Goal: Task Accomplishment & Management: Manage account settings

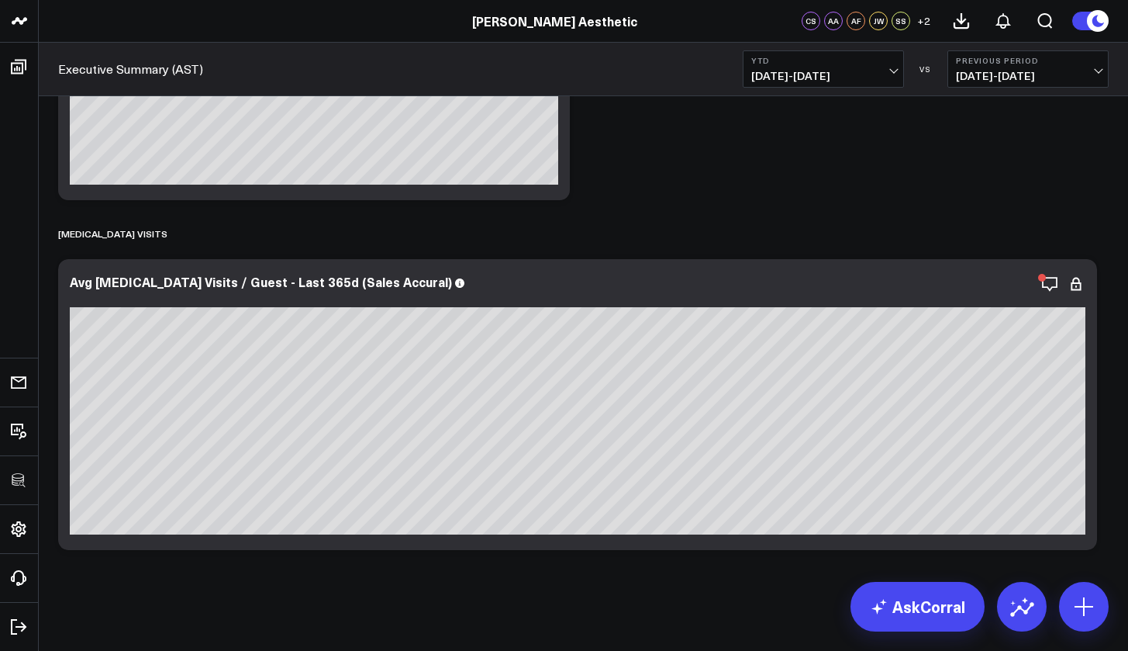
scroll to position [47, 0]
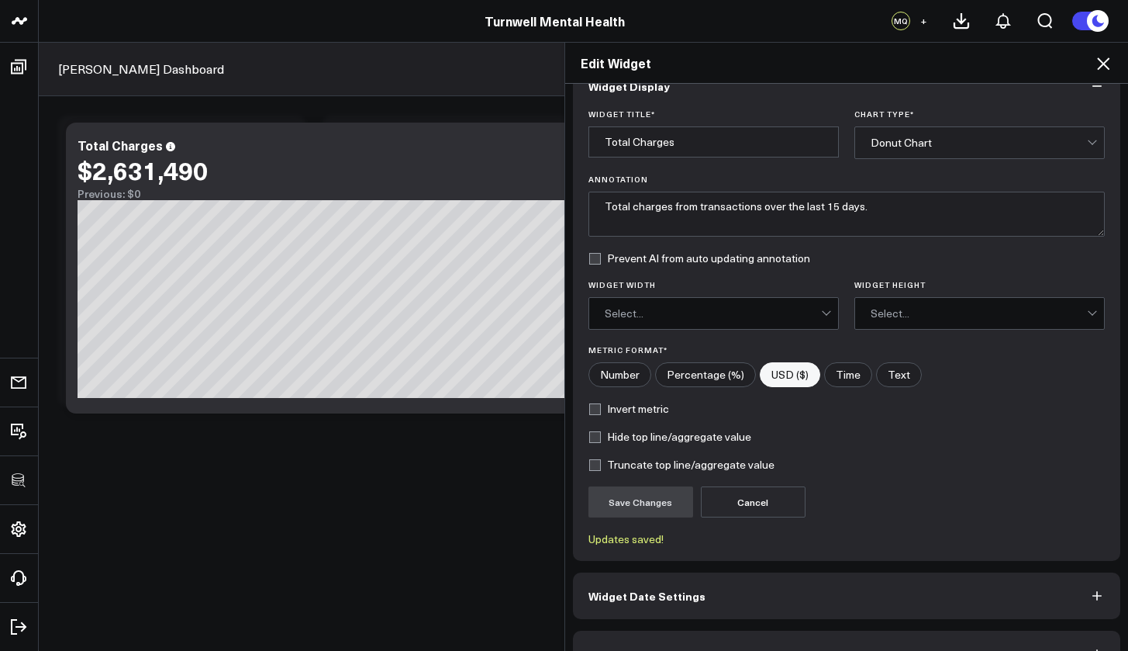
scroll to position [70, 0]
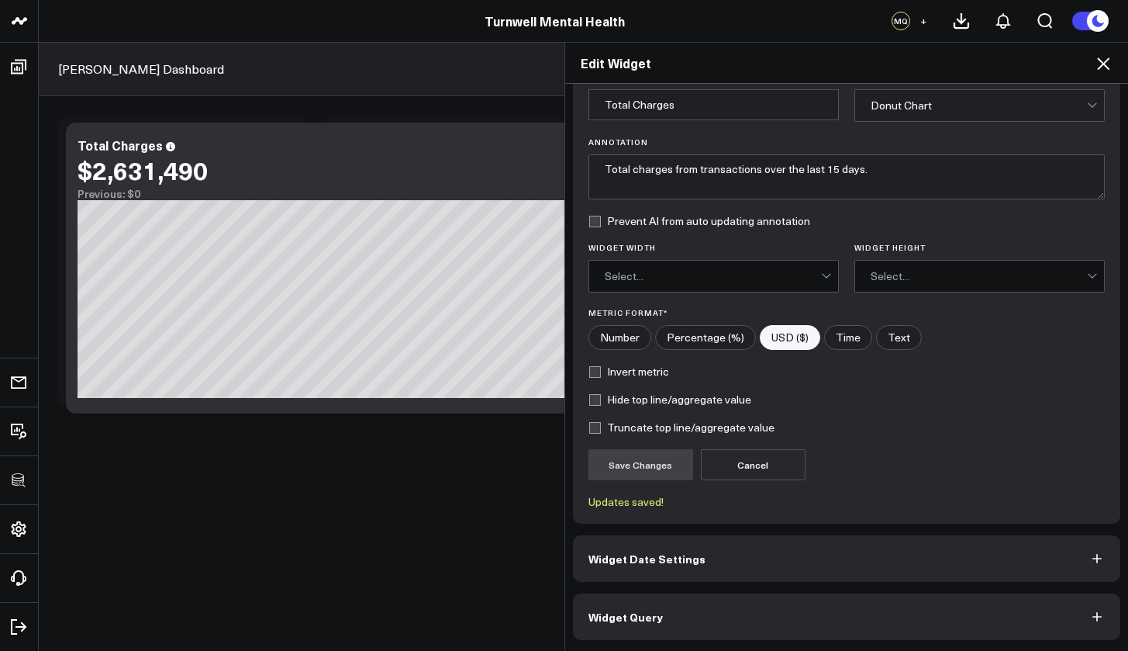
click at [687, 621] on button "Widget Query" at bounding box center [847, 616] width 548 height 47
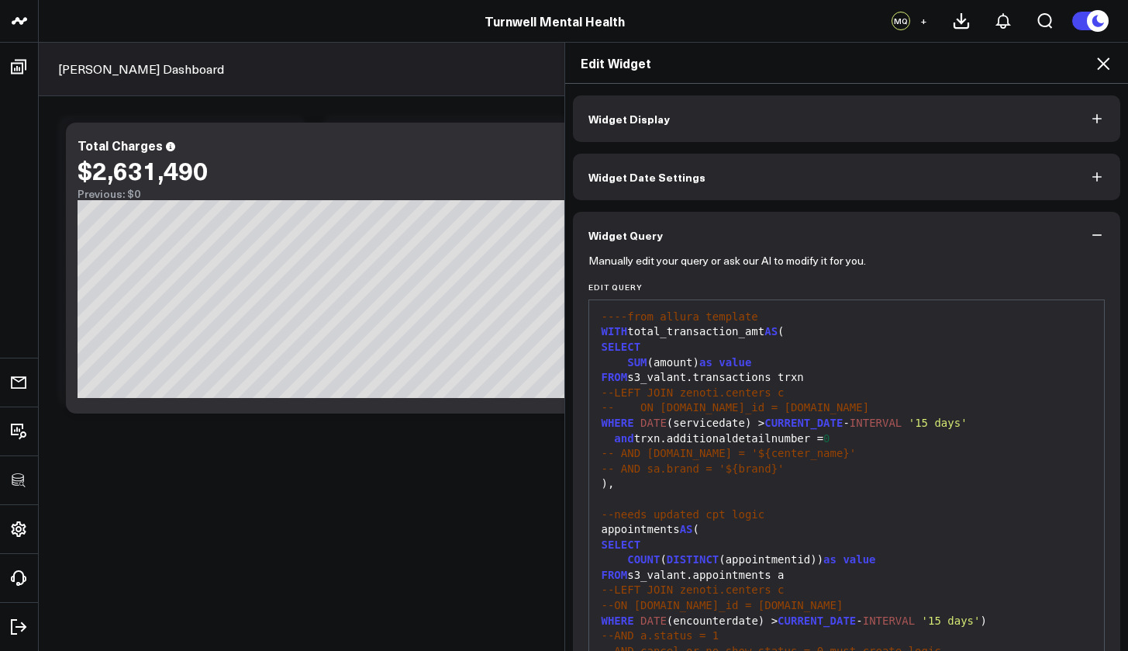
scroll to position [19, 0]
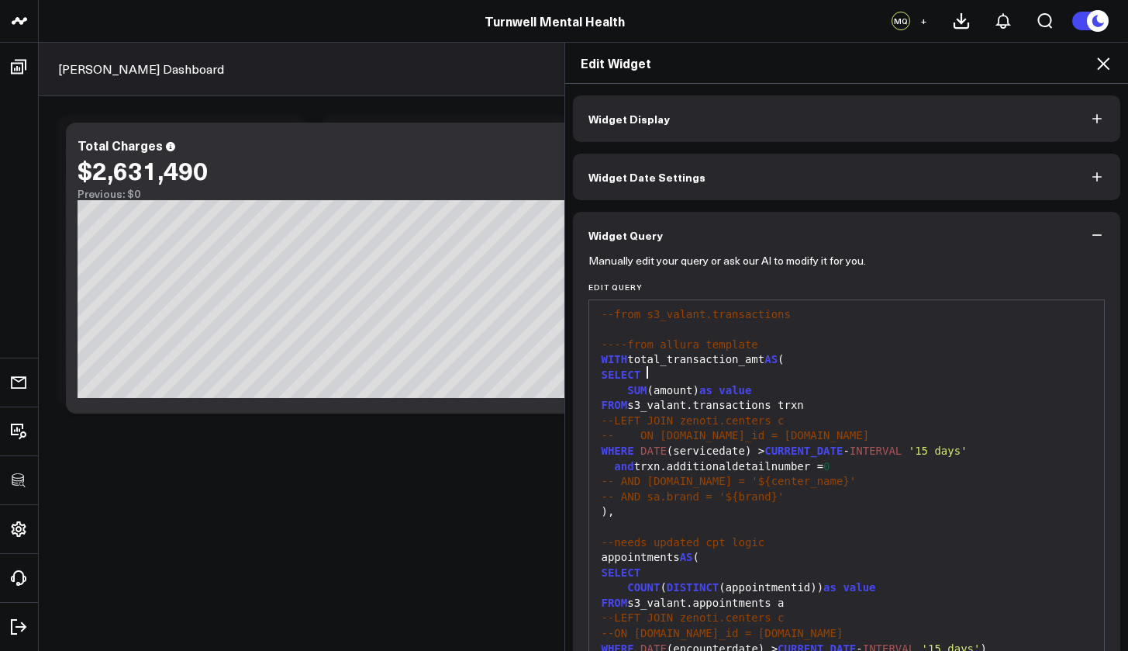
click at [651, 373] on div "SELECT" at bounding box center [847, 376] width 500 height 16
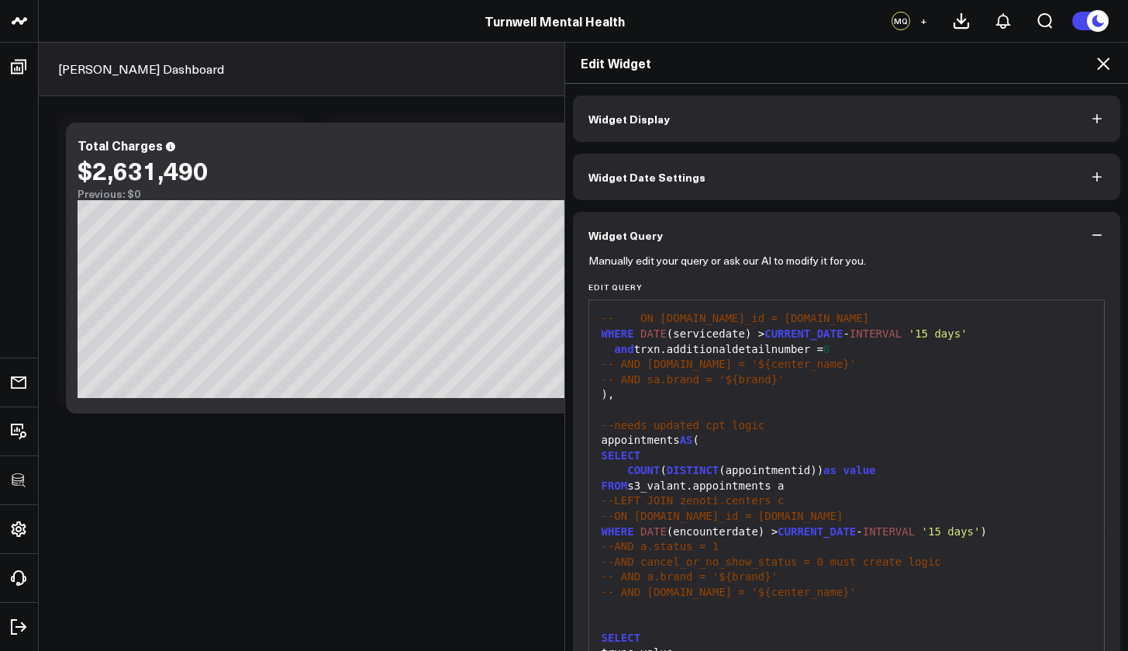
scroll to position [105, 0]
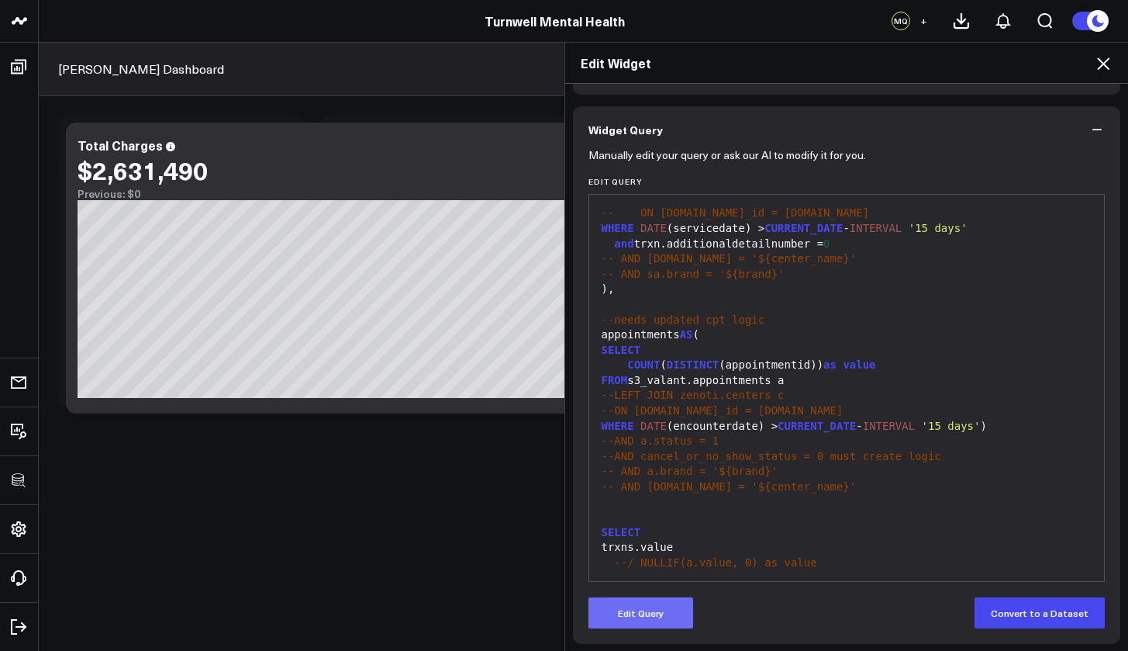
click at [660, 609] on button "Edit Query" at bounding box center [641, 612] width 105 height 31
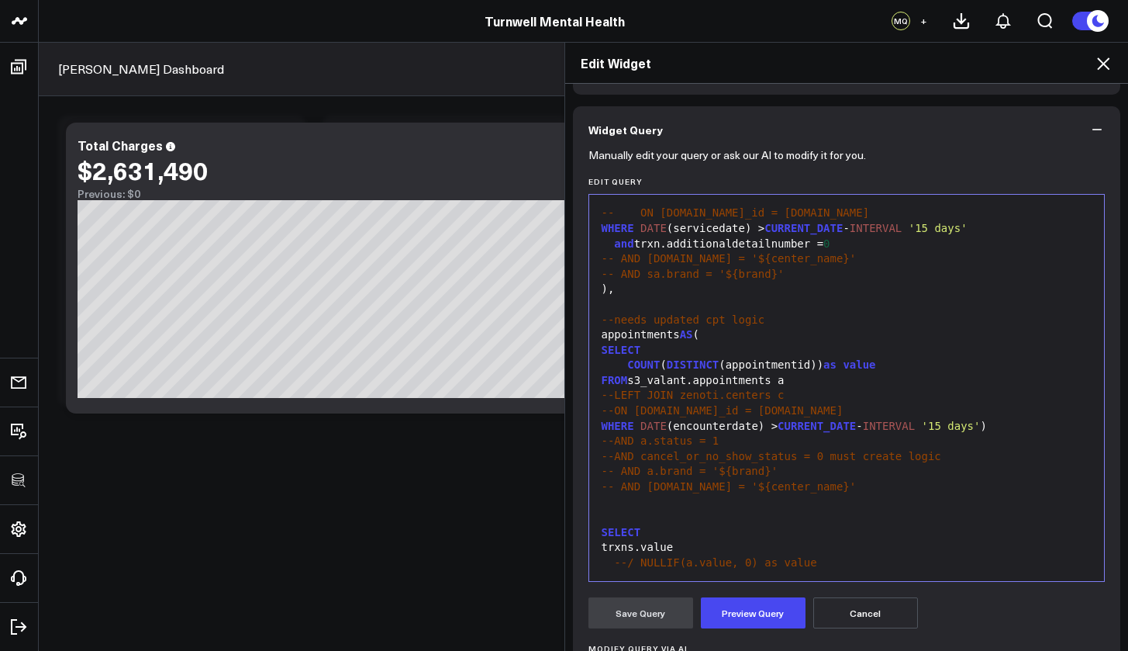
scroll to position [122, 0]
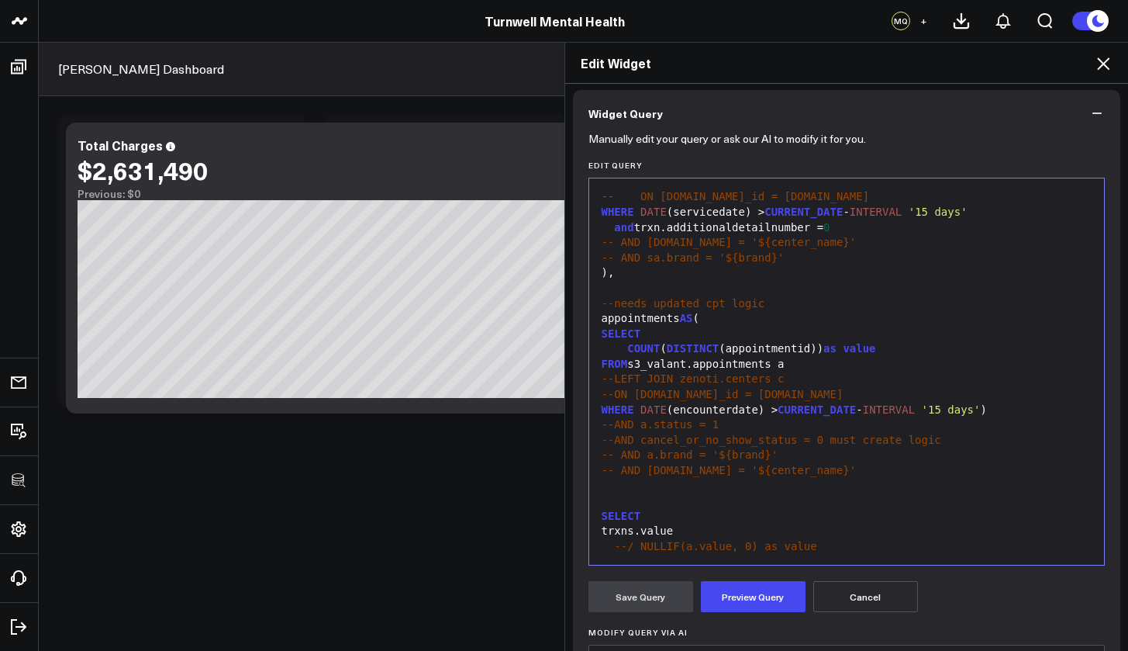
click at [645, 327] on div "SELECT" at bounding box center [847, 335] width 500 height 16
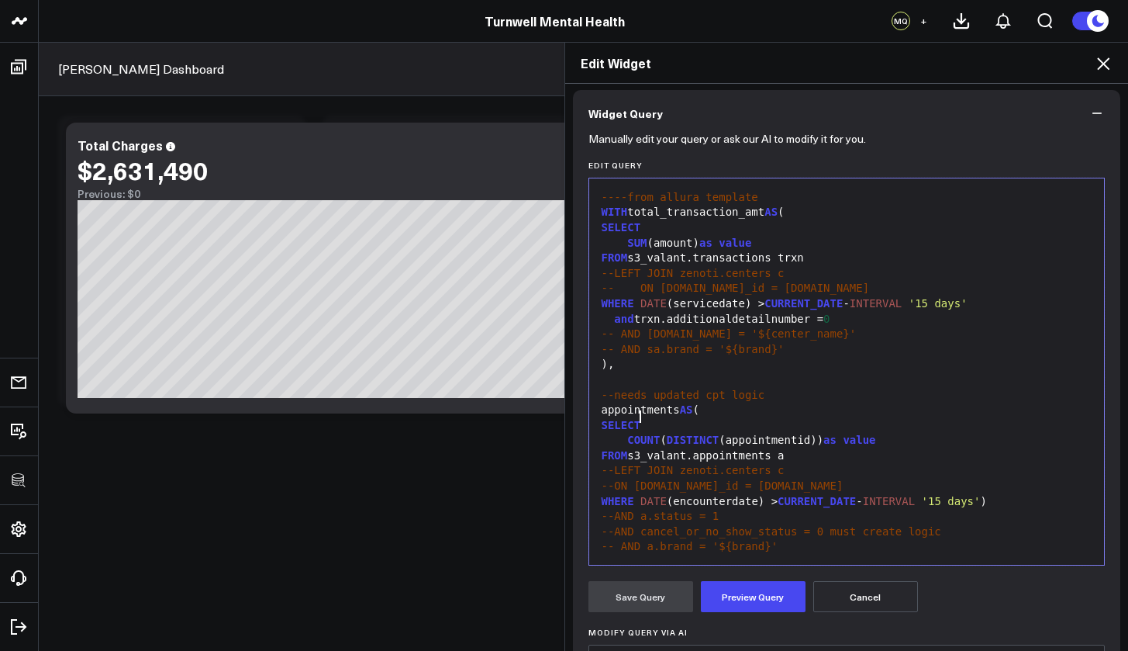
scroll to position [42, 0]
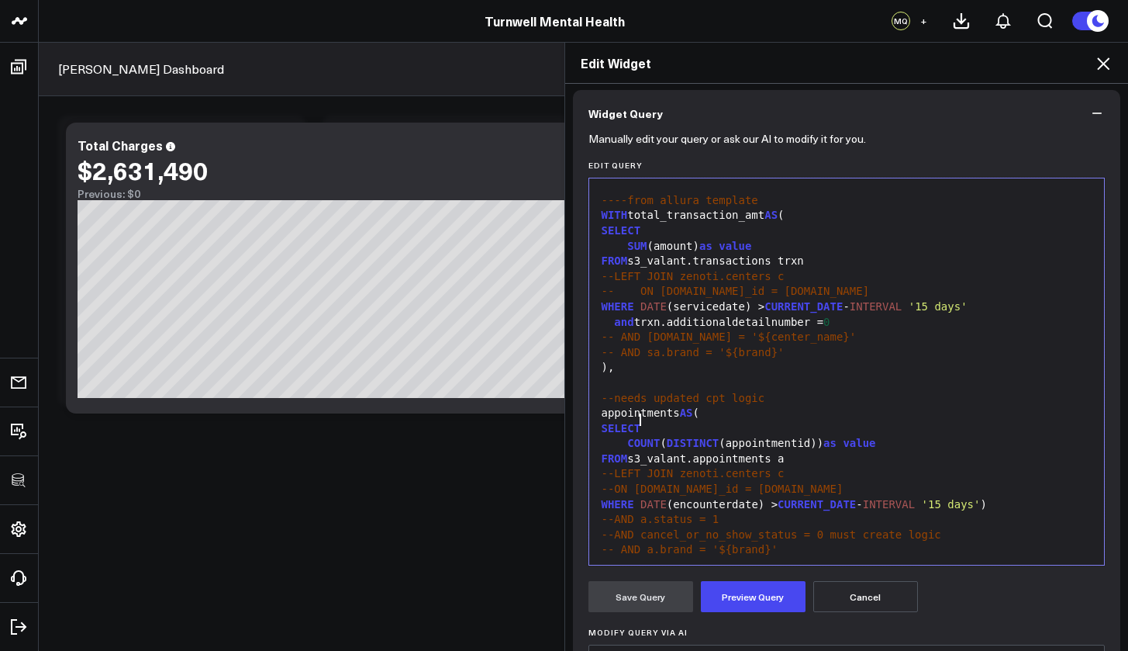
click at [666, 234] on div "SELECT" at bounding box center [847, 231] width 500 height 16
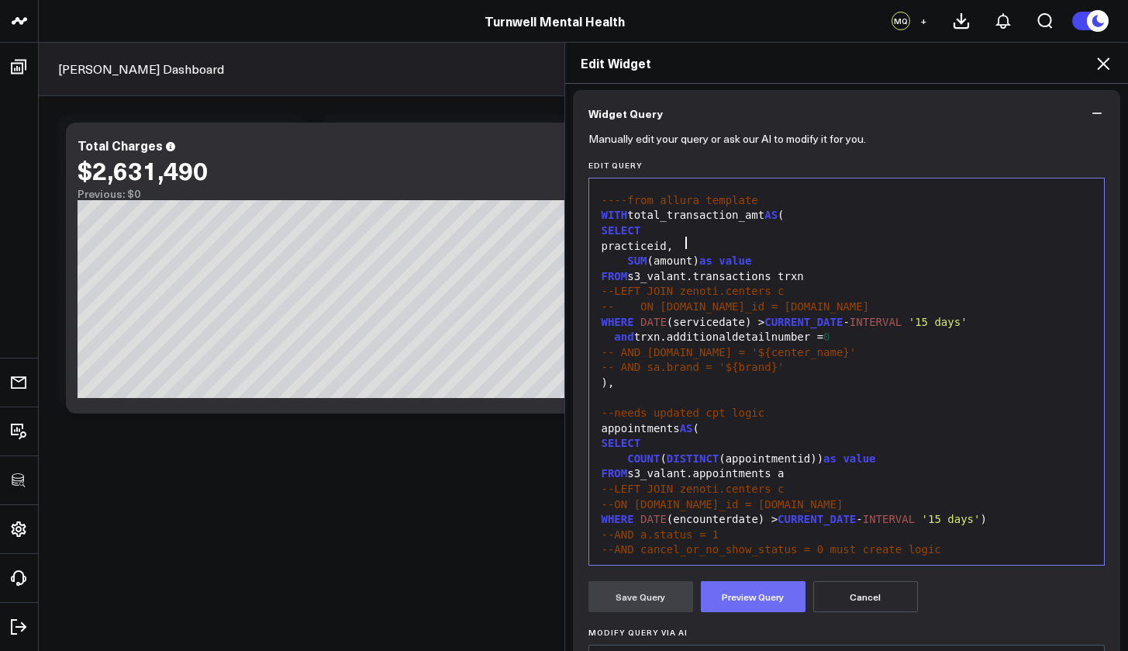
click at [763, 595] on button "Preview Query" at bounding box center [753, 596] width 105 height 31
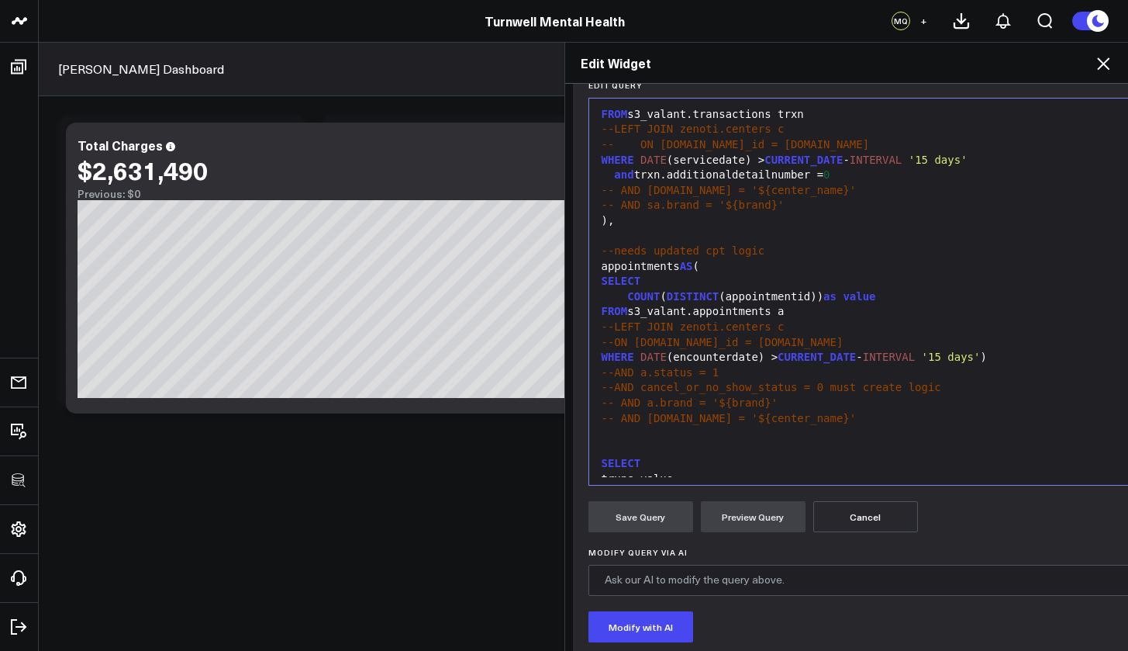
scroll to position [2, 0]
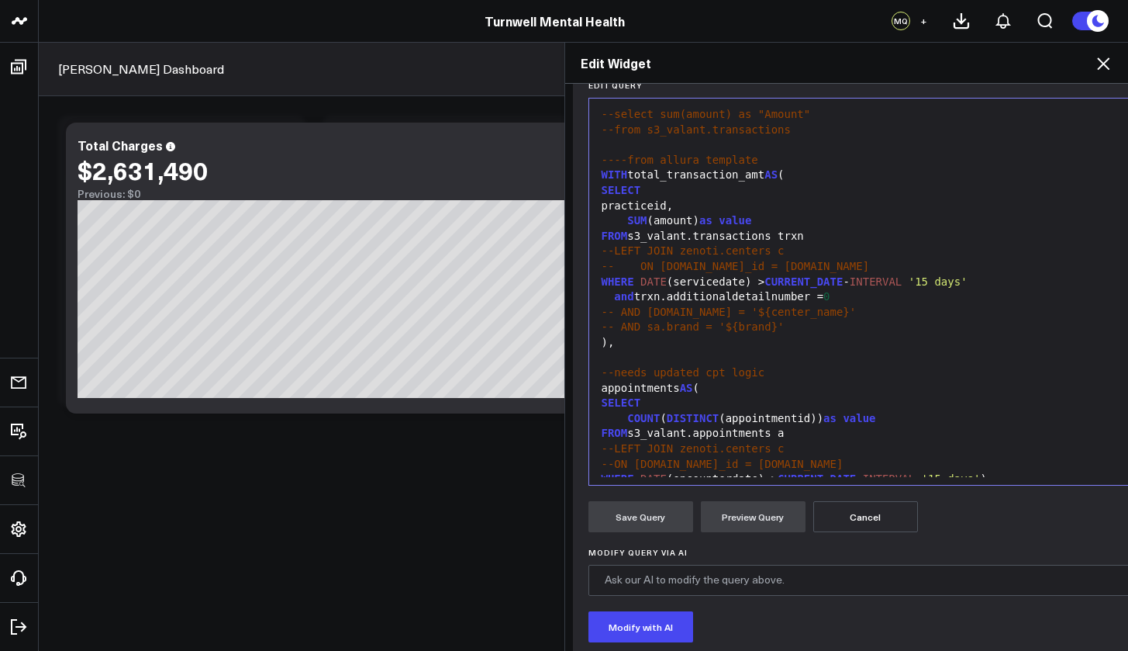
click at [779, 324] on div "-- AND sa.brand = '${brand}'" at bounding box center [941, 328] width 689 height 16
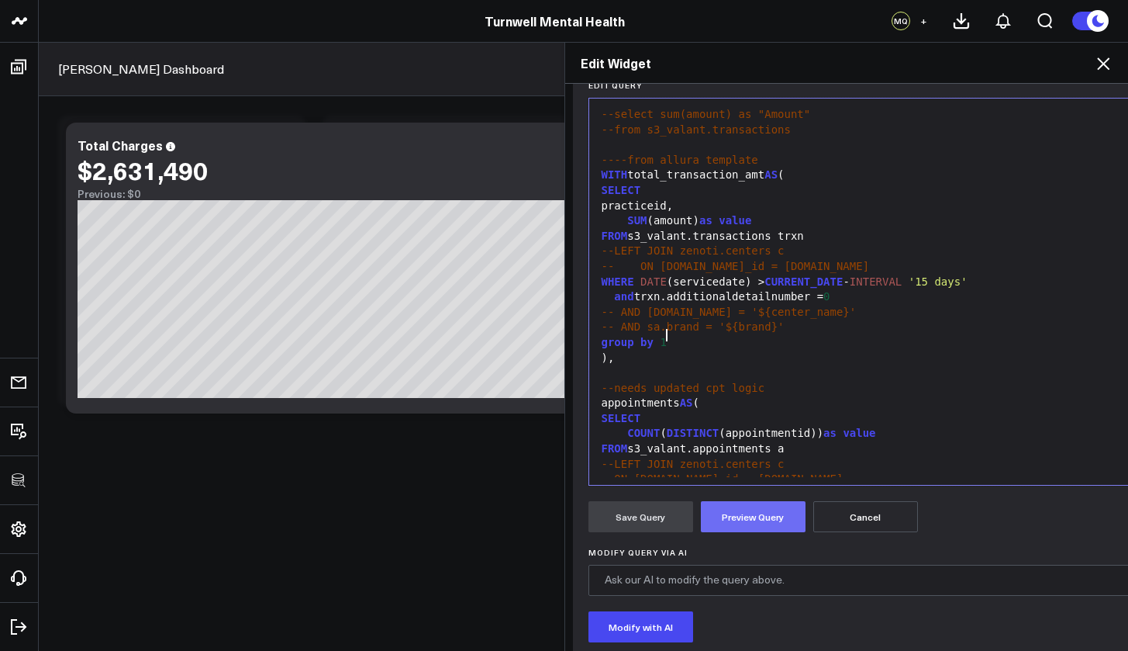
click at [768, 520] on button "Preview Query" at bounding box center [753, 516] width 105 height 31
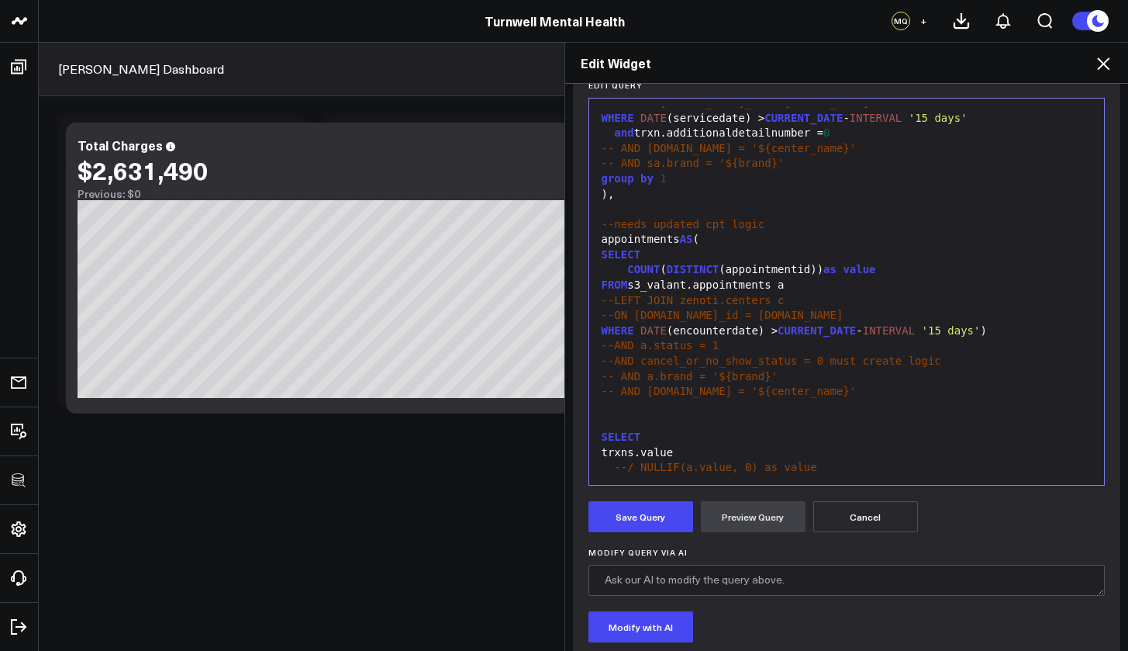
scroll to position [465, 0]
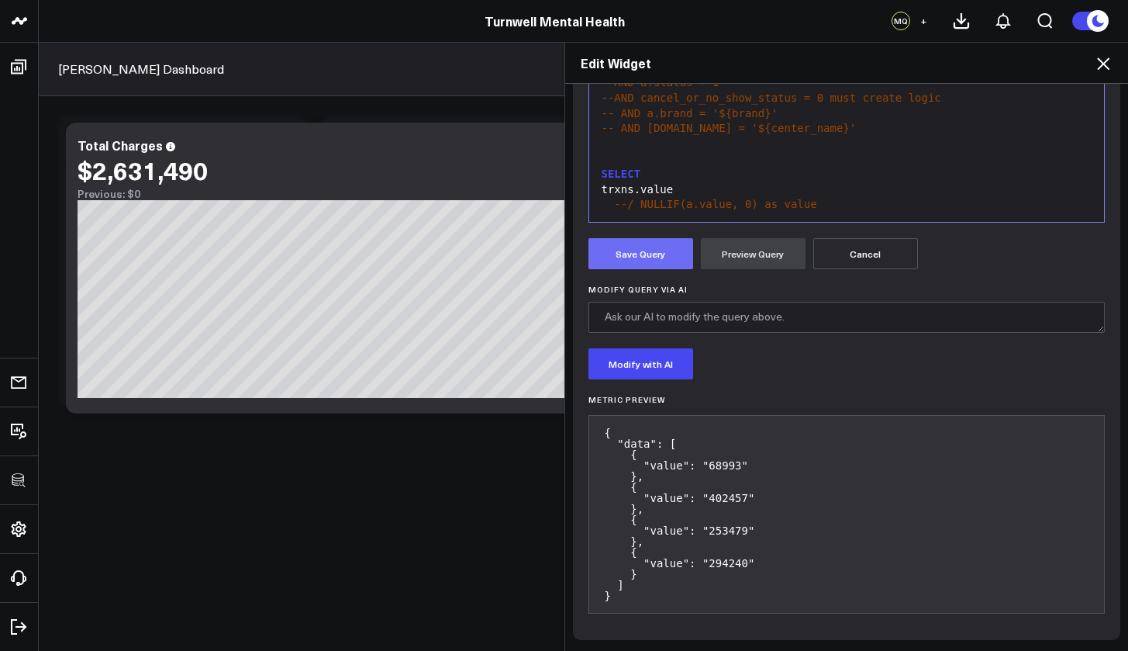
click at [641, 248] on button "Save Query" at bounding box center [641, 253] width 105 height 31
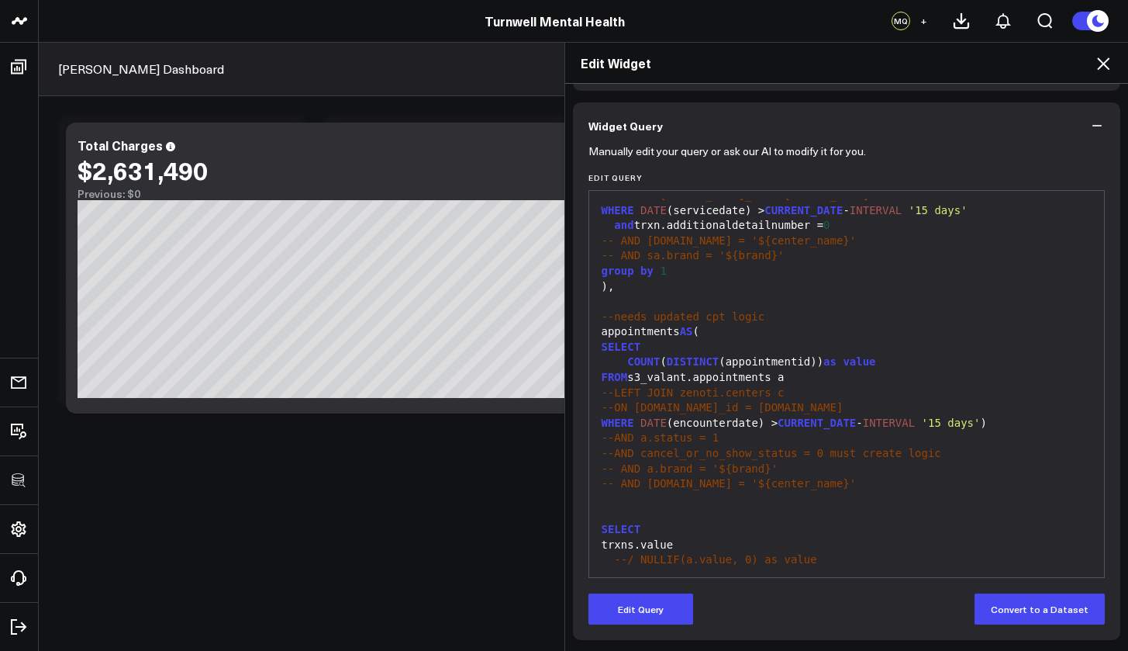
scroll to position [109, 0]
click at [1110, 65] on icon at bounding box center [1103, 63] width 19 height 19
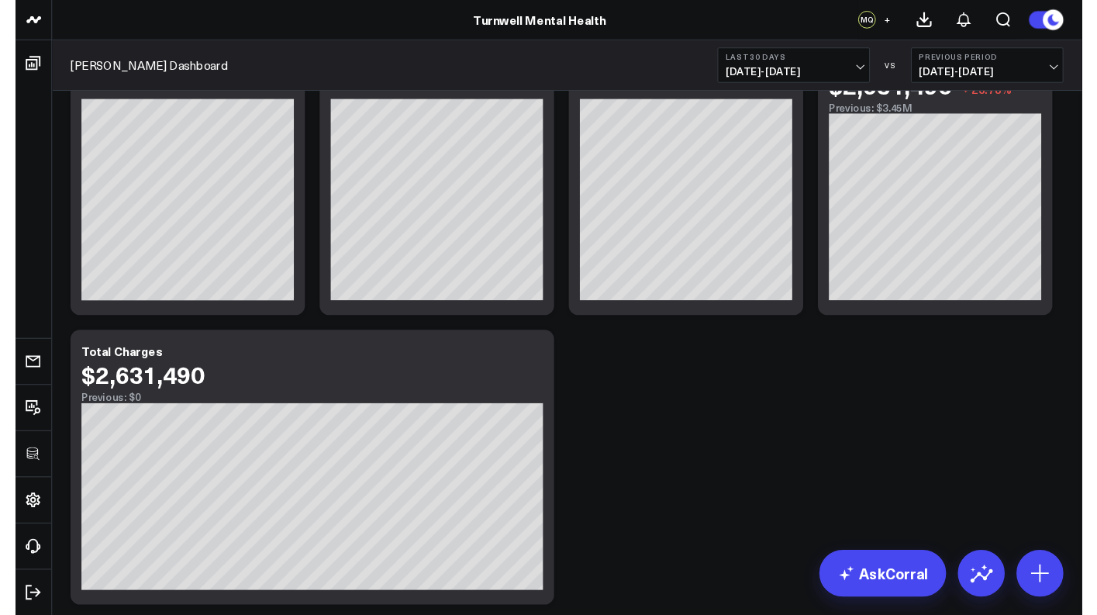
scroll to position [72, 0]
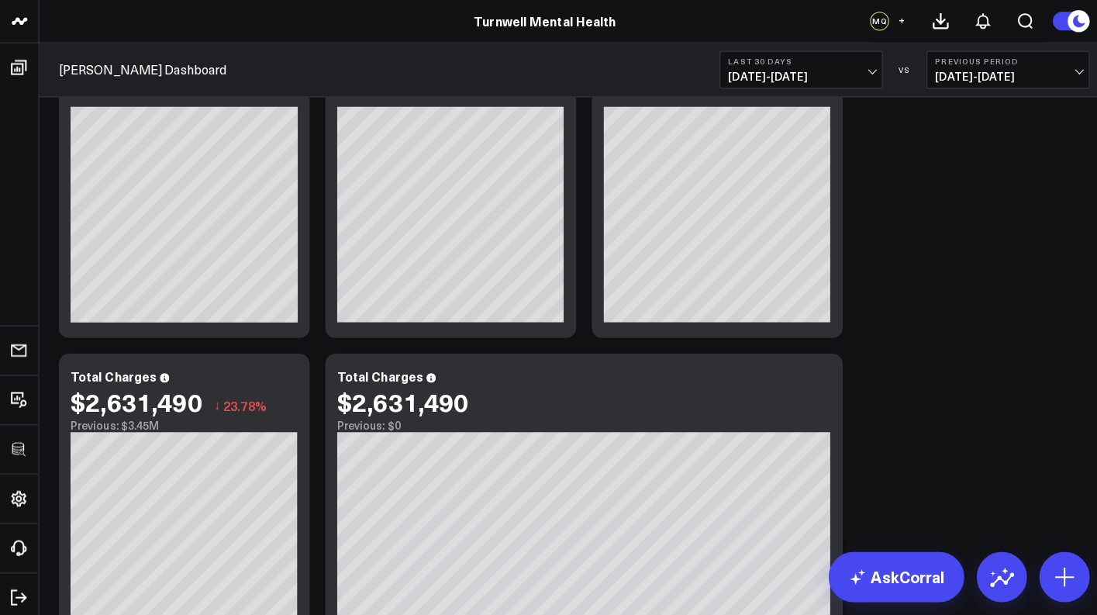
click at [585, 69] on div "Valant Dashboard Last 30 Days 08/10/25 - 09/08/25 VS Previous Period 07/11/25 -…" at bounding box center [568, 70] width 1059 height 54
click at [893, 25] on span "+" at bounding box center [893, 21] width 7 height 11
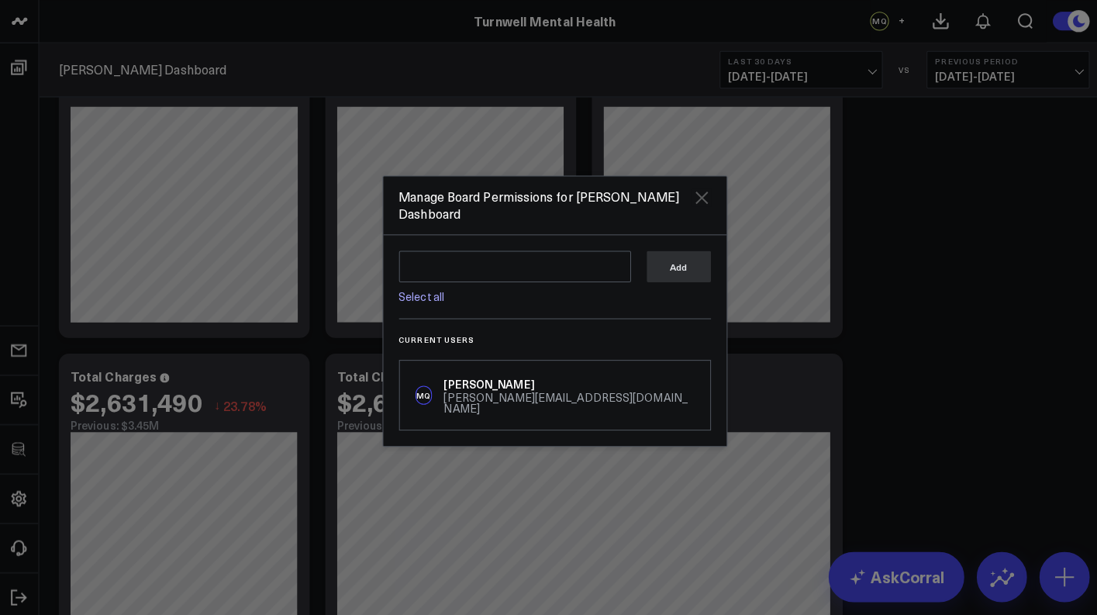
click at [693, 205] on icon "Close" at bounding box center [694, 195] width 19 height 19
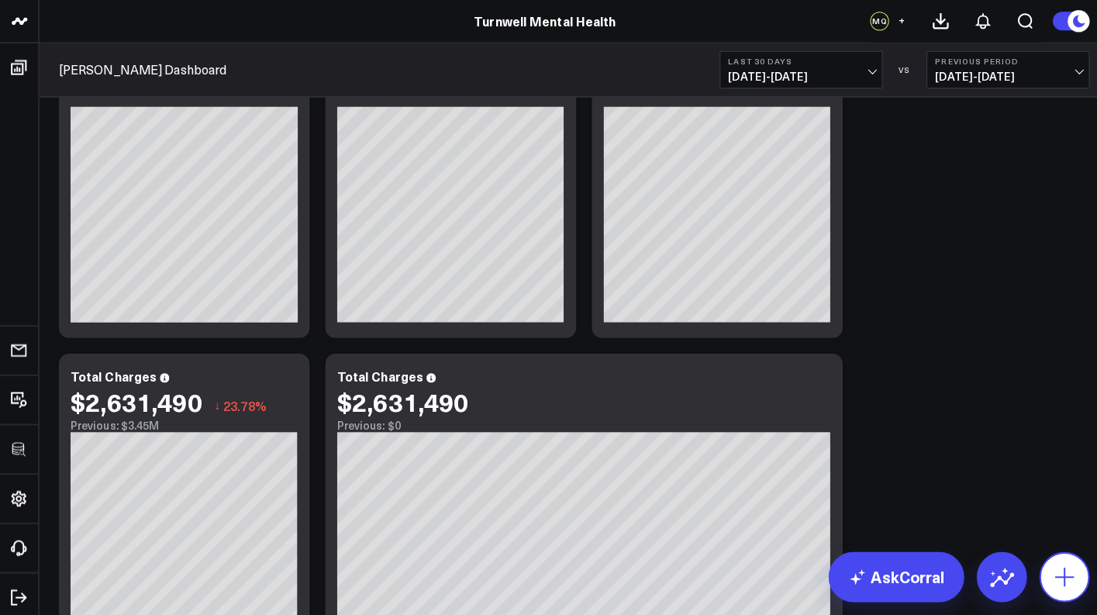
click at [1043, 555] on button at bounding box center [1053, 571] width 50 height 50
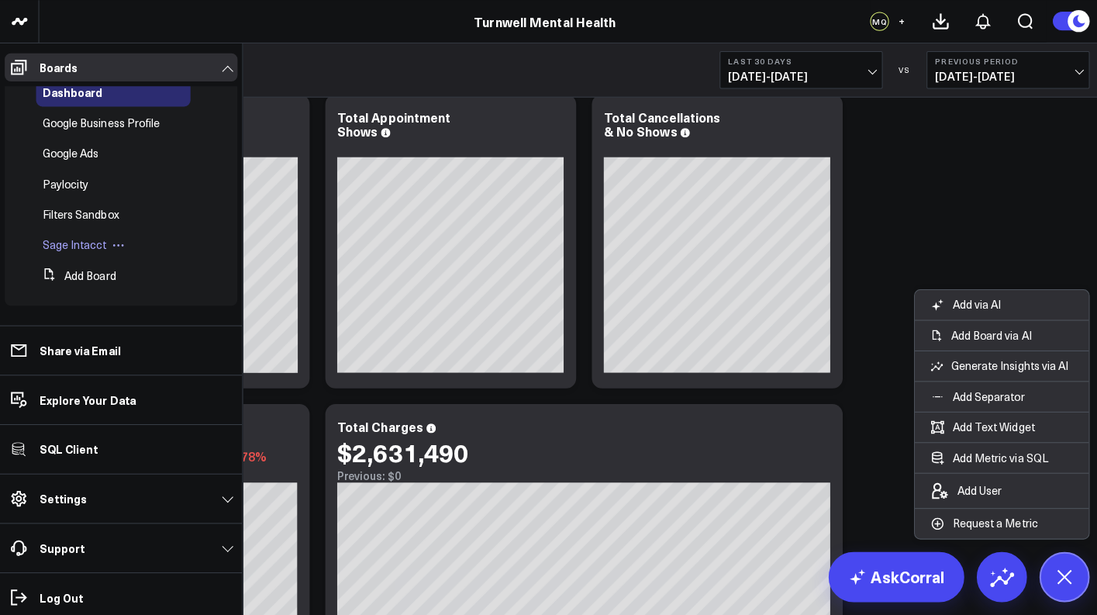
scroll to position [54, 0]
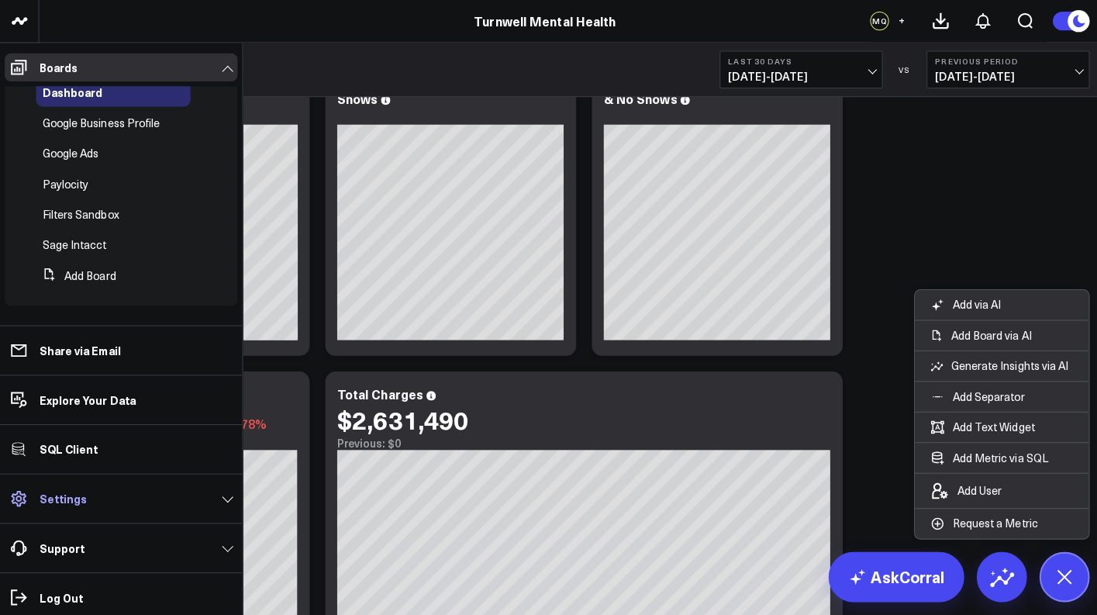
click at [79, 495] on p "Settings" at bounding box center [62, 493] width 47 height 12
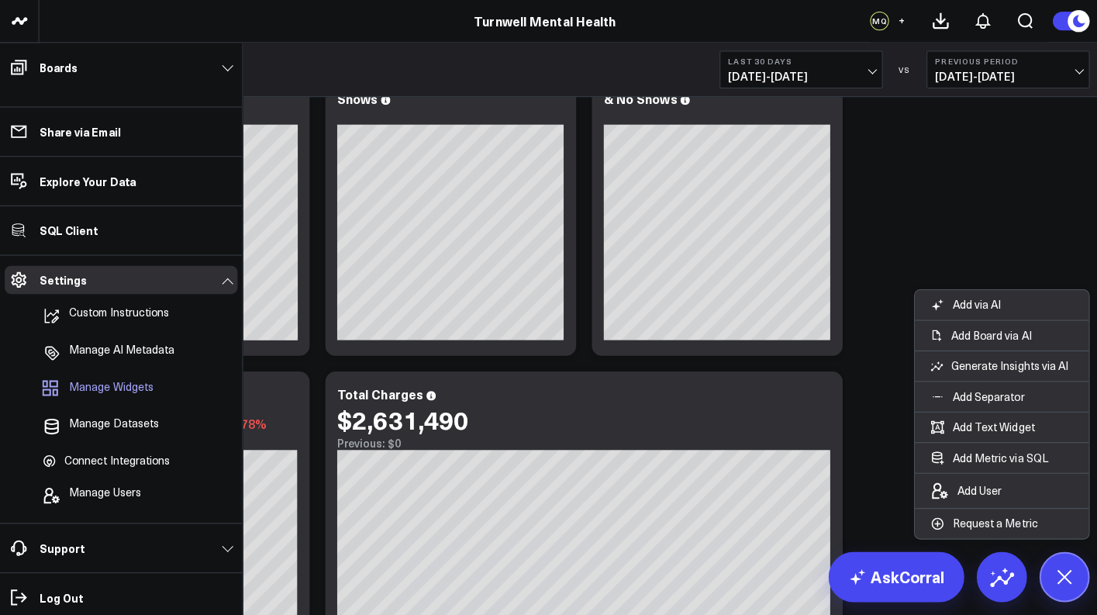
click at [138, 383] on span "Manage Widgets" at bounding box center [110, 385] width 84 height 19
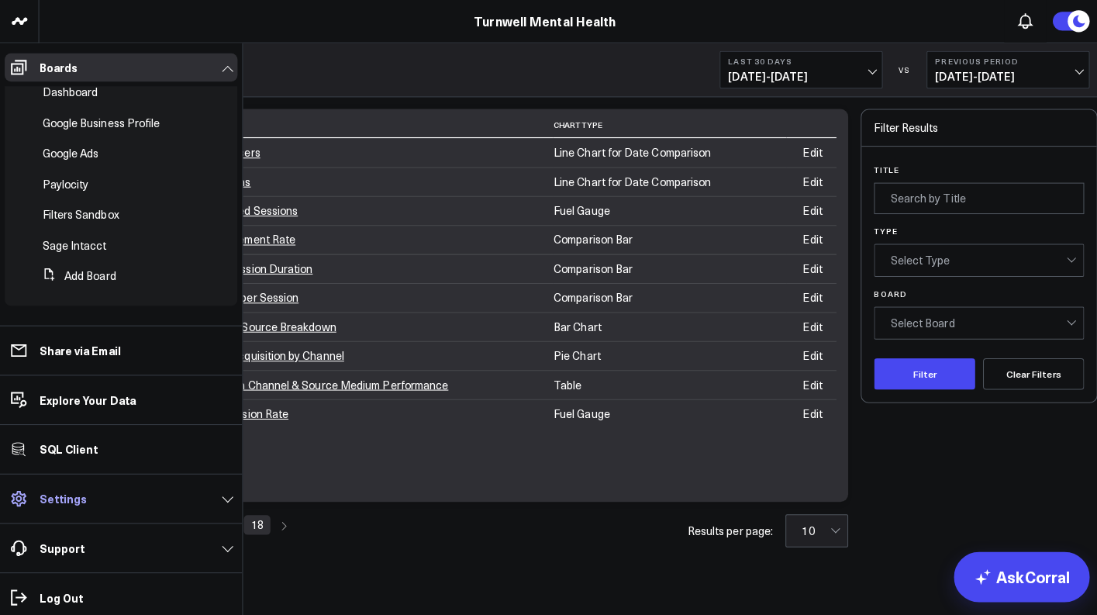
click at [123, 496] on link "Settings" at bounding box center [120, 493] width 230 height 28
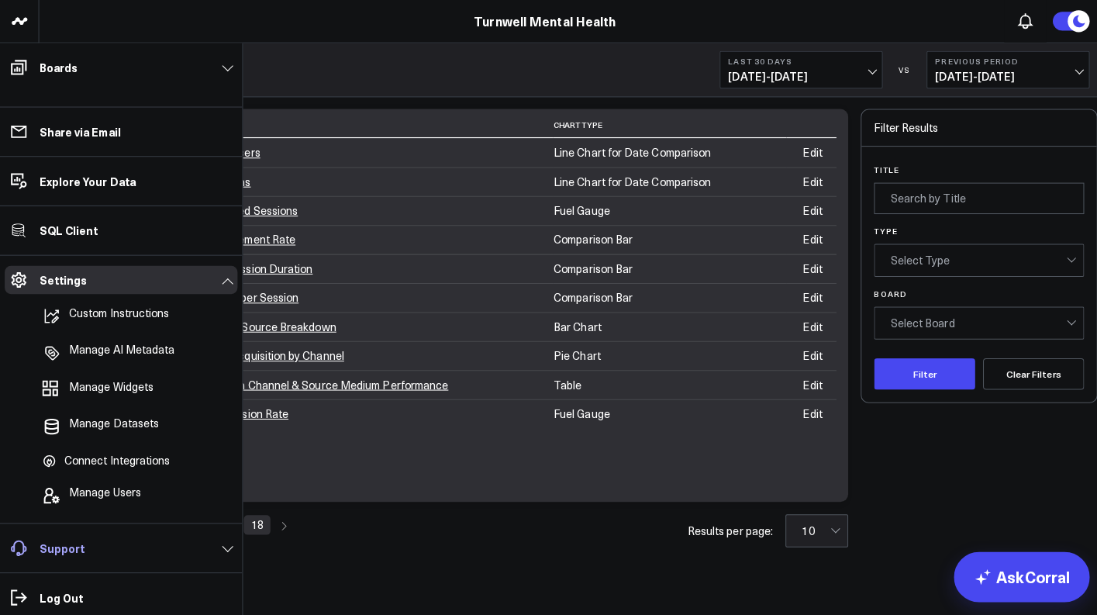
click at [127, 551] on link "Support" at bounding box center [120, 542] width 230 height 28
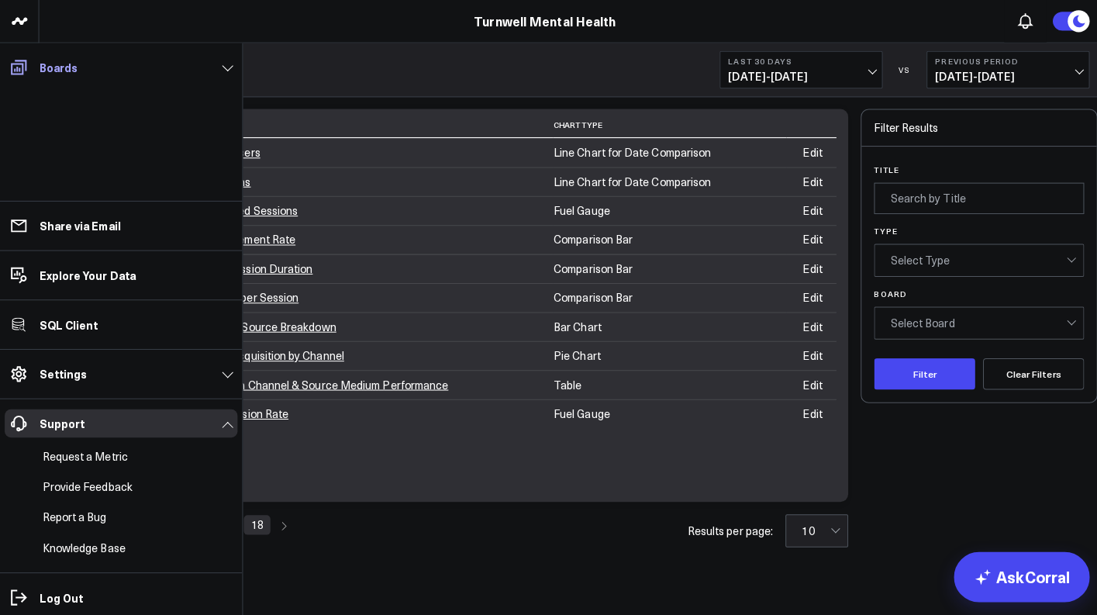
click at [231, 69] on link "Boards" at bounding box center [120, 67] width 230 height 28
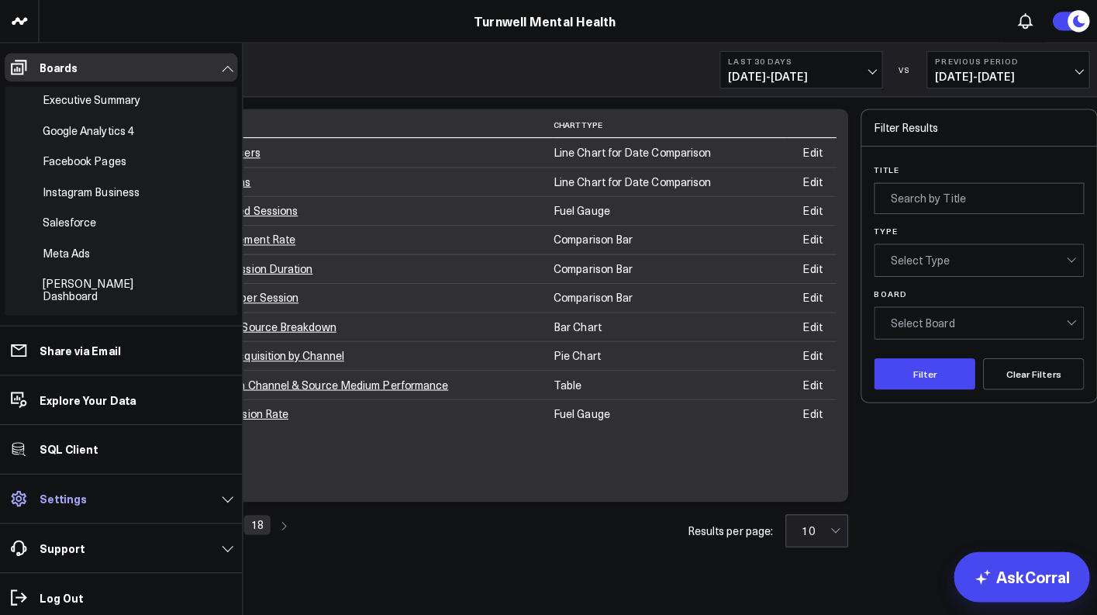
click at [74, 489] on p "Settings" at bounding box center [62, 493] width 47 height 12
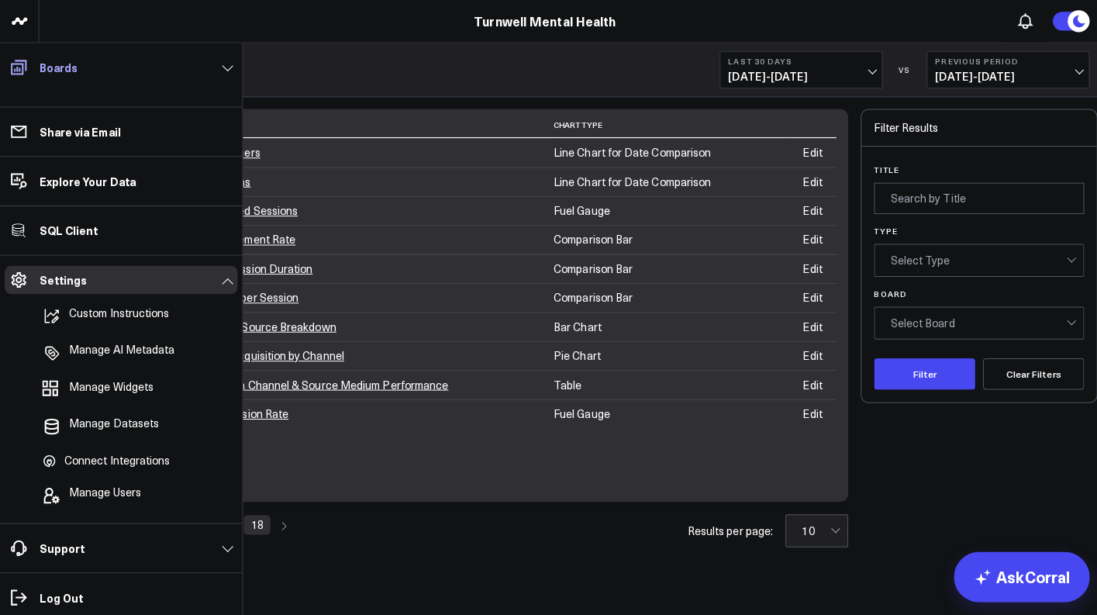
click at [97, 71] on link "Boards" at bounding box center [120, 67] width 230 height 28
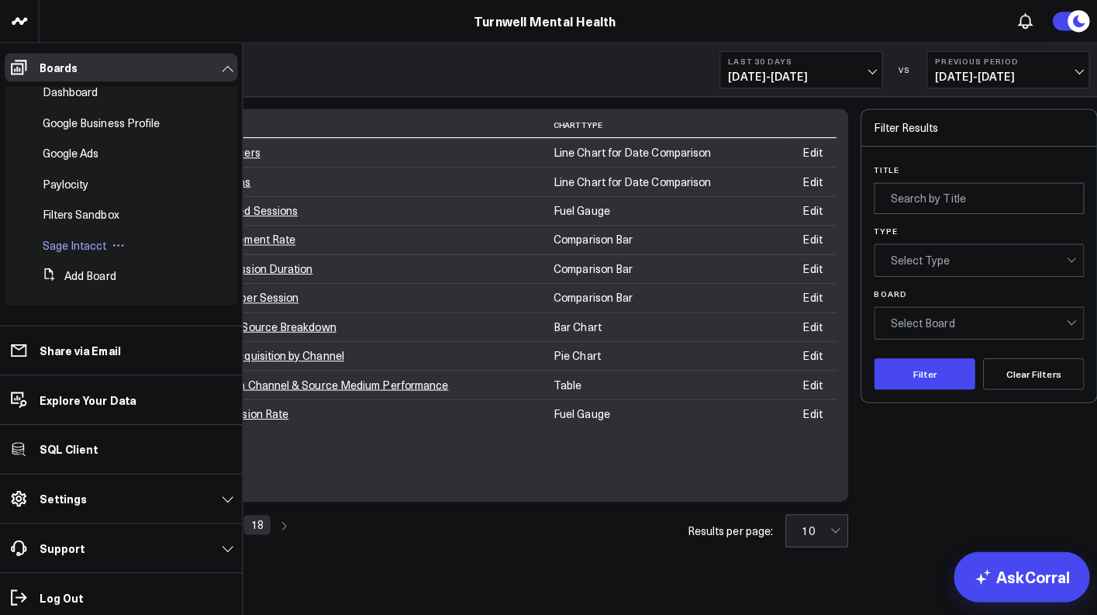
scroll to position [186, 0]
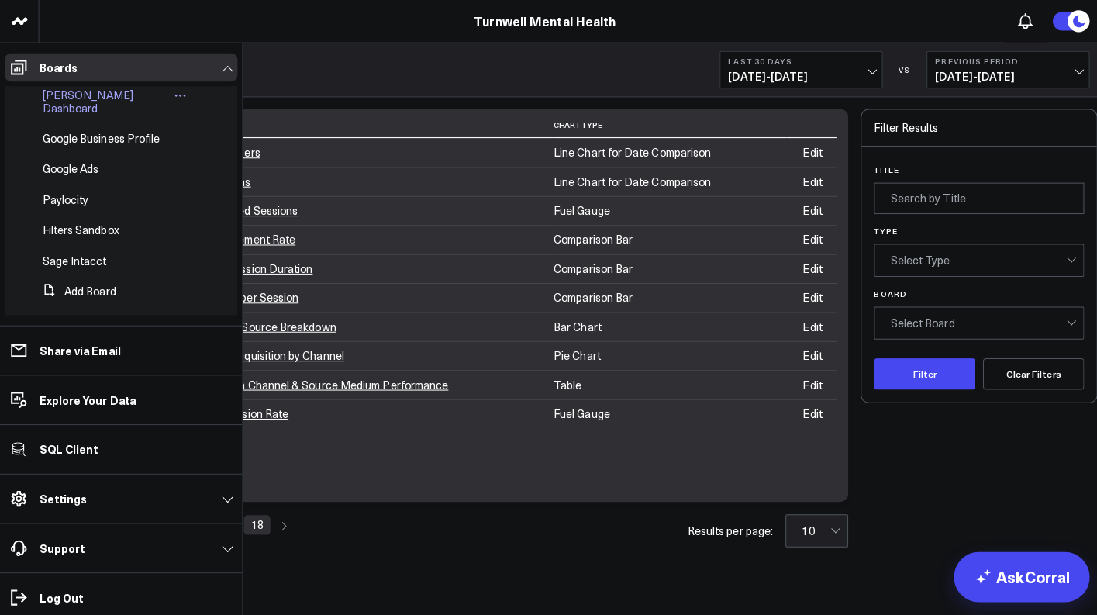
click at [72, 98] on span "[PERSON_NAME] Dashboard" at bounding box center [87, 100] width 90 height 27
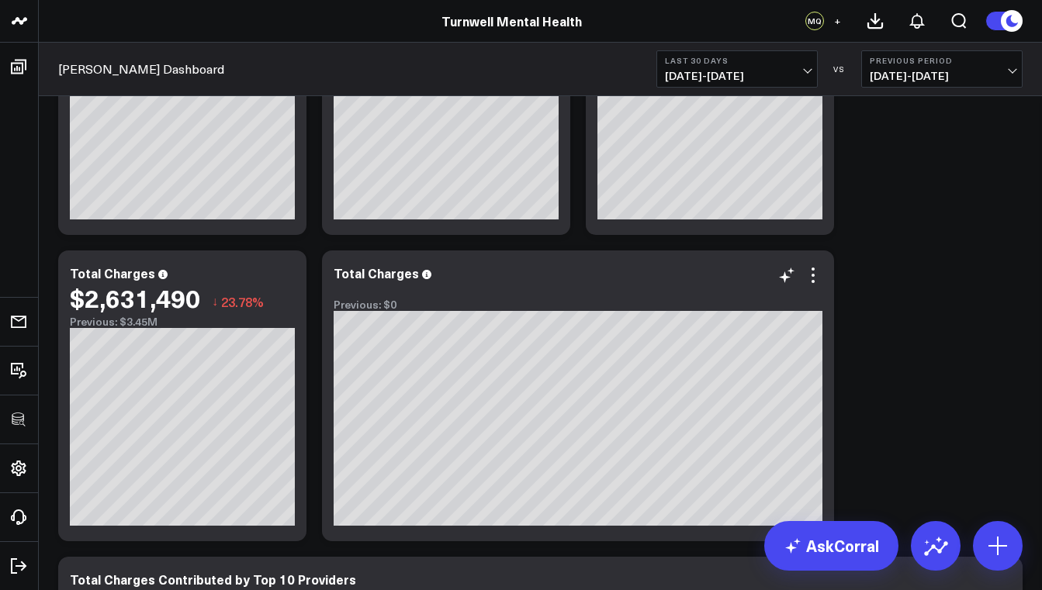
scroll to position [227, 0]
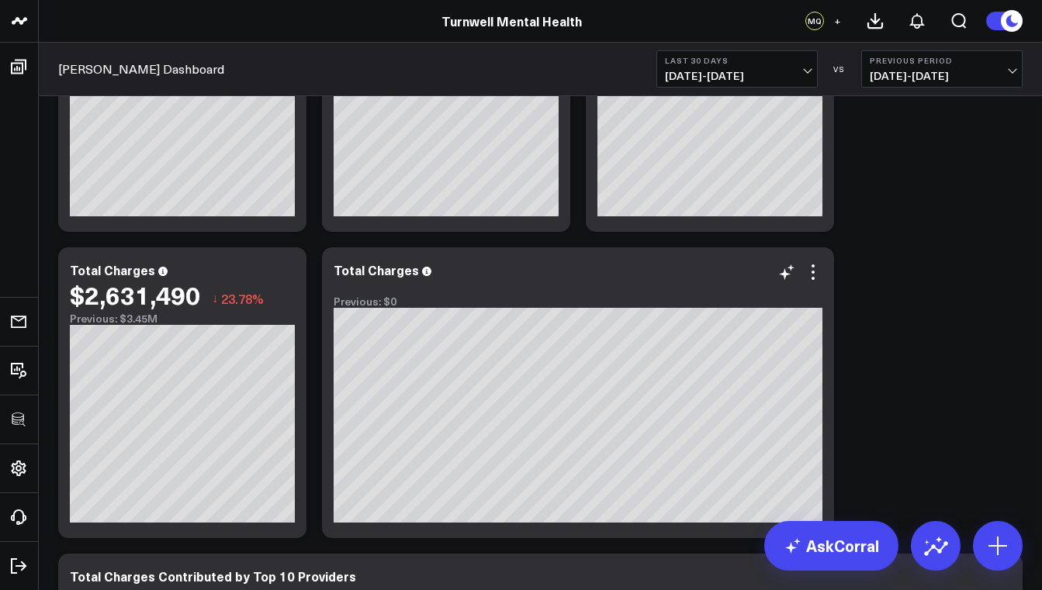
click at [689, 292] on div "Previous: $0" at bounding box center [578, 294] width 489 height 27
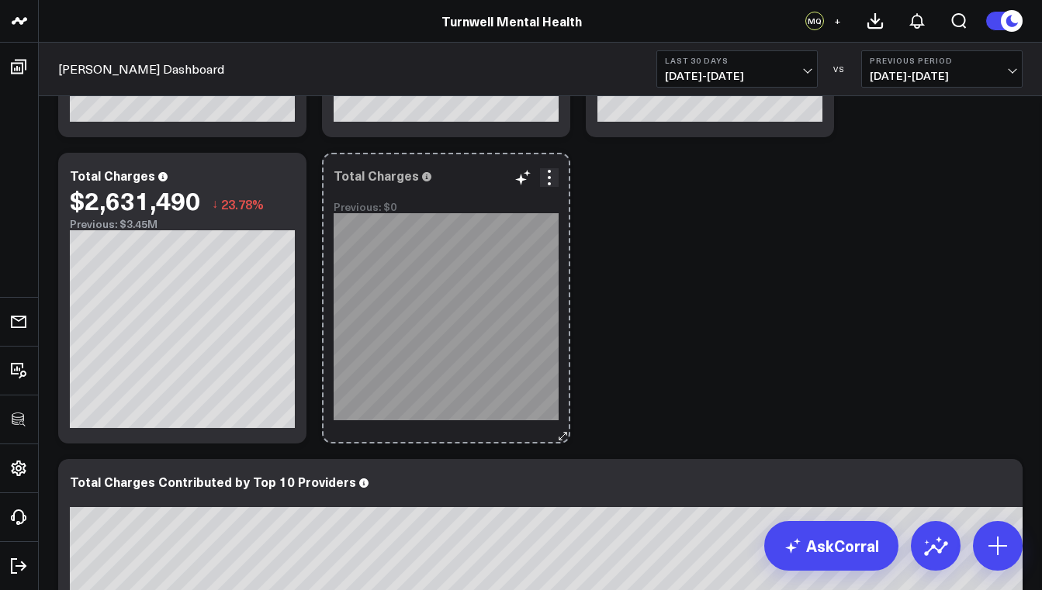
click at [506, 336] on div "Total Charges Previous: $0 [fontSize:14px lineHeight:16px]155385[/]: [fontSize:…" at bounding box center [446, 298] width 248 height 291
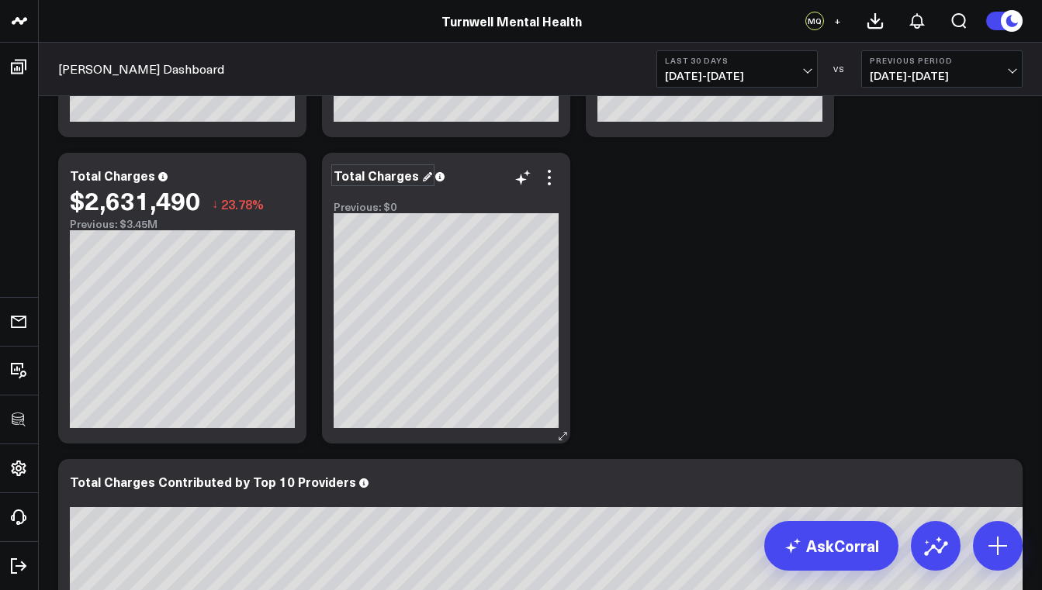
click at [379, 181] on div "Total Charges" at bounding box center [383, 175] width 99 height 17
click at [406, 178] on div "Total Charges" at bounding box center [383, 175] width 99 height 17
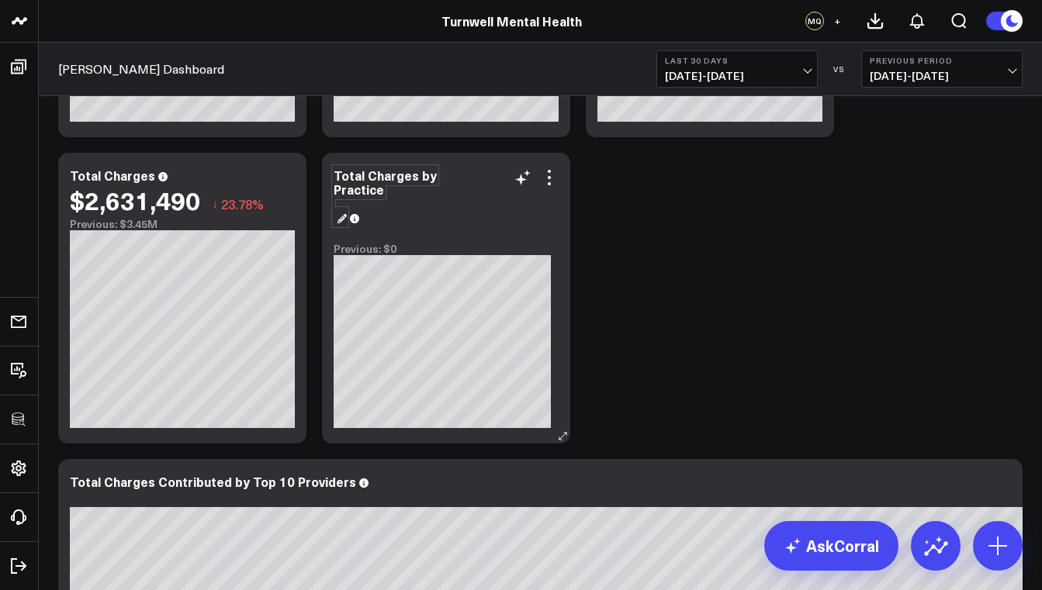
click at [372, 183] on div "Total Charges by Practice" at bounding box center [385, 196] width 103 height 59
click at [373, 178] on div "Total Charges by Practice" at bounding box center [385, 196] width 103 height 59
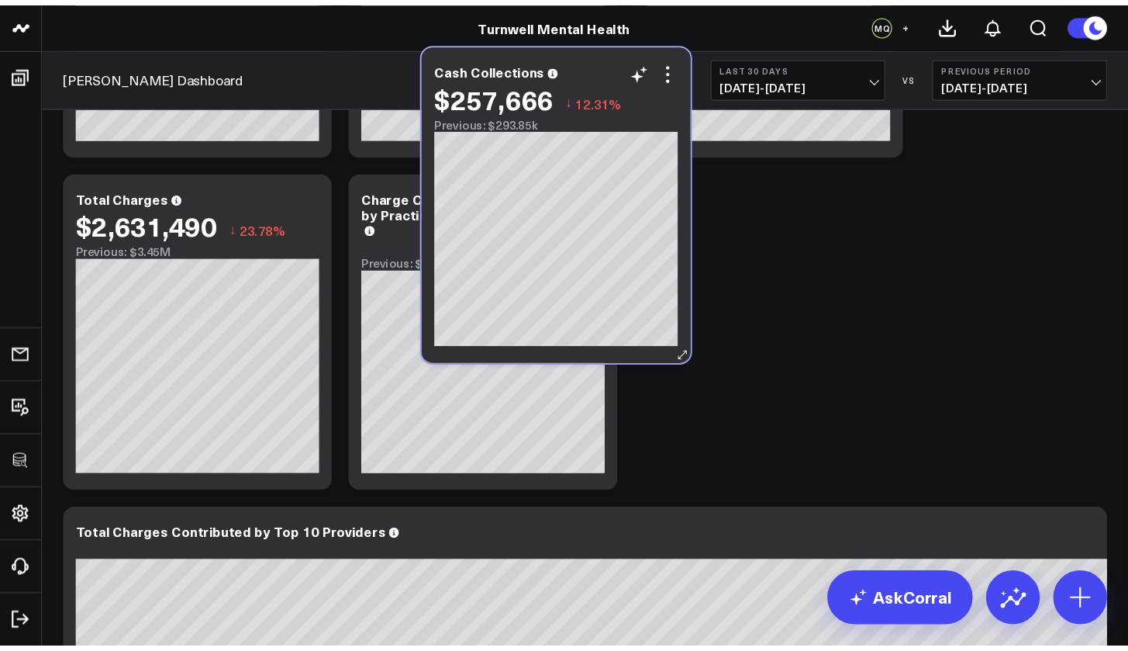
scroll to position [308, 0]
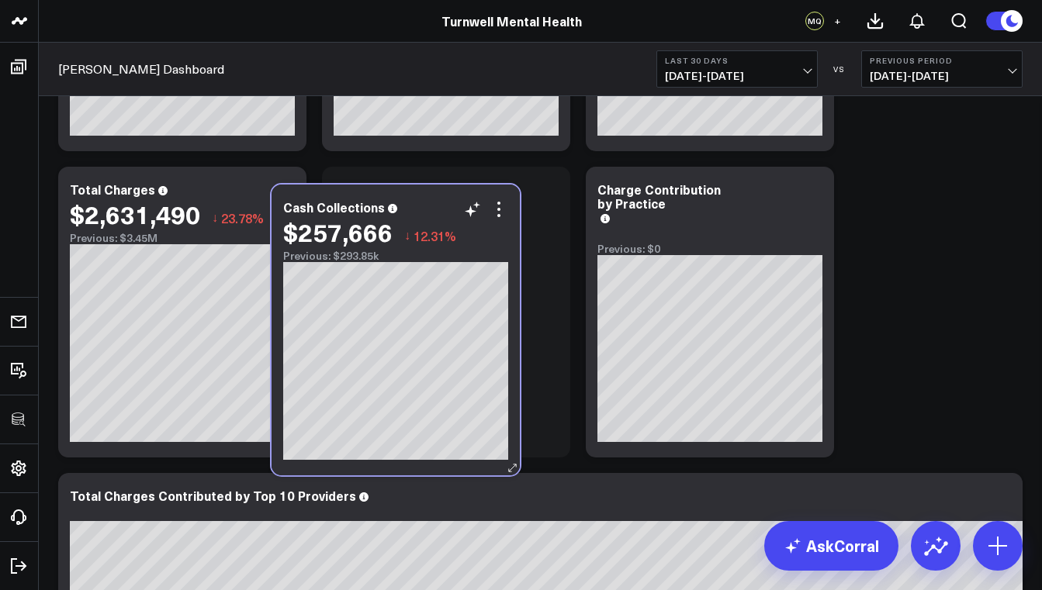
drag, startPoint x: 237, startPoint y: 392, endPoint x: 446, endPoint y: 184, distance: 295.6
click at [446, 185] on div "Cash Collections $257,666 ↓ 12.31% Previous: $293.85k" at bounding box center [395, 330] width 248 height 291
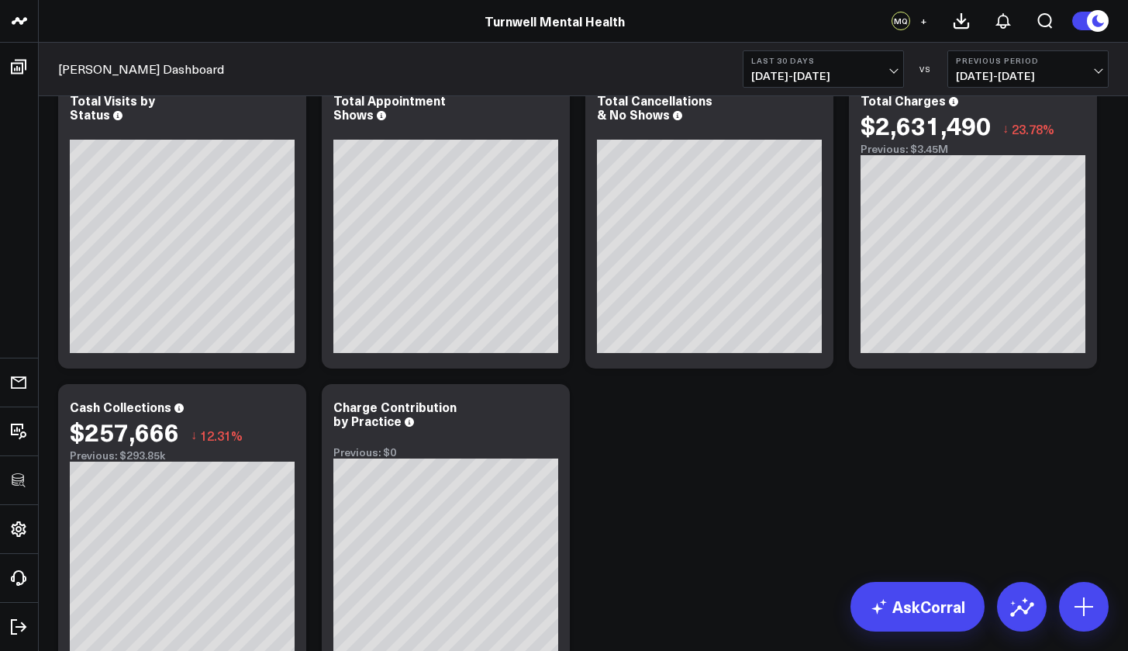
scroll to position [67, 0]
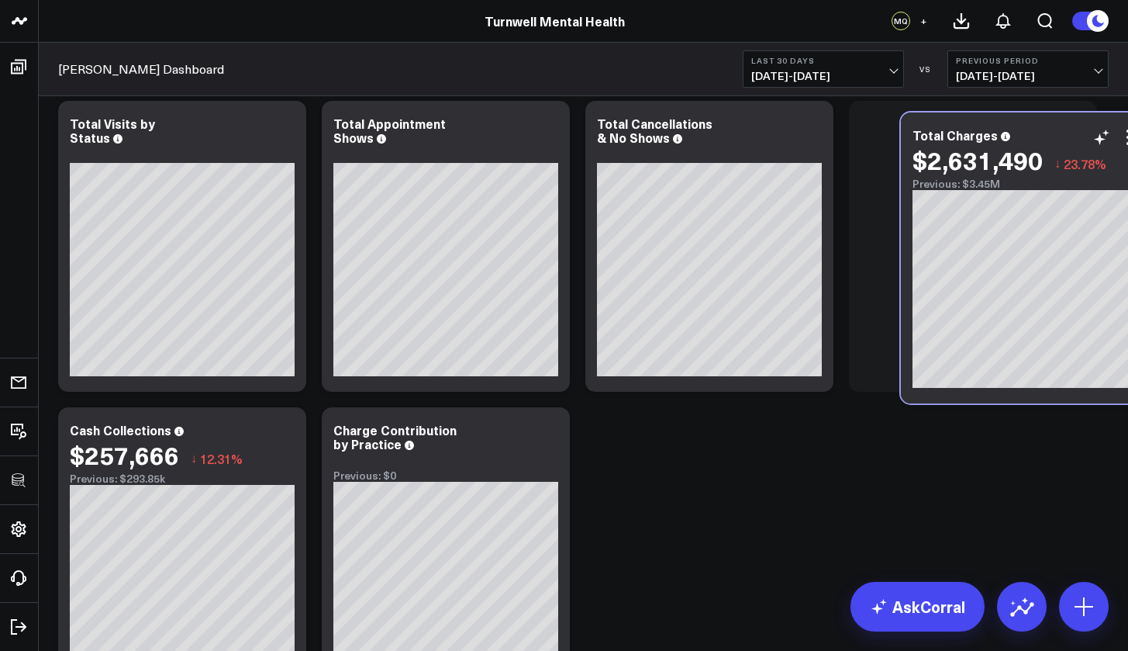
drag, startPoint x: 987, startPoint y: 114, endPoint x: 1039, endPoint y: 125, distance: 53.1
click at [1039, 125] on div "Total Charges $2,631,490 ↓ 23.78% Previous: $3.45M" at bounding box center [1025, 257] width 248 height 291
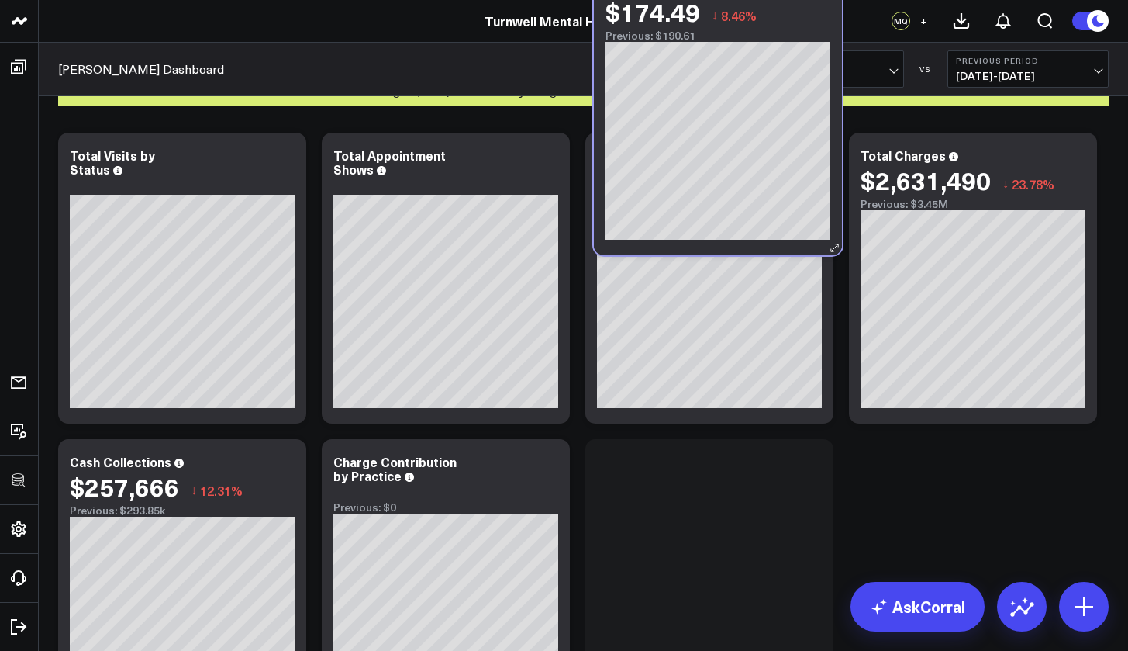
scroll to position [0, 0]
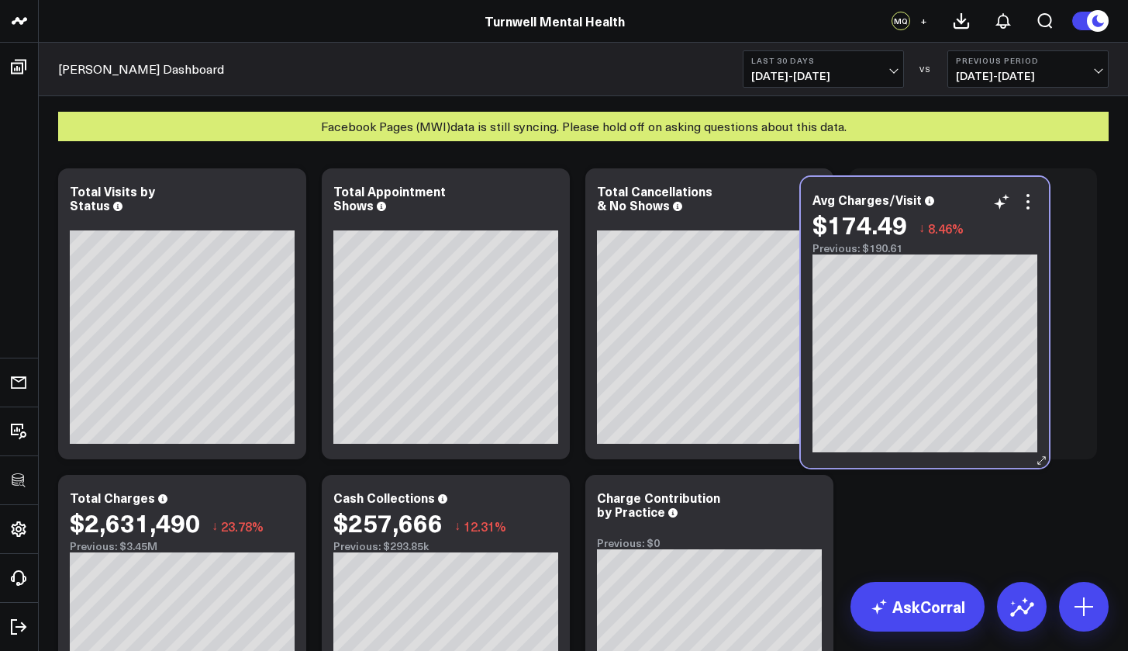
drag, startPoint x: 220, startPoint y: 378, endPoint x: 963, endPoint y: 195, distance: 765.4
click at [963, 195] on div "Avg Charges/Visit" at bounding box center [925, 199] width 225 height 14
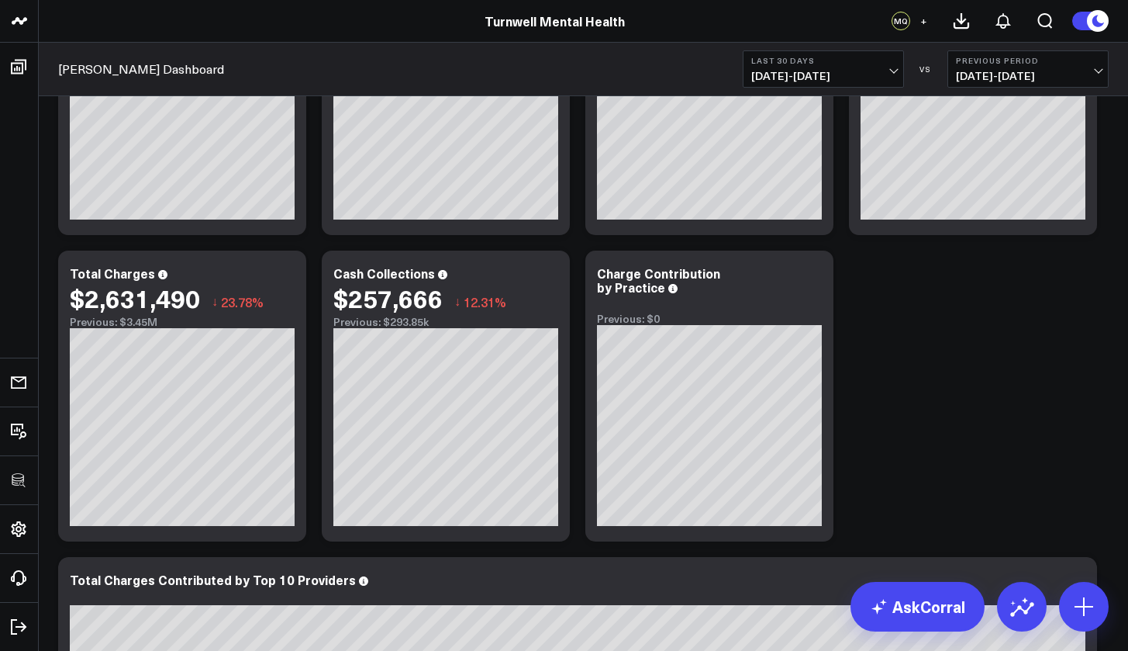
scroll to position [254, 0]
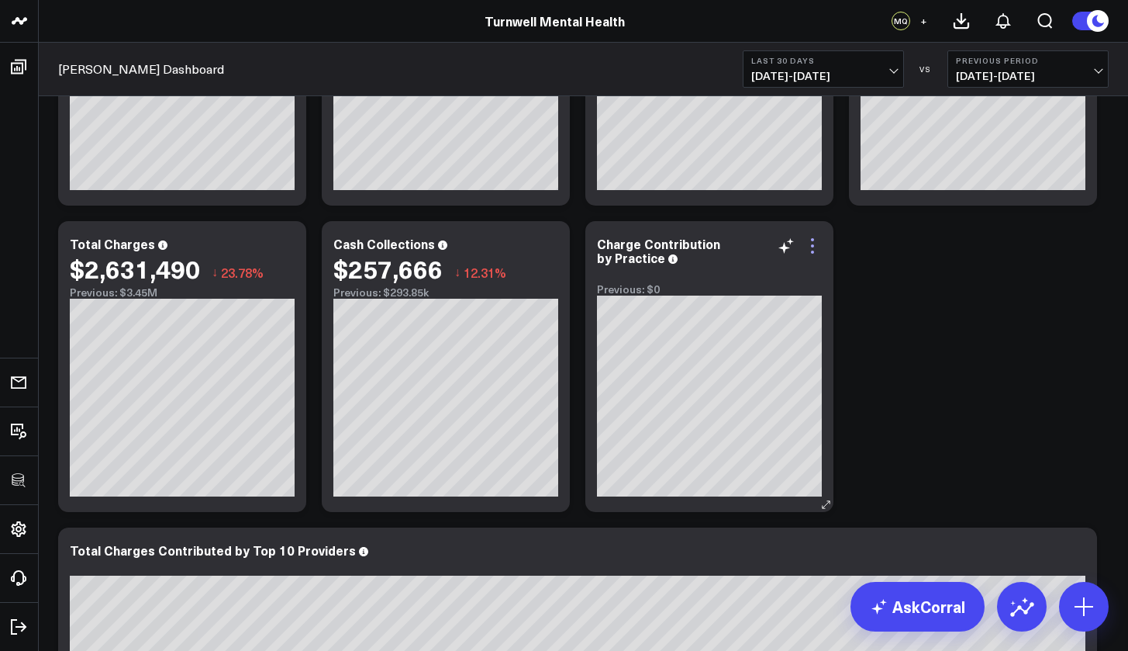
click at [813, 249] on icon at bounding box center [813, 246] width 19 height 19
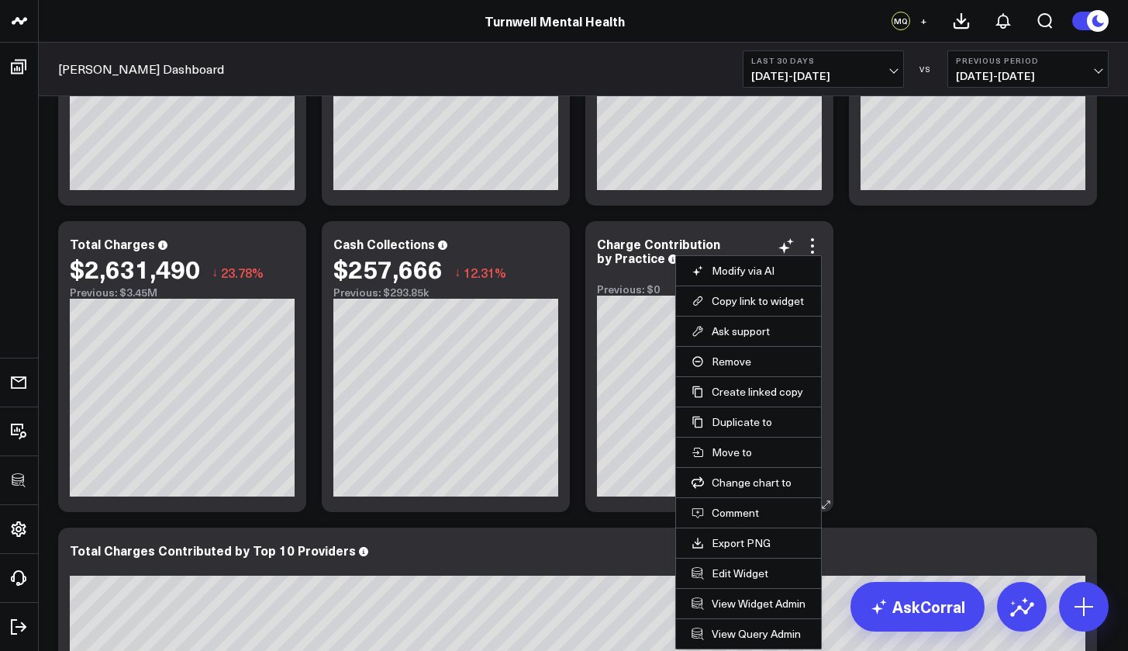
click at [736, 562] on li "Edit Widget" at bounding box center [748, 573] width 145 height 30
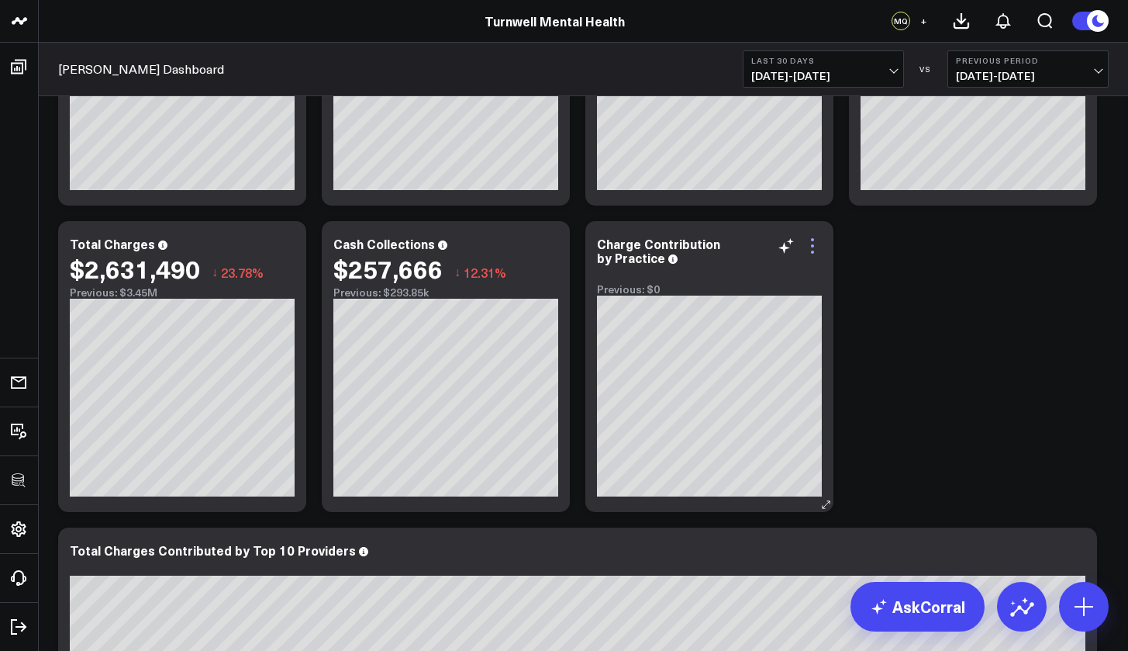
click at [813, 252] on icon at bounding box center [812, 252] width 3 height 3
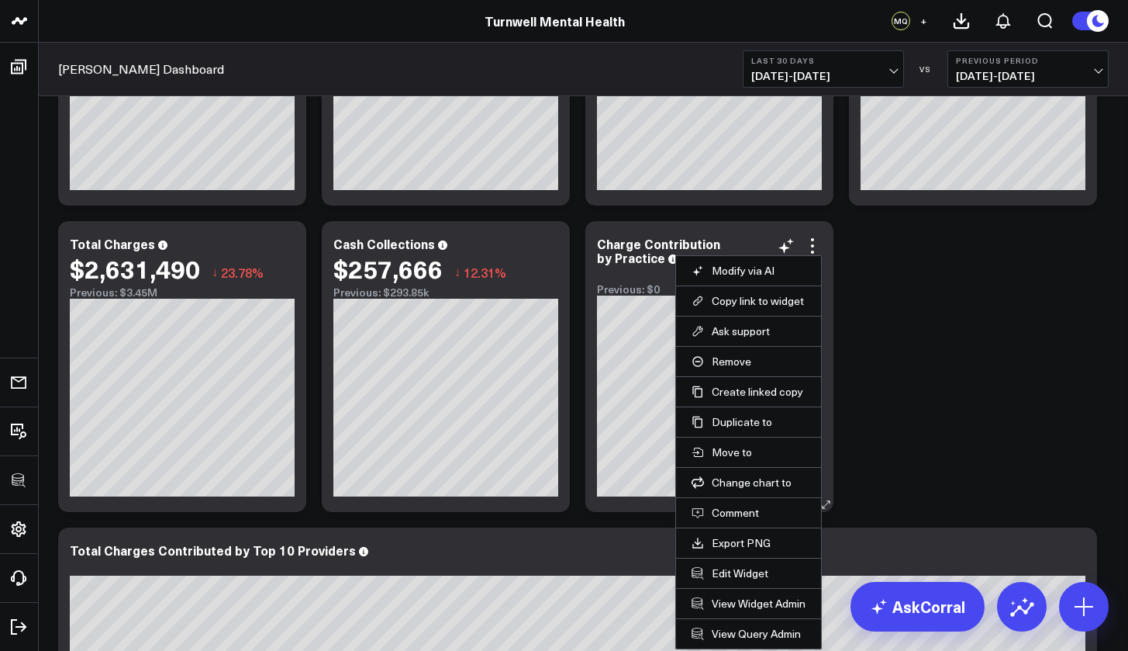
click at [735, 580] on li "Edit Widget" at bounding box center [748, 573] width 145 height 30
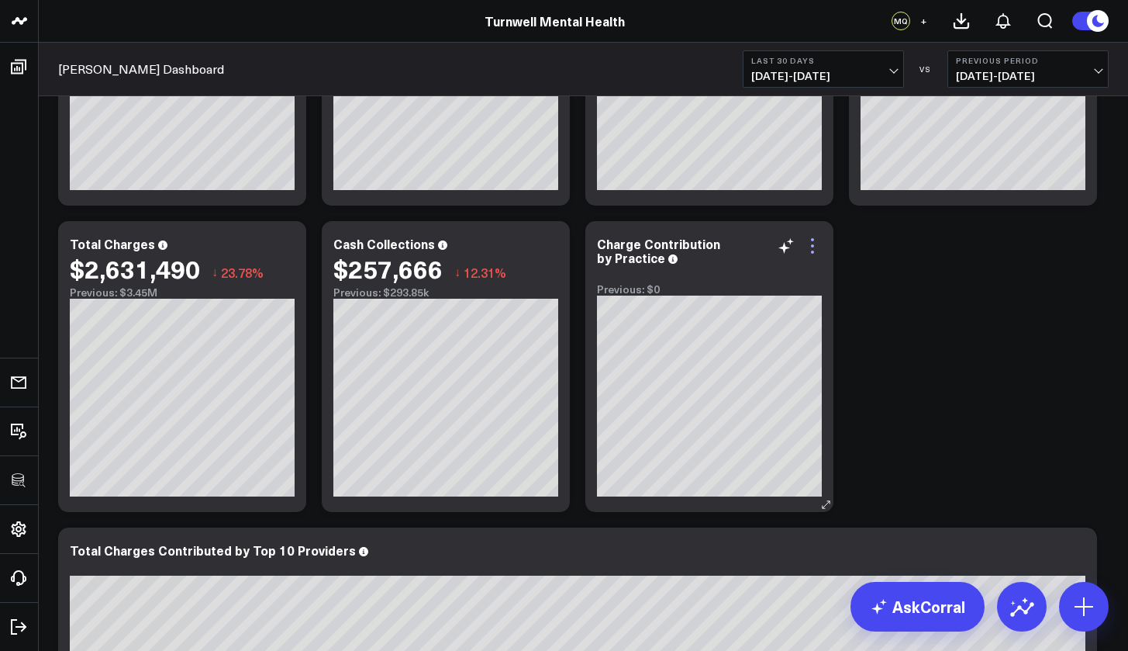
click at [818, 245] on icon at bounding box center [813, 246] width 19 height 19
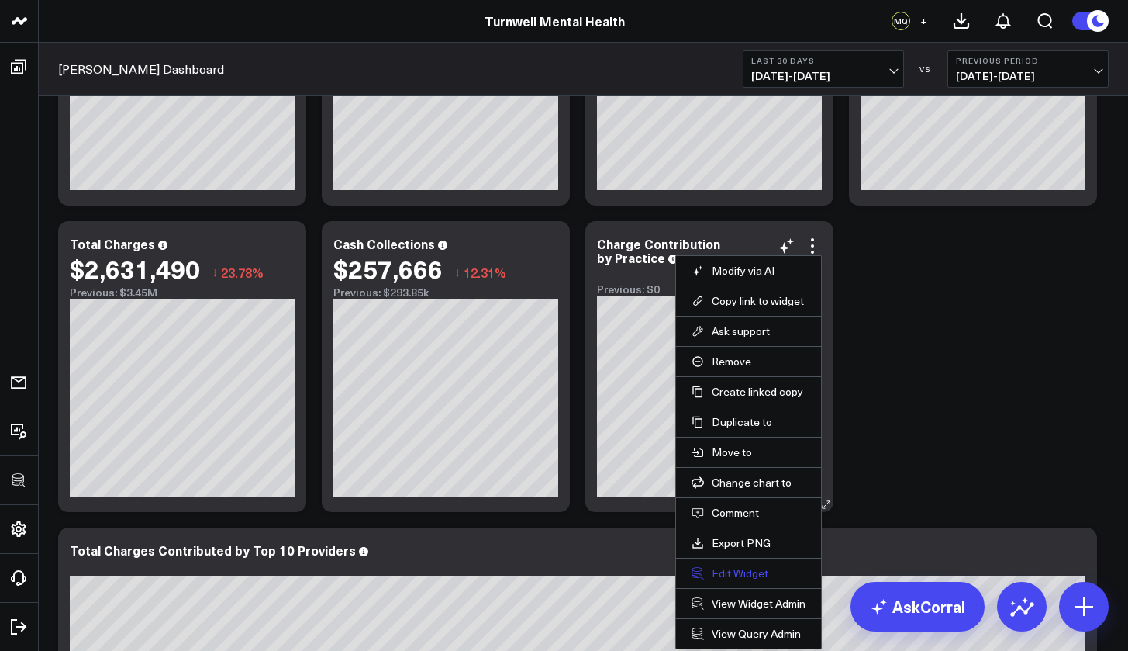
click at [734, 569] on button "Edit Widget" at bounding box center [749, 573] width 114 height 14
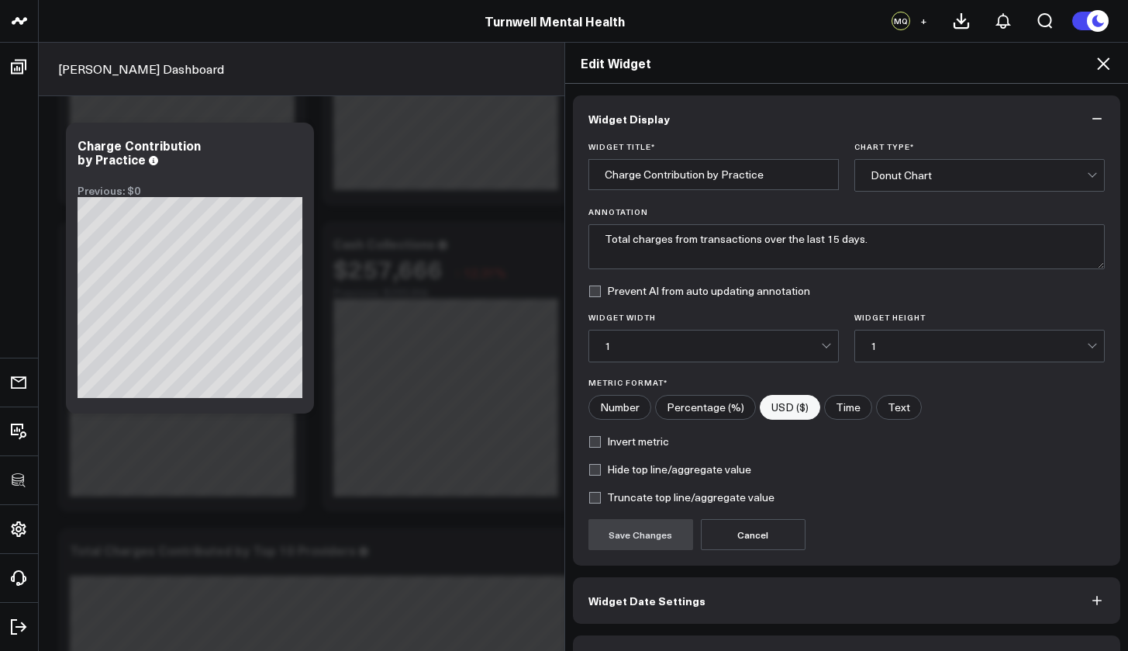
scroll to position [42, 0]
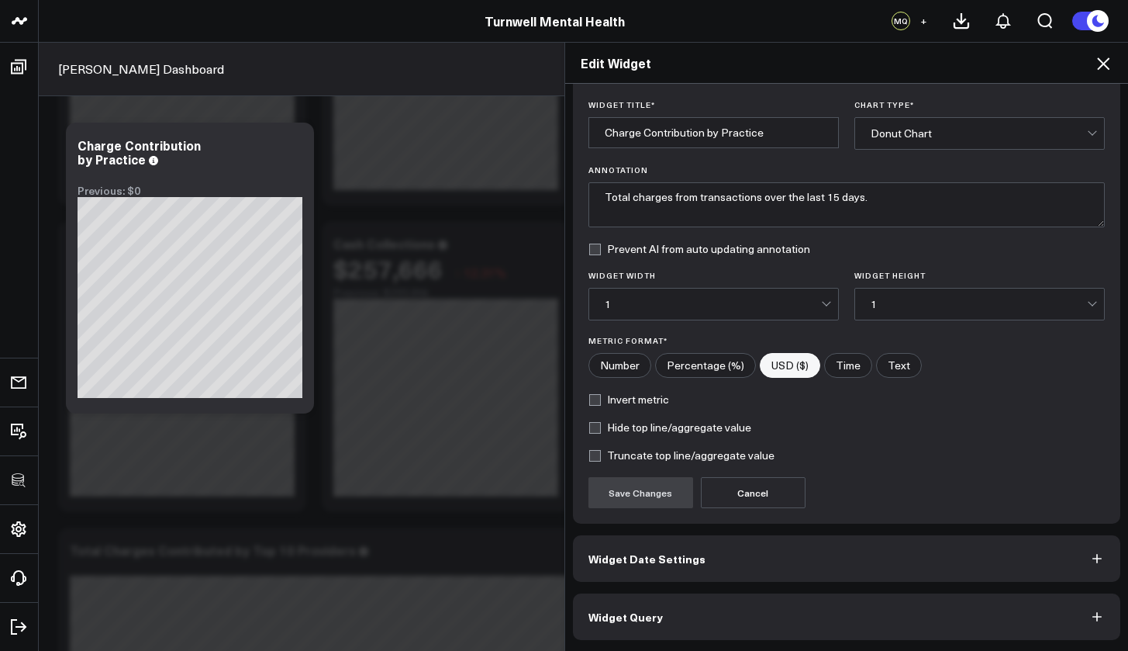
click at [710, 558] on button "Widget Date Settings" at bounding box center [847, 558] width 548 height 47
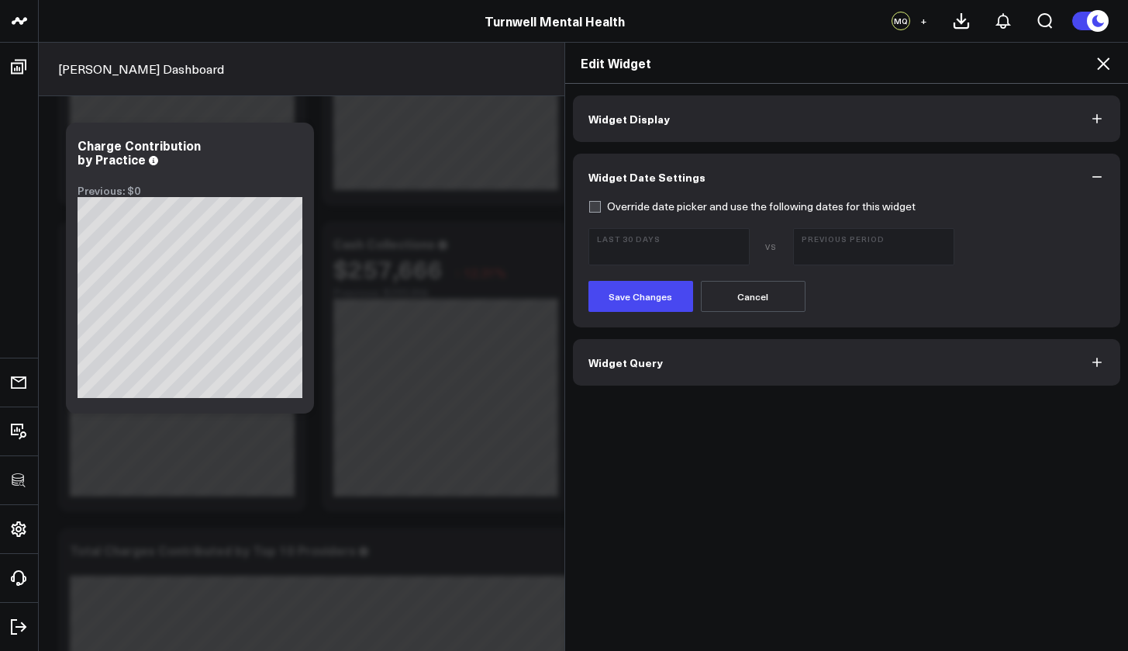
click at [674, 372] on button "Widget Query" at bounding box center [847, 362] width 548 height 47
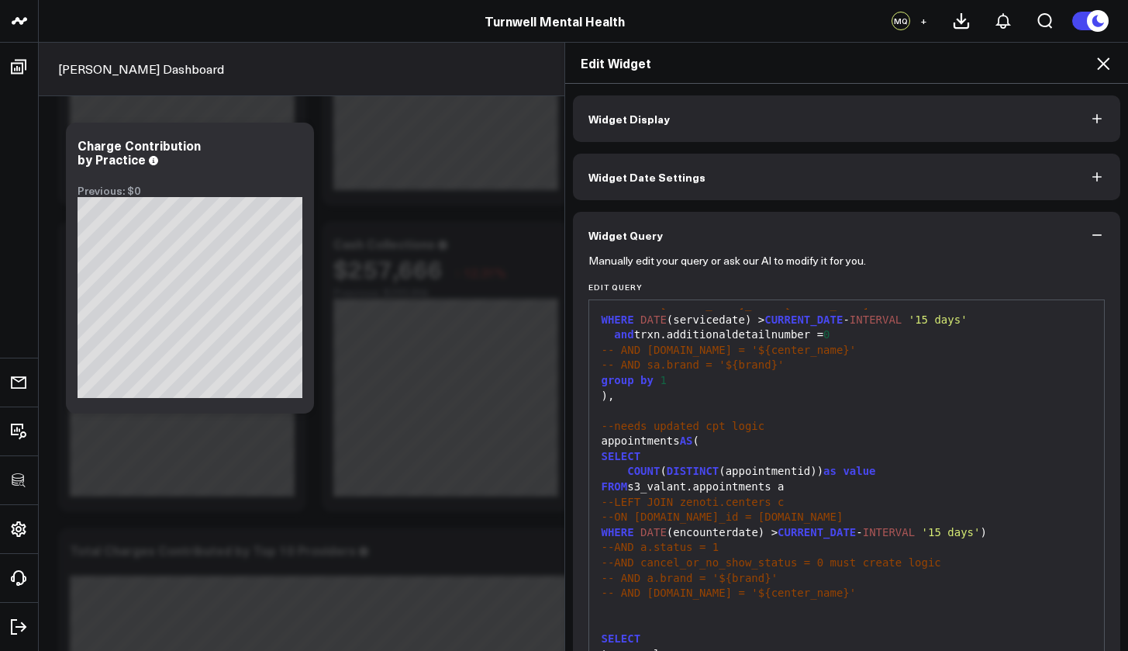
scroll to position [109, 0]
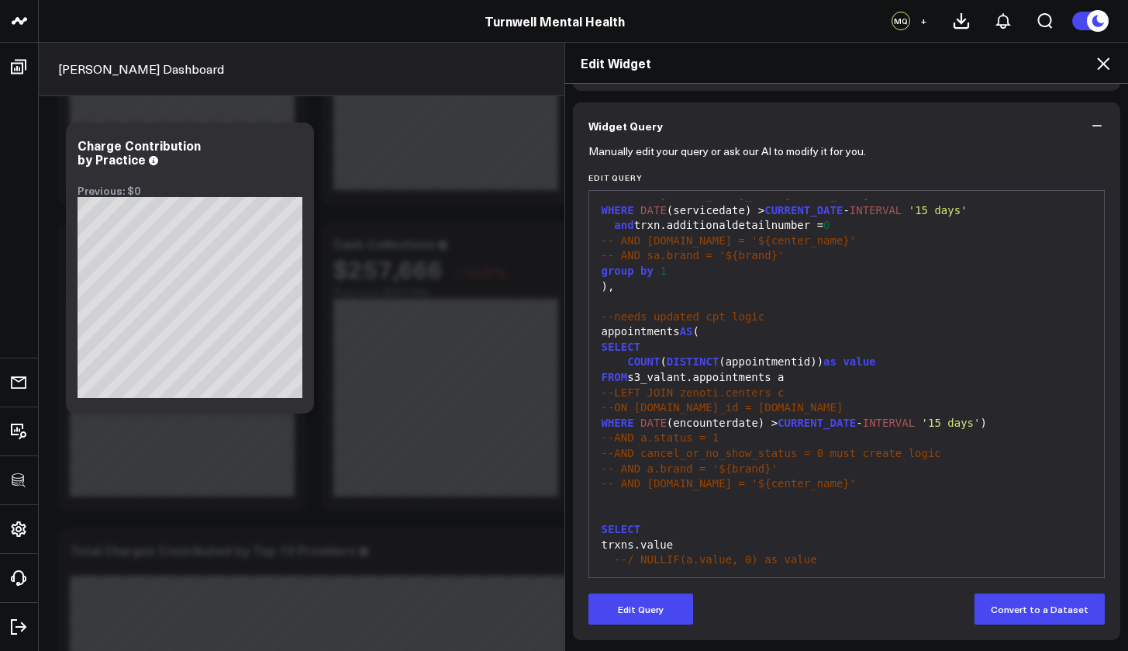
click at [643, 589] on div "Manually edit your query or ask our AI to modify it for you. Edit Query 99 1 2 …" at bounding box center [847, 394] width 548 height 491
click at [644, 589] on button "Edit Query" at bounding box center [641, 608] width 105 height 31
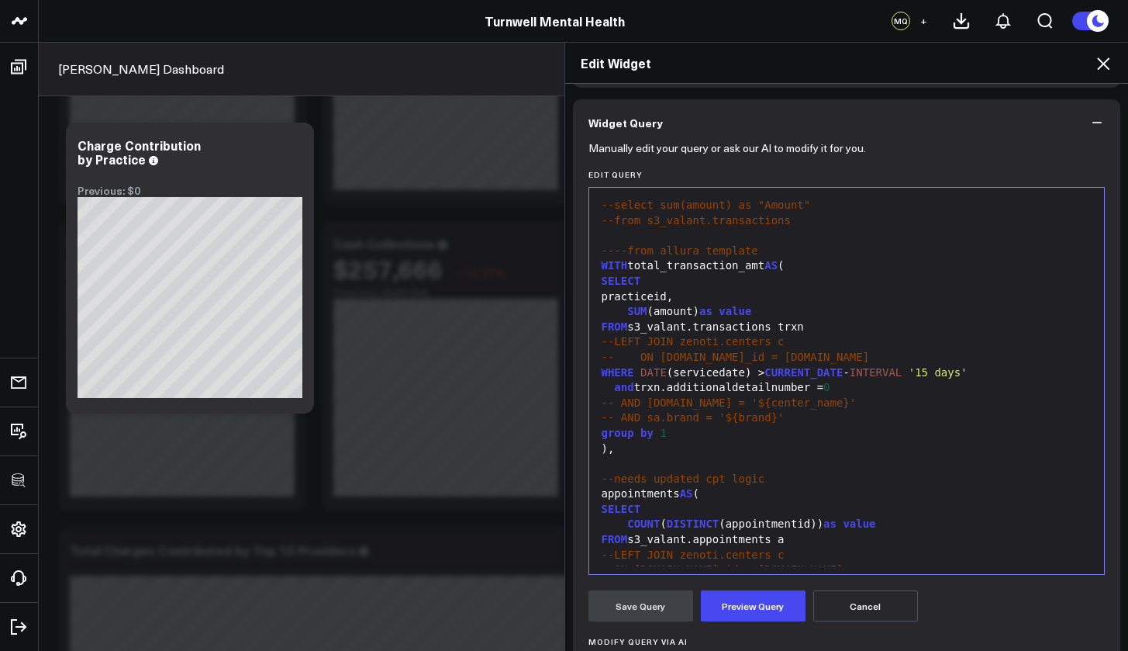
scroll to position [4, 0]
click at [1041, 67] on icon at bounding box center [1103, 63] width 12 height 12
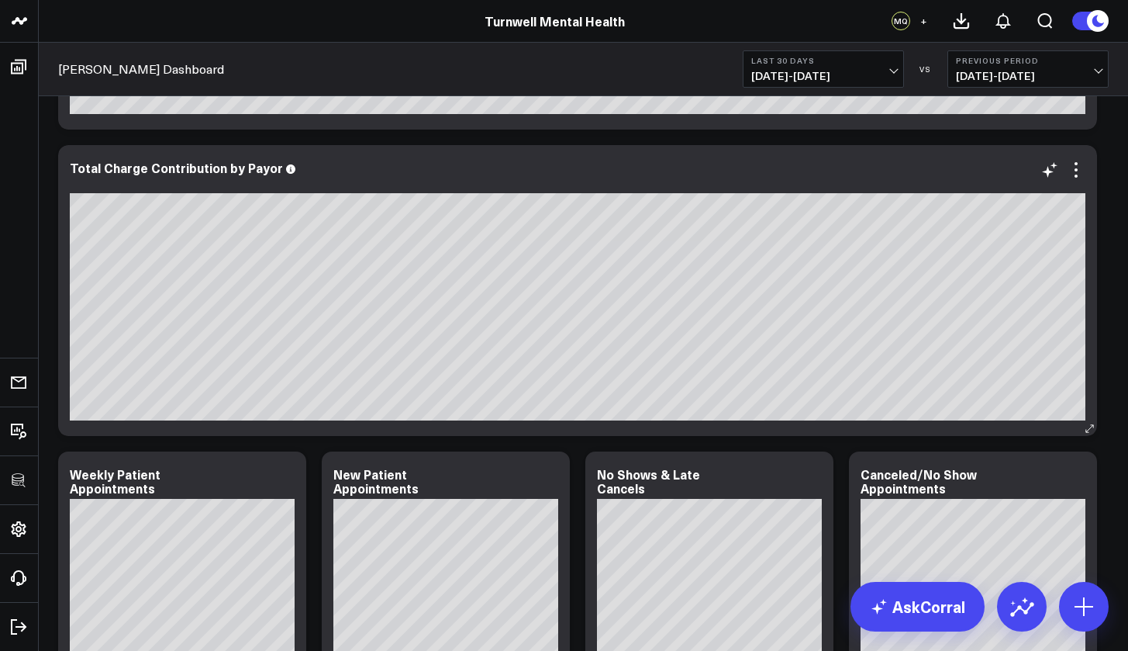
scroll to position [826, 0]
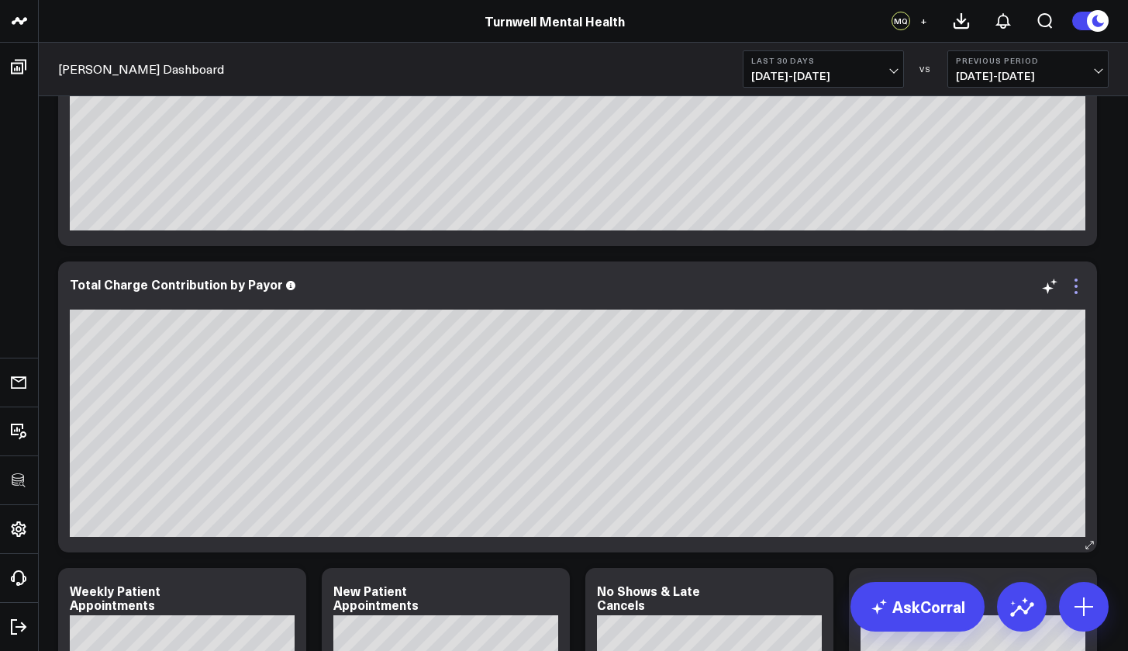
click at [1041, 287] on icon at bounding box center [1076, 286] width 19 height 19
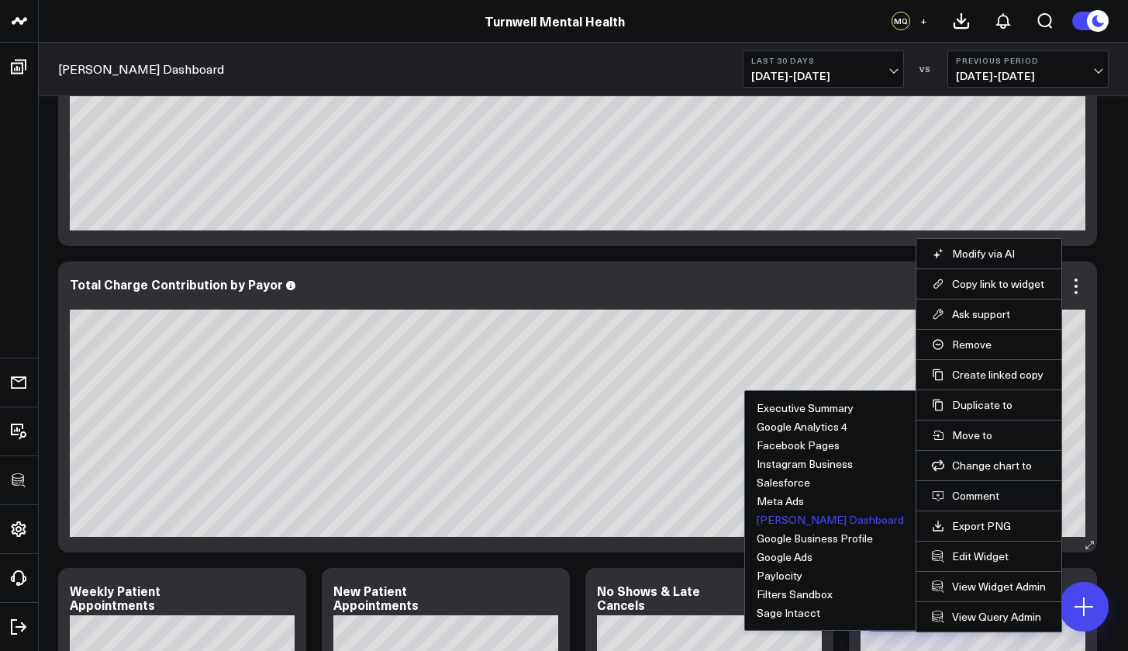
click at [853, 520] on button "[PERSON_NAME] Dashboard" at bounding box center [830, 519] width 147 height 11
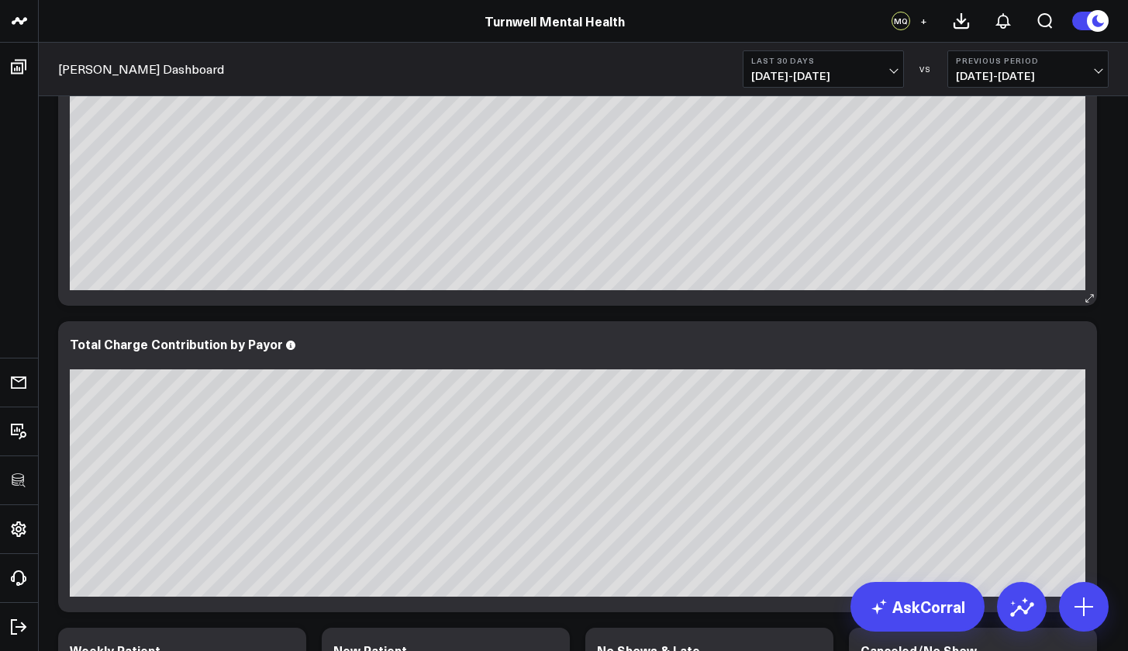
scroll to position [1208, 0]
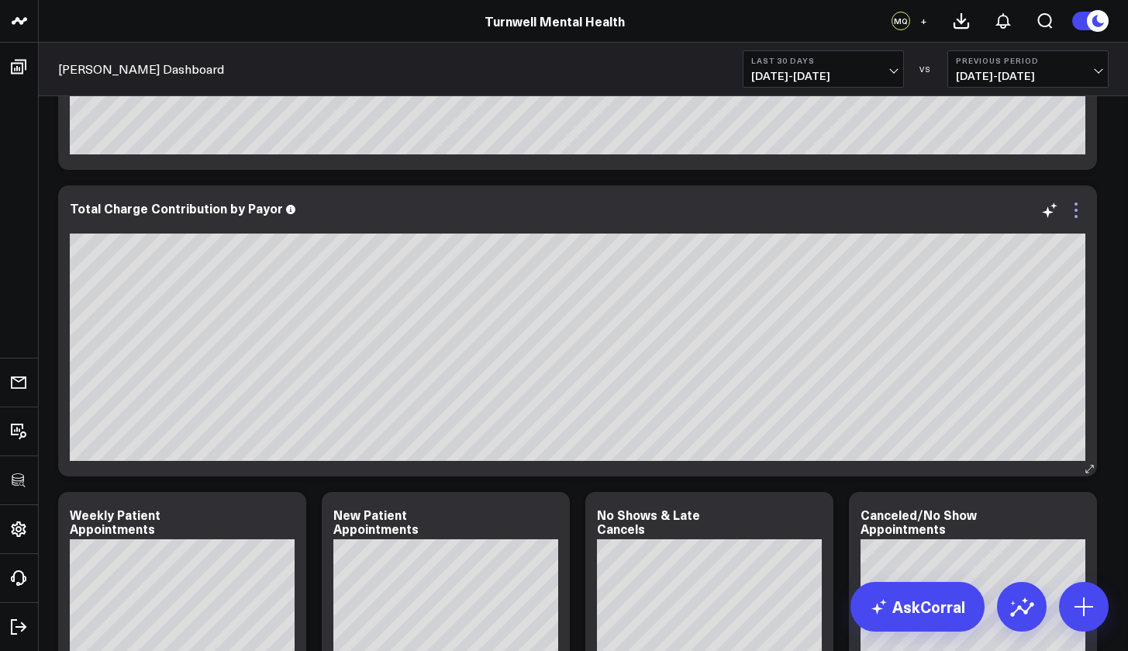
click at [1041, 214] on icon at bounding box center [1076, 210] width 19 height 19
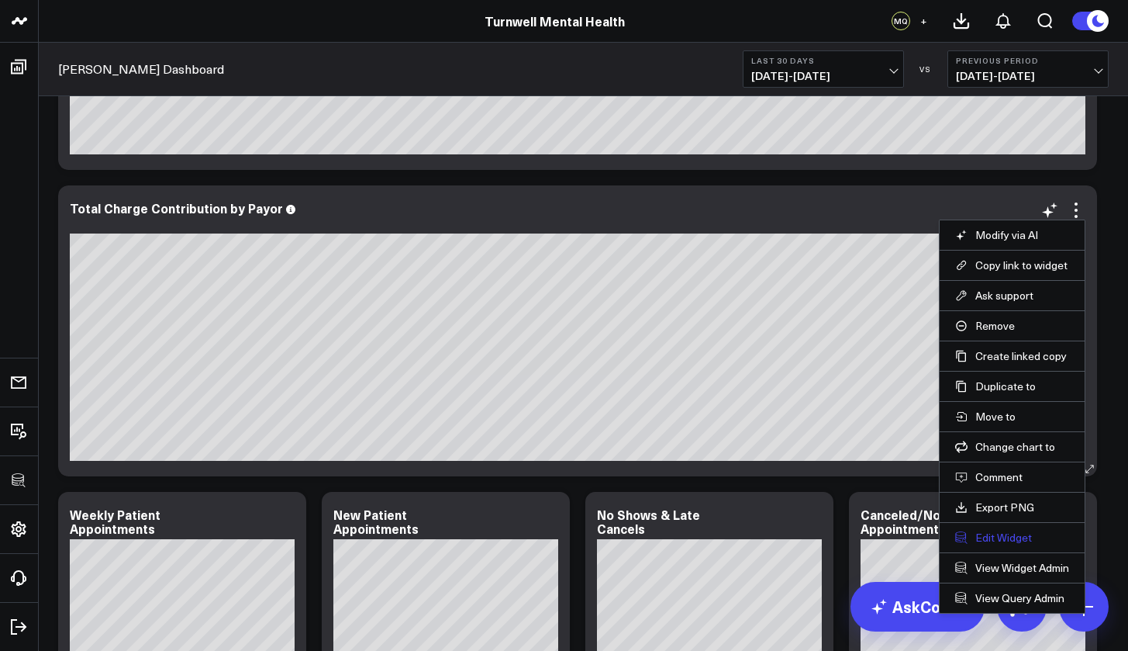
click at [1017, 533] on button "Edit Widget" at bounding box center [1013, 538] width 114 height 14
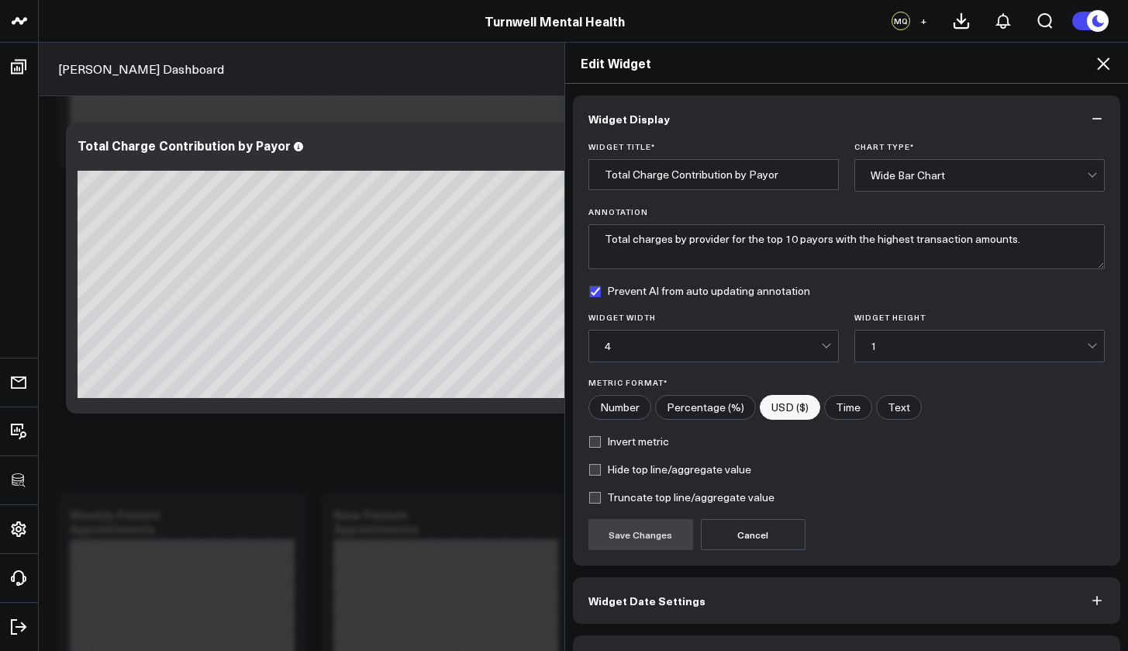
scroll to position [42, 0]
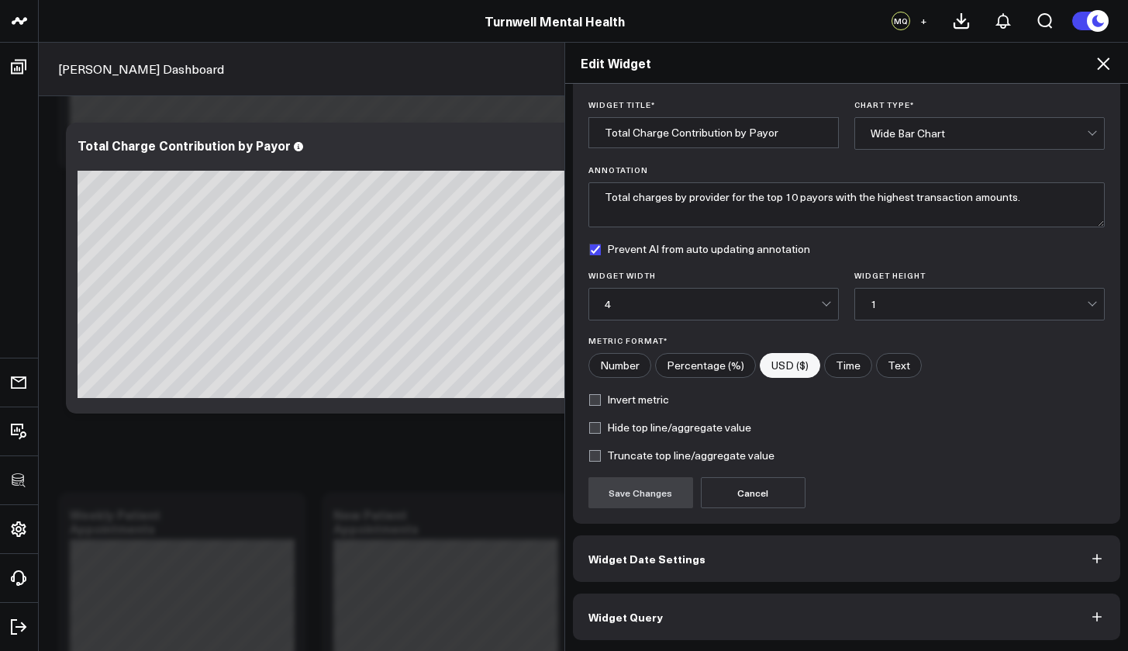
click at [721, 589] on button "Widget Query" at bounding box center [847, 616] width 548 height 47
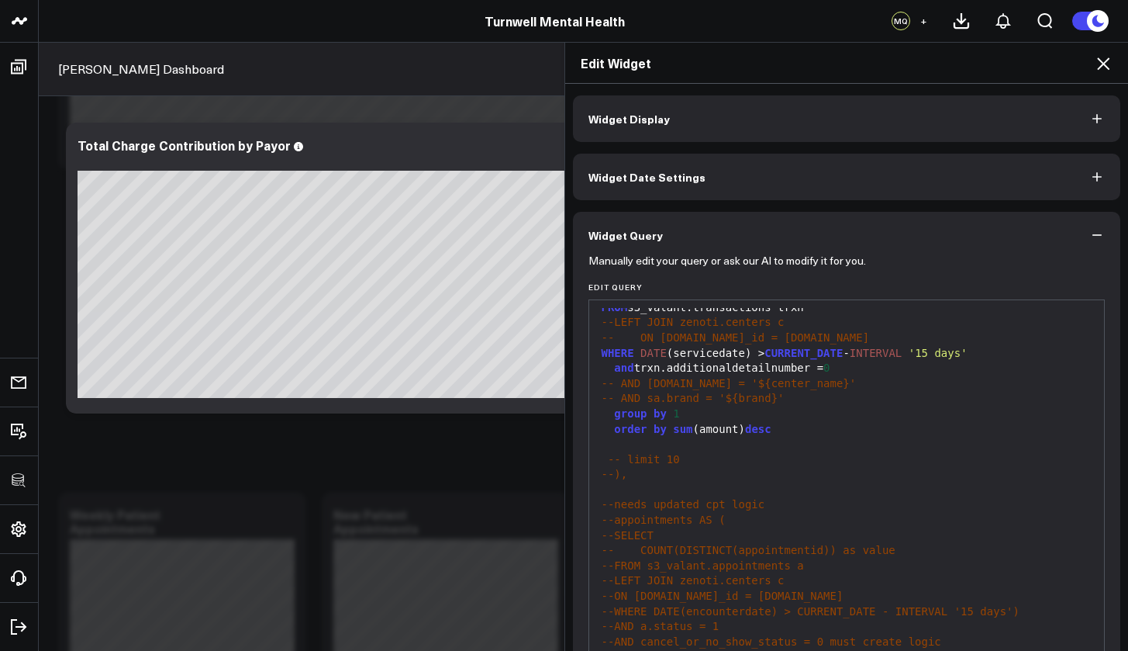
scroll to position [123, 0]
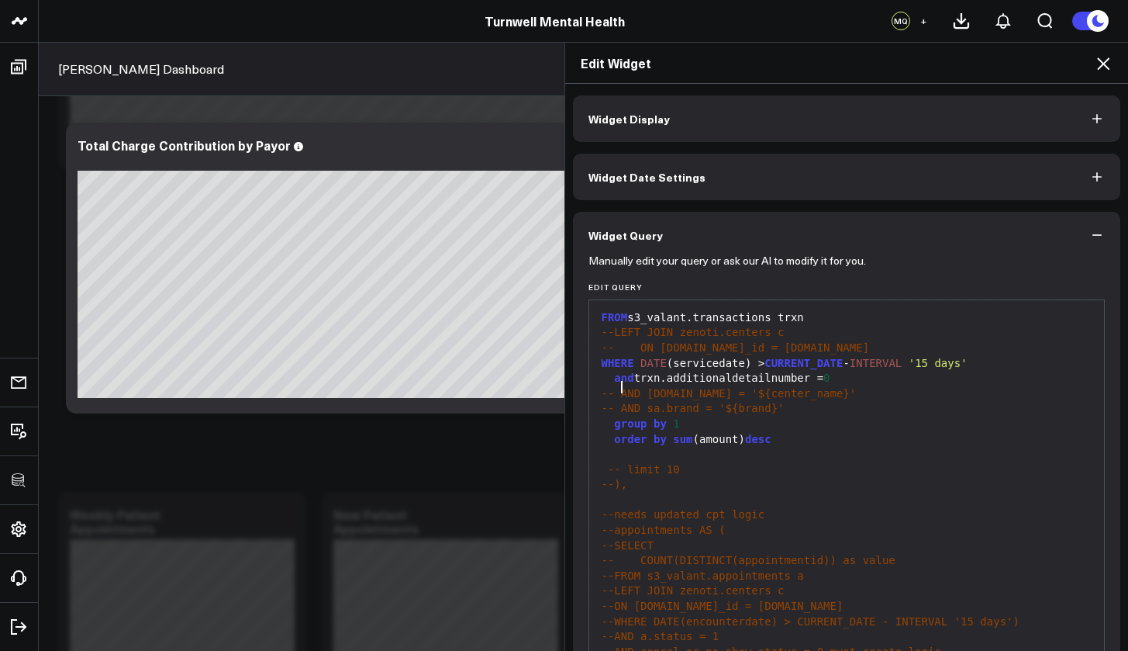
click at [613, 389] on span "-- AND [DOMAIN_NAME] = '${center_name}'" at bounding box center [729, 393] width 255 height 12
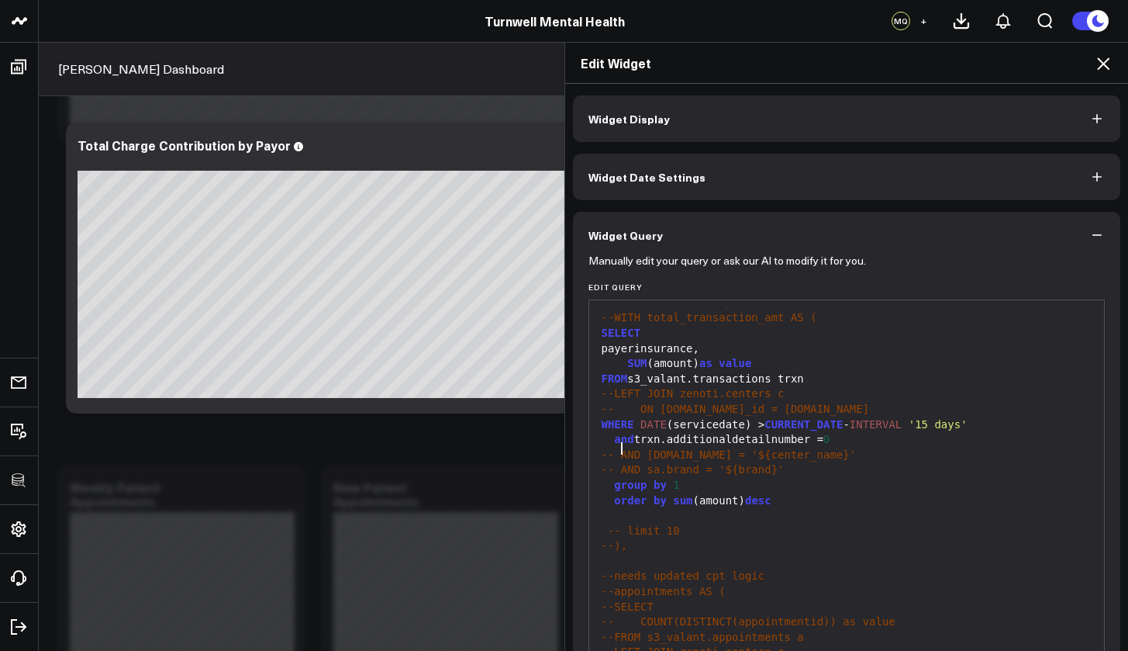
scroll to position [64, 0]
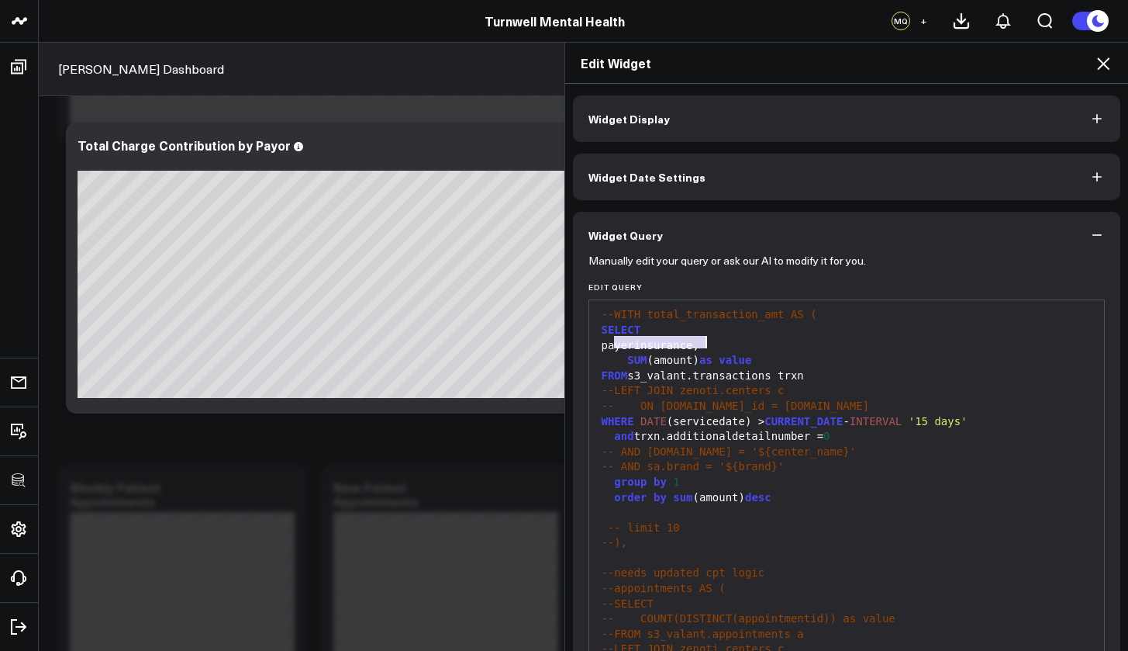
drag, startPoint x: 607, startPoint y: 343, endPoint x: 699, endPoint y: 341, distance: 92.3
click at [699, 341] on div "payerinsurance," at bounding box center [847, 346] width 500 height 16
click at [610, 386] on span "--LEFT JOIN zenoti.centers c" at bounding box center [693, 390] width 183 height 12
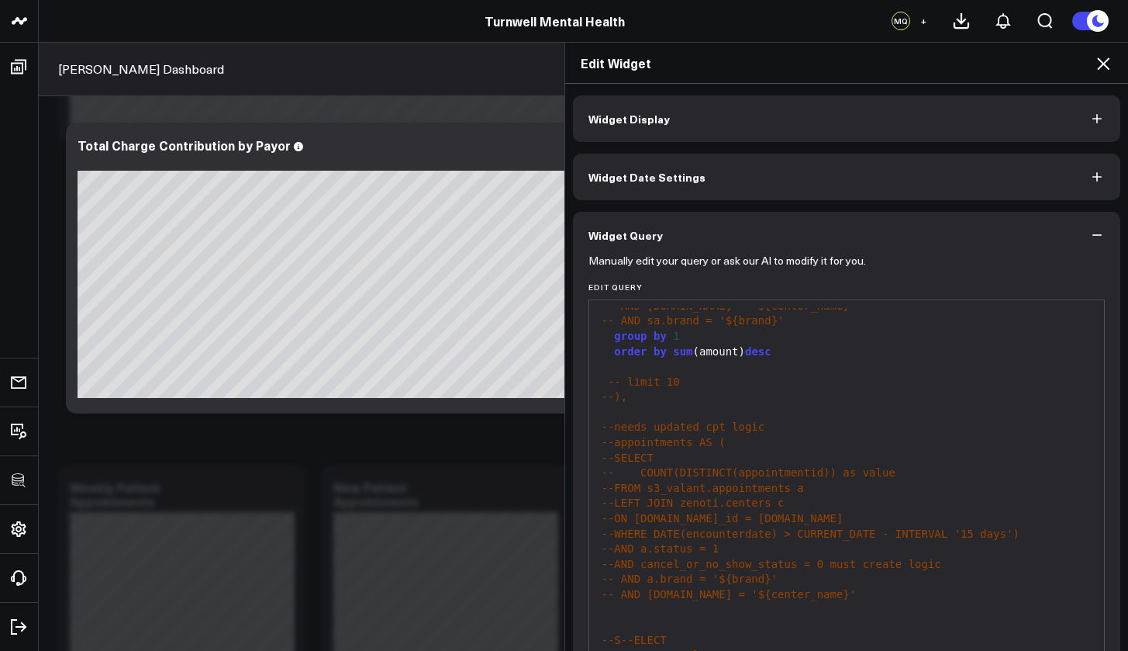
scroll to position [109, 0]
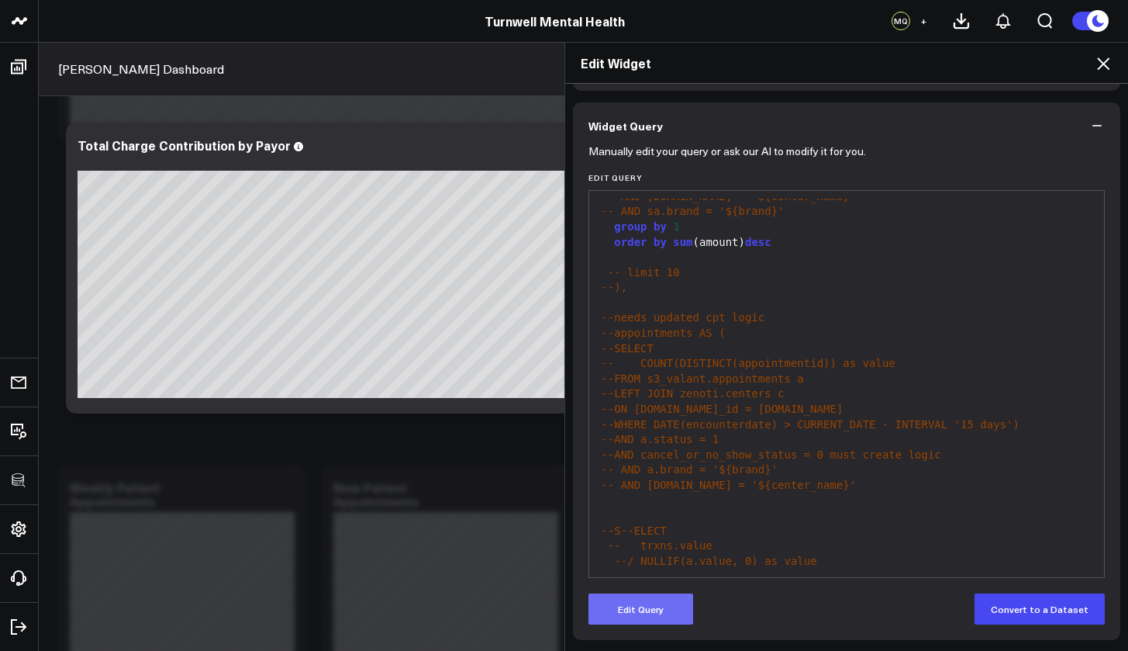
click at [660, 589] on button "Edit Query" at bounding box center [641, 608] width 105 height 31
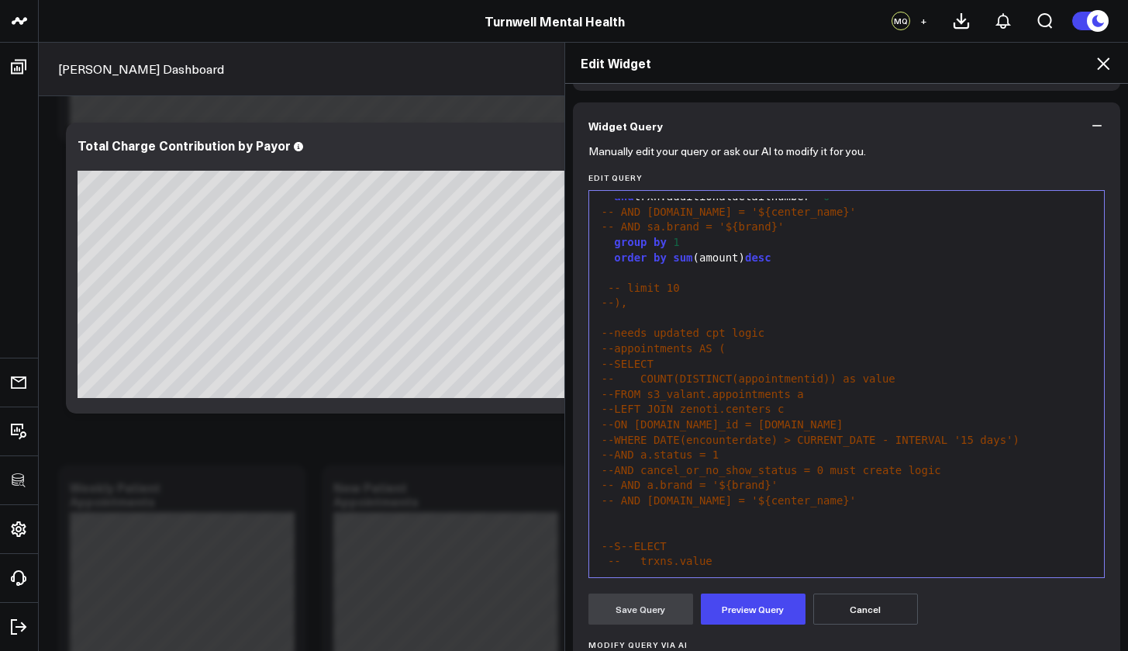
scroll to position [75, 0]
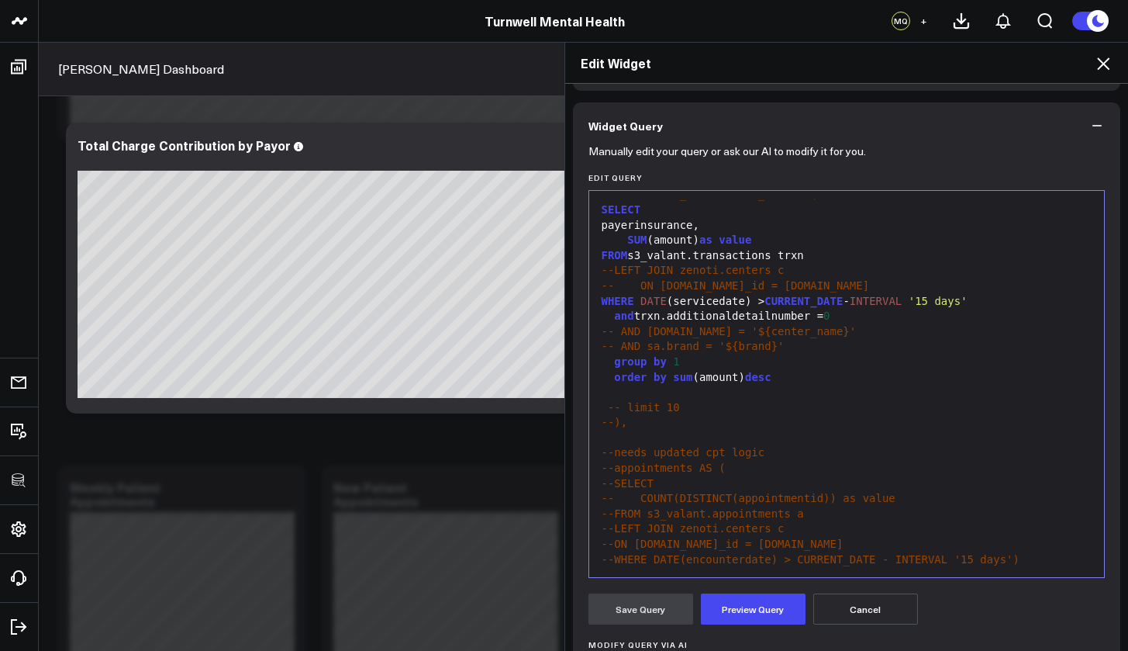
click at [606, 264] on span "--LEFT JOIN zenoti.centers c" at bounding box center [693, 270] width 183 height 12
drag, startPoint x: 715, startPoint y: 264, endPoint x: 681, endPoint y: 264, distance: 34.1
click at [681, 264] on div "LEFT JOIN zenoti.centers c" at bounding box center [847, 271] width 500 height 16
drag, startPoint x: 629, startPoint y: 254, endPoint x: 693, endPoint y: 252, distance: 64.4
click at [693, 252] on div "FROM s3_valant.transactions trxn" at bounding box center [847, 256] width 500 height 16
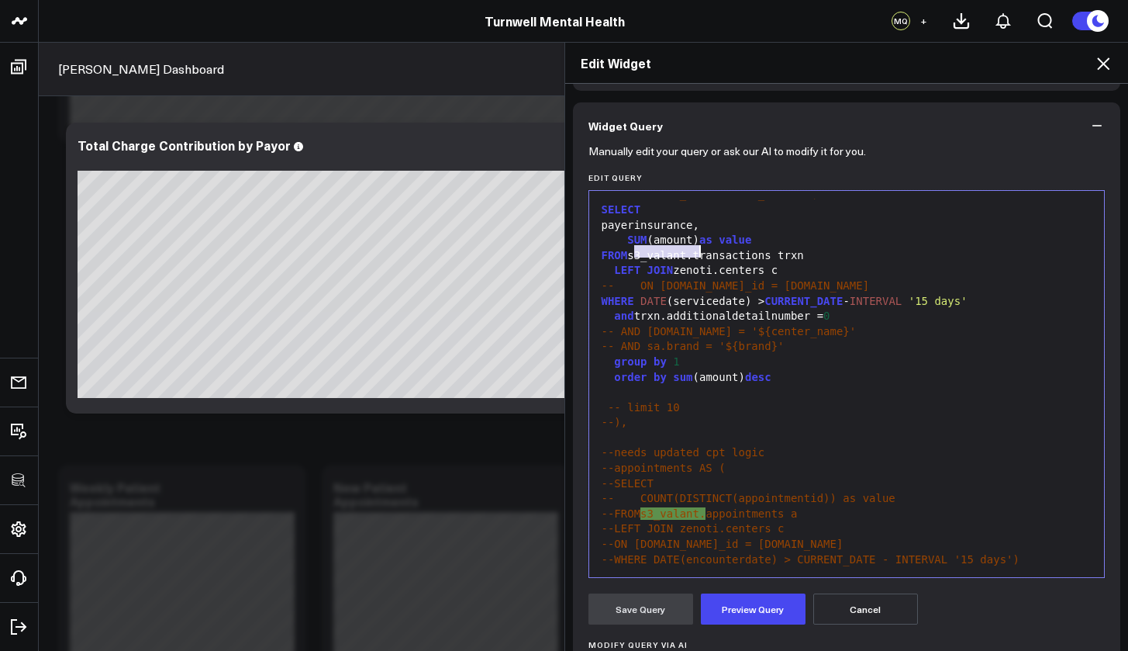
copy div "s3_valant."
drag, startPoint x: 719, startPoint y: 268, endPoint x: 679, endPoint y: 265, distance: 40.4
click at [679, 265] on div "LEFT JOIN zenoti.centers c" at bounding box center [847, 271] width 500 height 16
drag, startPoint x: 793, startPoint y: 267, endPoint x: 749, endPoint y: 265, distance: 43.5
click at [749, 265] on div "LEFT JOIN zs3_valant.centers c" at bounding box center [847, 271] width 500 height 16
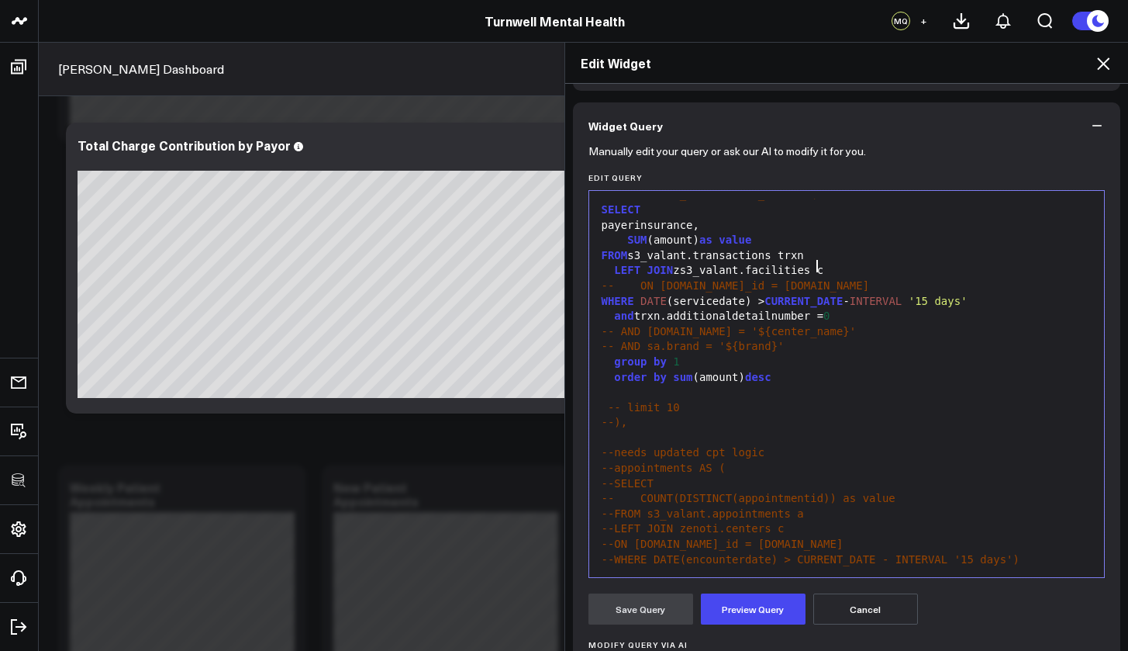
click at [831, 263] on div "LEFT JOIN zs3_valant.facilities c" at bounding box center [847, 271] width 500 height 16
click at [838, 218] on div "payerinsurance," at bounding box center [847, 226] width 500 height 16
click at [617, 279] on span "-- ON [DOMAIN_NAME]_id = [DOMAIN_NAME]" at bounding box center [736, 285] width 268 height 12
click at [649, 283] on div "ON [DOMAIN_NAME]_id = [DOMAIN_NAME]" at bounding box center [847, 286] width 500 height 16
drag, startPoint x: 729, startPoint y: 282, endPoint x: 670, endPoint y: 282, distance: 59.0
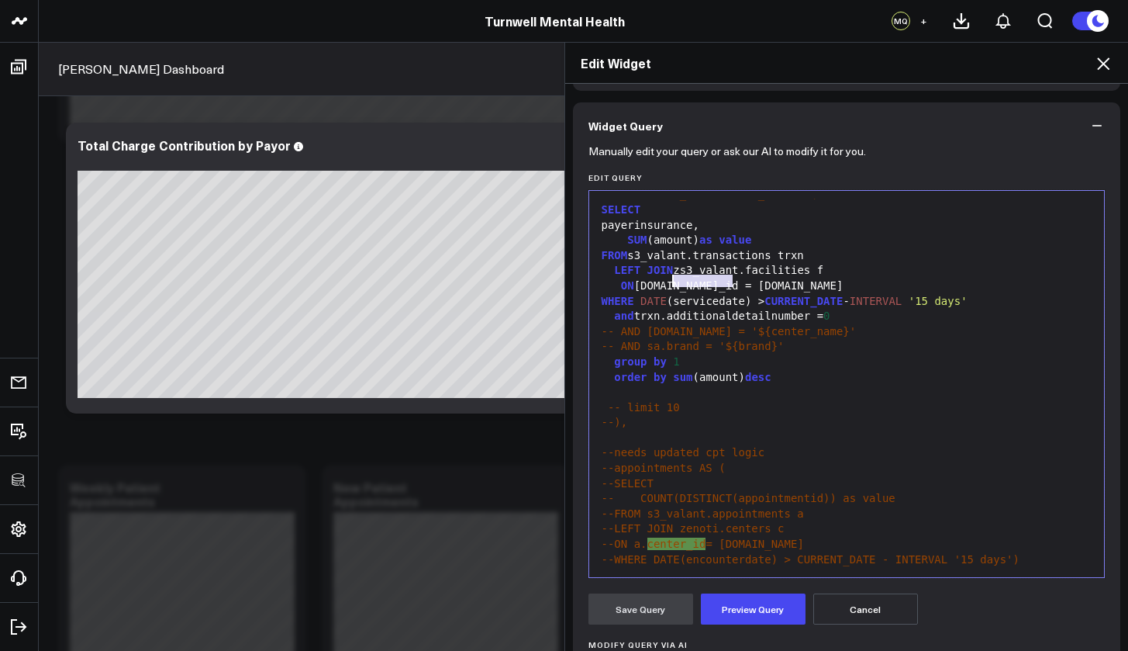
click at [670, 282] on div "ON [DOMAIN_NAME]_id = [DOMAIN_NAME]" at bounding box center [847, 286] width 500 height 16
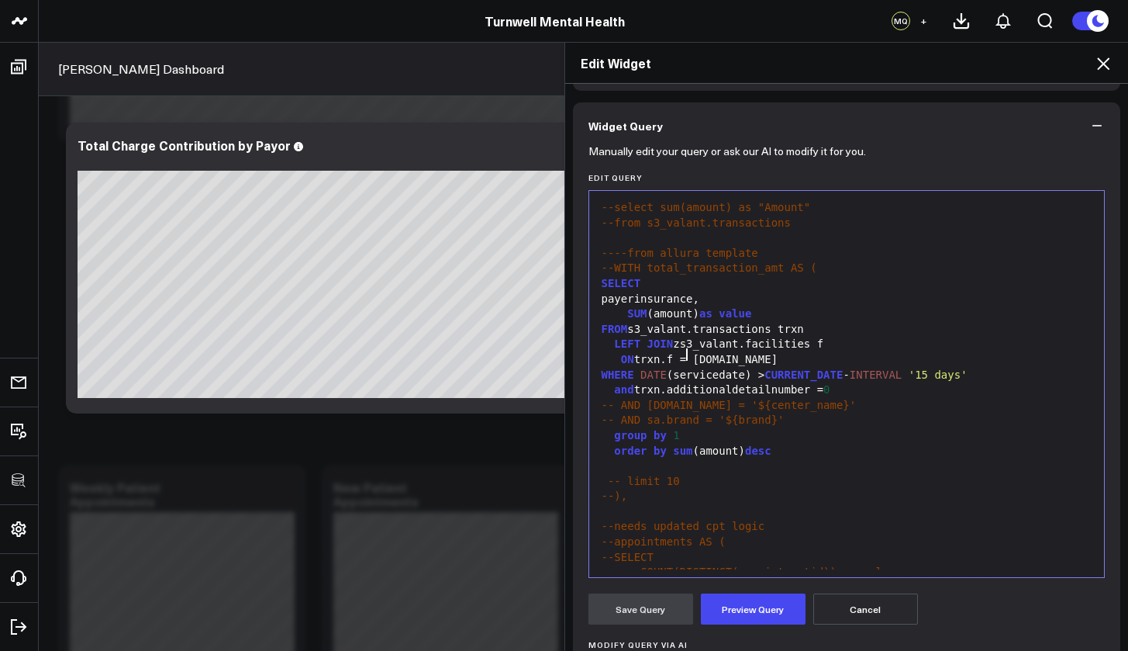
click at [678, 357] on div "ON trxn.f = c.id" at bounding box center [847, 360] width 500 height 16
click at [676, 357] on div "ON trxn.f = c.id" at bounding box center [847, 360] width 500 height 16
click at [765, 353] on div "ON trxn.facilityuid = c.id" at bounding box center [847, 360] width 500 height 16
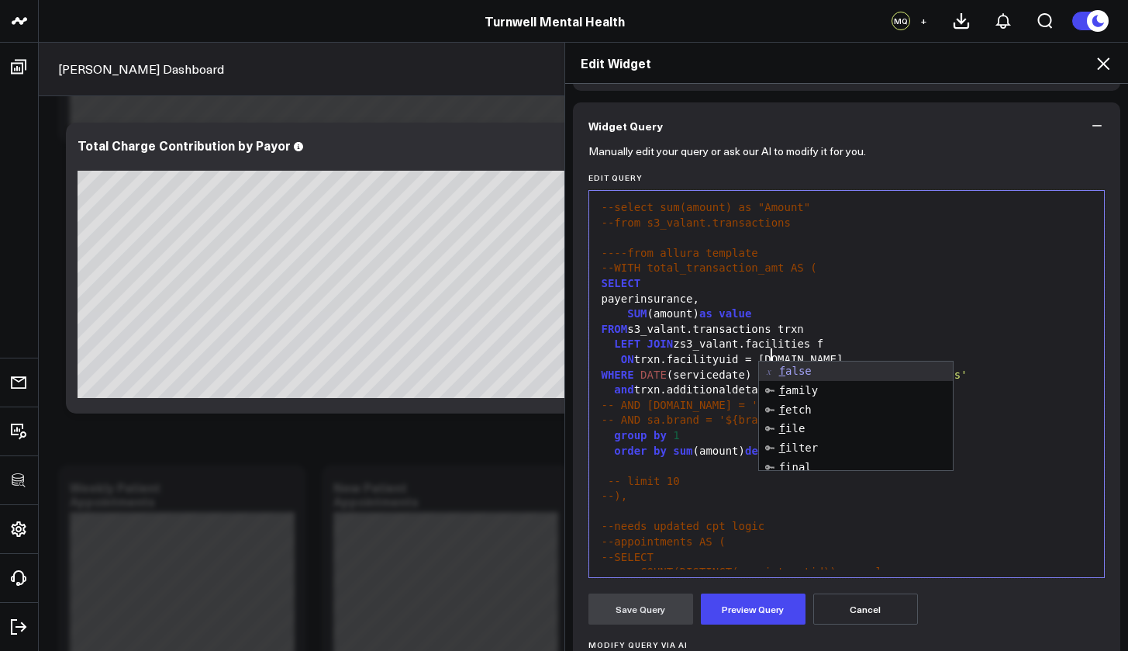
click at [809, 352] on div "ON trxn.facilityuid = f.id" at bounding box center [847, 360] width 500 height 16
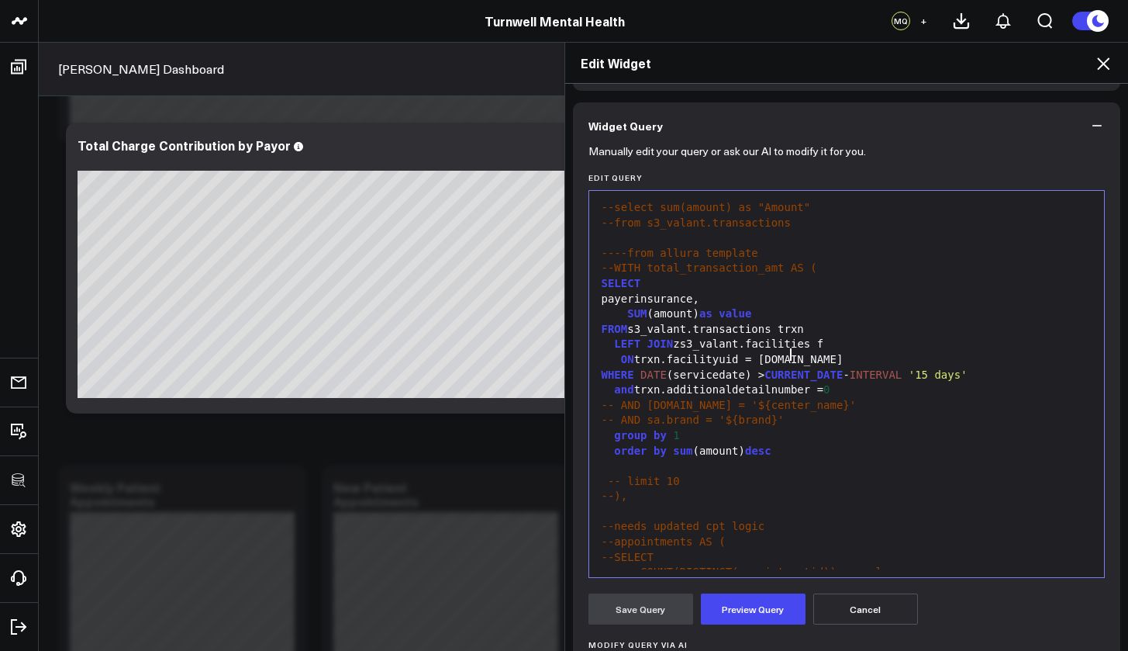
click at [682, 341] on div "LEFT JOIN zs3_valant.facilities f" at bounding box center [847, 345] width 500 height 16
drag, startPoint x: 742, startPoint y: 340, endPoint x: 804, endPoint y: 343, distance: 61.3
click at [804, 343] on div "LEFT JOIN s3_valant.facilities f" at bounding box center [847, 345] width 500 height 16
drag, startPoint x: 822, startPoint y: 340, endPoint x: 677, endPoint y: 340, distance: 145.0
click at [677, 340] on div "LEFT JOIN s3_valant.transformed_ f" at bounding box center [847, 345] width 500 height 16
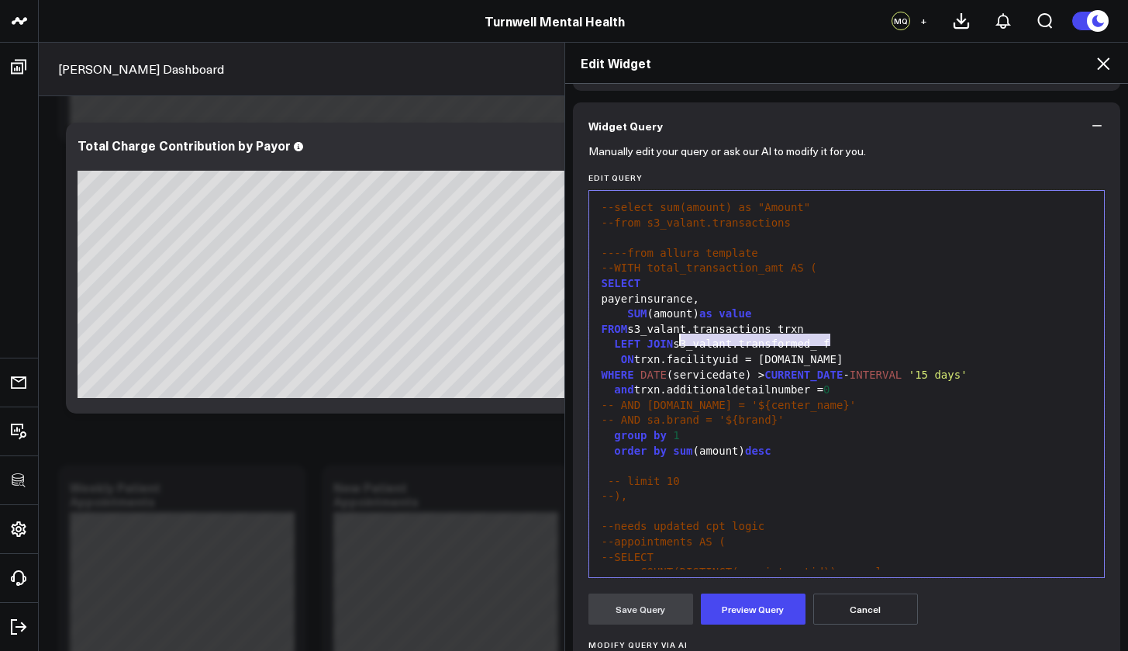
click at [604, 343] on div "LEFT JOIN s3_valant.transformed_ f" at bounding box center [847, 345] width 500 height 16
click at [609, 352] on div "ON trxn.facilityuid = f.id" at bounding box center [847, 360] width 500 height 16
click at [868, 589] on button "Cancel" at bounding box center [866, 608] width 105 height 31
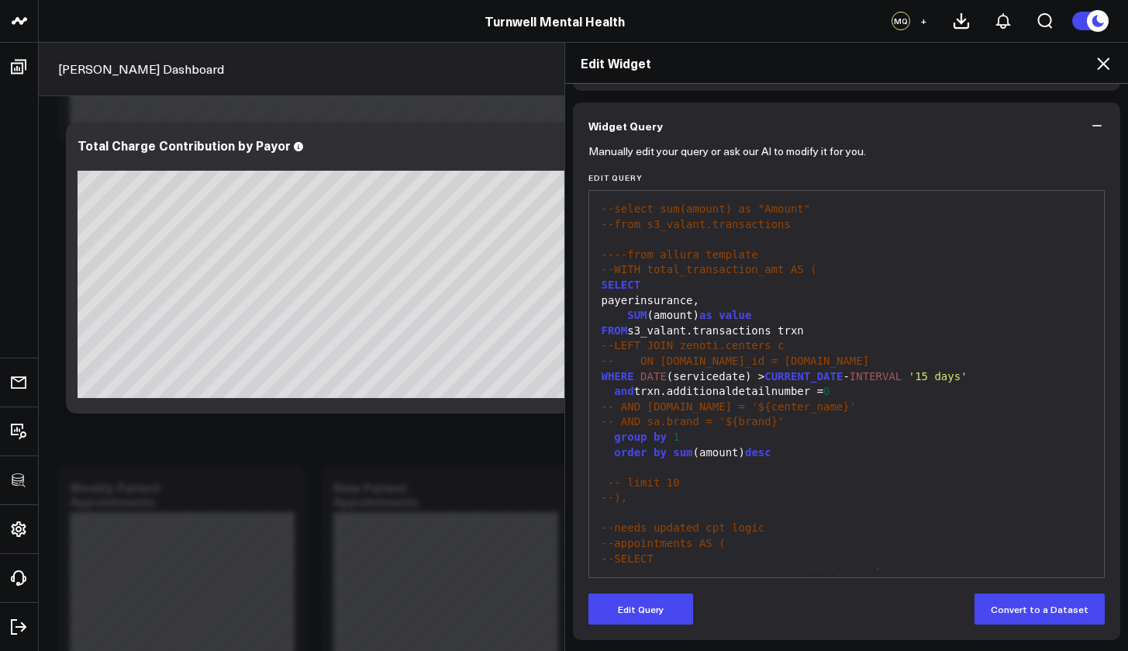
scroll to position [0, 0]
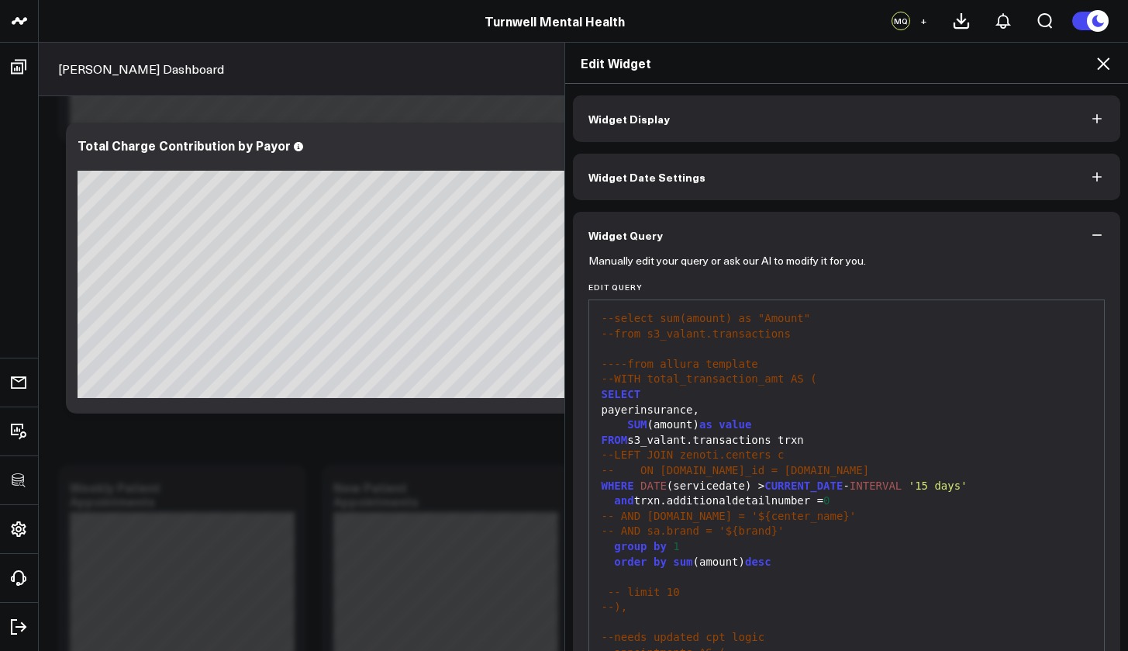
click at [1041, 62] on icon at bounding box center [1103, 63] width 19 height 19
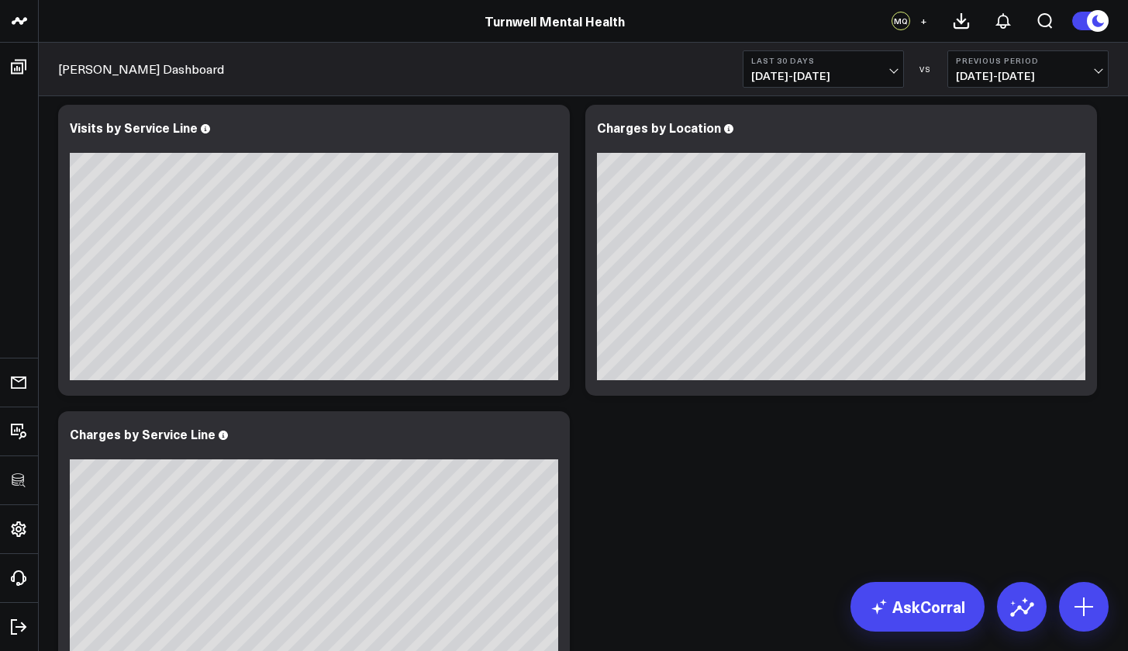
scroll to position [2019, 0]
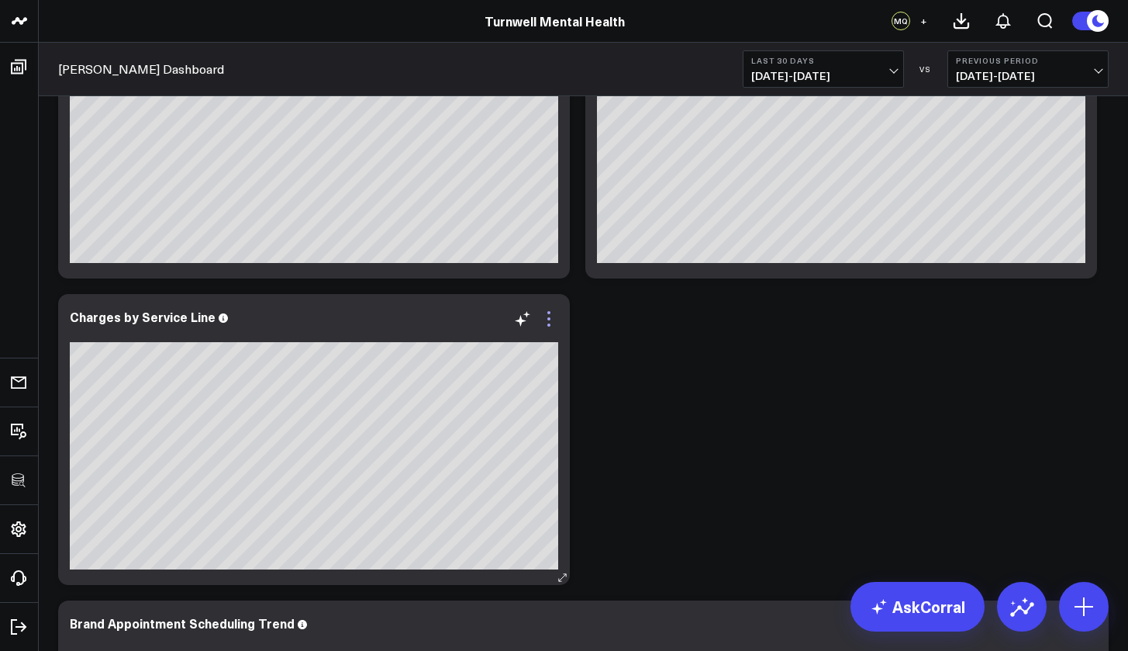
click at [553, 325] on icon at bounding box center [549, 318] width 19 height 19
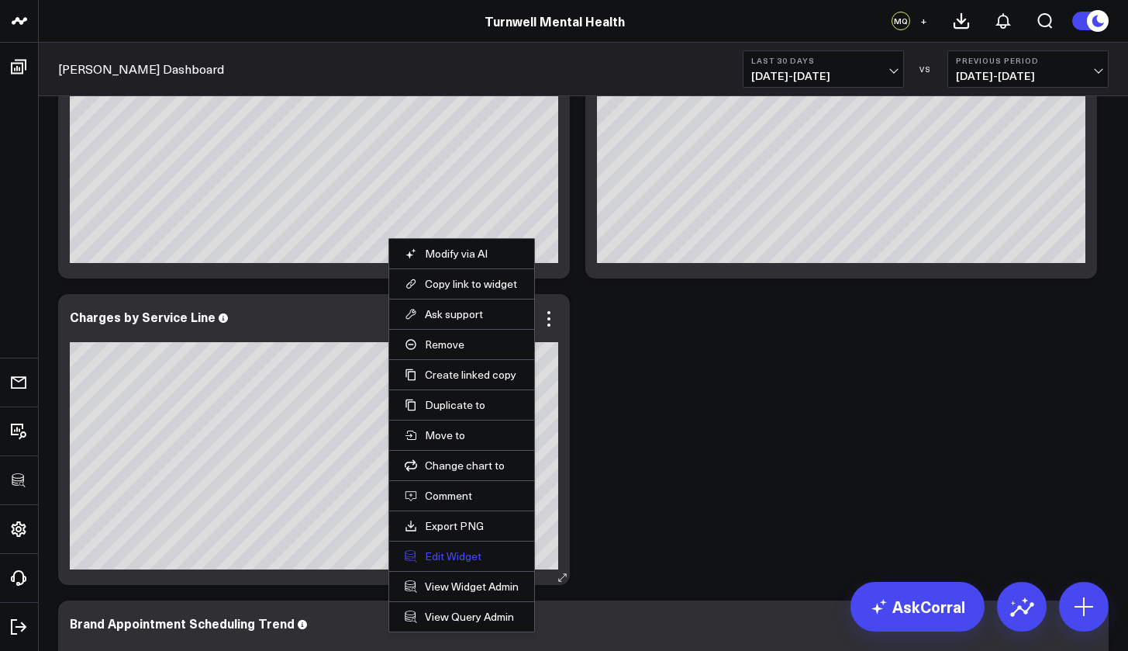
click at [471, 558] on button "Edit Widget" at bounding box center [462, 556] width 114 height 14
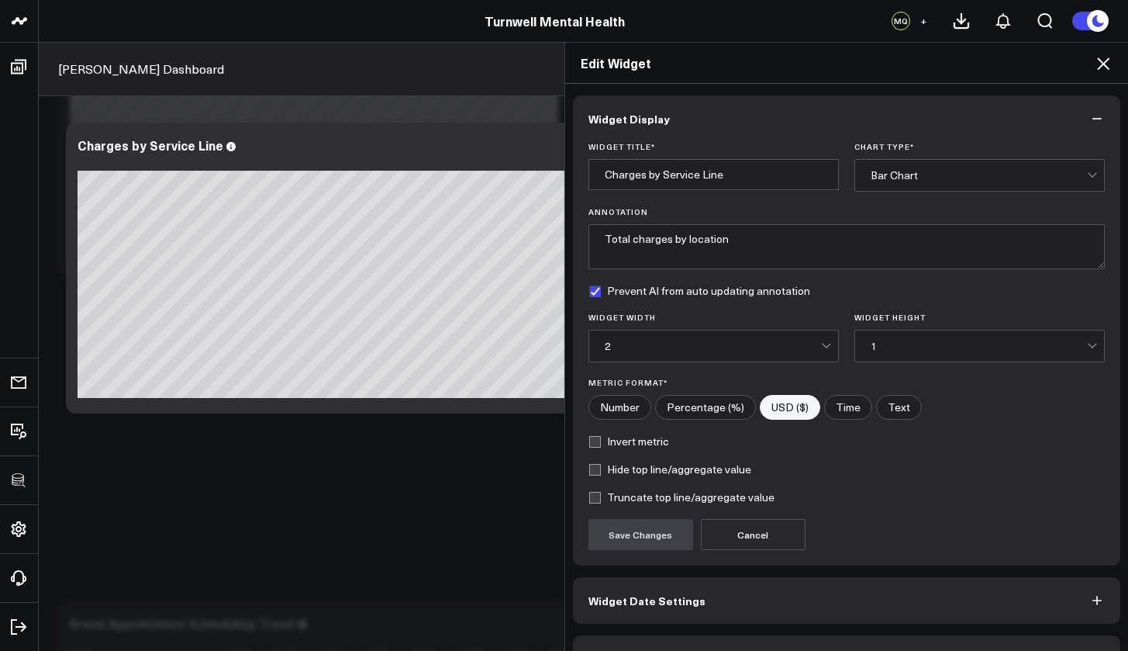
scroll to position [42, 0]
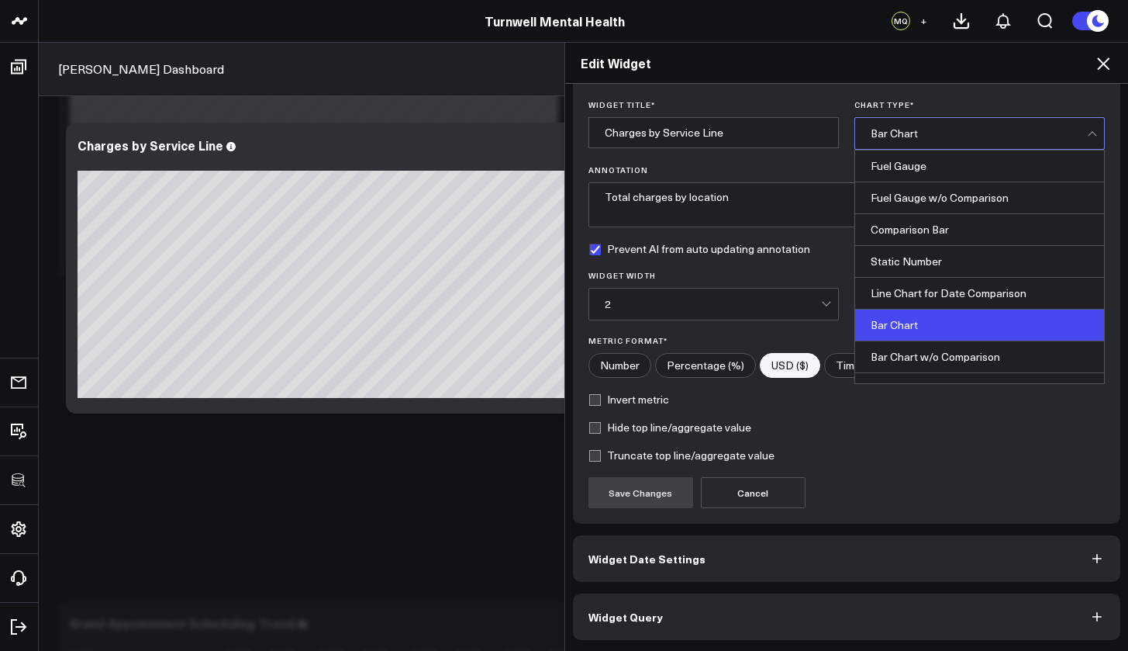
click at [914, 131] on div "Bar Chart" at bounding box center [979, 133] width 216 height 12
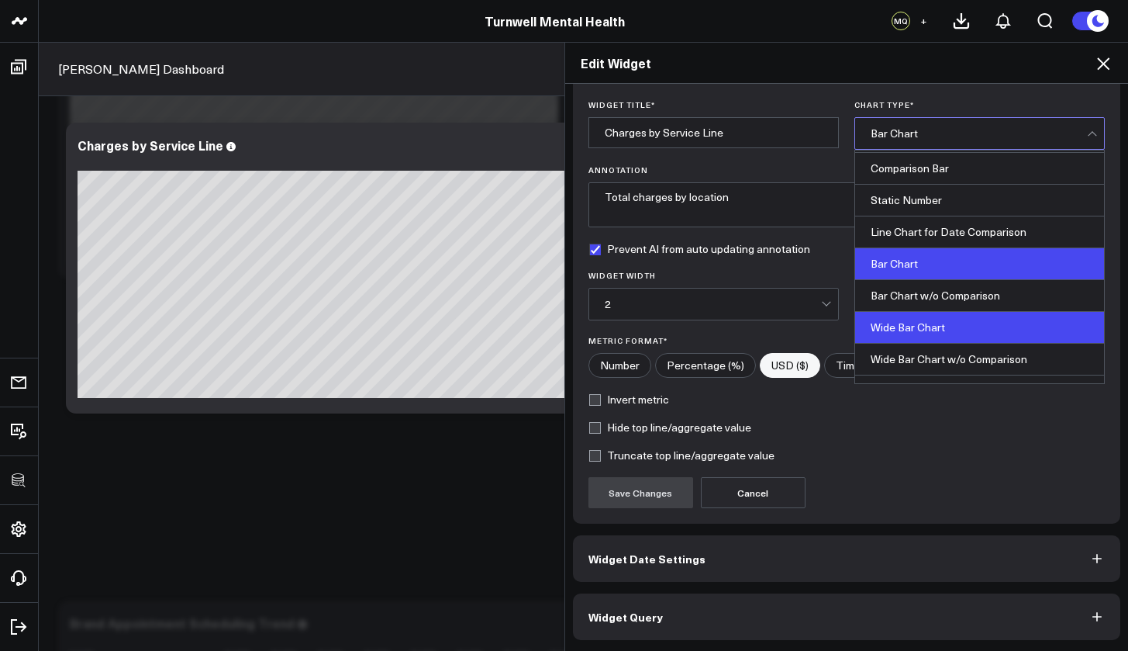
scroll to position [64, 0]
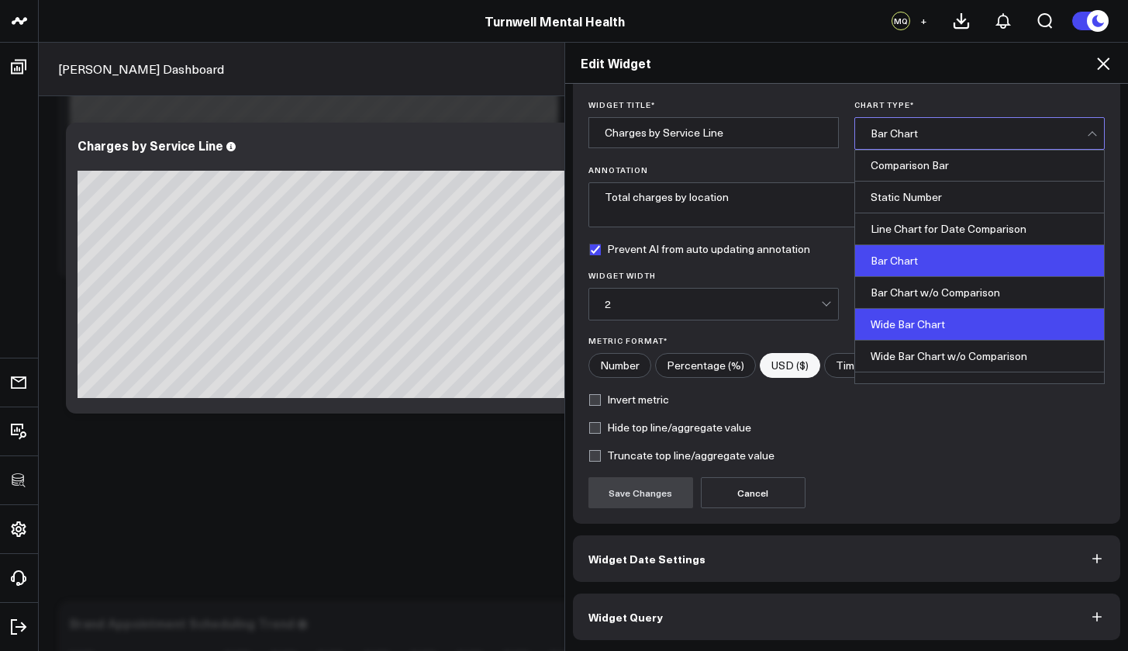
click at [929, 329] on div "Wide Bar Chart" at bounding box center [979, 325] width 249 height 32
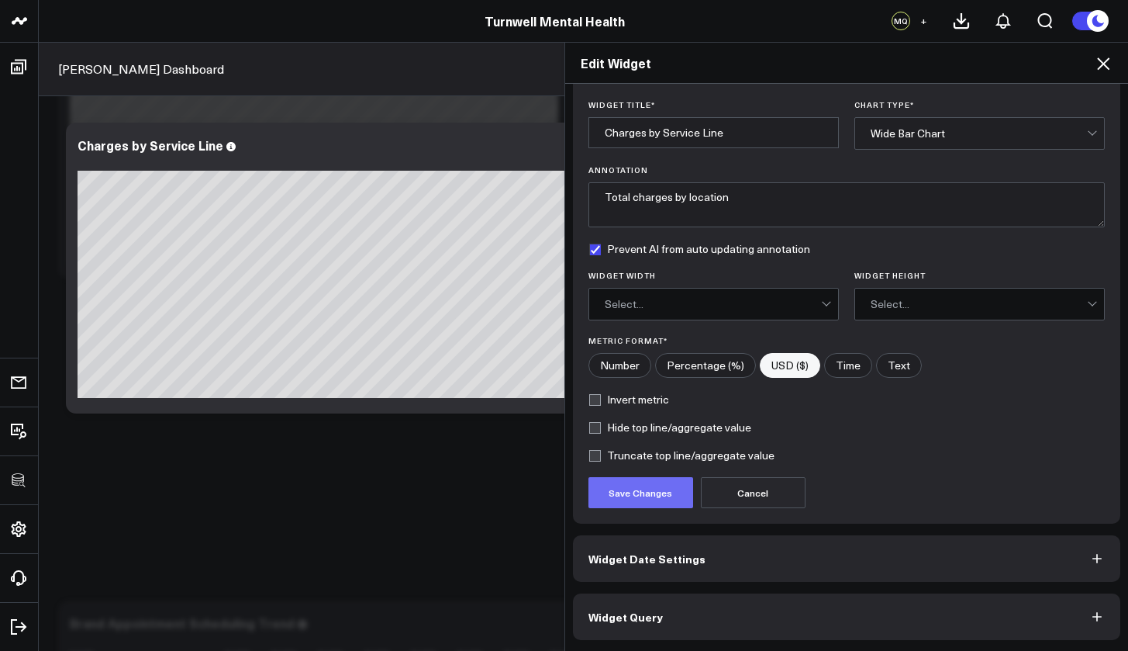
click at [635, 491] on button "Save Changes" at bounding box center [641, 492] width 105 height 31
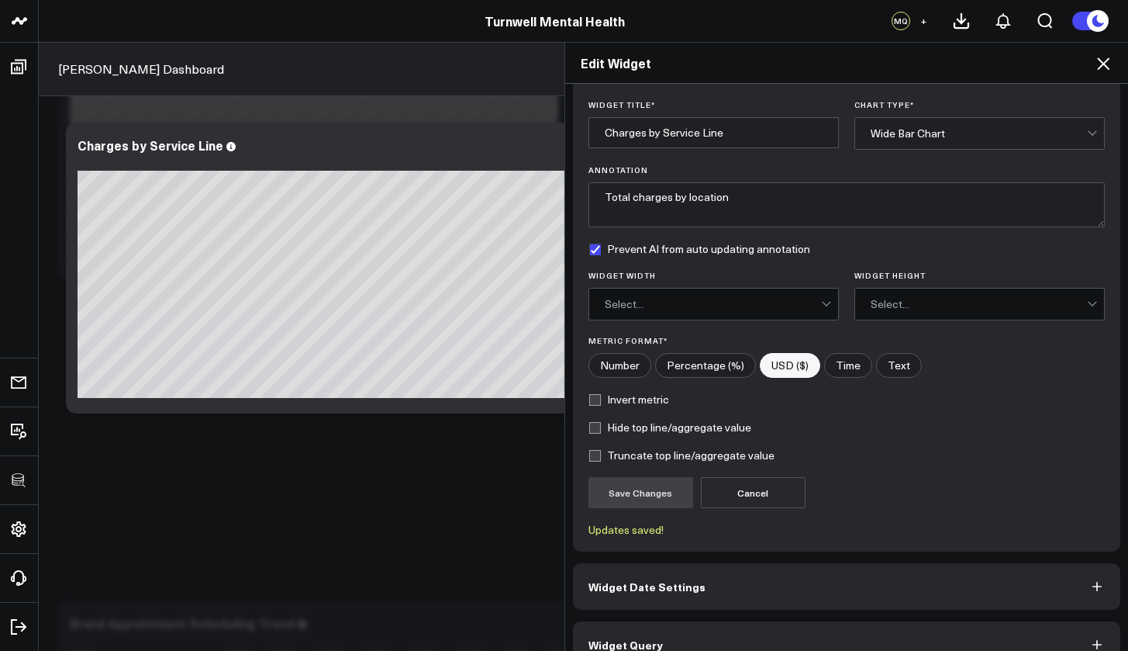
click at [469, 474] on div "Edit Widget Widget Display Widget Title * Charges by Service Line Chart Type * …" at bounding box center [564, 346] width 1128 height 609
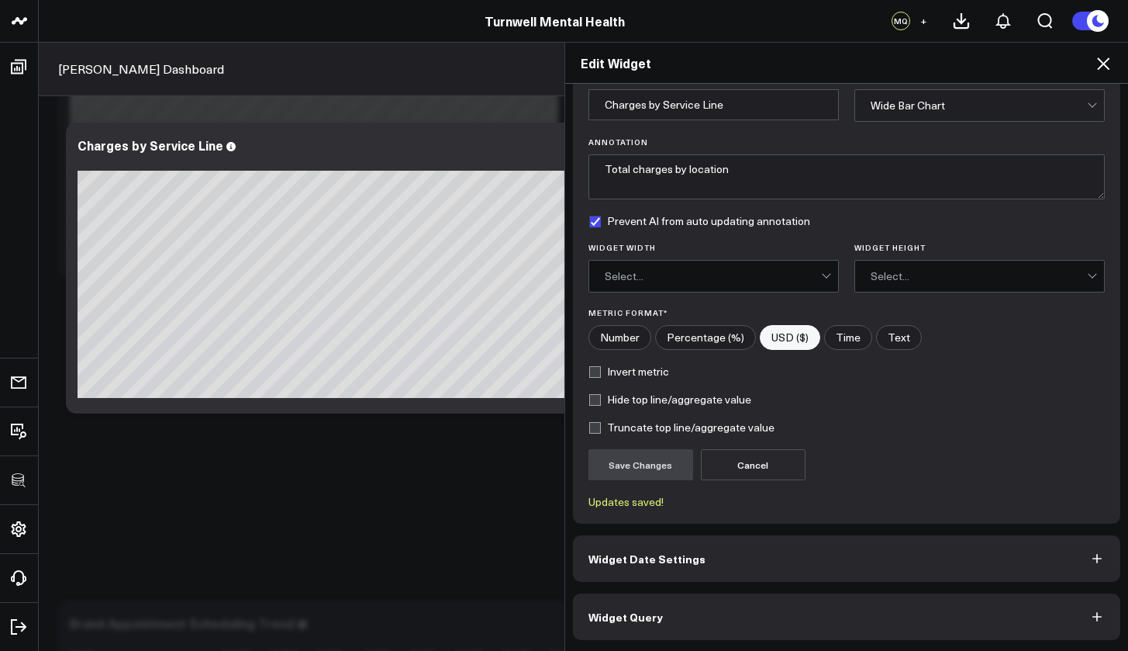
click at [1041, 65] on icon at bounding box center [1103, 63] width 19 height 19
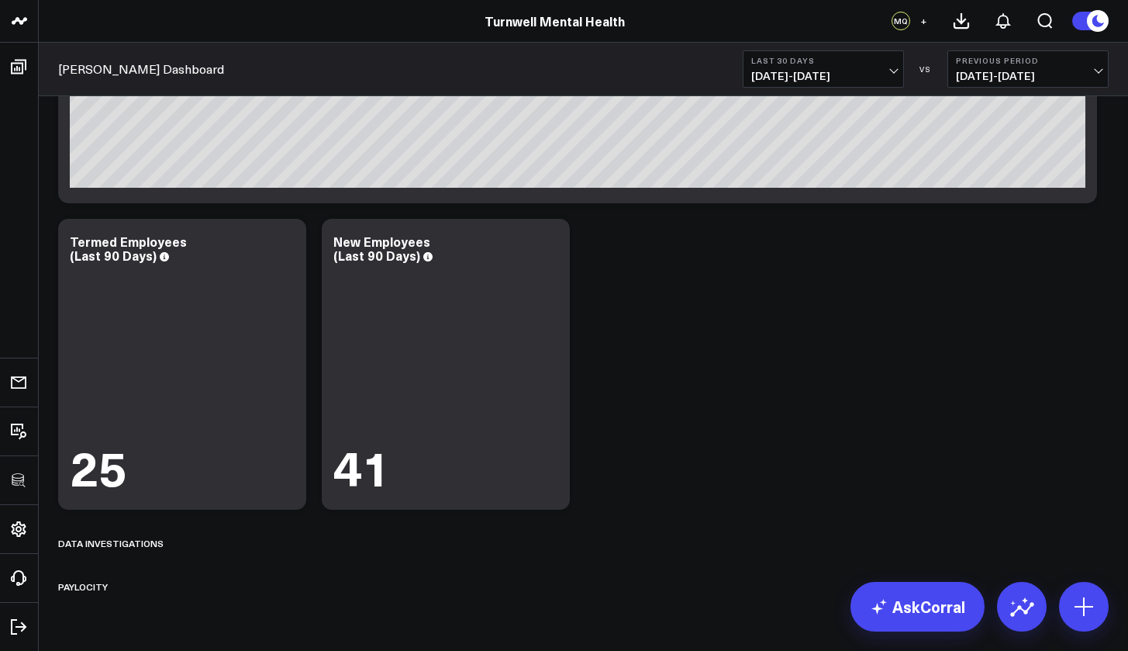
scroll to position [3672, 0]
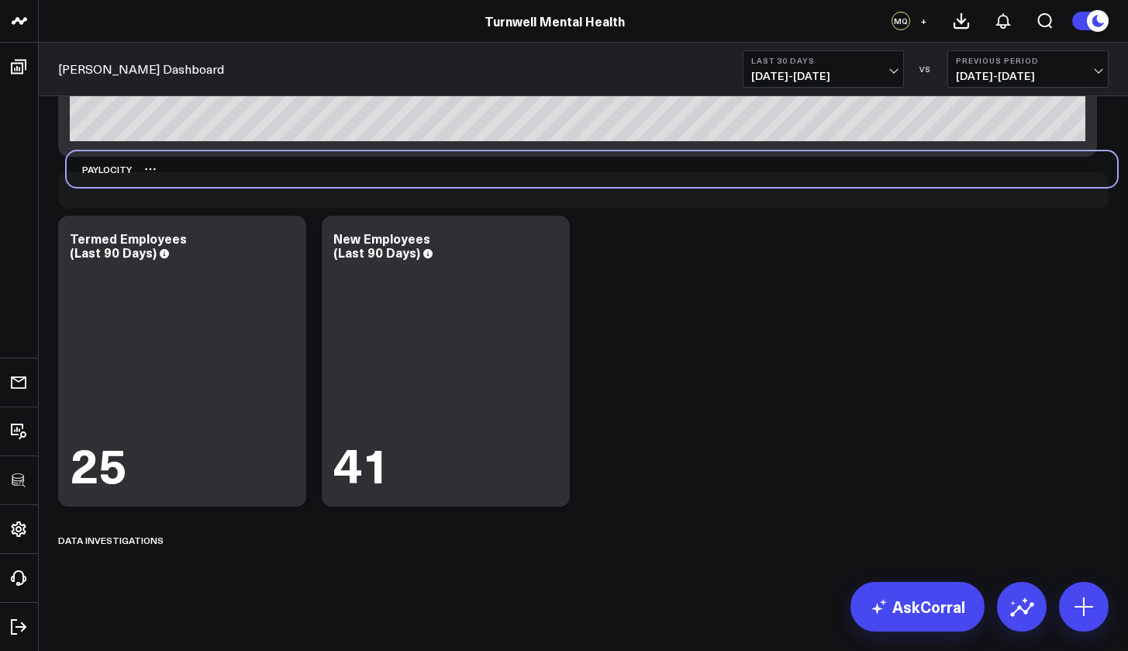
drag, startPoint x: 78, startPoint y: 545, endPoint x: 86, endPoint y: 175, distance: 370.8
click at [86, 175] on div "Paylocity" at bounding box center [99, 169] width 65 height 36
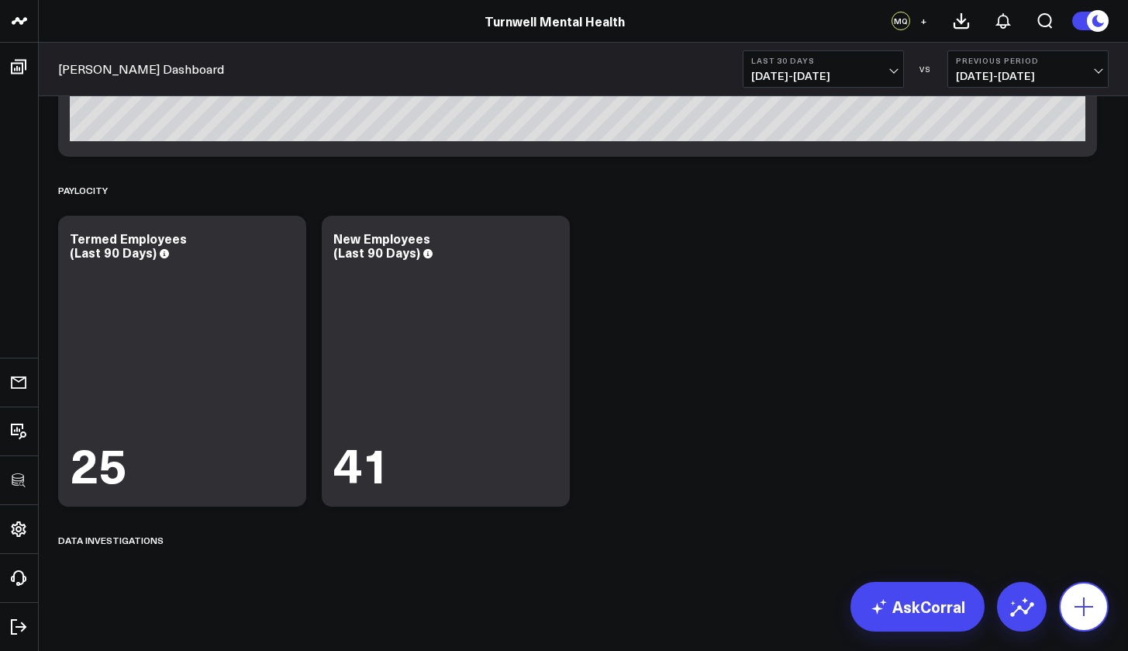
click at [1041, 589] on icon at bounding box center [1084, 606] width 25 height 25
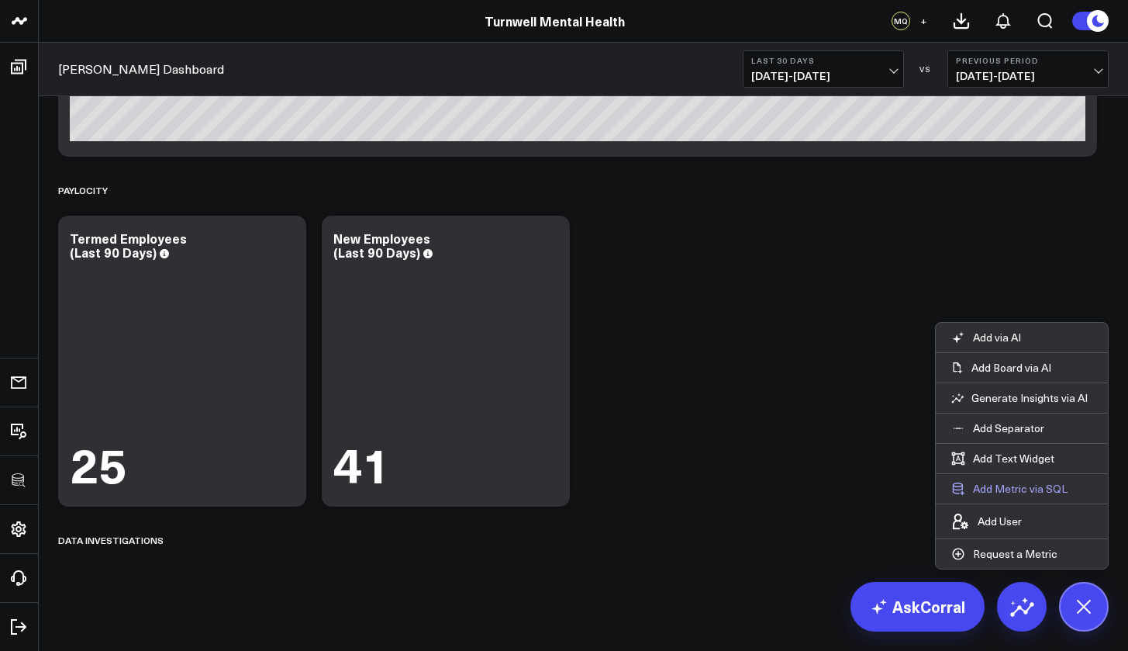
click at [1013, 489] on button "Add Metric via SQL" at bounding box center [1009, 488] width 147 height 29
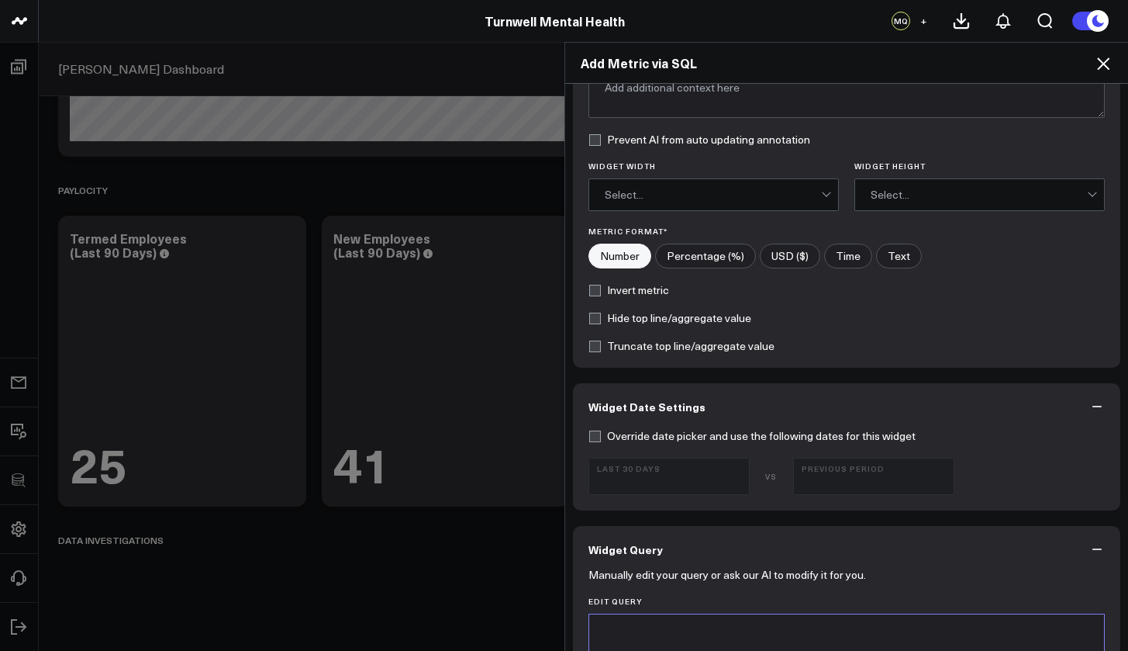
scroll to position [321, 0]
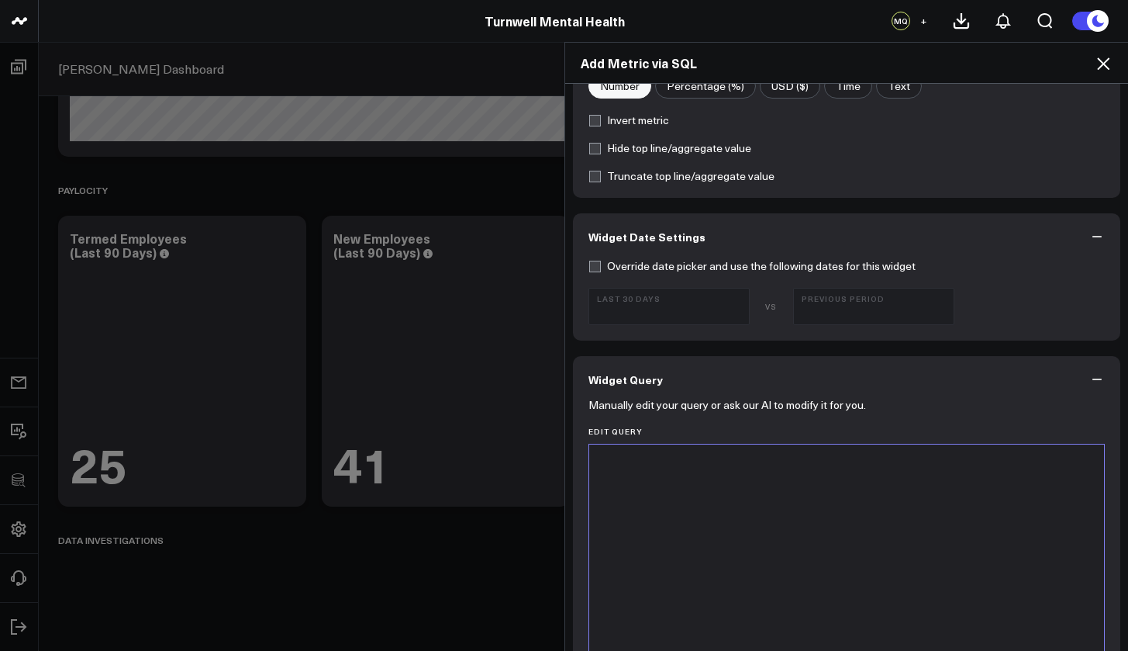
click at [778, 498] on div at bounding box center [847, 637] width 500 height 371
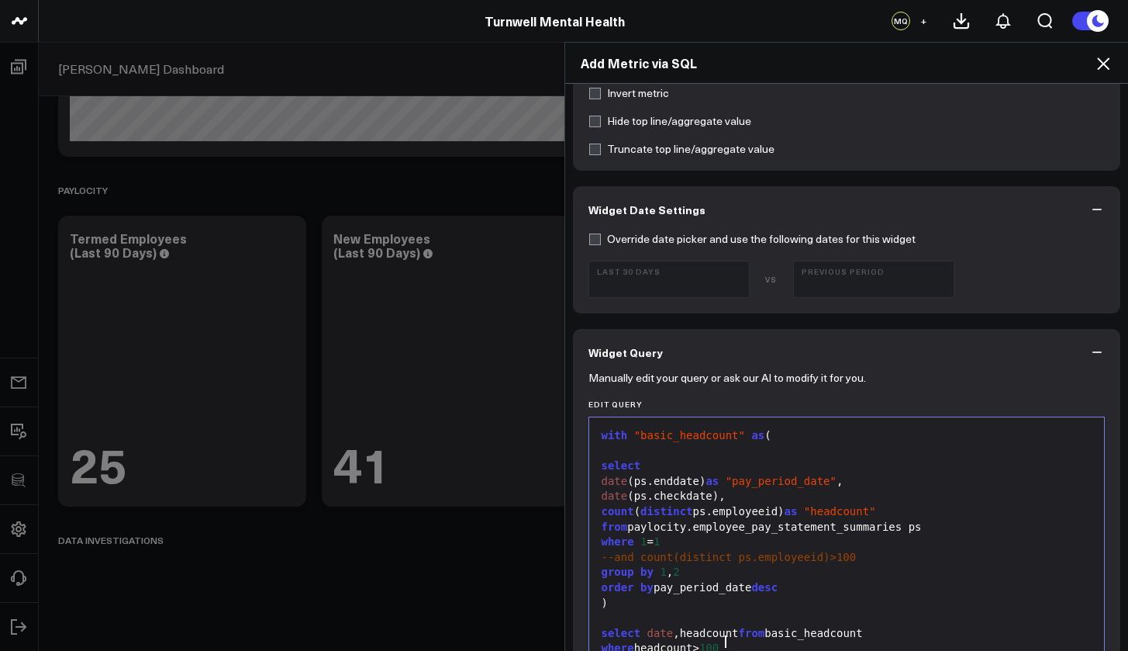
scroll to position [814, 0]
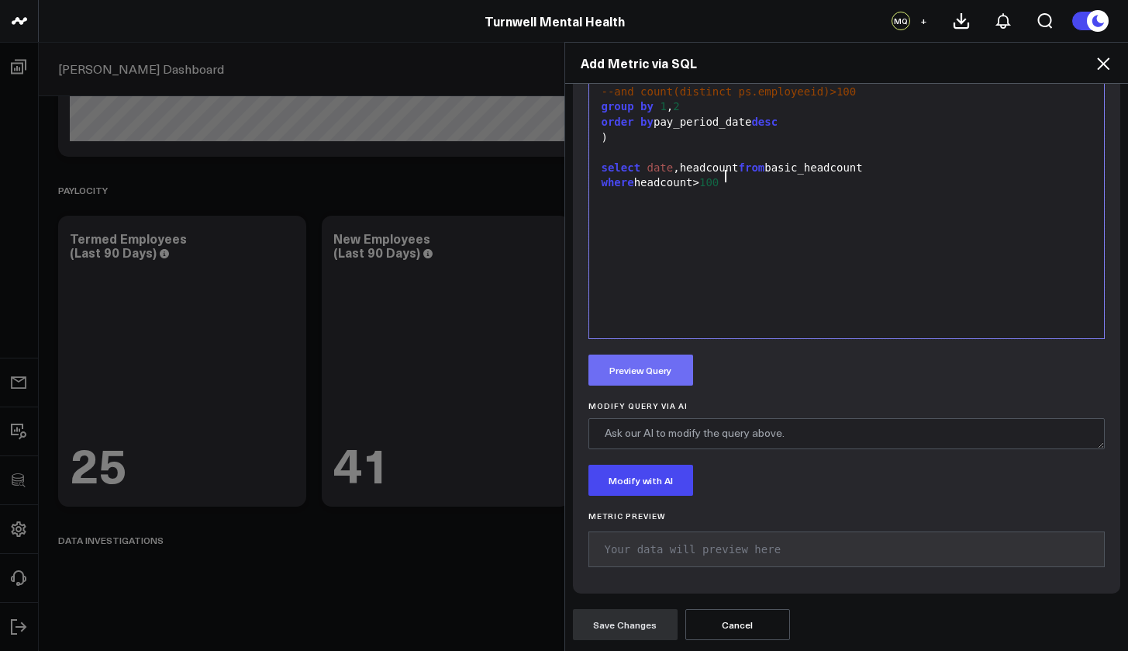
click at [640, 377] on button "Preview Query" at bounding box center [641, 369] width 105 height 31
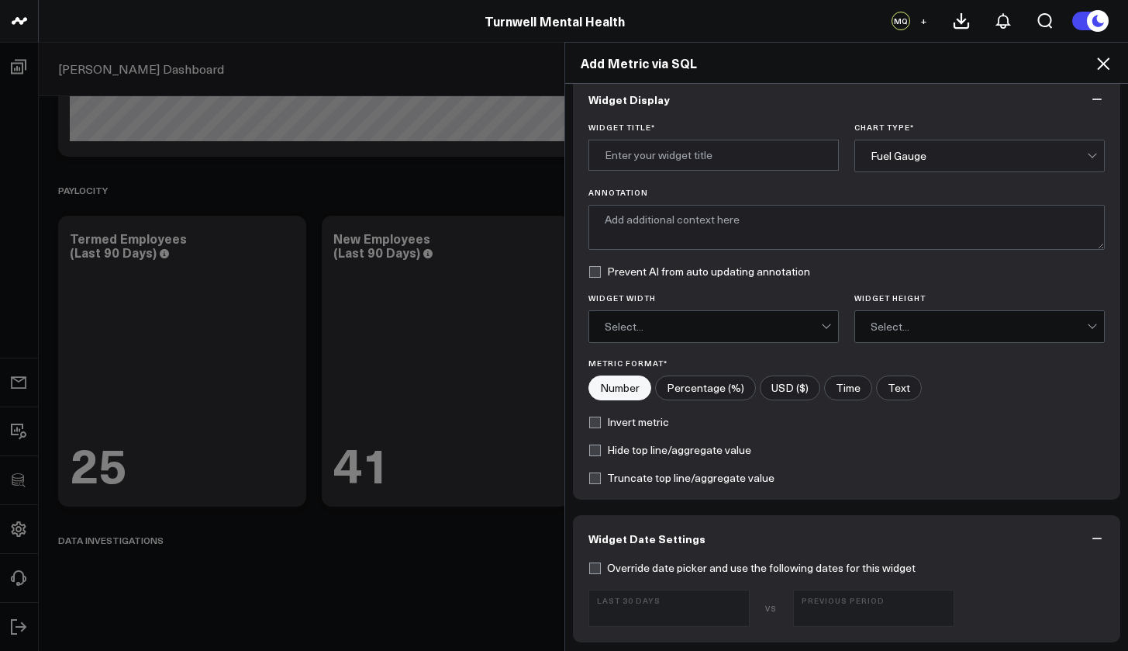
scroll to position [0, 0]
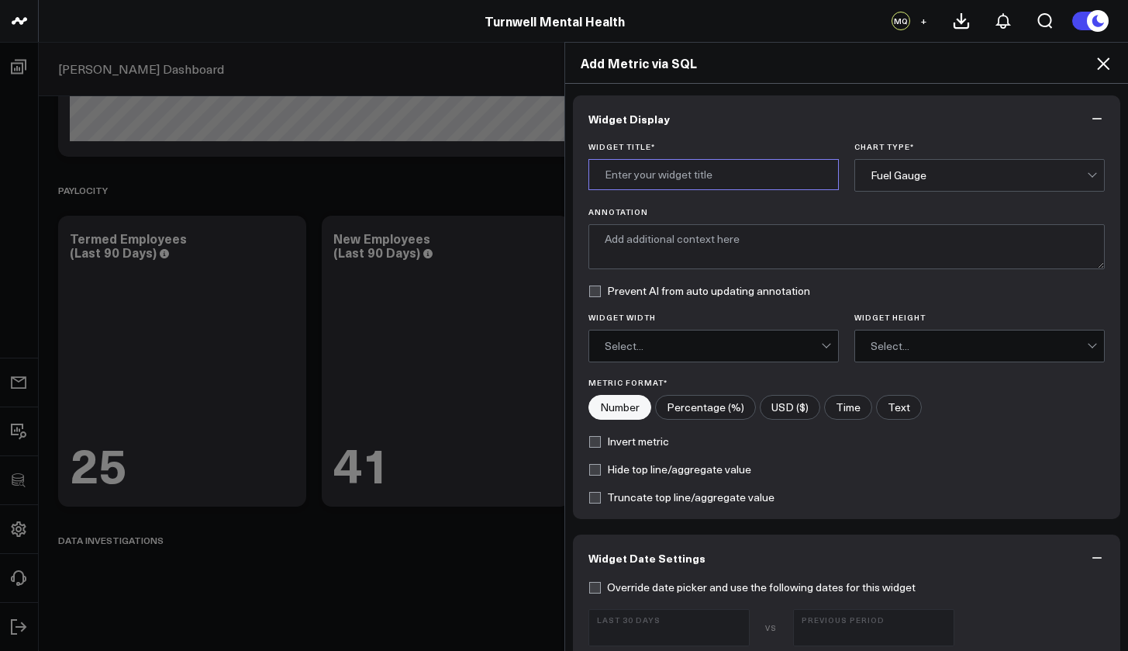
click at [656, 186] on input "Widget Title *" at bounding box center [714, 174] width 251 height 31
type input "Headcount by Pay Period"
click at [936, 171] on div "Fuel Gauge" at bounding box center [979, 175] width 216 height 12
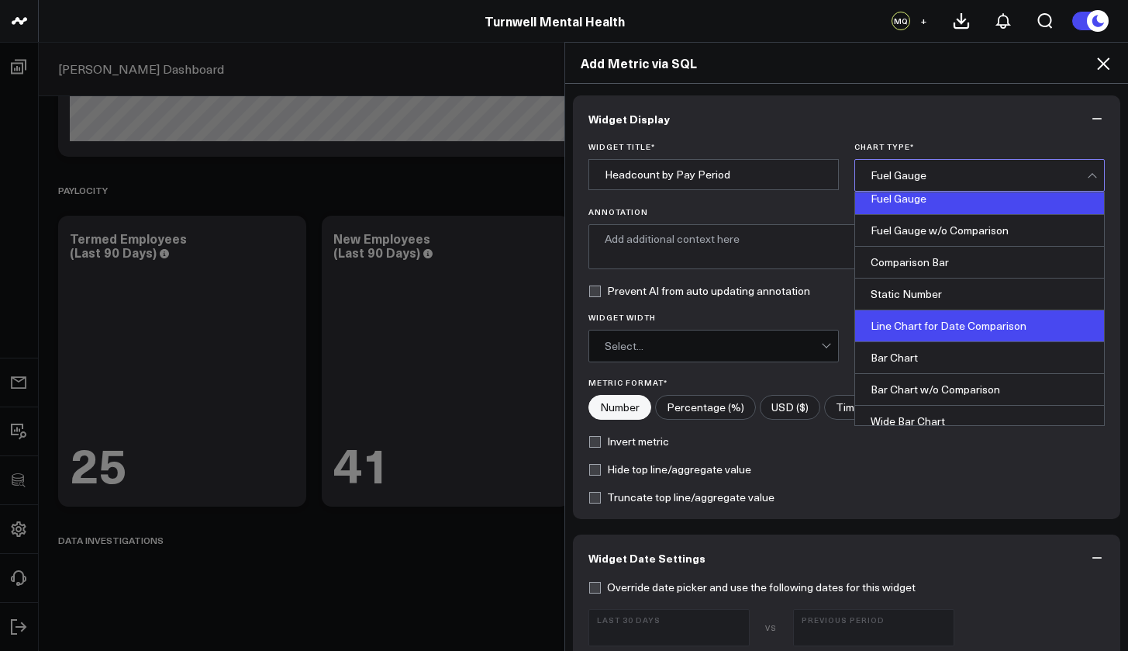
scroll to position [12, 0]
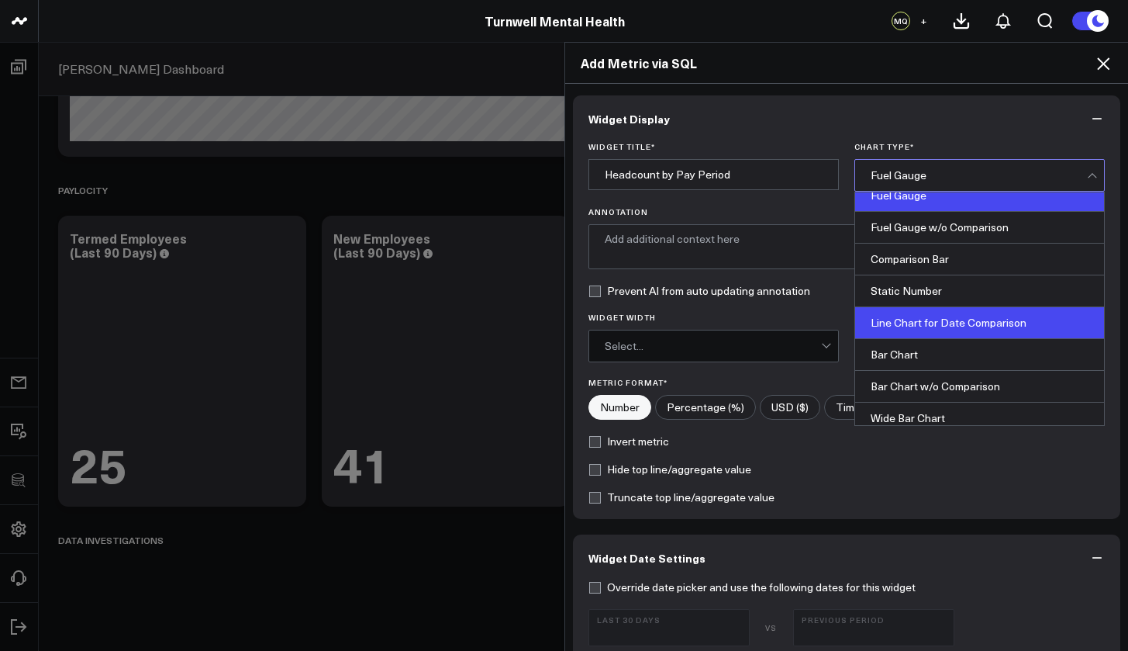
click at [972, 327] on div "Line Chart for Date Comparison" at bounding box center [979, 323] width 249 height 32
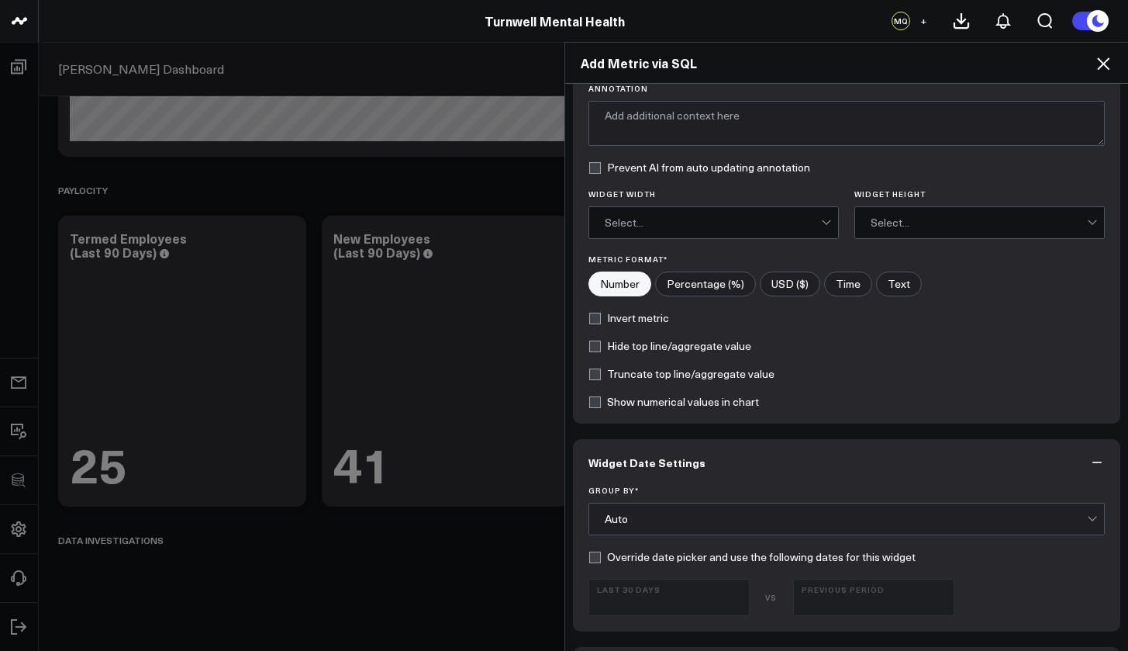
scroll to position [0, 0]
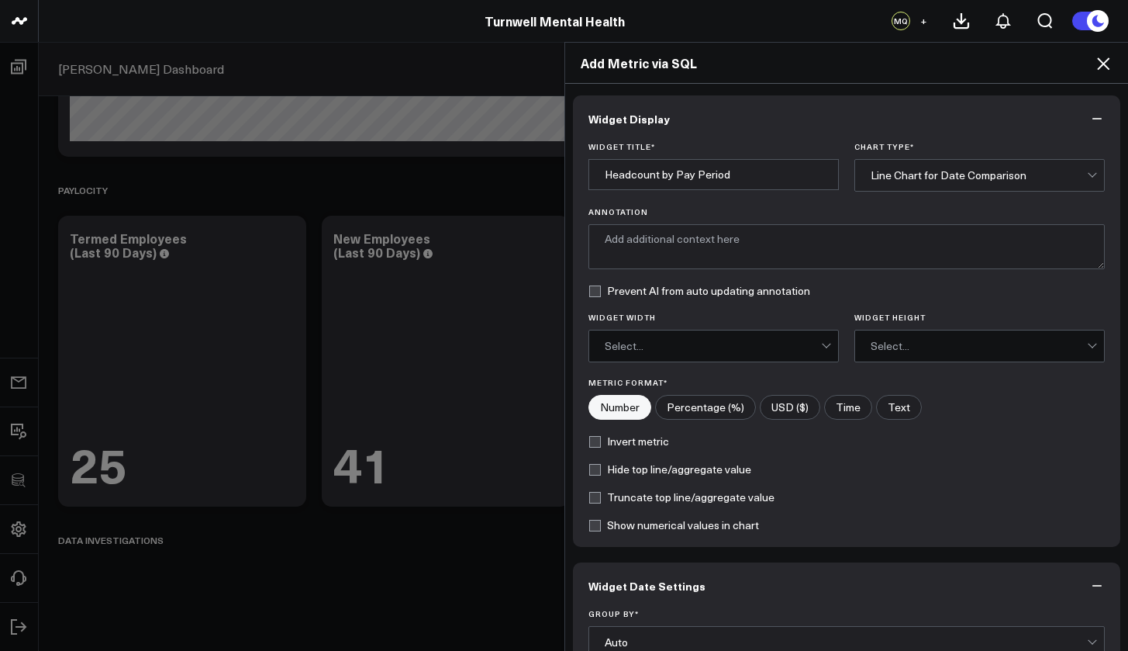
click at [739, 340] on div "Select..." at bounding box center [713, 346] width 216 height 12
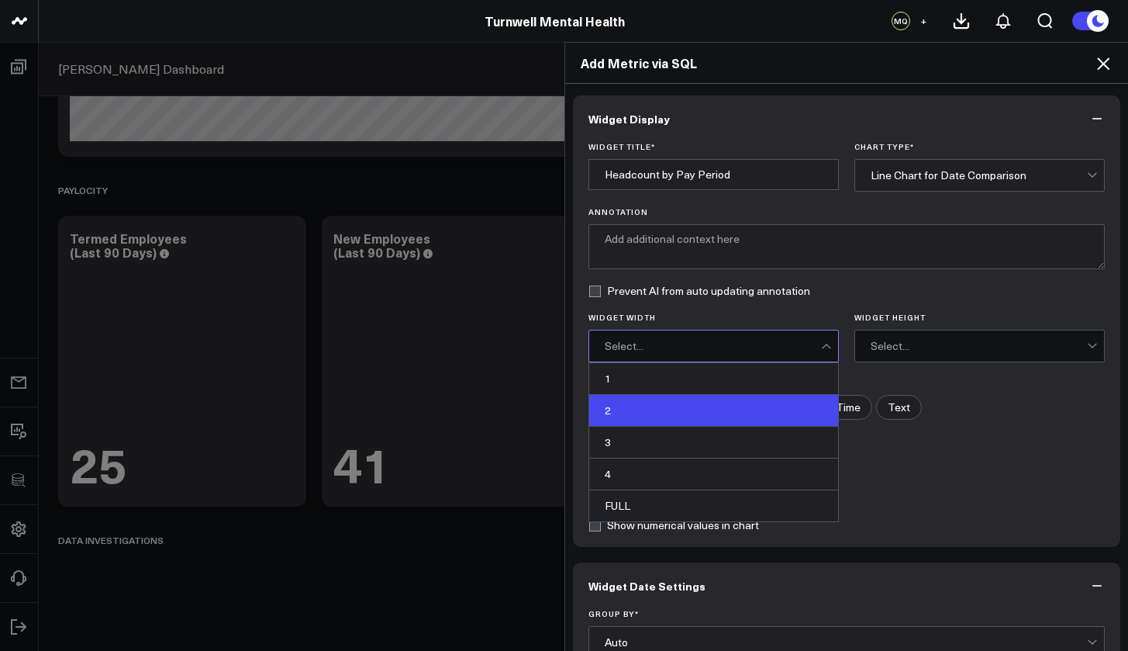
click at [688, 404] on div "2" at bounding box center [713, 411] width 249 height 32
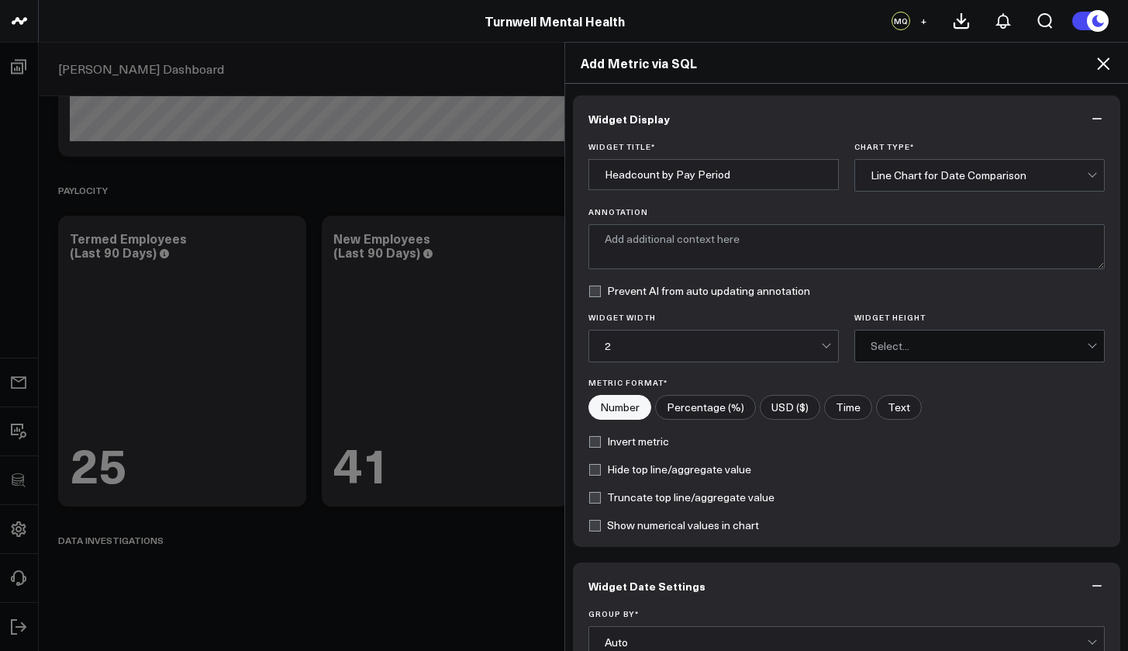
click at [871, 342] on div "Select..." at bounding box center [979, 346] width 216 height 12
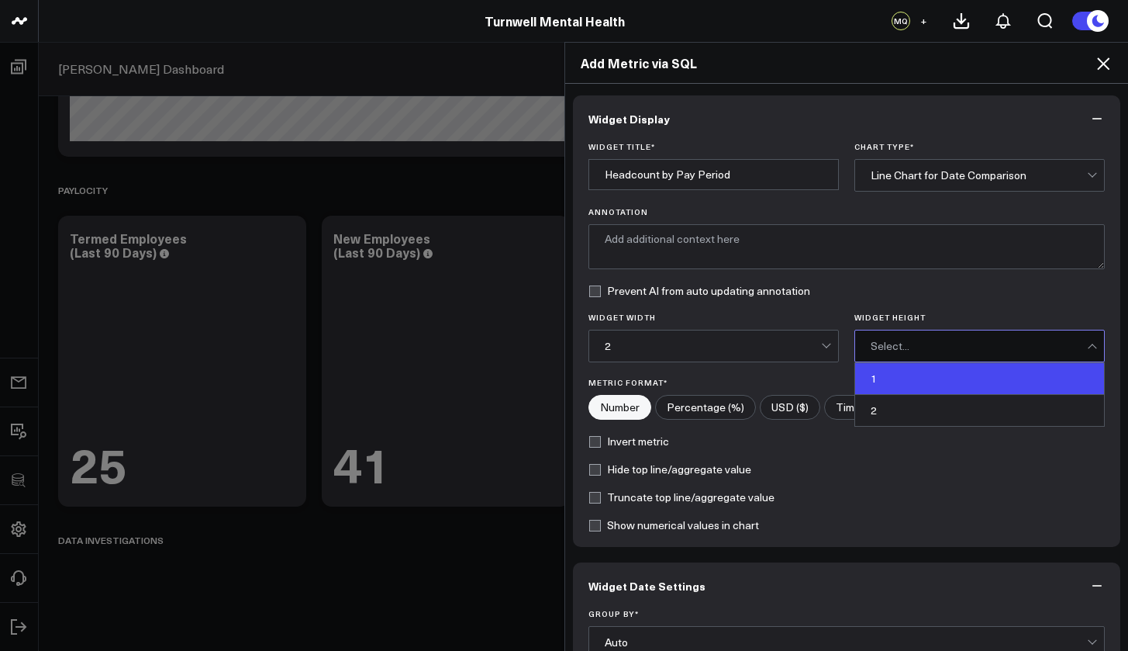
click at [862, 374] on div "1" at bounding box center [979, 379] width 249 height 32
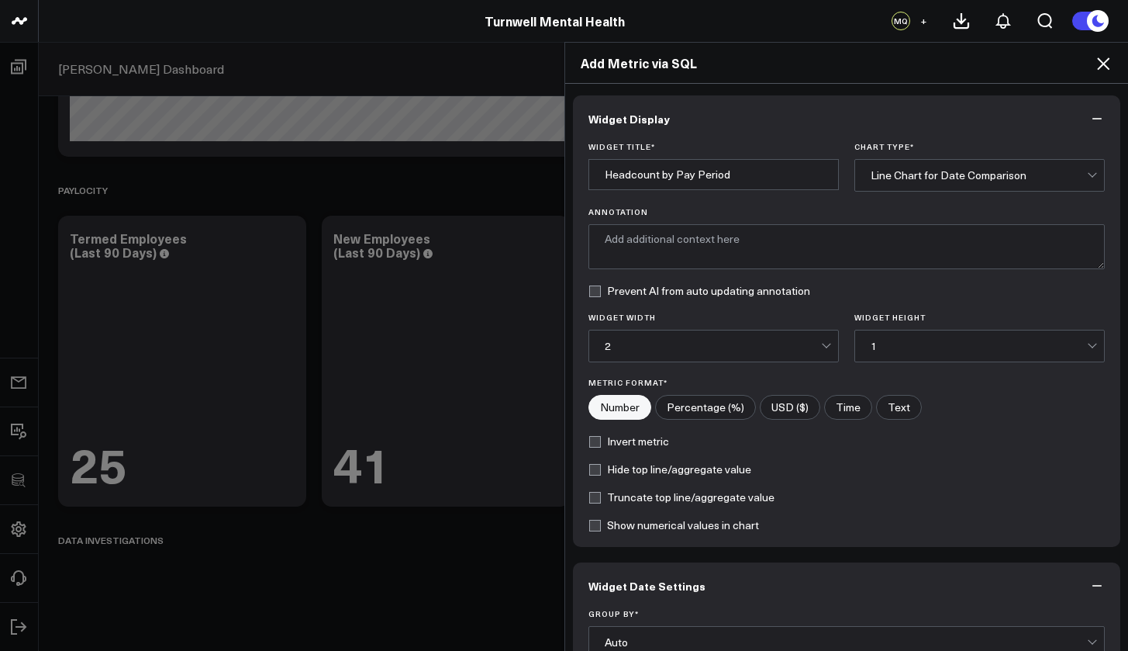
click at [766, 412] on label "USD ($)" at bounding box center [790, 407] width 60 height 25
click at [766, 412] on input"] "USD ($)" at bounding box center [790, 407] width 59 height 23
radio input"] "true"
click at [624, 419] on label "Number" at bounding box center [620, 407] width 63 height 25
click at [624, 419] on input"] "Number" at bounding box center [619, 407] width 61 height 23
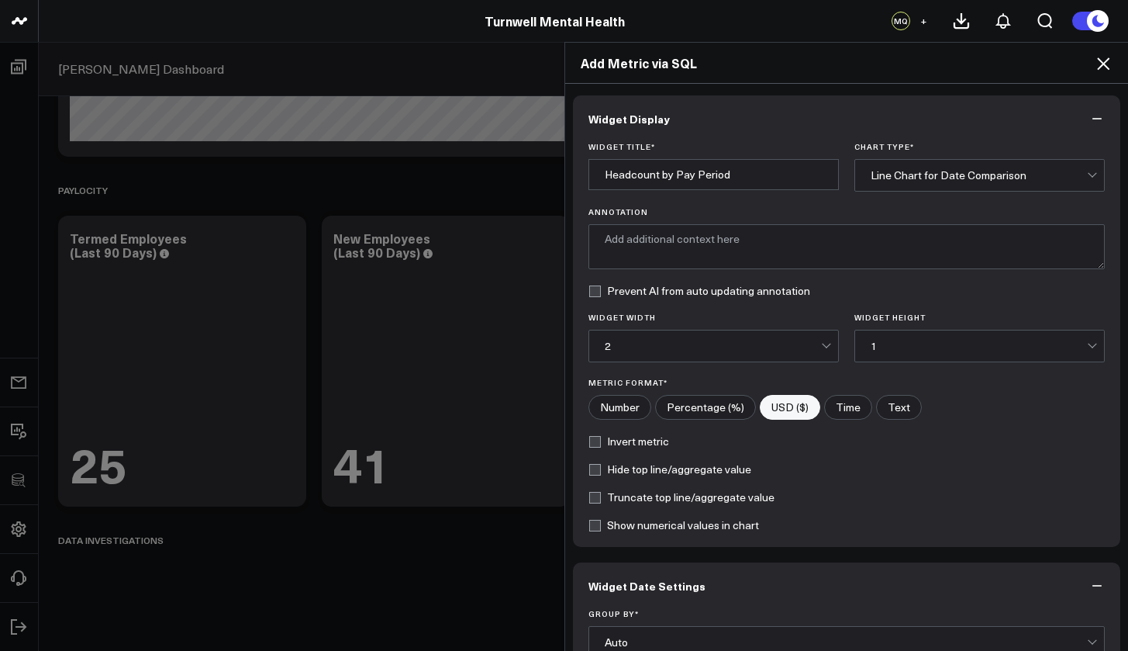
radio input"] "true"
click at [624, 413] on label "Number" at bounding box center [620, 407] width 63 height 25
click at [624, 413] on input"] "Number" at bounding box center [619, 407] width 61 height 23
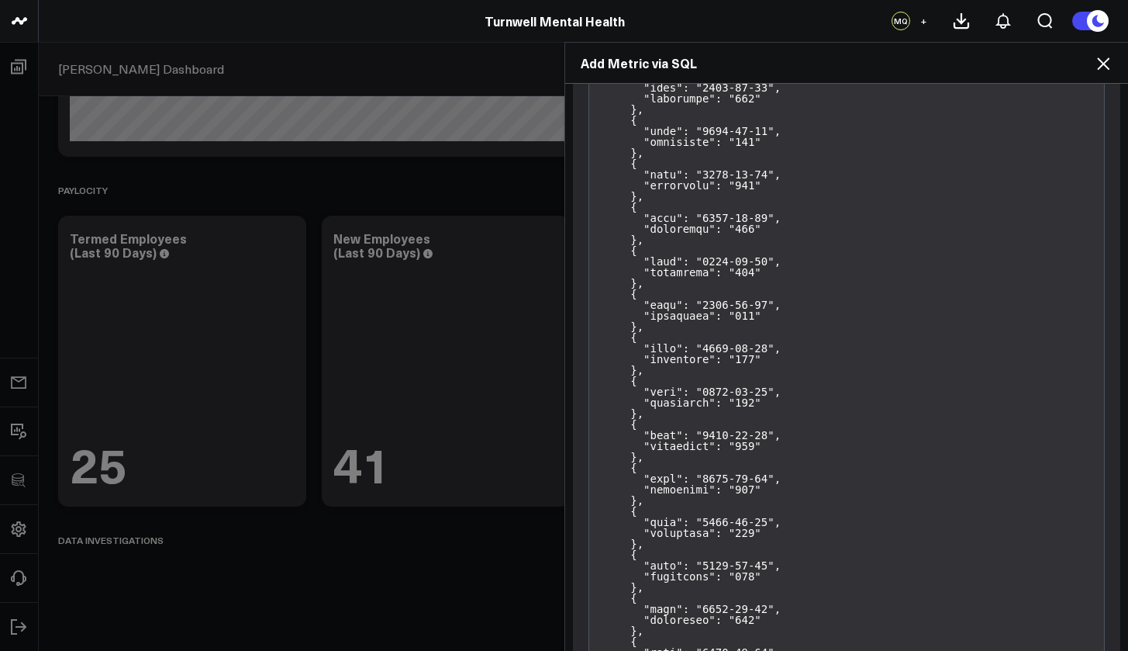
scroll to position [2850, 0]
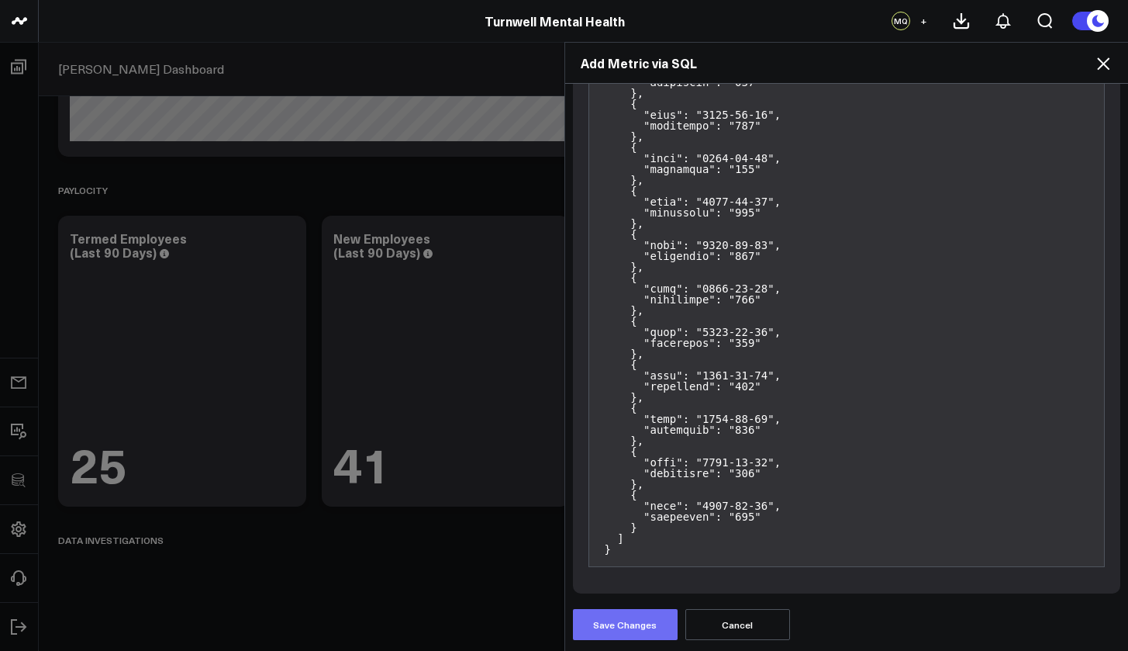
click at [615, 589] on button "Save Changes" at bounding box center [625, 624] width 105 height 31
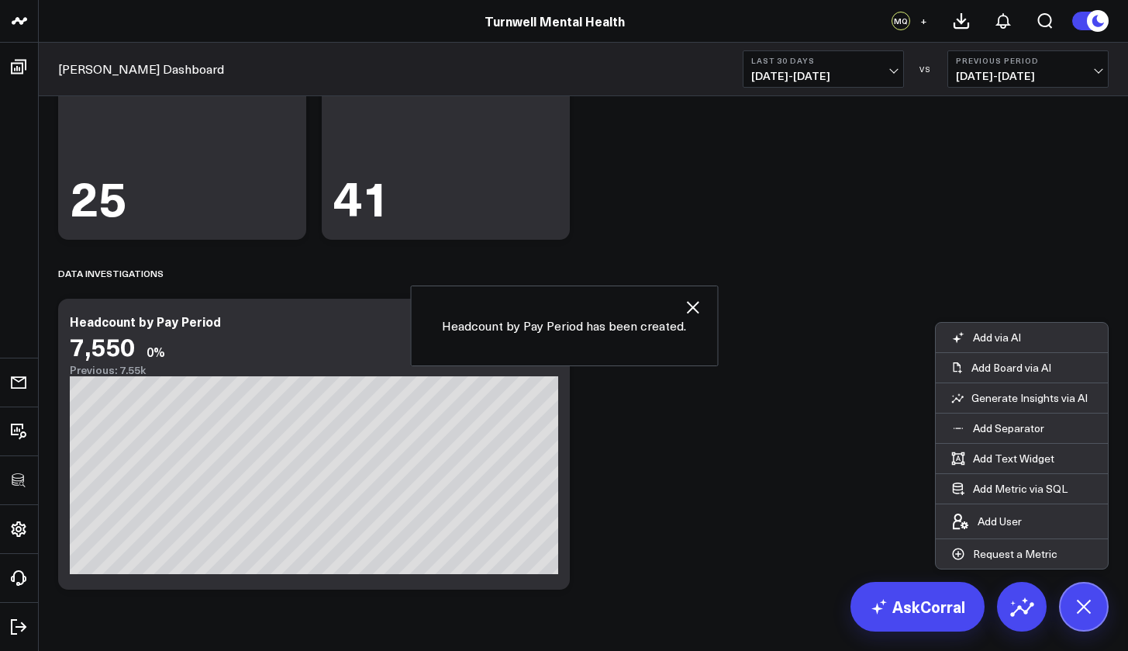
scroll to position [3936, 0]
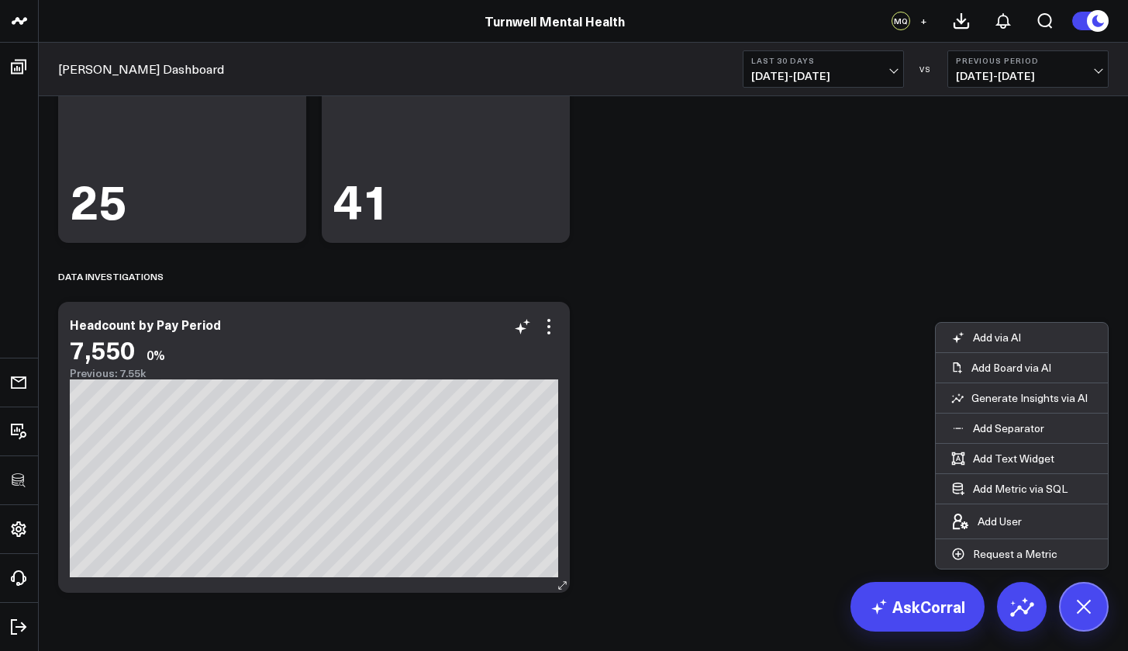
click at [552, 336] on div "7,550 0%" at bounding box center [314, 349] width 489 height 28
click at [551, 330] on icon at bounding box center [549, 326] width 19 height 19
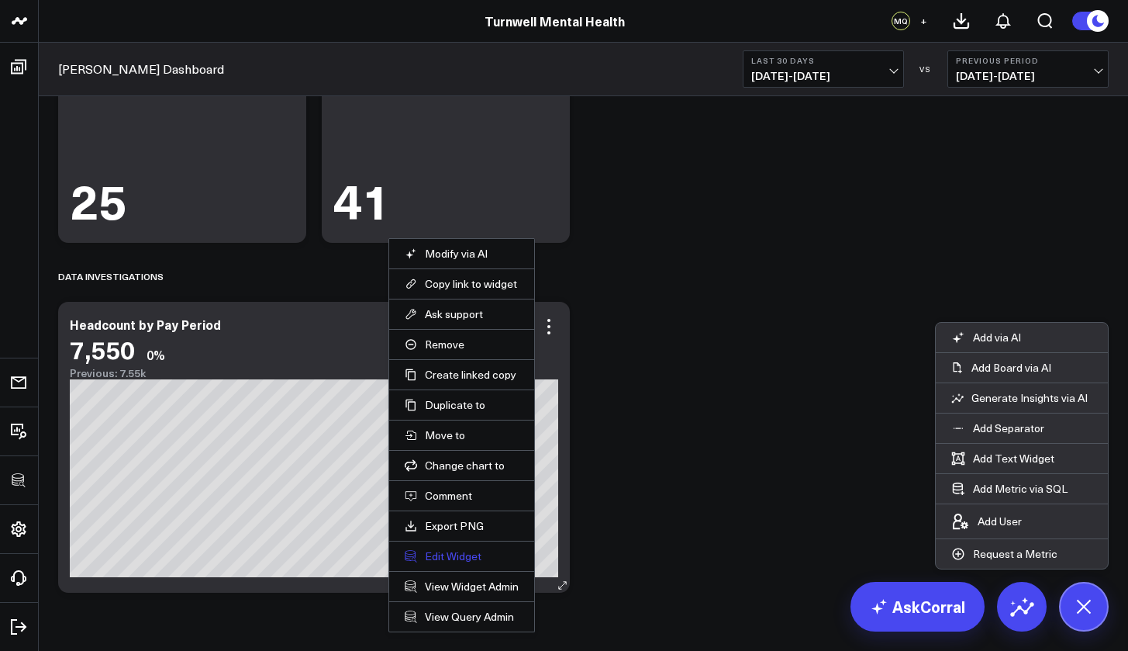
click at [467, 556] on button "Edit Widget" at bounding box center [462, 556] width 114 height 14
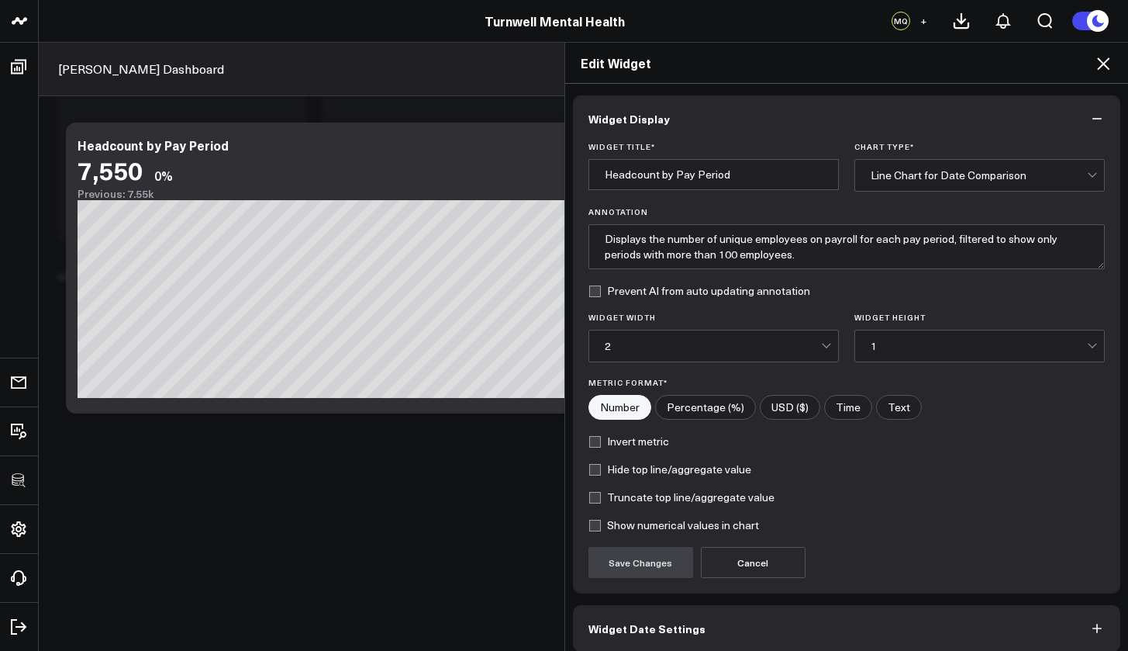
click at [928, 173] on div "Line Chart for Date Comparison" at bounding box center [979, 175] width 216 height 12
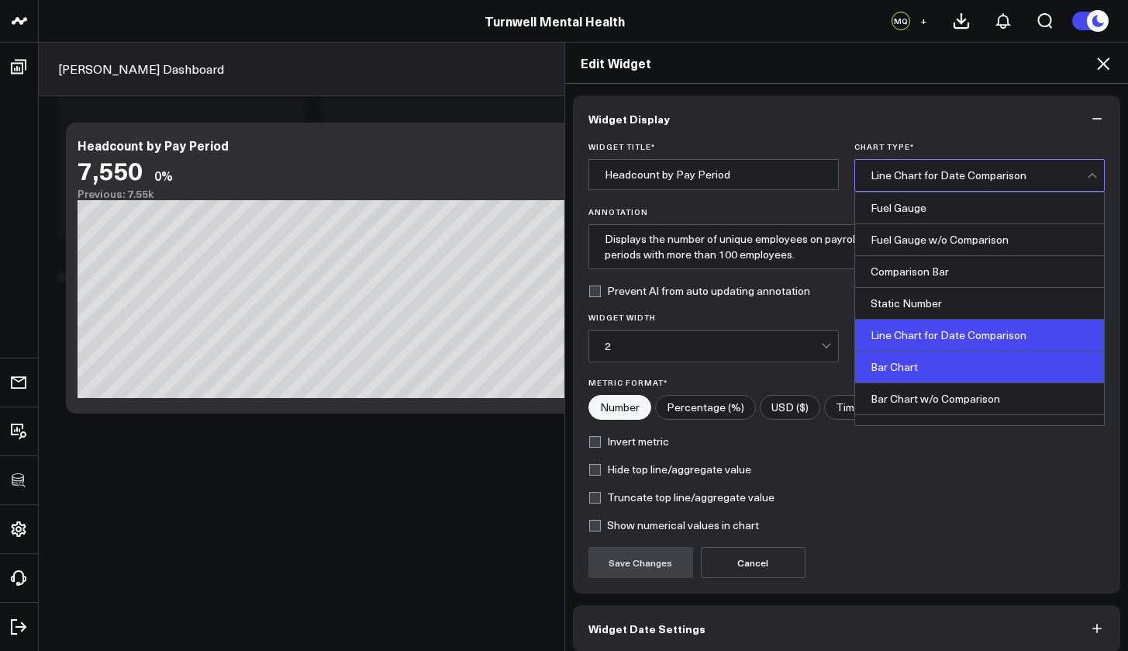
click at [906, 379] on div "Bar Chart" at bounding box center [979, 367] width 249 height 32
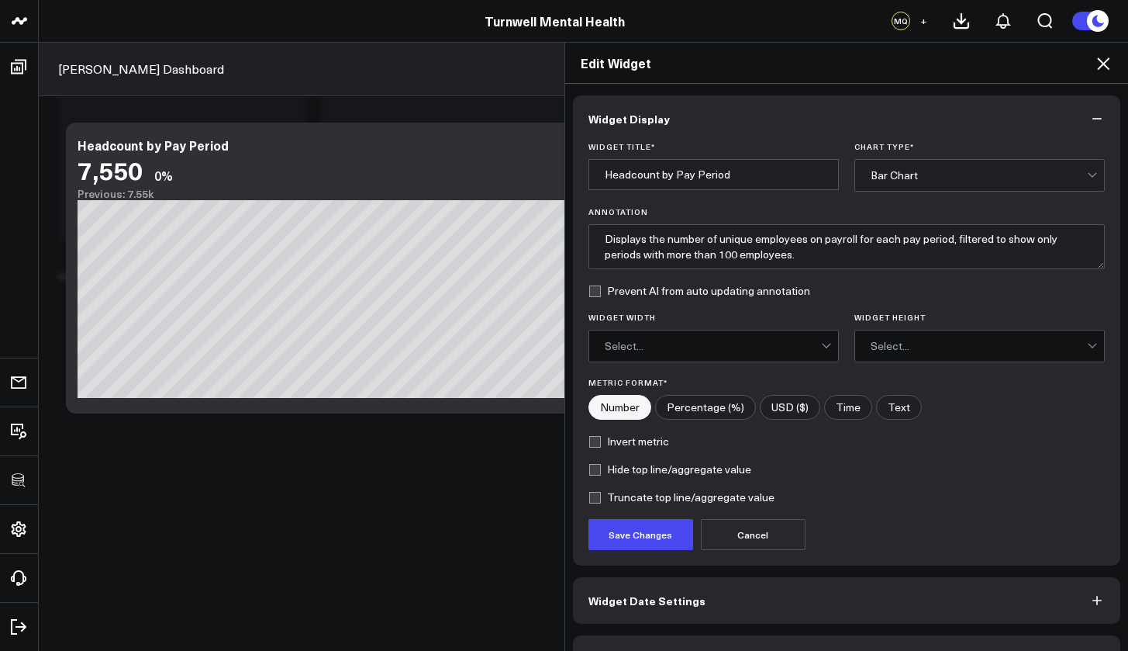
click at [938, 177] on div "Bar Chart" at bounding box center [979, 175] width 216 height 12
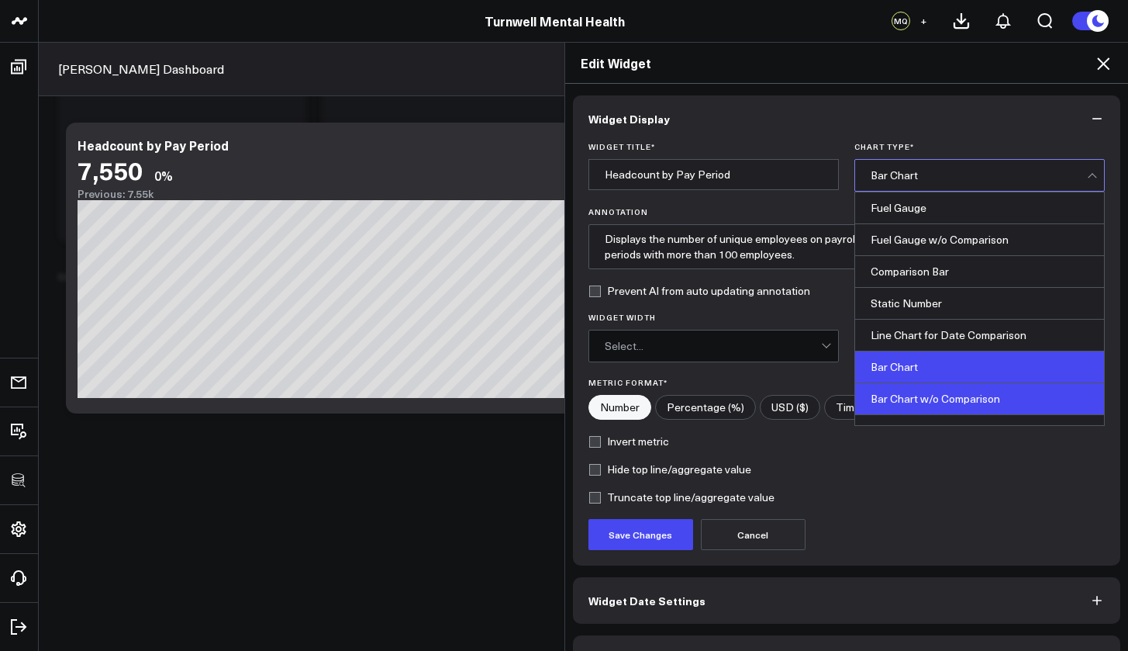
click at [933, 408] on div "Bar Chart w/o Comparison" at bounding box center [979, 399] width 249 height 32
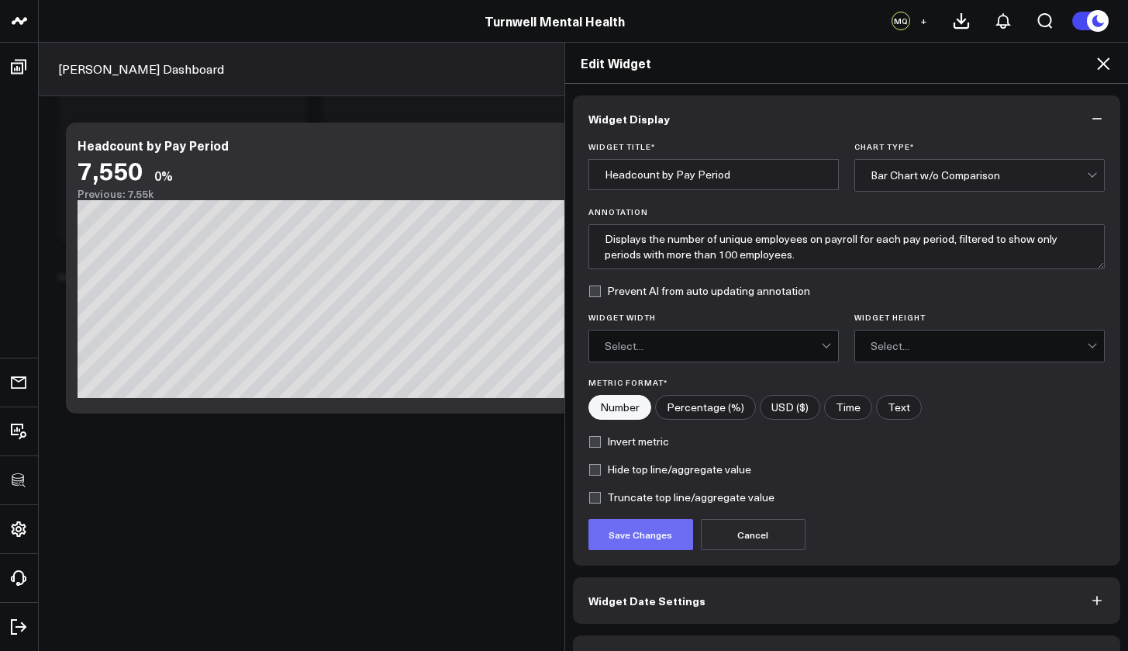
click at [641, 531] on button "Save Changes" at bounding box center [641, 534] width 105 height 31
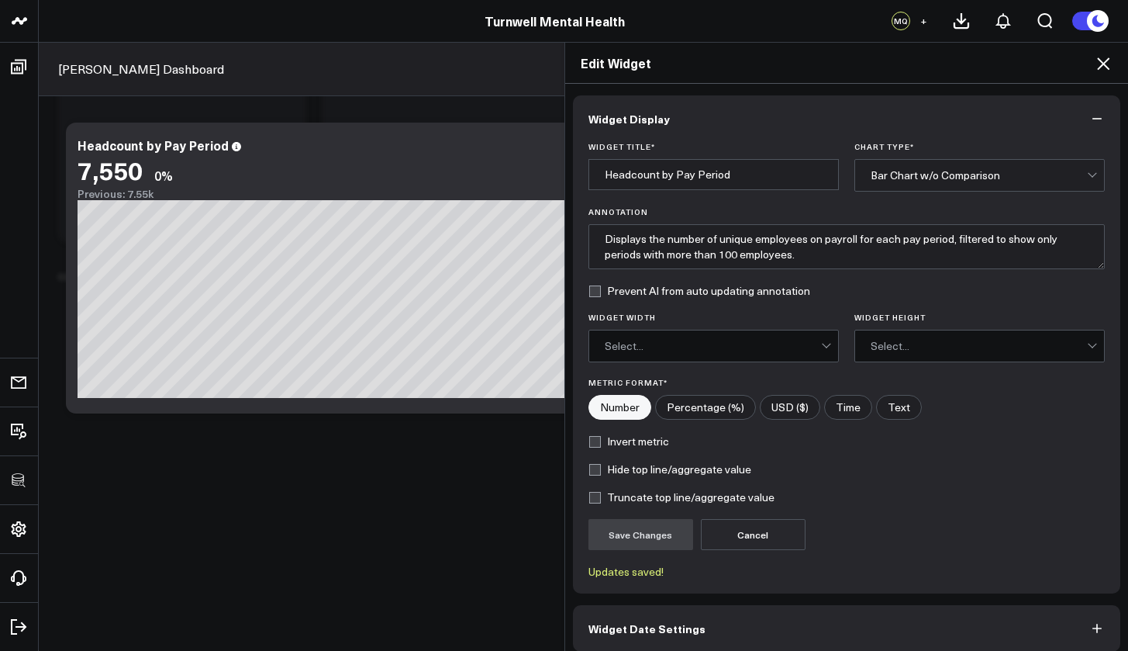
scroll to position [70, 0]
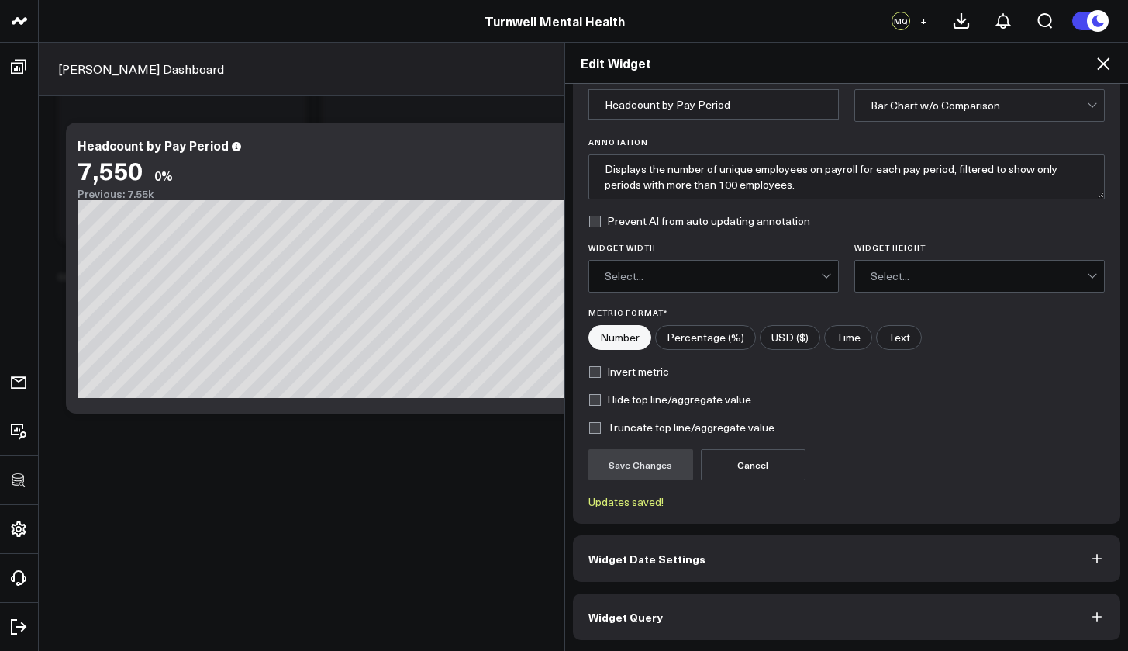
click at [721, 589] on button "Widget Query" at bounding box center [847, 616] width 548 height 47
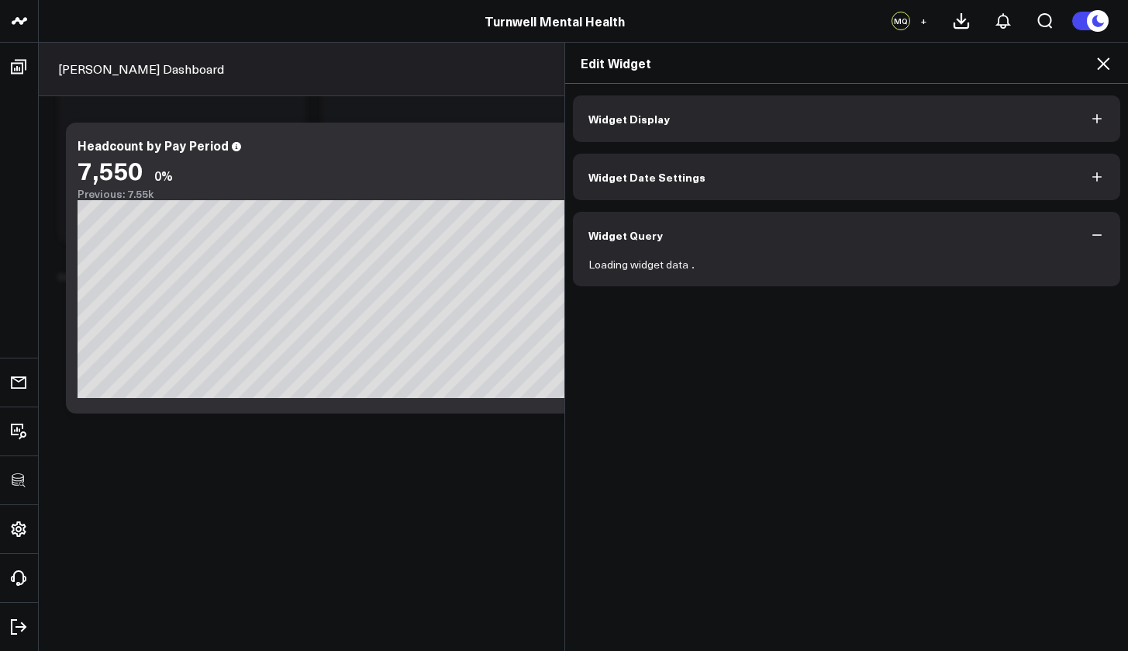
scroll to position [0, 0]
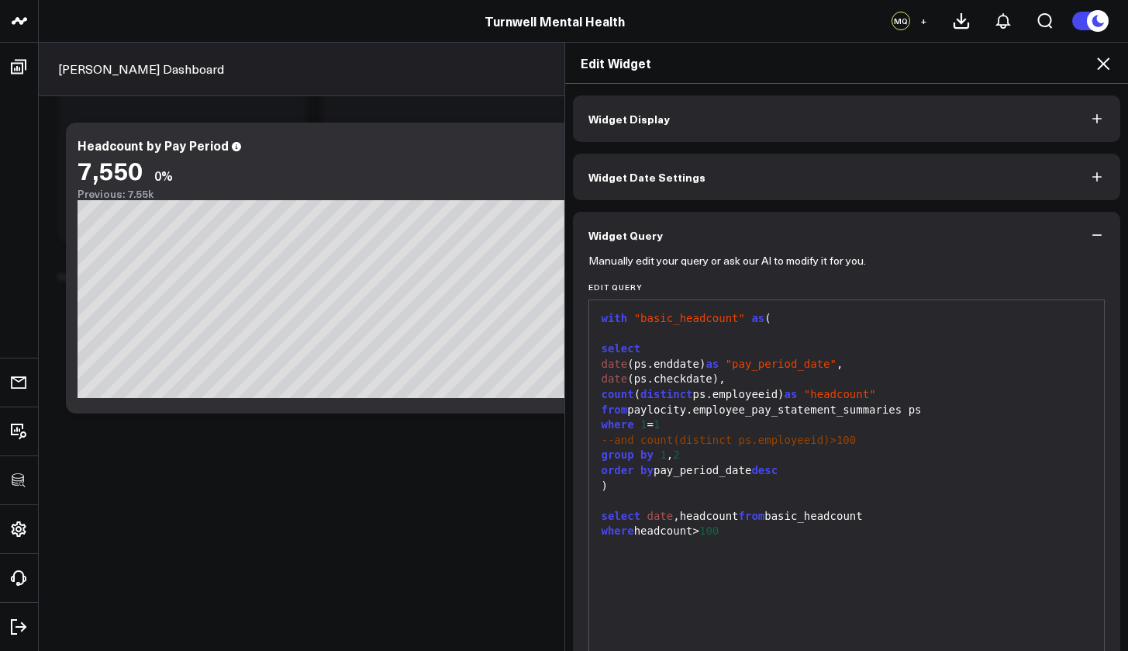
click at [727, 525] on div "where headcount> 100" at bounding box center [847, 532] width 500 height 16
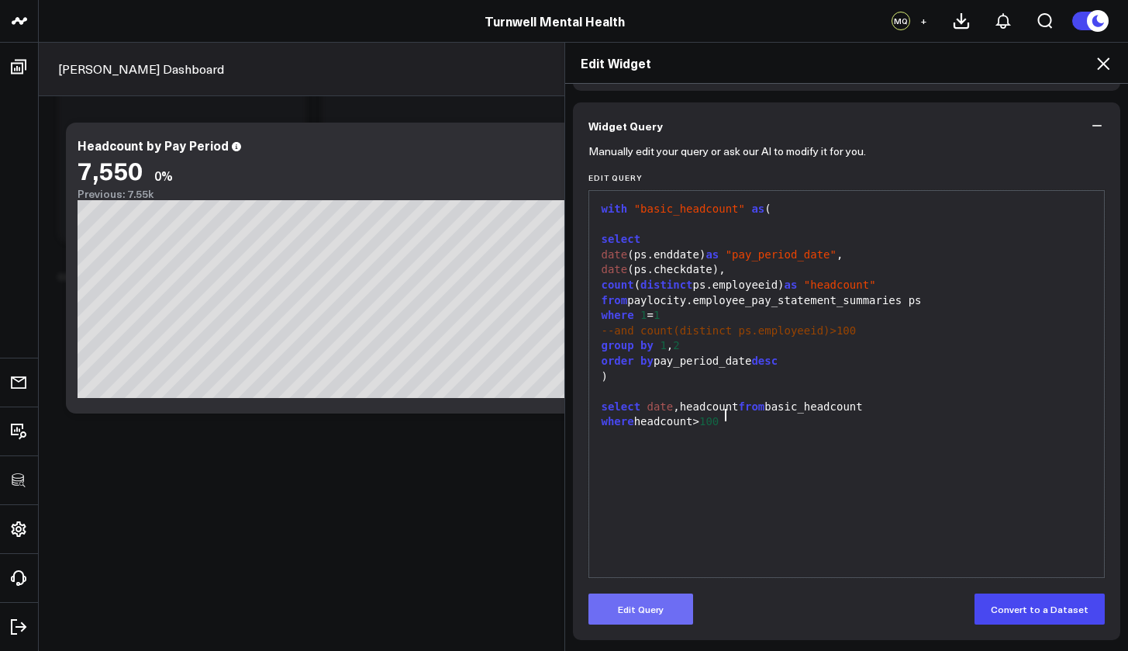
click at [637, 589] on button "Edit Query" at bounding box center [641, 608] width 105 height 31
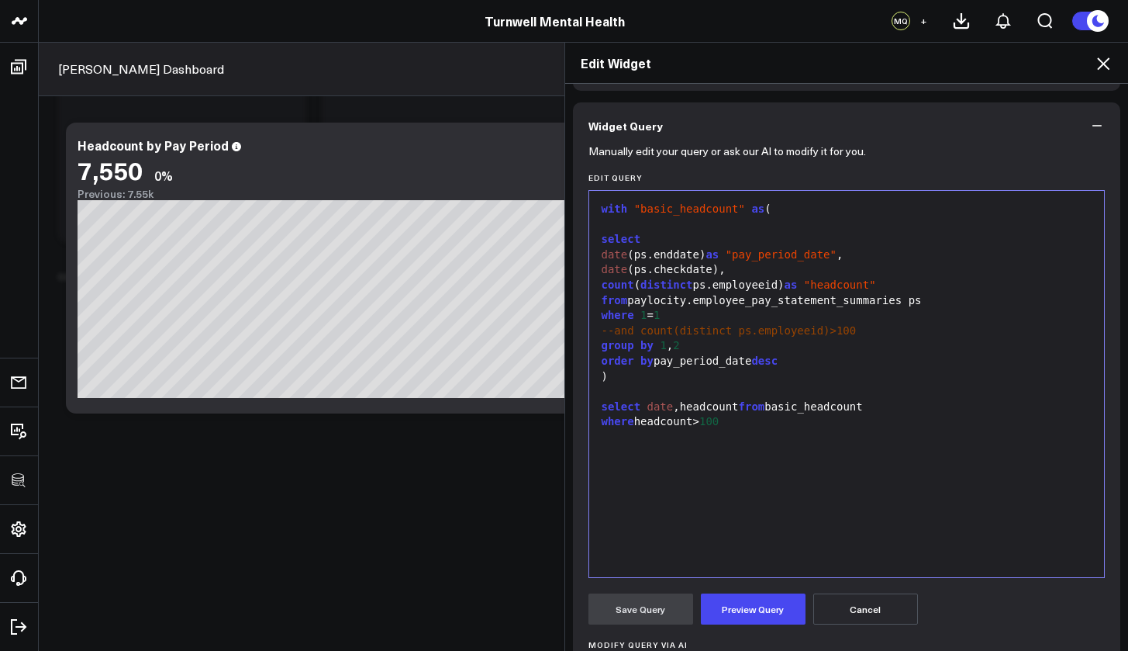
click at [738, 418] on div "where headcount> 100" at bounding box center [847, 422] width 500 height 16
click at [674, 401] on div "select date ,headcount from basic_headcount" at bounding box center [847, 407] width 500 height 16
click at [654, 430] on div "order by" at bounding box center [847, 438] width 500 height 16
click at [734, 432] on div "order by date asc" at bounding box center [847, 438] width 500 height 16
click at [729, 589] on button "Preview Query" at bounding box center [753, 608] width 105 height 31
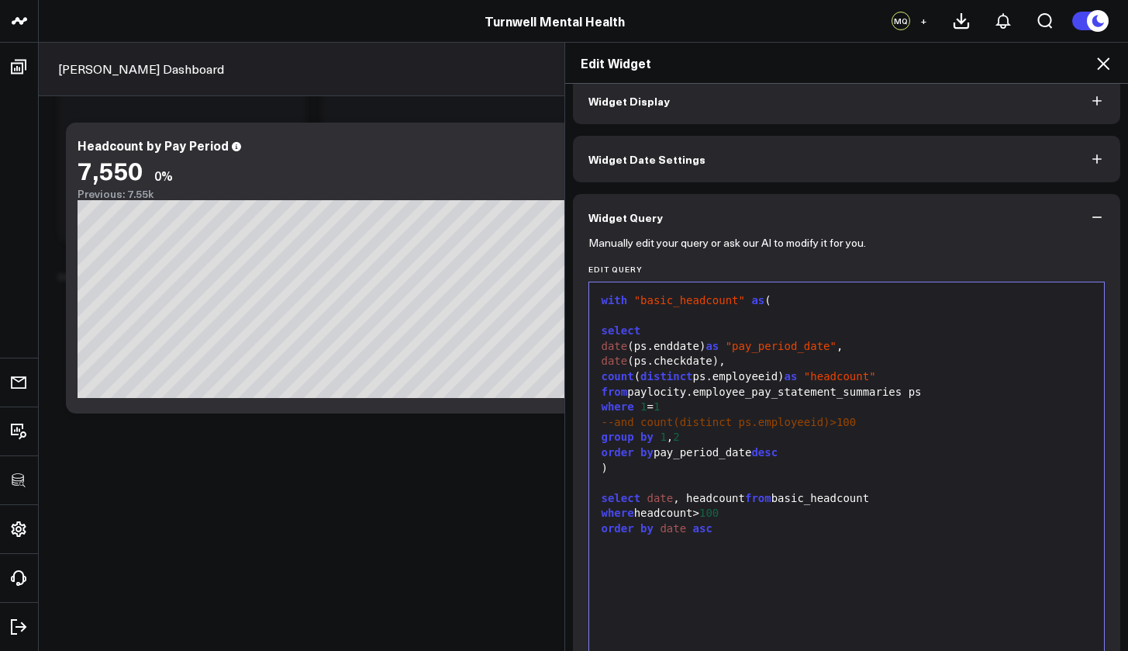
scroll to position [0, 0]
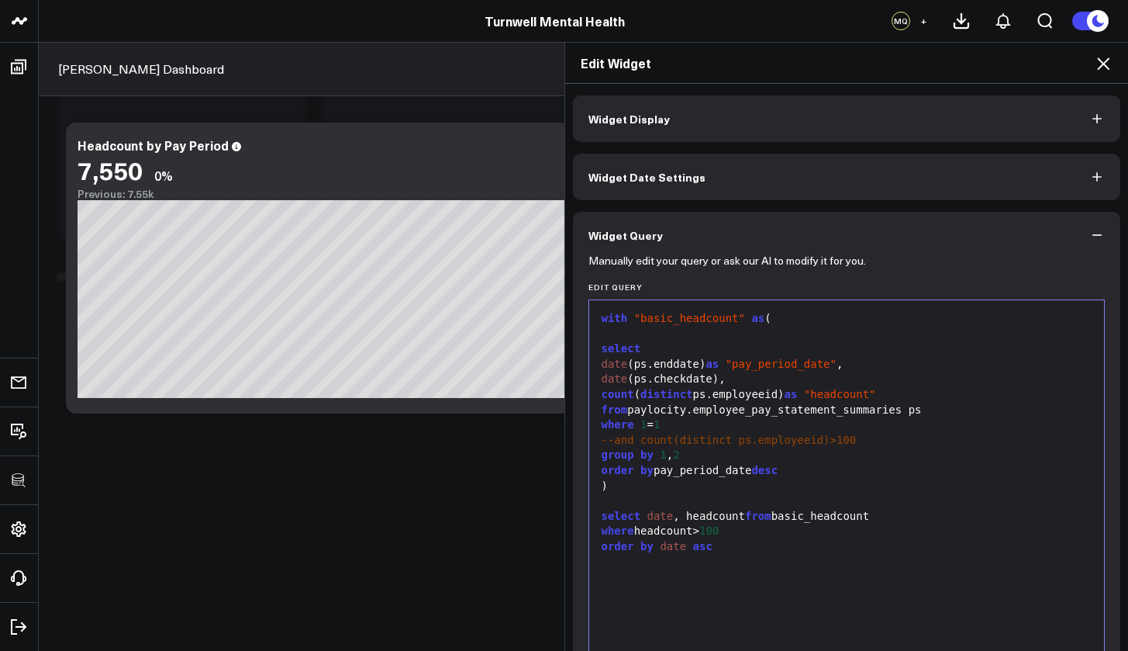
click at [970, 130] on button "Widget Display" at bounding box center [847, 118] width 548 height 47
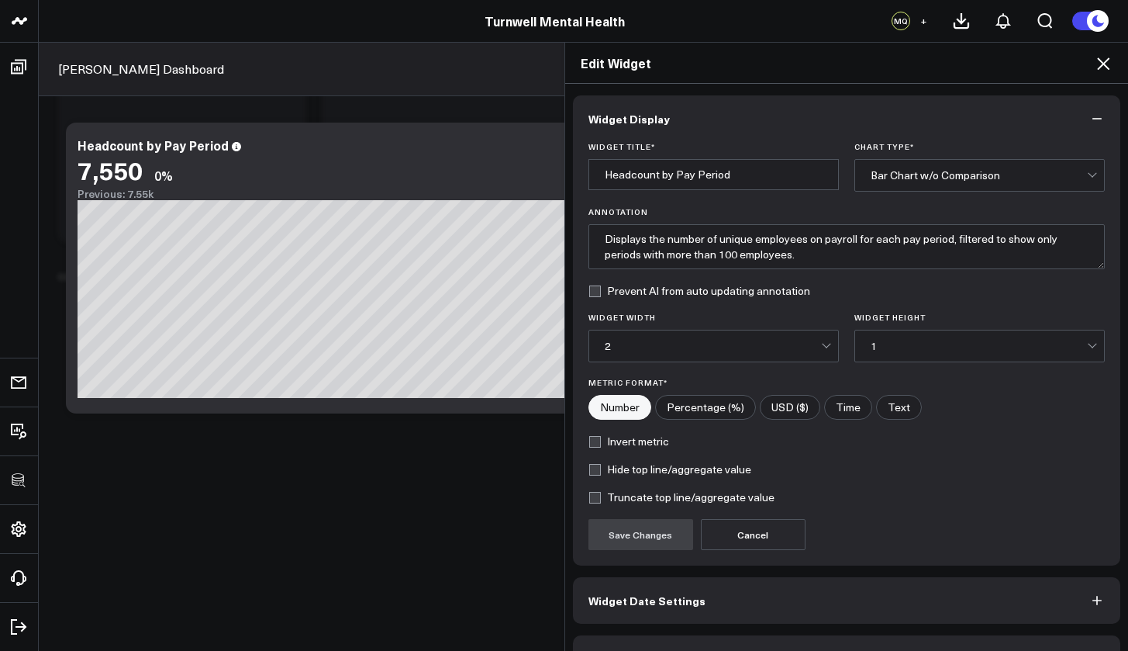
click at [989, 173] on div "Bar Chart w/o Comparison" at bounding box center [979, 175] width 216 height 12
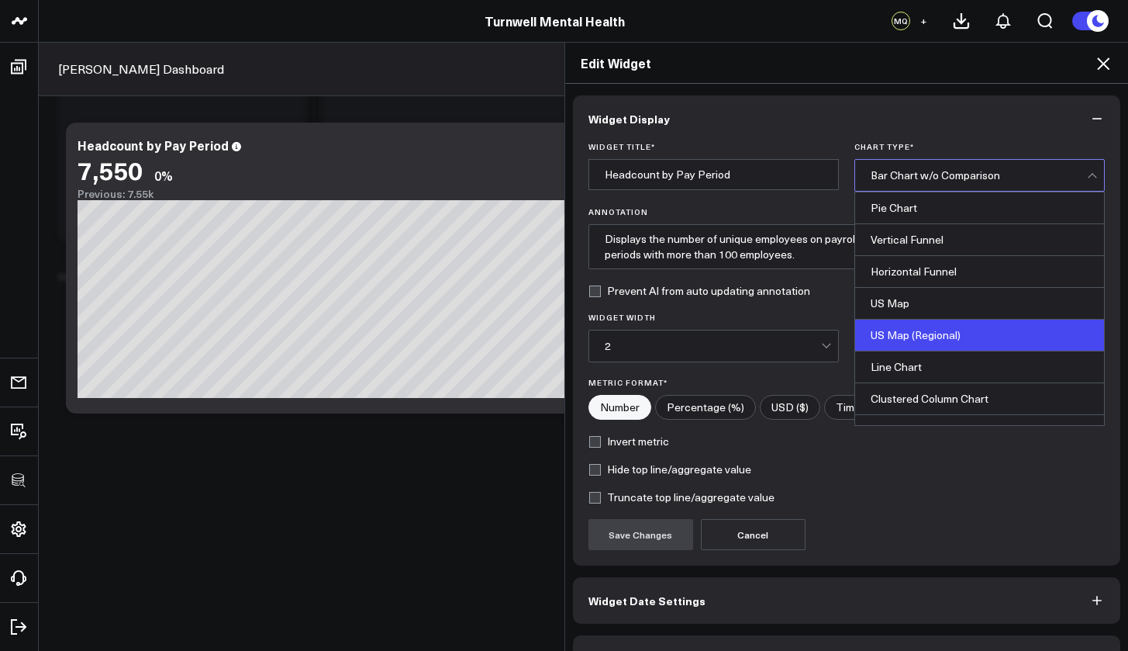
scroll to position [441, 0]
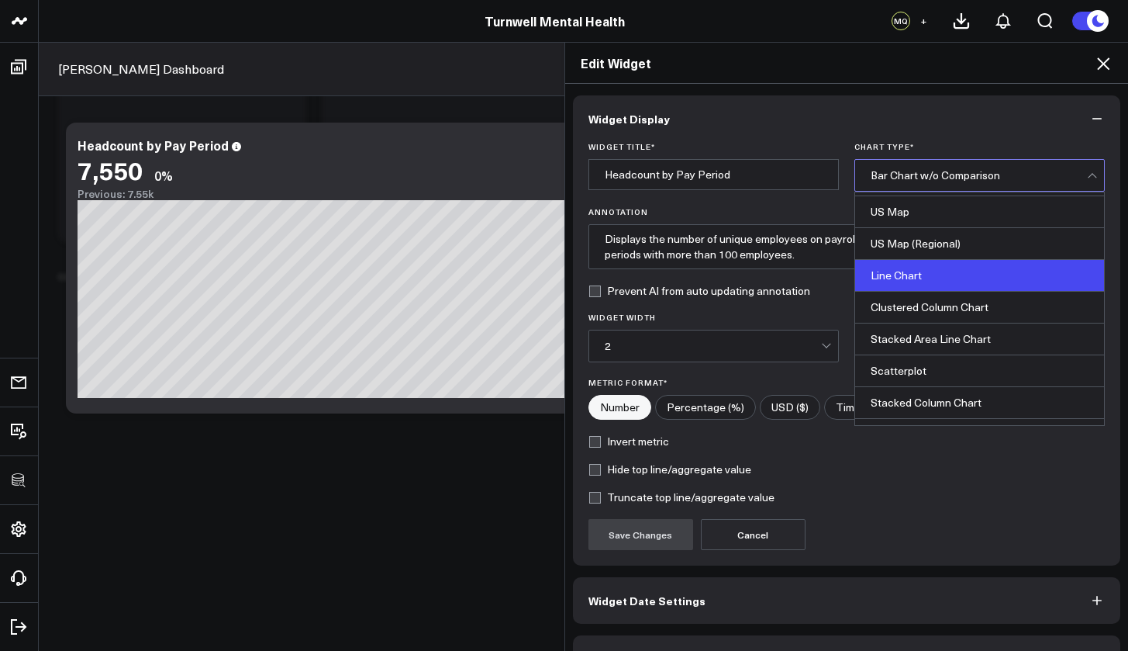
click at [911, 270] on div "Line Chart" at bounding box center [979, 276] width 249 height 32
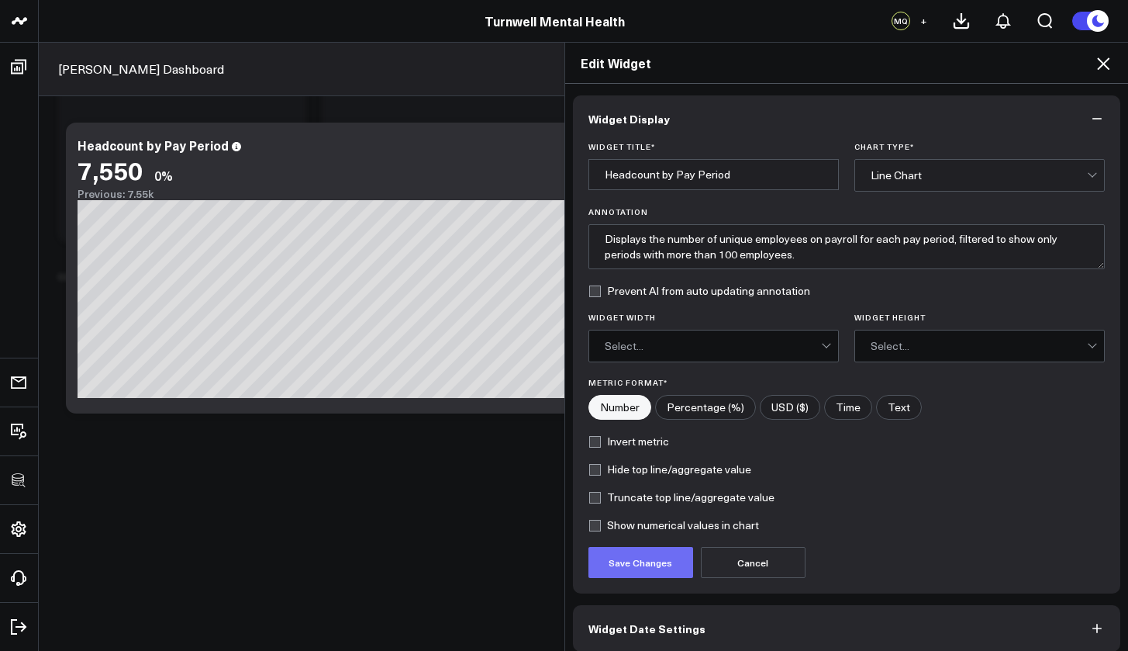
click at [655, 560] on button "Save Changes" at bounding box center [641, 562] width 105 height 31
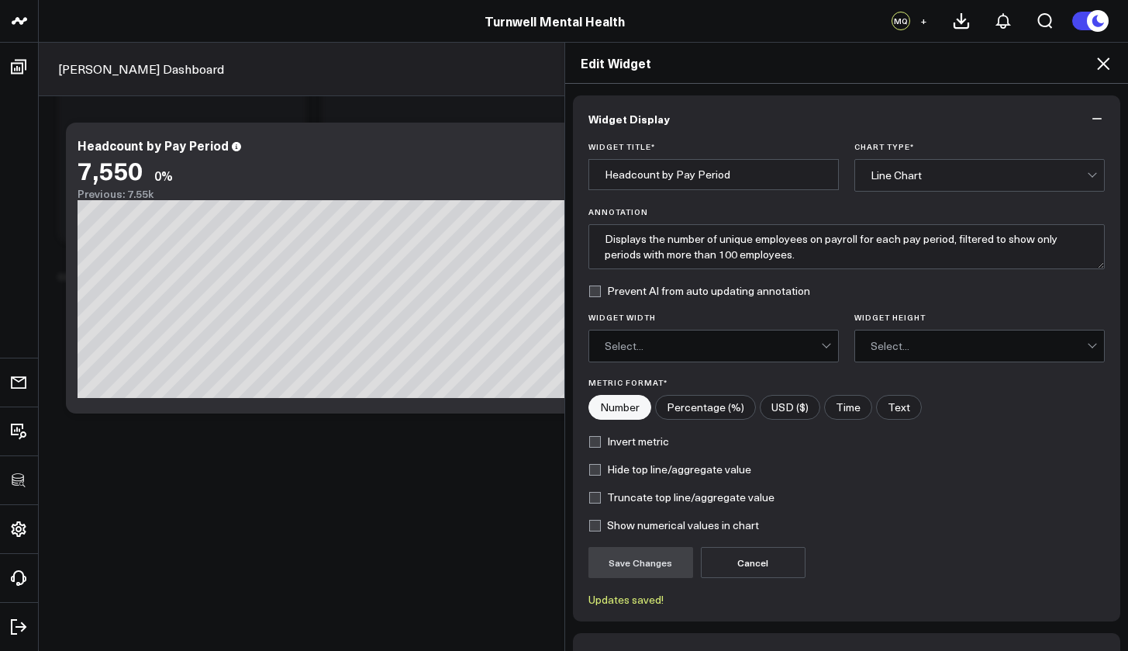
click at [291, 258] on div "Edit Widget Widget Display Widget Title * Headcount by Pay Period Chart Type * …" at bounding box center [564, 346] width 1128 height 609
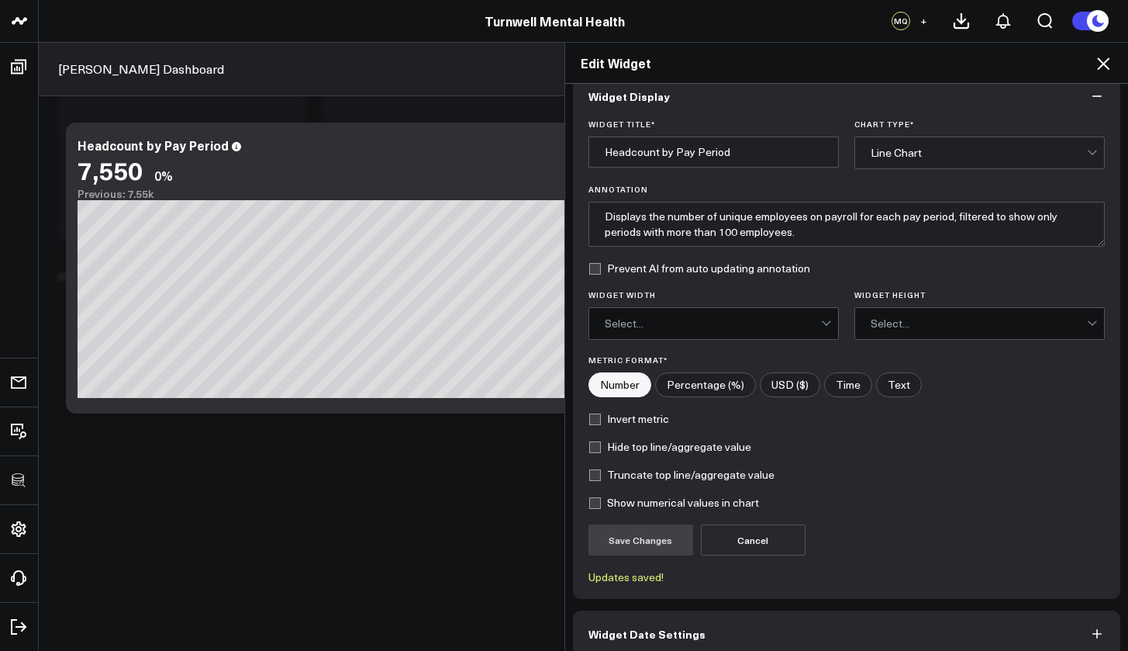
scroll to position [98, 0]
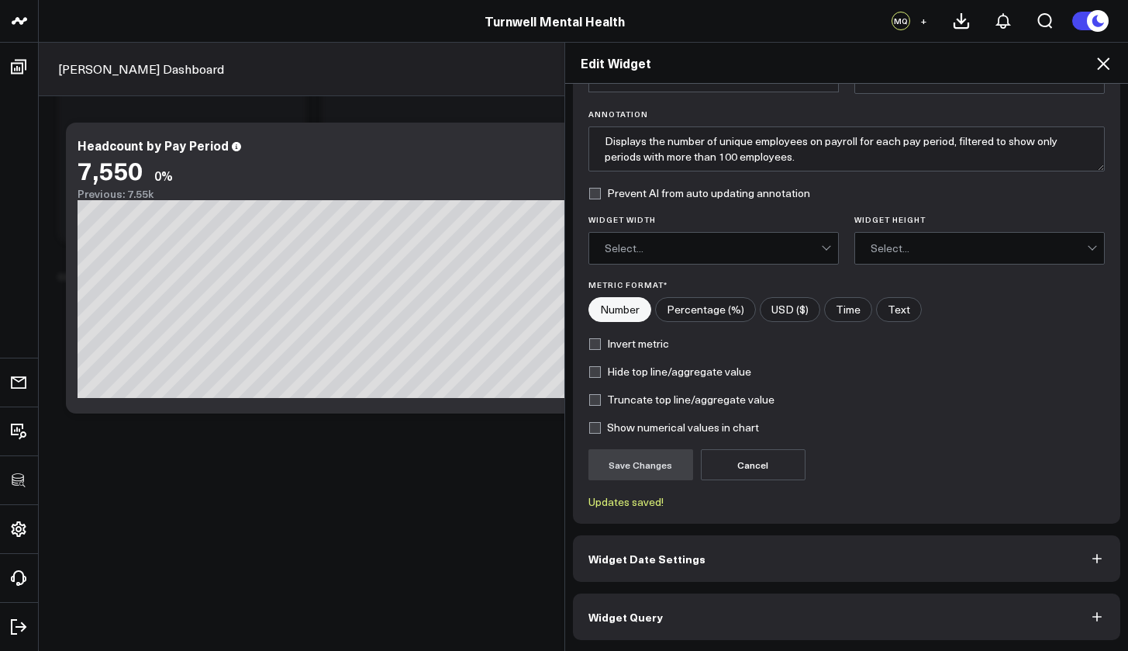
click at [670, 548] on button "Widget Date Settings" at bounding box center [847, 558] width 548 height 47
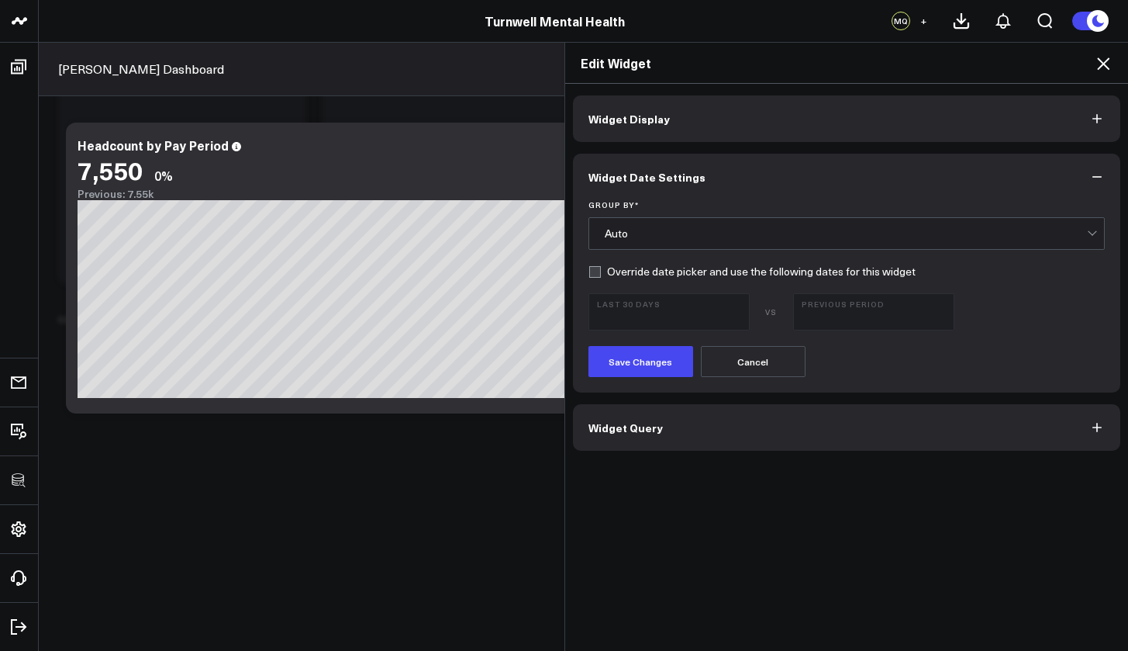
scroll to position [3979, 0]
click at [655, 448] on button "Widget Query" at bounding box center [847, 427] width 548 height 47
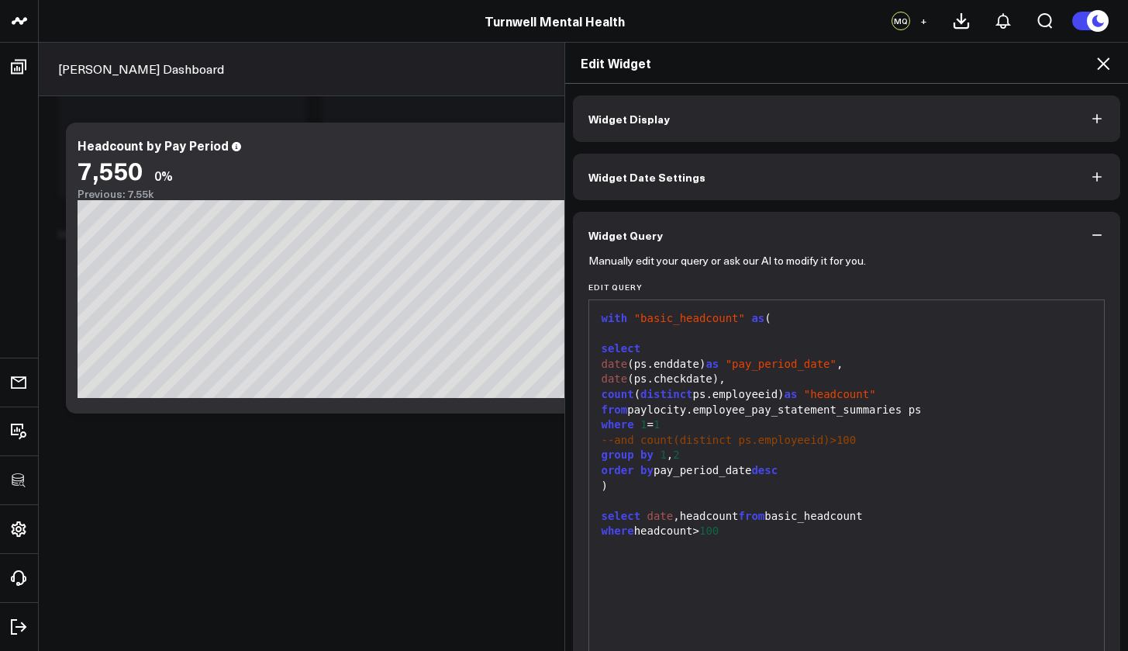
click at [724, 524] on div "where headcount> 100" at bounding box center [847, 532] width 500 height 16
click at [368, 254] on div "Edit Widget Widget Display Widget Date Settings Widget Query Manually edit your…" at bounding box center [564, 346] width 1128 height 609
click at [1041, 60] on icon at bounding box center [1103, 63] width 19 height 19
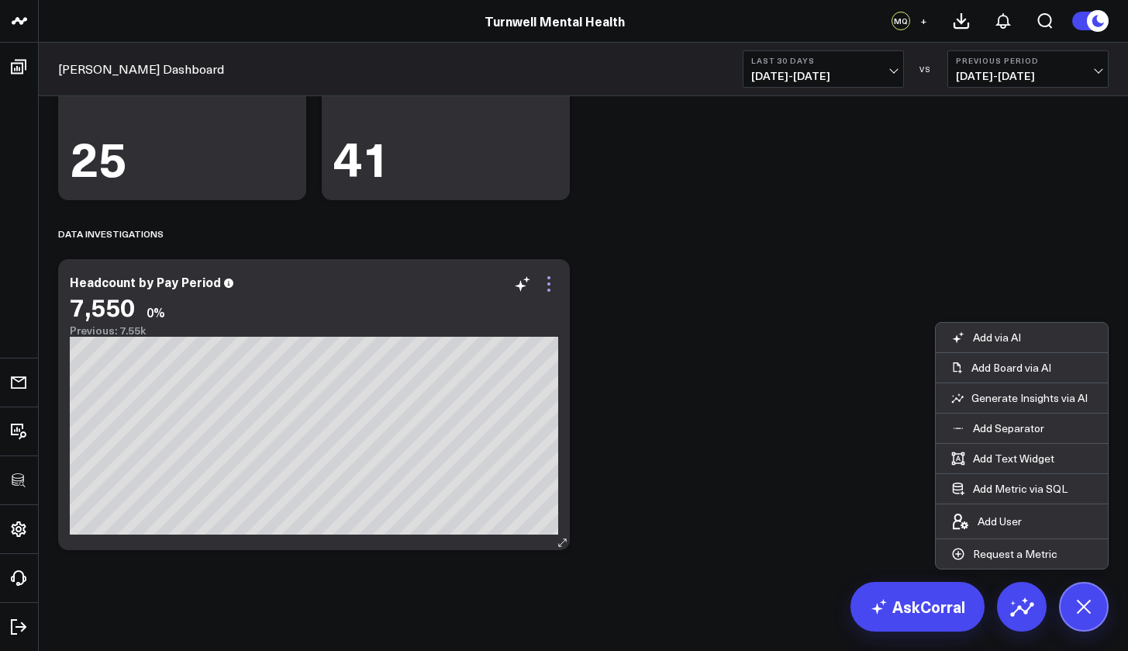
click at [551, 284] on icon at bounding box center [549, 284] width 19 height 19
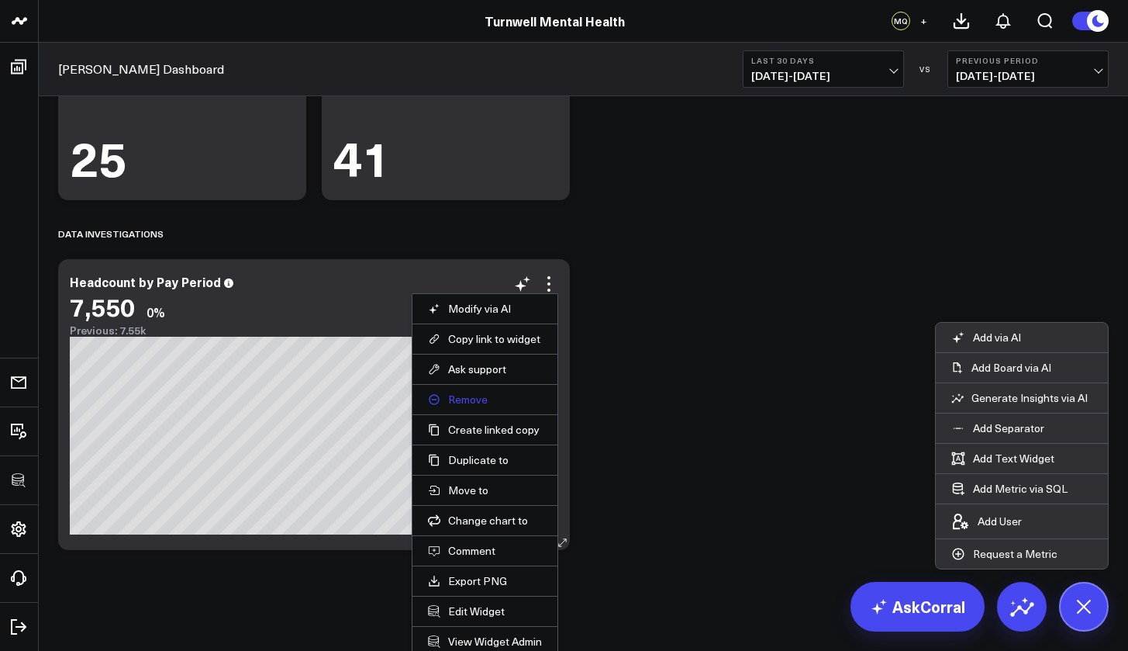
click at [479, 397] on button "Remove" at bounding box center [485, 399] width 114 height 14
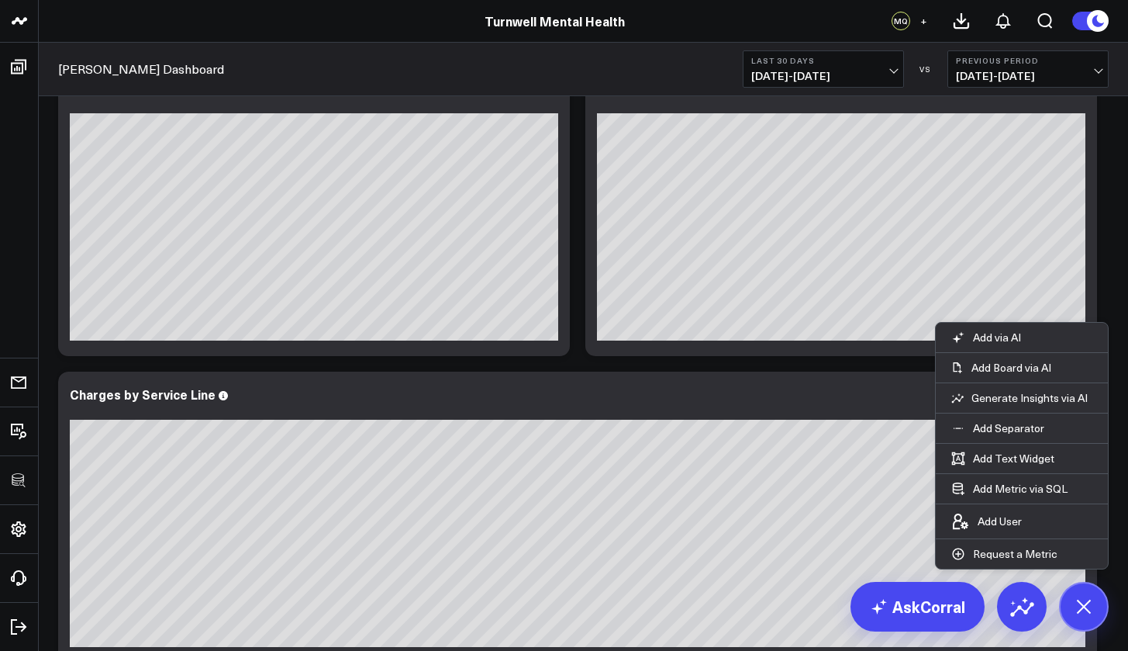
scroll to position [1823, 0]
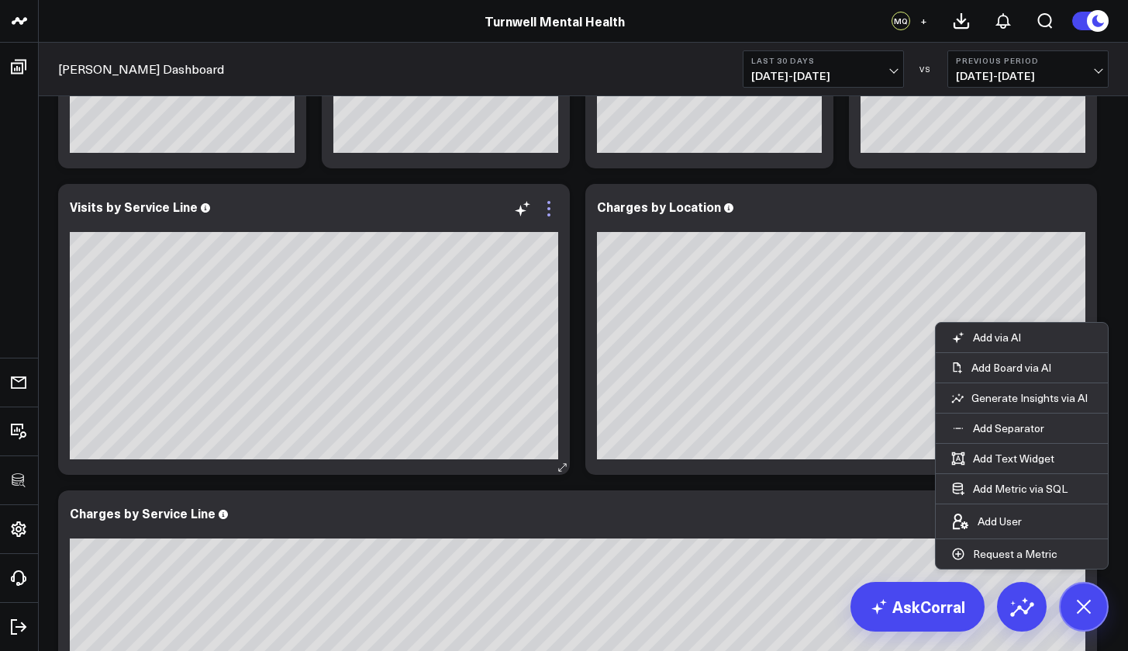
click at [550, 213] on icon at bounding box center [549, 208] width 19 height 19
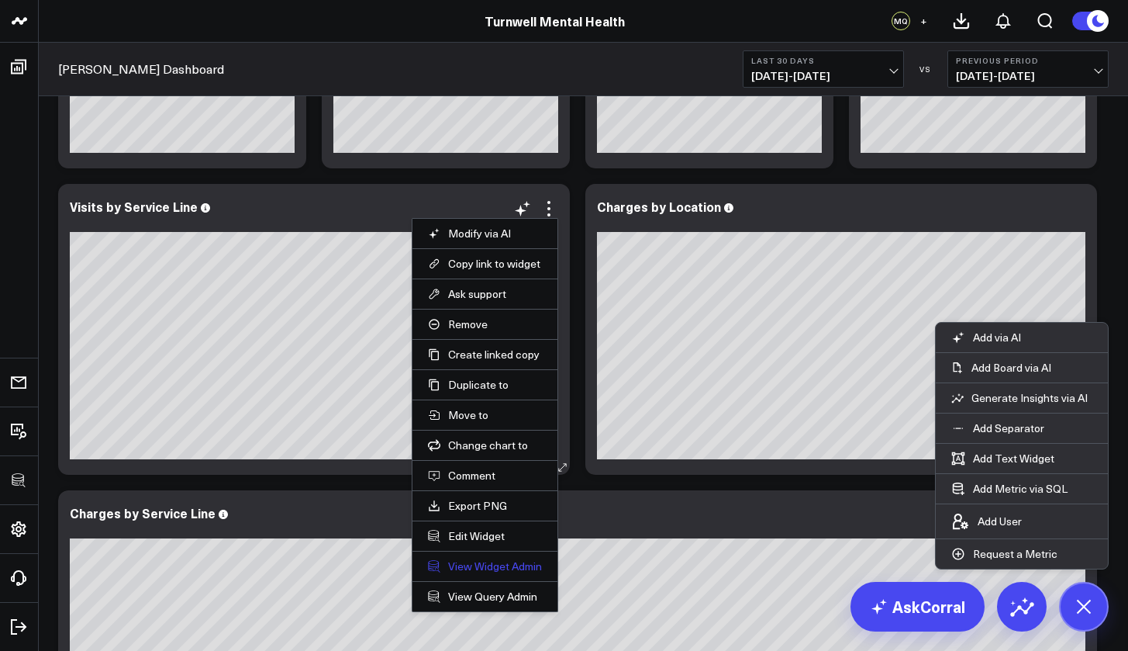
click at [502, 565] on link "View Widget Admin" at bounding box center [485, 566] width 114 height 14
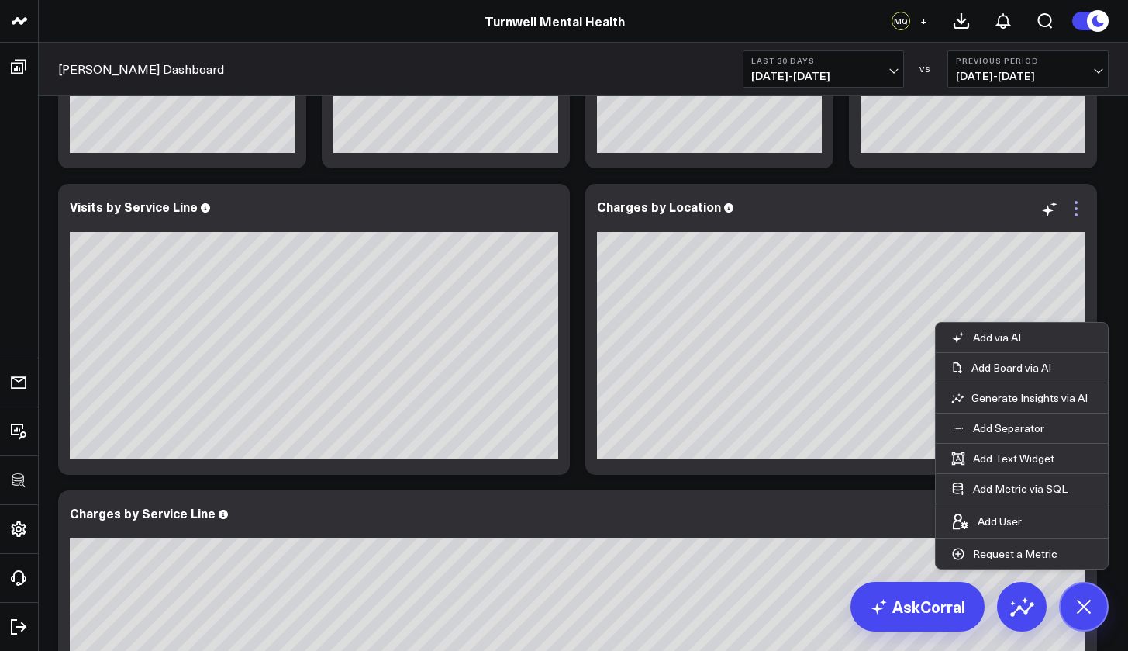
click at [1041, 215] on icon at bounding box center [1076, 214] width 3 height 3
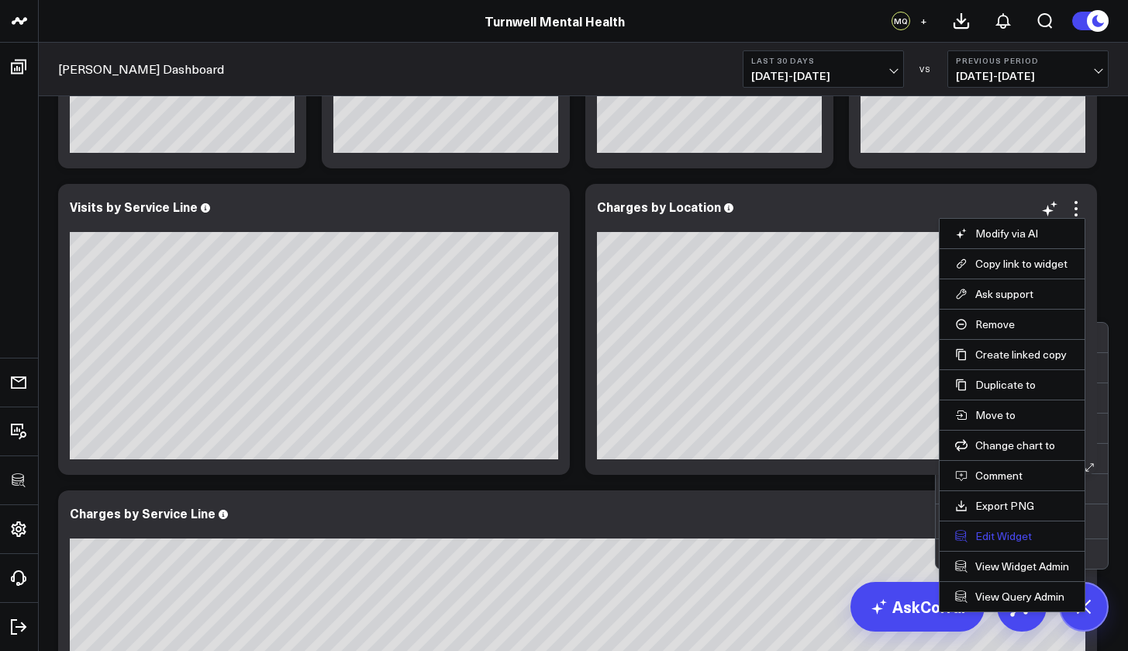
click at [1008, 529] on button "Edit Widget" at bounding box center [1013, 536] width 114 height 14
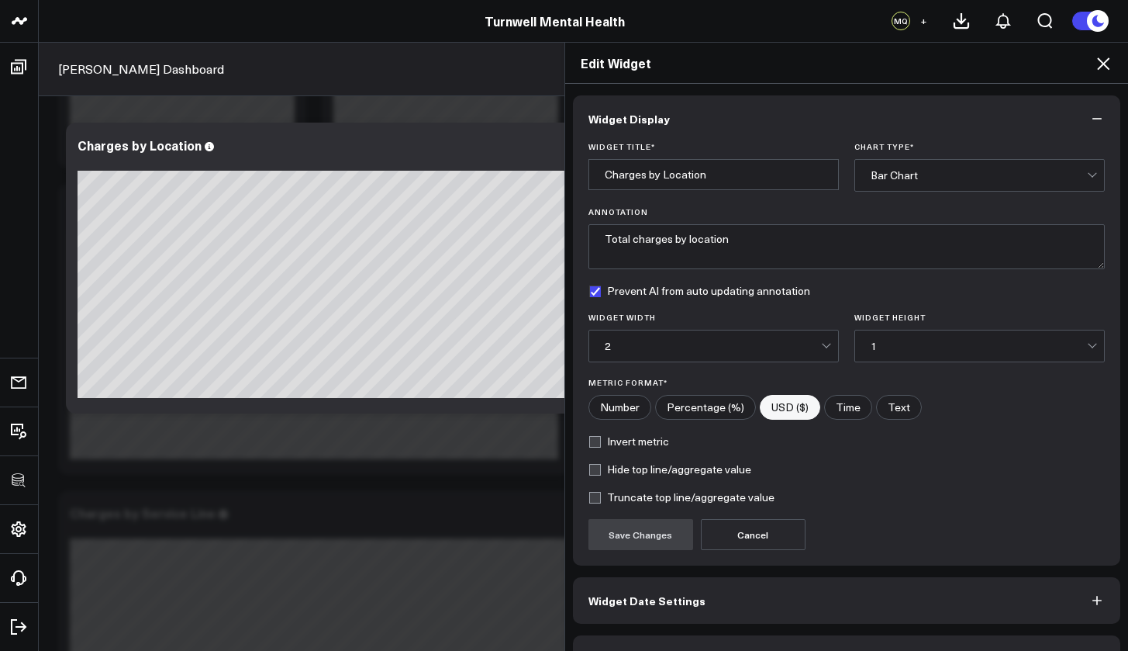
scroll to position [42, 0]
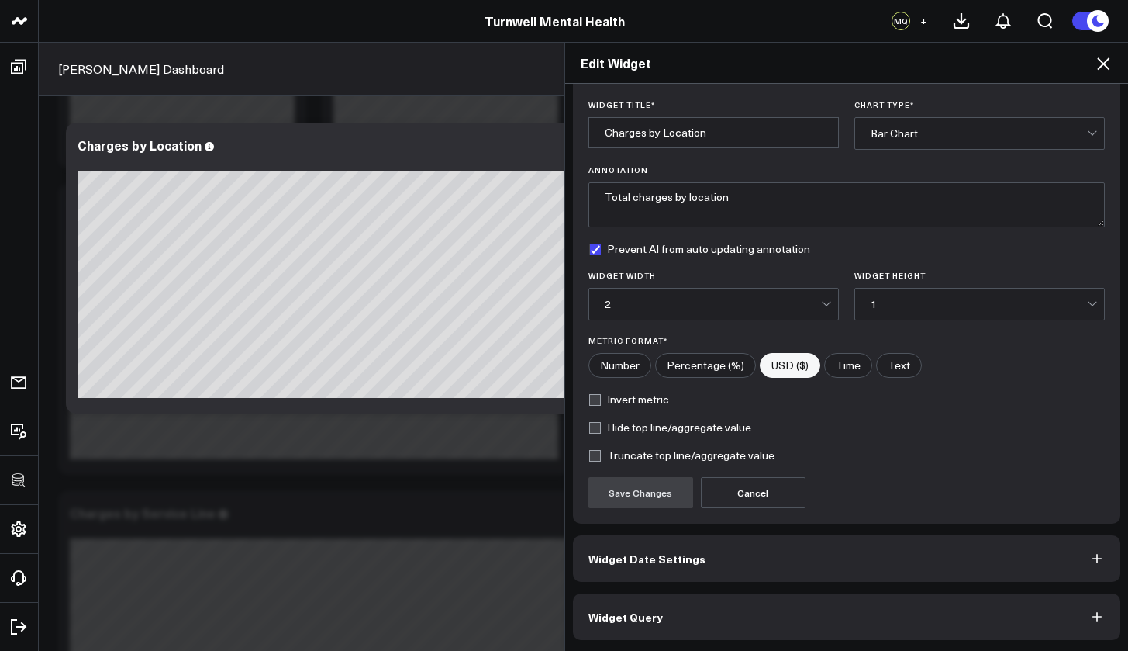
click at [775, 589] on button "Widget Query" at bounding box center [847, 616] width 548 height 47
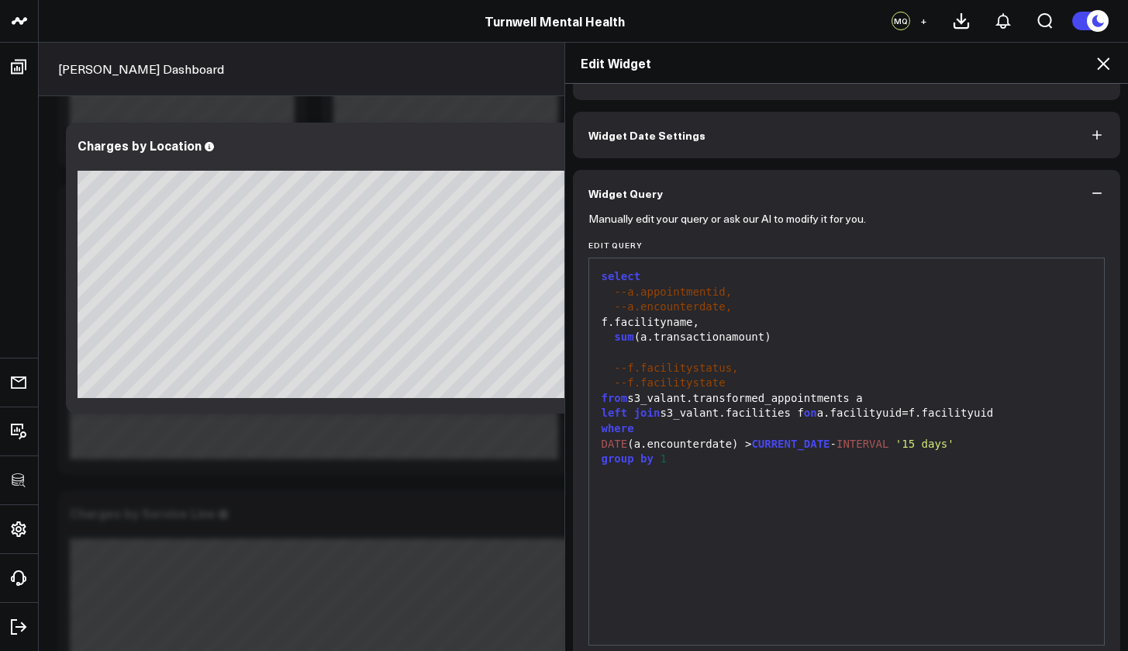
scroll to position [0, 0]
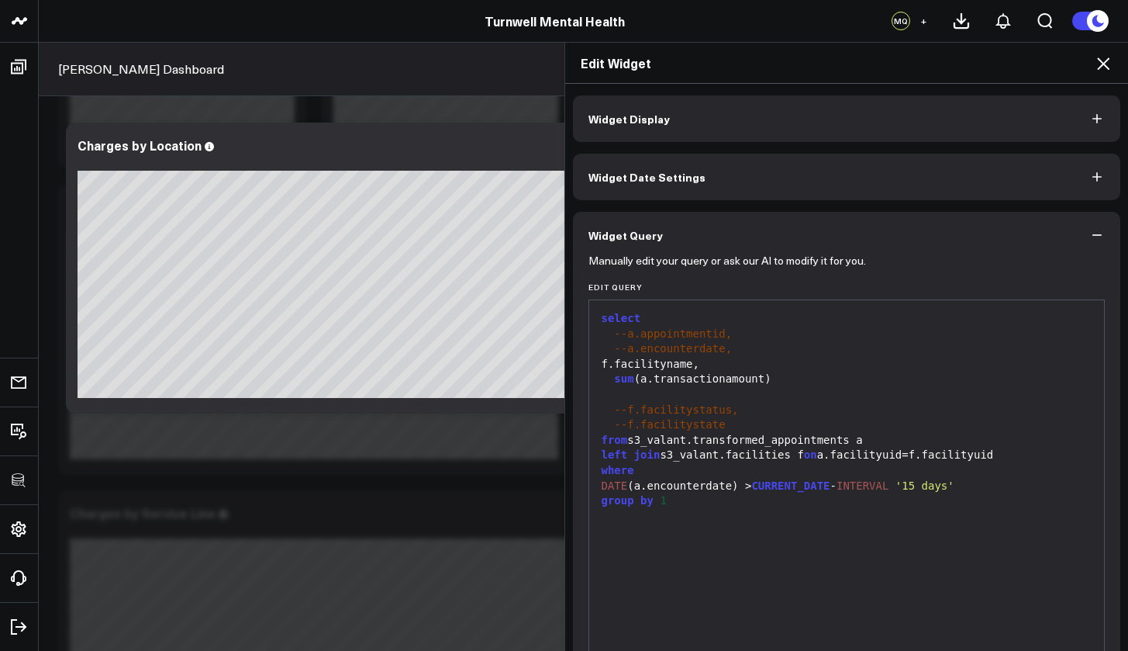
click at [1041, 57] on icon at bounding box center [1103, 63] width 19 height 19
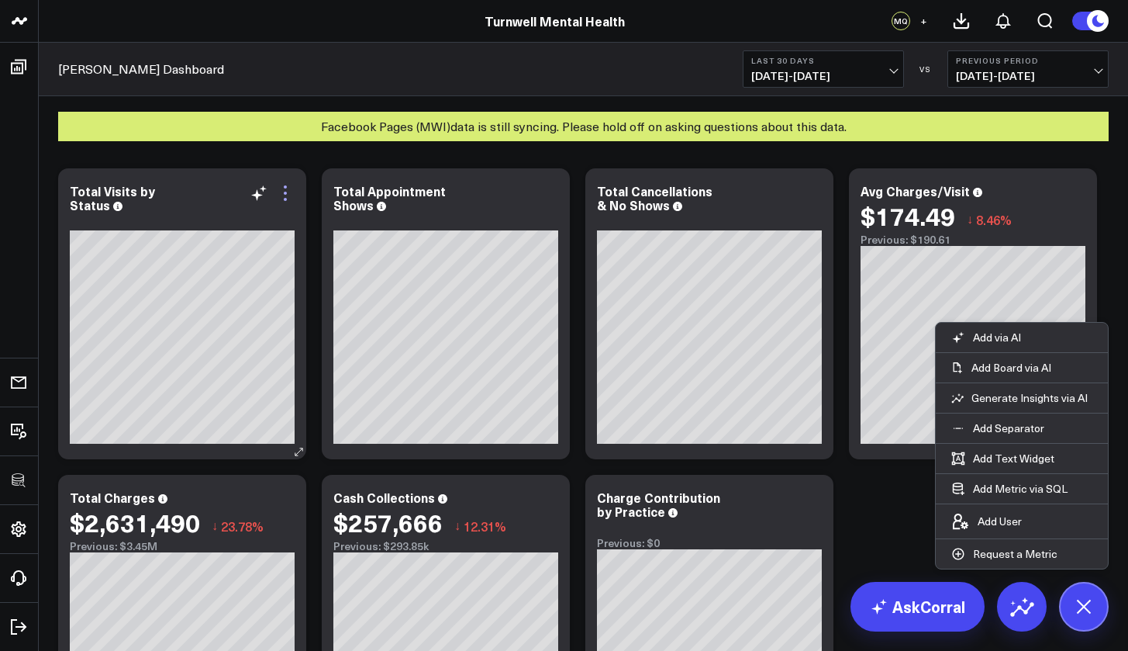
click at [289, 192] on icon at bounding box center [285, 193] width 19 height 19
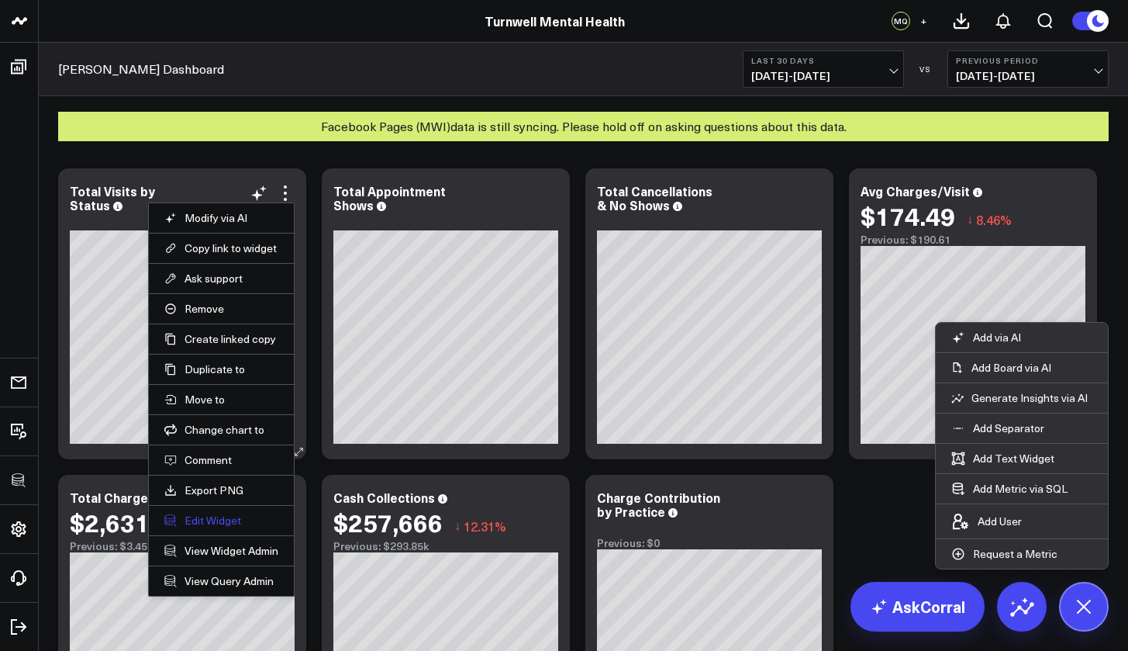
click at [214, 524] on button "Edit Widget" at bounding box center [221, 520] width 114 height 14
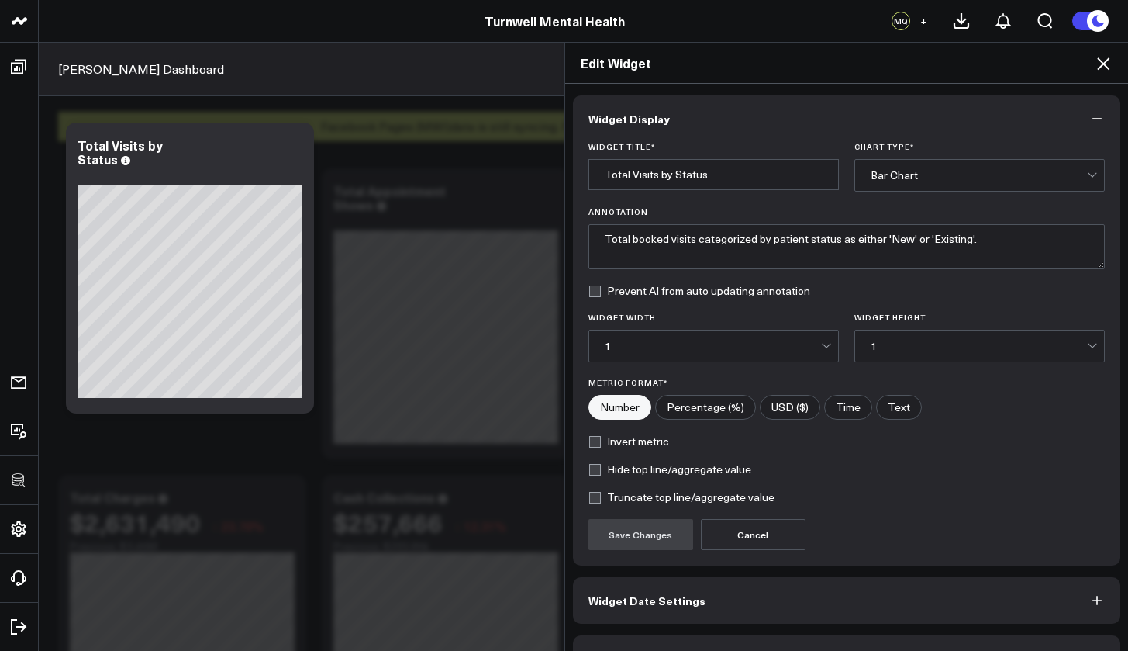
scroll to position [42, 0]
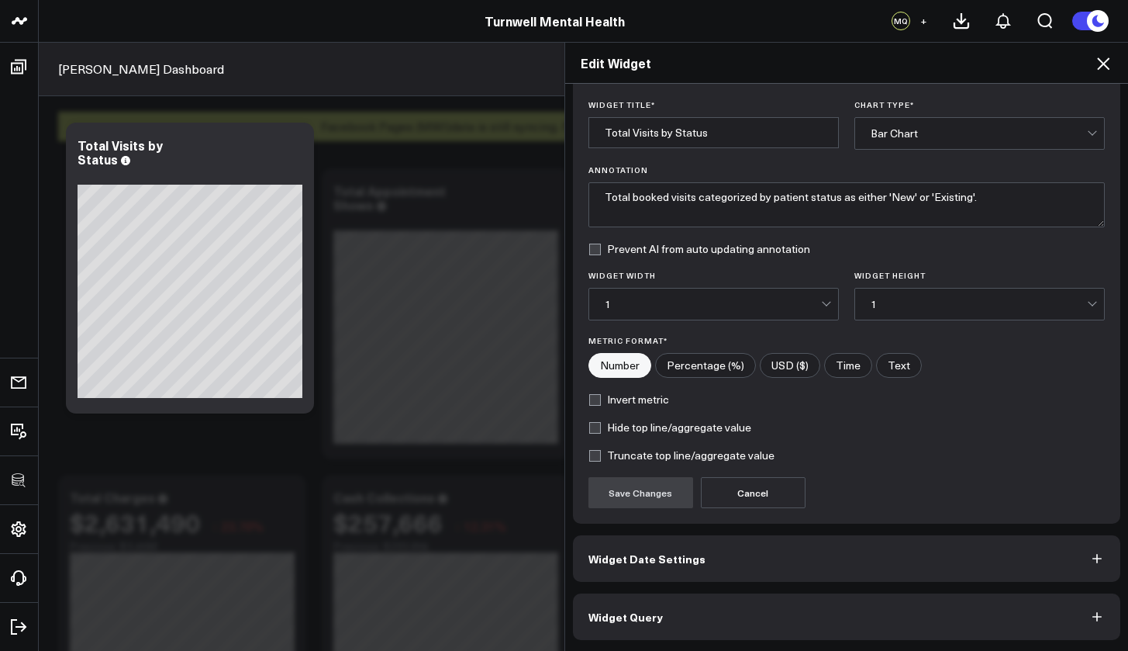
click at [761, 589] on button "Widget Query" at bounding box center [847, 616] width 548 height 47
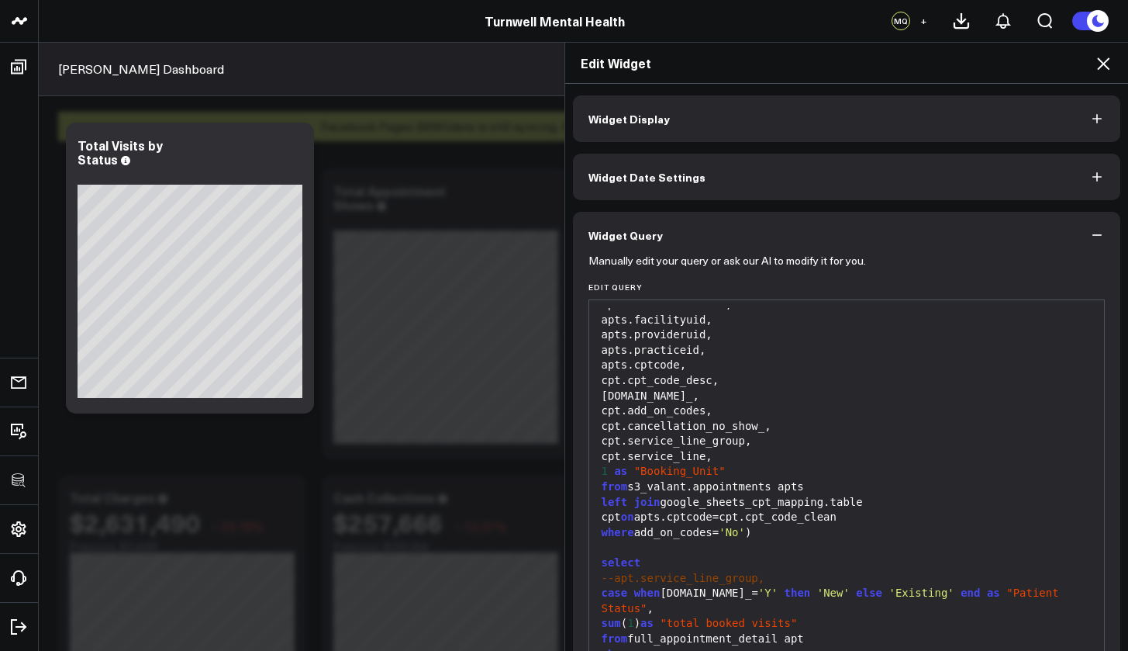
scroll to position [109, 0]
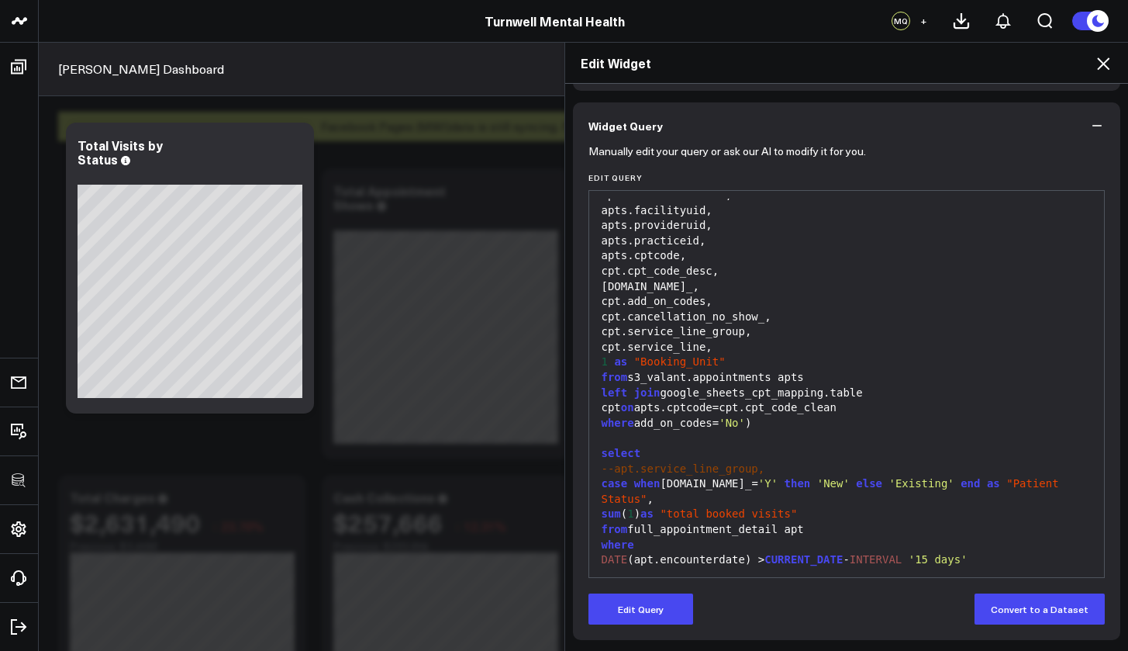
click at [1041, 69] on icon at bounding box center [1103, 63] width 19 height 19
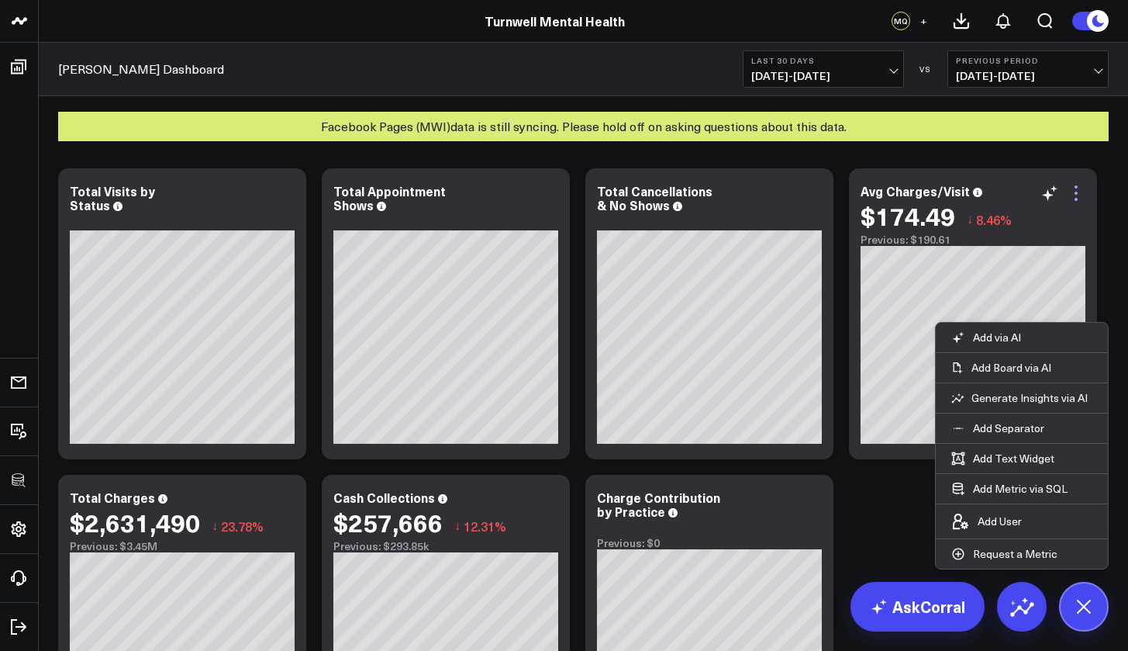
click at [1041, 196] on icon at bounding box center [1076, 193] width 19 height 19
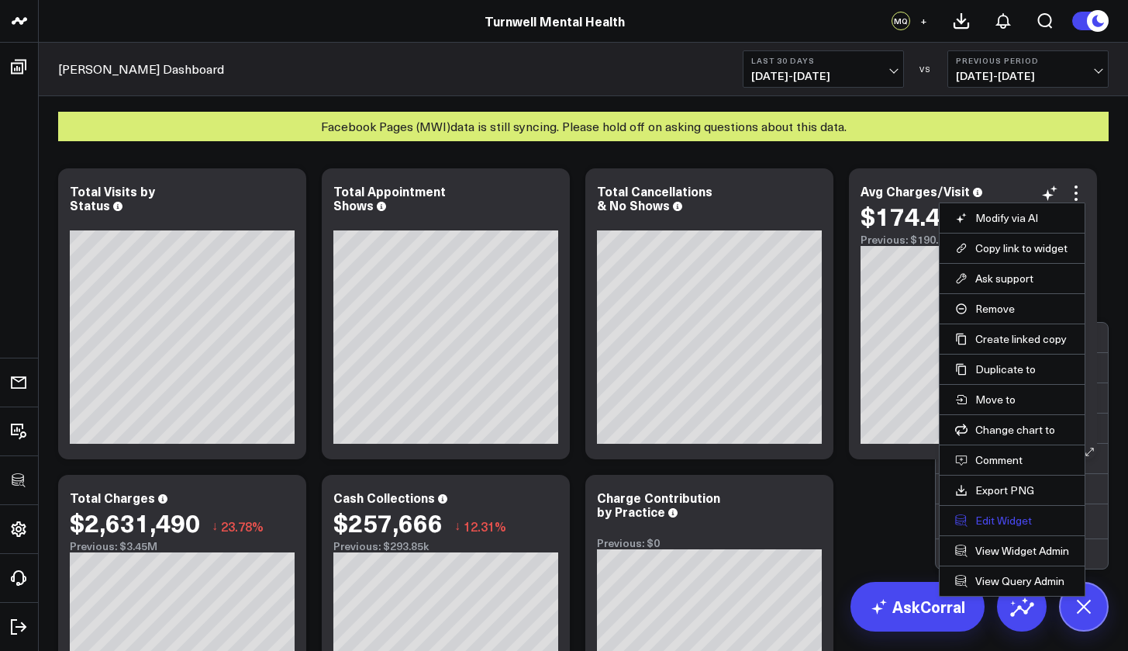
click at [1012, 519] on button "Edit Widget" at bounding box center [1013, 520] width 114 height 14
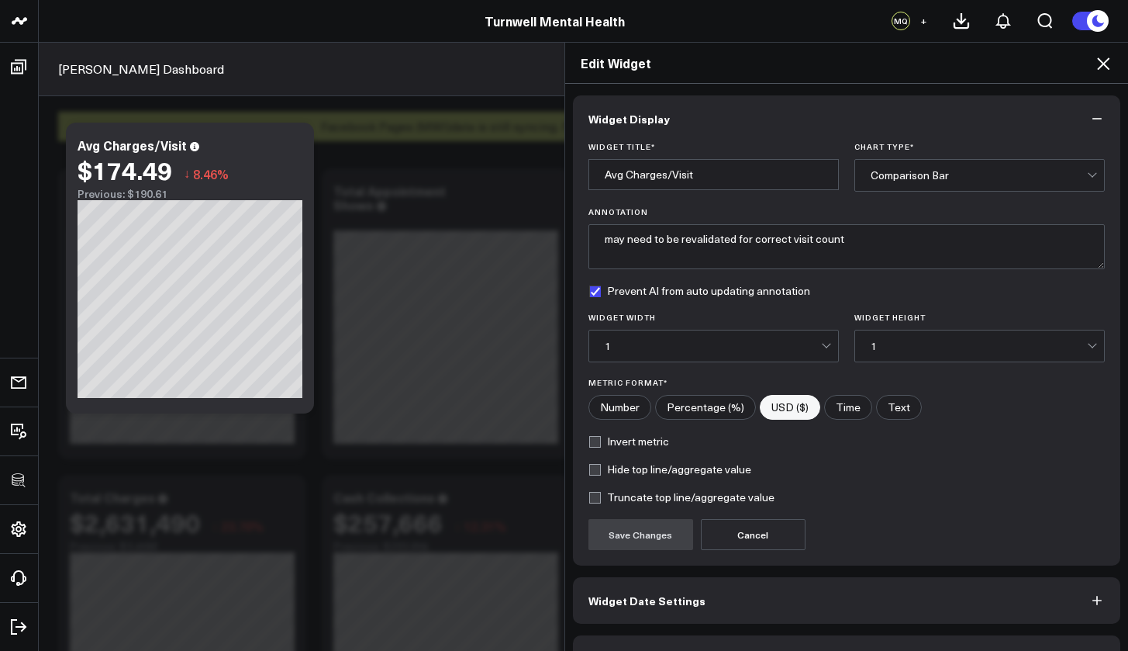
scroll to position [42, 0]
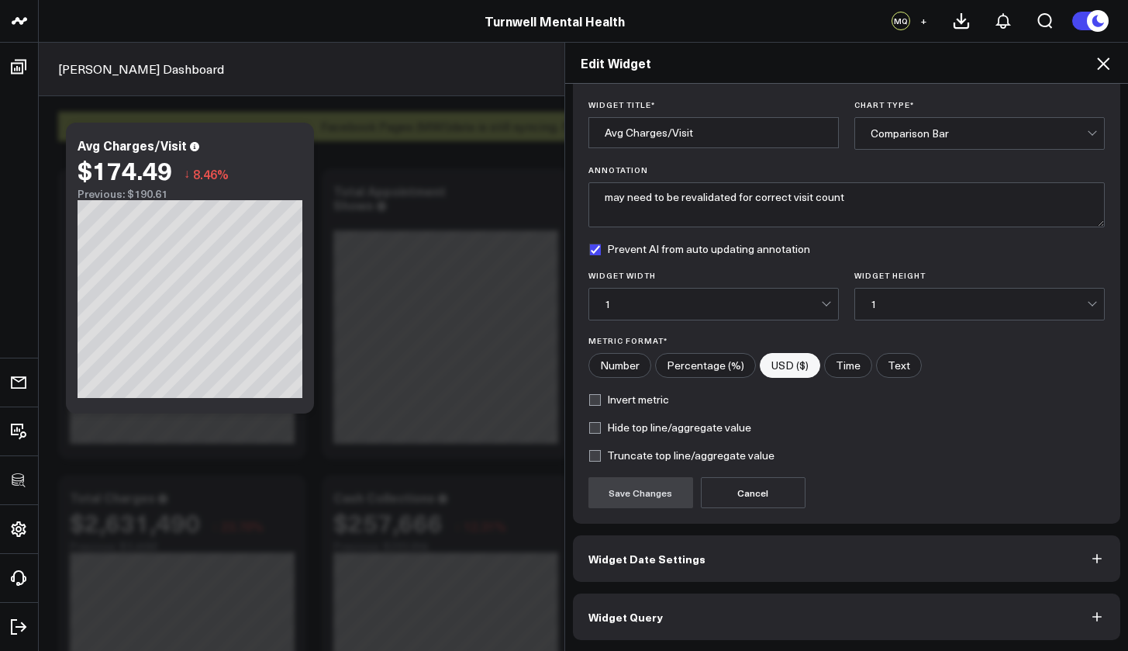
click at [815, 589] on button "Widget Query" at bounding box center [847, 616] width 548 height 47
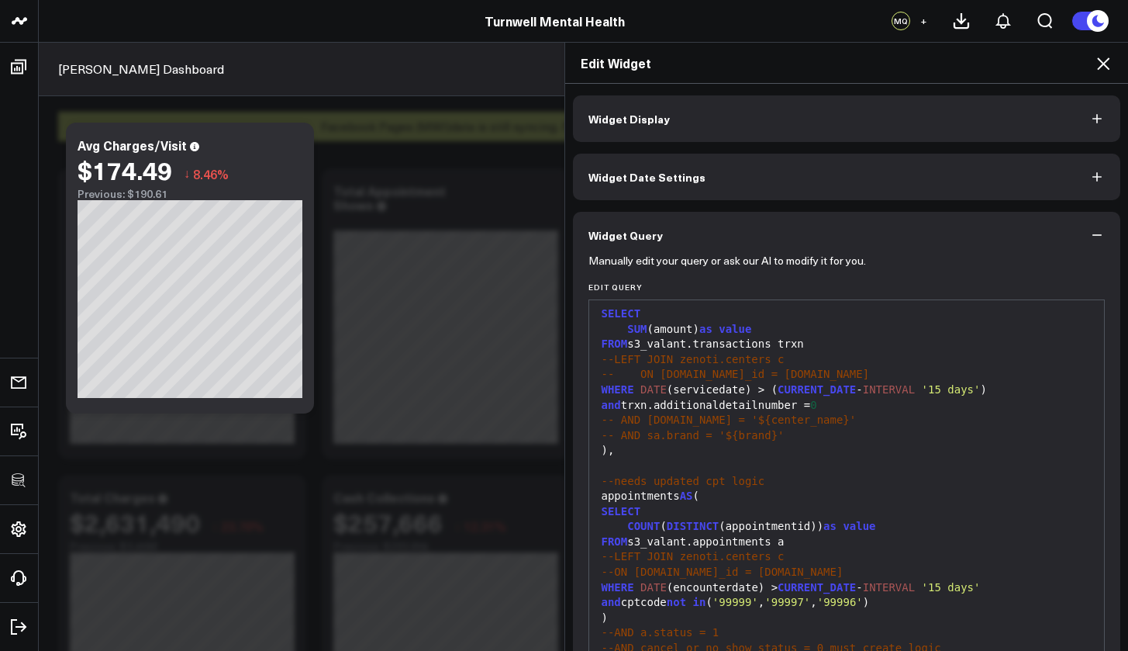
scroll to position [151, 0]
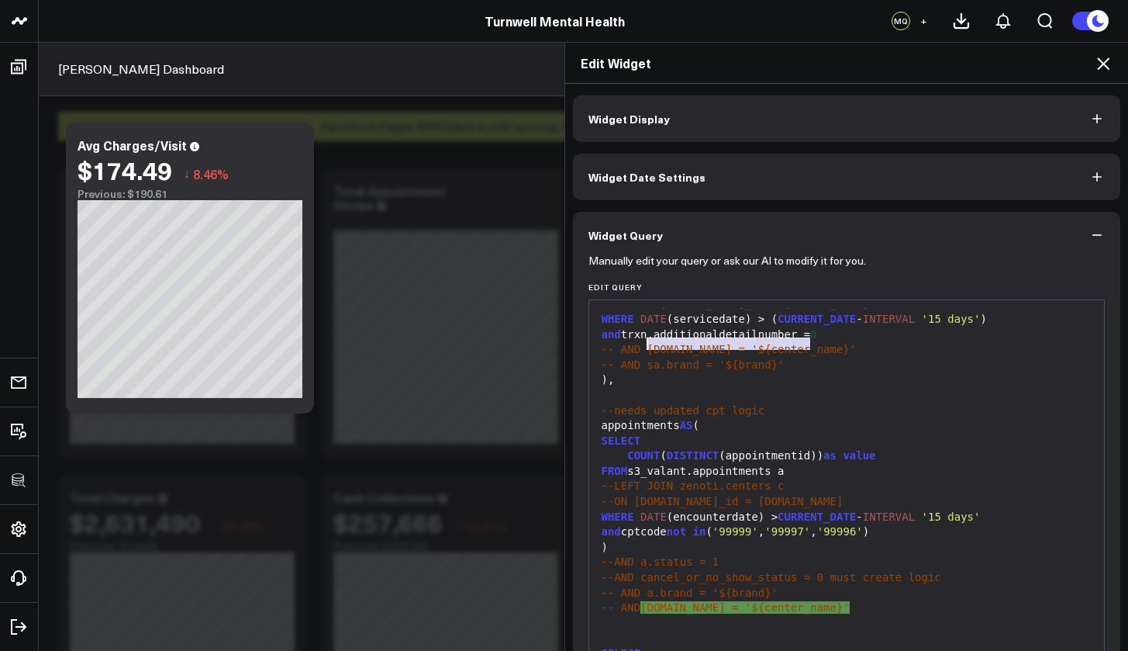
drag, startPoint x: 814, startPoint y: 346, endPoint x: 642, endPoint y: 349, distance: 172.2
click at [642, 349] on div "-- AND [DOMAIN_NAME] = '${center_name}'" at bounding box center [847, 350] width 500 height 16
copy span "c.name = '${center_name}'"
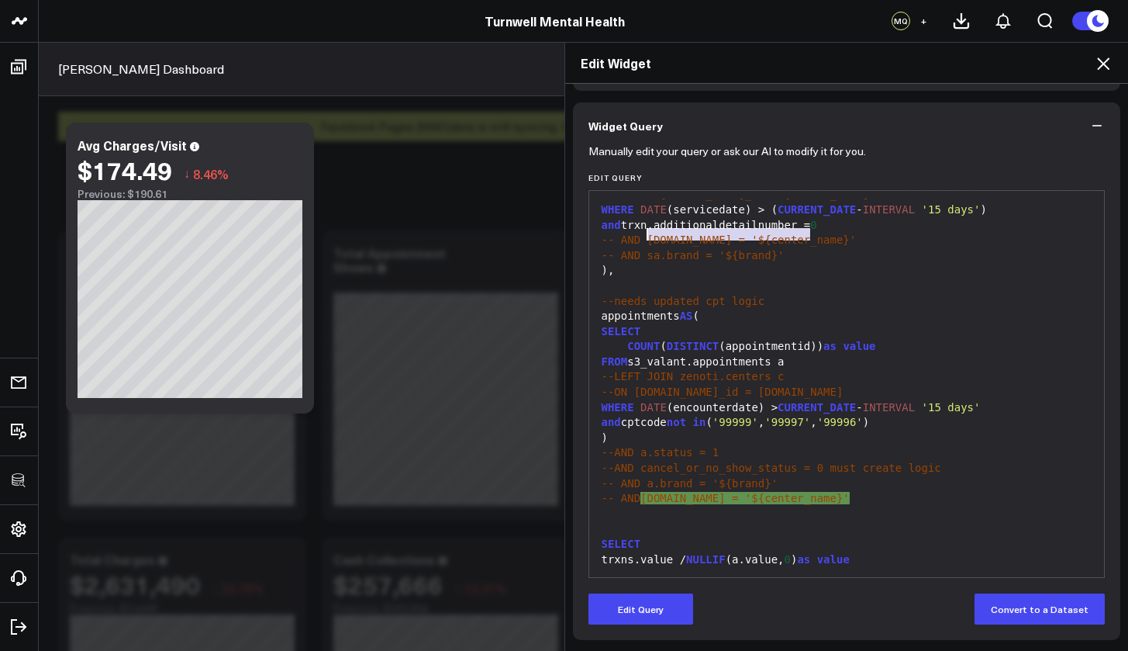
click at [1041, 58] on icon at bounding box center [1103, 63] width 19 height 19
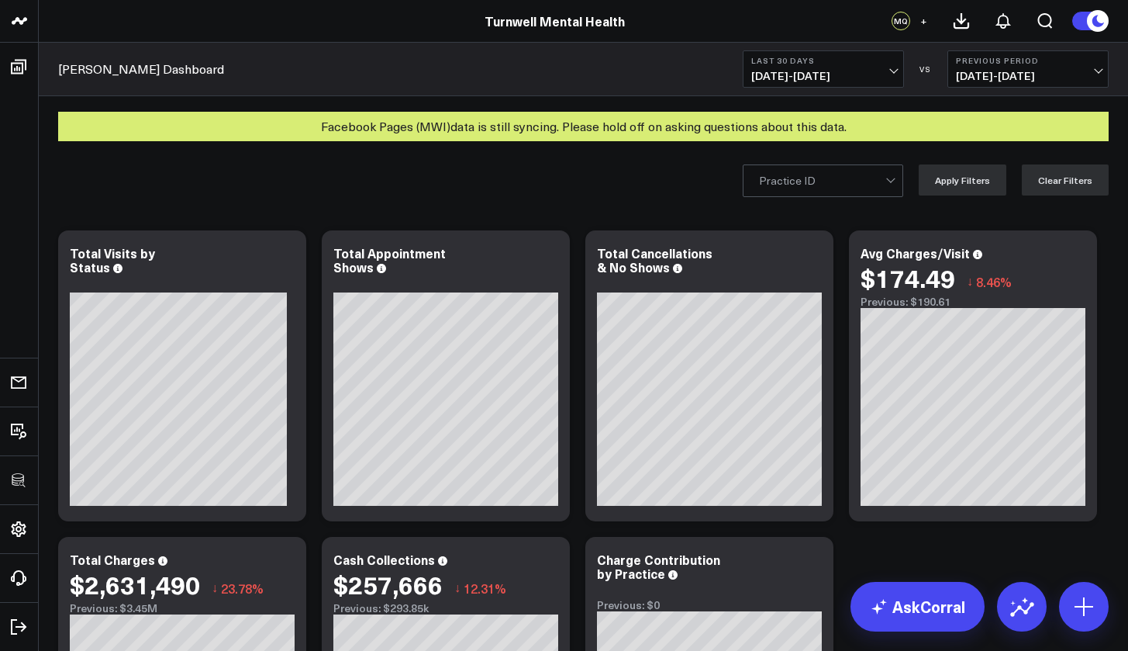
click at [808, 175] on div "Practice ID" at bounding box center [822, 181] width 126 height 12
click at [811, 178] on div "Practice ID" at bounding box center [822, 181] width 126 height 12
click at [896, 174] on div at bounding box center [892, 180] width 13 height 31
click at [886, 178] on div at bounding box center [822, 180] width 126 height 31
click at [886, 188] on div at bounding box center [822, 180] width 126 height 31
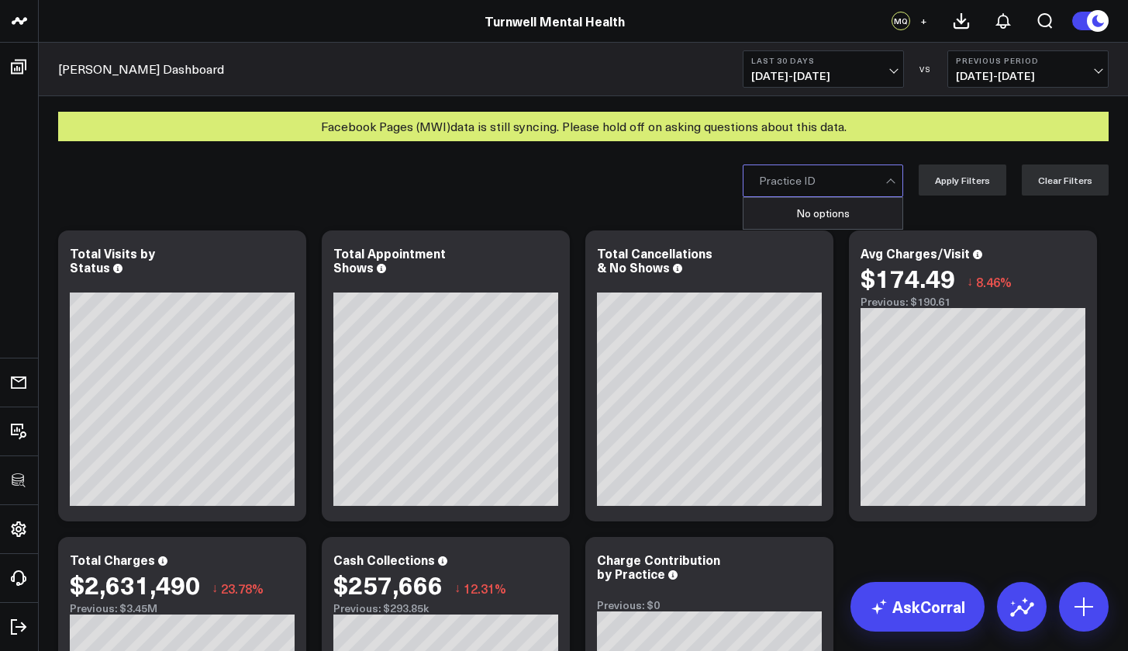
click at [886, 185] on div at bounding box center [822, 180] width 126 height 31
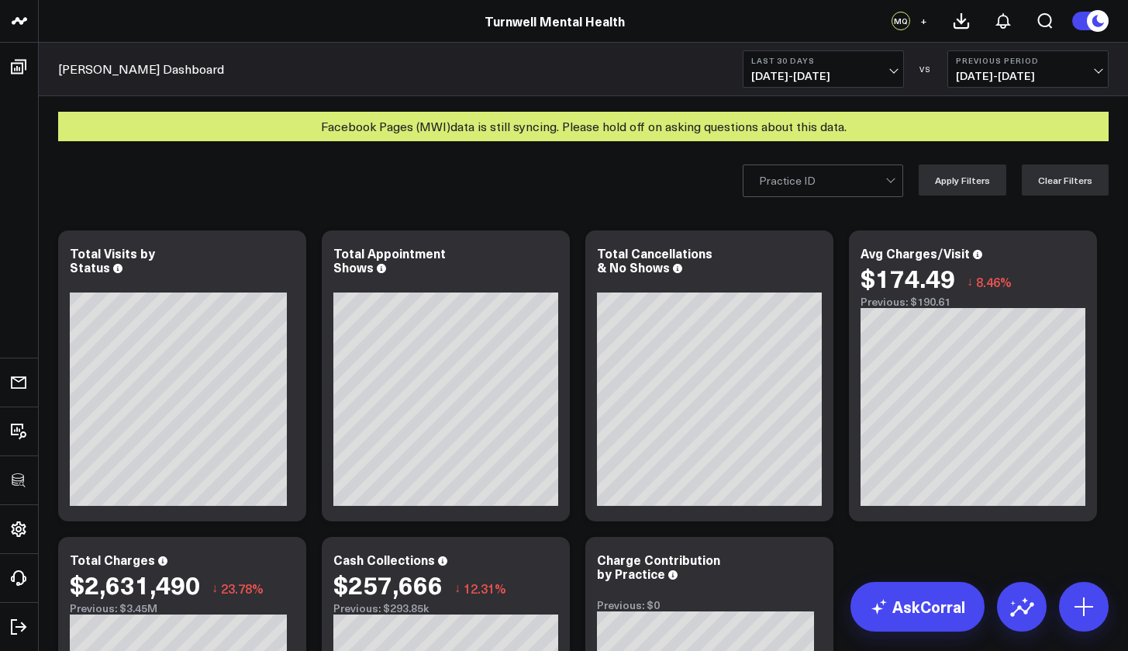
click at [582, 125] on div "Facebook Pages (MWI) data is still syncing. Please hold off on asking questions…" at bounding box center [583, 126] width 1051 height 29
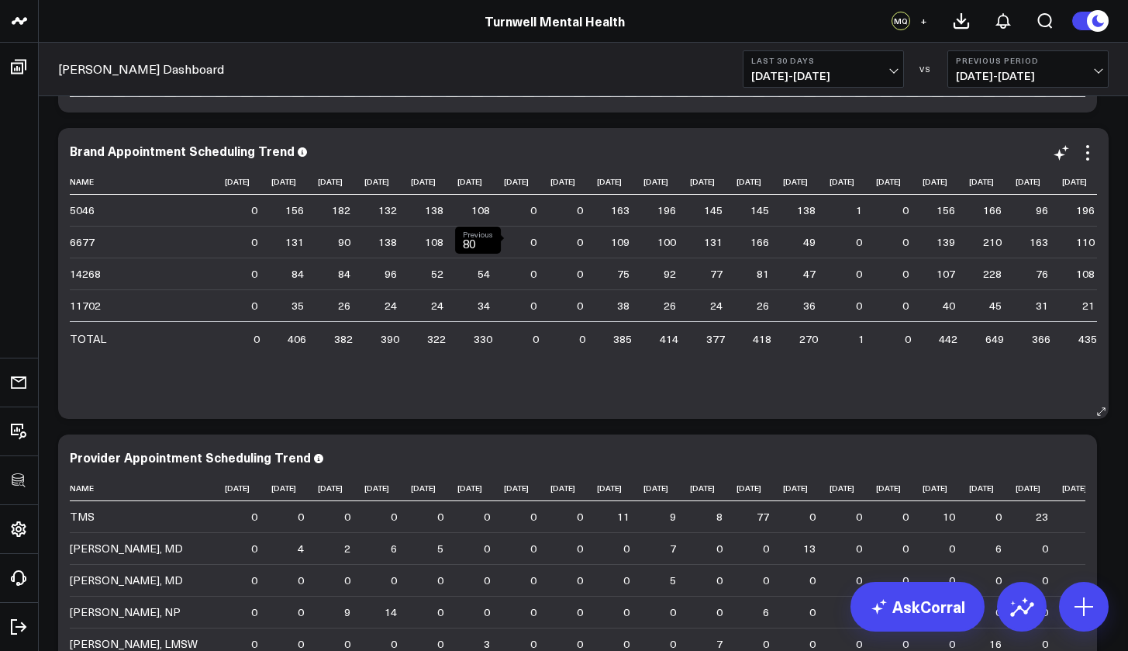
scroll to position [2534, 0]
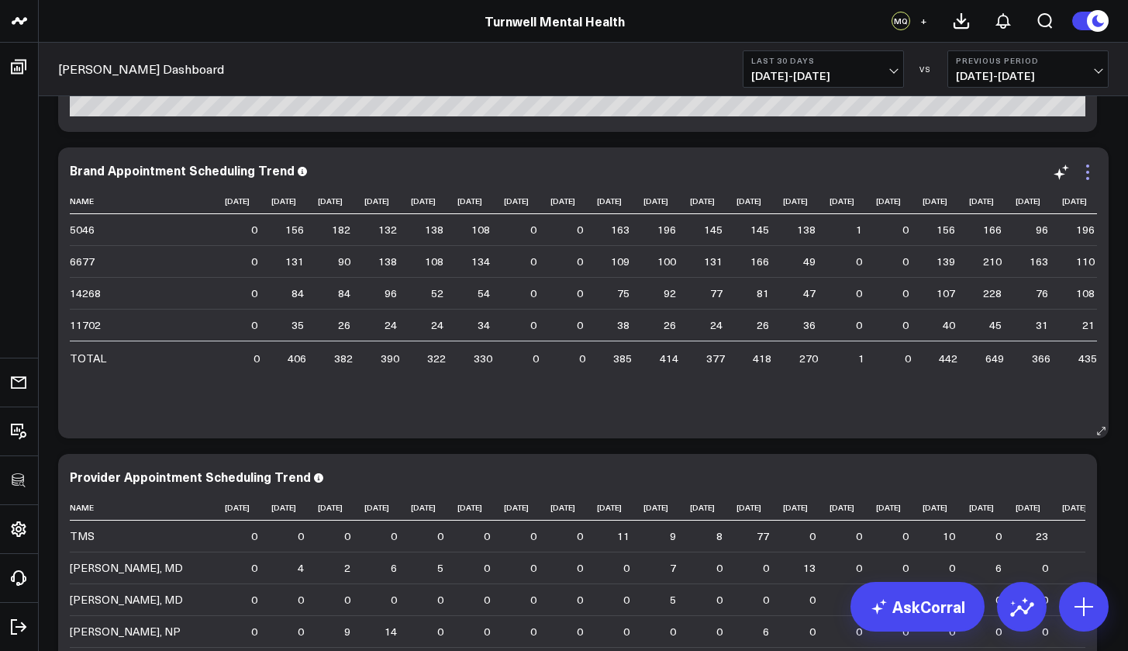
click at [1088, 174] on icon at bounding box center [1088, 172] width 3 height 3
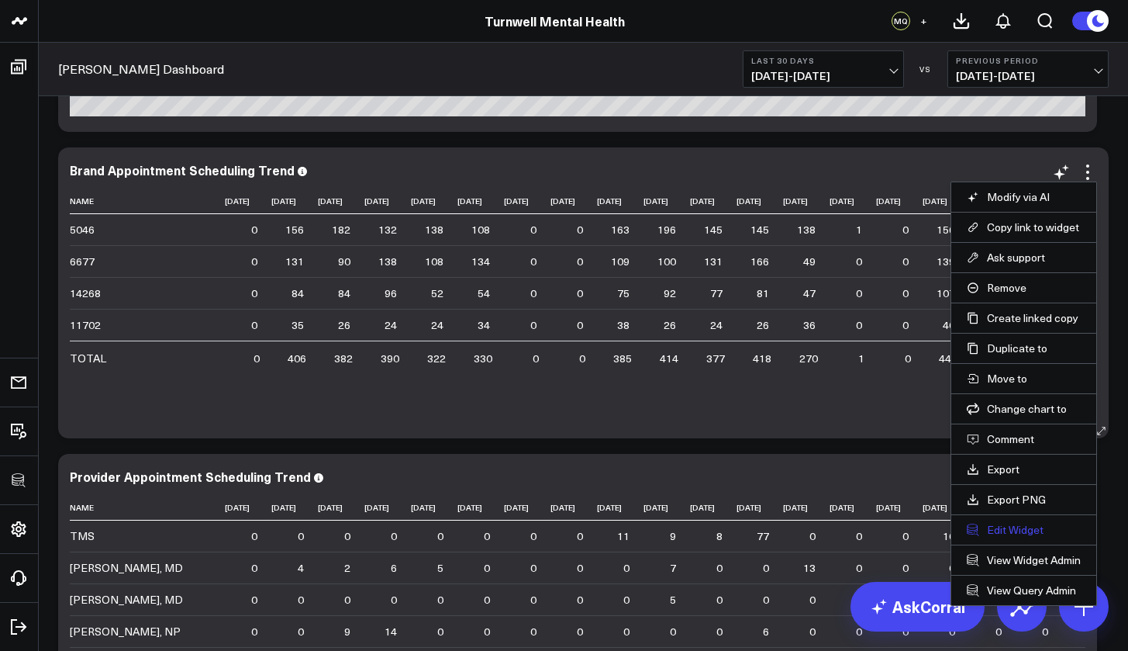
click at [1023, 525] on button "Edit Widget" at bounding box center [1024, 530] width 114 height 14
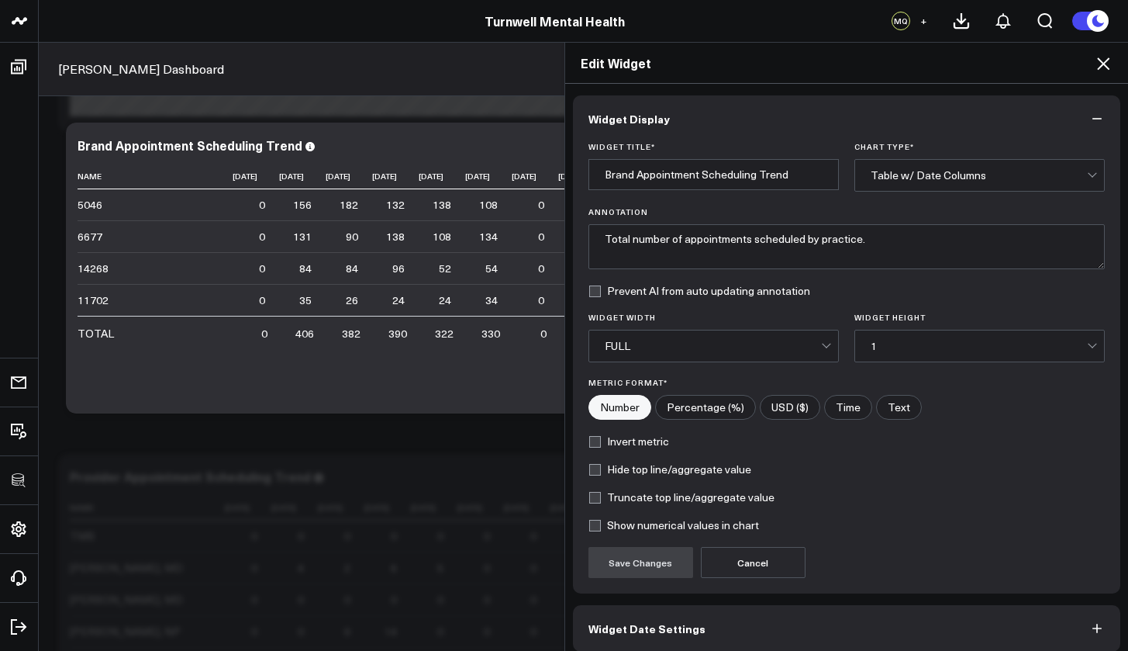
scroll to position [70, 0]
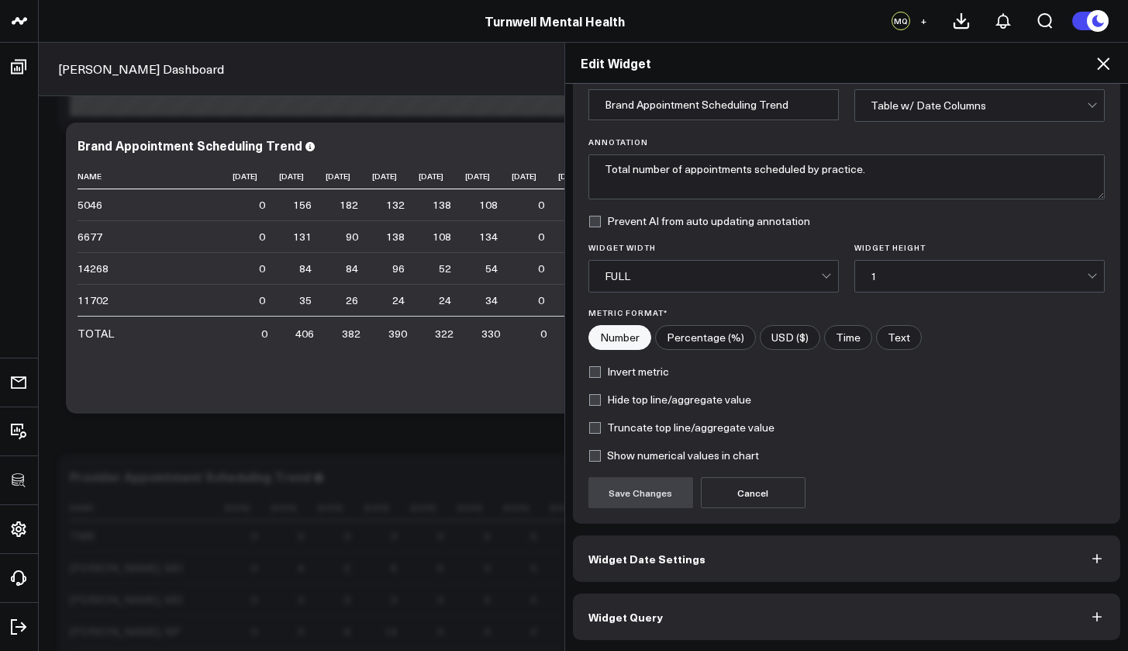
click at [758, 610] on button "Widget Query" at bounding box center [847, 616] width 548 height 47
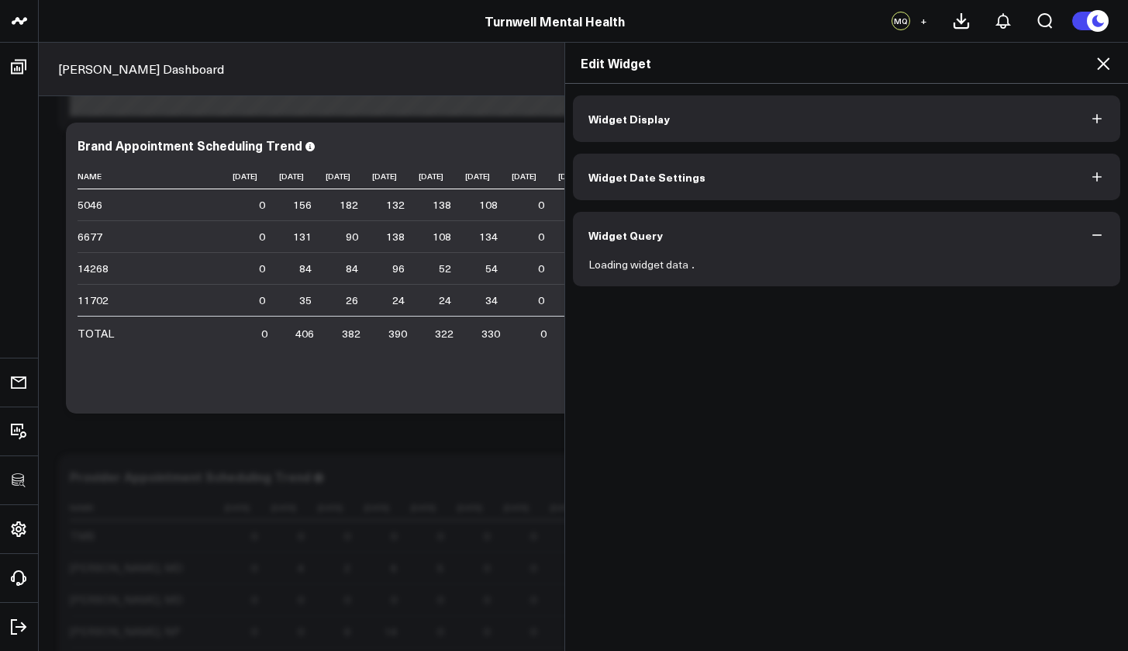
scroll to position [0, 0]
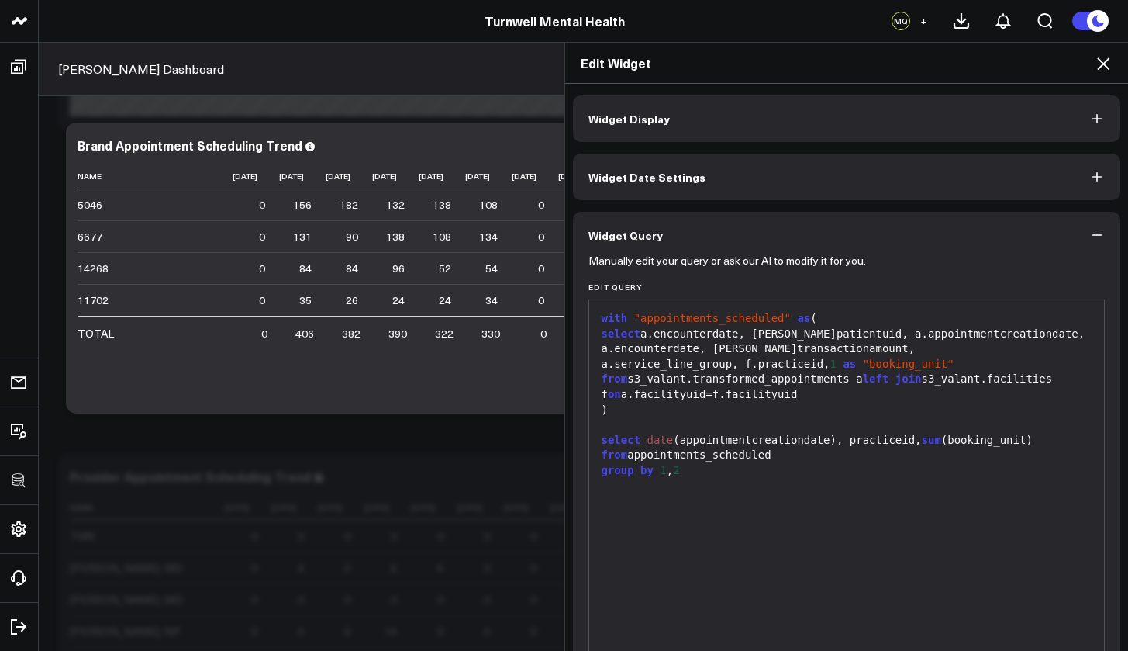
click at [1098, 72] on icon at bounding box center [1103, 63] width 19 height 19
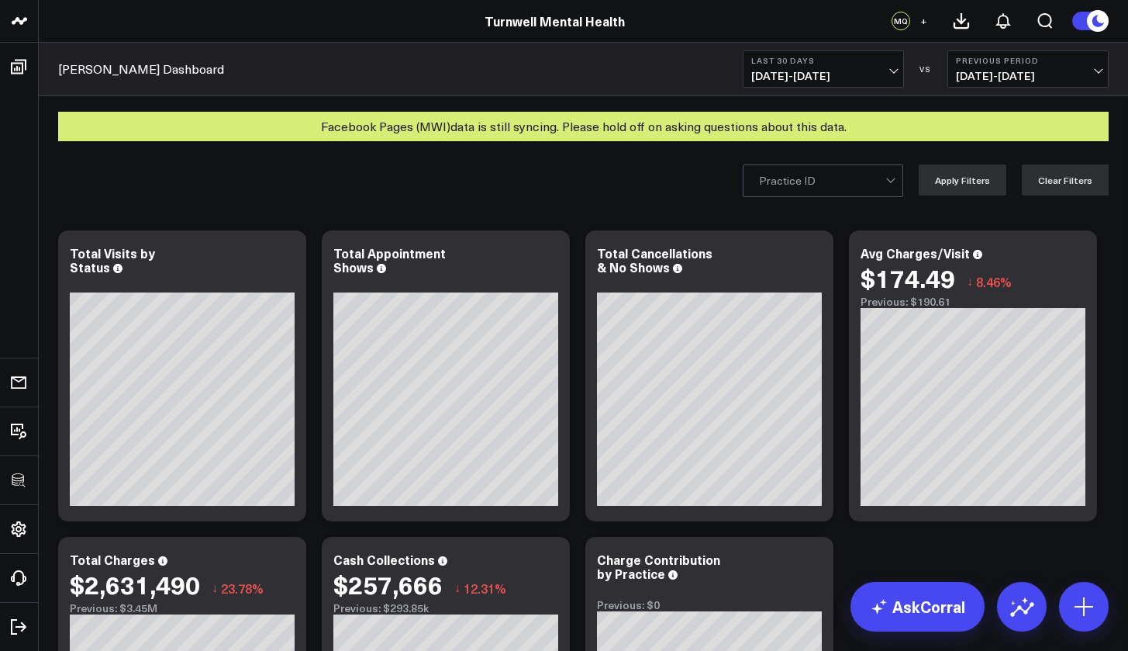
click at [816, 178] on div "Practice ID" at bounding box center [822, 181] width 126 height 12
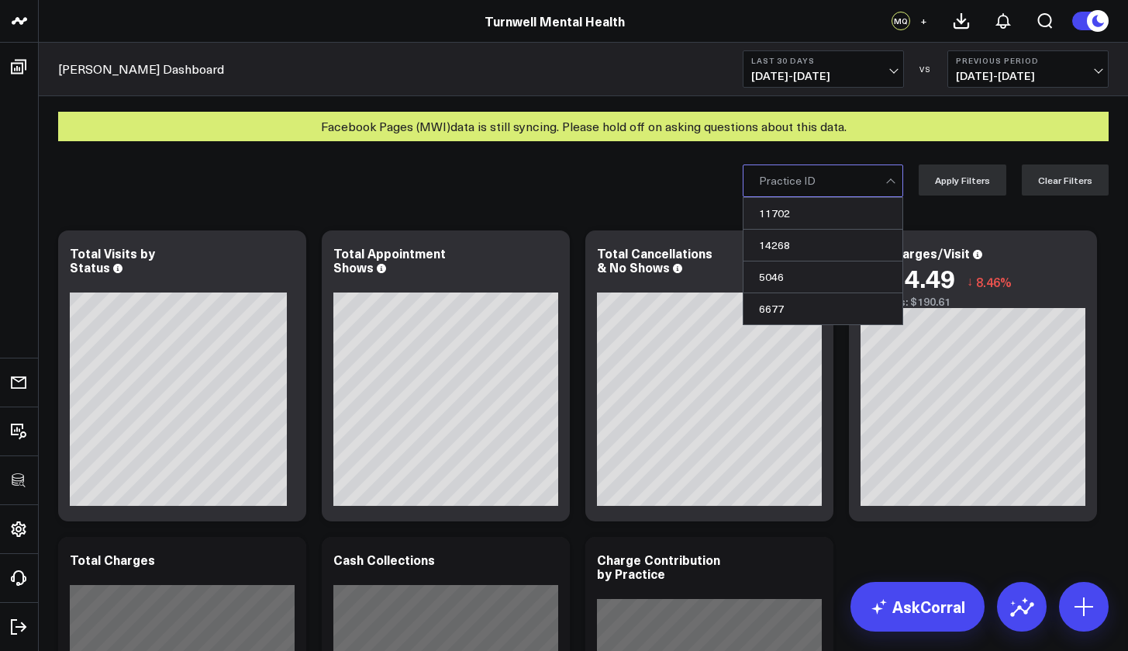
click at [815, 181] on div "Practice ID" at bounding box center [822, 181] width 126 height 12
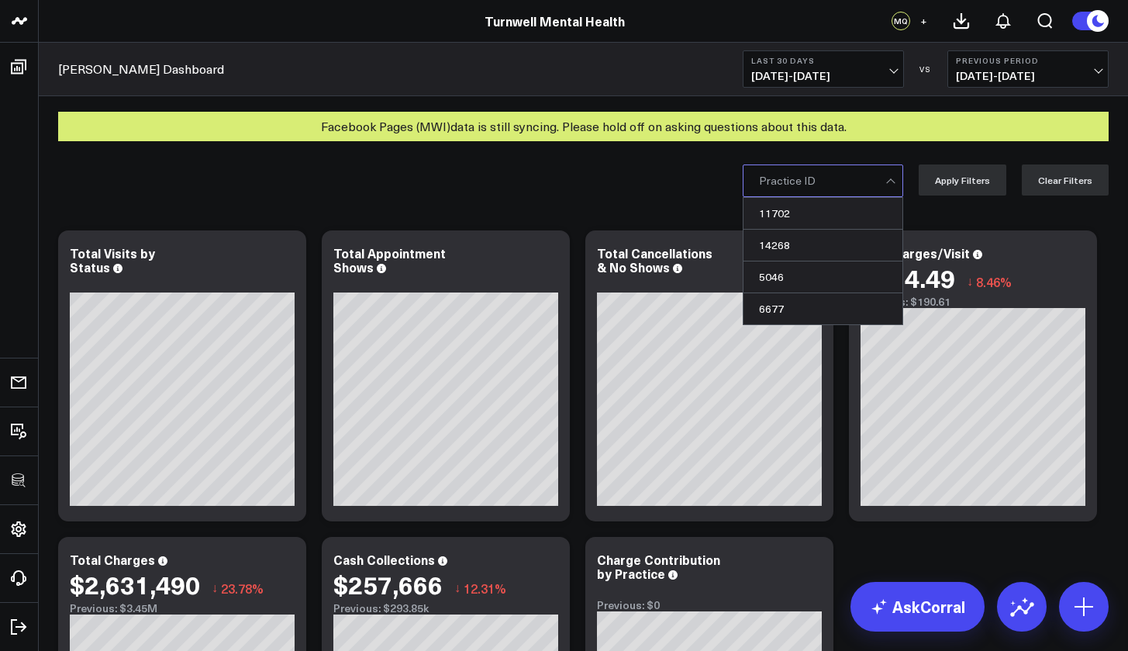
click at [829, 181] on div at bounding box center [822, 180] width 126 height 31
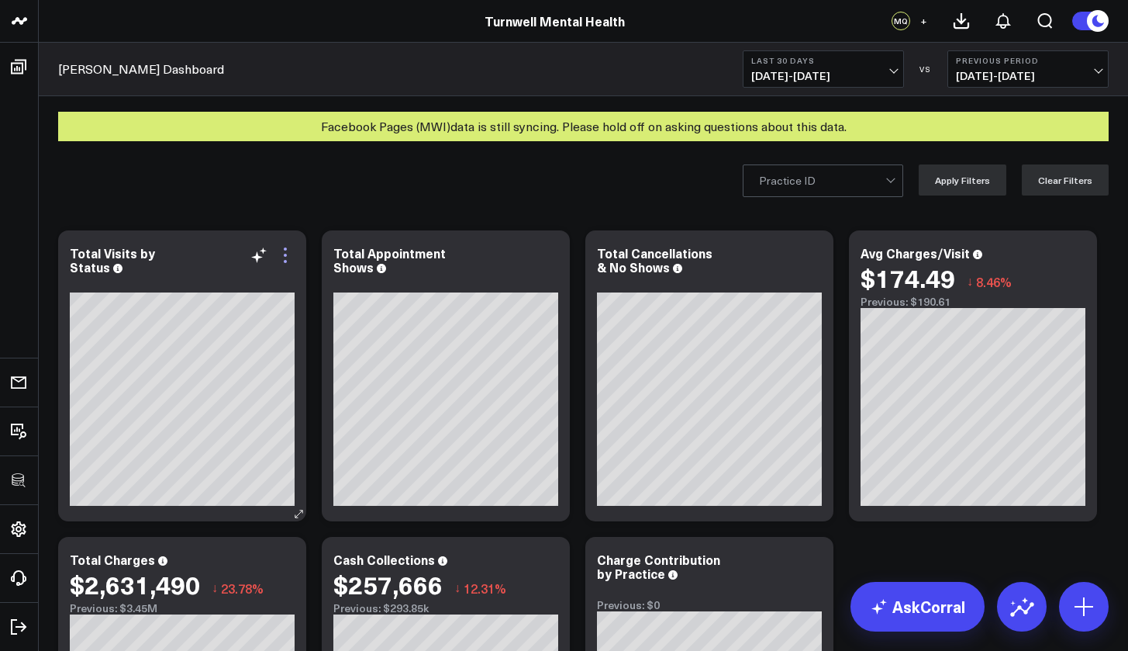
click at [284, 251] on icon at bounding box center [285, 255] width 19 height 19
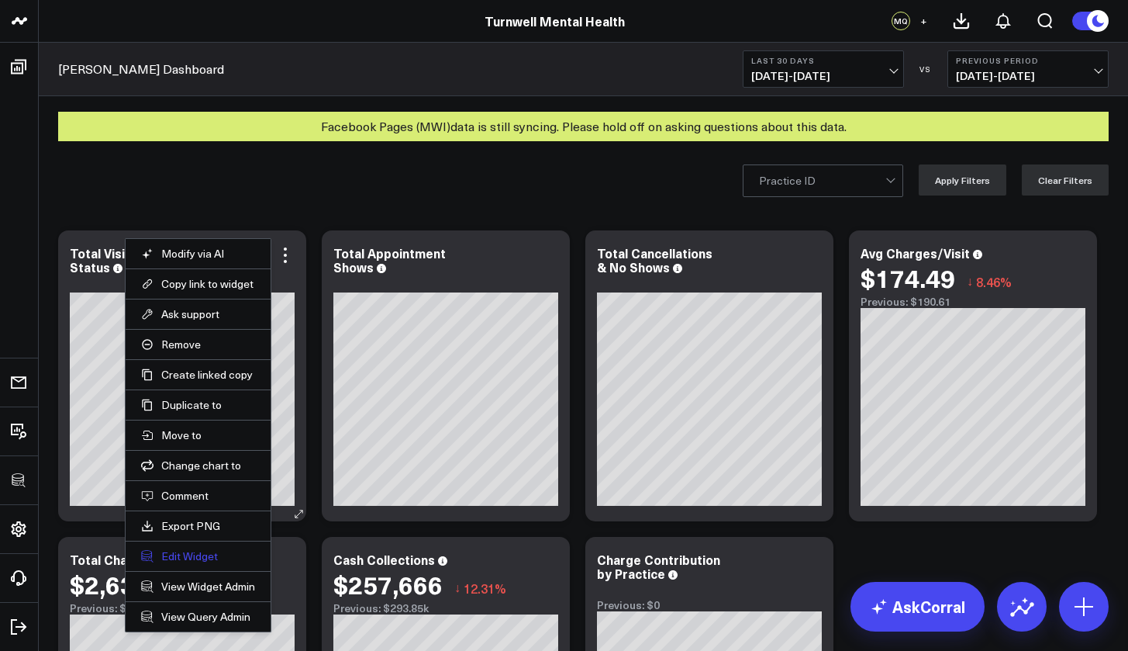
click at [188, 553] on button "Edit Widget" at bounding box center [198, 556] width 114 height 14
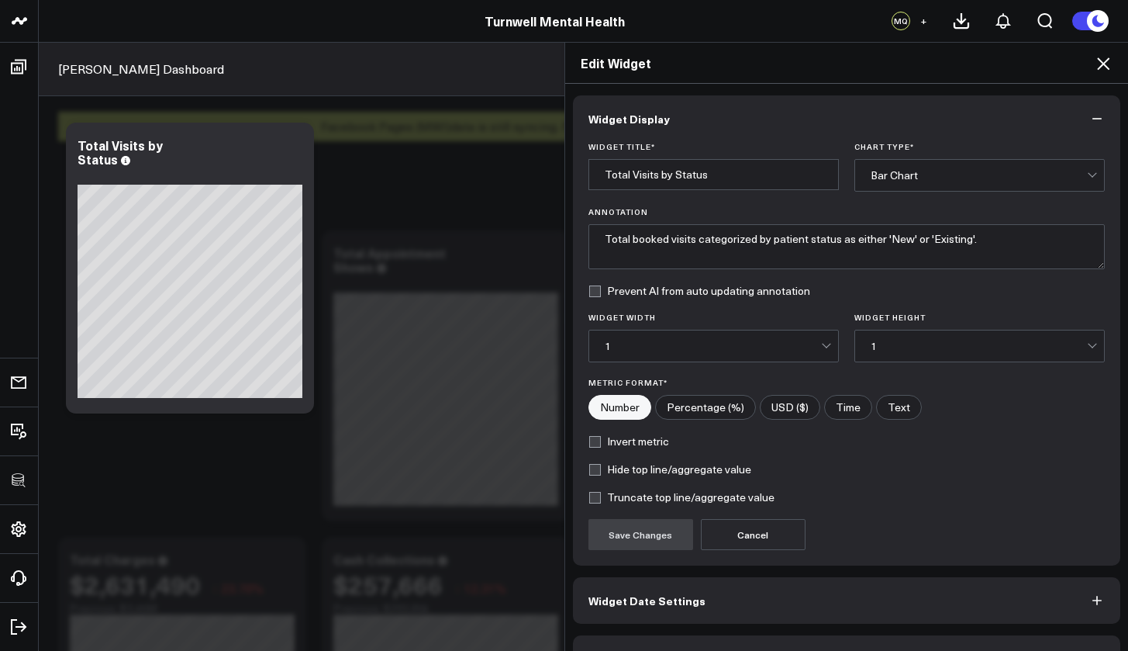
scroll to position [42, 0]
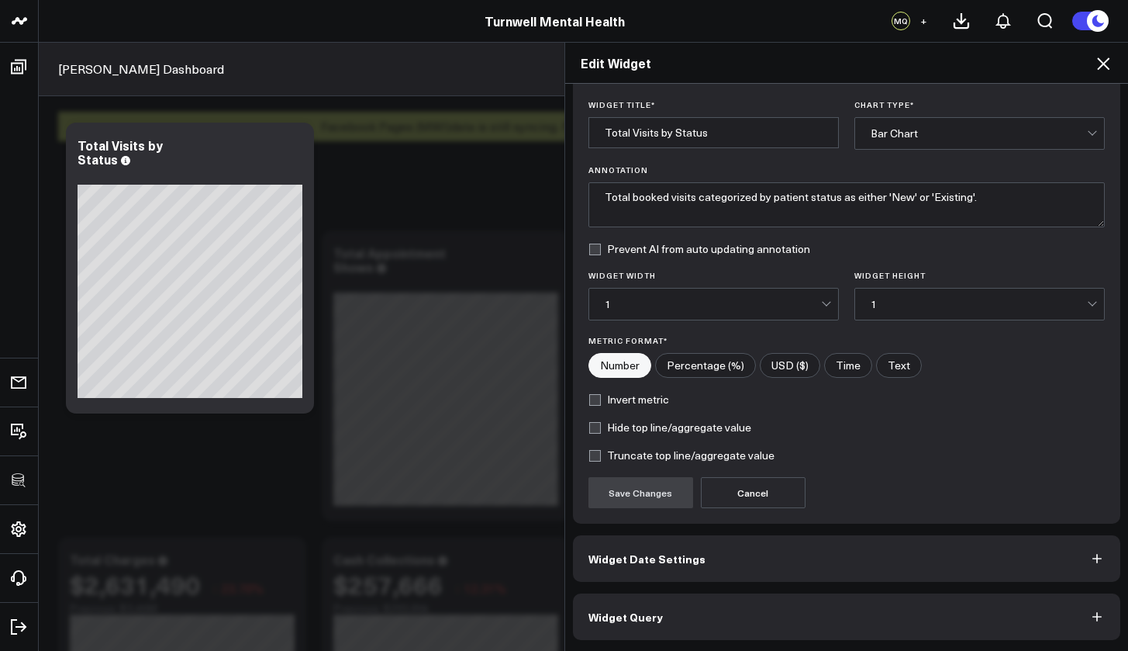
click at [666, 611] on button "Widget Query" at bounding box center [847, 616] width 548 height 47
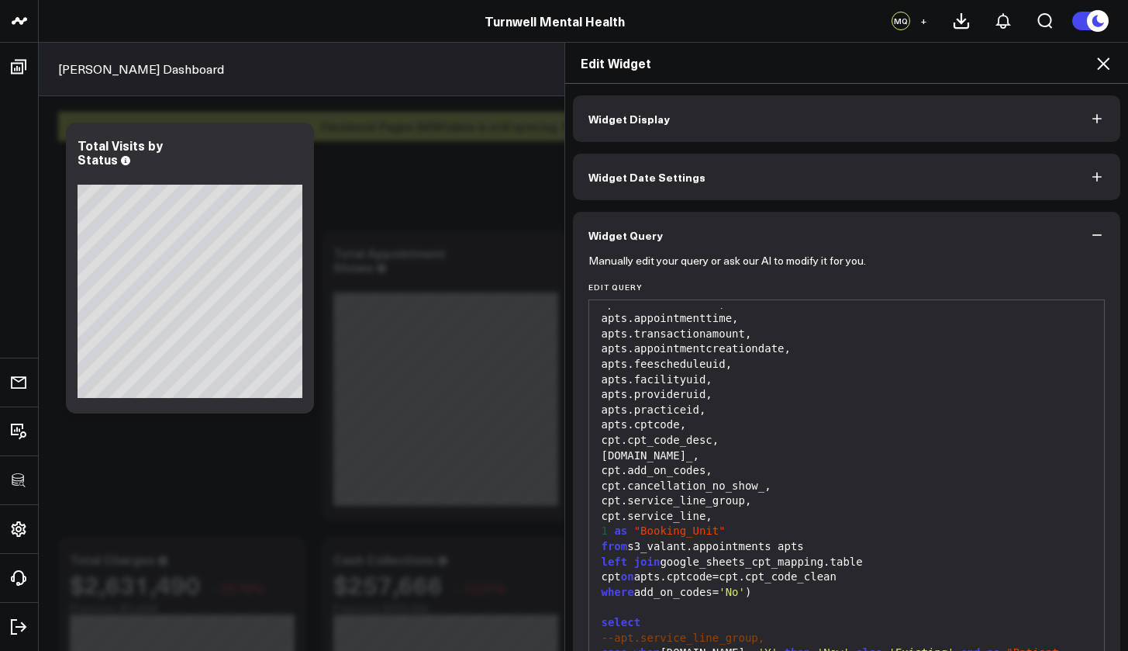
scroll to position [109, 0]
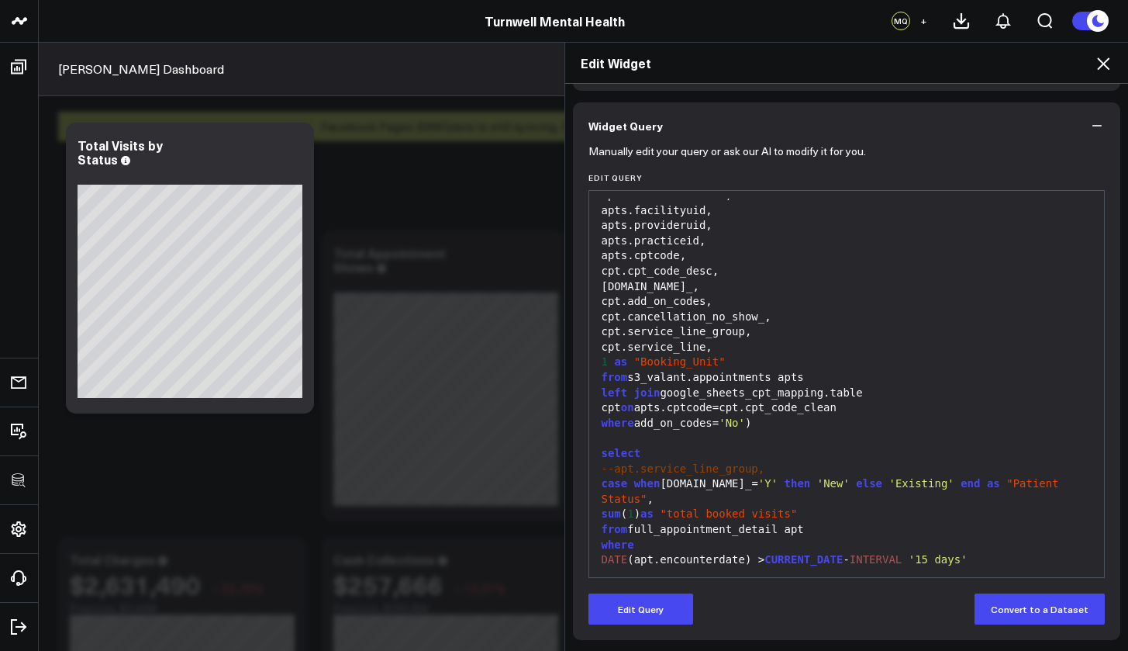
click at [1116, 72] on div "Edit Widget" at bounding box center [847, 63] width 564 height 41
click at [1108, 69] on icon at bounding box center [1103, 63] width 12 height 12
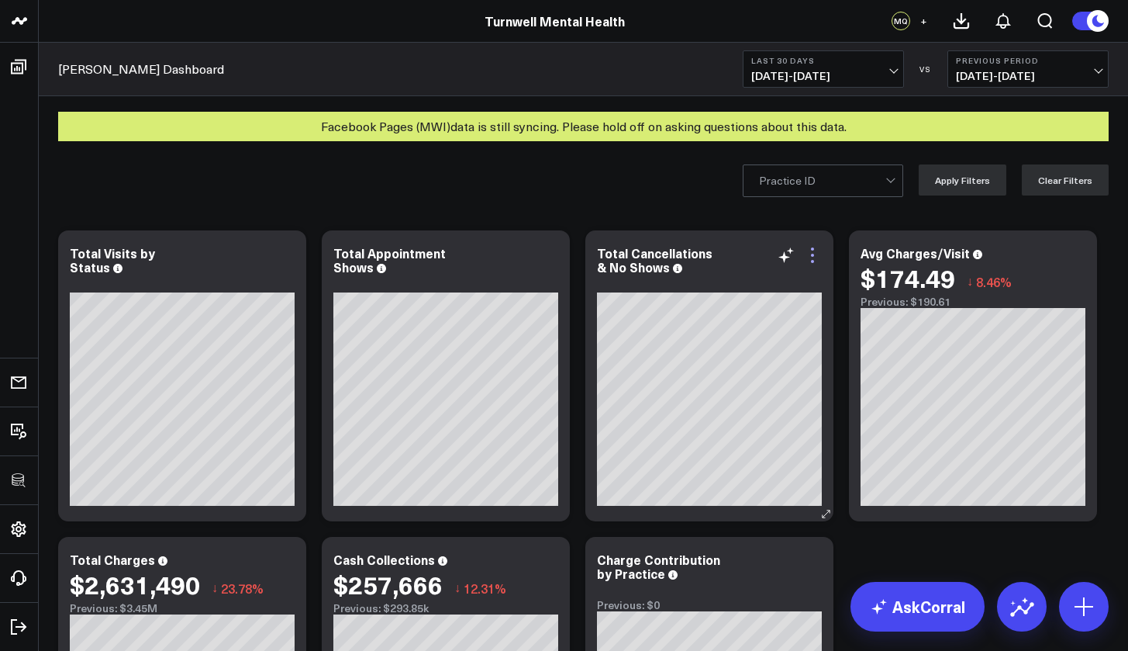
click at [814, 257] on icon at bounding box center [813, 255] width 19 height 19
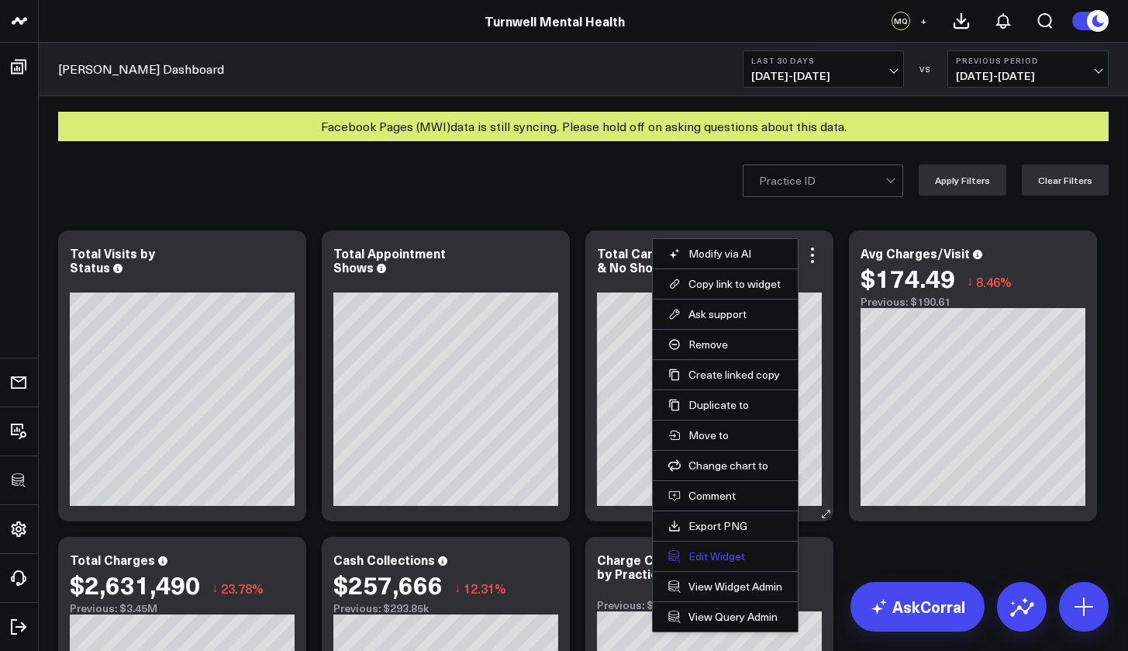
click at [748, 556] on button "Edit Widget" at bounding box center [726, 556] width 114 height 14
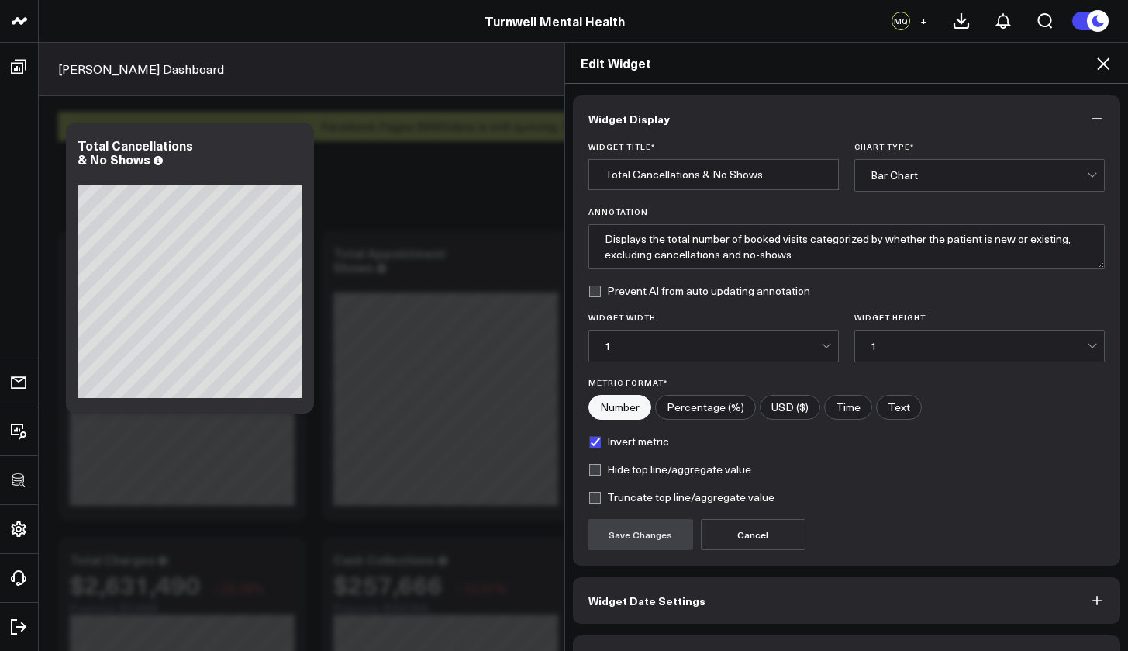
scroll to position [42, 0]
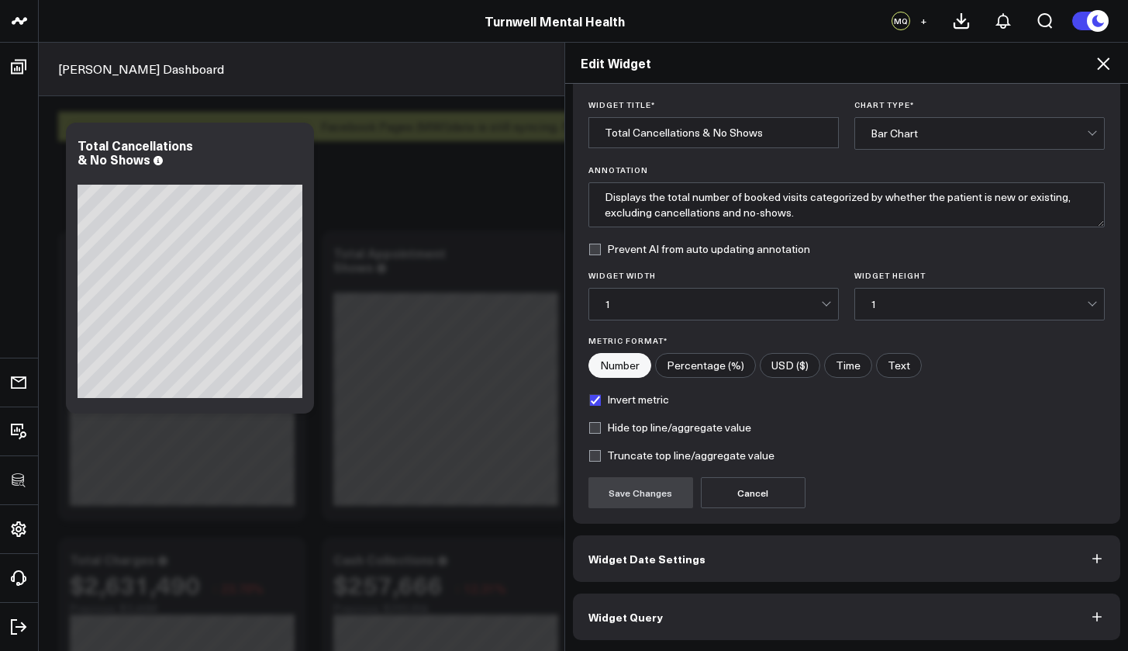
click at [790, 614] on button "Widget Query" at bounding box center [847, 616] width 548 height 47
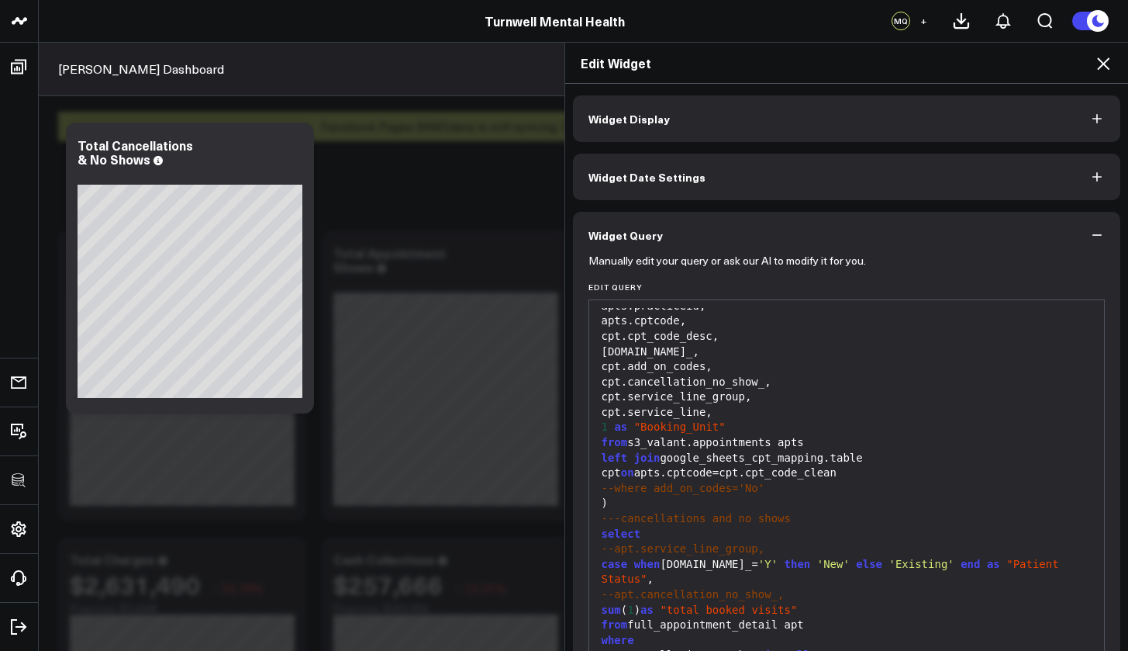
scroll to position [109, 0]
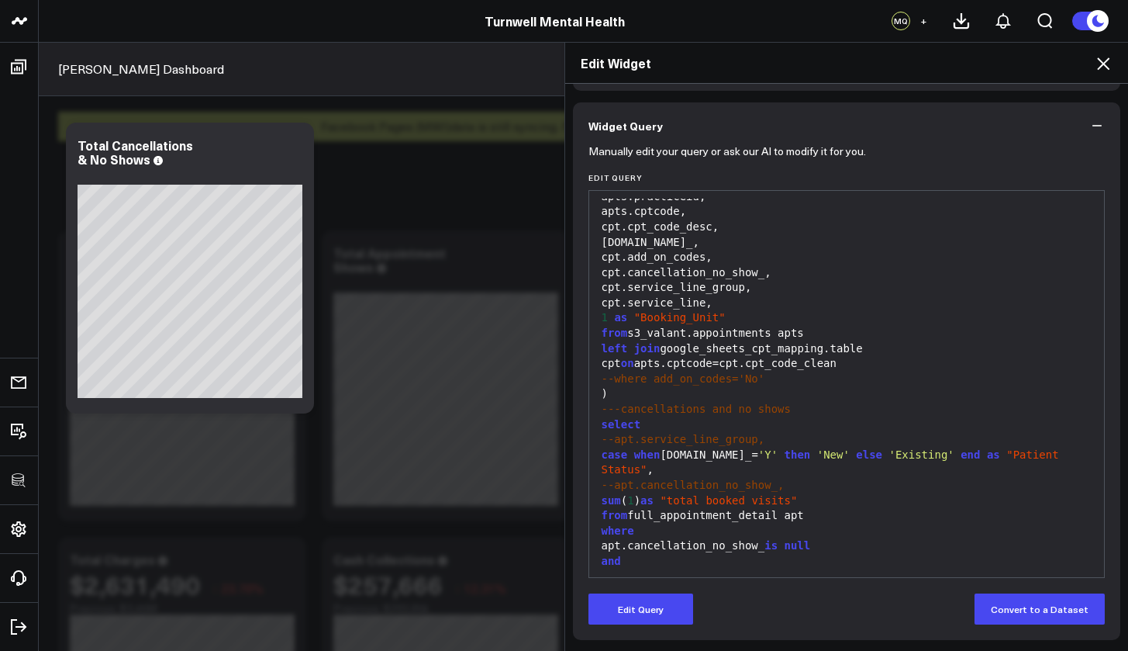
click at [1104, 70] on icon at bounding box center [1103, 63] width 19 height 19
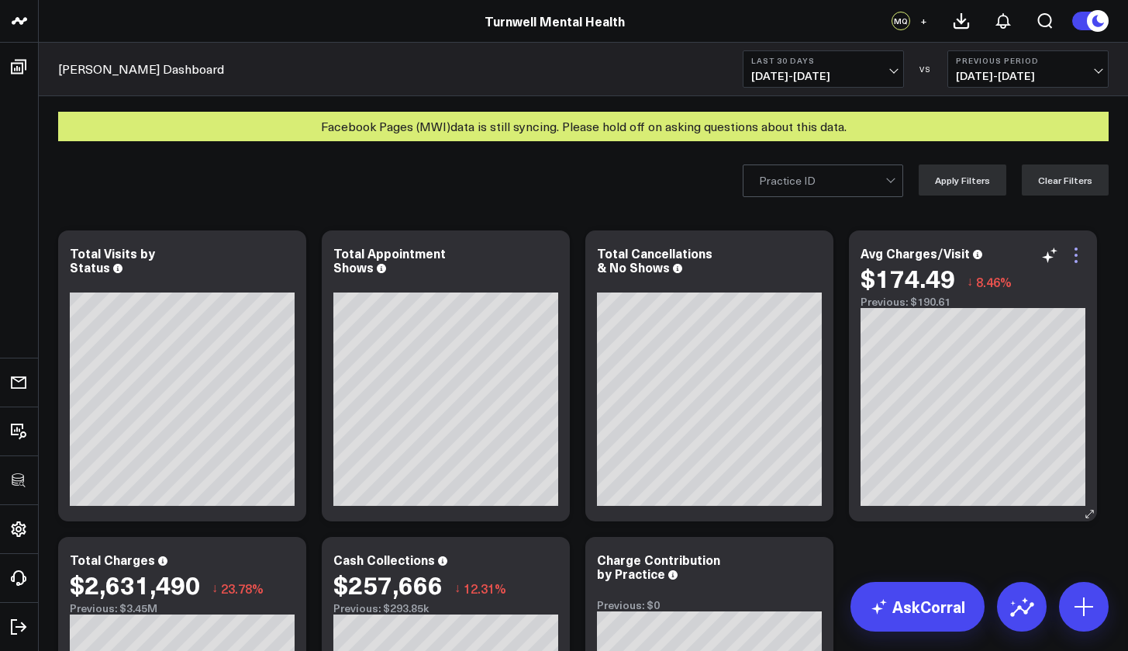
click at [1079, 258] on icon at bounding box center [1076, 255] width 19 height 19
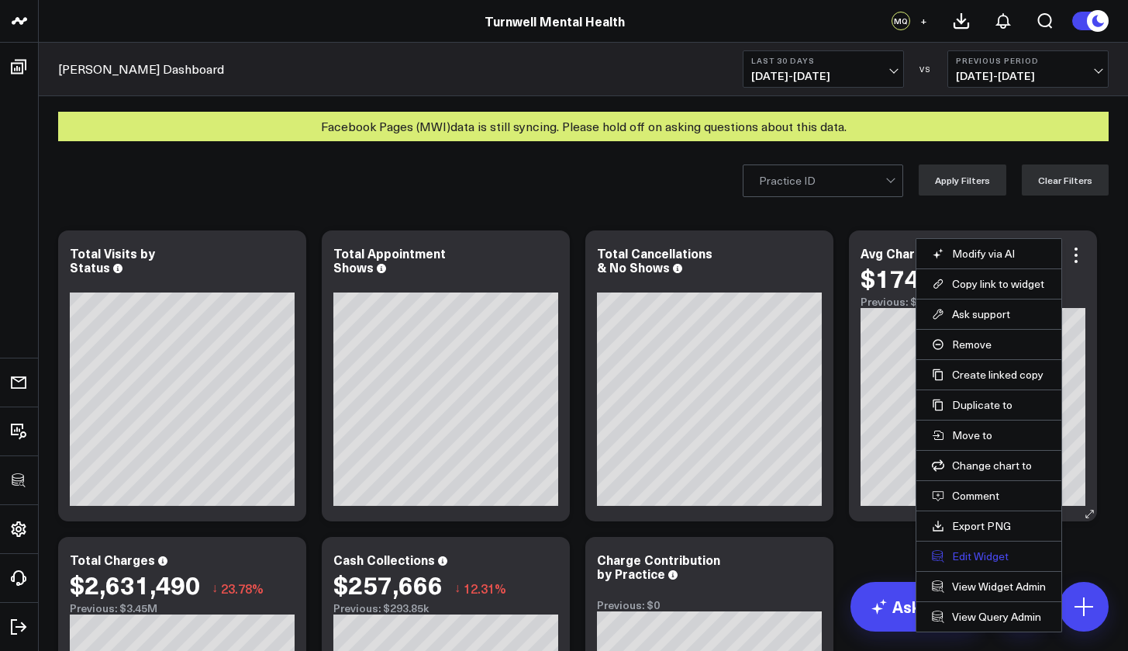
click at [953, 551] on button "Edit Widget" at bounding box center [989, 556] width 114 height 14
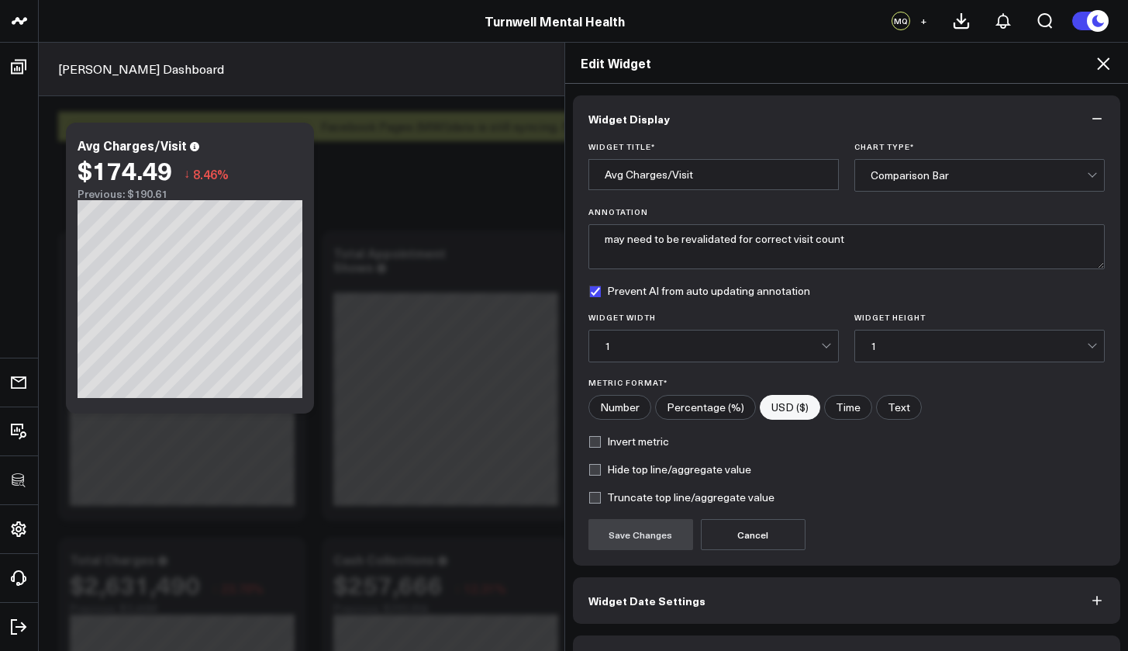
scroll to position [42, 0]
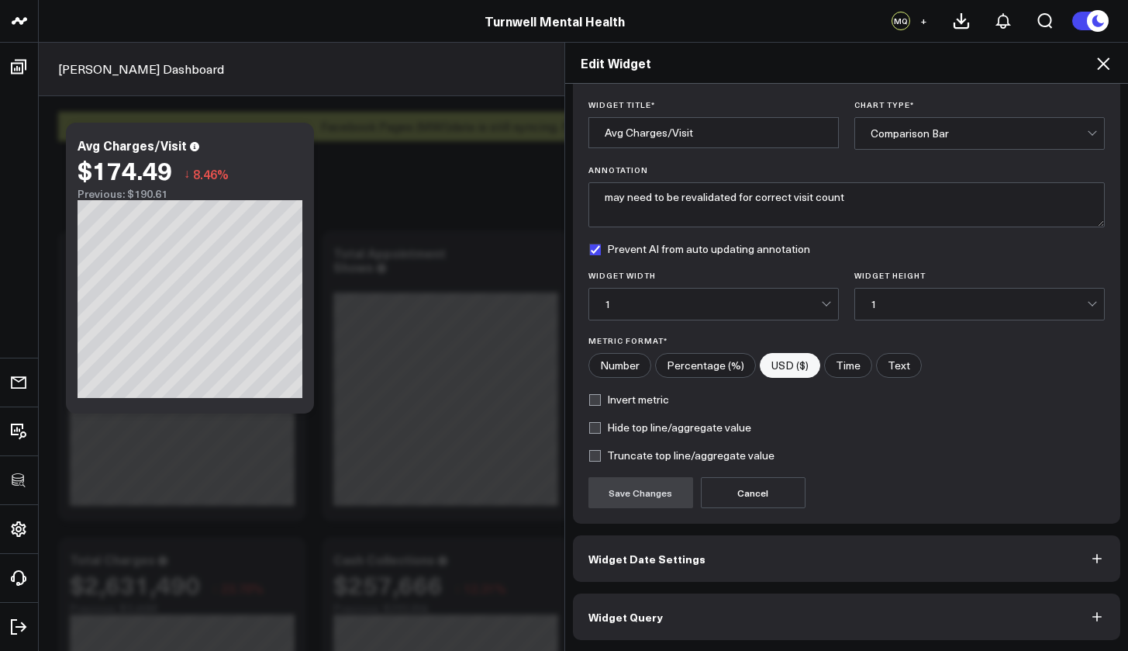
click at [786, 626] on button "Widget Query" at bounding box center [847, 616] width 548 height 47
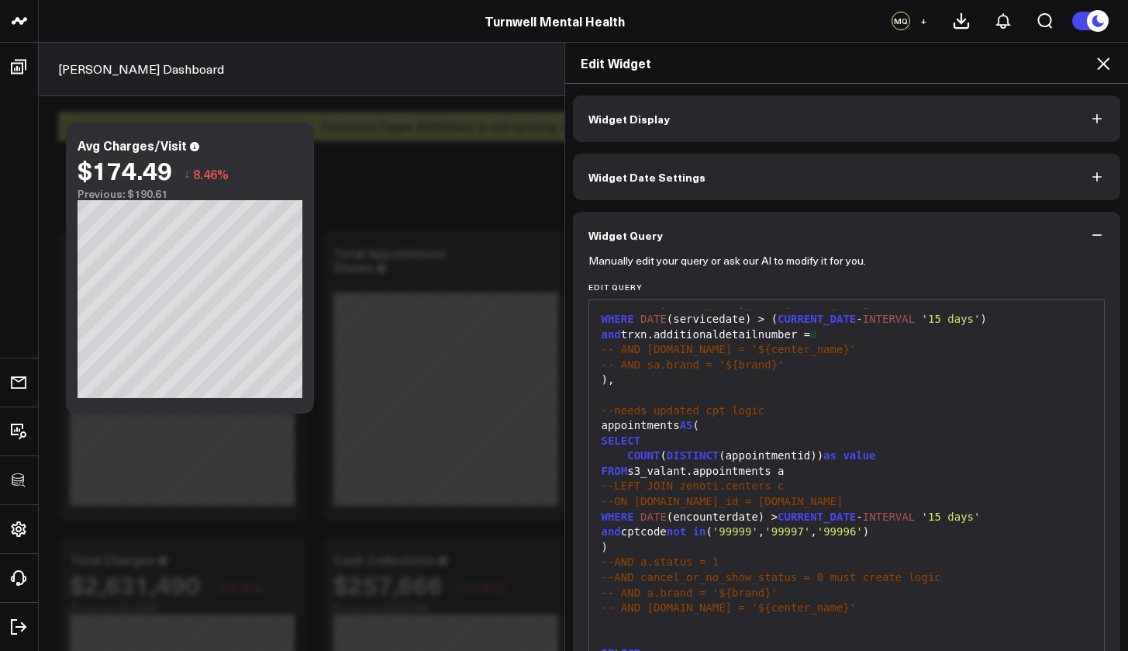
scroll to position [109, 0]
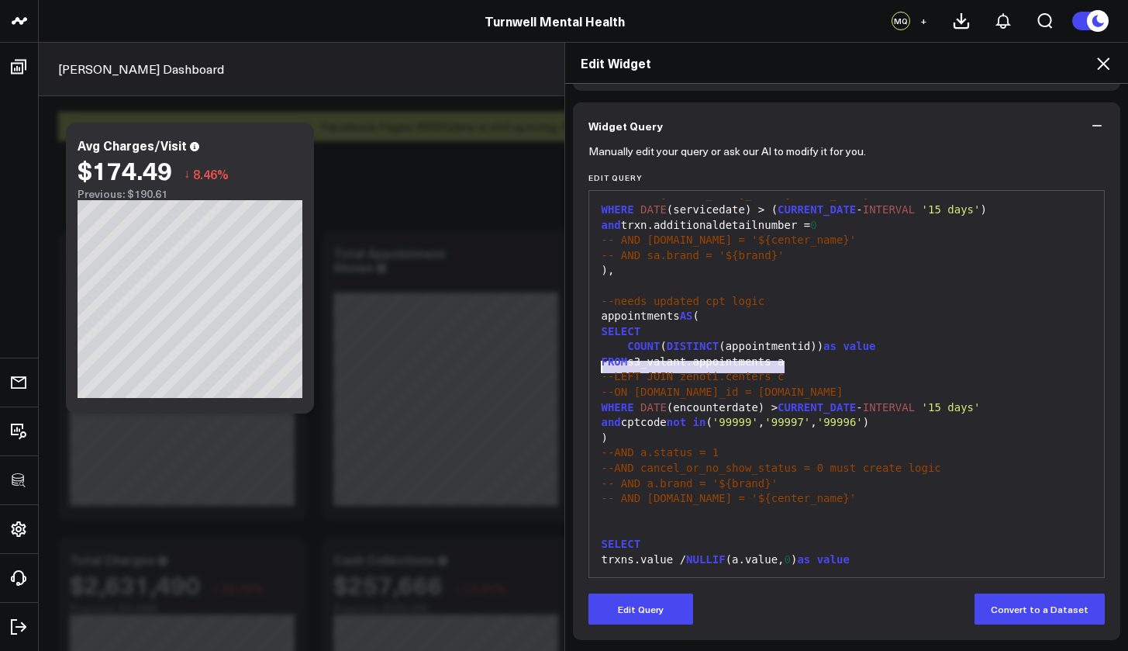
drag, startPoint x: 781, startPoint y: 367, endPoint x: 595, endPoint y: 370, distance: 186.2
click at [597, 370] on div "--LEFT JOIN zenoti.centers c" at bounding box center [847, 377] width 500 height 16
click at [671, 385] on span "--ON [DOMAIN_NAME]_id = [DOMAIN_NAME]" at bounding box center [723, 391] width 242 height 12
click at [765, 385] on div "--ON [DOMAIN_NAME]_id = [DOMAIN_NAME]" at bounding box center [847, 393] width 500 height 16
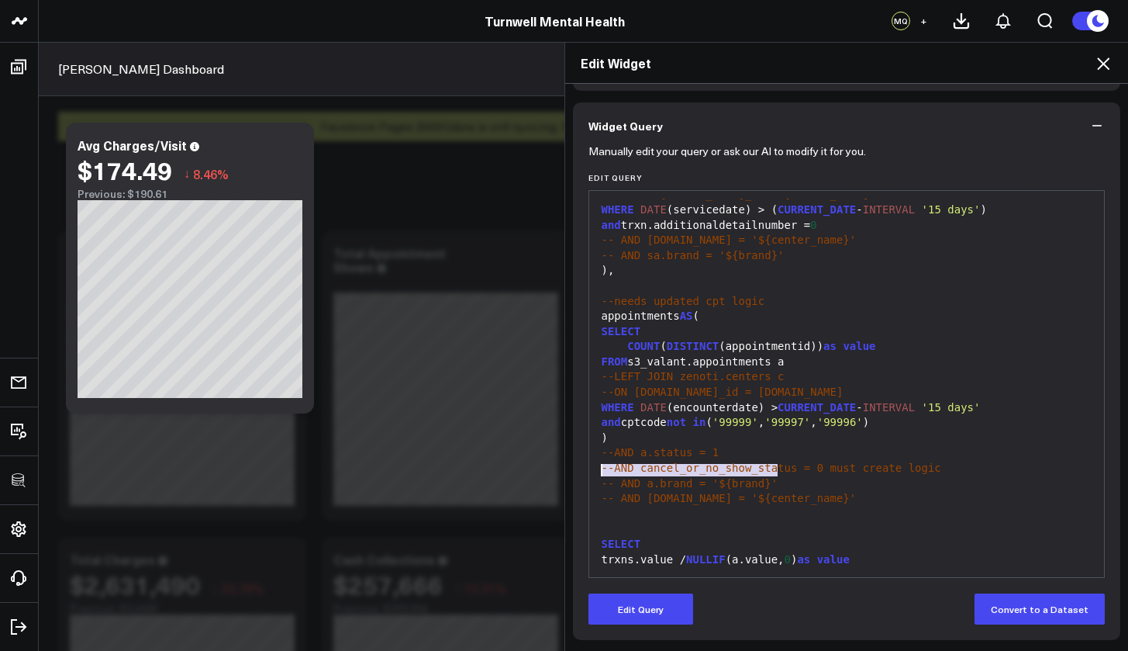
drag, startPoint x: 778, startPoint y: 467, endPoint x: 594, endPoint y: 471, distance: 183.9
click at [597, 476] on div "-- AND a.brand = '${brand}'" at bounding box center [847, 484] width 500 height 16
copy span "-- AND a.brand = '${brand}'"
click at [1101, 69] on icon at bounding box center [1103, 63] width 19 height 19
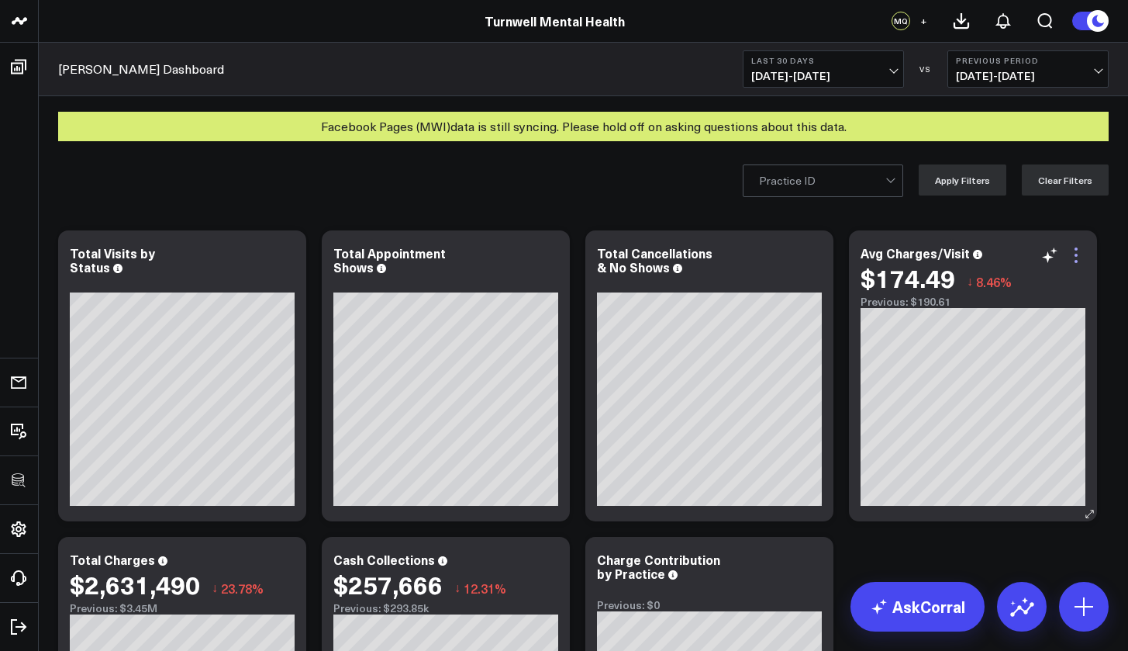
click at [1079, 259] on icon at bounding box center [1076, 255] width 19 height 19
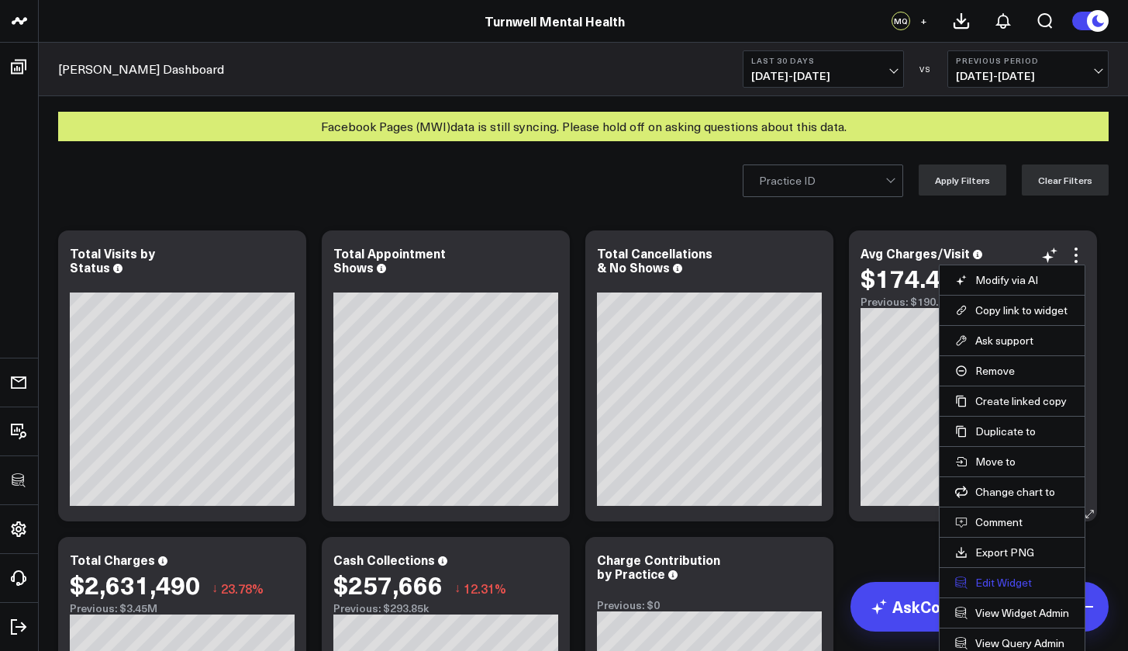
click at [1003, 585] on button "Edit Widget" at bounding box center [1013, 582] width 114 height 14
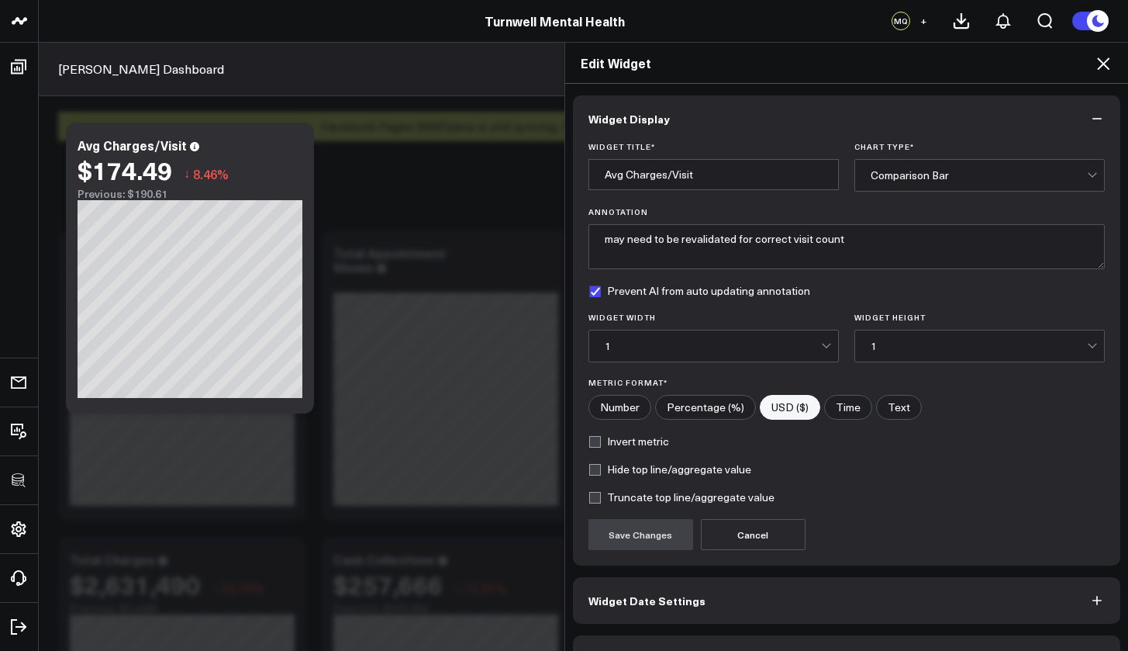
scroll to position [42, 0]
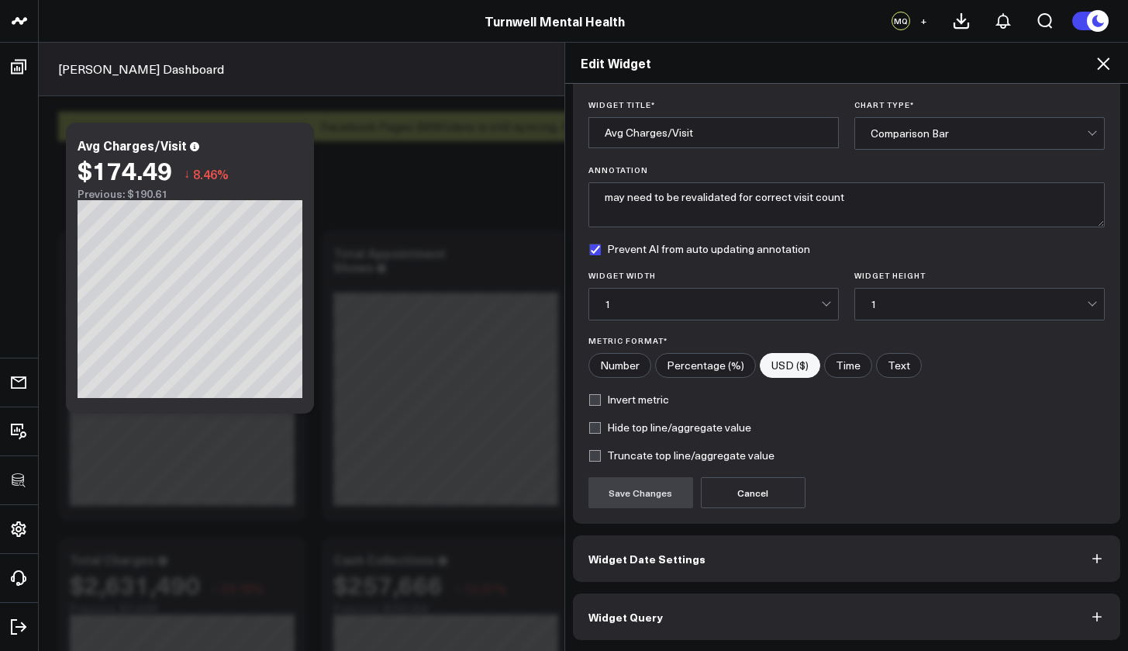
click at [761, 607] on button "Widget Query" at bounding box center [847, 616] width 548 height 47
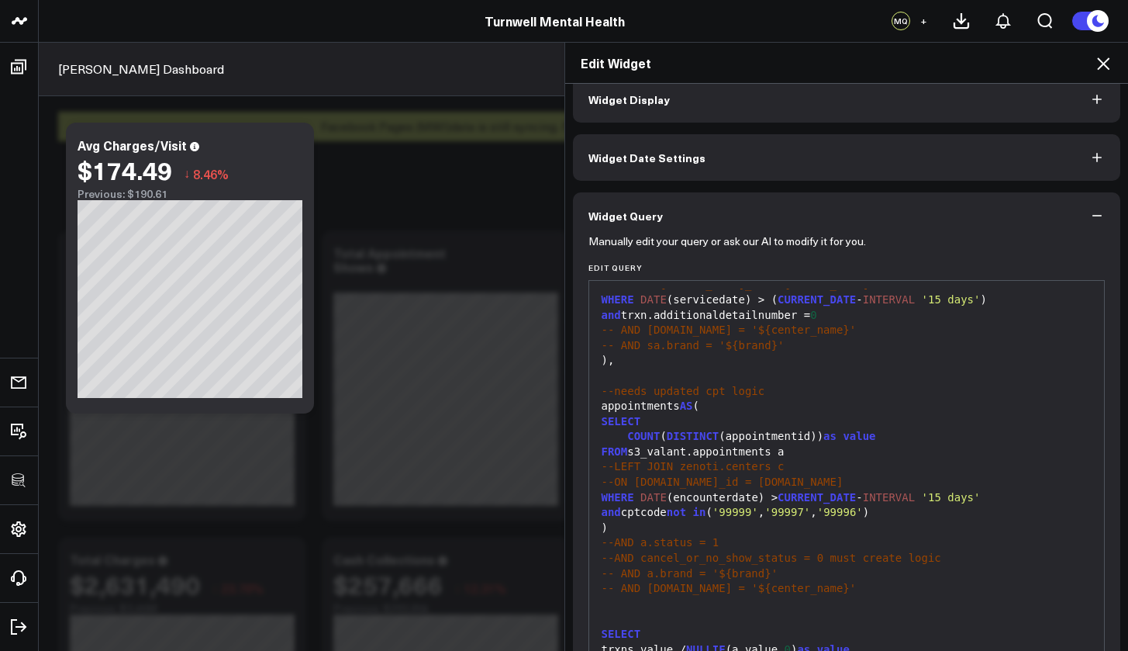
scroll to position [109, 0]
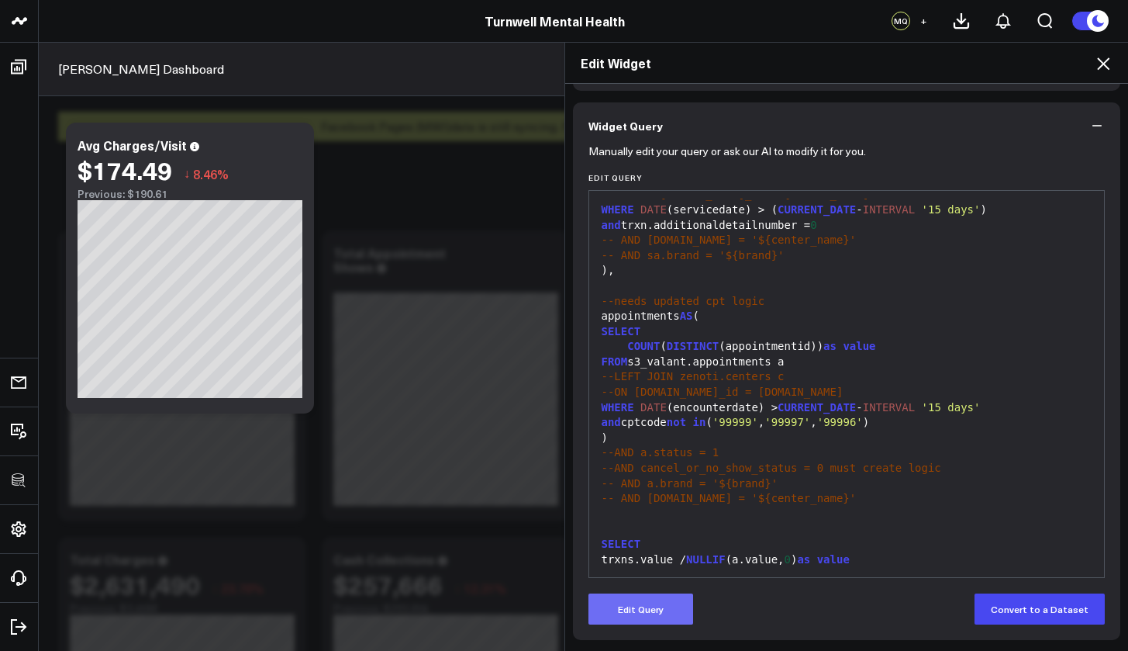
click at [658, 620] on button "Edit Query" at bounding box center [641, 608] width 105 height 31
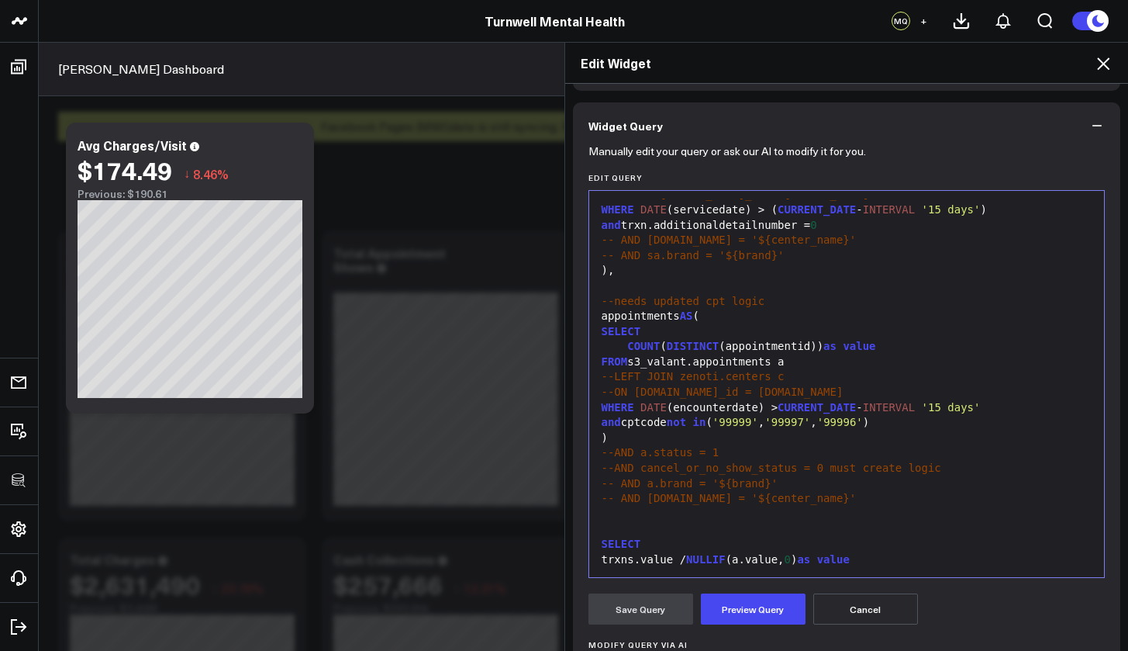
click at [750, 477] on span "-- AND a.brand = '${brand}'" at bounding box center [690, 483] width 177 height 12
click at [610, 492] on span "-- AND [DOMAIN_NAME] = '${center_name}'" at bounding box center [729, 498] width 255 height 12
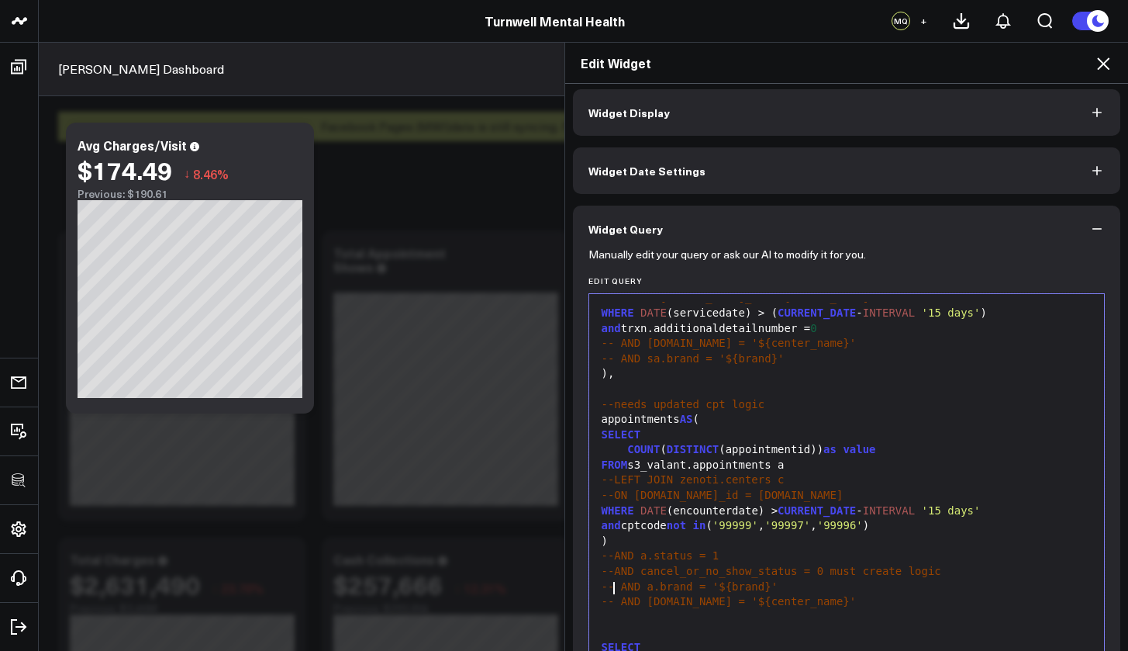
scroll to position [32, 0]
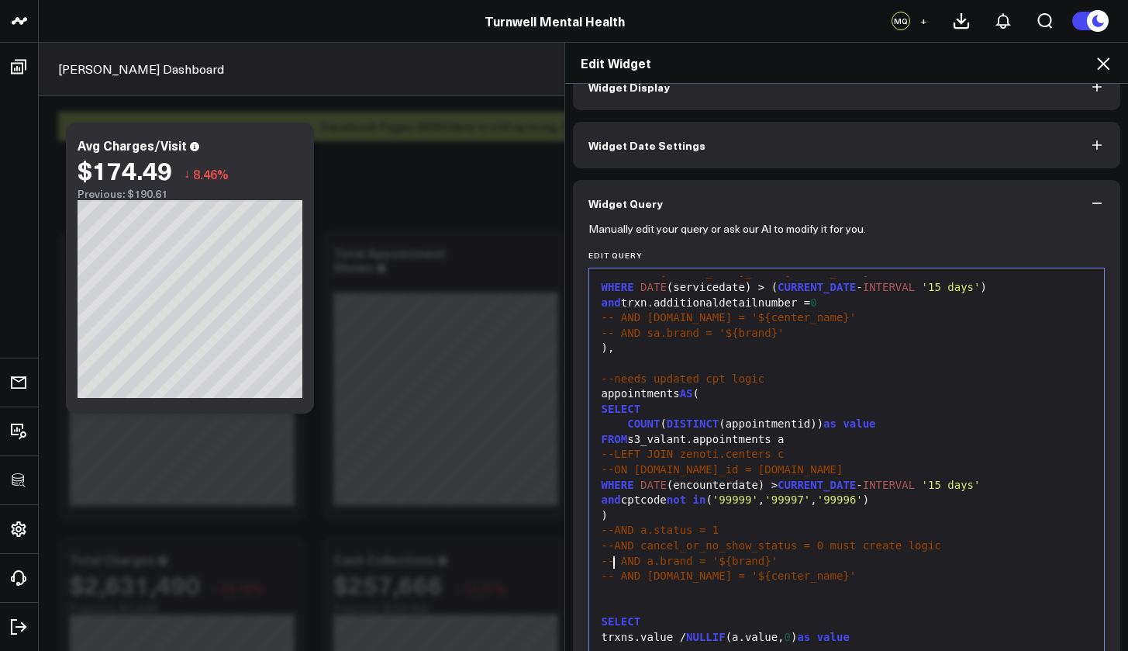
click at [889, 493] on div "and cptcode not in ( '99999' , '99997' , '99996' )" at bounding box center [847, 501] width 500 height 16
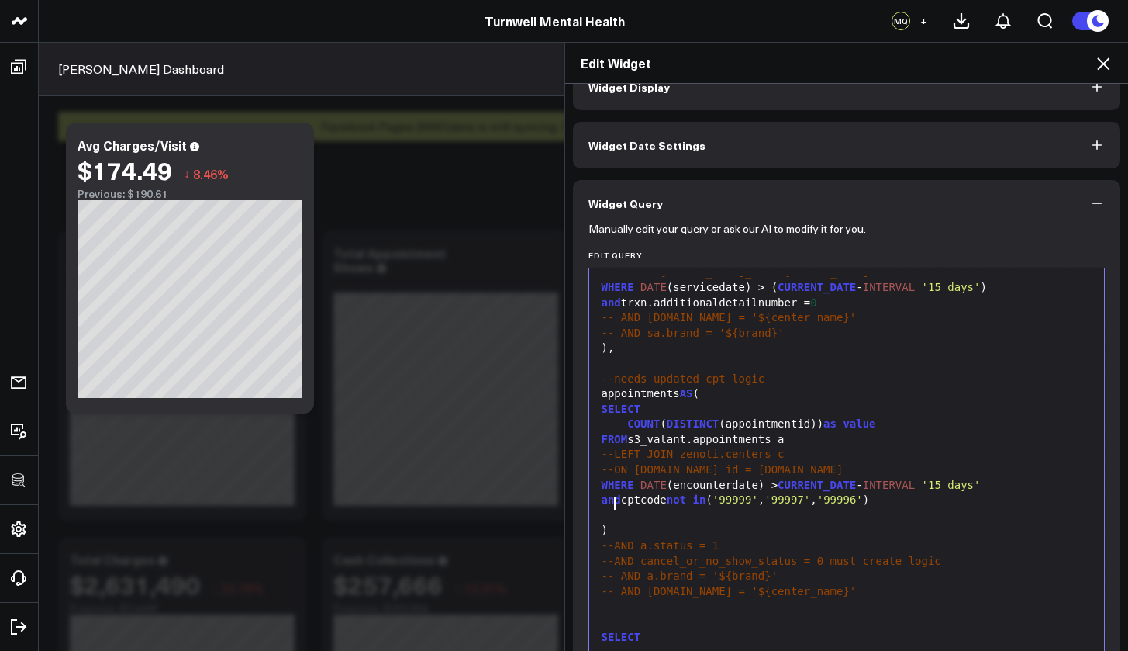
click at [610, 313] on span "-- AND [DOMAIN_NAME] = '${center_name}'" at bounding box center [729, 317] width 255 height 12
drag, startPoint x: 671, startPoint y: 311, endPoint x: 631, endPoint y: 309, distance: 39.6
click at [631, 310] on div "AND c.name = '${center_name}'" at bounding box center [847, 318] width 500 height 16
drag, startPoint x: 832, startPoint y: 313, endPoint x: 761, endPoint y: 313, distance: 71.4
click at [761, 313] on span "'${center_name}'" at bounding box center [784, 317] width 105 height 12
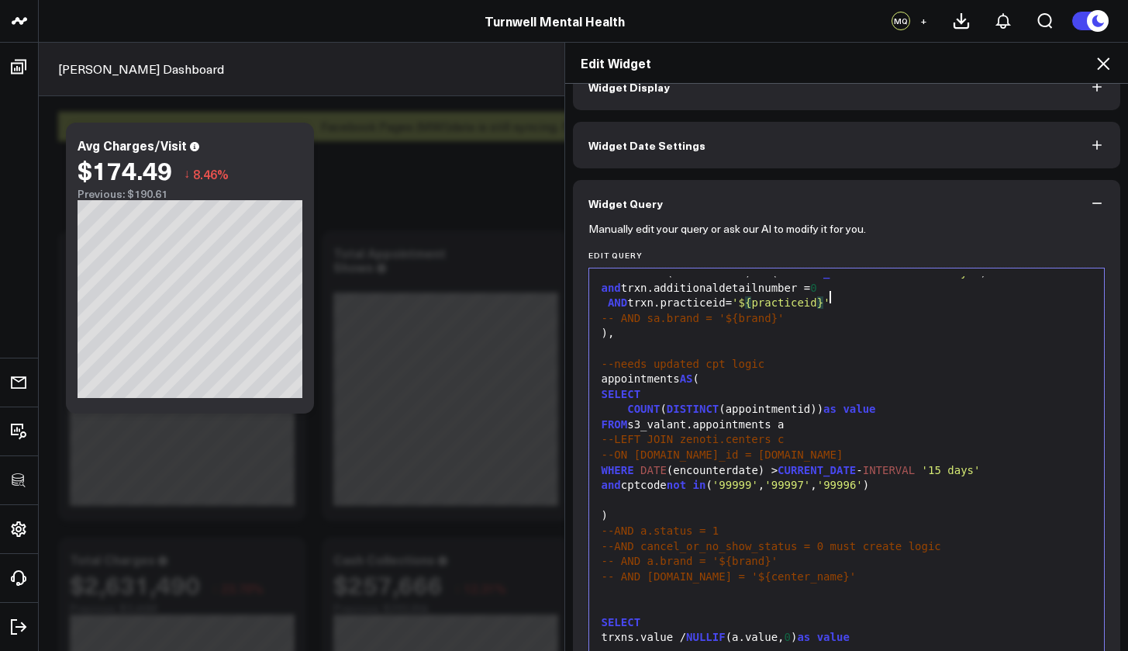
scroll to position [107, 0]
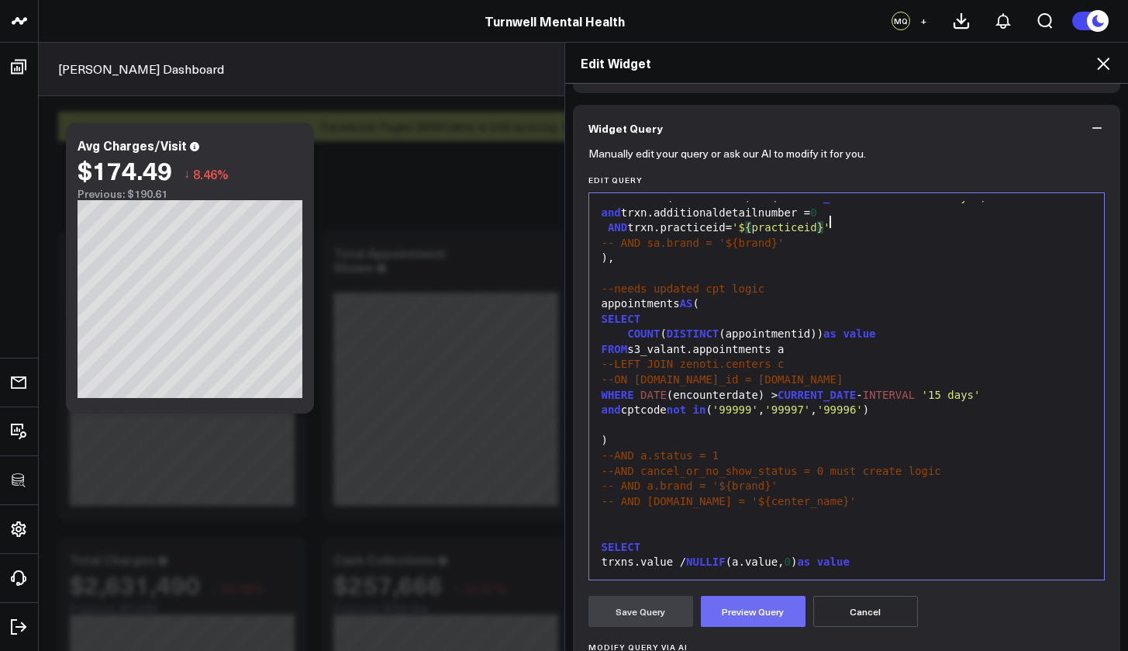
click at [722, 603] on button "Preview Query" at bounding box center [753, 611] width 105 height 31
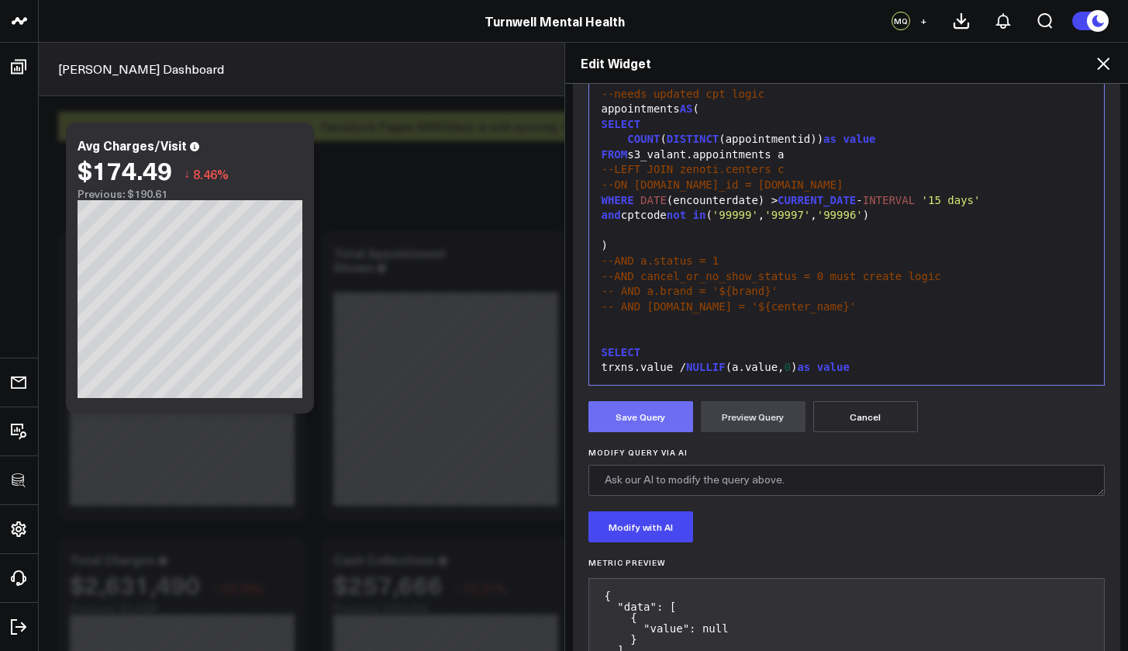
click at [649, 418] on button "Save Query" at bounding box center [641, 416] width 105 height 31
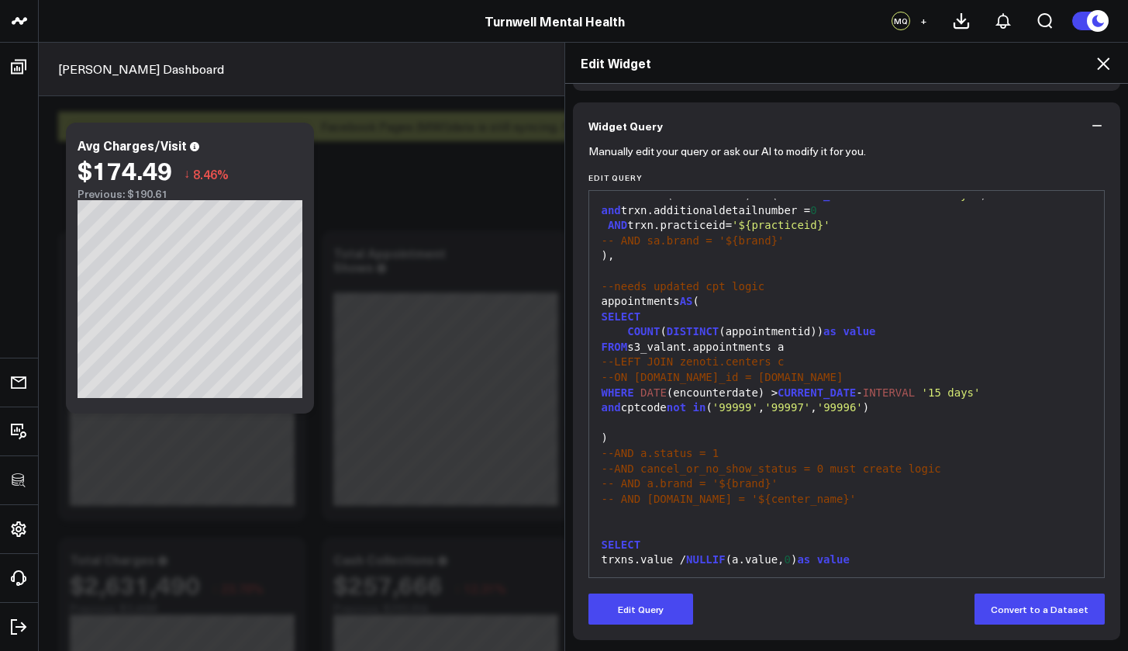
scroll to position [109, 0]
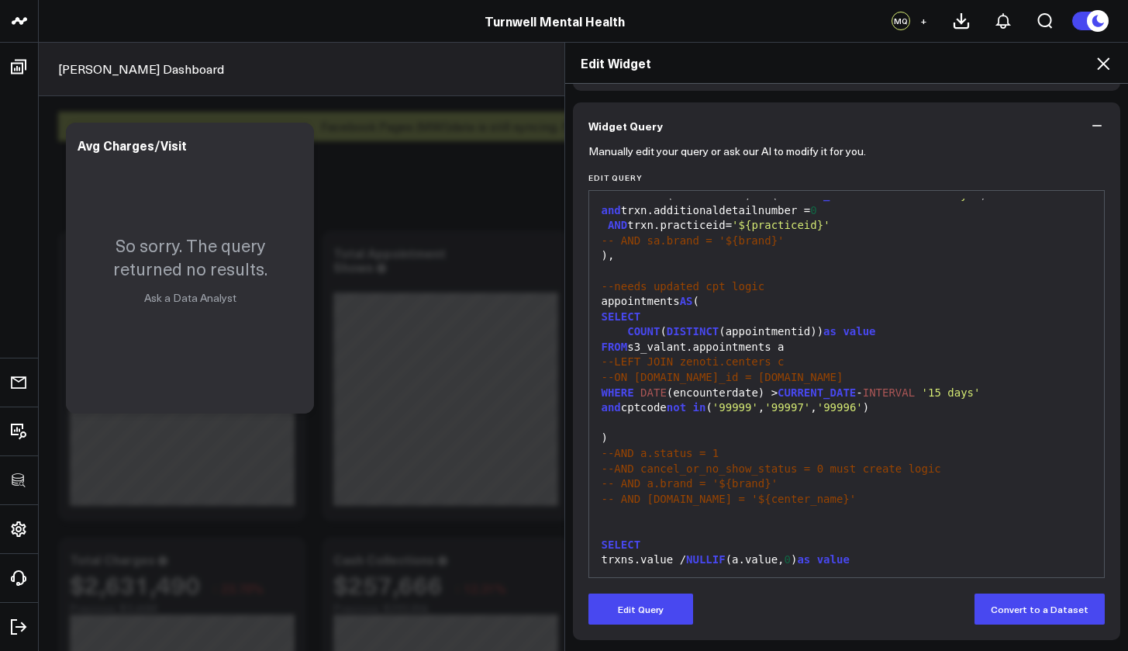
click at [1101, 58] on icon at bounding box center [1103, 63] width 19 height 19
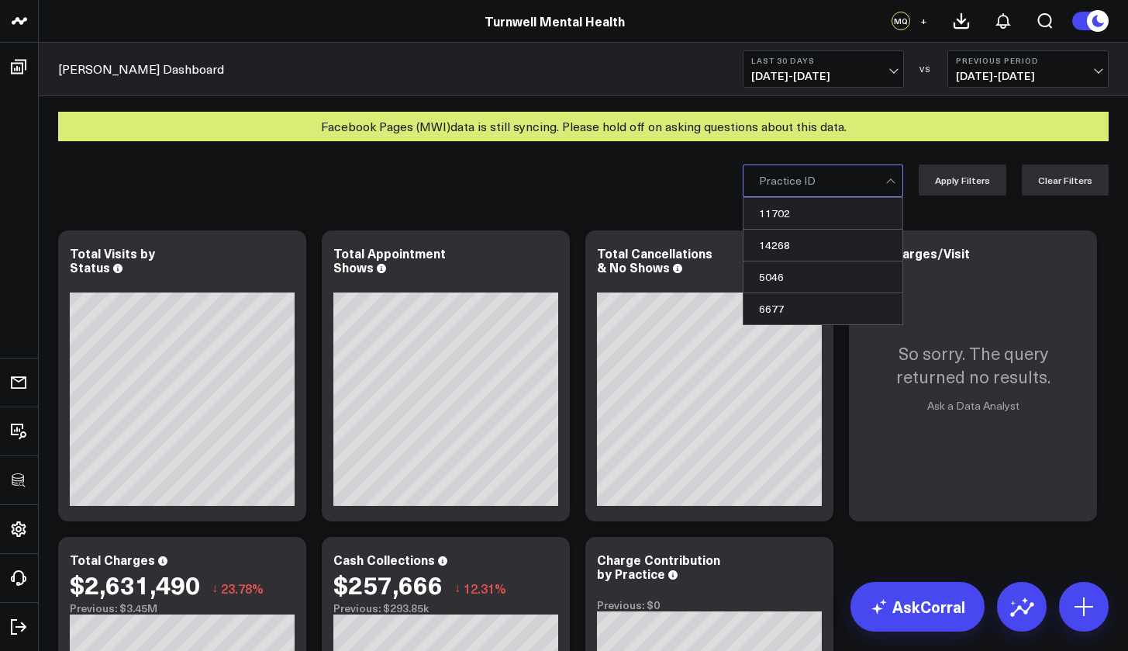
click at [837, 189] on div at bounding box center [822, 180] width 126 height 31
click at [786, 274] on div "5046" at bounding box center [823, 277] width 159 height 32
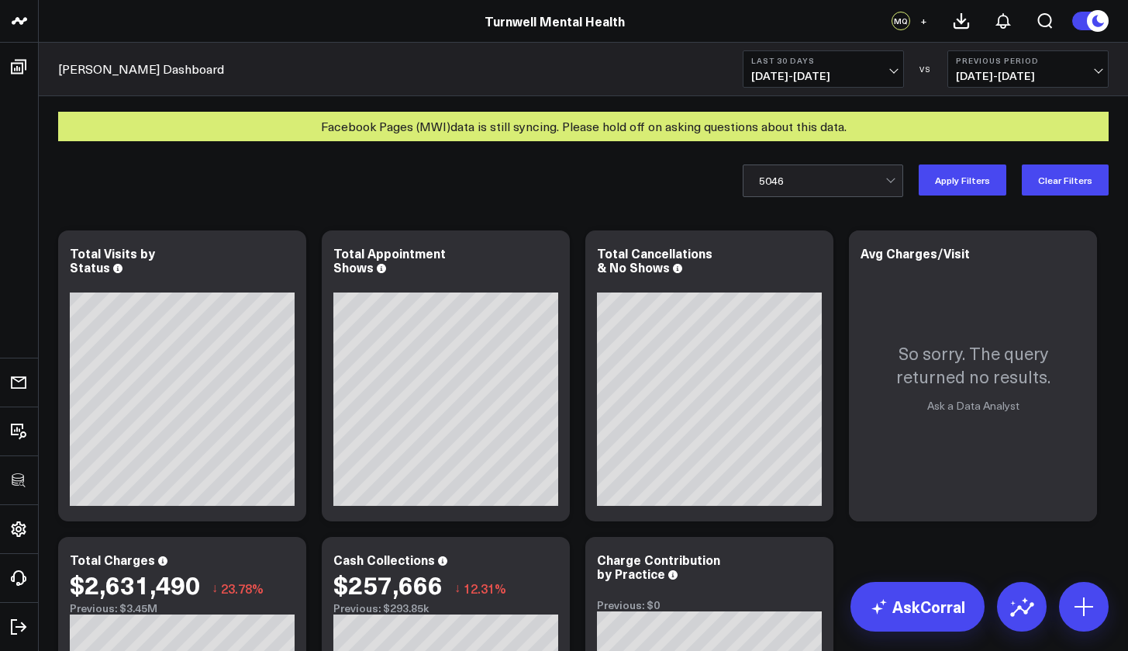
click at [812, 179] on div at bounding box center [822, 180] width 126 height 31
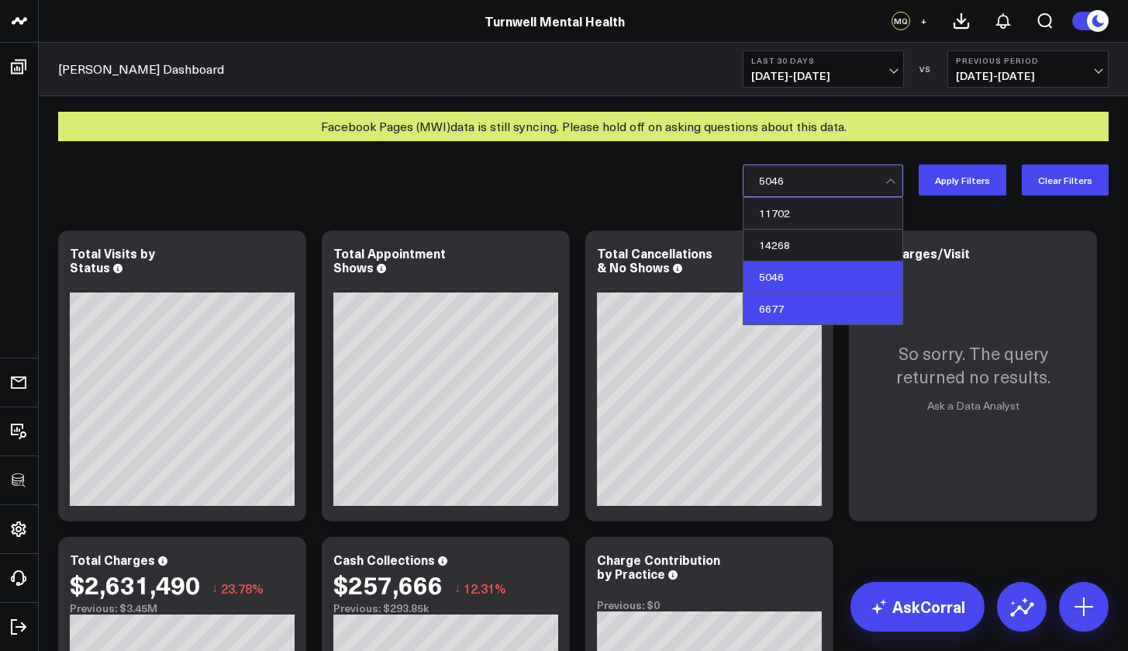
click at [789, 311] on div "6677" at bounding box center [823, 308] width 159 height 31
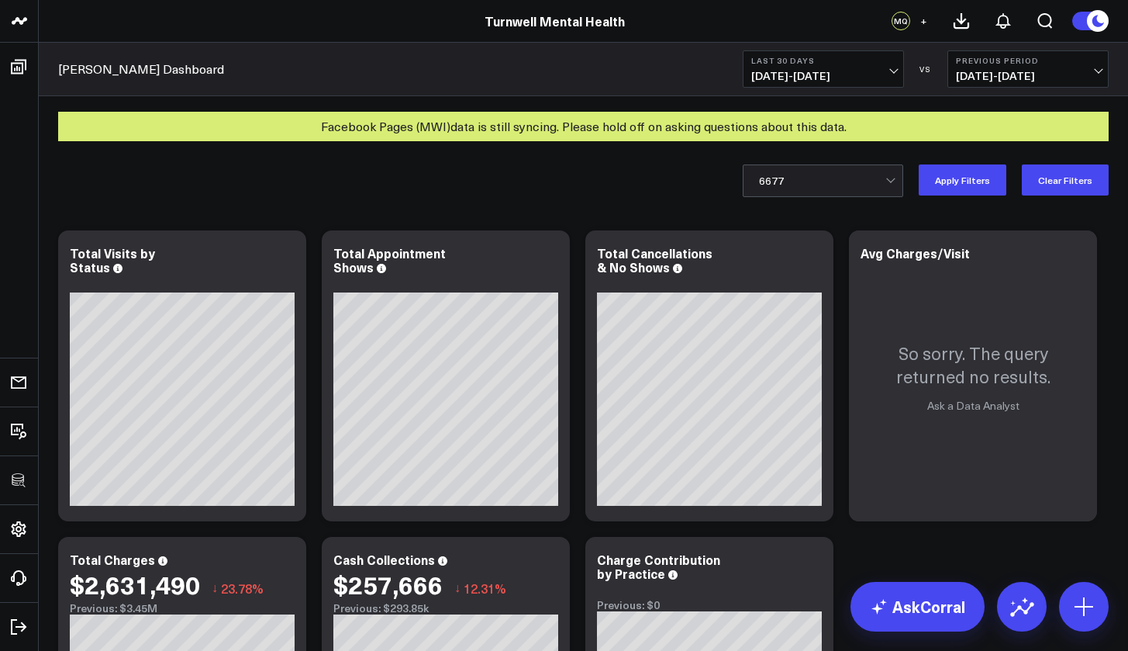
click at [815, 185] on div at bounding box center [822, 180] width 126 height 31
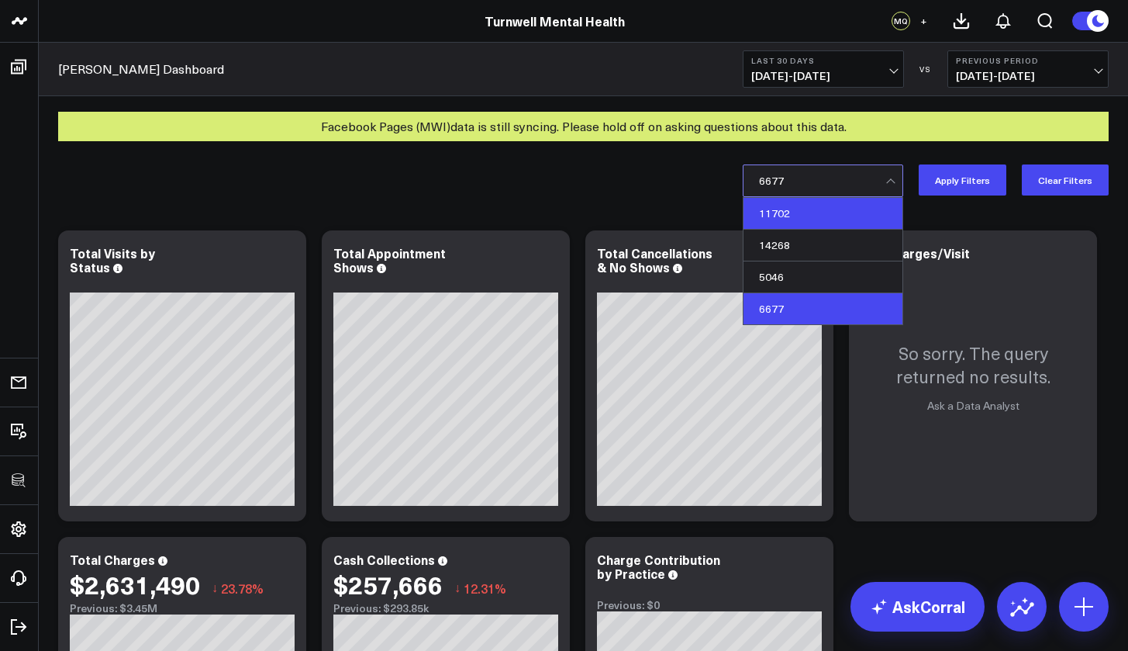
click at [810, 214] on div "11702" at bounding box center [823, 214] width 159 height 32
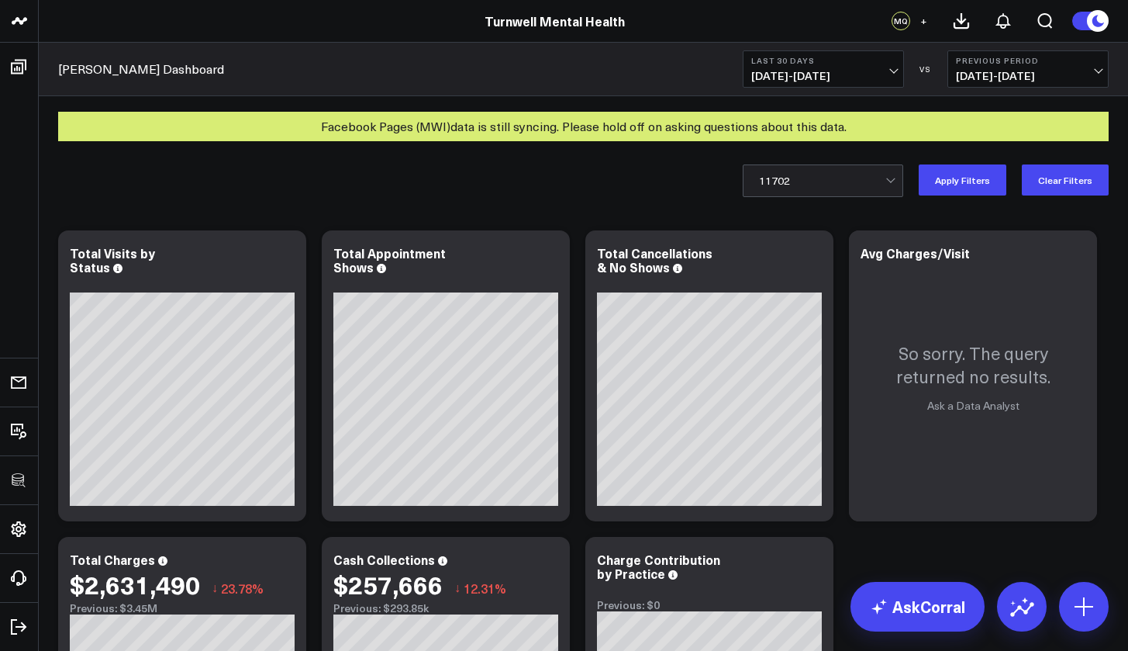
click at [812, 185] on div at bounding box center [822, 180] width 126 height 31
click at [1077, 264] on icon at bounding box center [1076, 255] width 19 height 19
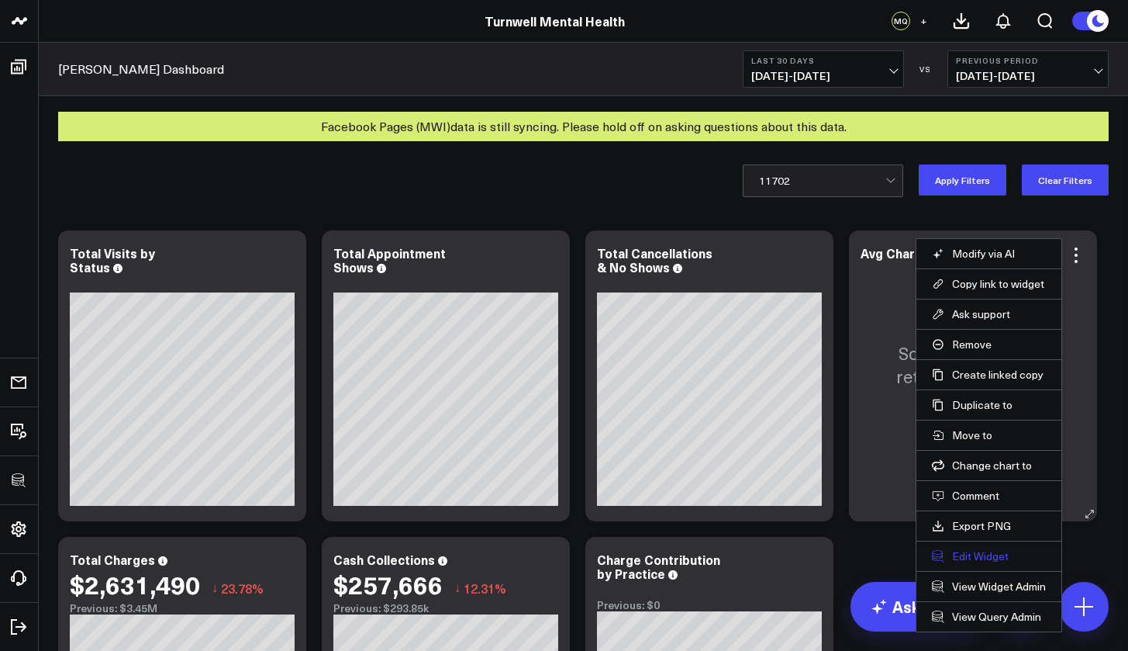
click at [1003, 561] on button "Edit Widget" at bounding box center [989, 556] width 114 height 14
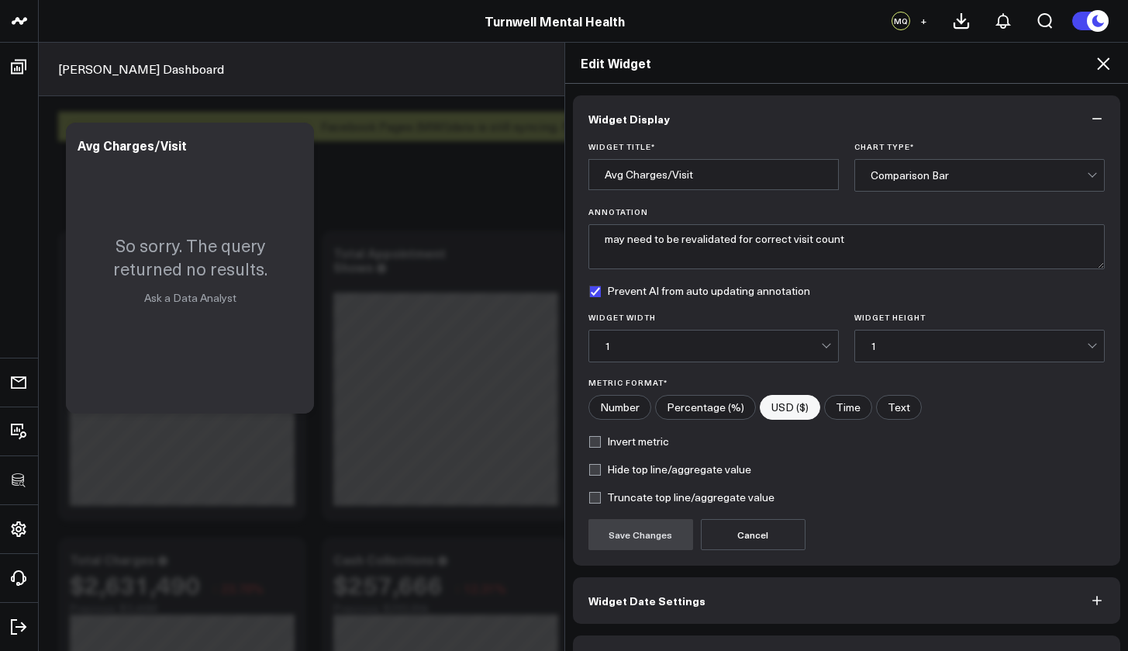
scroll to position [42, 0]
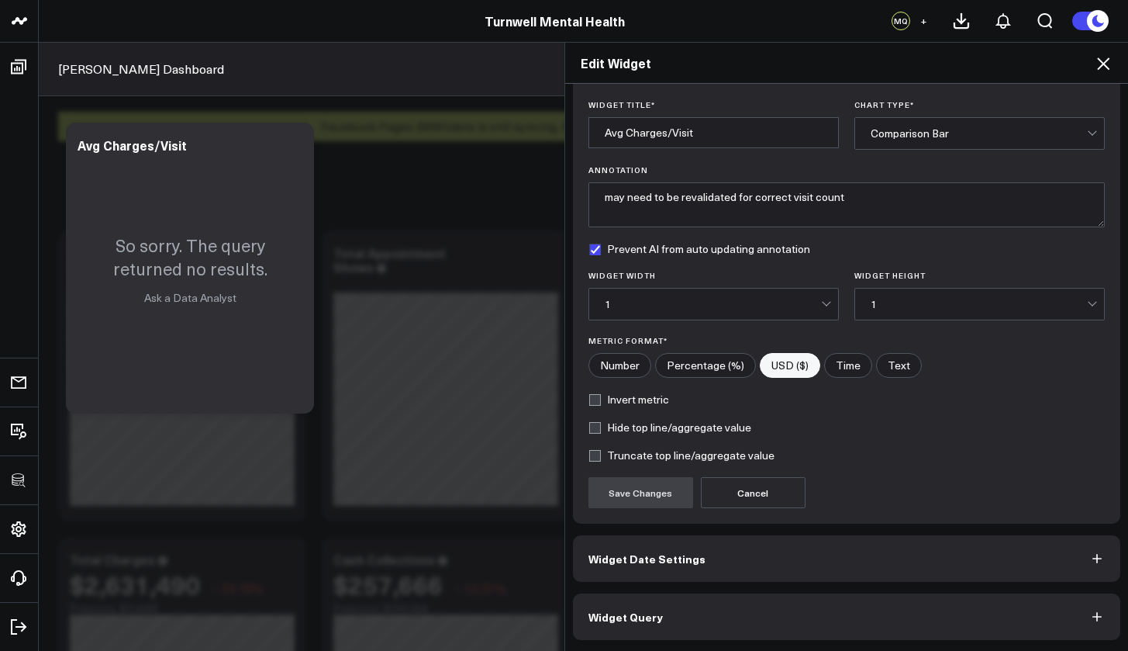
click at [734, 610] on button "Widget Query" at bounding box center [847, 616] width 548 height 47
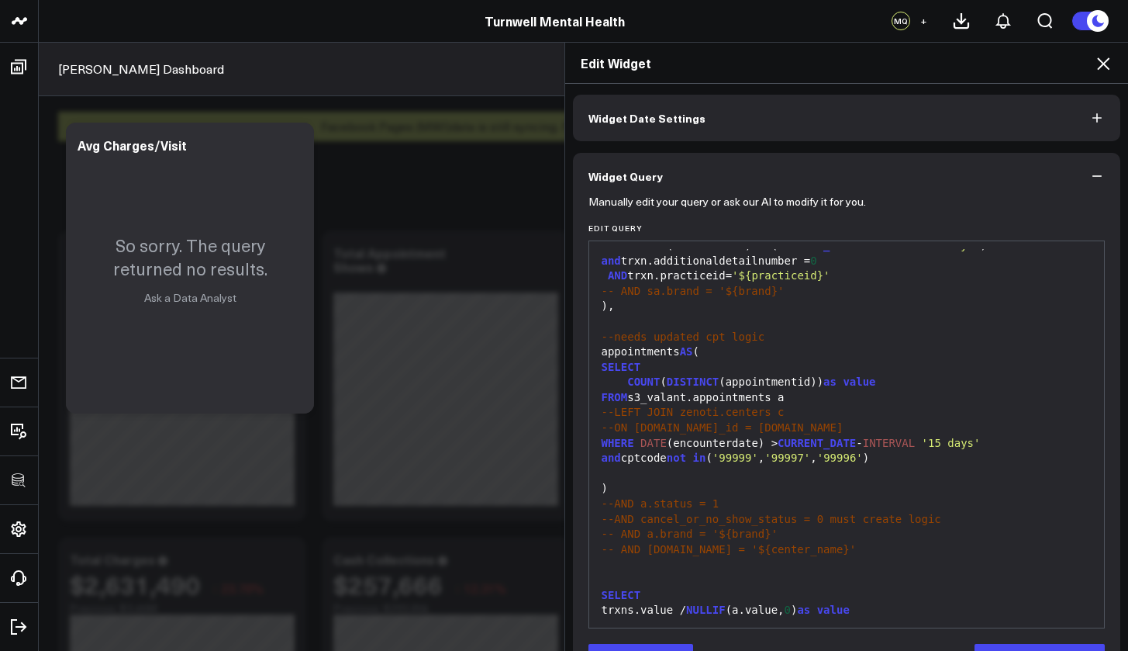
scroll to position [73, 0]
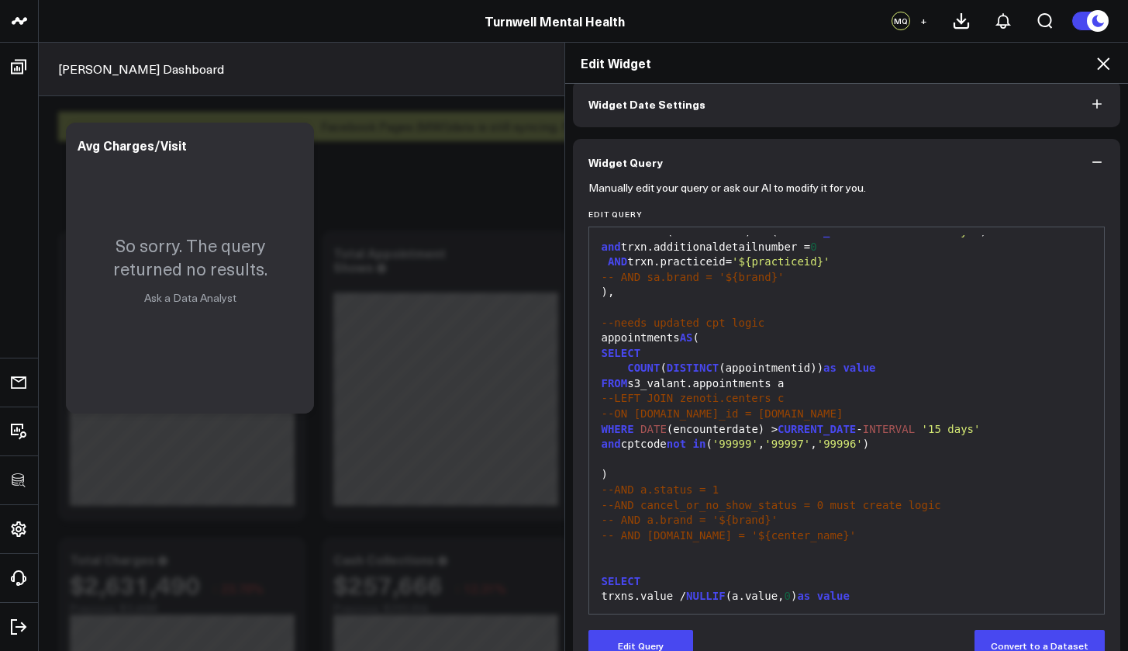
click at [600, 258] on div "AND trxn.practiceid= '${practiceid}'" at bounding box center [847, 262] width 500 height 16
click at [665, 636] on button "Edit Query" at bounding box center [641, 645] width 105 height 31
click at [590, 258] on div "99 1 2 3 4 5 6 7 8 9 10 11 12 13 14 15 16 17 18 19 20 21 22 23 24 25 26 27 28 2…" at bounding box center [847, 420] width 517 height 388
click at [597, 258] on div "AND trxn.practiceid= '${practiceid}'" at bounding box center [847, 262] width 500 height 16
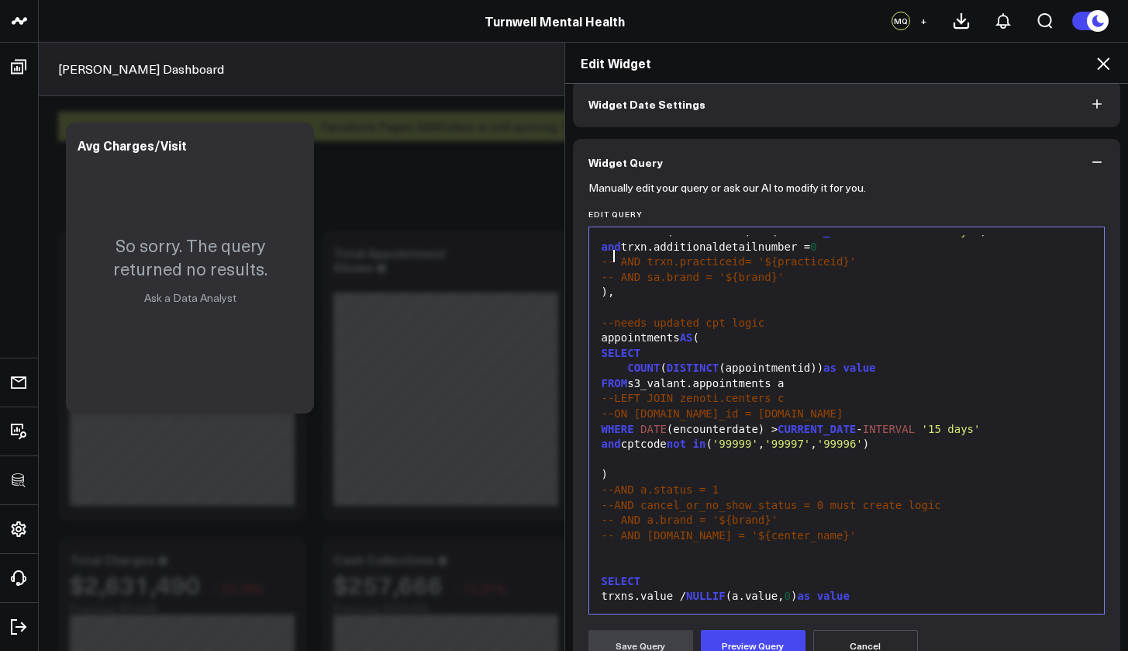
click at [898, 437] on div "and cptcode not in ( '99999' , '99997' , '99996' )" at bounding box center [847, 445] width 500 height 16
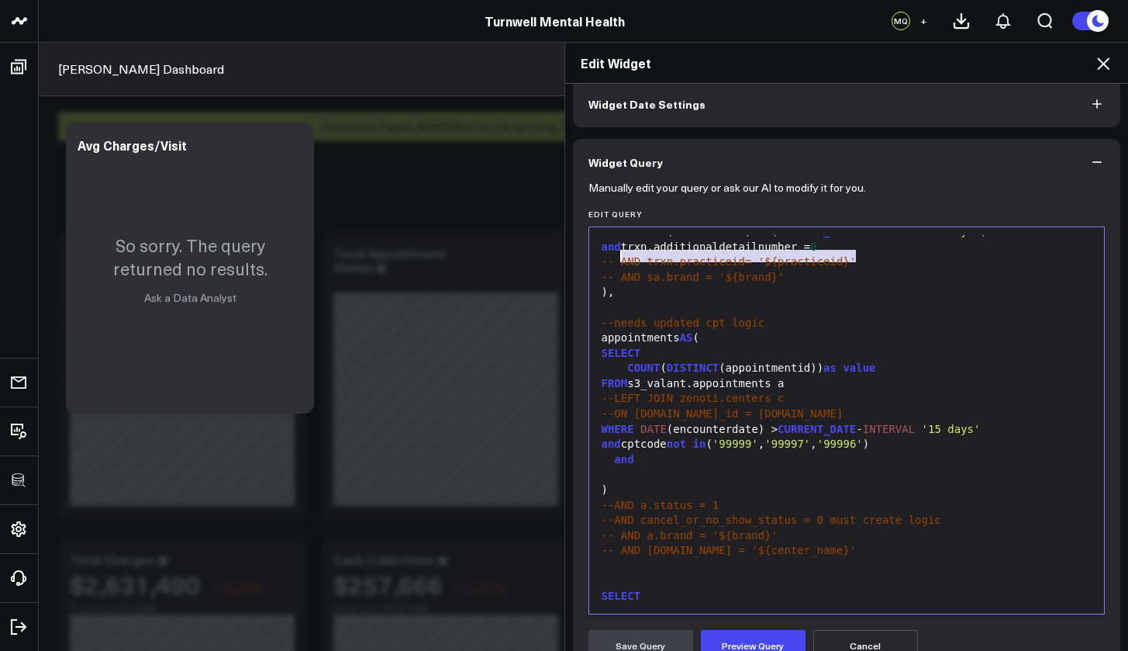
drag, startPoint x: 867, startPoint y: 256, endPoint x: 617, endPoint y: 257, distance: 250.5
click at [617, 257] on div "-- AND trxn.practiceid= '${practiceid}'" at bounding box center [847, 262] width 500 height 16
copy span "AND trxn.practiceid= '${practiceid}'"
click at [645, 452] on div "and" at bounding box center [847, 460] width 500 height 16
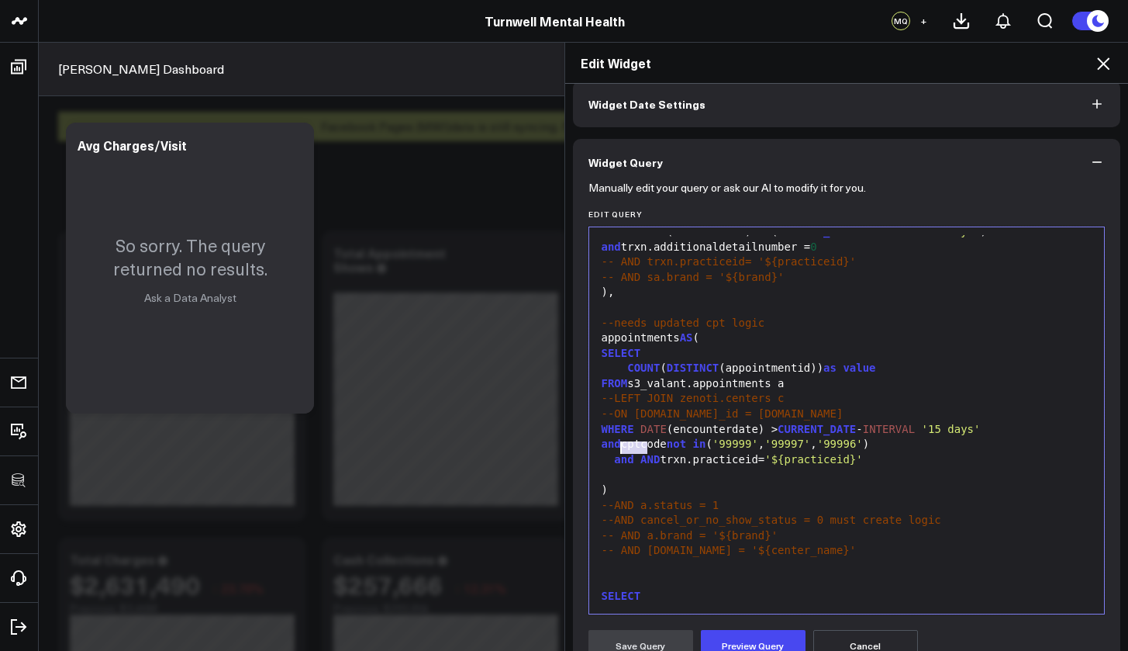
drag, startPoint x: 639, startPoint y: 451, endPoint x: 613, endPoint y: 444, distance: 26.3
click at [613, 452] on div "and AND trxn.practiceid= '${practiceid}'" at bounding box center [847, 460] width 500 height 16
click at [766, 638] on button "Preview Query" at bounding box center [753, 645] width 105 height 31
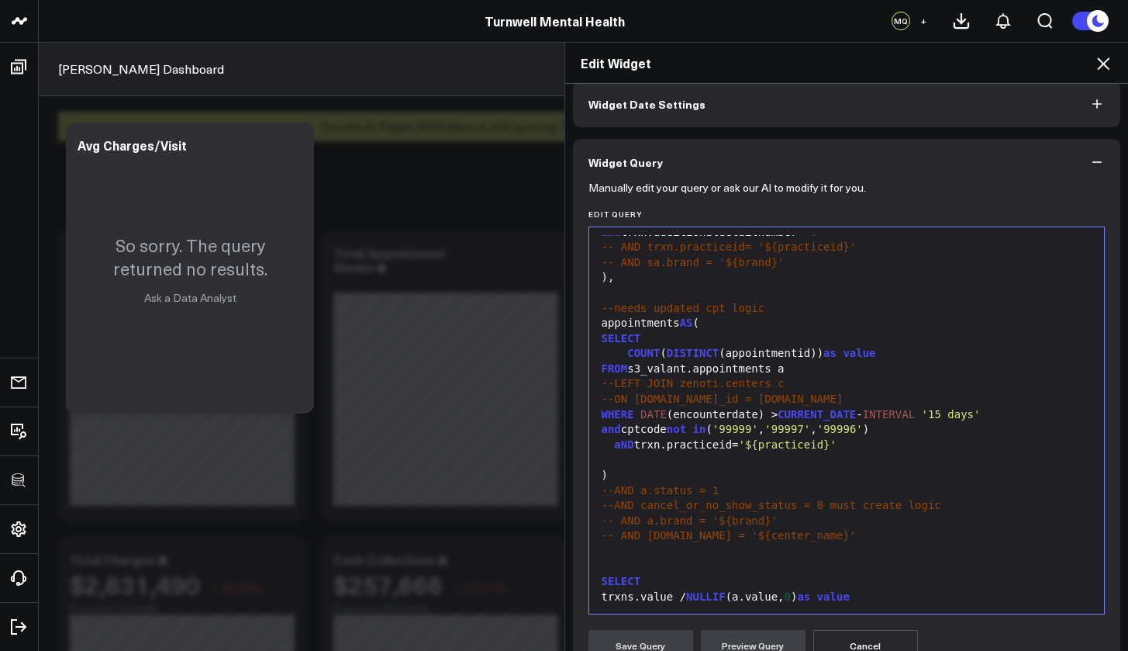
scroll to position [323, 0]
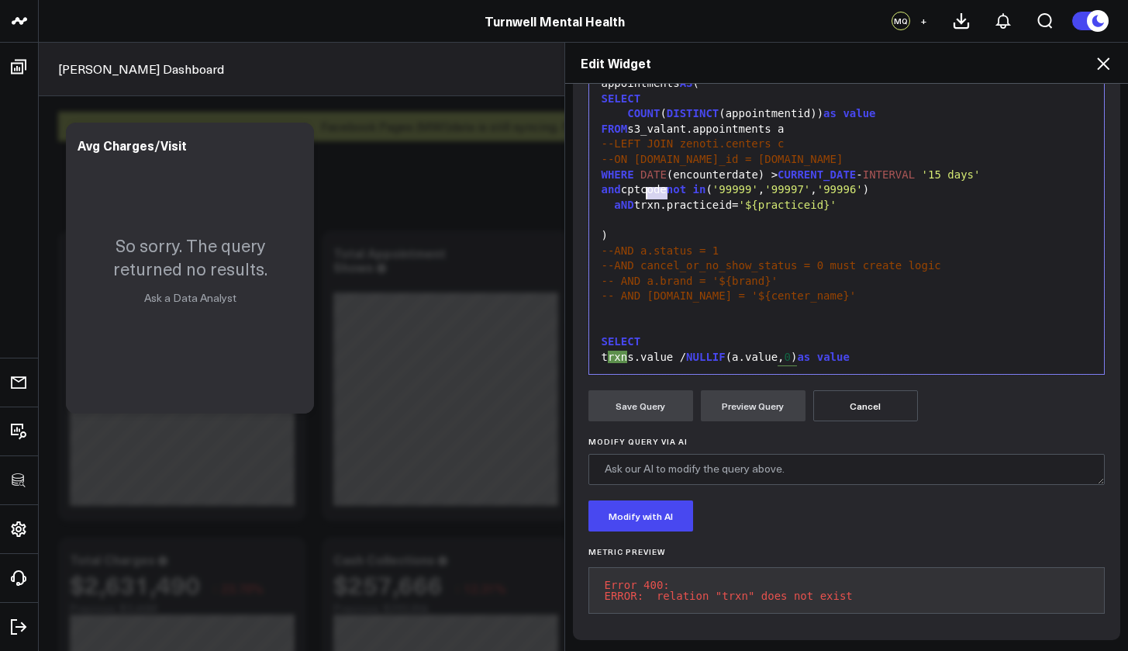
drag, startPoint x: 660, startPoint y: 183, endPoint x: 638, endPoint y: 183, distance: 21.7
click at [638, 198] on div "aND trxn.practiceid= '${practiceid}'" at bounding box center [847, 206] width 500 height 16
click at [745, 392] on button "Preview Query" at bounding box center [753, 405] width 105 height 31
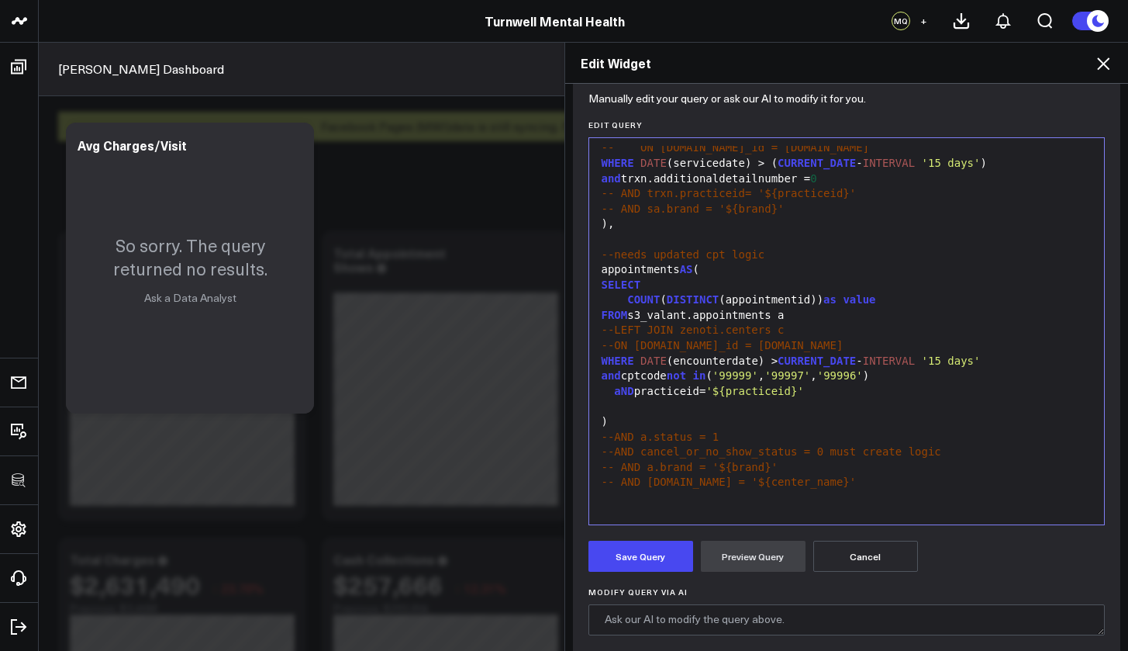
scroll to position [181, 0]
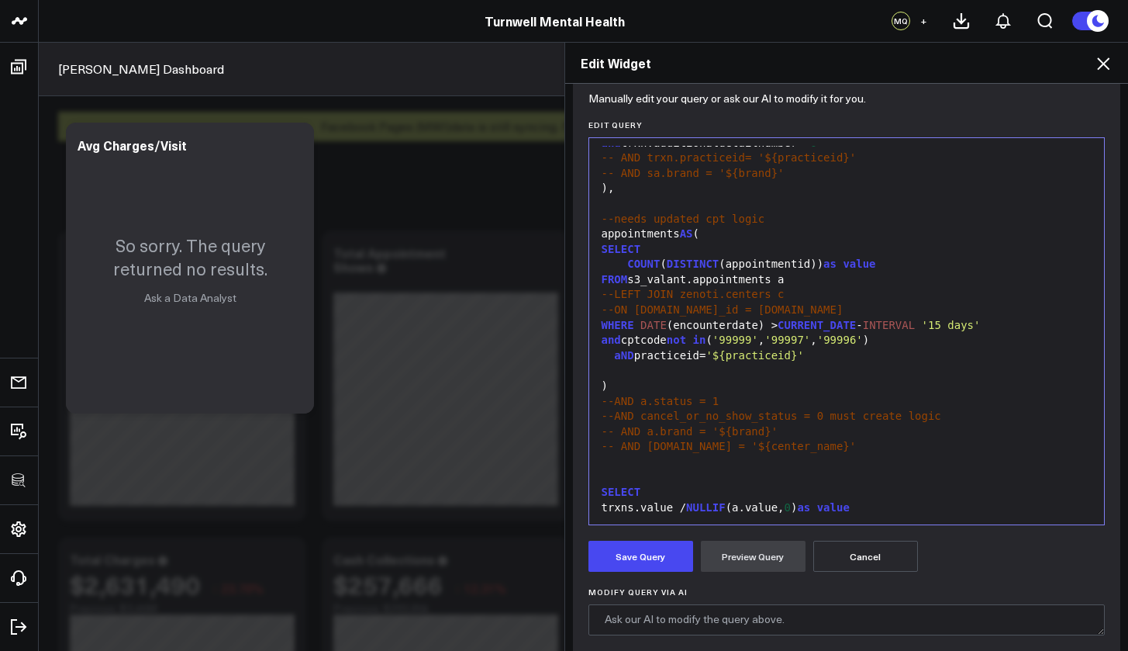
click at [597, 348] on div "aND practiceid= '${practiceid}'" at bounding box center [847, 356] width 500 height 16
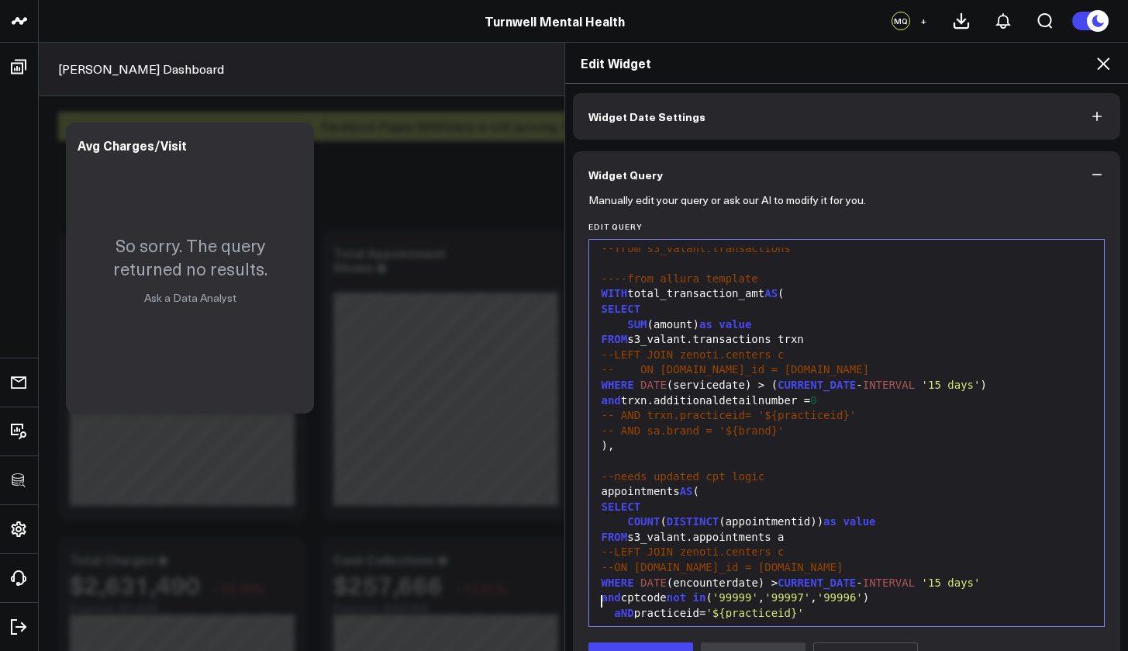
scroll to position [32, 0]
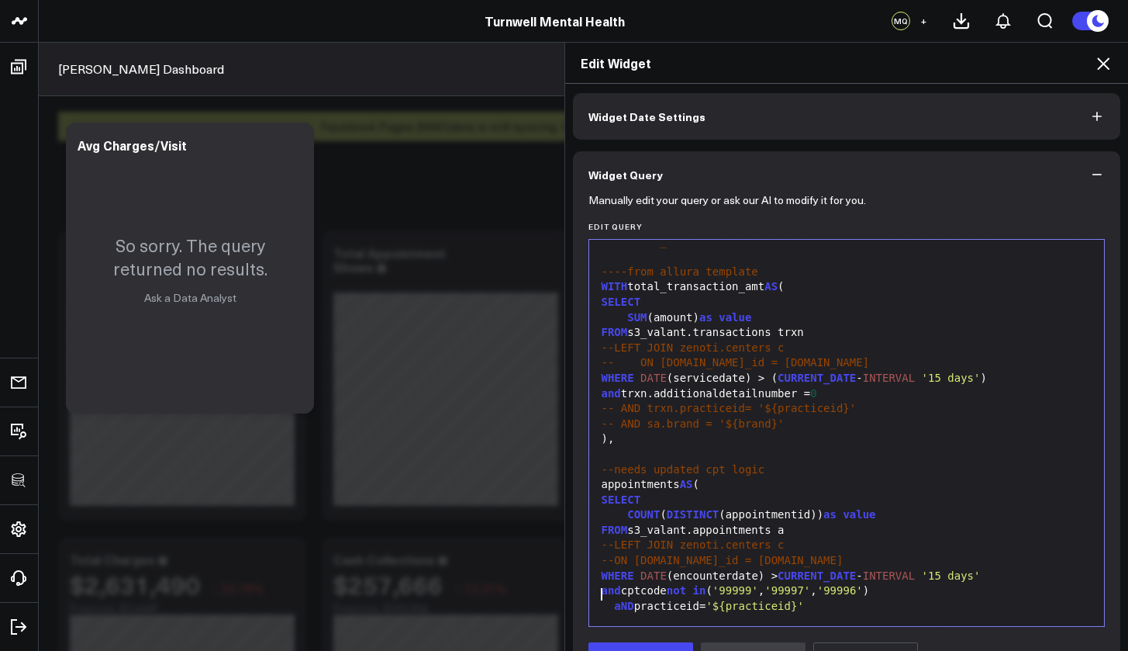
click at [610, 345] on span "--LEFT JOIN zenoti.centers c" at bounding box center [693, 347] width 183 height 12
click at [701, 344] on div "LEFT JOIN zenoti.centers c" at bounding box center [847, 348] width 500 height 16
drag, startPoint x: 687, startPoint y: 330, endPoint x: 628, endPoint y: 331, distance: 59.0
click at [628, 331] on div "FROM s3_valant.transactions trxn" at bounding box center [847, 333] width 500 height 16
copy div "s3_valant"
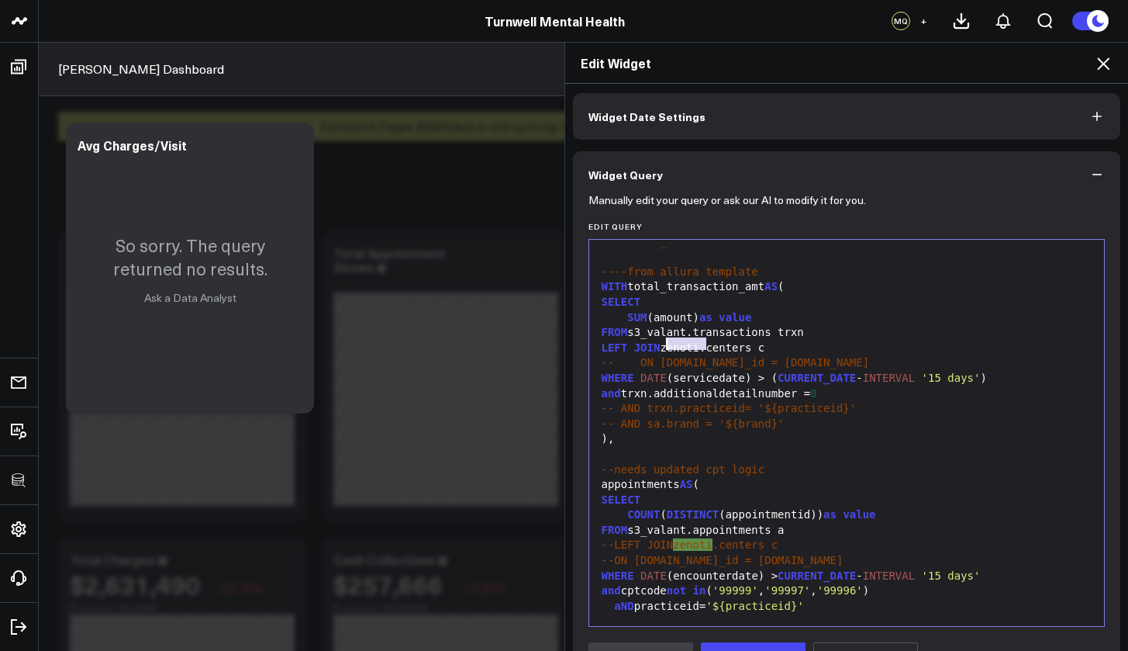
drag, startPoint x: 701, startPoint y: 347, endPoint x: 664, endPoint y: 347, distance: 37.2
click at [664, 347] on div "LEFT JOIN zenoti.centers c" at bounding box center [847, 348] width 500 height 16
drag, startPoint x: 772, startPoint y: 346, endPoint x: 730, endPoint y: 344, distance: 42.7
click at [730, 344] on div "LEFT JOIN s3_valant.centers c" at bounding box center [847, 348] width 500 height 16
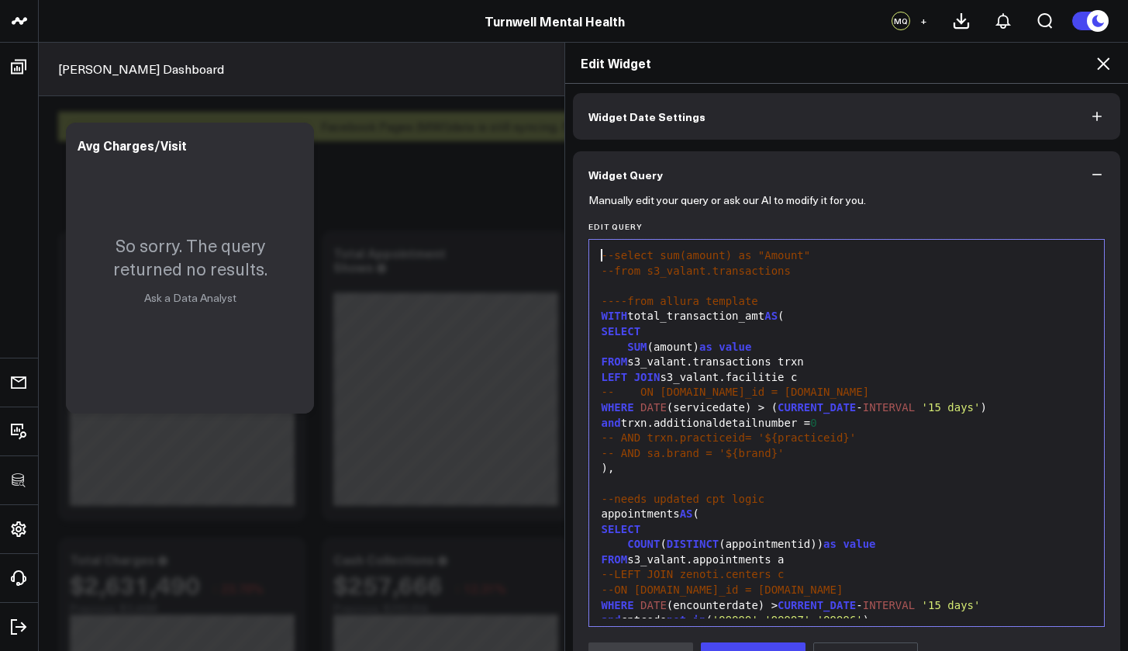
click at [800, 377] on div "LEFT JOIN s3_valant.facilitie c" at bounding box center [847, 378] width 500 height 16
click at [718, 431] on span "-- AND trxn.practiceid= '${practiceid}'" at bounding box center [729, 437] width 255 height 12
drag, startPoint x: 670, startPoint y: 432, endPoint x: 644, endPoint y: 433, distance: 26.4
click at [644, 433] on span "-- AND trxn.practiceid= '${practiceid}'" at bounding box center [729, 437] width 255 height 12
click at [610, 434] on span "-- AND f.practiceid= '${practiceid}'" at bounding box center [755, 437] width 307 height 12
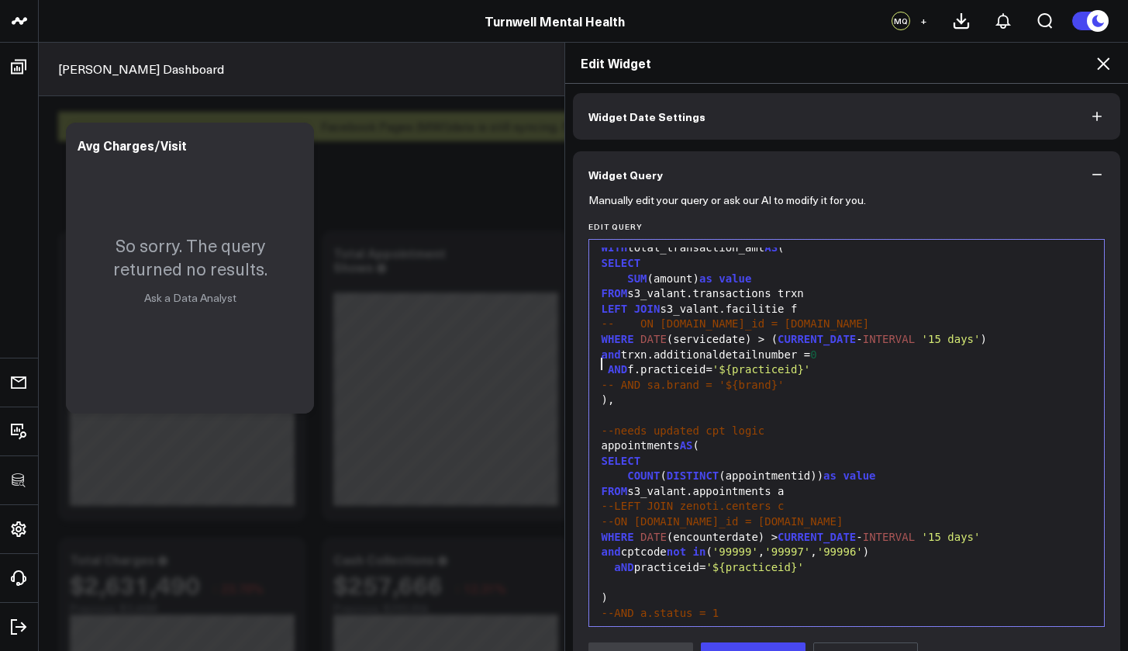
scroll to position [88, 0]
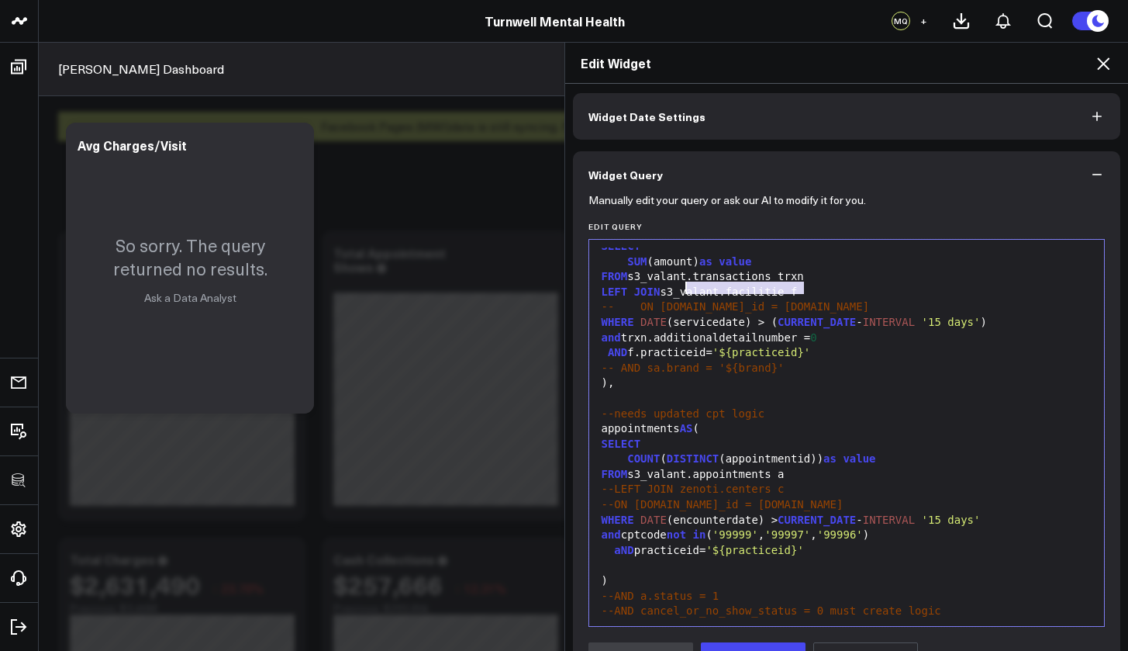
drag, startPoint x: 807, startPoint y: 290, endPoint x: 676, endPoint y: 288, distance: 131.1
click at [676, 288] on div "LEFT JOIN s3_valant.facilitie f" at bounding box center [847, 293] width 500 height 16
click at [612, 302] on span "-- ON sa.center_id = c.id" at bounding box center [736, 306] width 268 height 12
drag, startPoint x: 645, startPoint y: 304, endPoint x: 631, endPoint y: 305, distance: 14.0
click at [631, 305] on div "ON sa.center_id = c.id" at bounding box center [847, 307] width 500 height 16
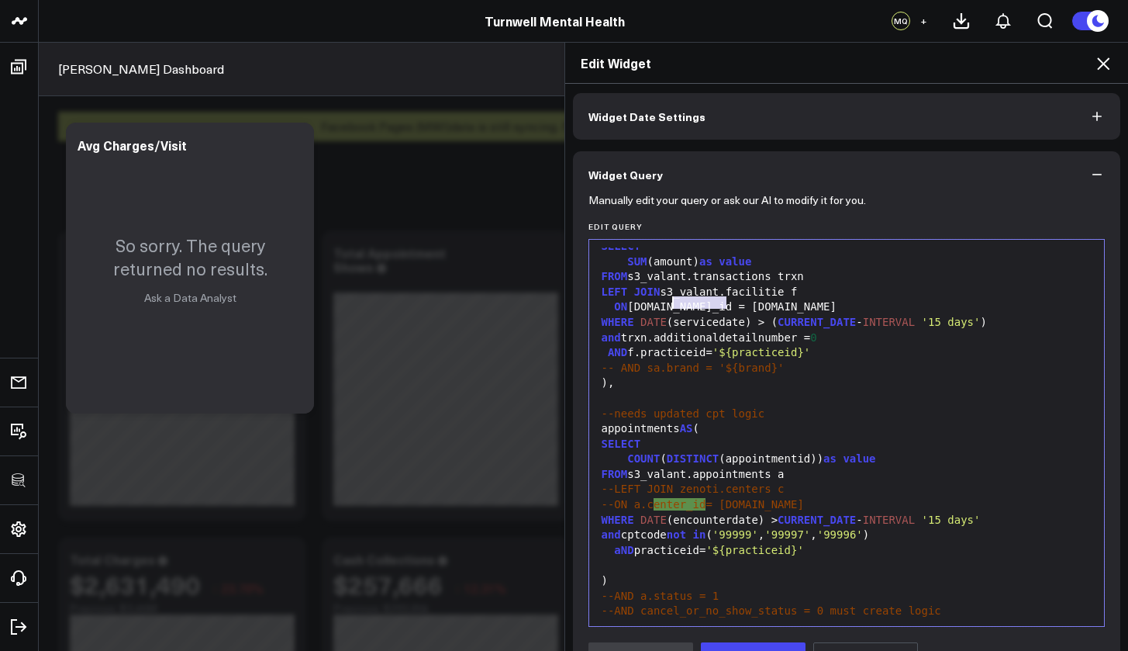
drag, startPoint x: 721, startPoint y: 303, endPoint x: 665, endPoint y: 302, distance: 56.6
click at [665, 302] on div "ON trxn.center_id = c.id" at bounding box center [847, 307] width 500 height 16
drag, startPoint x: 665, startPoint y: 304, endPoint x: 719, endPoint y: 304, distance: 54.3
click at [719, 304] on div "ON trxn.center_id = c.id" at bounding box center [847, 307] width 500 height 16
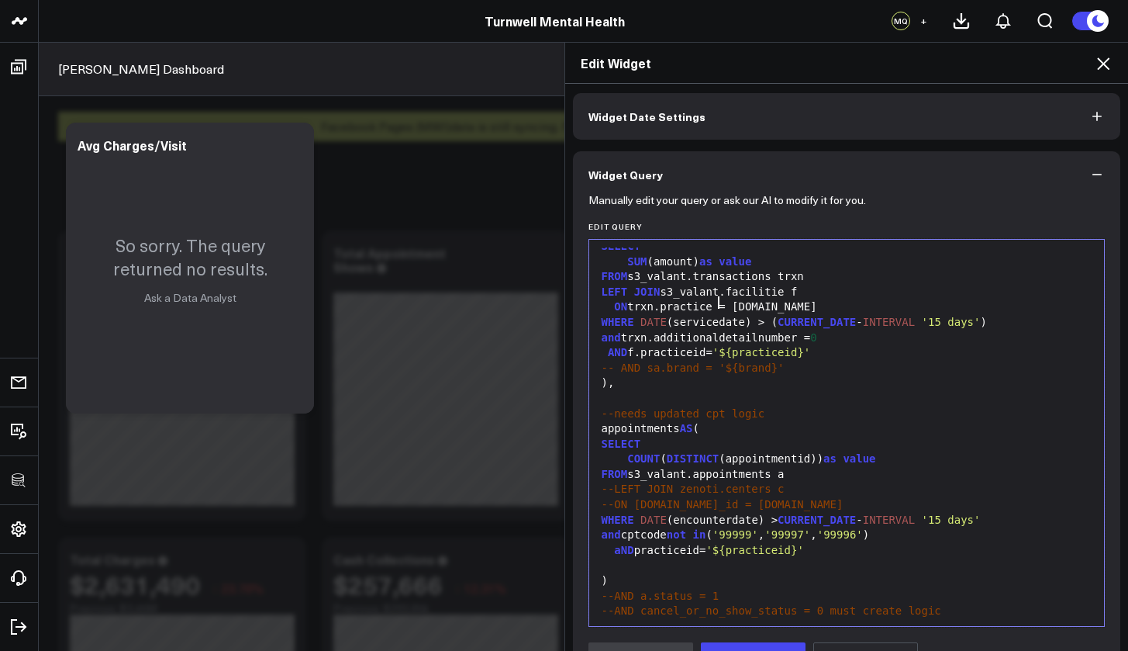
scroll to position [0, 0]
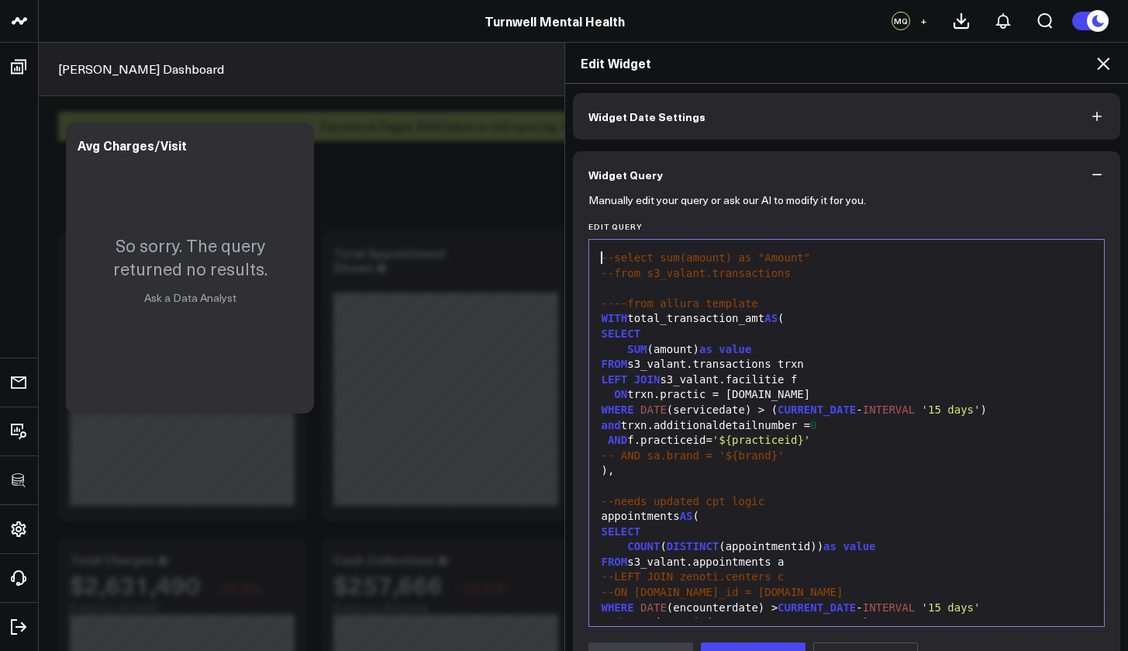
click at [707, 389] on div "ON trxn.practic = c.id" at bounding box center [847, 395] width 500 height 16
click at [753, 392] on div "ON trxn.practiceid = c.id" at bounding box center [847, 395] width 500 height 16
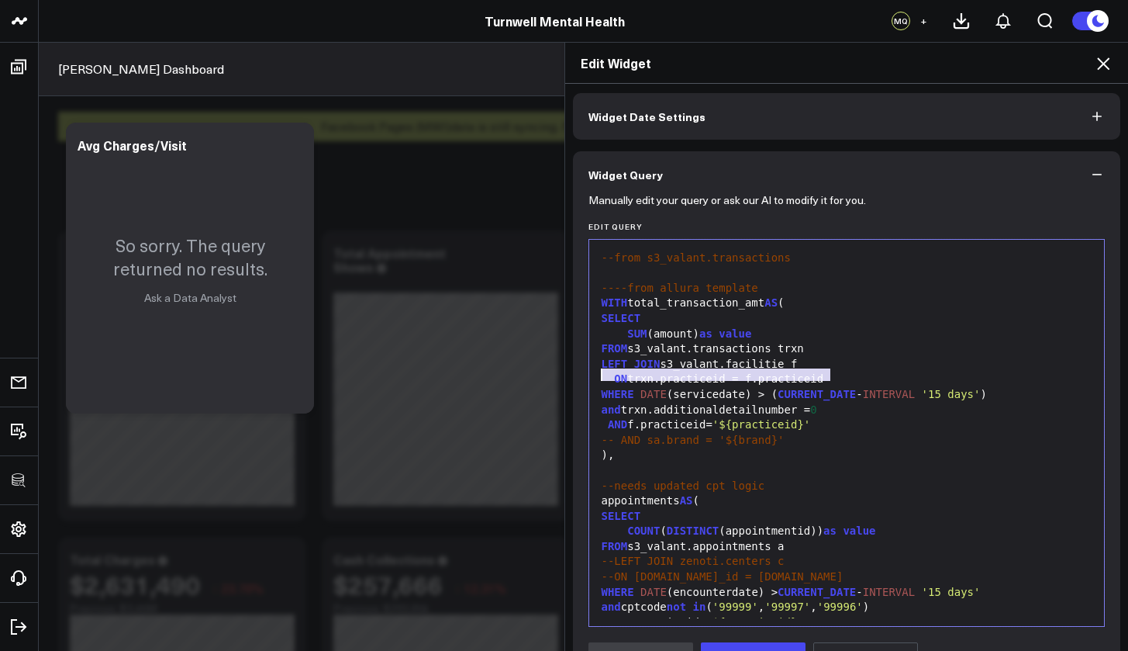
drag, startPoint x: 841, startPoint y: 378, endPoint x: 596, endPoint y: 375, distance: 244.3
click at [597, 375] on div "ON trxn.practiceid = f.practiceid" at bounding box center [847, 380] width 500 height 16
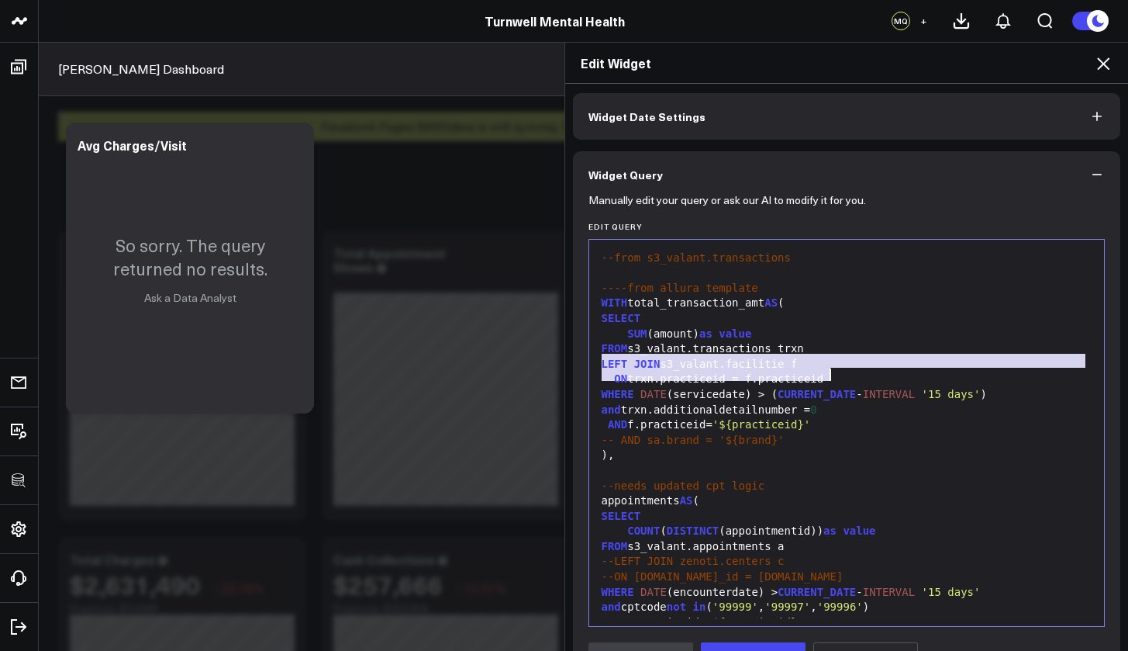
drag, startPoint x: 596, startPoint y: 361, endPoint x: 832, endPoint y: 378, distance: 236.3
click at [832, 378] on div "--select sum(amount) as "Amount" --from s3_valant.transactions ----from allura …" at bounding box center [847, 516] width 500 height 569
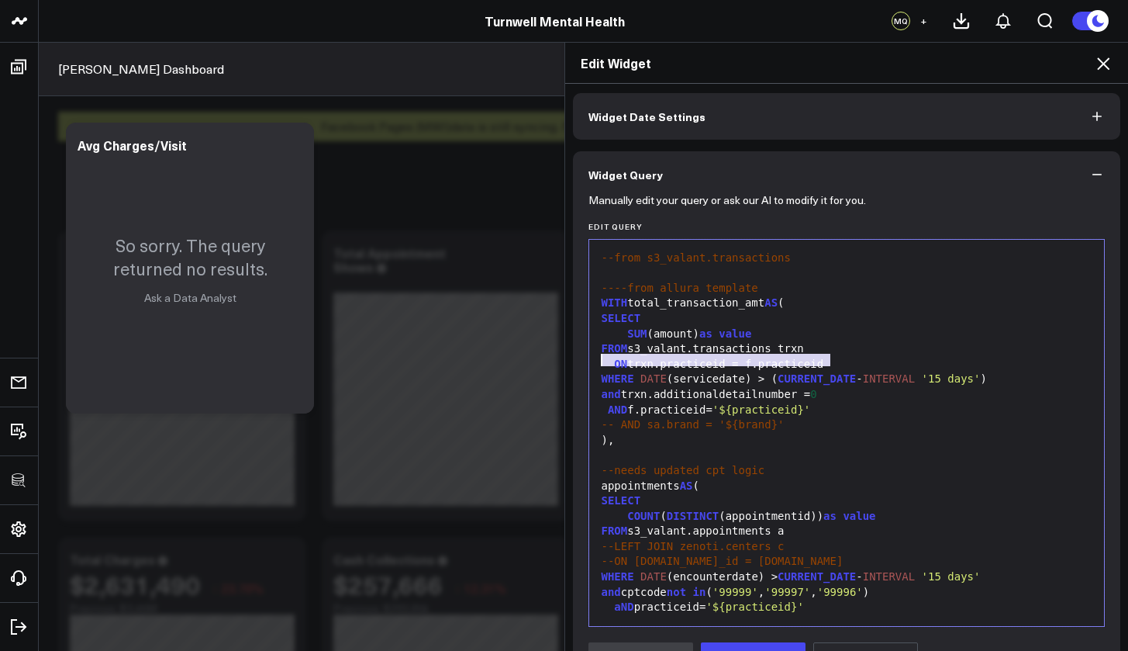
drag, startPoint x: 837, startPoint y: 357, endPoint x: 597, endPoint y: 361, distance: 239.7
click at [597, 361] on div "ON trxn.practiceid = f.practiceid" at bounding box center [847, 365] width 500 height 16
click at [831, 347] on div "FROM s3_valant.transactions trxn" at bounding box center [847, 349] width 500 height 16
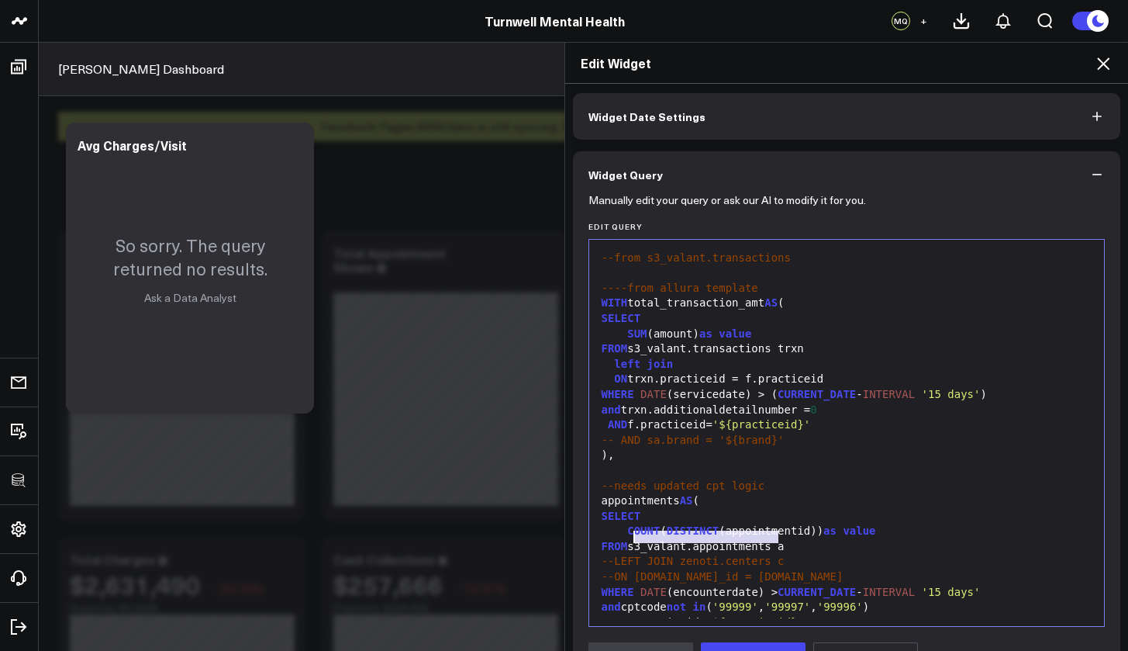
drag, startPoint x: 772, startPoint y: 536, endPoint x: 631, endPoint y: 540, distance: 142.0
click at [631, 540] on div "FROM s3_valant.appointments a" at bounding box center [847, 547] width 500 height 16
click at [688, 365] on div "left join" at bounding box center [847, 365] width 500 height 16
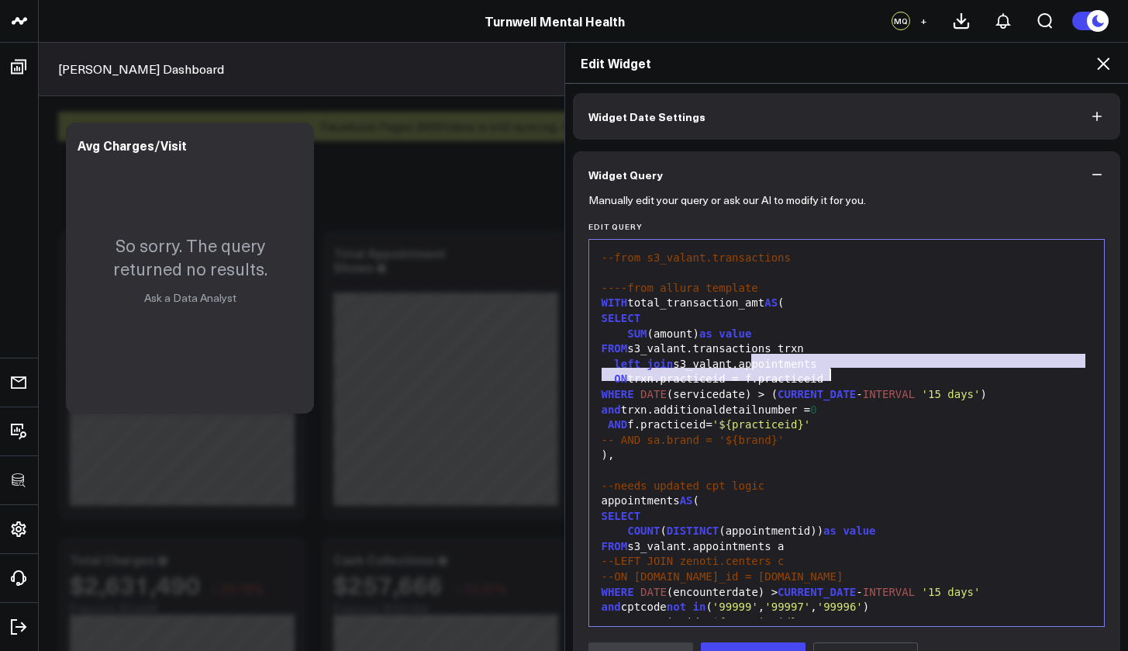
drag, startPoint x: 744, startPoint y: 364, endPoint x: 821, endPoint y: 369, distance: 77.7
click at [821, 369] on div "--select sum(amount) as "Amount" --from s3_valant.transactions ----from allura …" at bounding box center [847, 516] width 500 height 569
click at [828, 365] on div "left join s3_valant.appointments" at bounding box center [847, 365] width 500 height 16
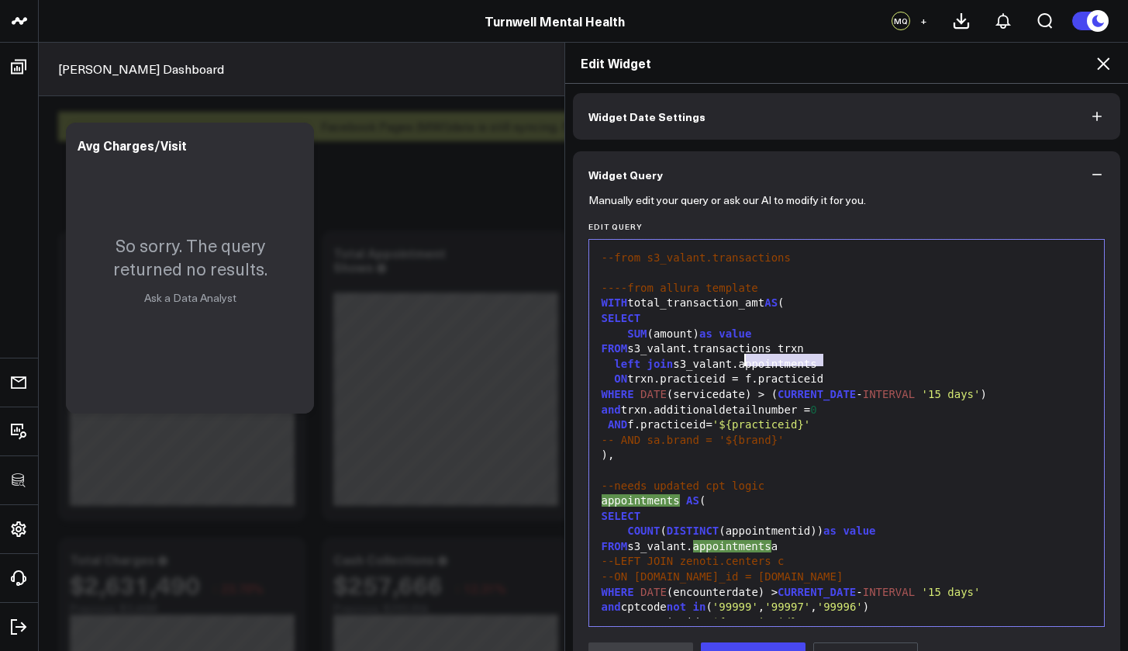
drag, startPoint x: 821, startPoint y: 360, endPoint x: 738, endPoint y: 356, distance: 83.1
click at [738, 357] on div "left join s3_valant.appointments" at bounding box center [847, 365] width 500 height 16
drag, startPoint x: 743, startPoint y: 357, endPoint x: 828, endPoint y: 367, distance: 85.1
click at [828, 367] on div "left join s3_valant.appointments" at bounding box center [847, 365] width 500 height 16
click at [778, 378] on div "ON trxn.practiceid = f.practiceid" at bounding box center [847, 380] width 500 height 16
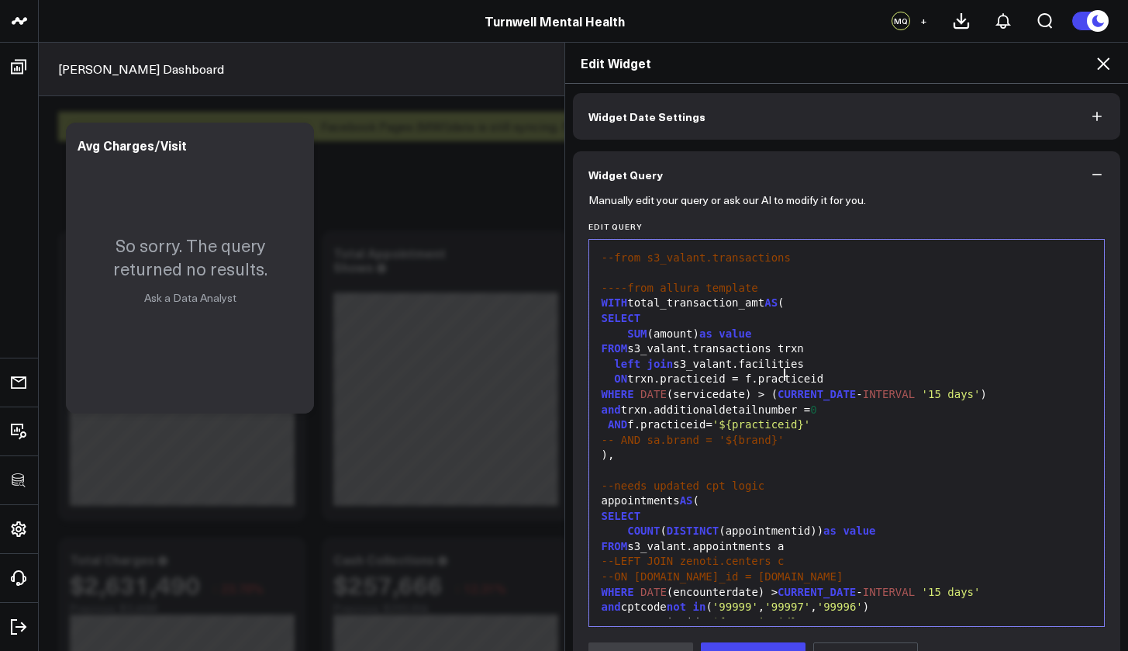
click at [816, 359] on div "left join s3_valant.facilities" at bounding box center [847, 365] width 500 height 16
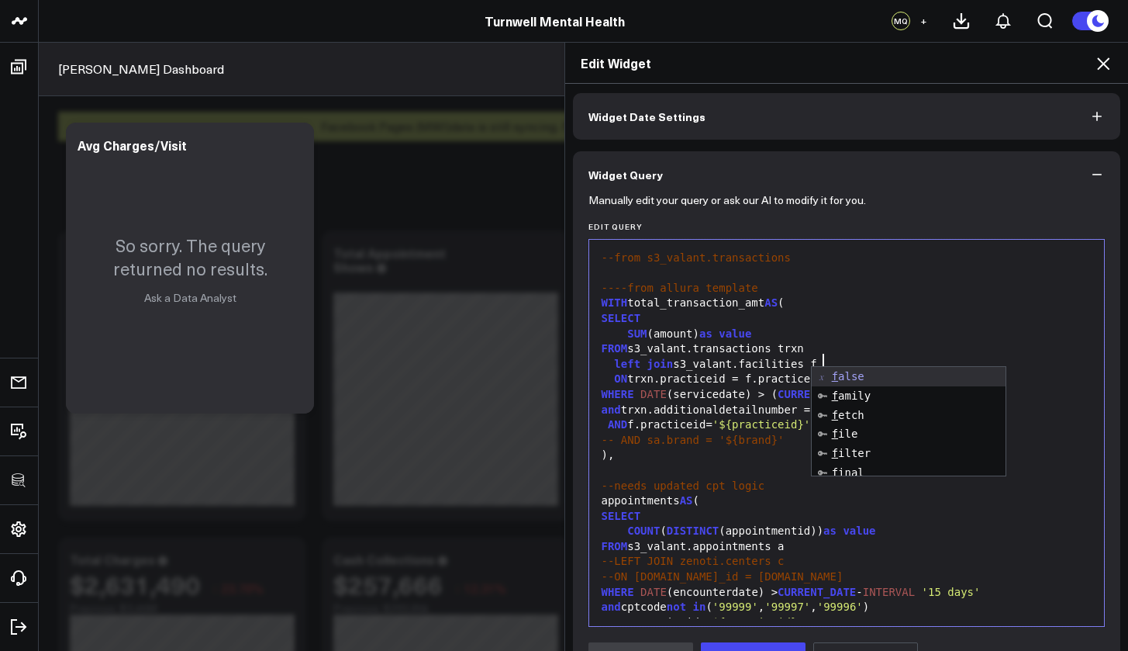
click at [760, 373] on div "ON trxn.practiceid = f.practiceid" at bounding box center [847, 380] width 500 height 16
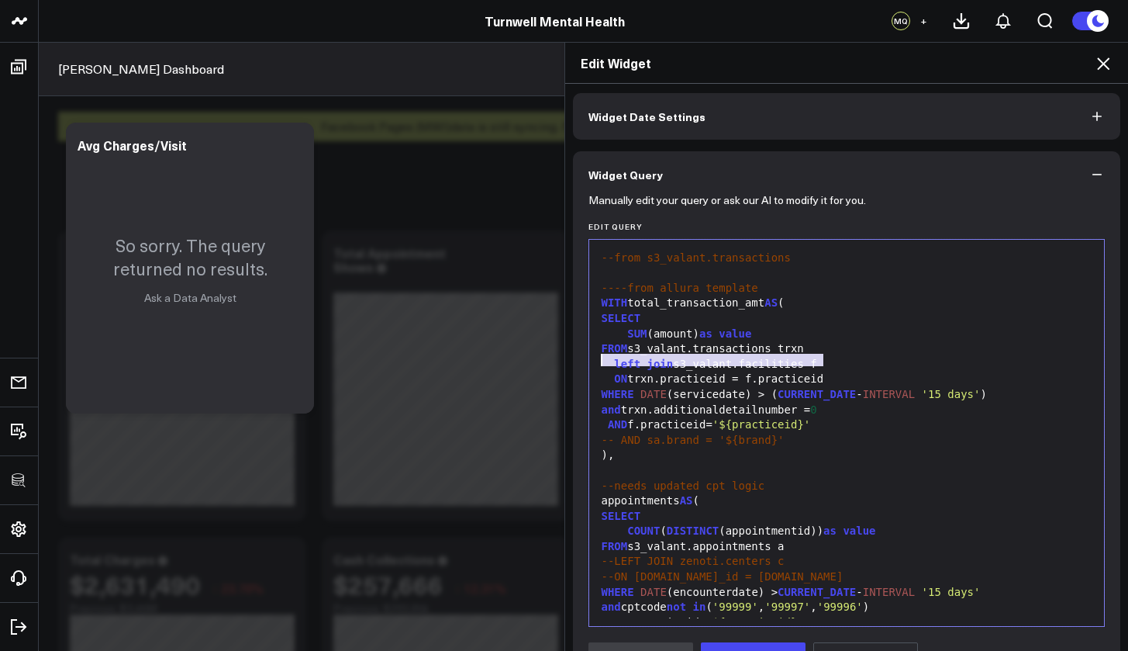
drag, startPoint x: 836, startPoint y: 360, endPoint x: 599, endPoint y: 361, distance: 237.3
click at [599, 361] on div "left join s3_valant.facilities f" at bounding box center [847, 365] width 500 height 16
copy div "left join s3_valant.facilities f"
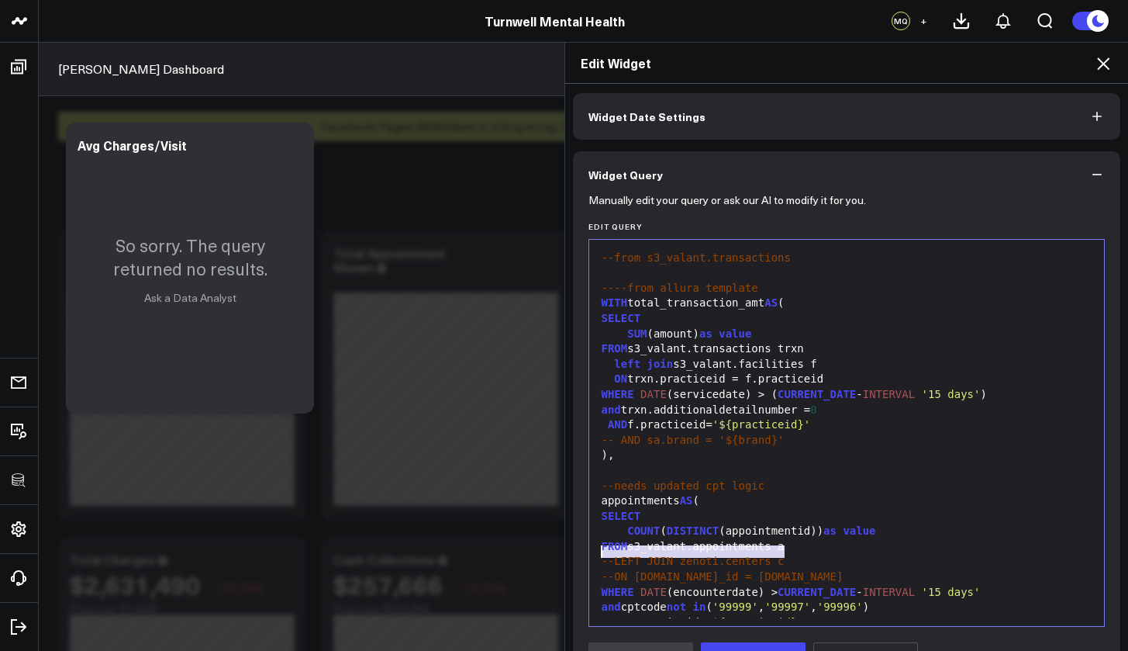
drag, startPoint x: 785, startPoint y: 550, endPoint x: 596, endPoint y: 554, distance: 188.5
click at [597, 554] on div "--LEFT JOIN zenoti.centers c" at bounding box center [847, 562] width 500 height 16
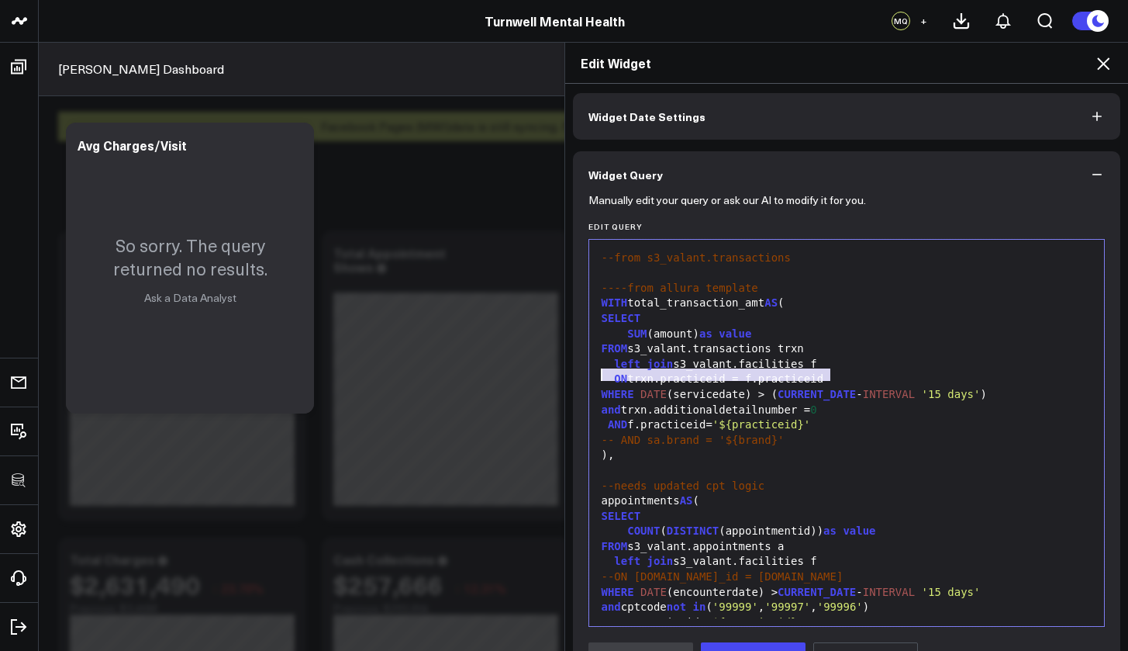
drag, startPoint x: 833, startPoint y: 374, endPoint x: 594, endPoint y: 375, distance: 238.9
click at [597, 375] on div "ON trxn.practiceid = f.practiceid" at bounding box center [847, 380] width 500 height 16
copy div "ON trxn.practiceid = f.practiceid"
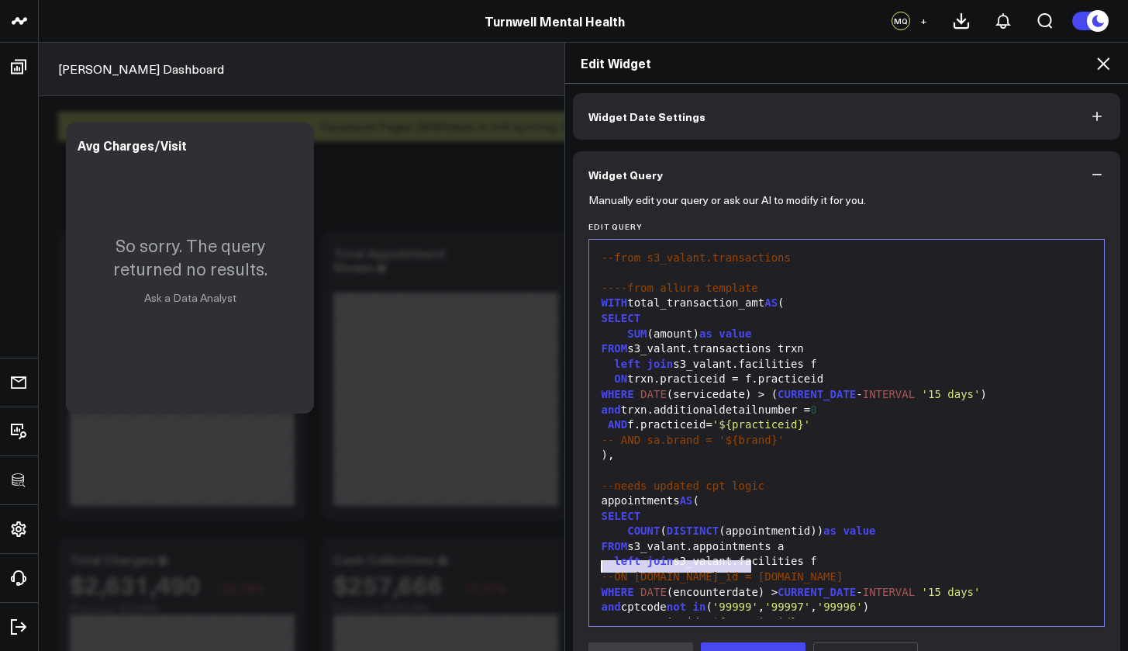
drag, startPoint x: 752, startPoint y: 565, endPoint x: 589, endPoint y: 569, distance: 162.1
click at [589, 569] on div "Selection deleted 99 1 2 3 4 5 6 7 8 9 10 11 12 13 14 15 16 17 18 19 20 21 22 2…" at bounding box center [847, 433] width 517 height 388
drag, startPoint x: 657, startPoint y: 570, endPoint x: 631, endPoint y: 568, distance: 25.7
click at [631, 569] on div "ON trxn.practiceid = f.practiceid" at bounding box center [847, 577] width 500 height 16
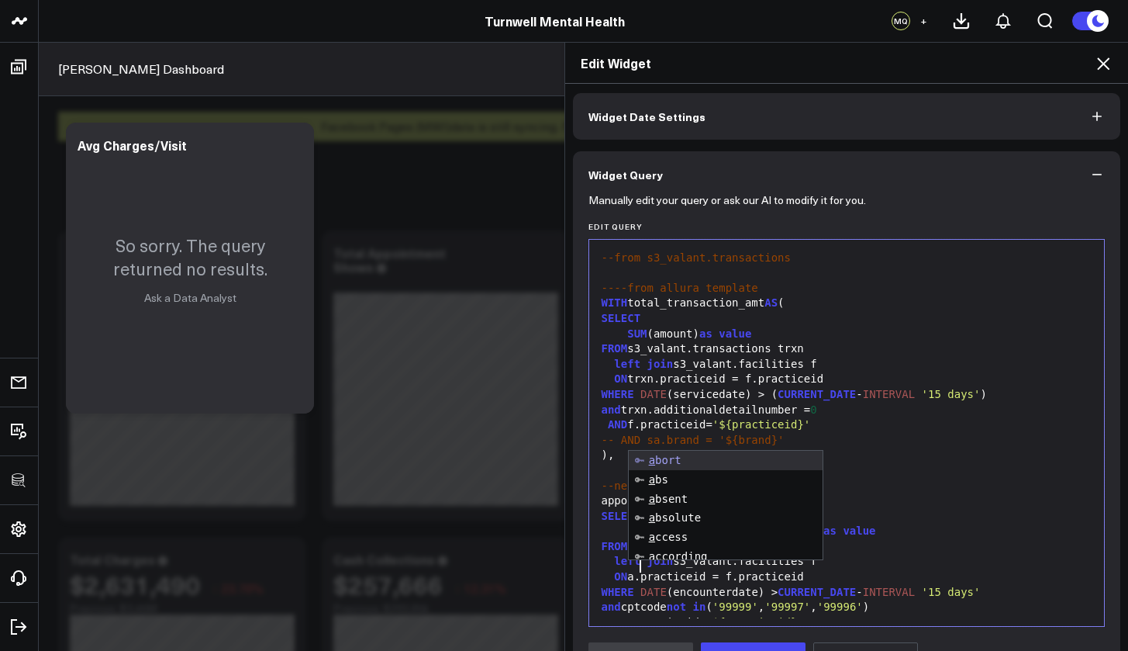
click at [888, 543] on div "FROM s3_valant.appointments a" at bounding box center [847, 547] width 500 height 16
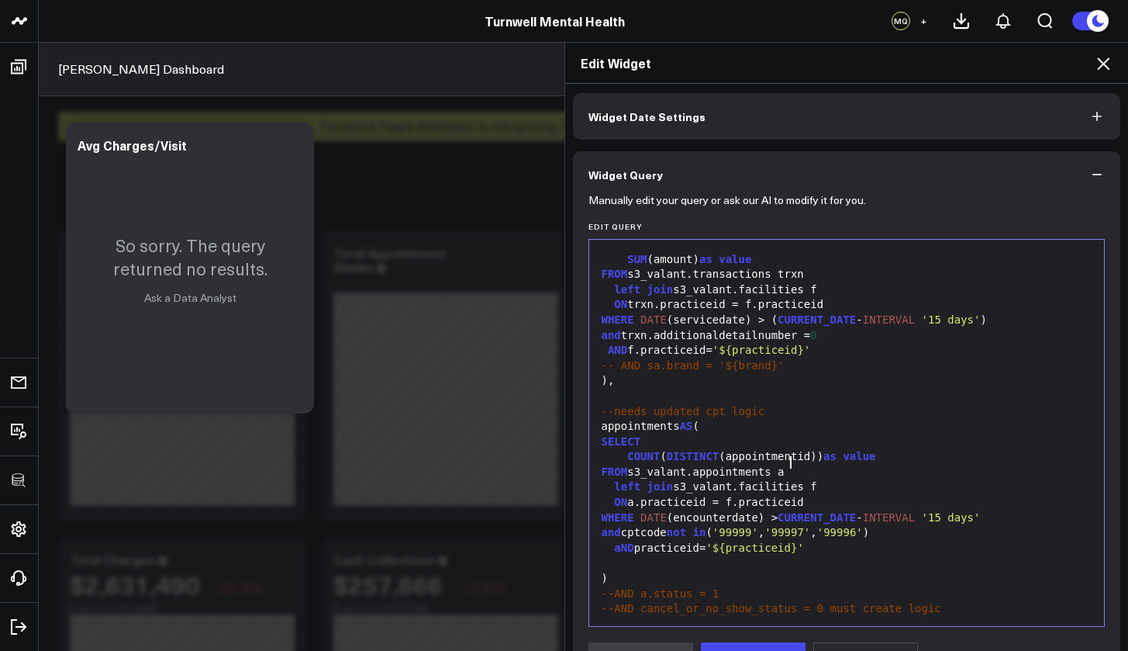
scroll to position [105, 0]
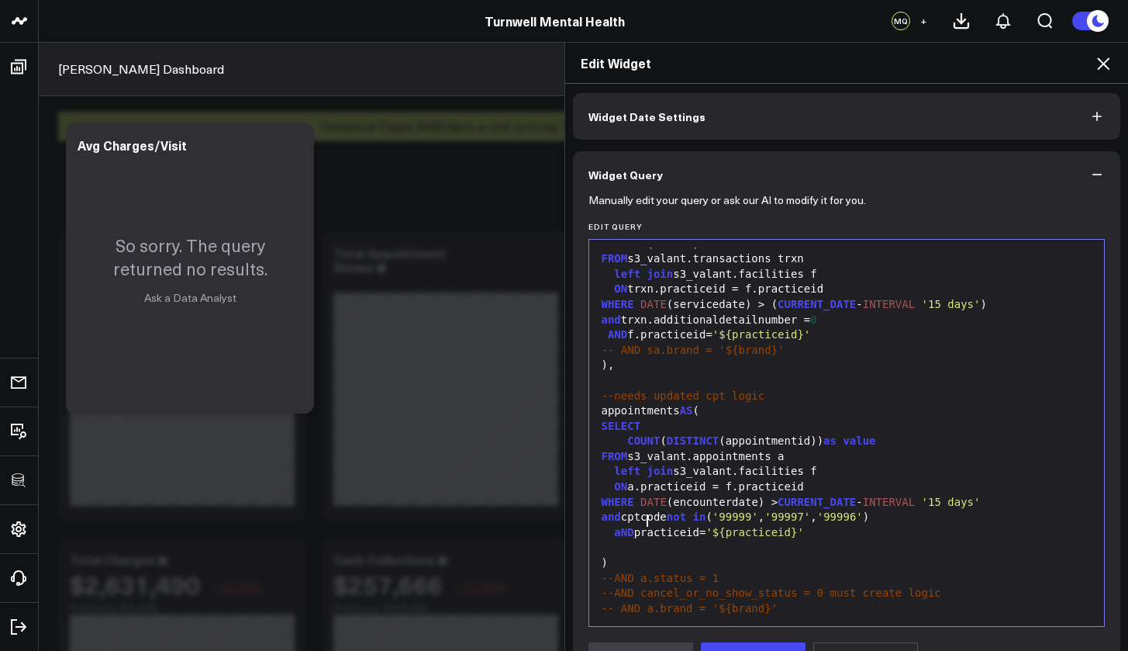
click at [639, 525] on div "aND practiceid= '${practiceid}'" at bounding box center [847, 533] width 500 height 16
click at [636, 525] on div "aND practiceid= '${practiceid}'" at bounding box center [847, 533] width 500 height 16
click at [635, 329] on div "AND f.practiceid= '${practiceid}'" at bounding box center [847, 335] width 500 height 16
click at [644, 525] on div "aND a.practiceid= '${practiceid}'" at bounding box center [847, 533] width 500 height 16
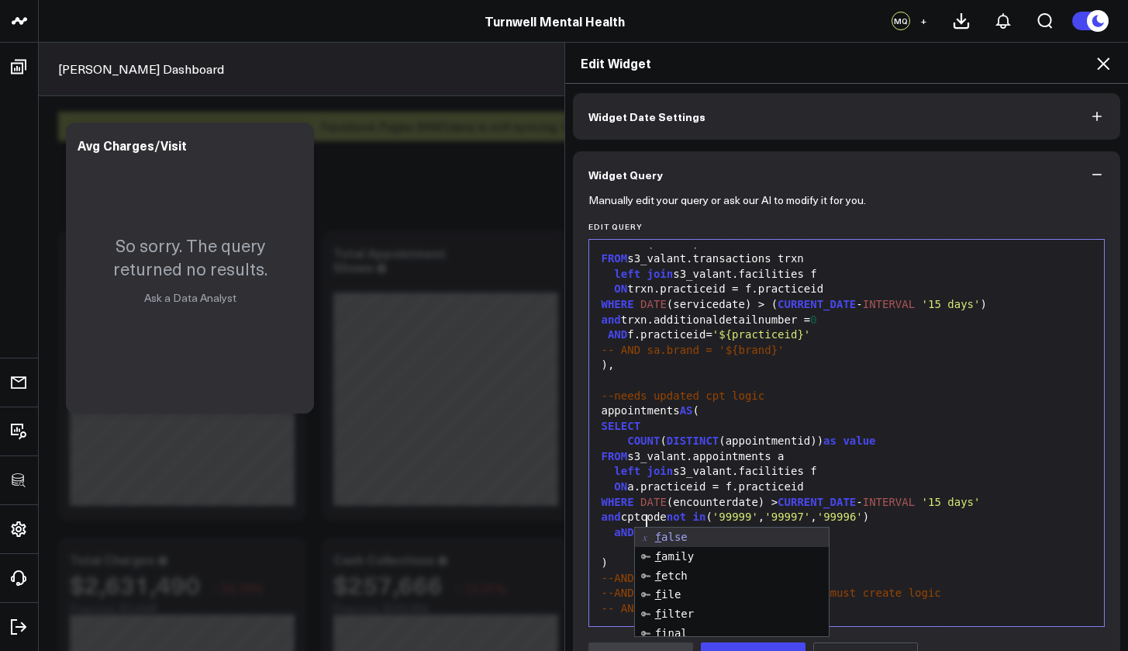
click at [851, 527] on div "aND f.practiceid= '${practiceid}'" at bounding box center [847, 533] width 500 height 16
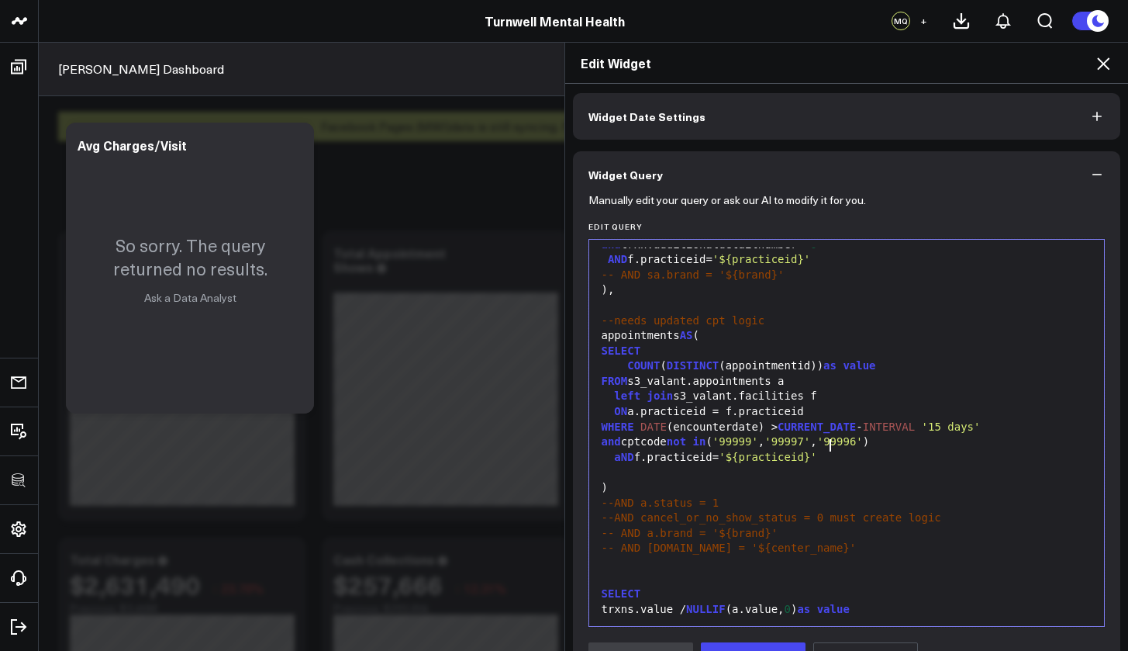
scroll to position [206, 0]
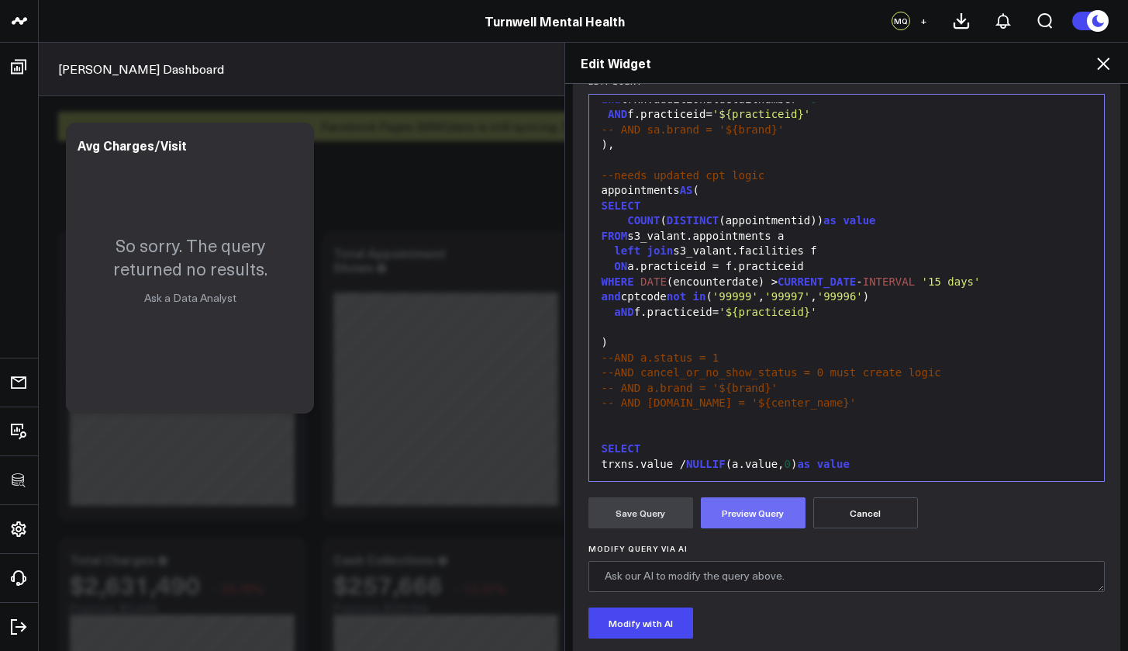
click at [755, 512] on button "Preview Query" at bounding box center [753, 512] width 105 height 31
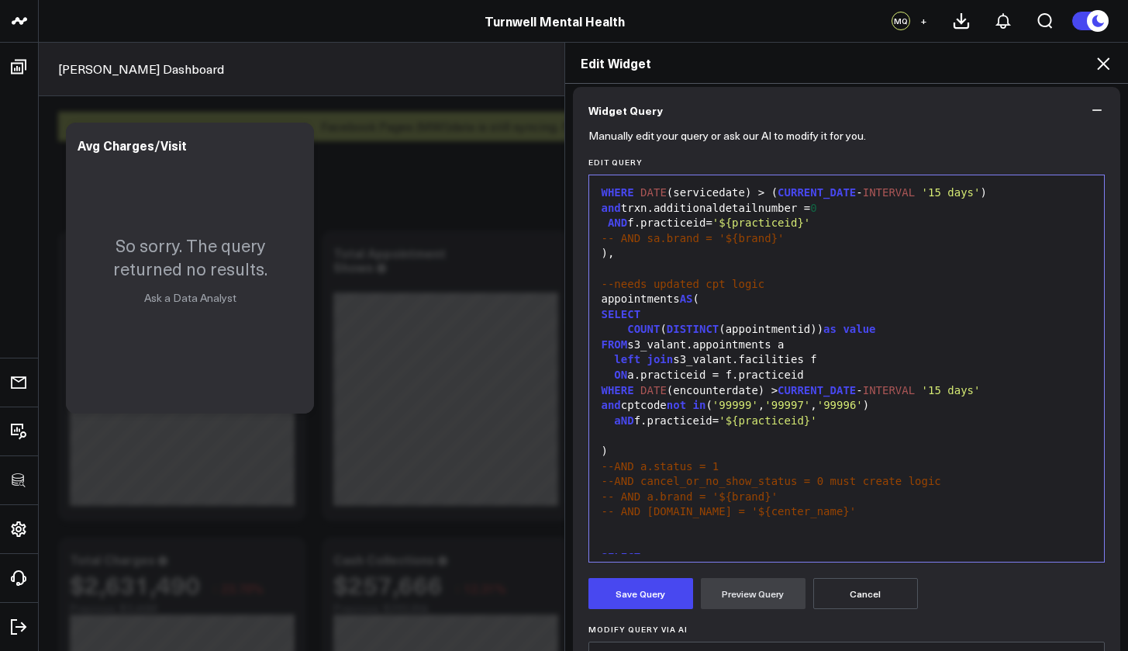
scroll to position [92, 0]
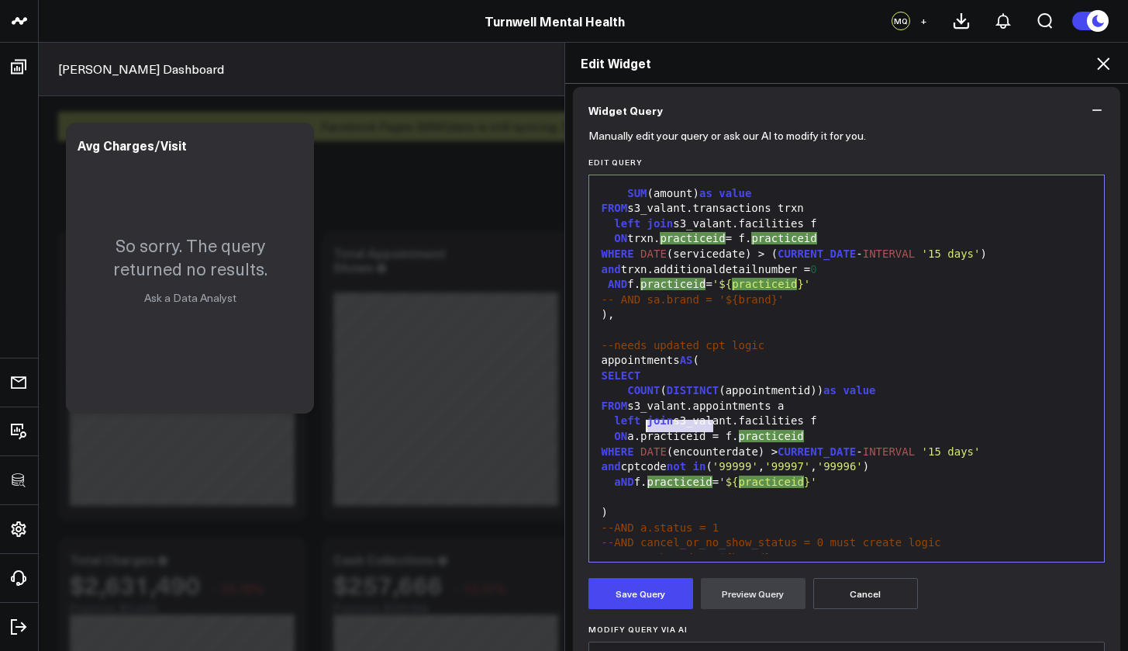
drag, startPoint x: 710, startPoint y: 426, endPoint x: 644, endPoint y: 425, distance: 65.9
click at [644, 429] on div "ON a.practiceid = f. practiceid" at bounding box center [847, 437] width 500 height 16
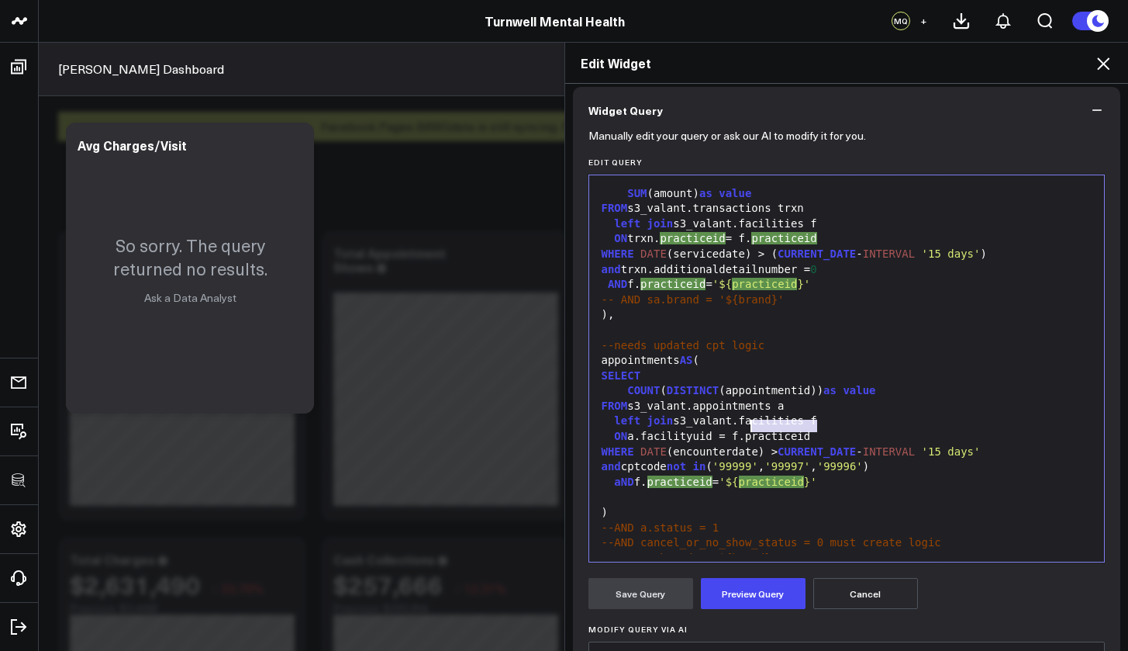
drag, startPoint x: 816, startPoint y: 427, endPoint x: 748, endPoint y: 423, distance: 67.6
click at [748, 429] on div "ON a.facilityuid = f.practiceid" at bounding box center [847, 437] width 500 height 16
click at [869, 591] on button "Cancel" at bounding box center [866, 593] width 105 height 31
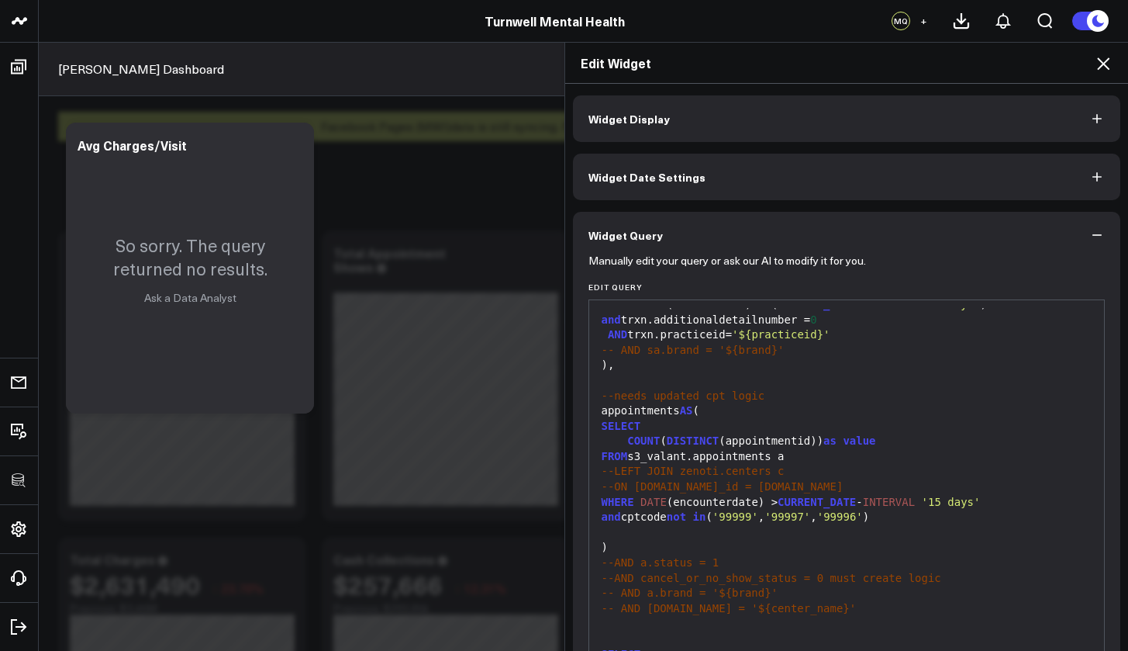
scroll to position [88, 0]
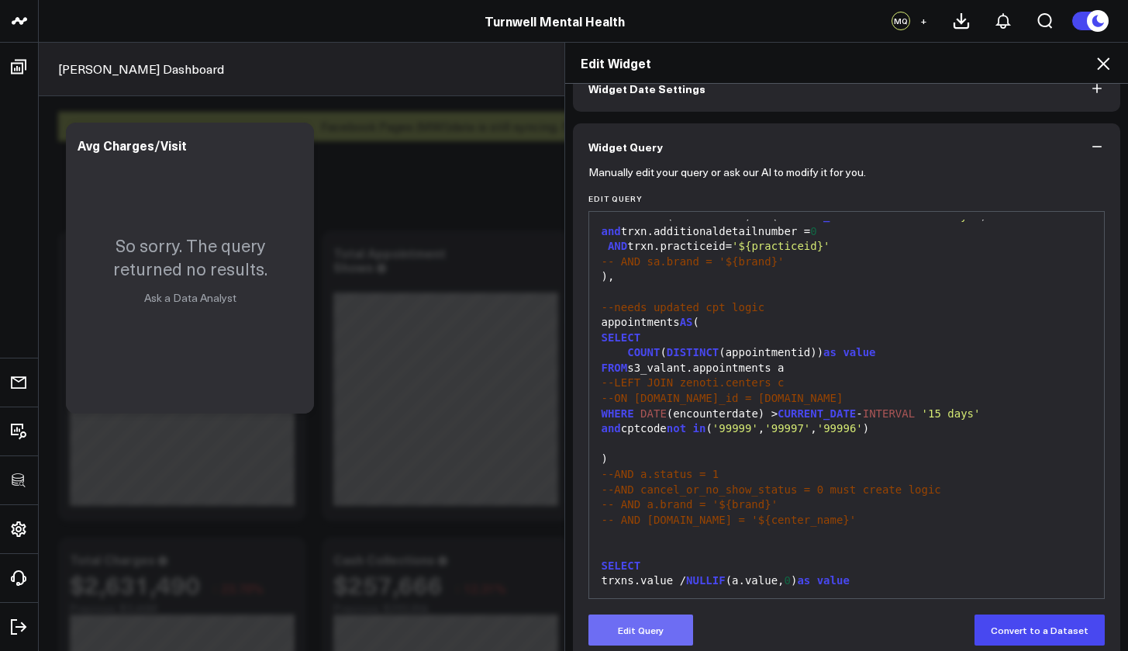
click at [651, 627] on button "Edit Query" at bounding box center [641, 629] width 105 height 31
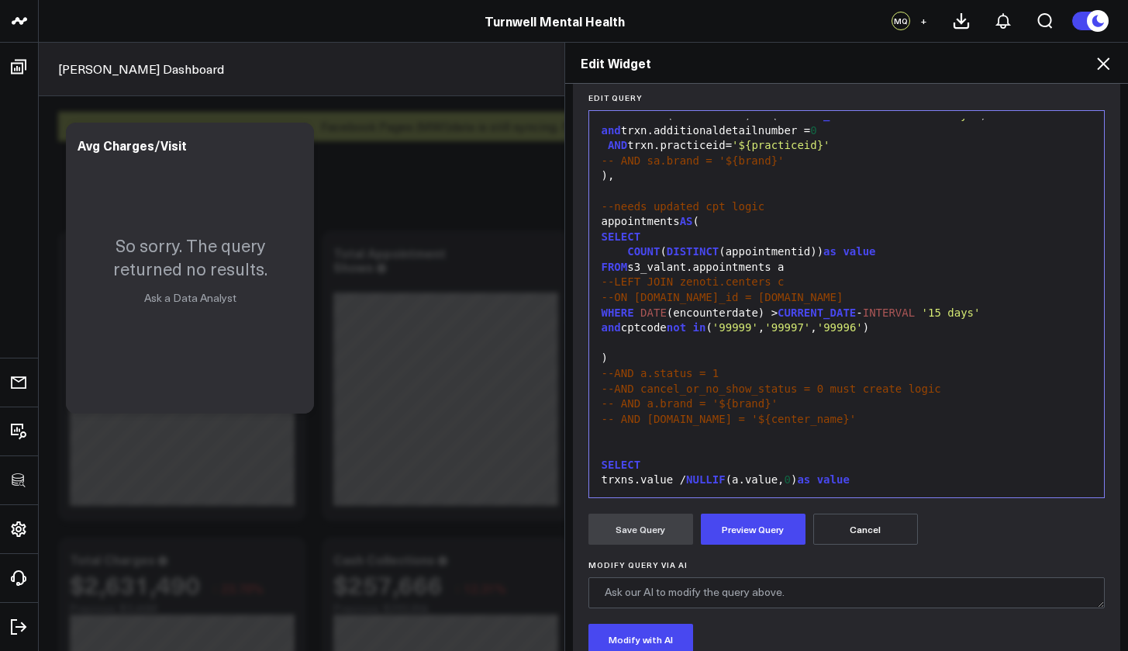
scroll to position [217, 0]
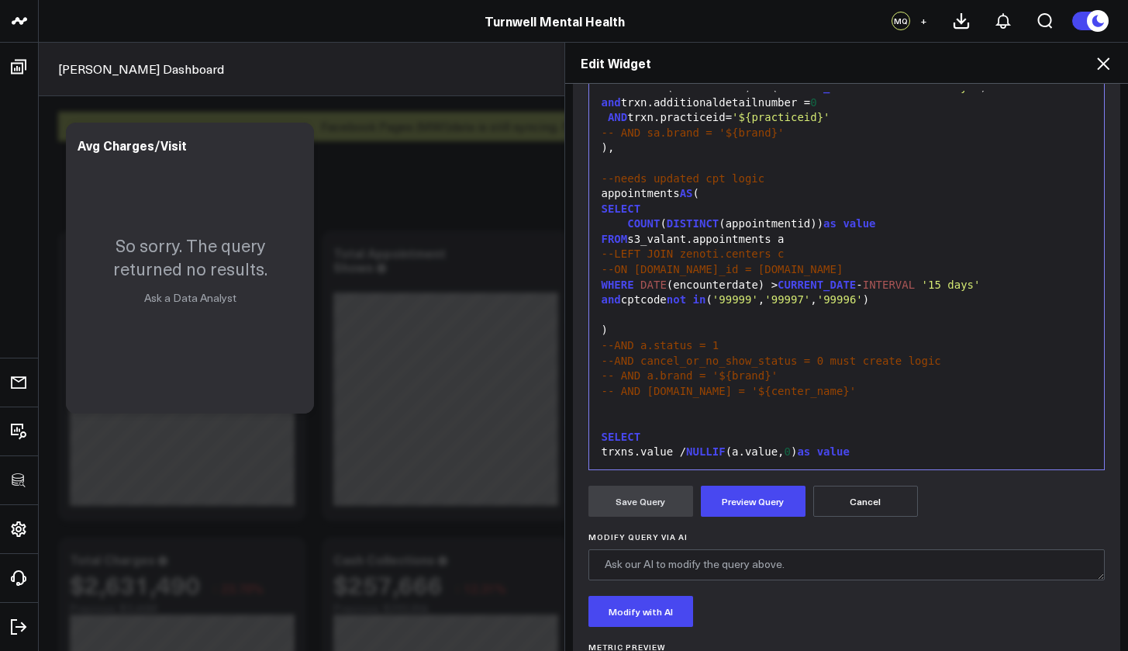
click at [1090, 54] on div "Edit Widget" at bounding box center [847, 63] width 564 height 41
click at [1102, 64] on icon at bounding box center [1103, 63] width 19 height 19
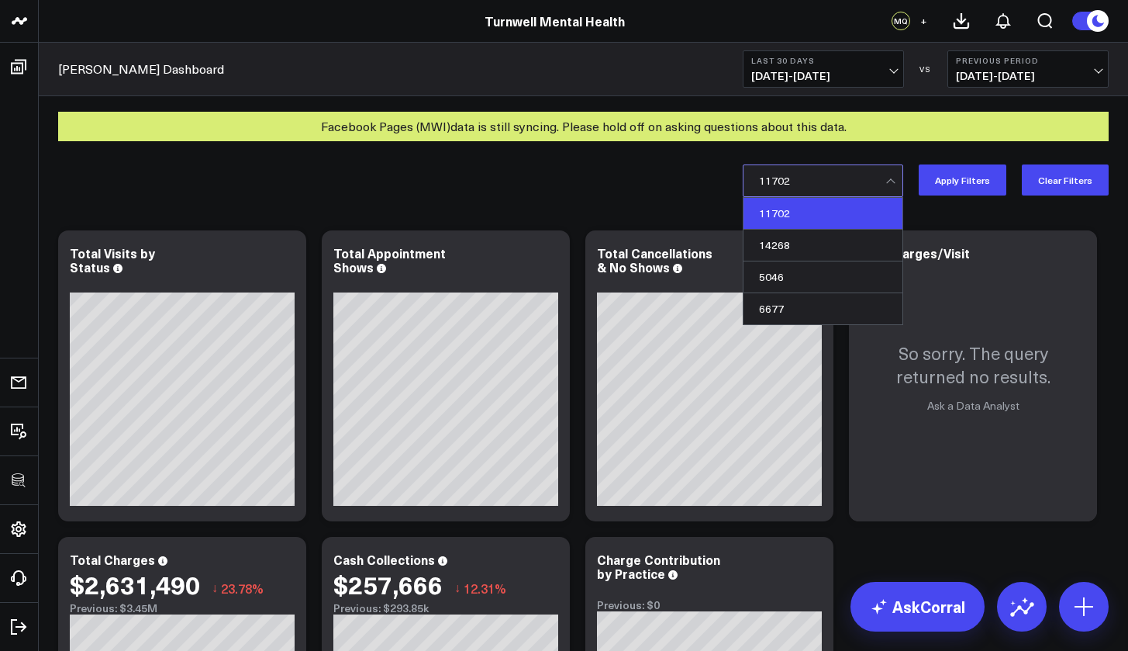
click at [776, 188] on div at bounding box center [822, 180] width 126 height 31
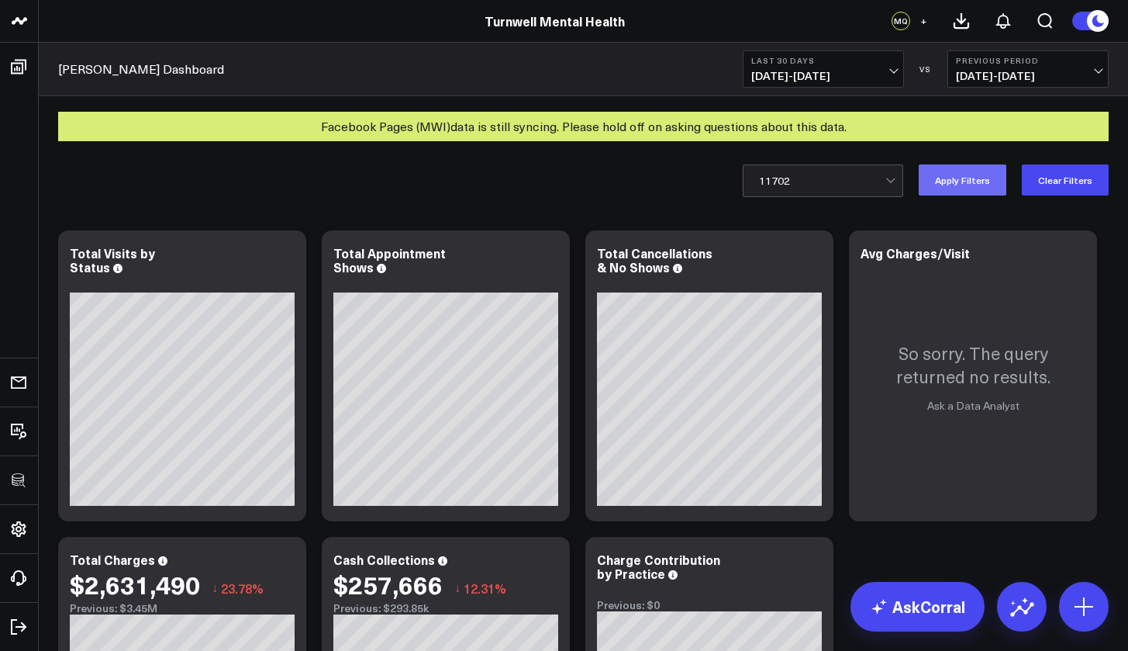
click at [957, 182] on button "Apply Filters" at bounding box center [963, 179] width 88 height 31
click at [880, 185] on div at bounding box center [822, 180] width 126 height 31
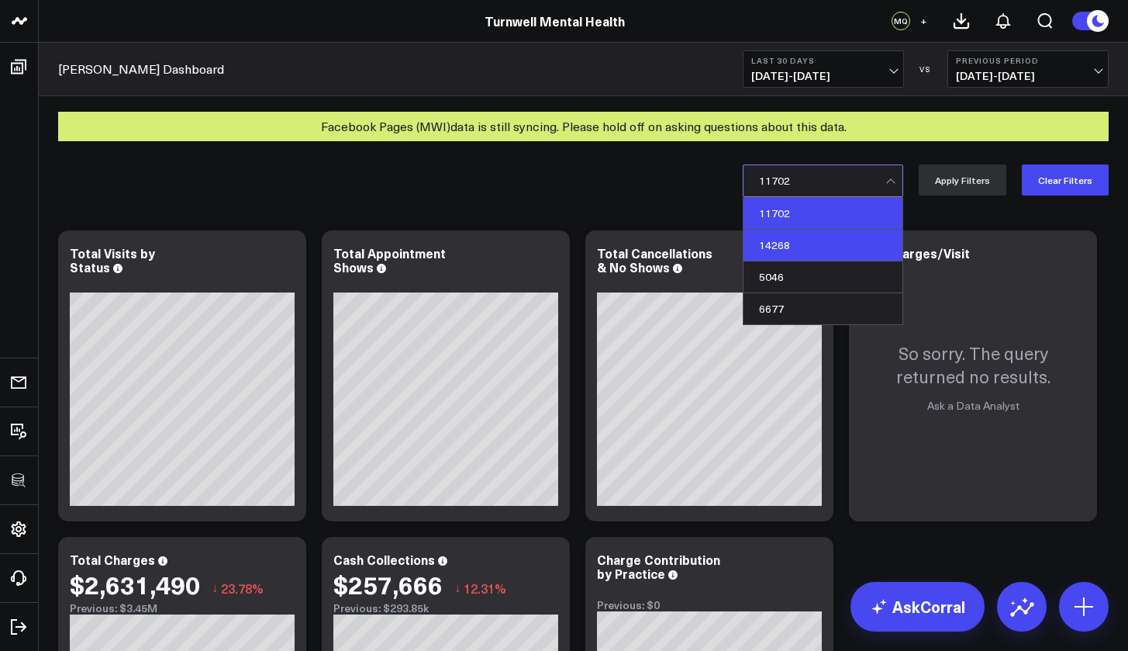
click at [835, 240] on div "14268" at bounding box center [823, 246] width 159 height 32
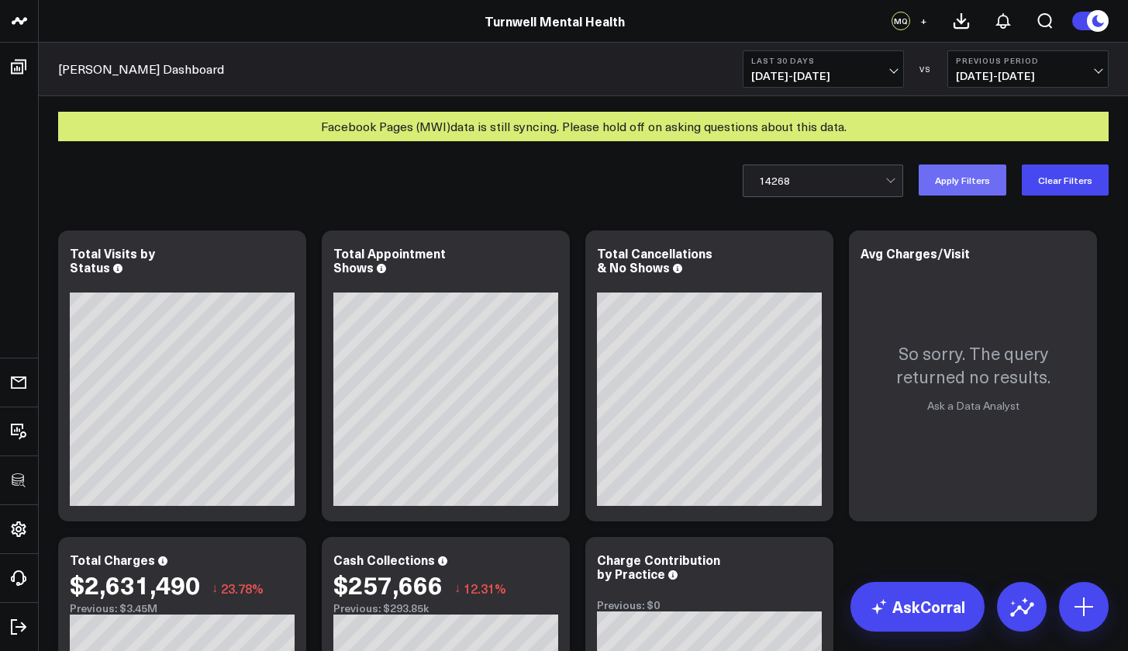
click at [969, 178] on button "Apply Filters" at bounding box center [963, 179] width 88 height 31
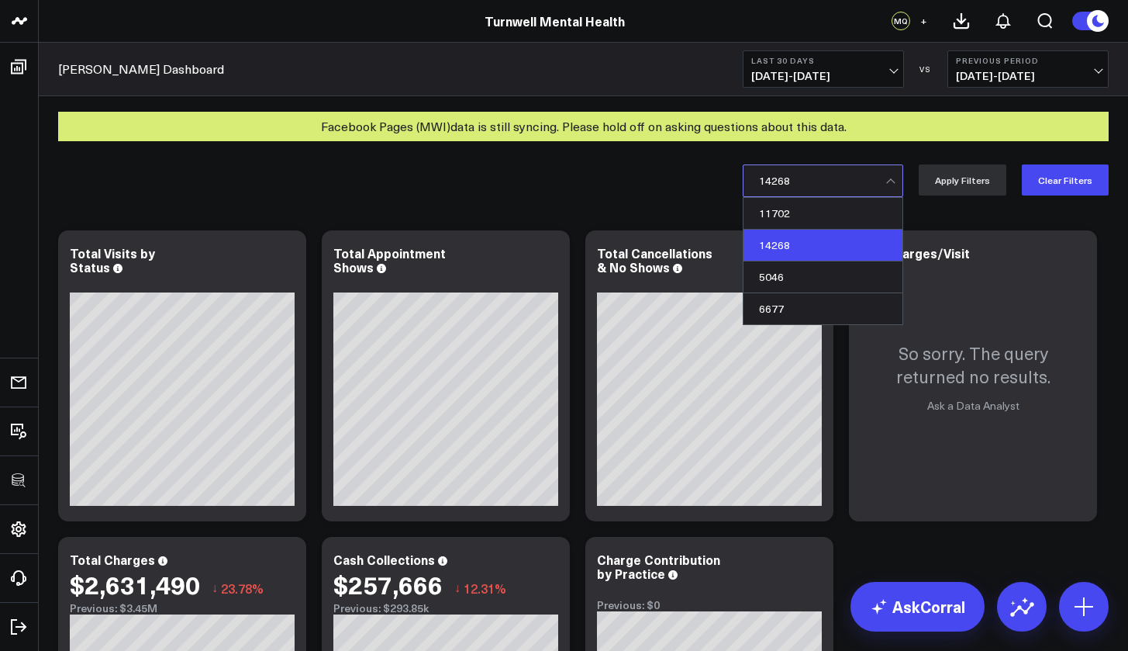
click at [837, 181] on div at bounding box center [822, 180] width 126 height 31
click at [814, 281] on div "5046" at bounding box center [823, 277] width 159 height 32
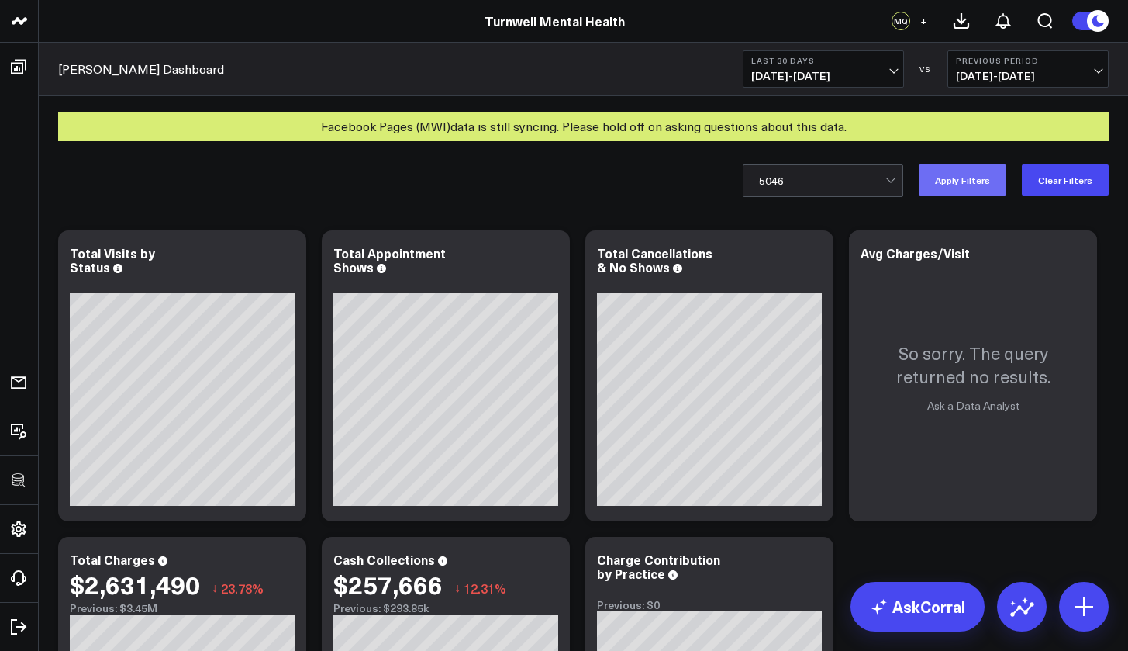
click at [962, 183] on button "Apply Filters" at bounding box center [963, 179] width 88 height 31
click at [831, 186] on div at bounding box center [822, 180] width 126 height 31
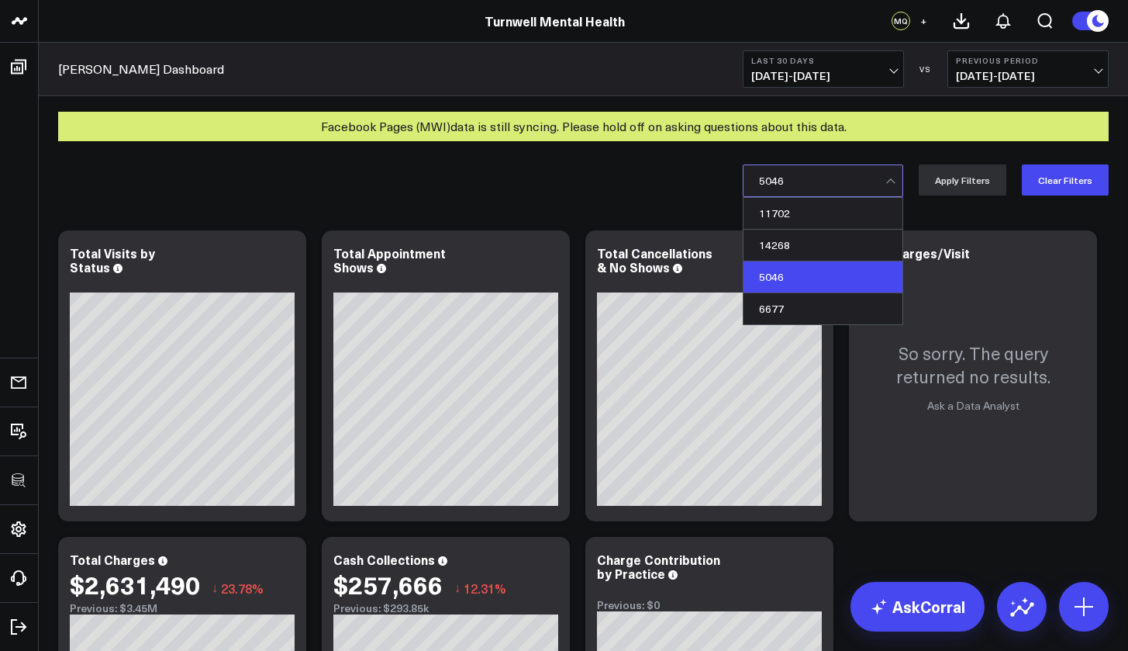
click at [831, 186] on div at bounding box center [822, 180] width 126 height 31
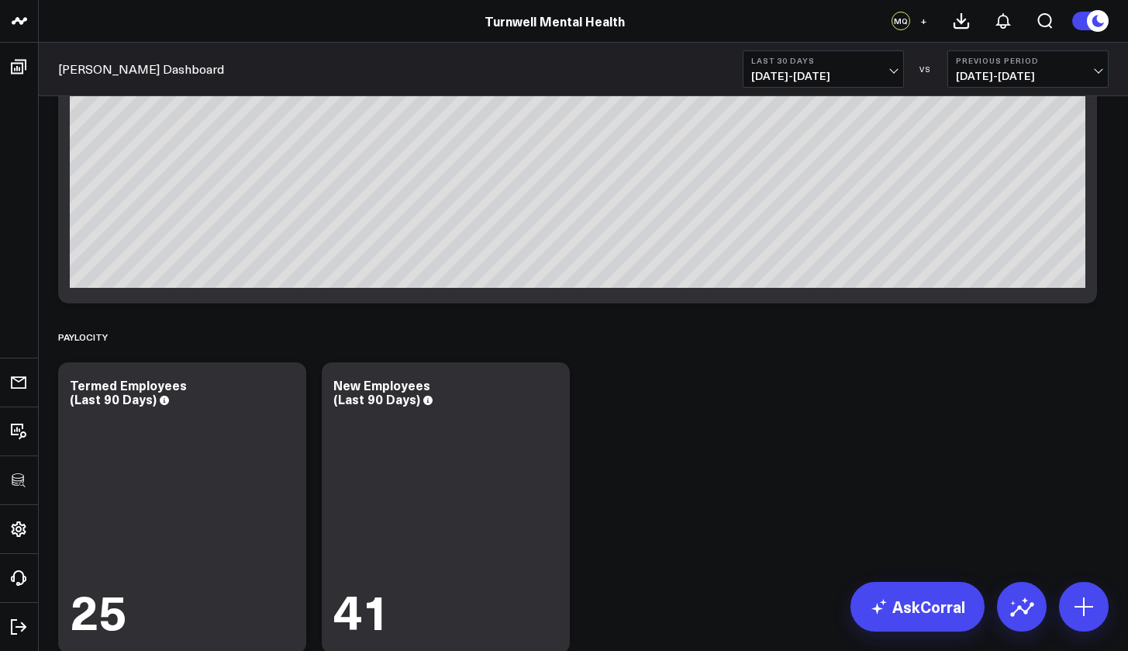
scroll to position [3734, 0]
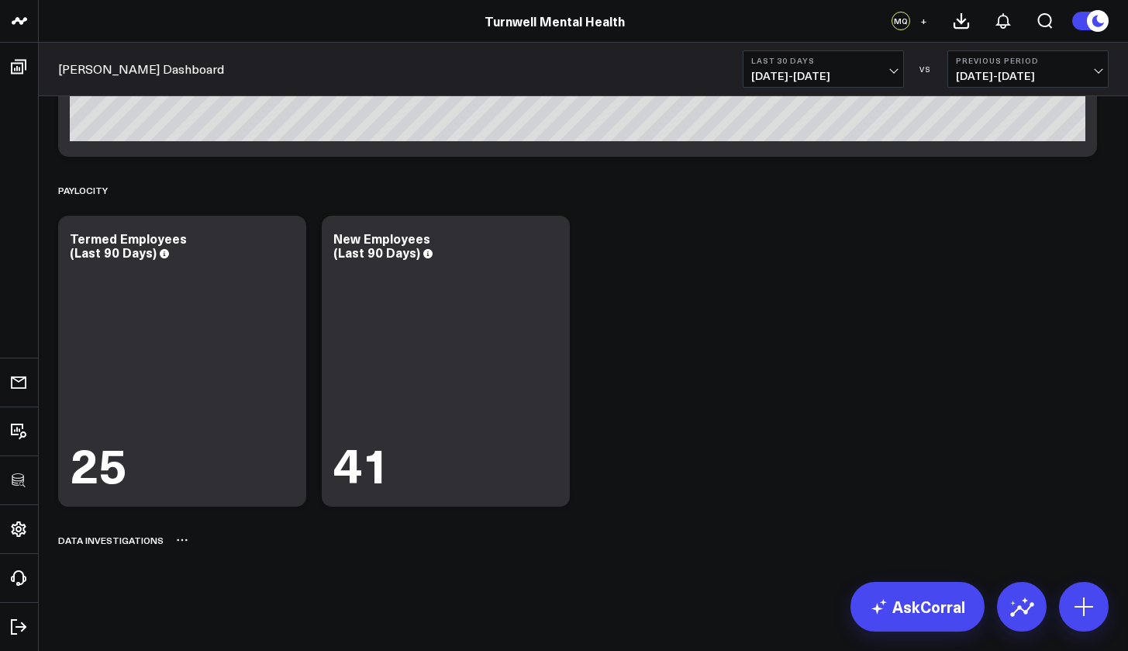
click at [108, 546] on div "Data Investigations" at bounding box center [110, 540] width 105 height 36
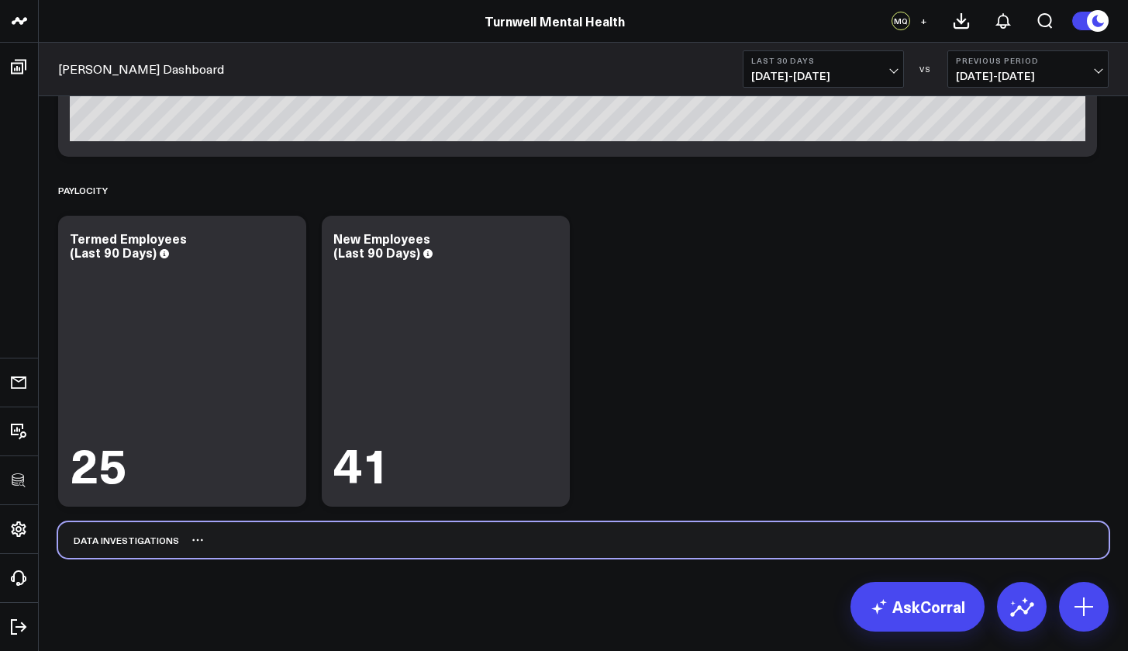
click at [105, 546] on div "Data Investigations" at bounding box center [118, 540] width 121 height 36
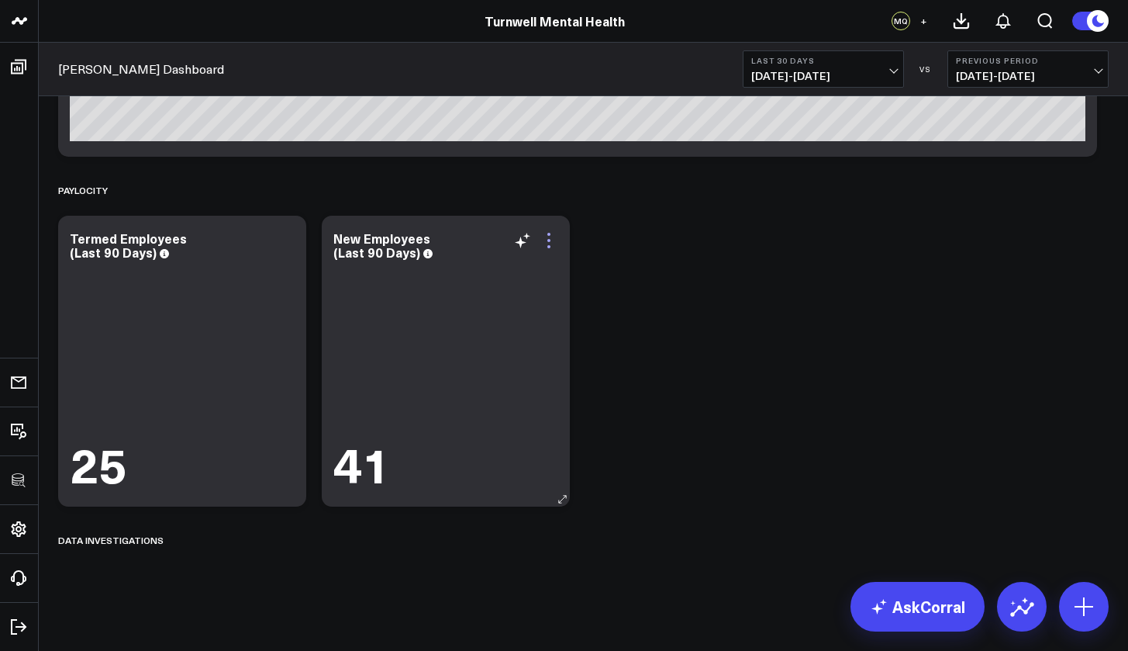
click at [548, 240] on icon at bounding box center [549, 240] width 3 height 3
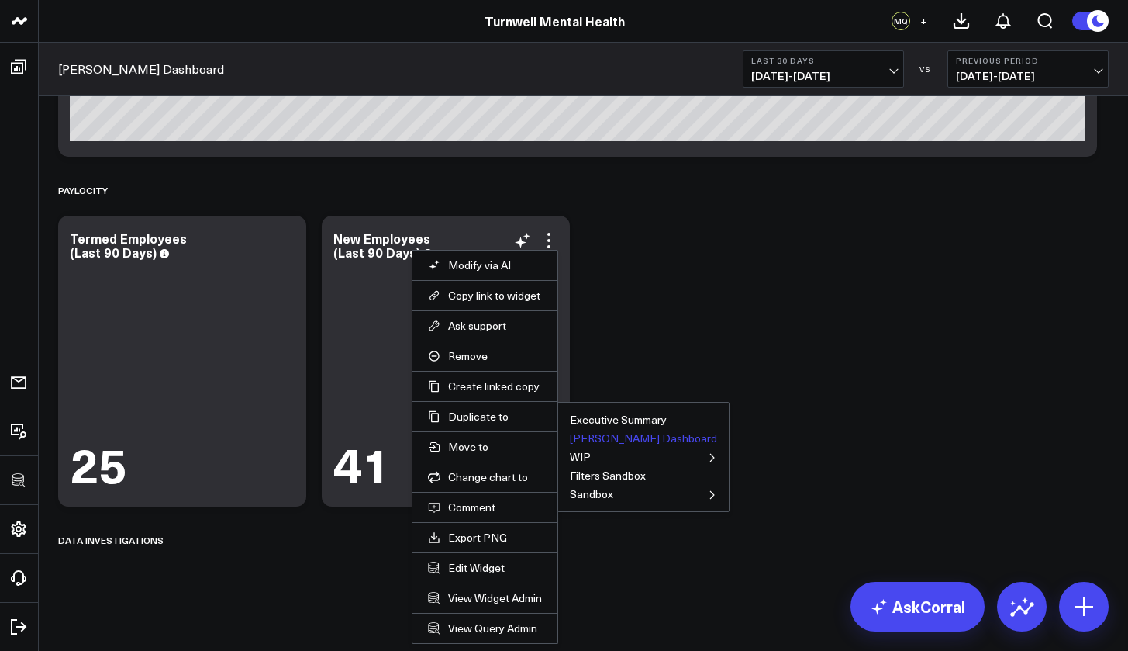
click at [614, 442] on button "Valant Dashboard" at bounding box center [643, 438] width 147 height 11
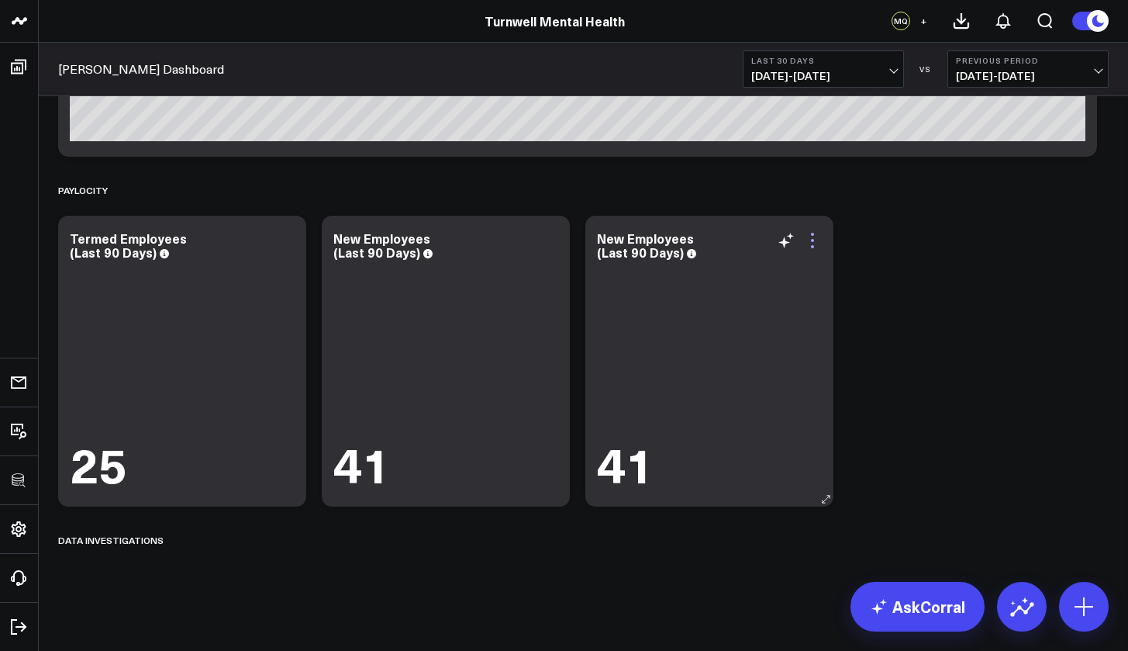
click at [816, 241] on icon at bounding box center [813, 240] width 19 height 19
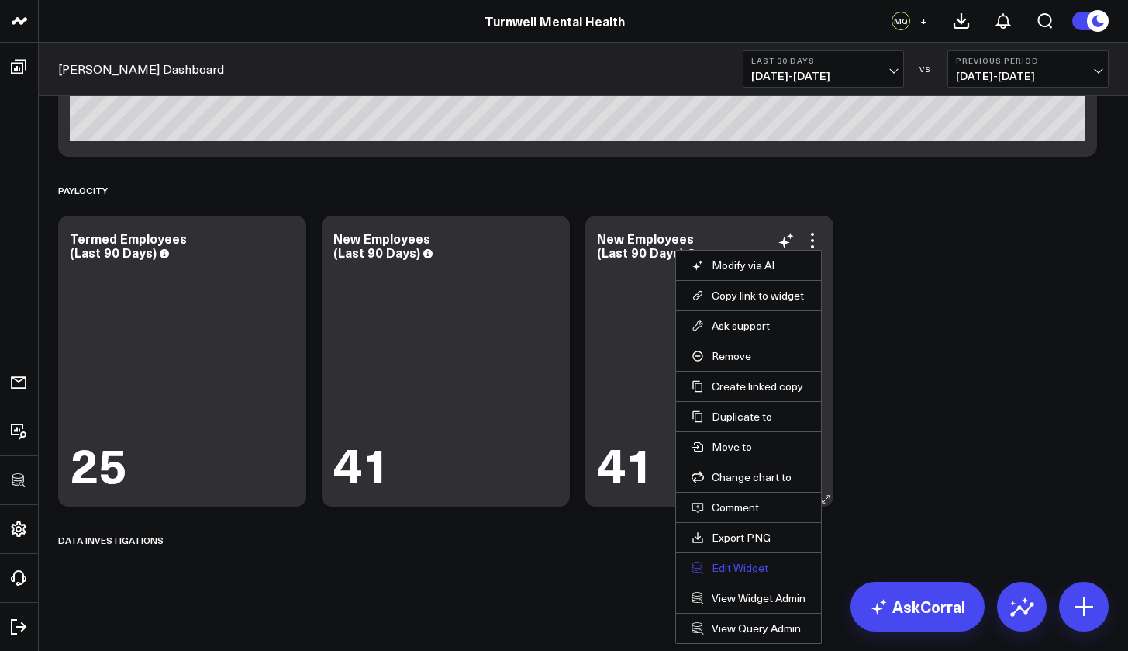
click at [740, 563] on button "Edit Widget" at bounding box center [749, 568] width 114 height 14
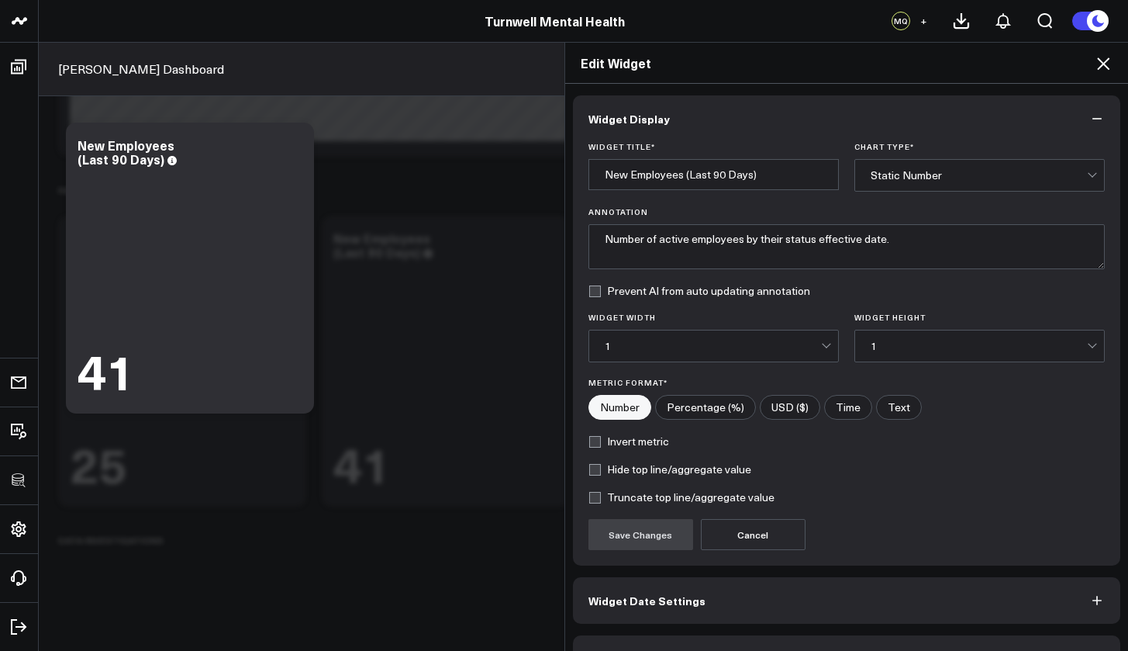
scroll to position [42, 0]
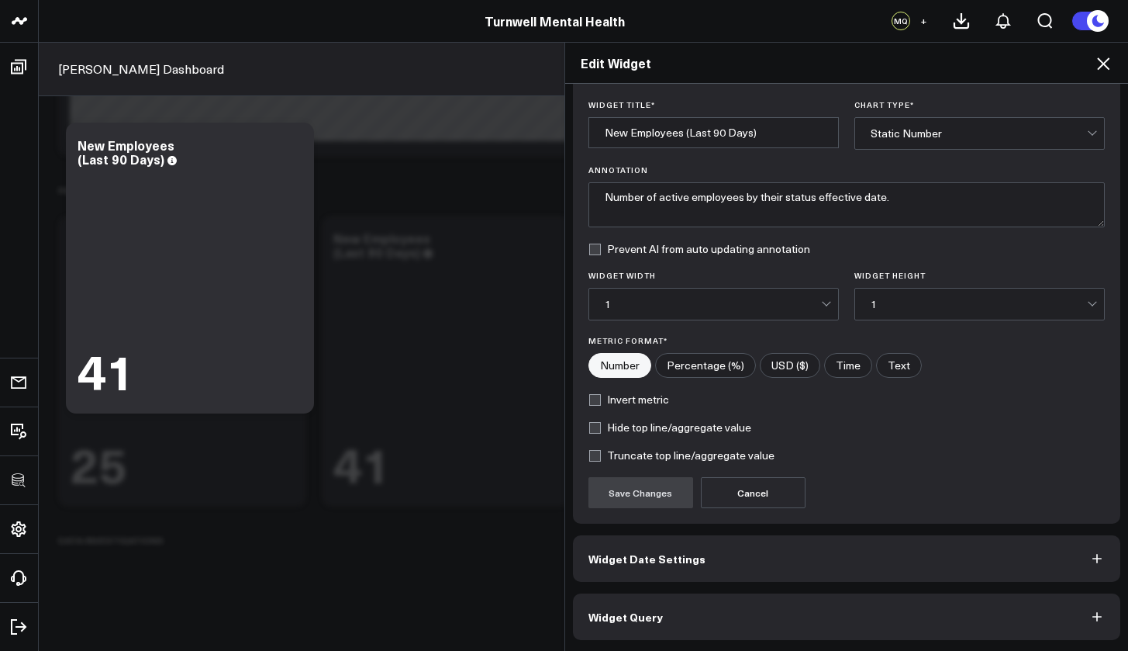
click at [707, 620] on button "Widget Query" at bounding box center [847, 616] width 548 height 47
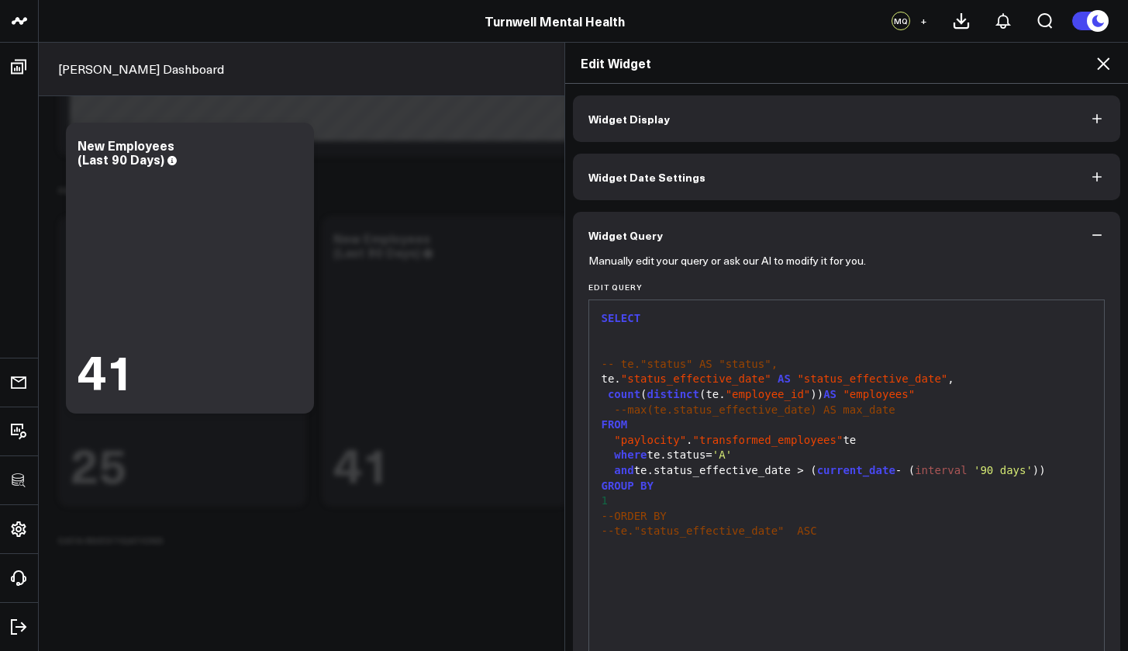
scroll to position [16, 0]
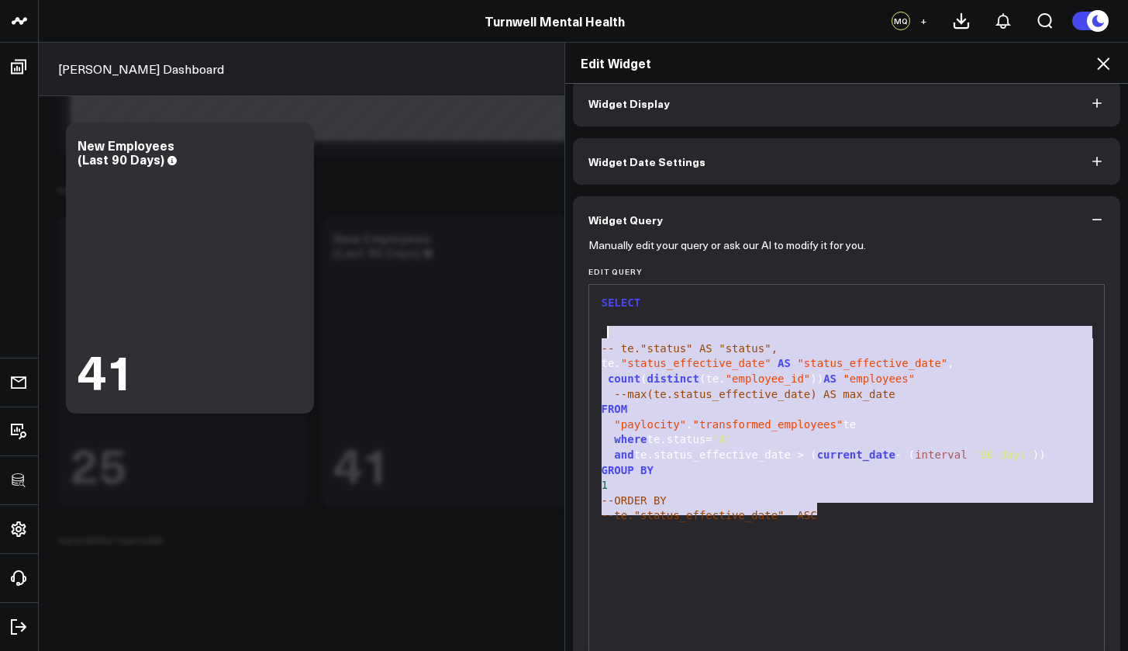
drag, startPoint x: 833, startPoint y: 508, endPoint x: 631, endPoint y: 326, distance: 272.4
click at [631, 326] on div "SELECT -- te."status" AS "status", te. "status_effective_date" AS "status_effec…" at bounding box center [847, 477] width 500 height 371
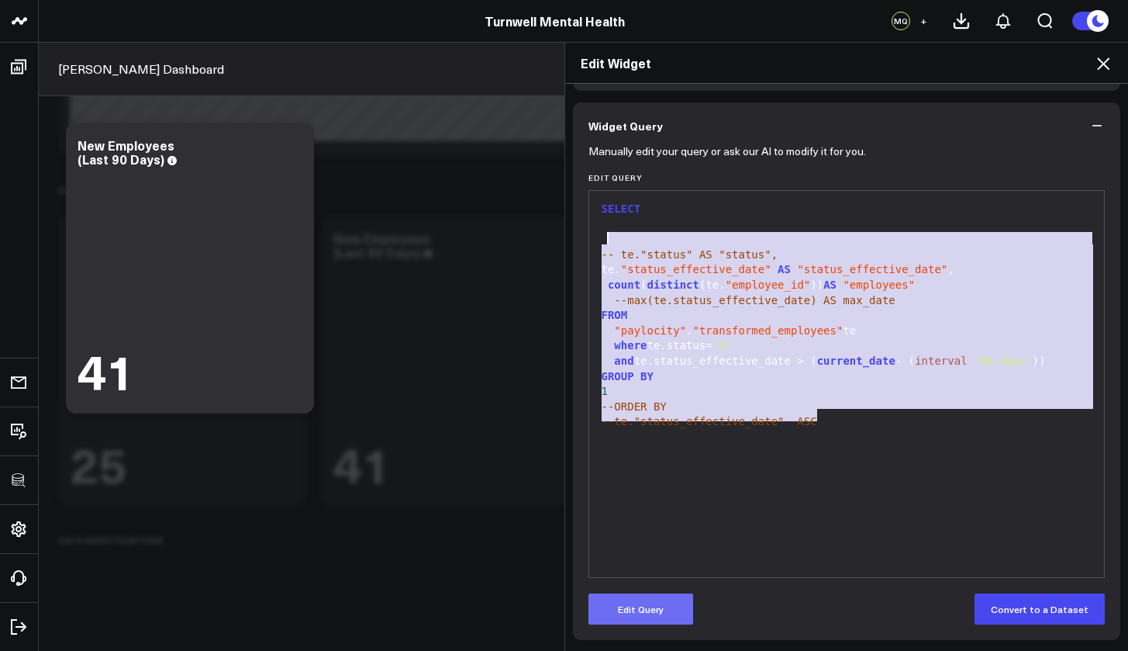
click at [643, 620] on button "Edit Query" at bounding box center [641, 608] width 105 height 31
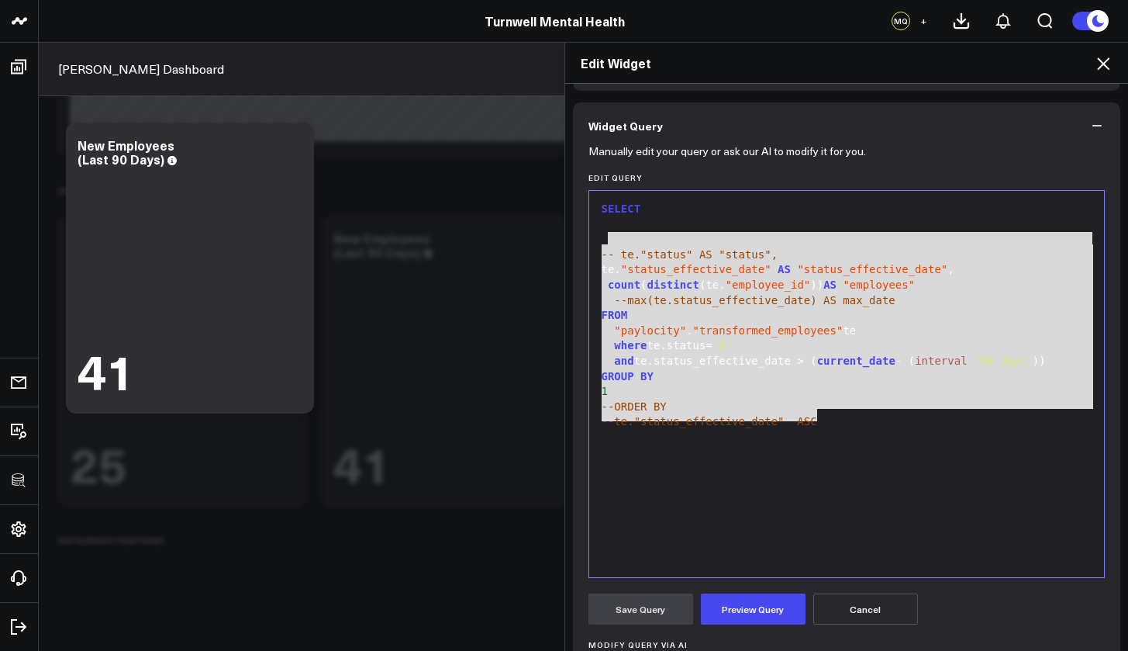
click at [810, 441] on div "SELECT -- te."status" AS "status", te. "status_effective_date" AS "status_effec…" at bounding box center [847, 384] width 500 height 371
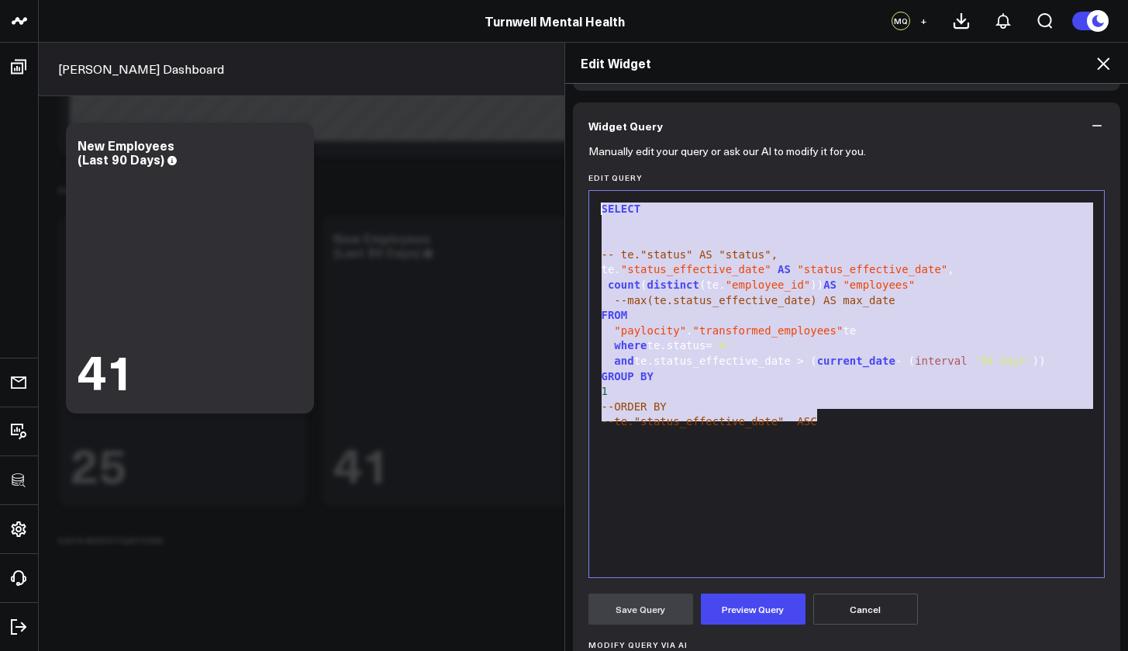
drag, startPoint x: 829, startPoint y: 418, endPoint x: 589, endPoint y: 208, distance: 319.4
click at [589, 208] on div "99 1 2 3 4 5 6 7 8 9 10 11 12 13 14 15 › ⌄ SELECT -- te."status" AS "status", t…" at bounding box center [847, 384] width 517 height 388
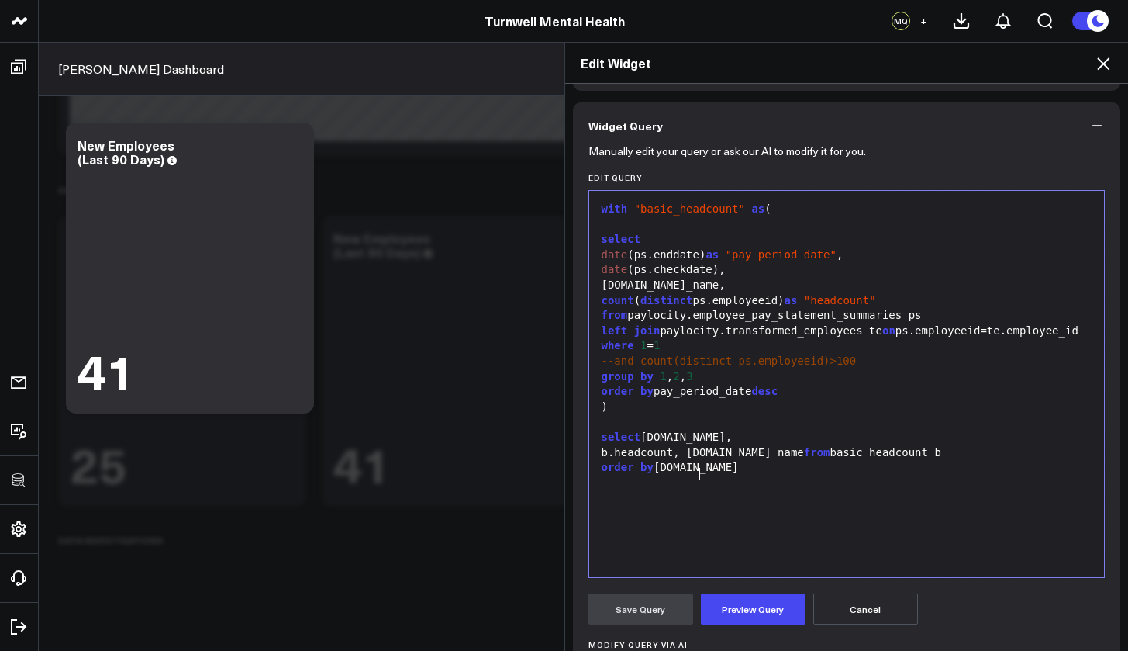
click at [720, 474] on div "order by b.date" at bounding box center [847, 468] width 500 height 16
click at [949, 461] on div "b.headcount, b.company_name from basic_headcount b" at bounding box center [847, 453] width 500 height 16
click at [640, 444] on div "select b.date," at bounding box center [847, 438] width 500 height 16
click at [597, 461] on div "b.headcount, b.company_name from basic_headcount b" at bounding box center [847, 453] width 500 height 16
click at [663, 467] on div "where" at bounding box center [847, 468] width 500 height 16
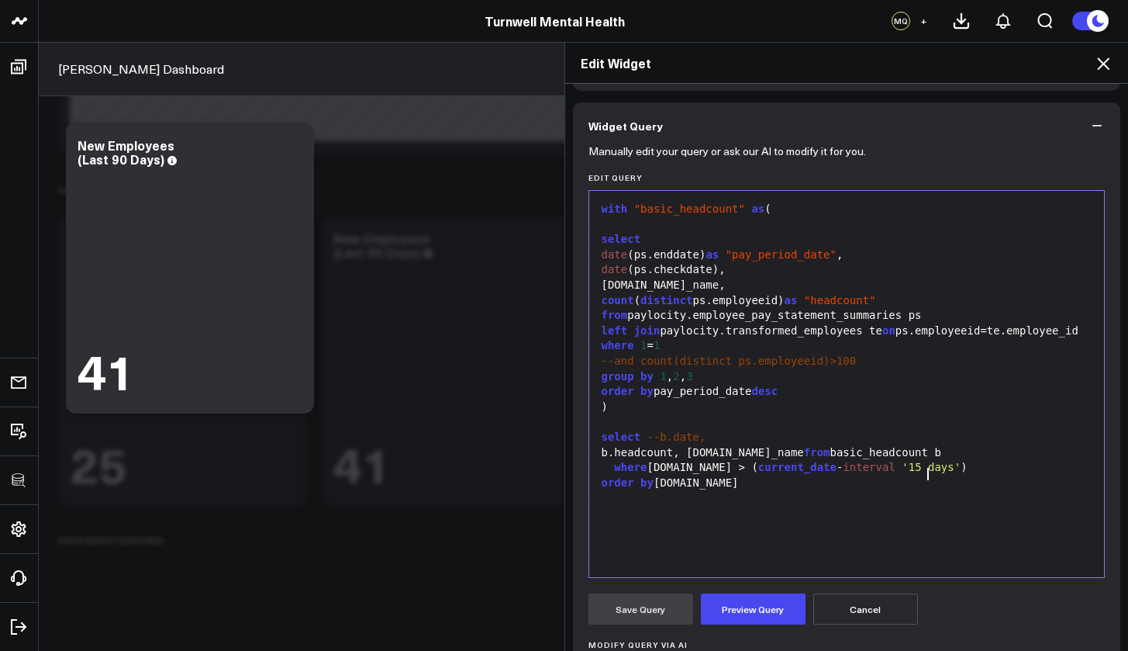
scroll to position [219, 0]
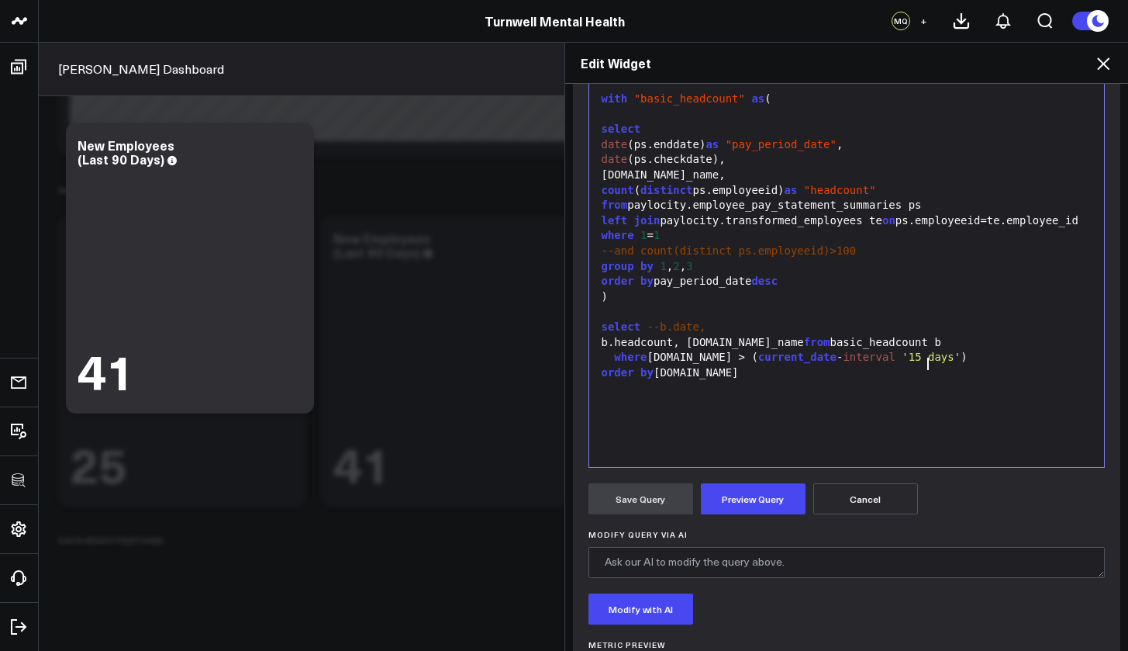
click at [597, 372] on div "order by b.date" at bounding box center [847, 373] width 500 height 16
click at [776, 503] on button "Preview Query" at bounding box center [753, 498] width 105 height 31
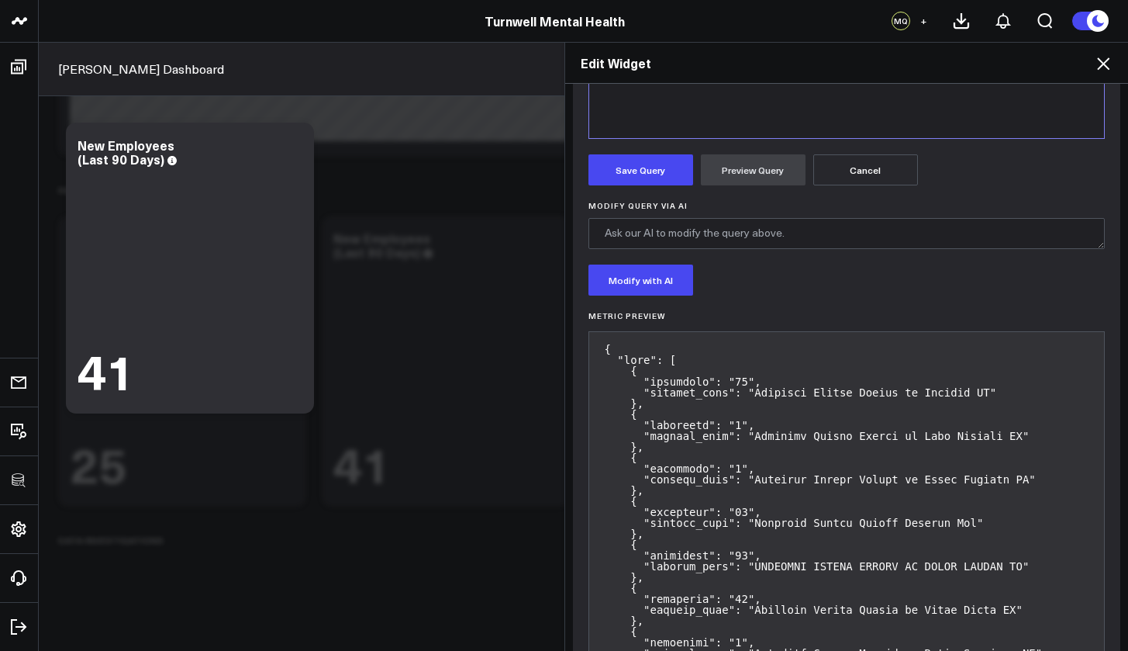
scroll to position [581, 0]
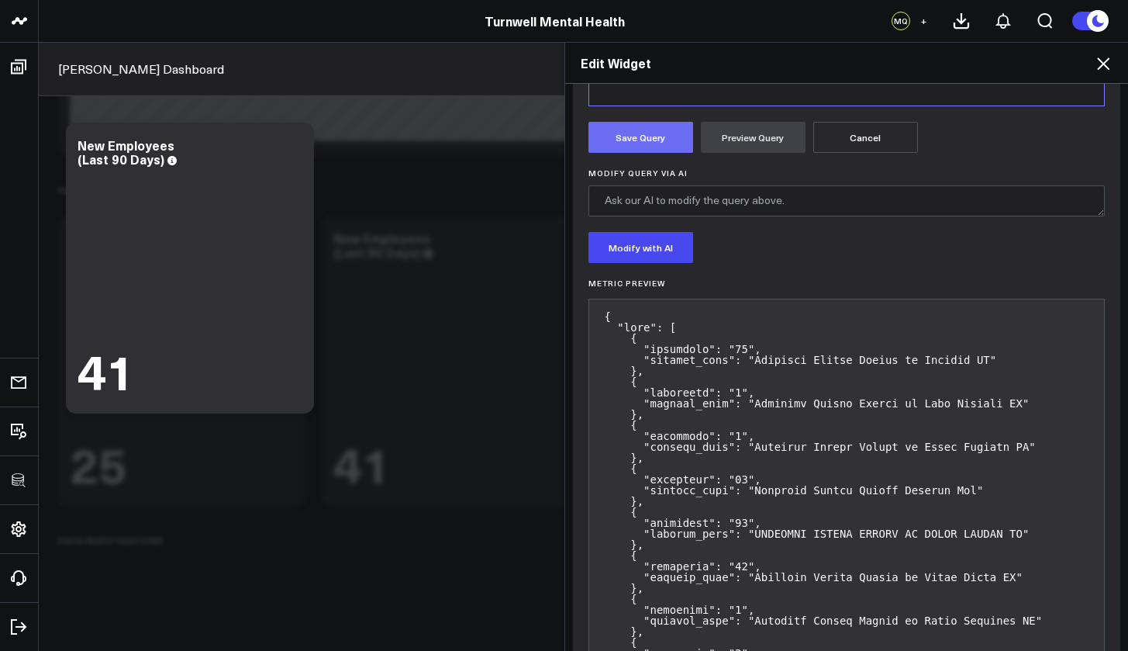
click at [613, 133] on button "Save Query" at bounding box center [641, 137] width 105 height 31
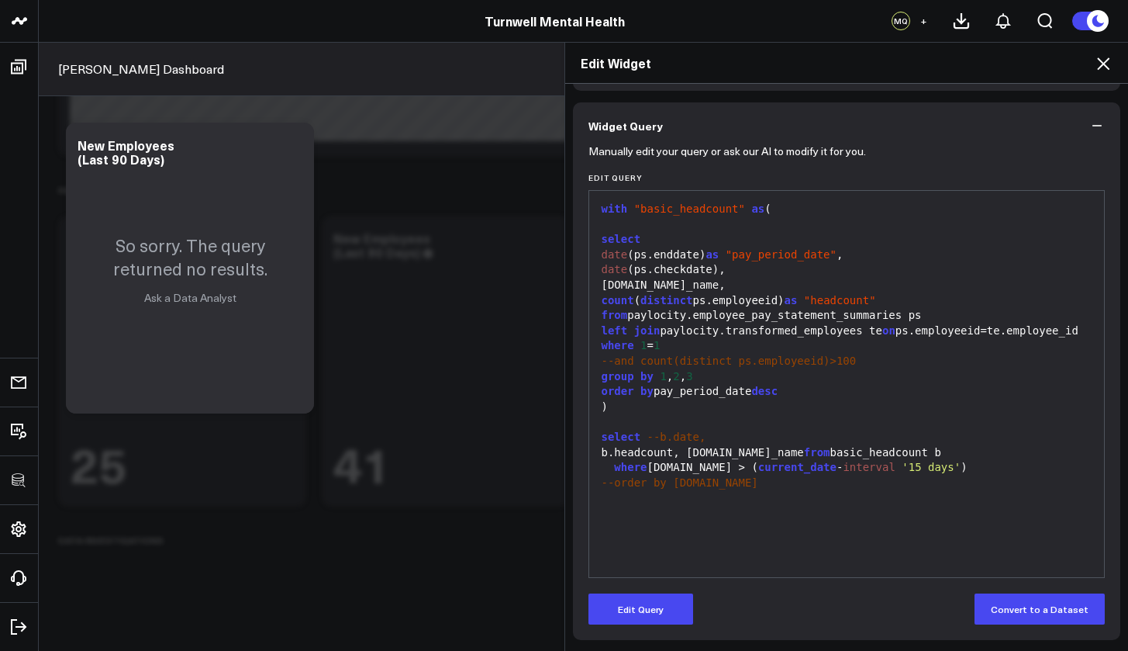
scroll to position [0, 0]
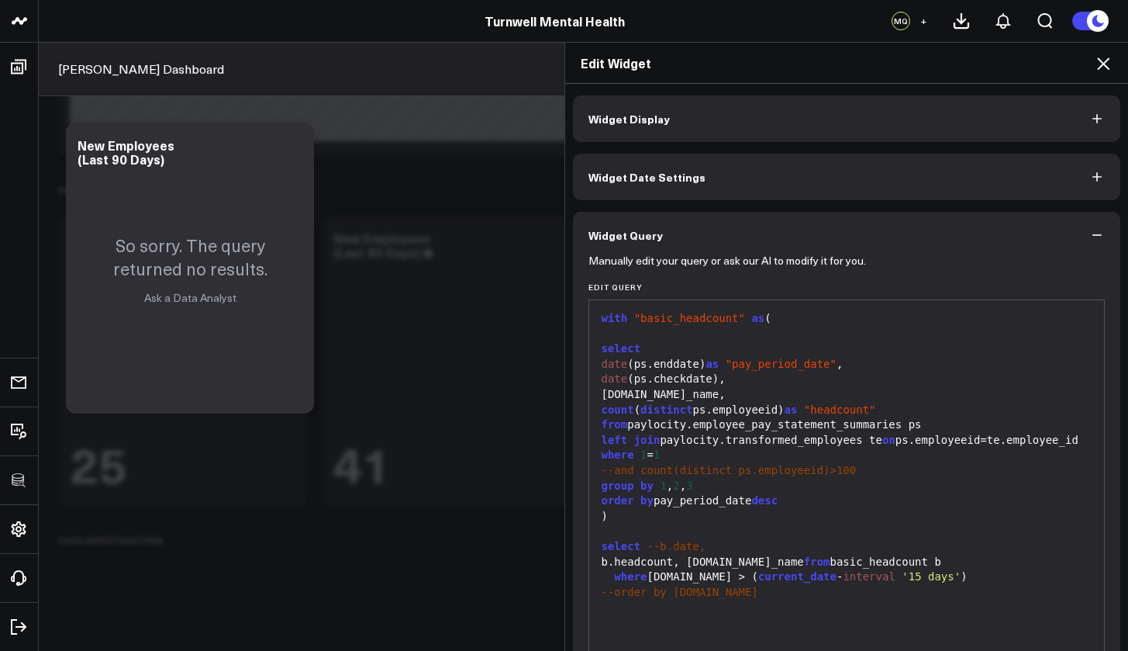
click at [705, 123] on button "Widget Display" at bounding box center [847, 118] width 548 height 47
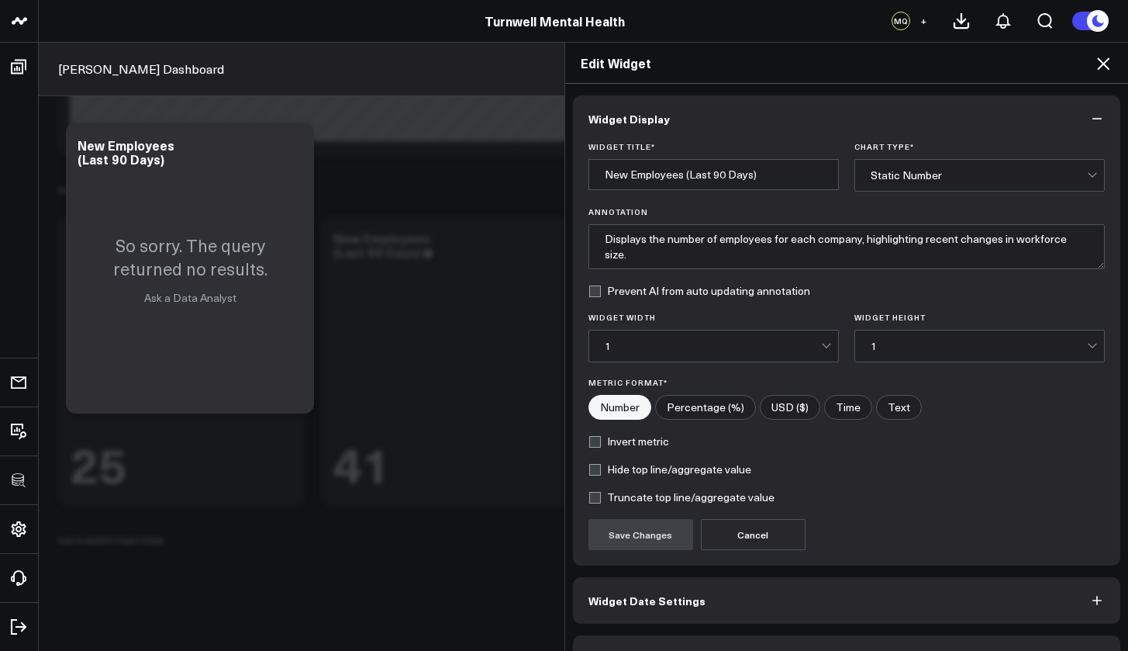
click at [924, 161] on div "Static Number" at bounding box center [979, 175] width 216 height 31
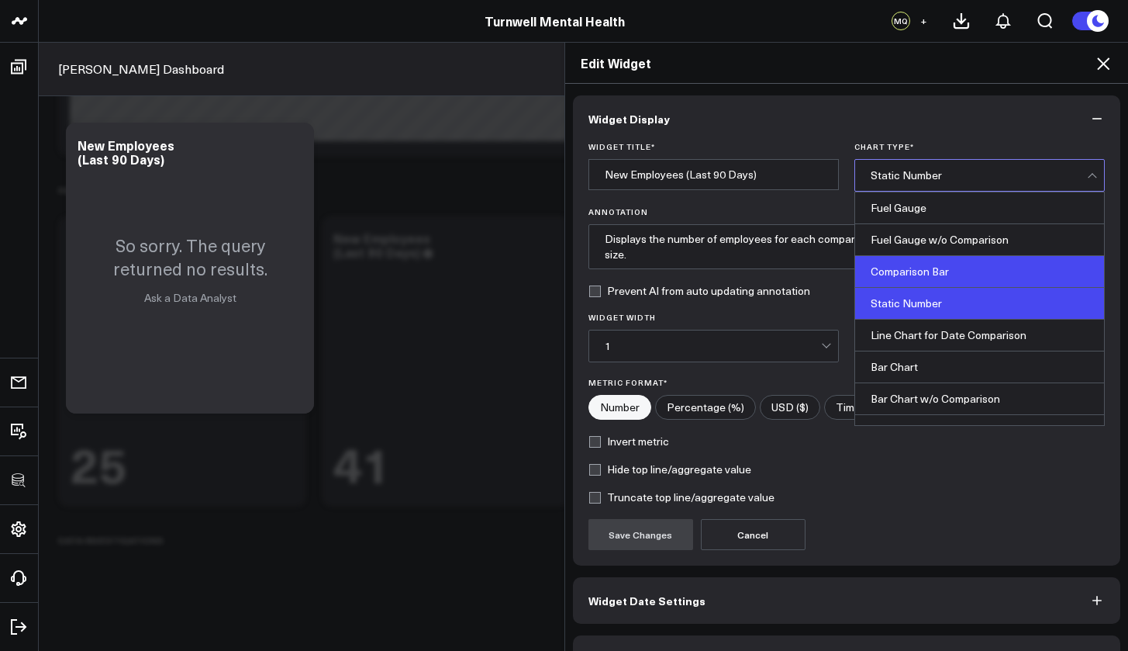
click at [918, 268] on div "Comparison Bar" at bounding box center [979, 272] width 249 height 32
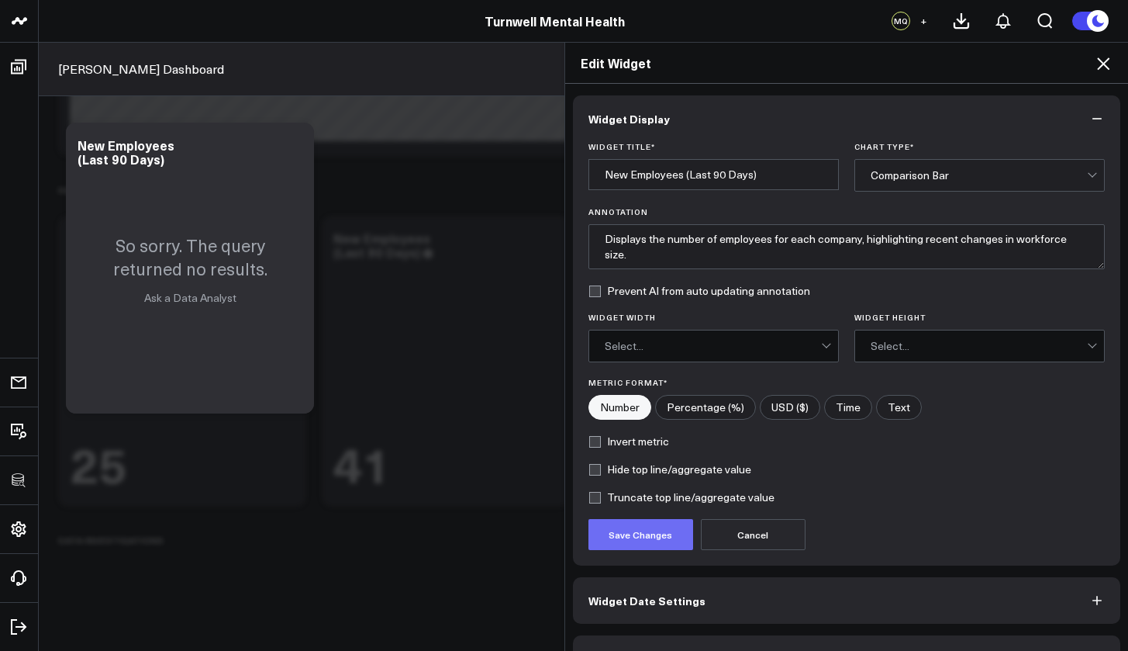
click at [637, 544] on button "Save Changes" at bounding box center [641, 534] width 105 height 31
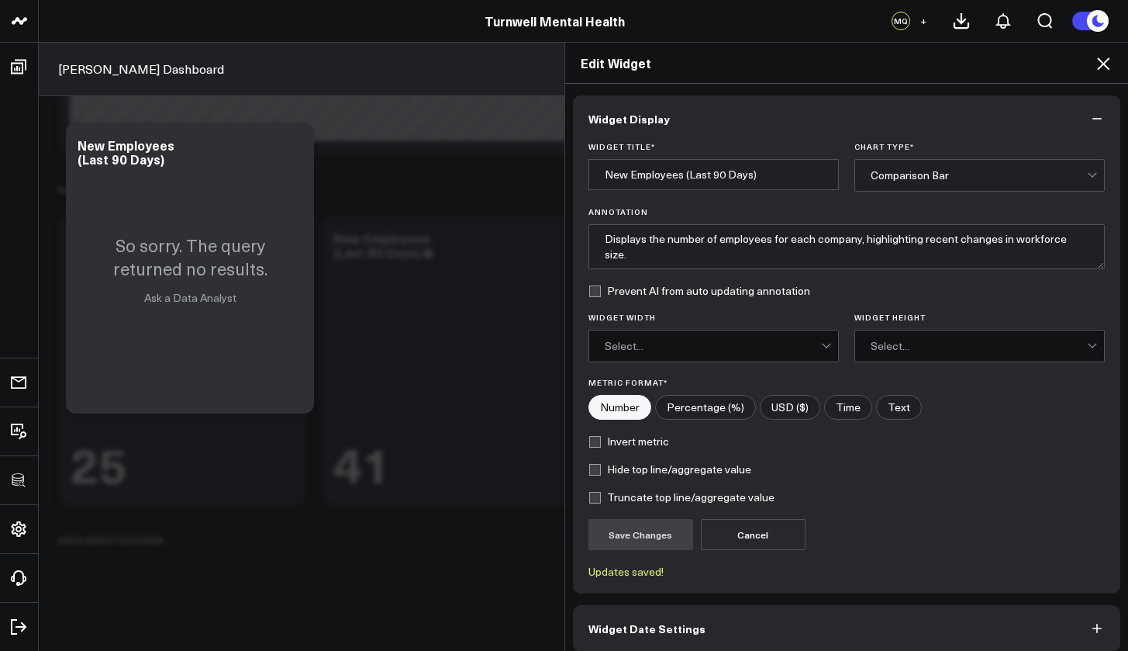
scroll to position [70, 0]
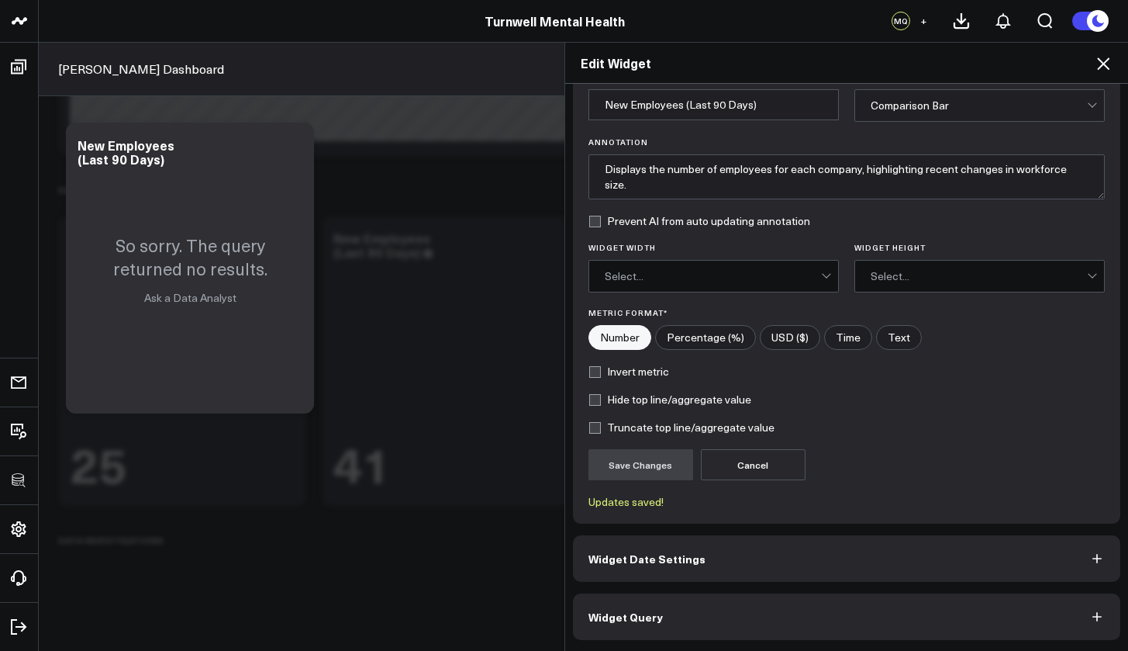
click at [717, 613] on button "Widget Query" at bounding box center [847, 616] width 548 height 47
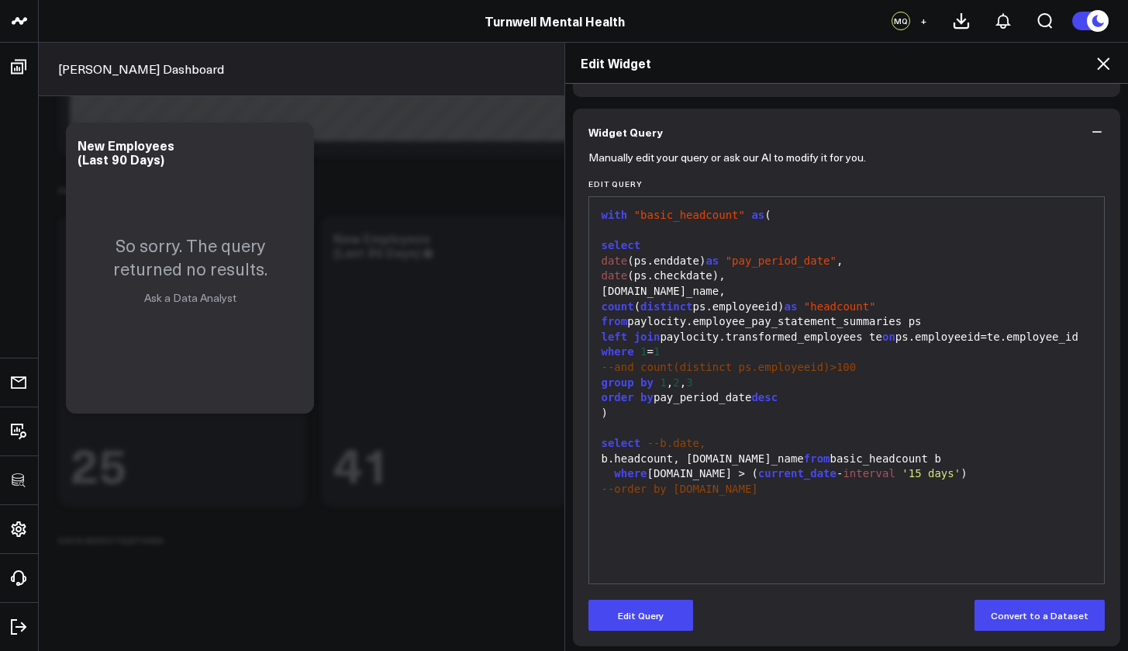
scroll to position [109, 0]
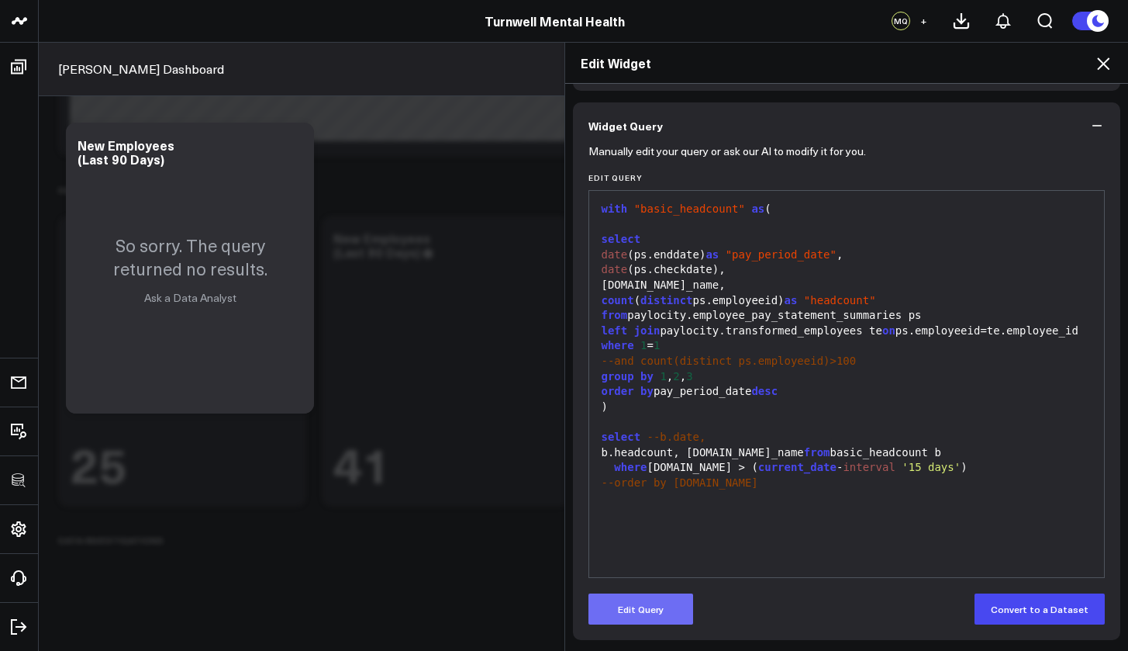
click at [655, 606] on button "Edit Query" at bounding box center [641, 608] width 105 height 31
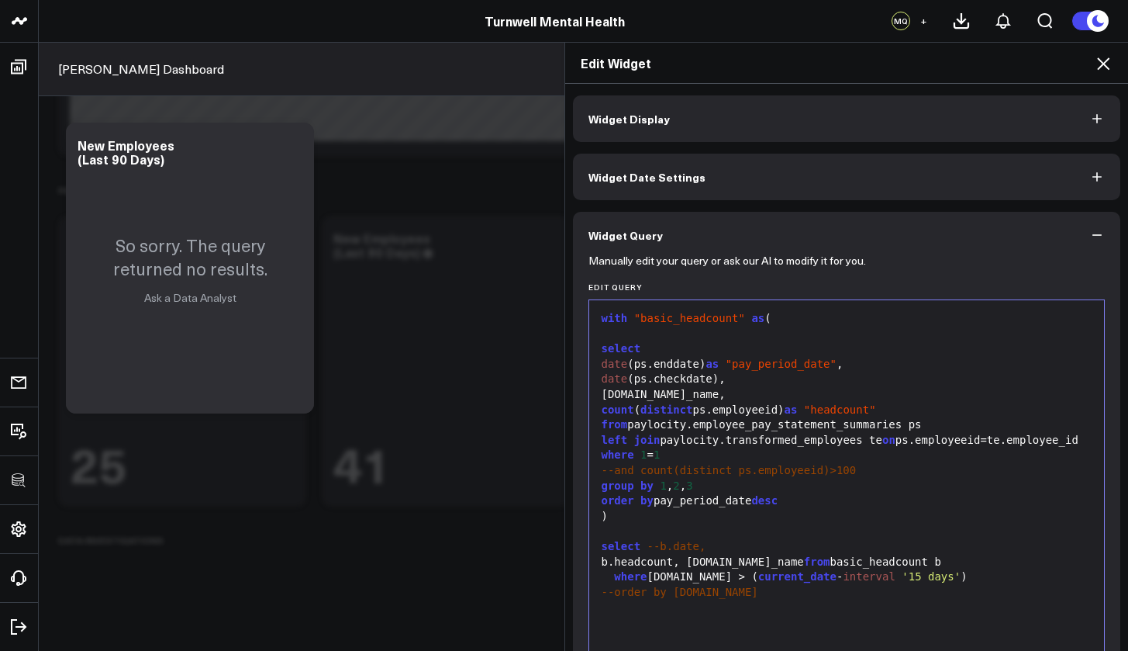
scroll to position [296, 0]
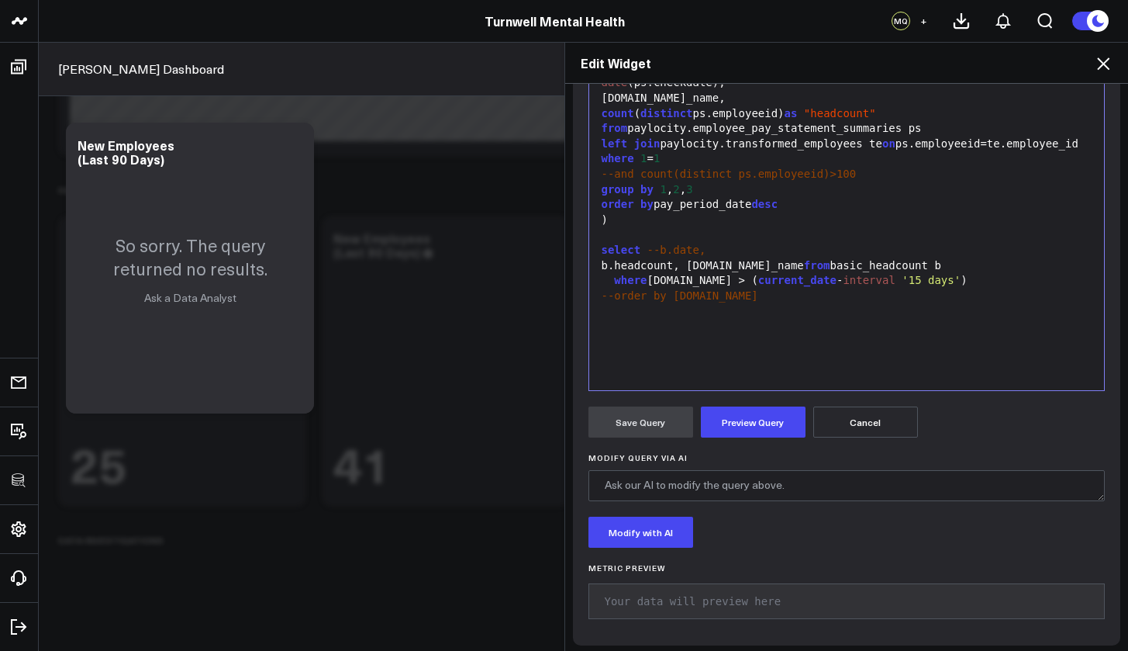
click at [662, 289] on div "where b.date > ( current_date - interval '15 days' )" at bounding box center [847, 281] width 500 height 16
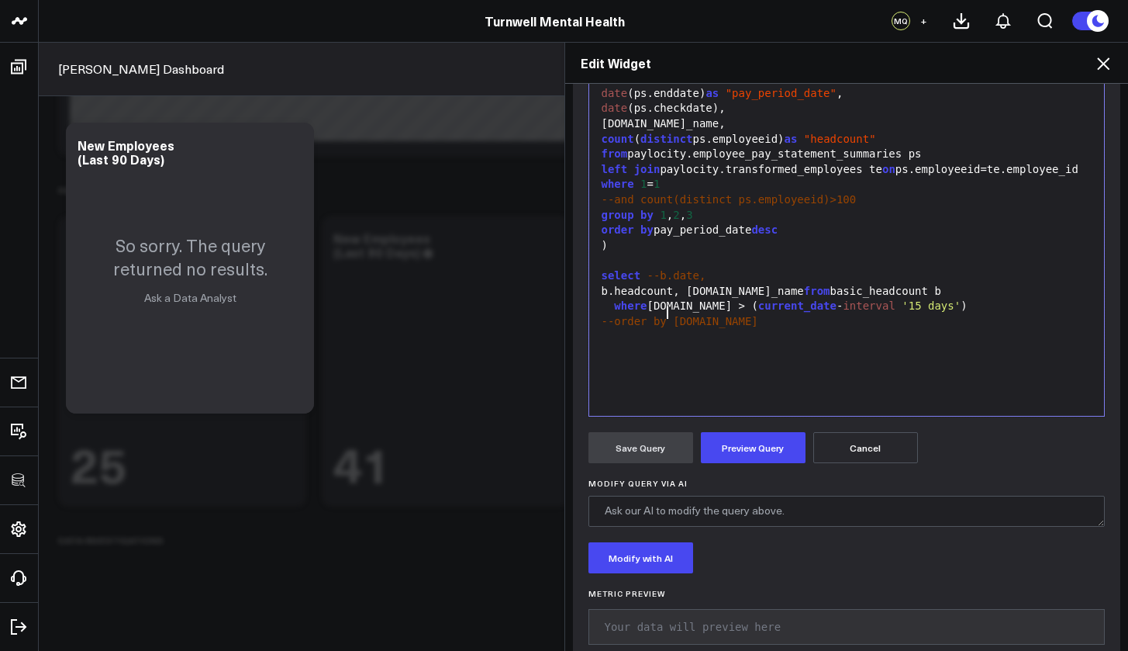
scroll to position [216, 0]
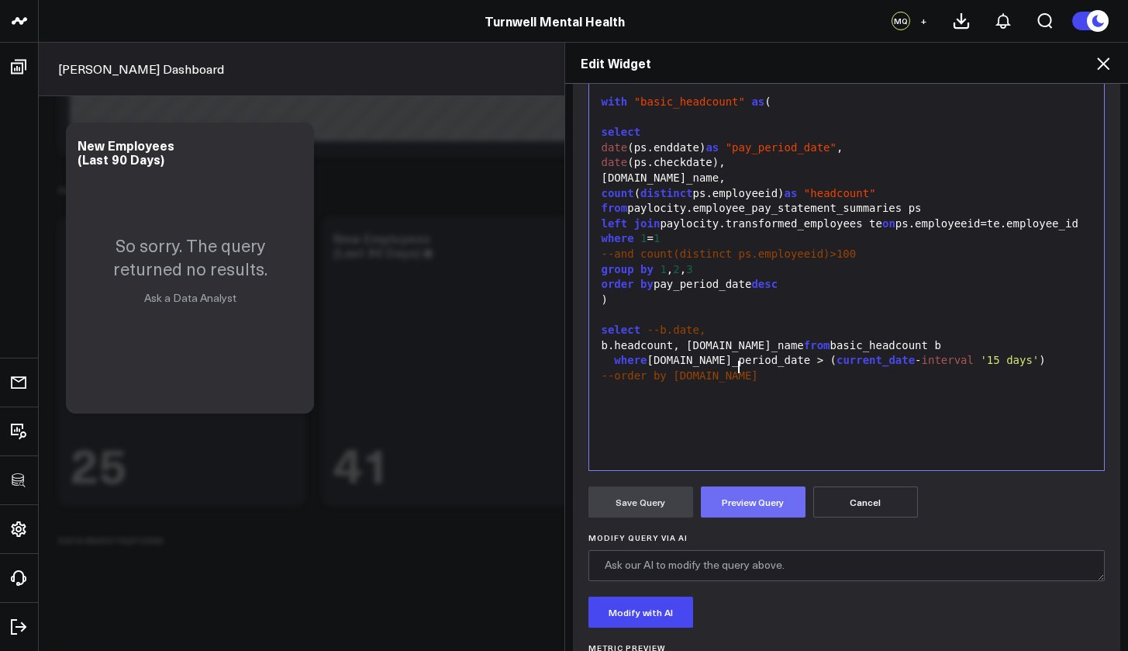
click at [753, 498] on button "Preview Query" at bounding box center [753, 501] width 105 height 31
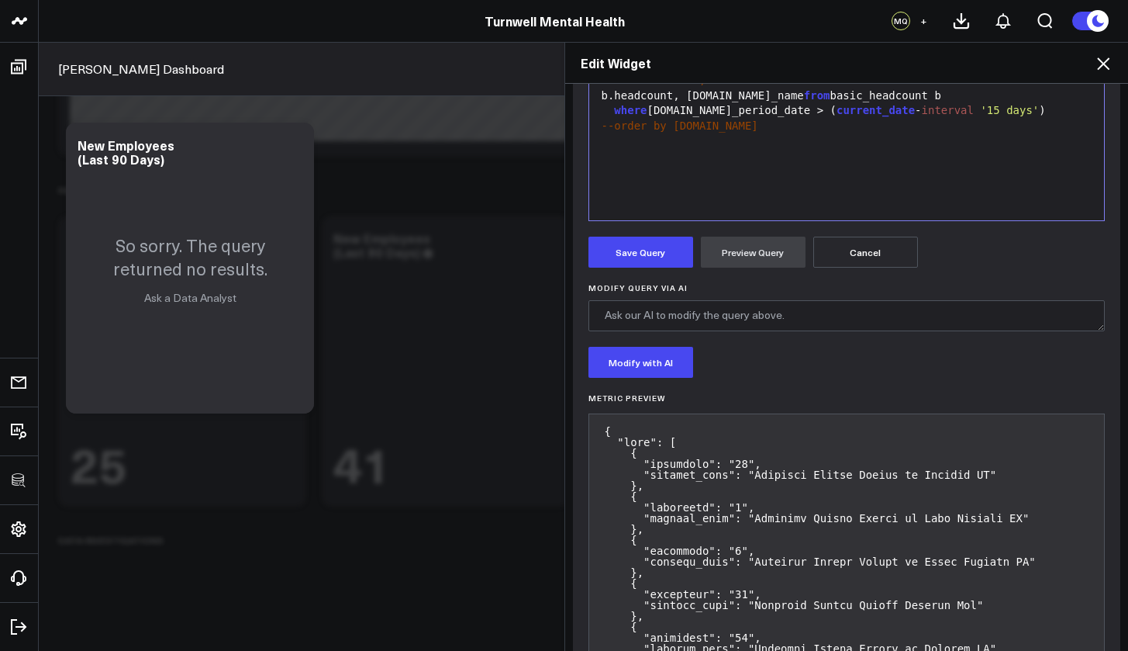
scroll to position [437, 0]
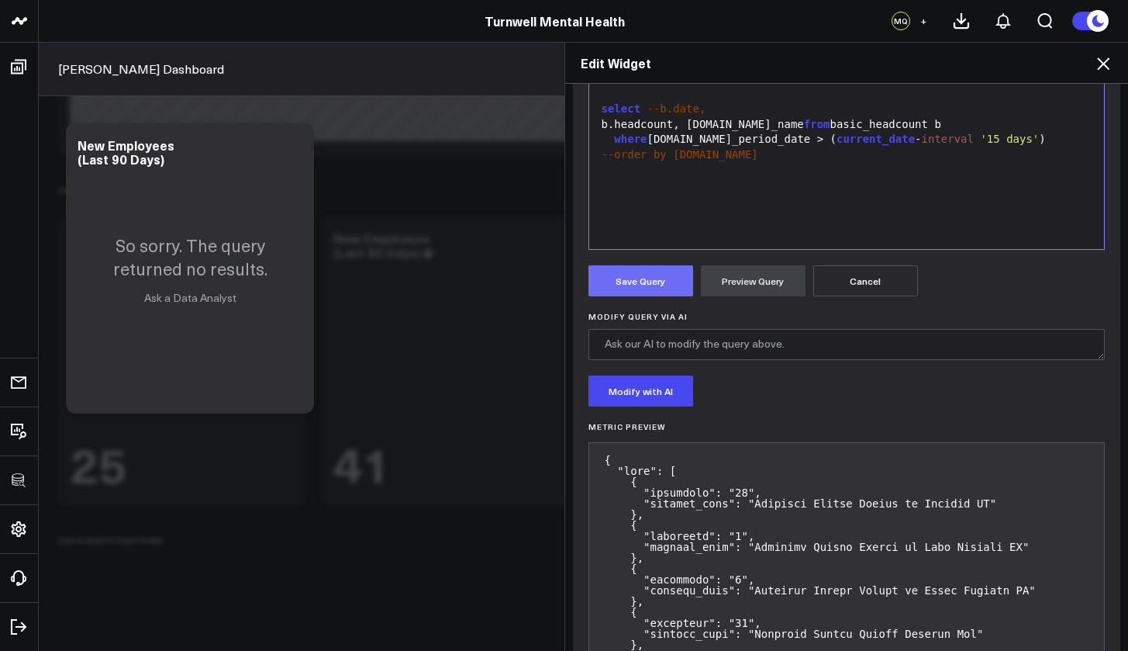
click at [631, 268] on button "Save Query" at bounding box center [641, 280] width 105 height 31
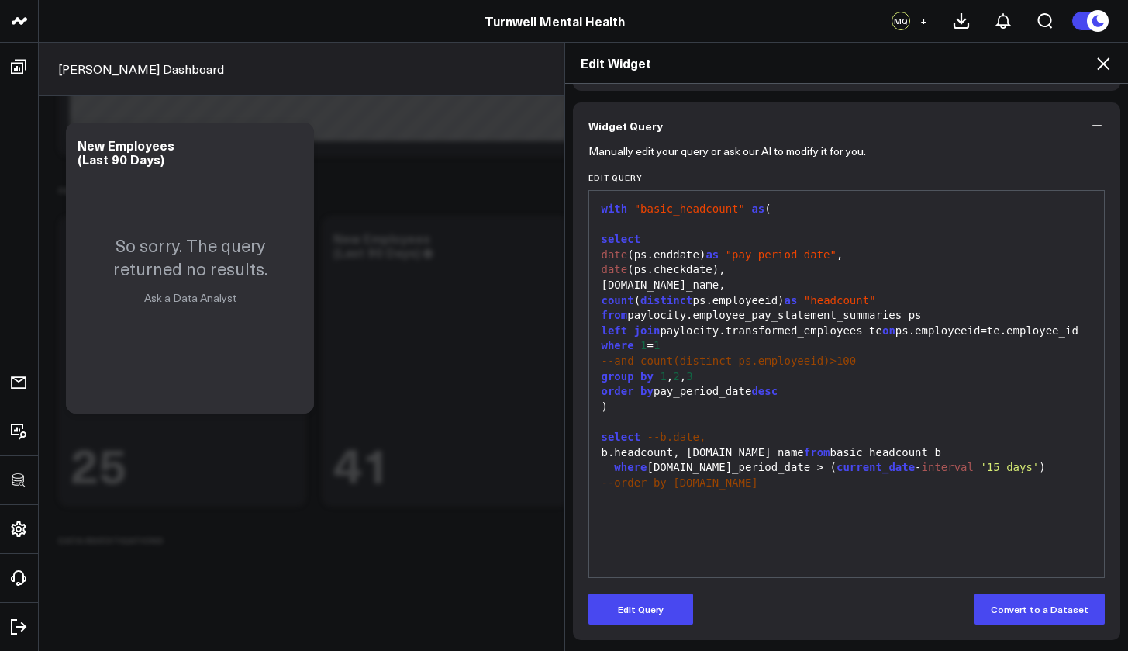
scroll to position [0, 0]
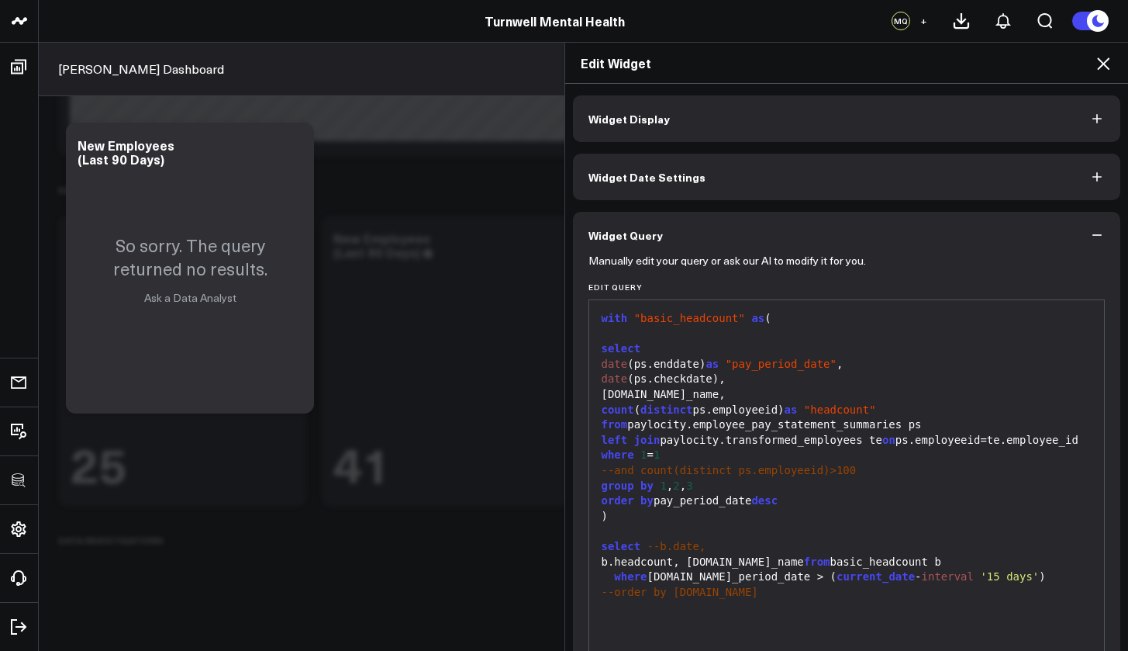
click at [1028, 187] on button "Widget Date Settings" at bounding box center [847, 177] width 548 height 47
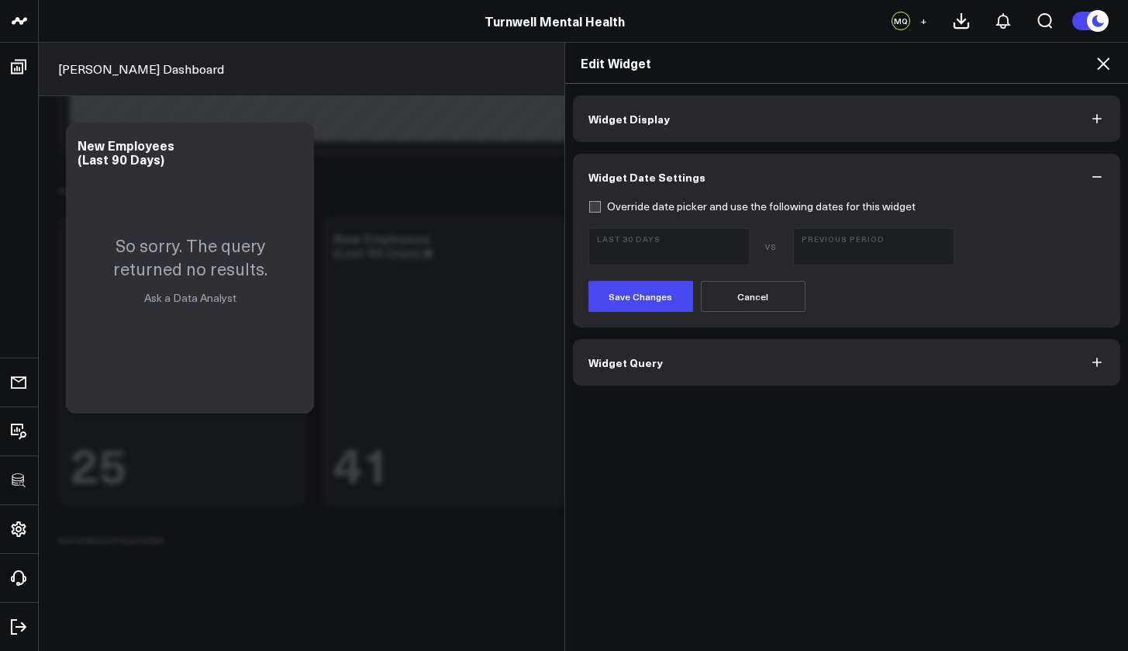
click at [1035, 119] on button "Widget Display" at bounding box center [847, 118] width 548 height 47
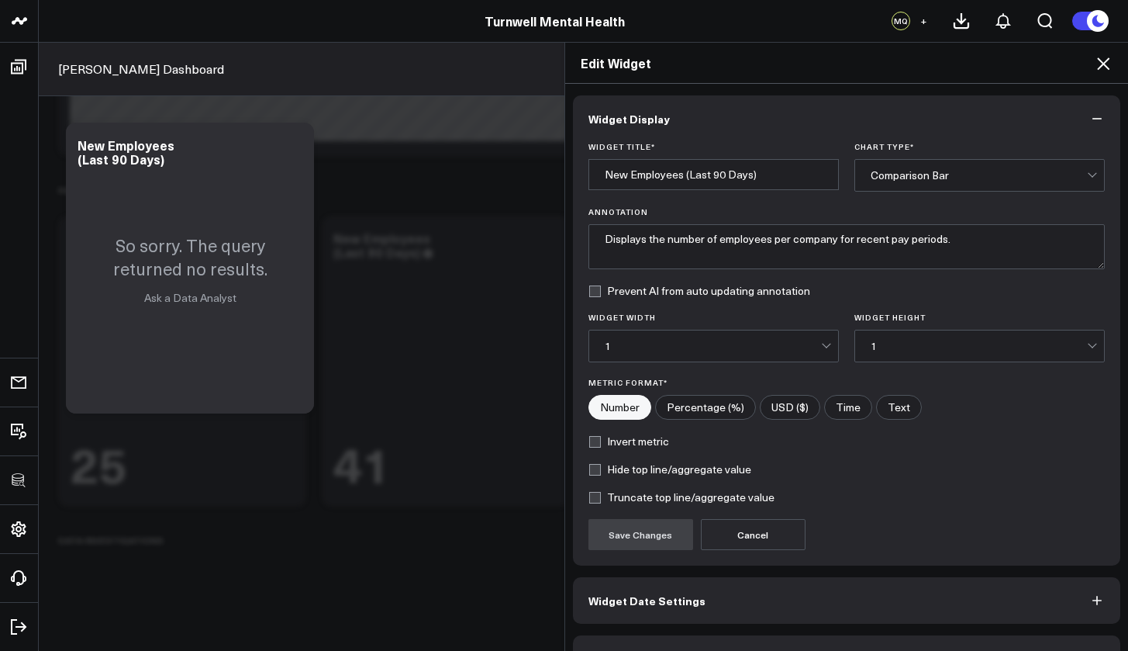
click at [911, 163] on div "Comparison Bar" at bounding box center [979, 175] width 216 height 31
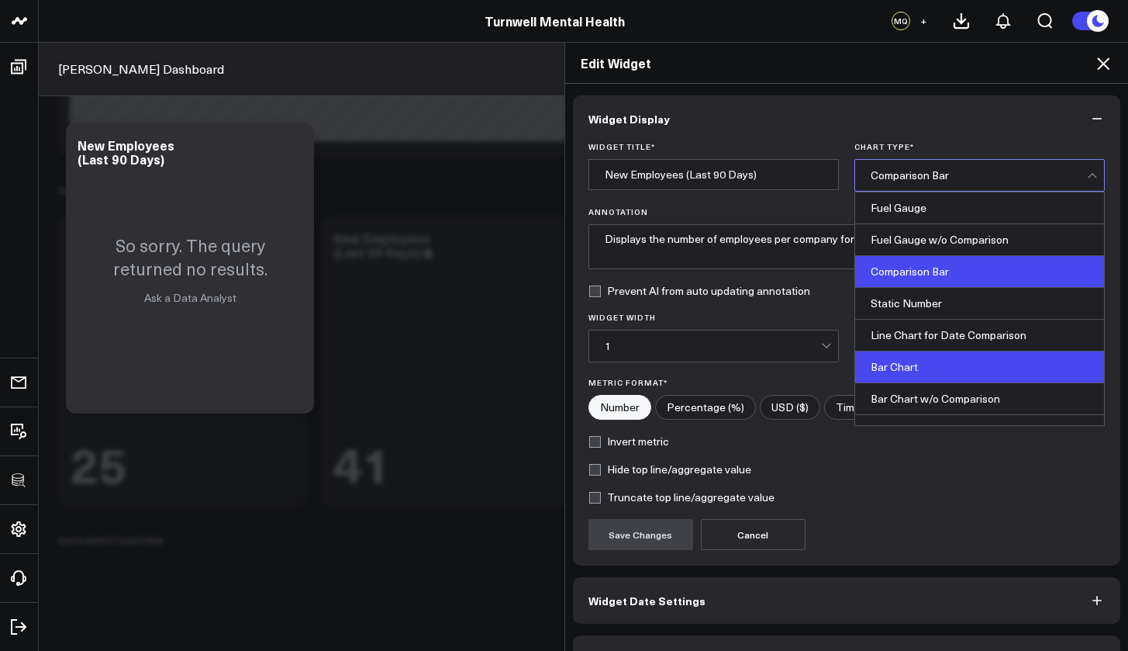
click at [911, 363] on div "Bar Chart" at bounding box center [979, 367] width 249 height 32
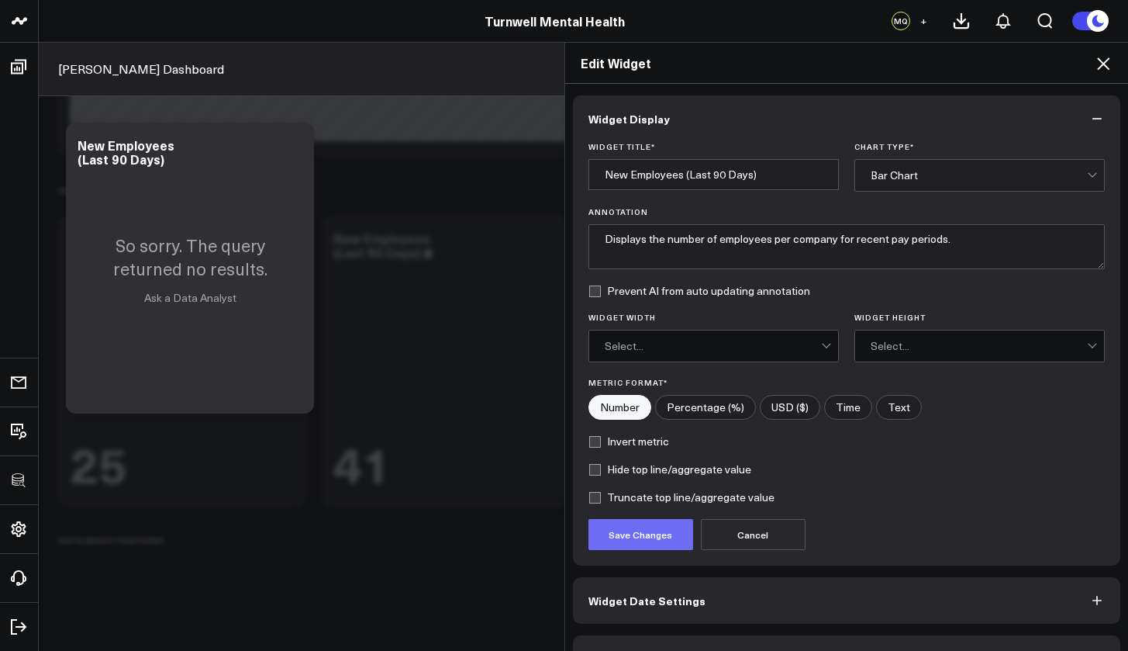
click at [658, 532] on button "Save Changes" at bounding box center [641, 534] width 105 height 31
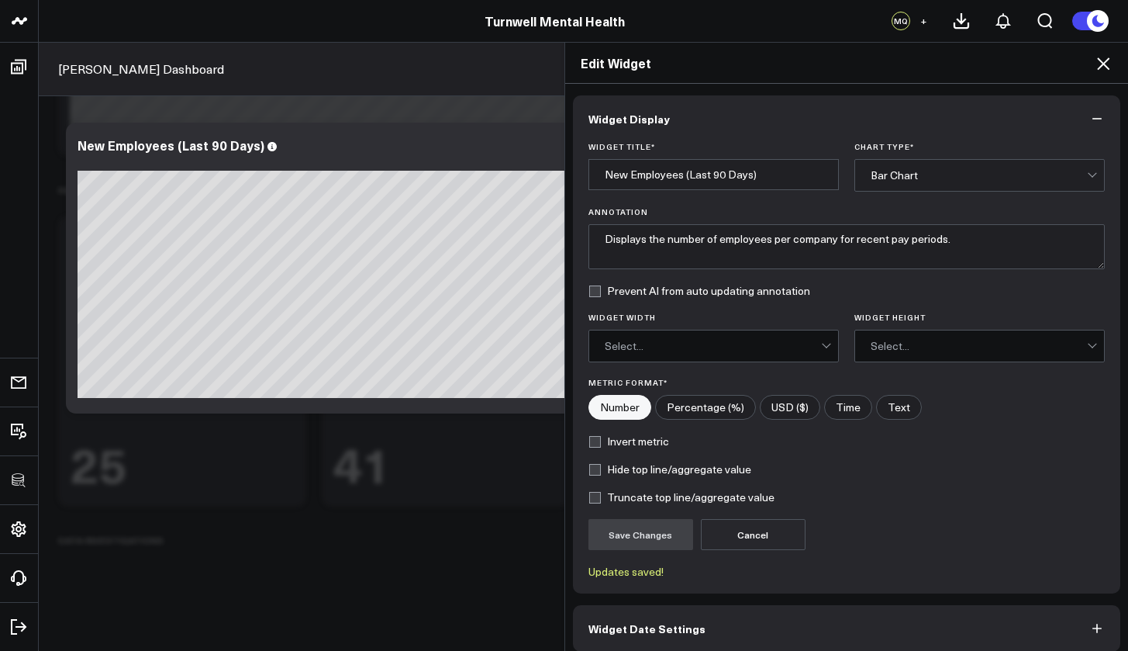
click at [776, 351] on div "Select..." at bounding box center [713, 345] width 216 height 31
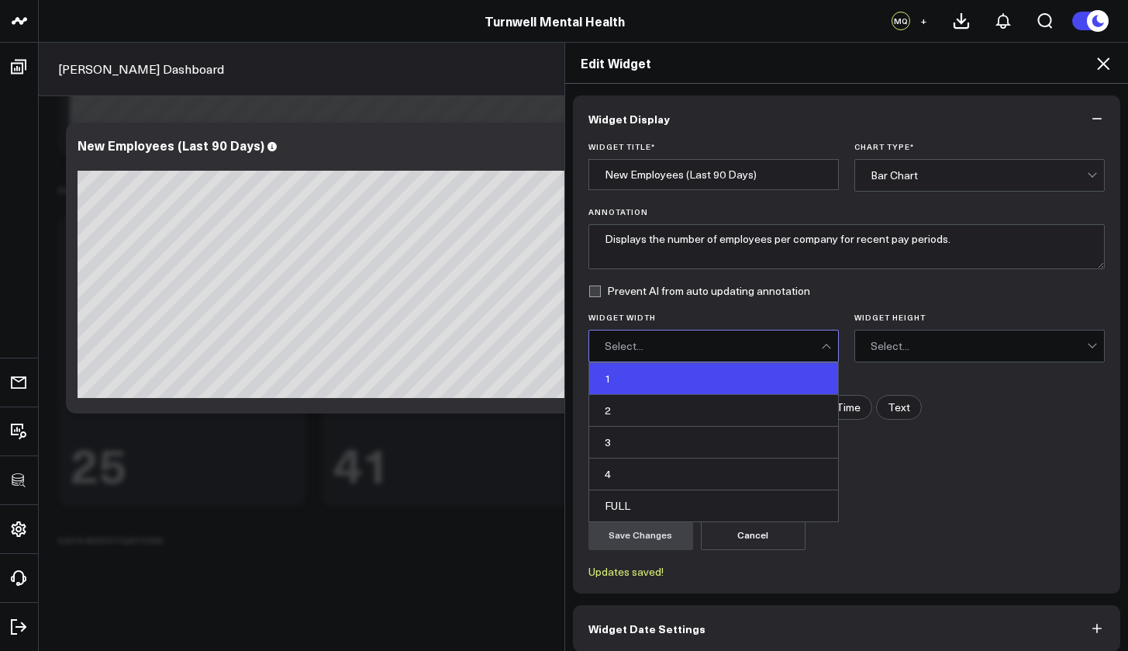
click at [703, 384] on div "1" at bounding box center [713, 379] width 249 height 32
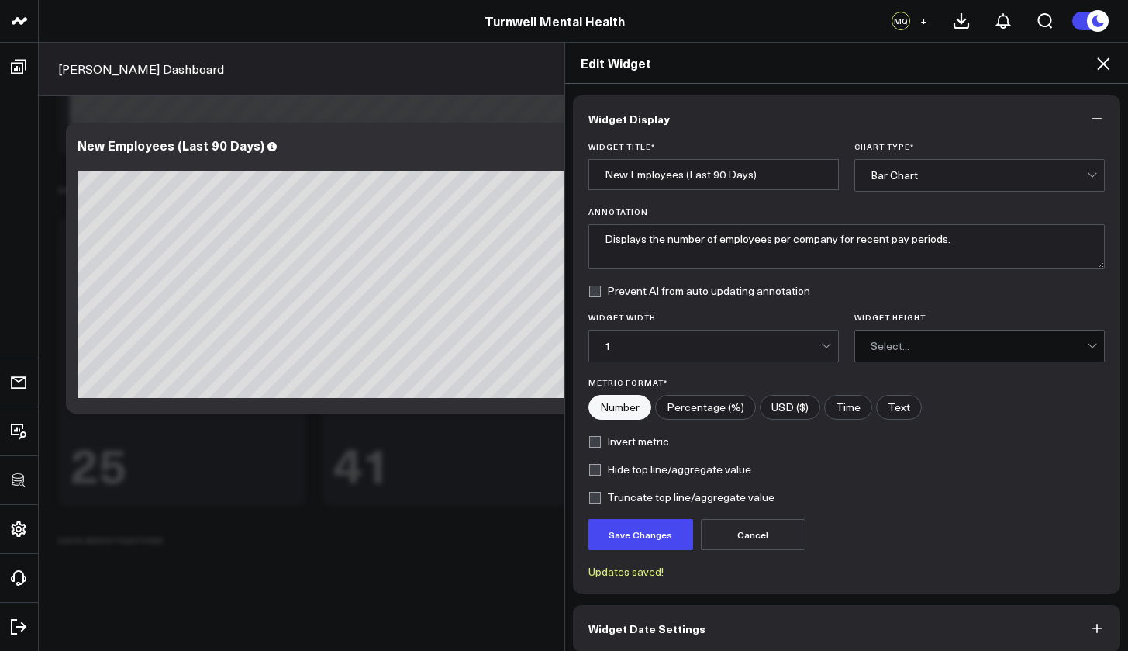
click at [916, 344] on div "Select..." at bounding box center [979, 346] width 216 height 12
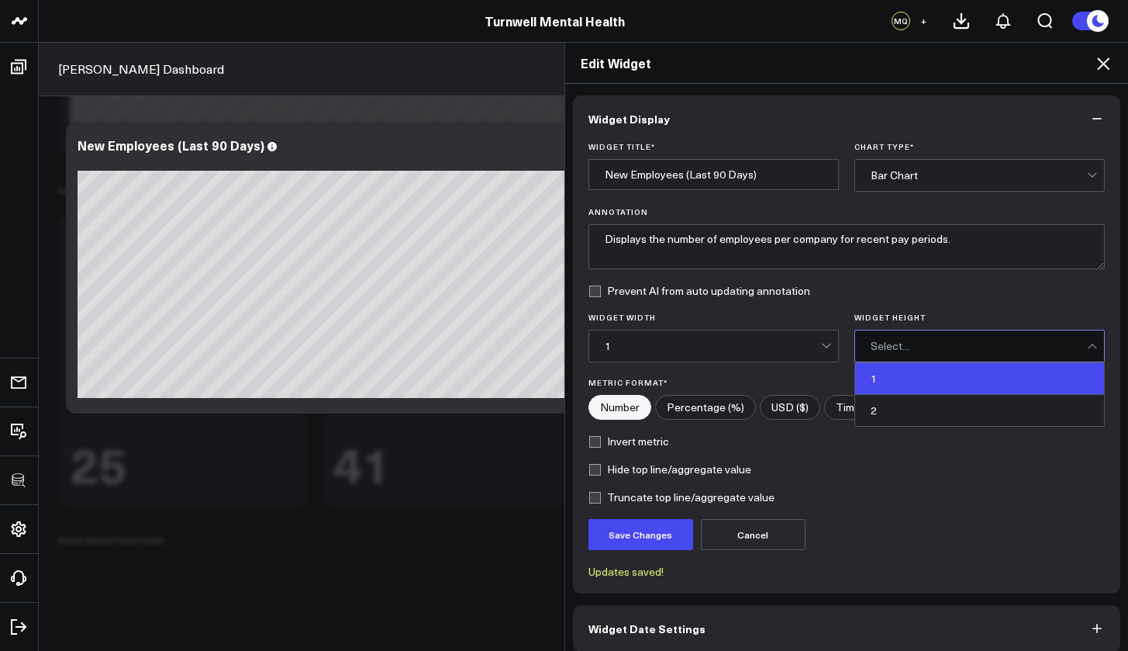
click at [886, 384] on div "1" at bounding box center [979, 379] width 249 height 32
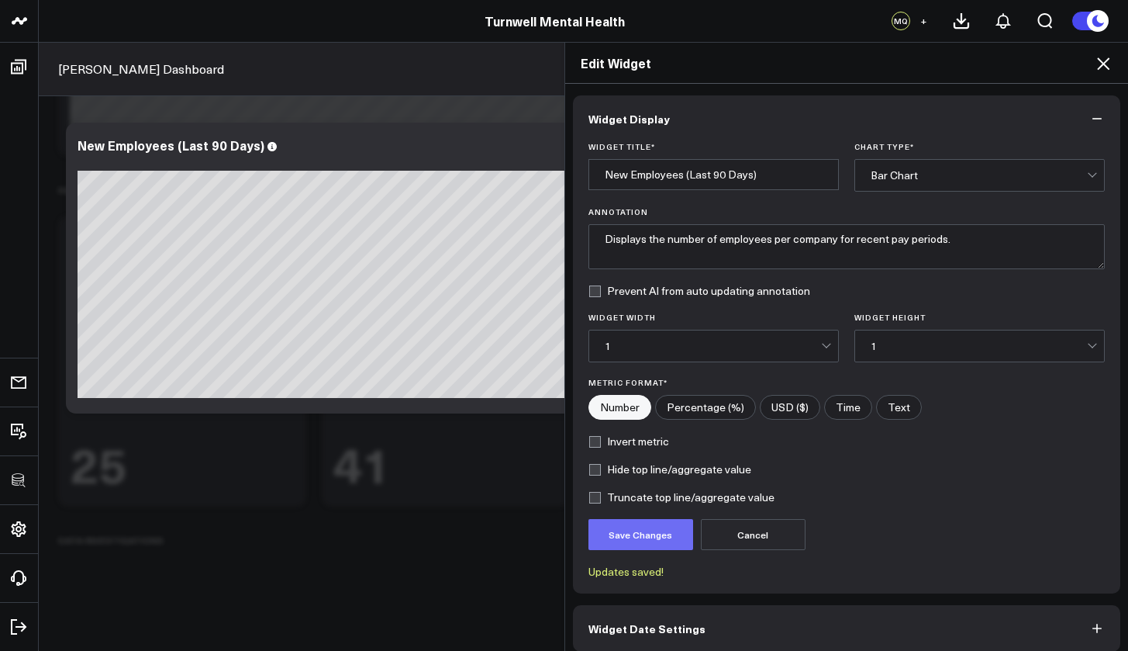
click at [617, 532] on button "Save Changes" at bounding box center [641, 534] width 105 height 31
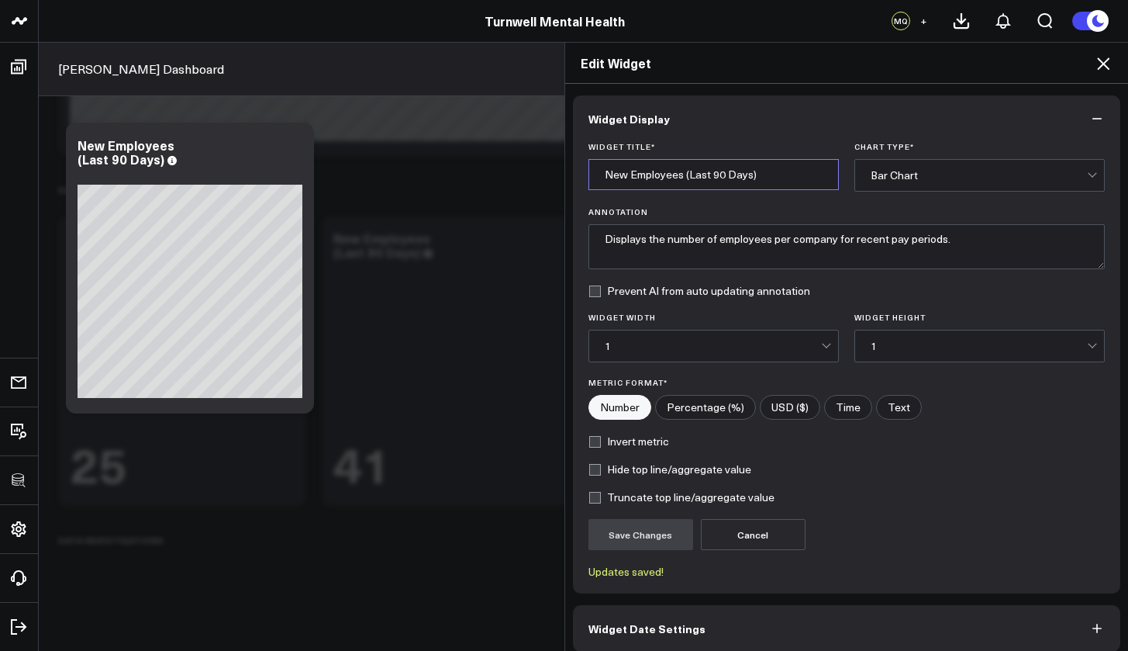
drag, startPoint x: 769, startPoint y: 171, endPoint x: 686, endPoint y: 177, distance: 83.2
click at [703, 176] on input "New Employees (Last 90 Days)" at bounding box center [714, 174] width 251 height 31
click at [679, 178] on input "New Employees (Last 90 Days)" at bounding box center [714, 174] width 251 height 31
click at [679, 176] on input "New Employees (Last 90 Days)" at bounding box center [714, 174] width 251 height 31
drag, startPoint x: 679, startPoint y: 177, endPoint x: 769, endPoint y: 178, distance: 89.2
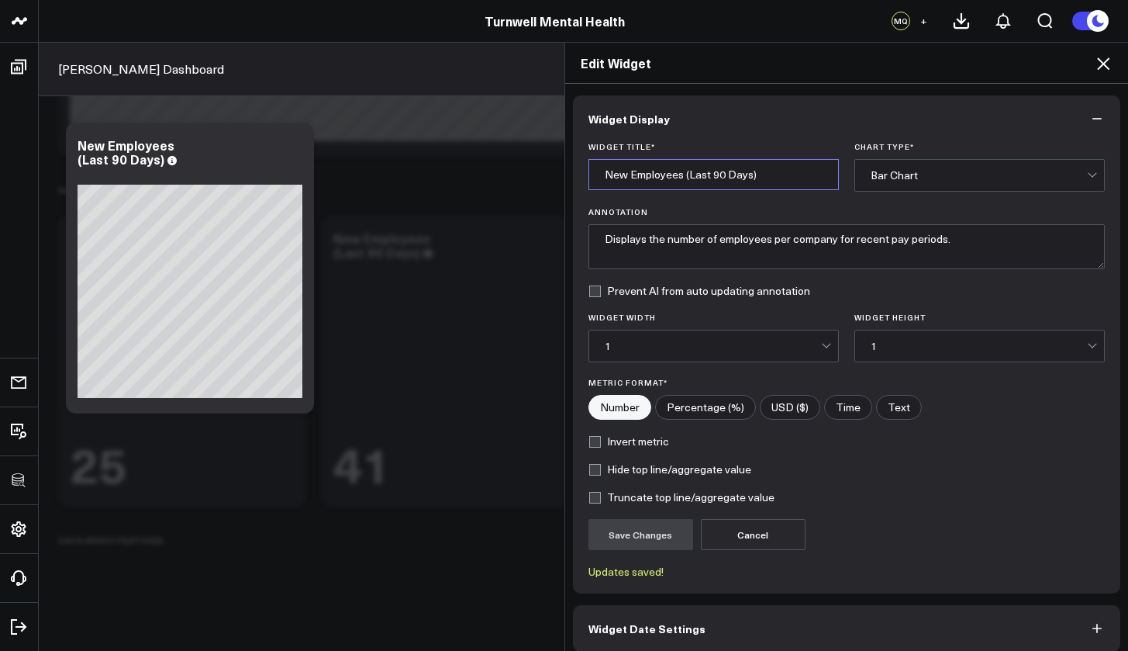
click at [769, 178] on input "New Employees (Last 90 Days)" at bounding box center [714, 174] width 251 height 31
click at [768, 177] on input "New Employees (Last 90 Days)" at bounding box center [714, 174] width 251 height 31
drag, startPoint x: 755, startPoint y: 178, endPoint x: 589, endPoint y: 176, distance: 166.0
click at [589, 176] on input "New Employees (Last 90 Days)" at bounding box center [714, 174] width 251 height 31
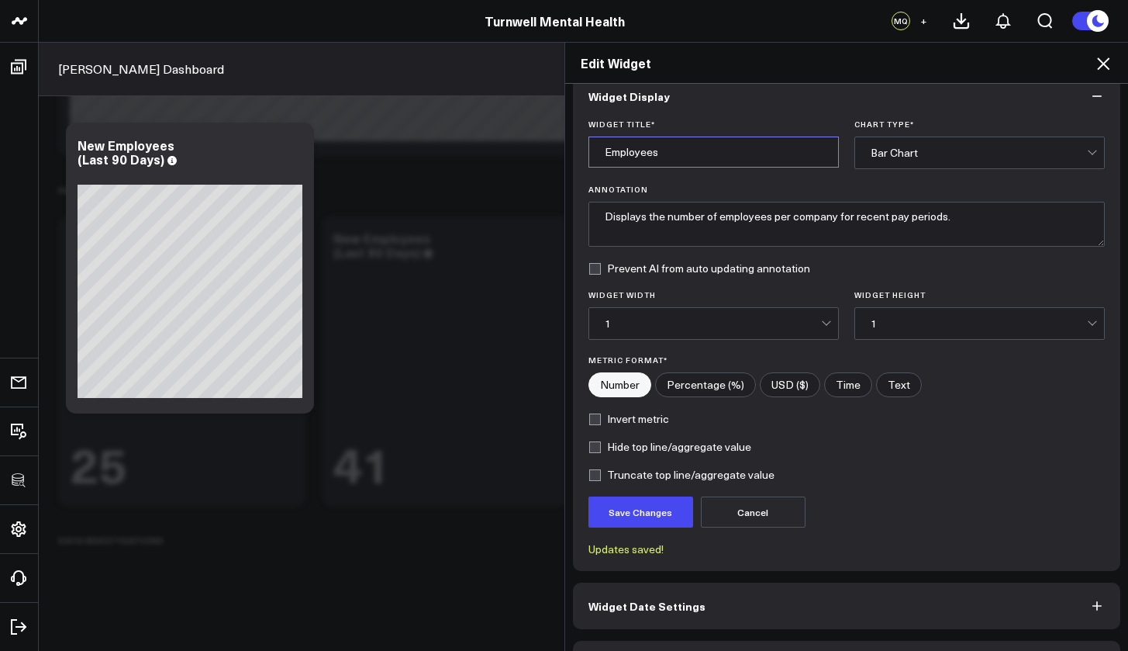
scroll to position [70, 0]
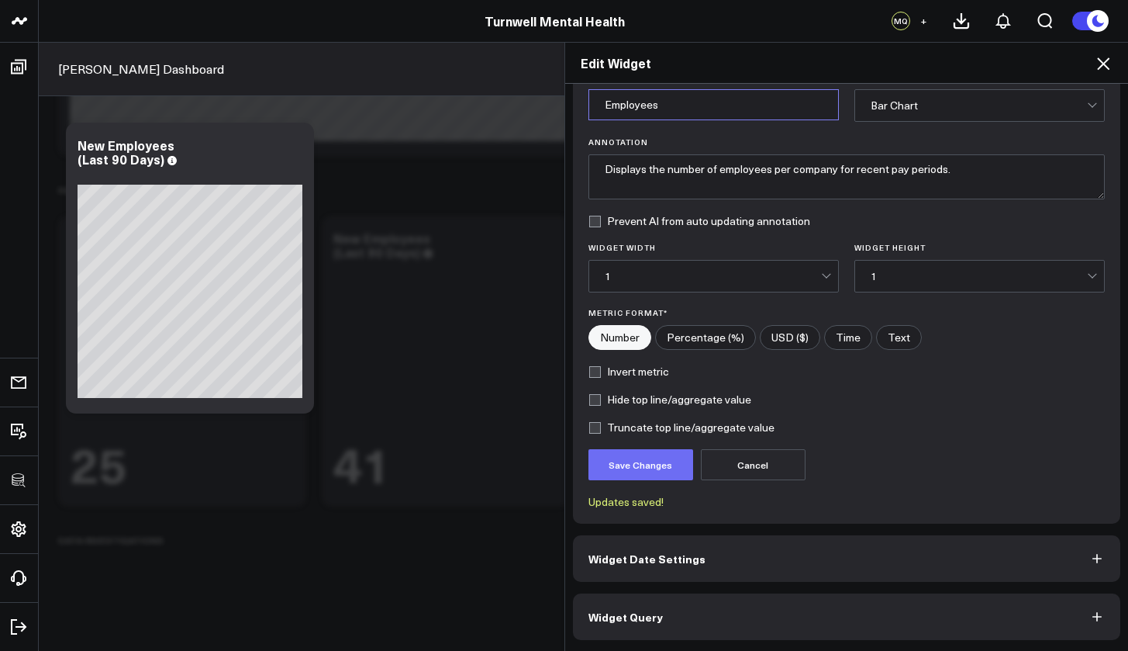
type input "Employees"
click at [648, 472] on button "Save Changes" at bounding box center [641, 464] width 105 height 31
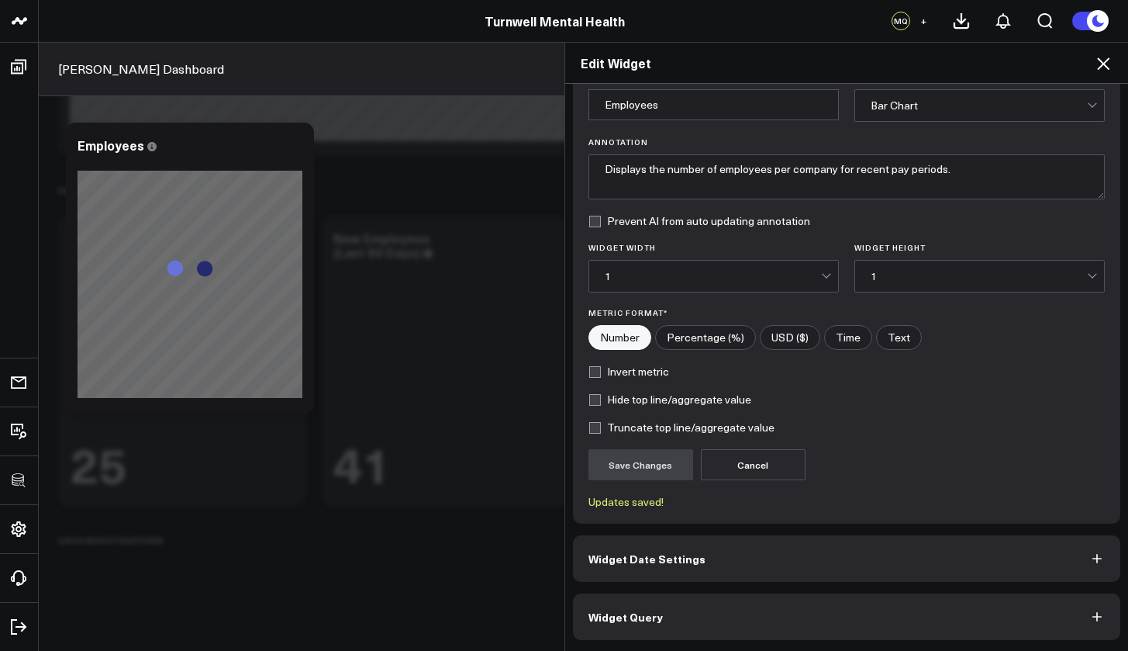
click at [686, 616] on button "Widget Query" at bounding box center [847, 616] width 548 height 47
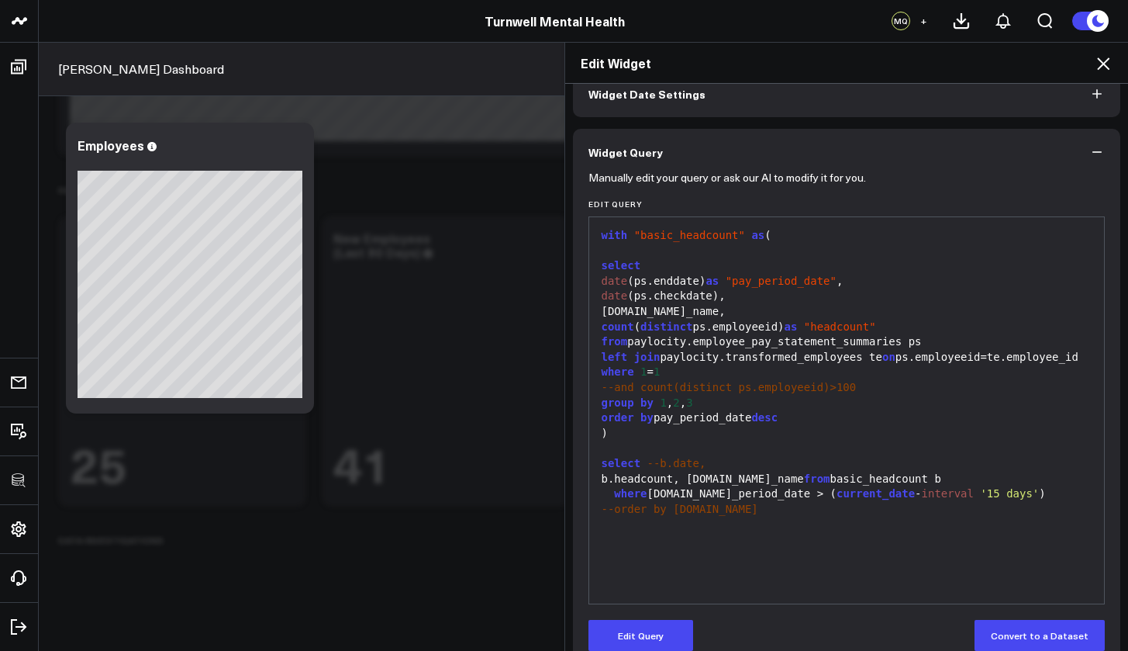
scroll to position [109, 0]
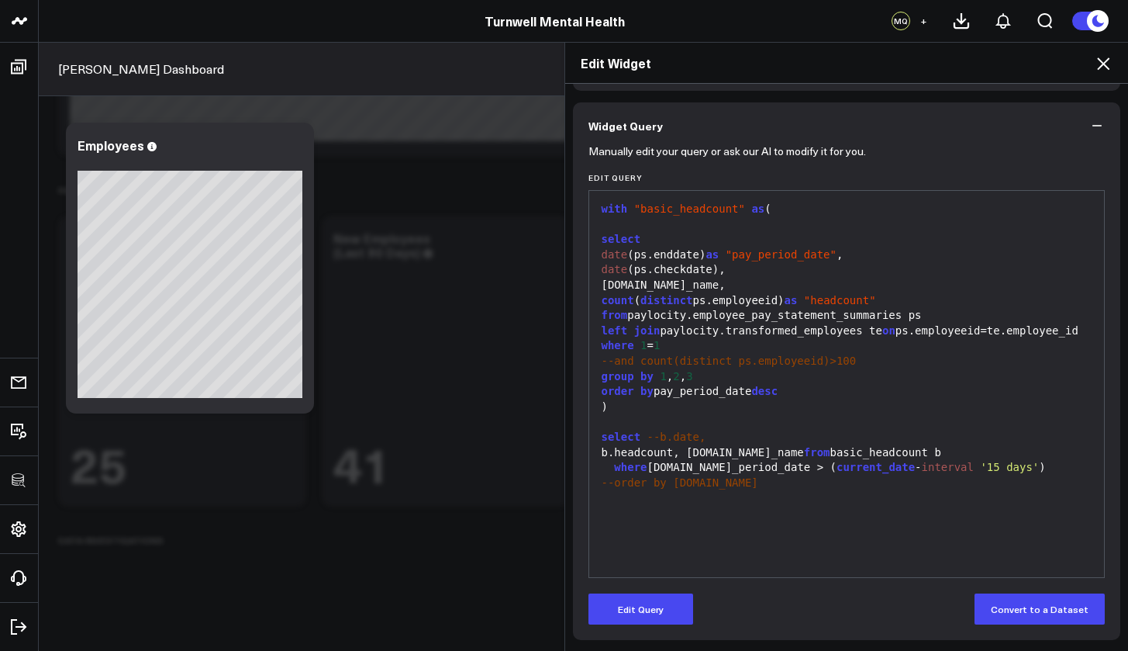
click at [748, 453] on div "b.headcount, b.company_name from basic_headcount b" at bounding box center [847, 453] width 500 height 16
click at [682, 458] on div "b.headcount, b.company_name from basic_headcount b" at bounding box center [847, 453] width 500 height 16
click at [652, 608] on button "Edit Query" at bounding box center [641, 608] width 105 height 31
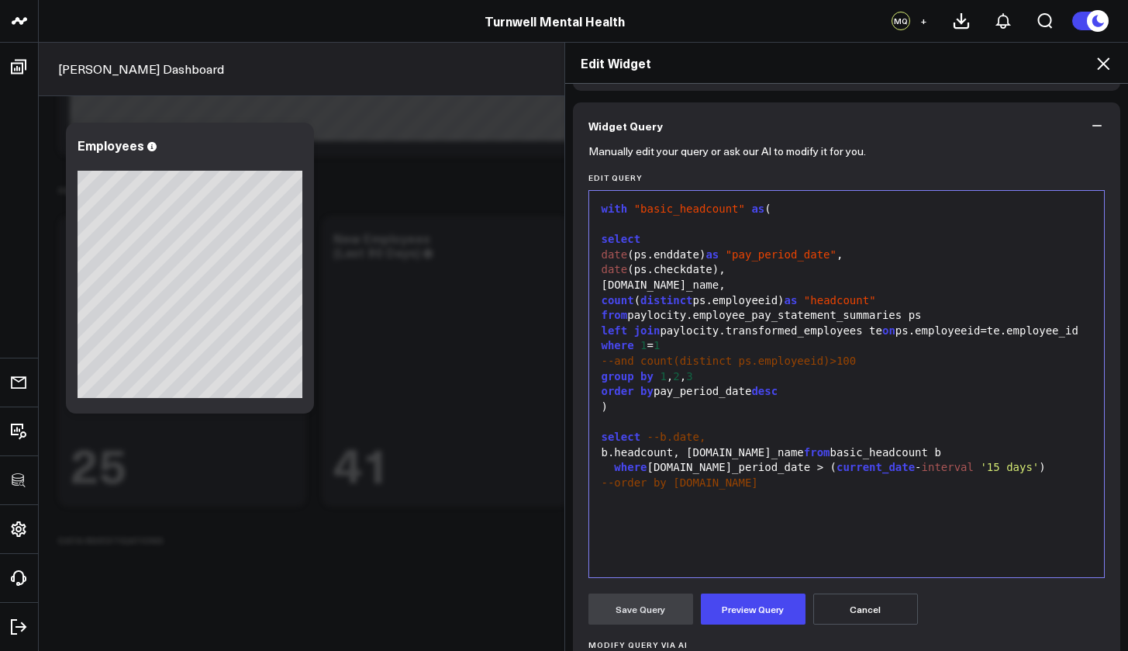
click at [679, 459] on div "b.headcount, b.company_name from basic_headcount b" at bounding box center [847, 453] width 500 height 16
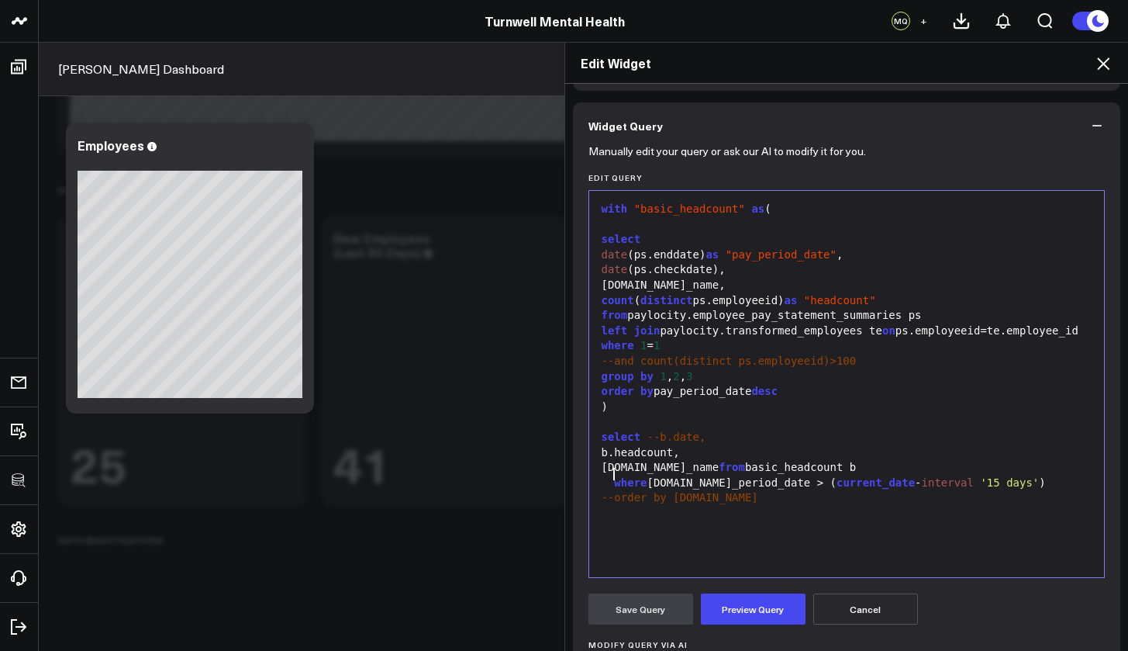
scroll to position [0, 0]
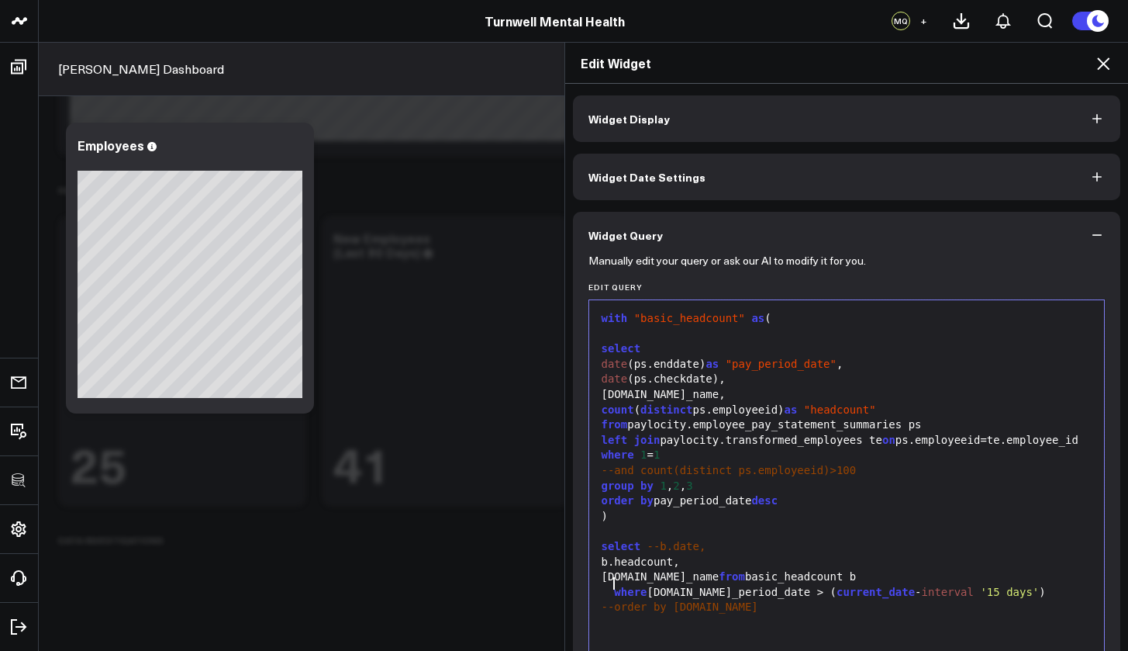
click at [883, 126] on button "Widget Display" at bounding box center [847, 118] width 548 height 47
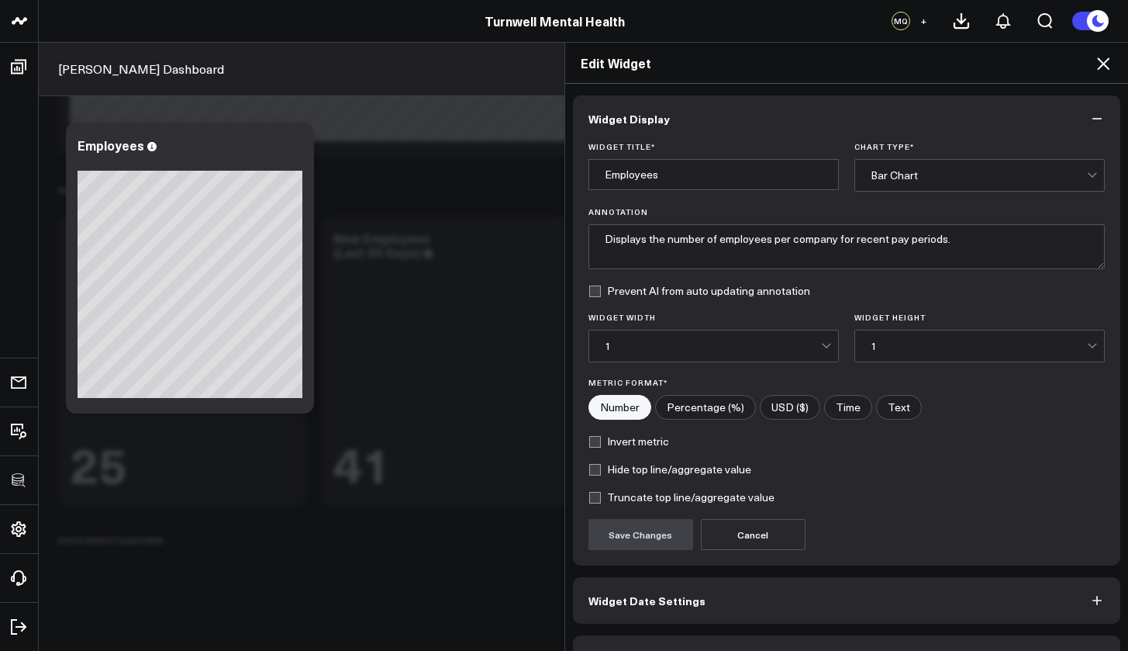
click at [901, 170] on div "Bar Chart" at bounding box center [979, 175] width 216 height 12
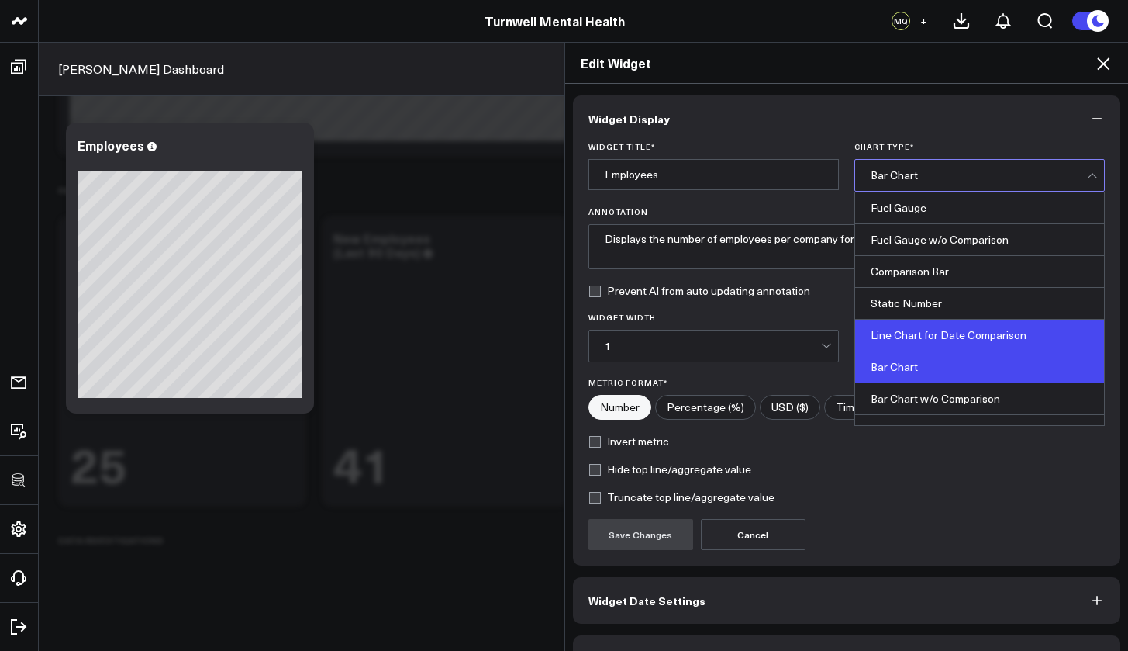
scroll to position [121, 0]
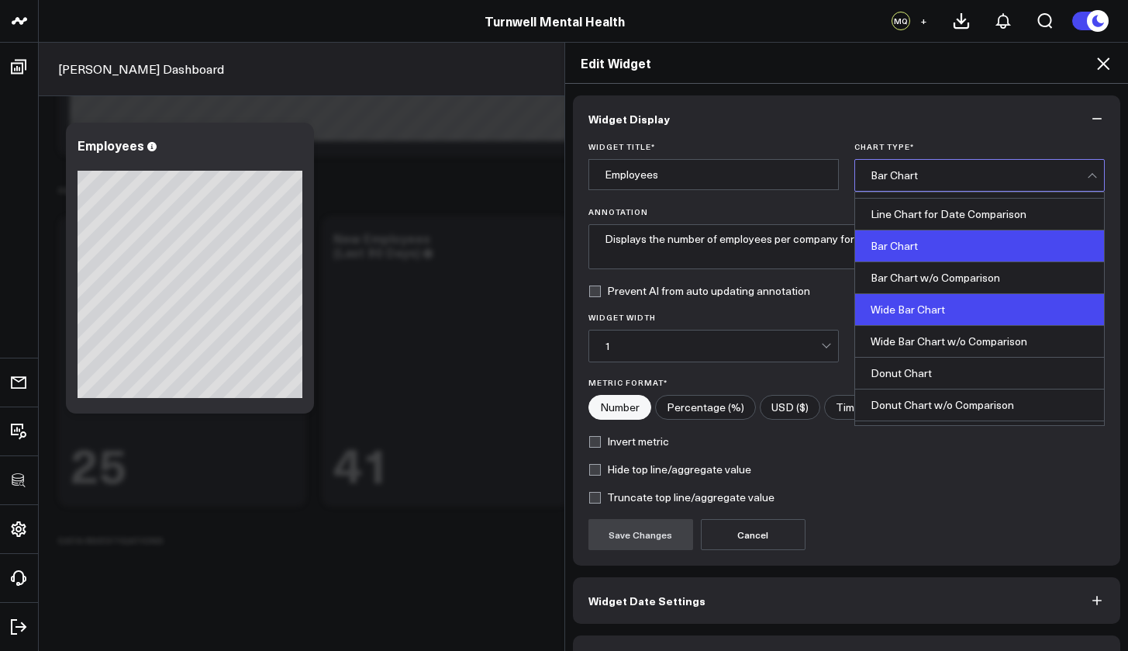
click at [908, 312] on div "Wide Bar Chart" at bounding box center [979, 310] width 249 height 32
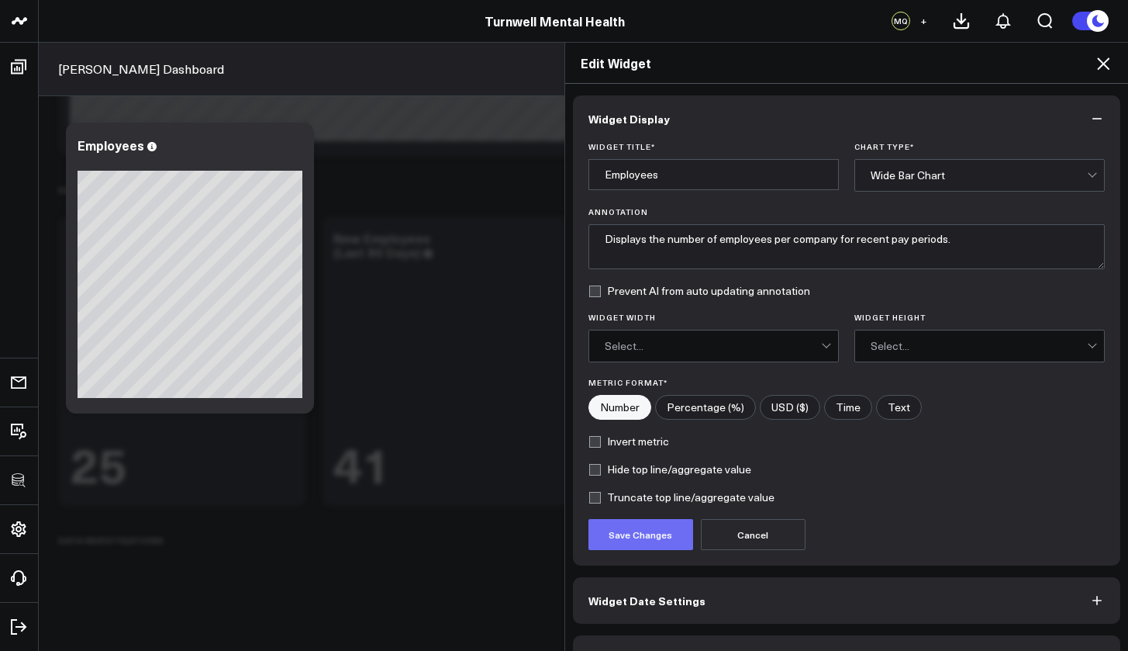
click at [663, 535] on button "Save Changes" at bounding box center [641, 534] width 105 height 31
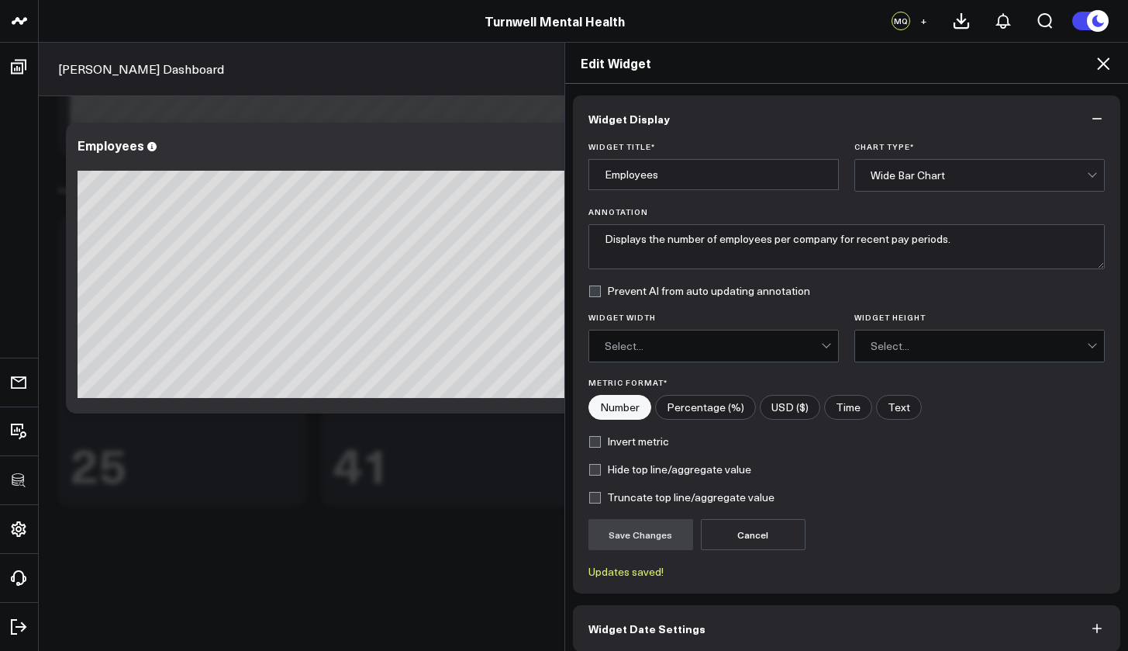
click at [1103, 64] on icon at bounding box center [1103, 63] width 12 height 12
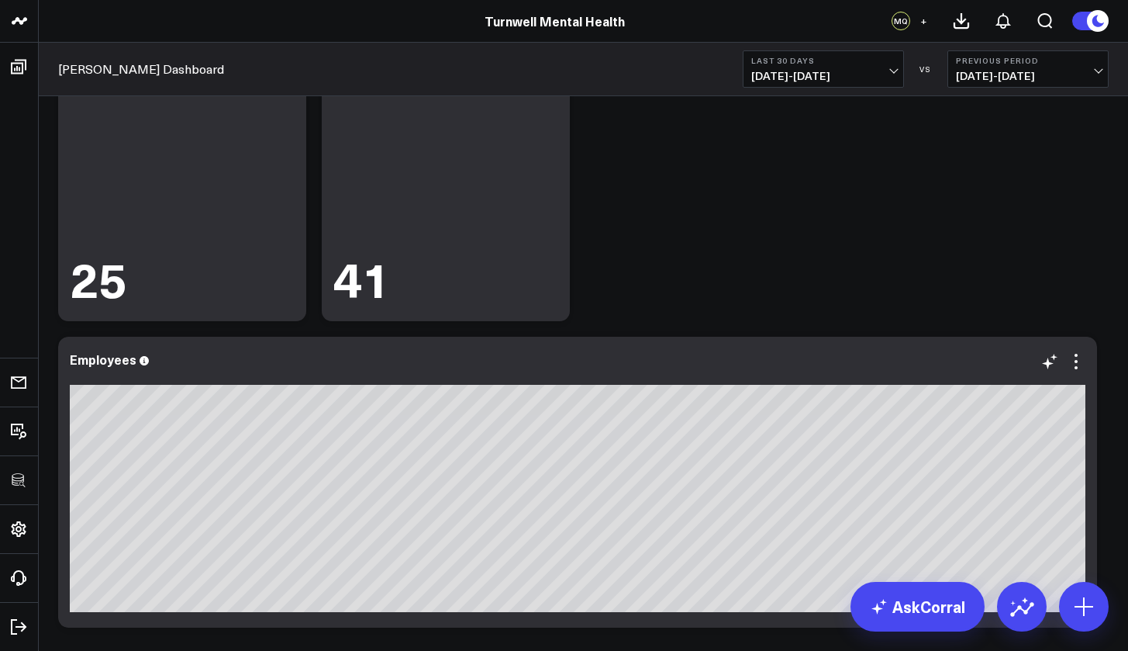
scroll to position [4025, 0]
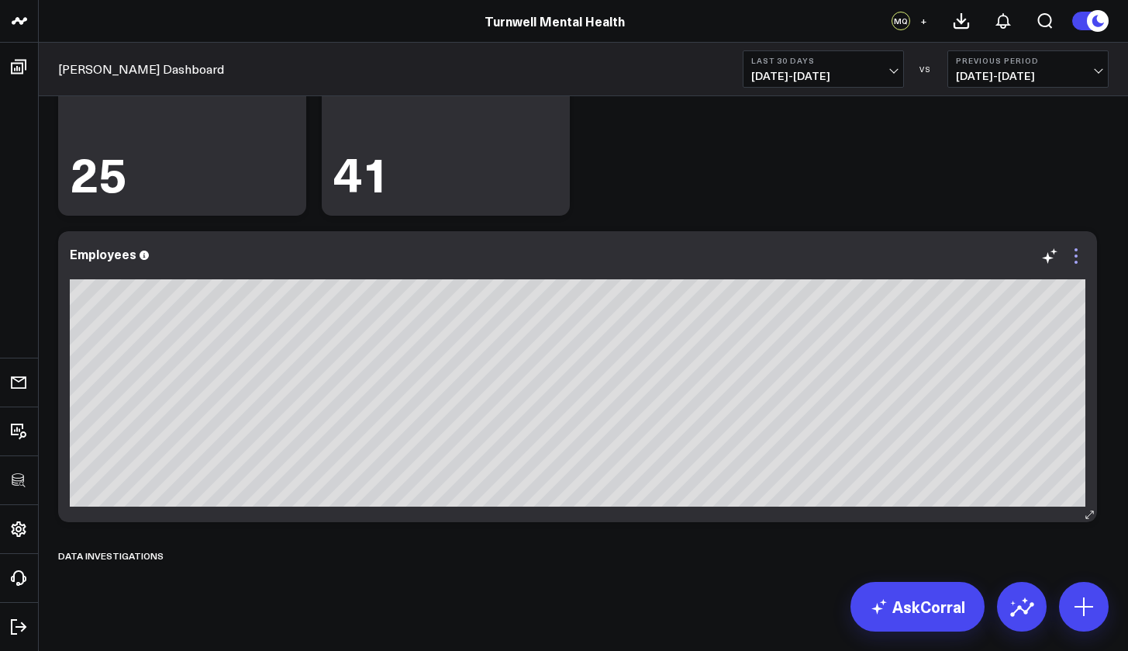
click at [1078, 261] on icon at bounding box center [1076, 256] width 19 height 19
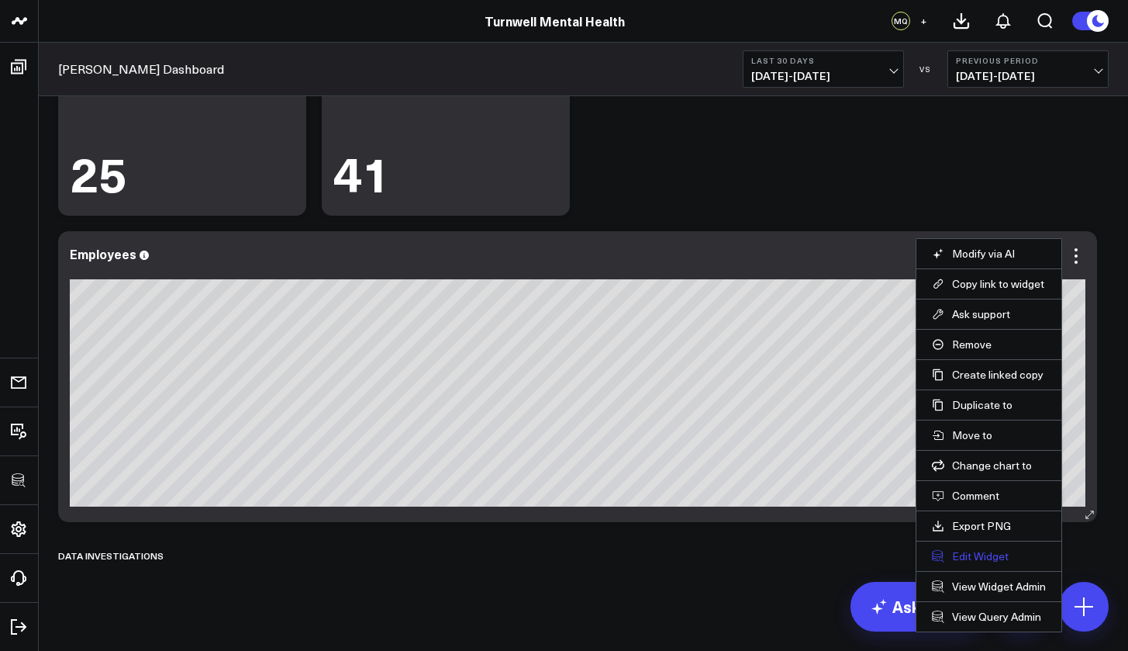
click at [973, 551] on button "Edit Widget" at bounding box center [989, 556] width 114 height 14
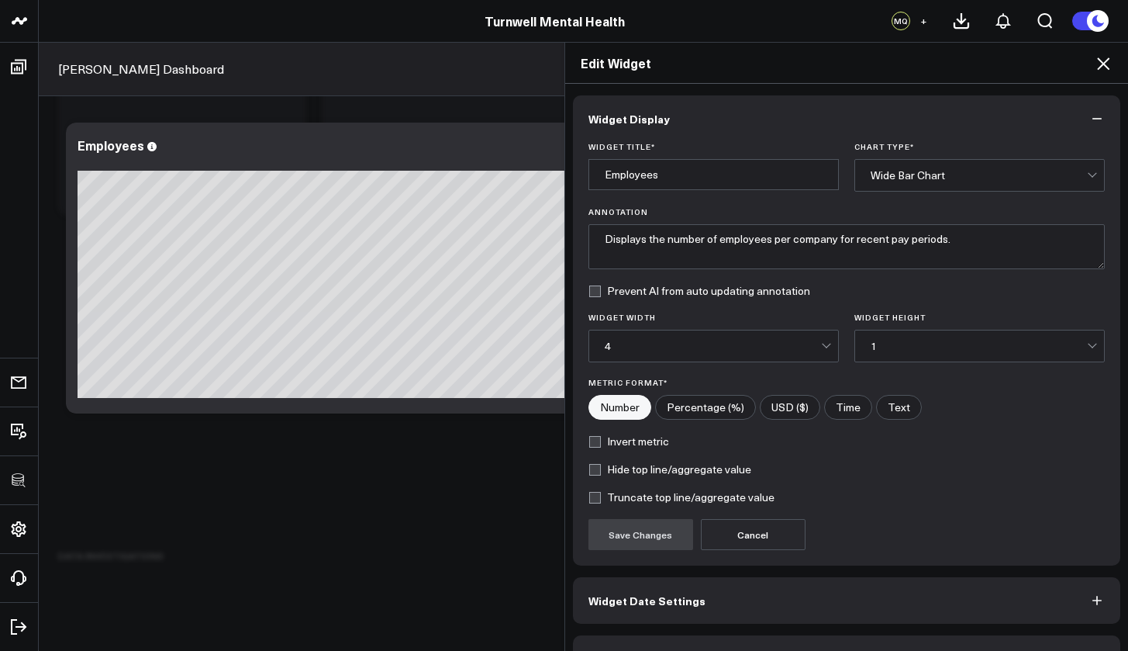
scroll to position [42, 0]
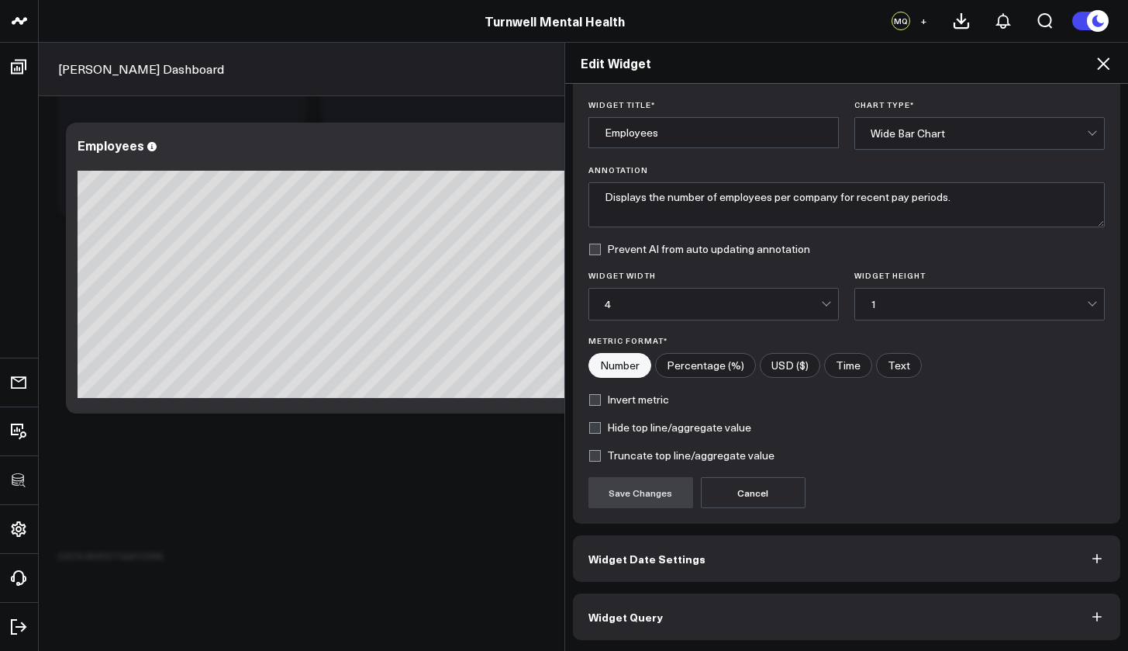
click at [939, 131] on div "Wide Bar Chart" at bounding box center [979, 133] width 216 height 12
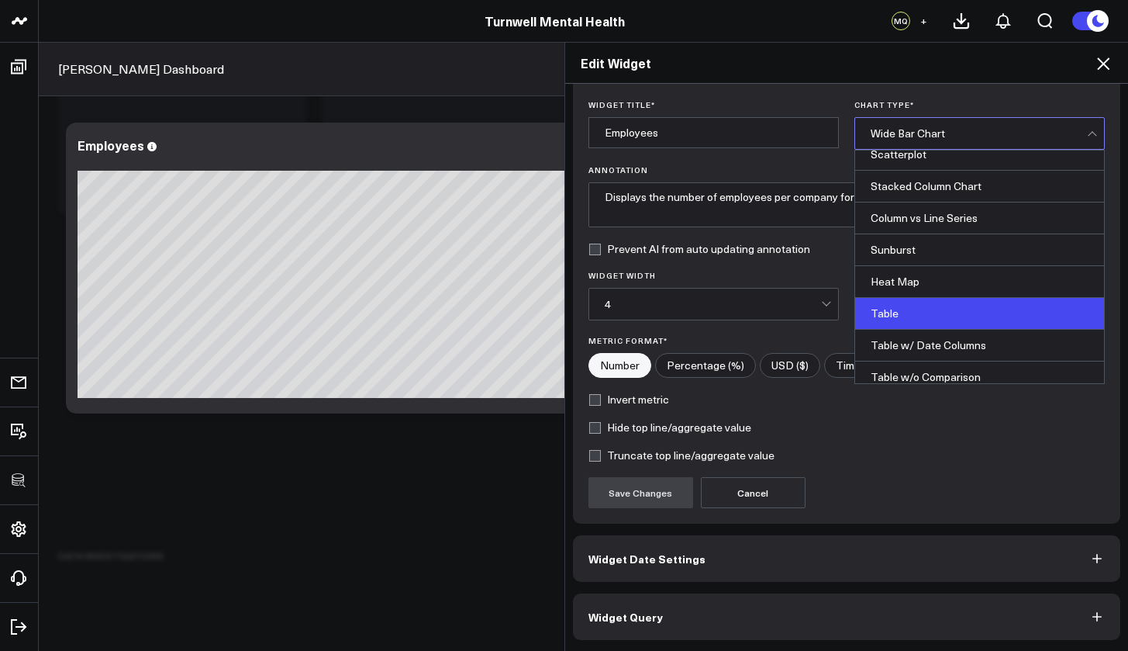
scroll to position [619, 0]
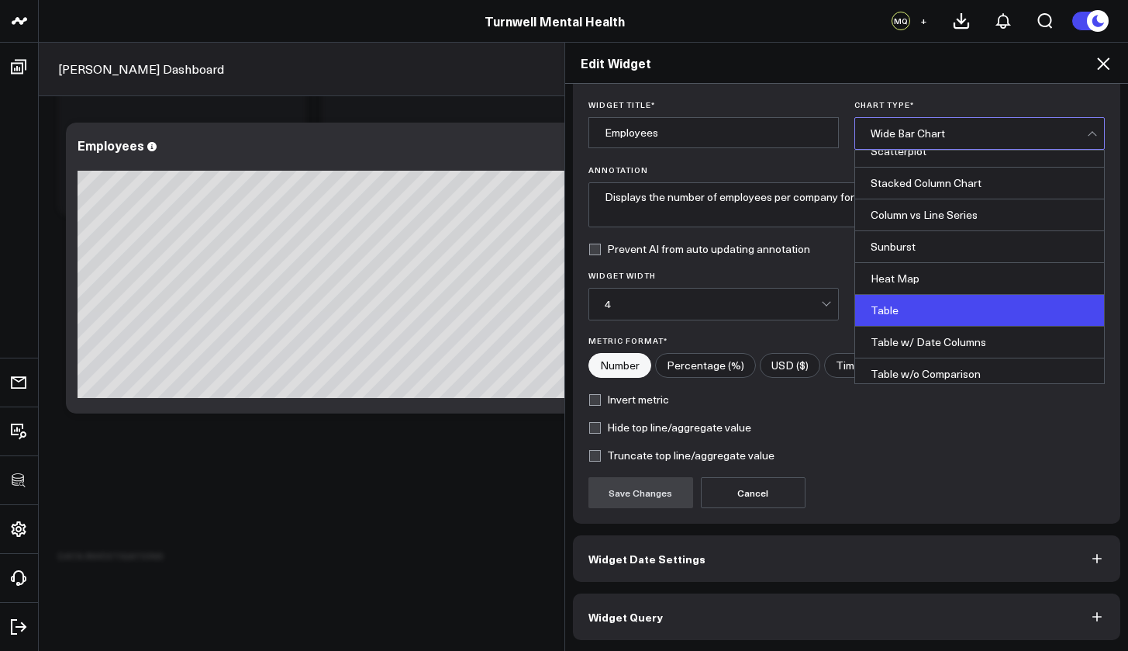
click at [907, 309] on div "Table" at bounding box center [979, 311] width 249 height 32
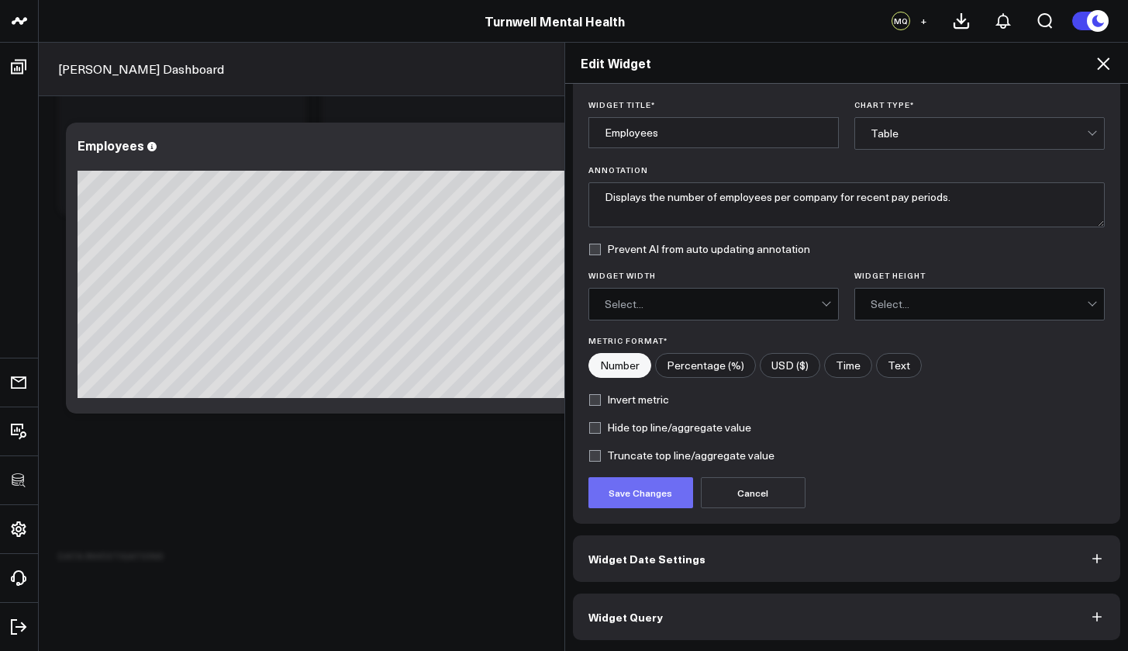
click at [655, 496] on button "Save Changes" at bounding box center [641, 492] width 105 height 31
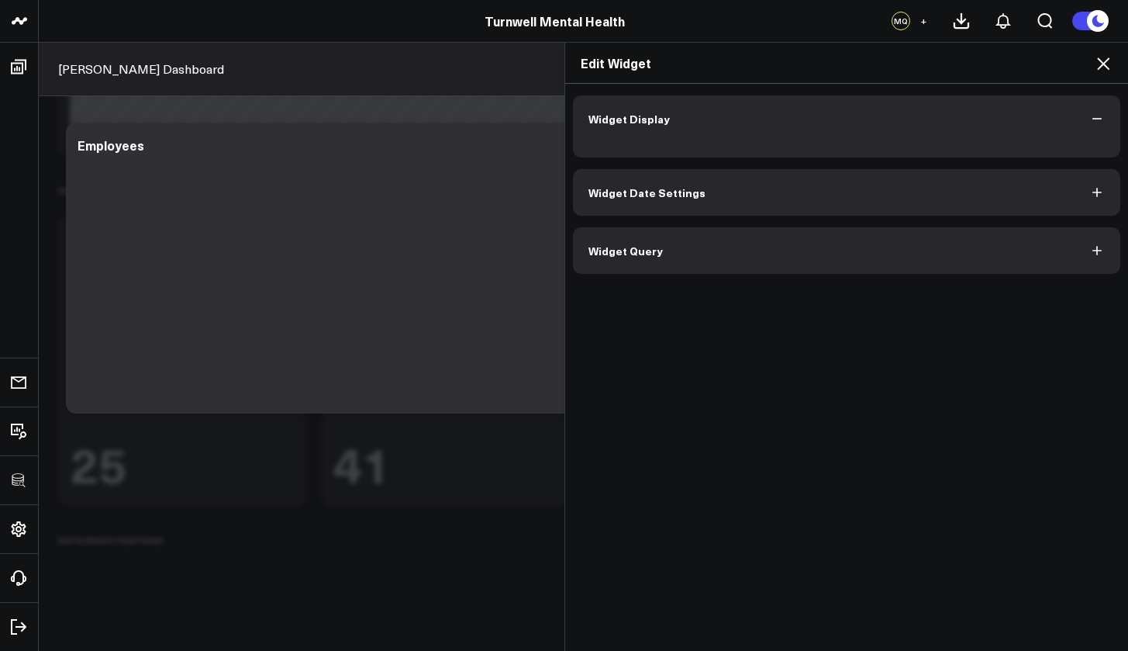
scroll to position [3948, 0]
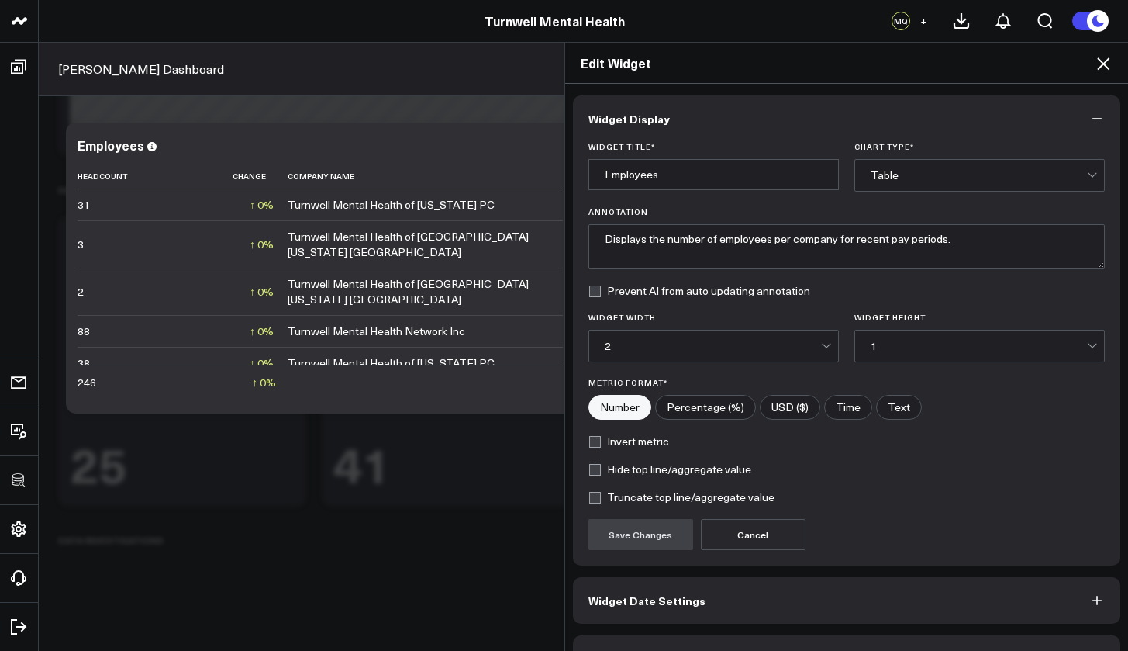
click at [1104, 67] on icon at bounding box center [1103, 63] width 19 height 19
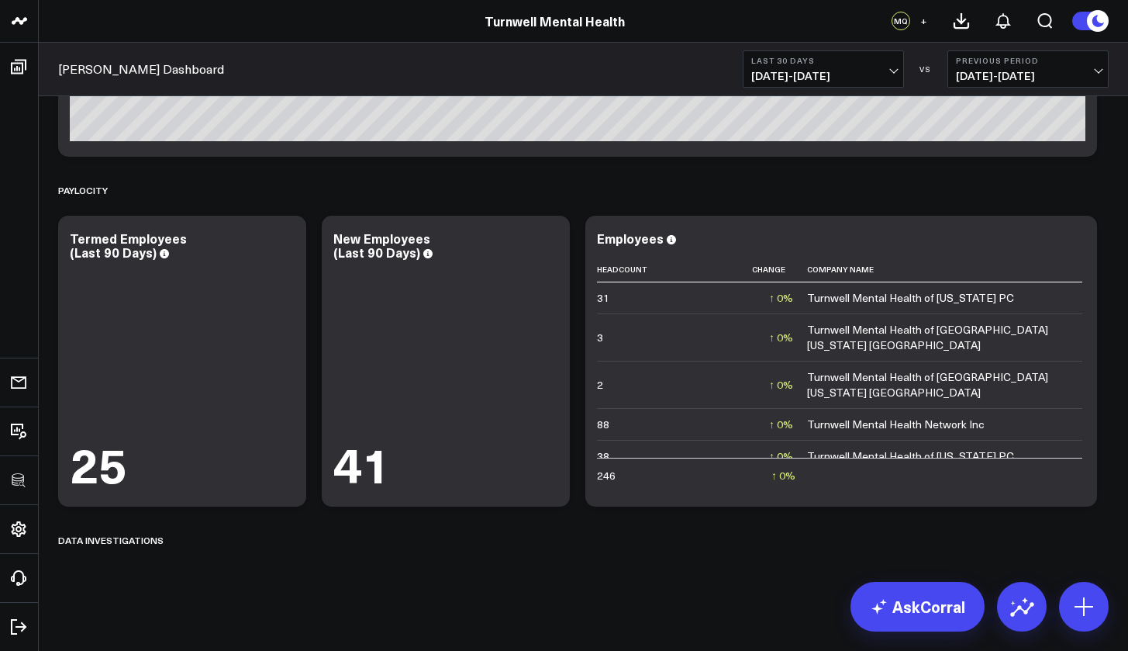
scroll to position [3734, 0]
click at [1077, 240] on icon at bounding box center [1076, 240] width 3 height 3
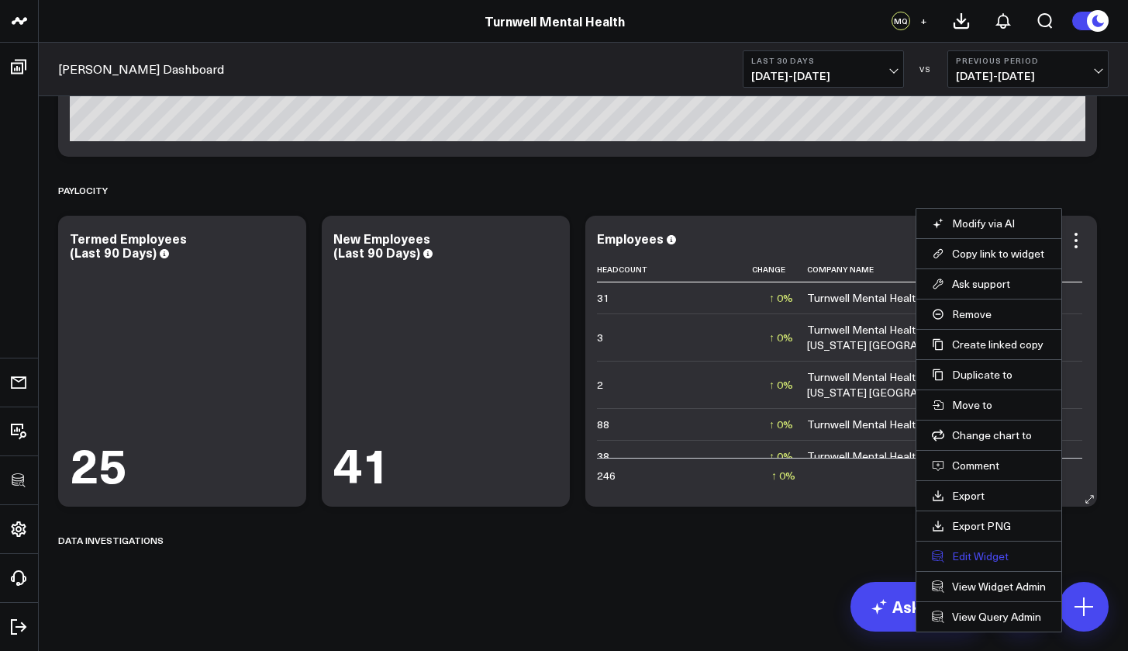
click at [953, 558] on button "Edit Widget" at bounding box center [989, 556] width 114 height 14
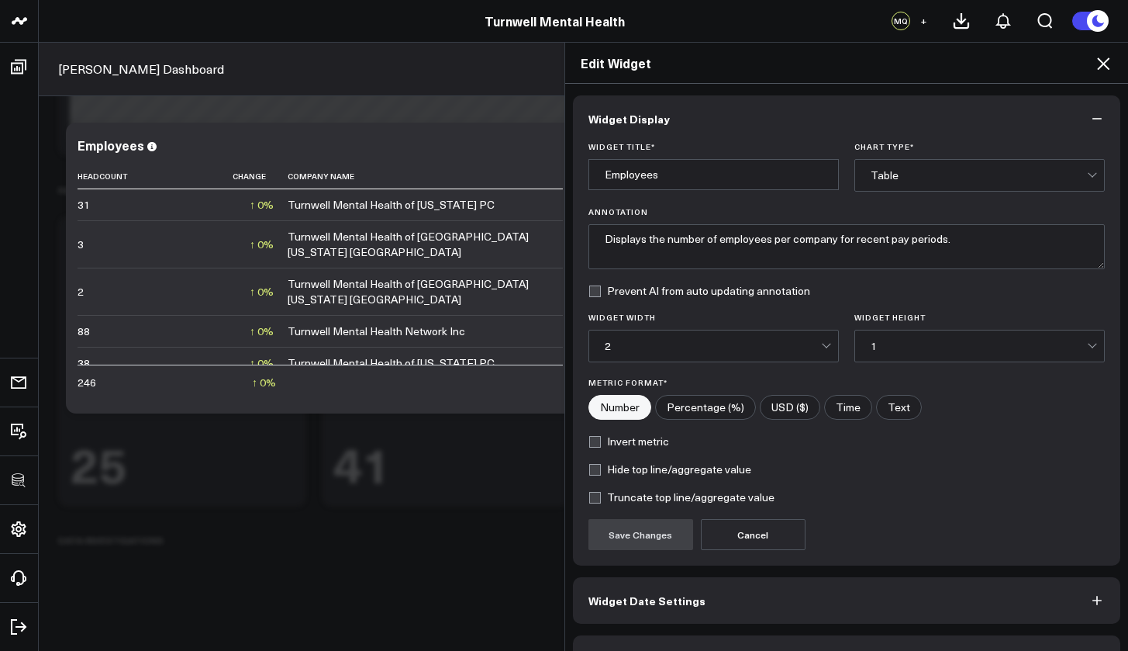
scroll to position [42, 0]
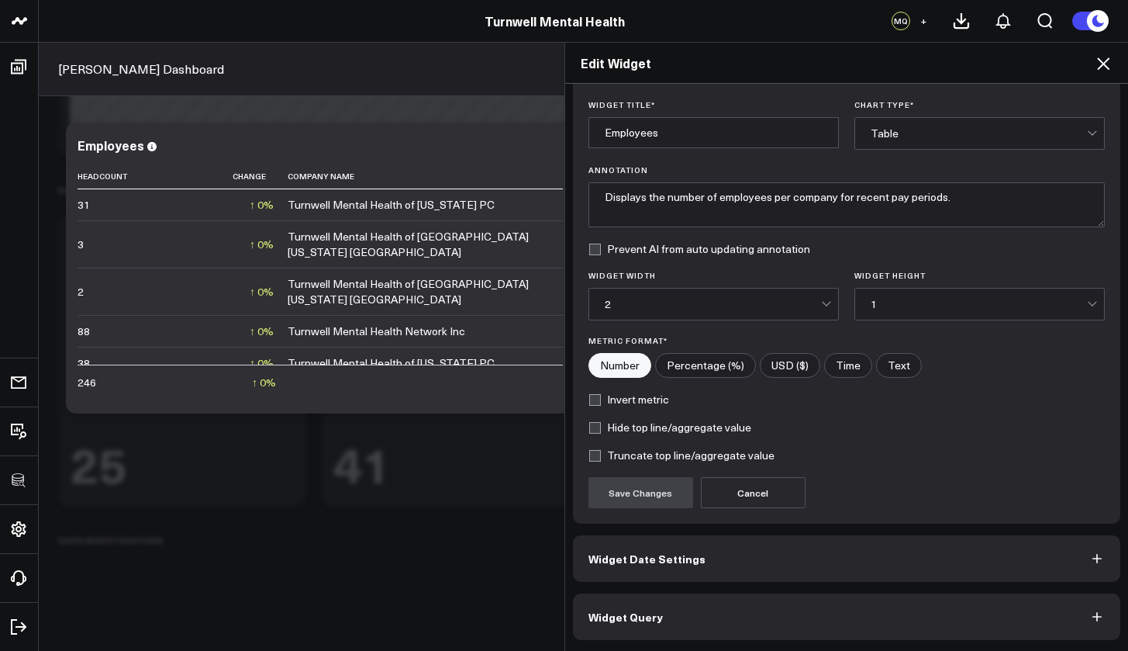
click at [728, 606] on button "Widget Query" at bounding box center [847, 616] width 548 height 47
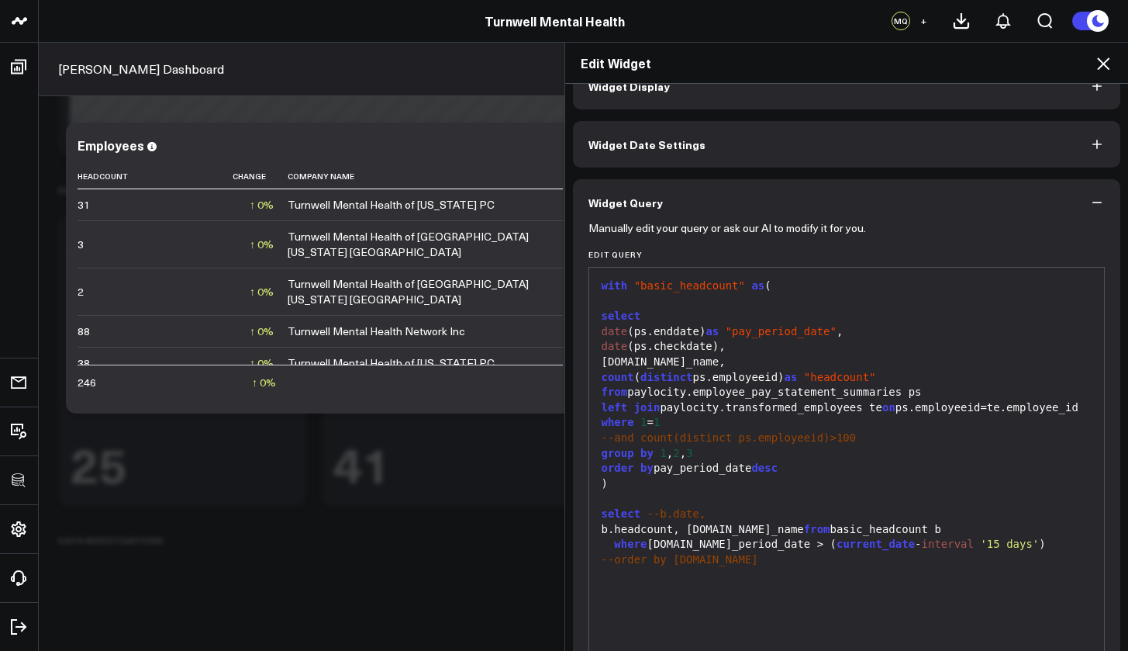
scroll to position [109, 0]
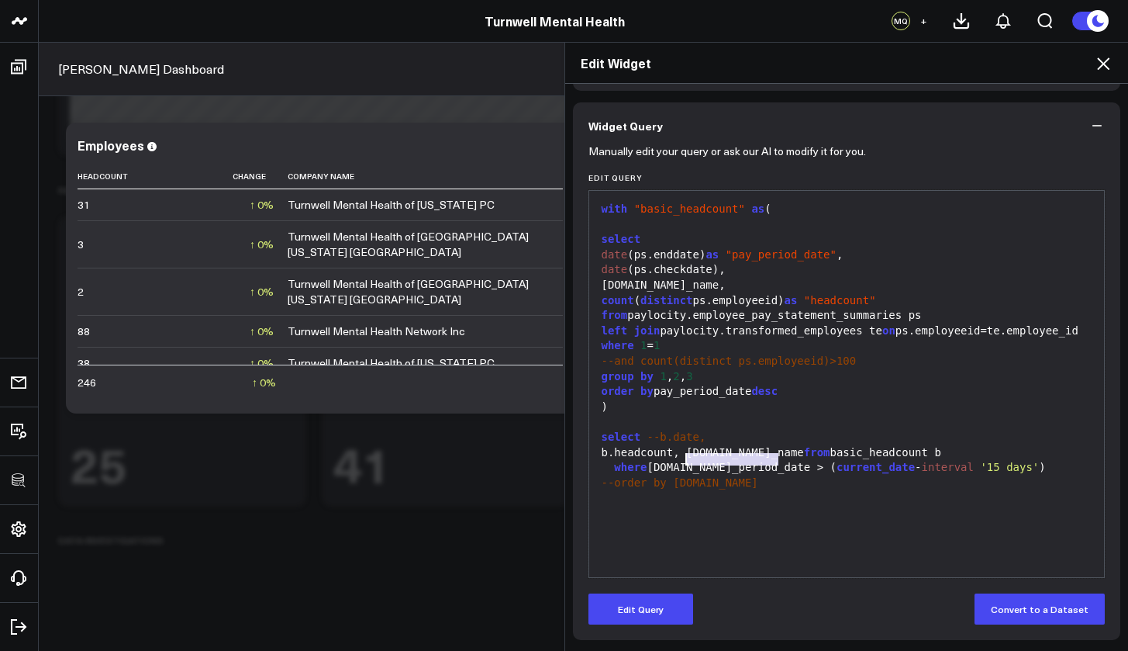
drag, startPoint x: 772, startPoint y: 461, endPoint x: 681, endPoint y: 461, distance: 90.7
click at [681, 461] on div "b.headcount, b.company_name from basic_headcount b" at bounding box center [847, 453] width 500 height 16
click at [631, 620] on button "Edit Query" at bounding box center [641, 608] width 105 height 31
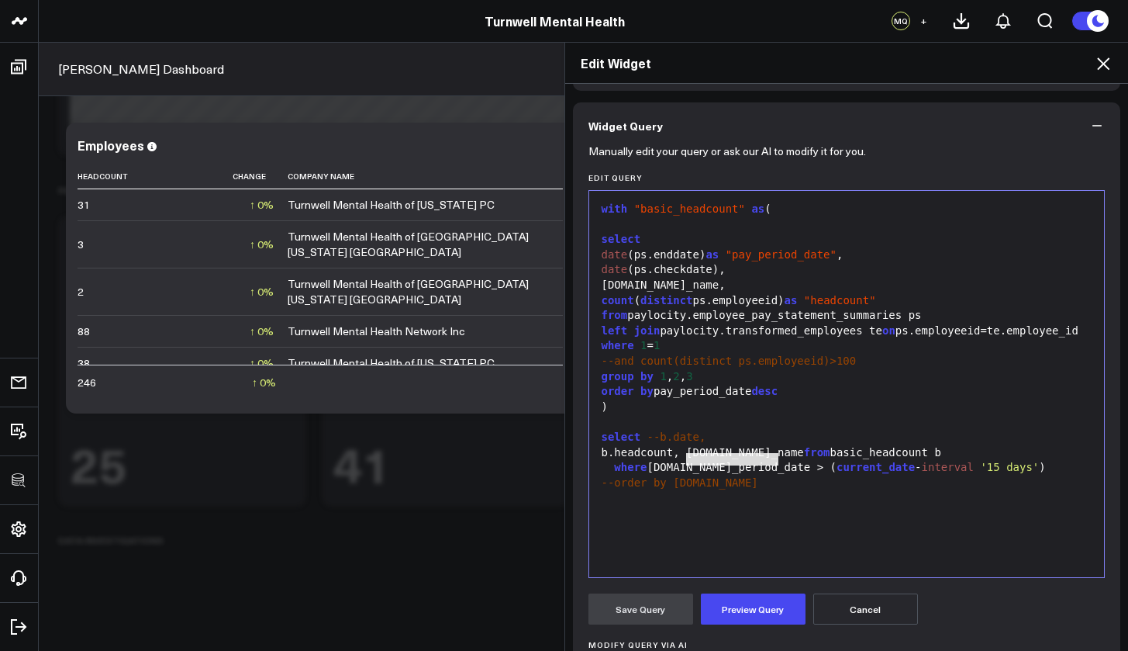
click at [597, 461] on div "b.headcount, b.company_name from basic_headcount b" at bounding box center [847, 453] width 500 height 16
drag, startPoint x: 676, startPoint y: 458, endPoint x: 772, endPoint y: 458, distance: 95.4
click at [772, 458] on div "b.headcount, b.company_name from basic_headcount b" at bounding box center [847, 453] width 500 height 16
click at [597, 461] on div "b.headcount, from basic_headcount b" at bounding box center [847, 453] width 500 height 16
paste div
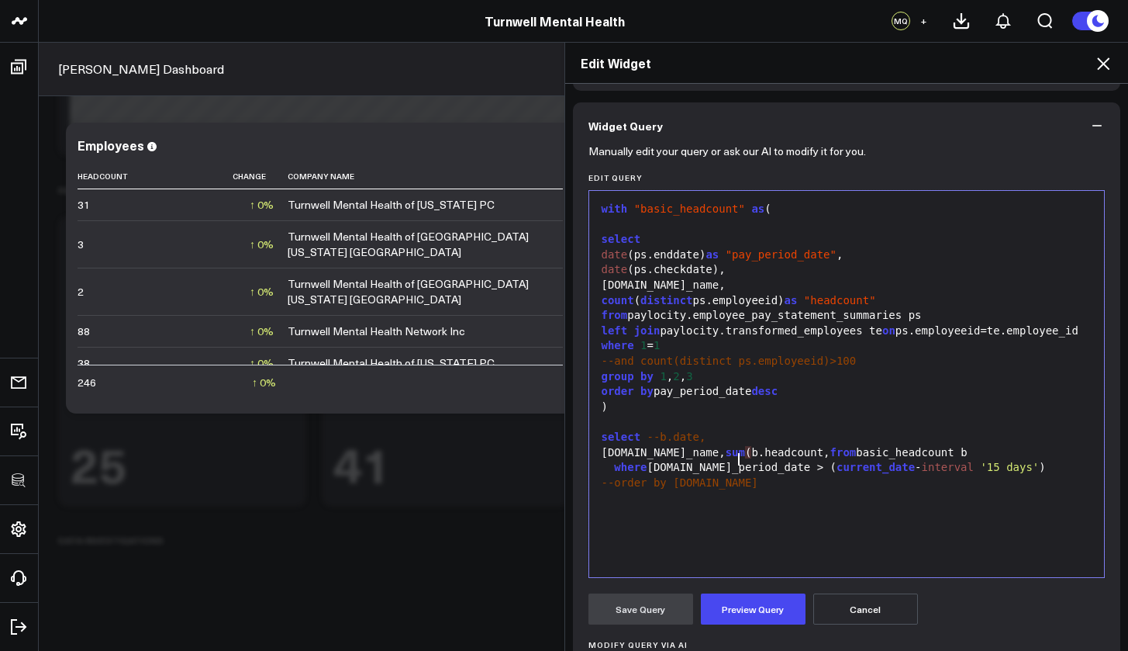
click at [807, 458] on div "b.company_name, sum ( b.headcount, from basic_headcount b" at bounding box center [847, 453] width 500 height 16
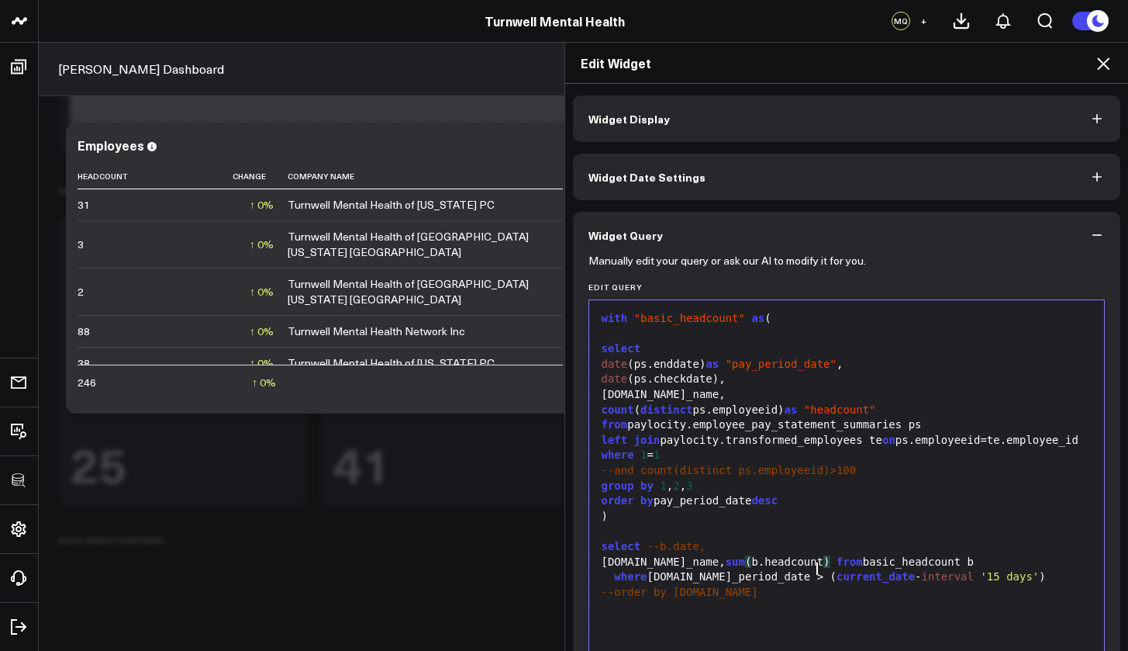
scroll to position [109, 0]
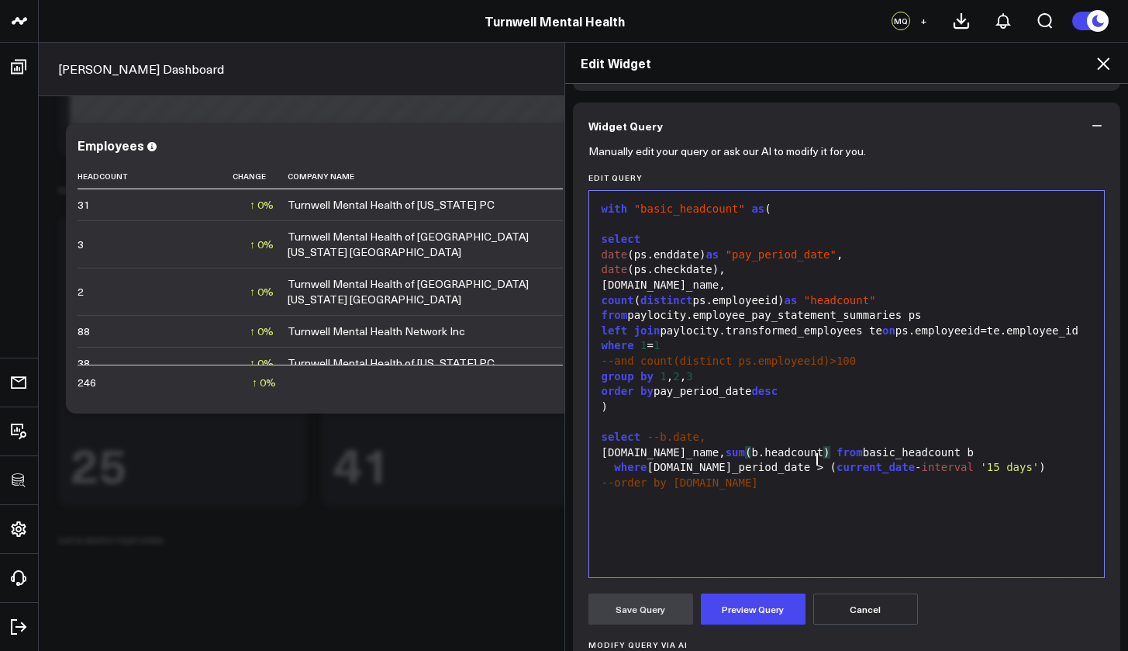
click at [1017, 474] on div "where [DOMAIN_NAME]_period_date > ( current_date - interval '15 days' )" at bounding box center [847, 468] width 500 height 16
click at [767, 606] on button "Preview Query" at bounding box center [753, 608] width 105 height 31
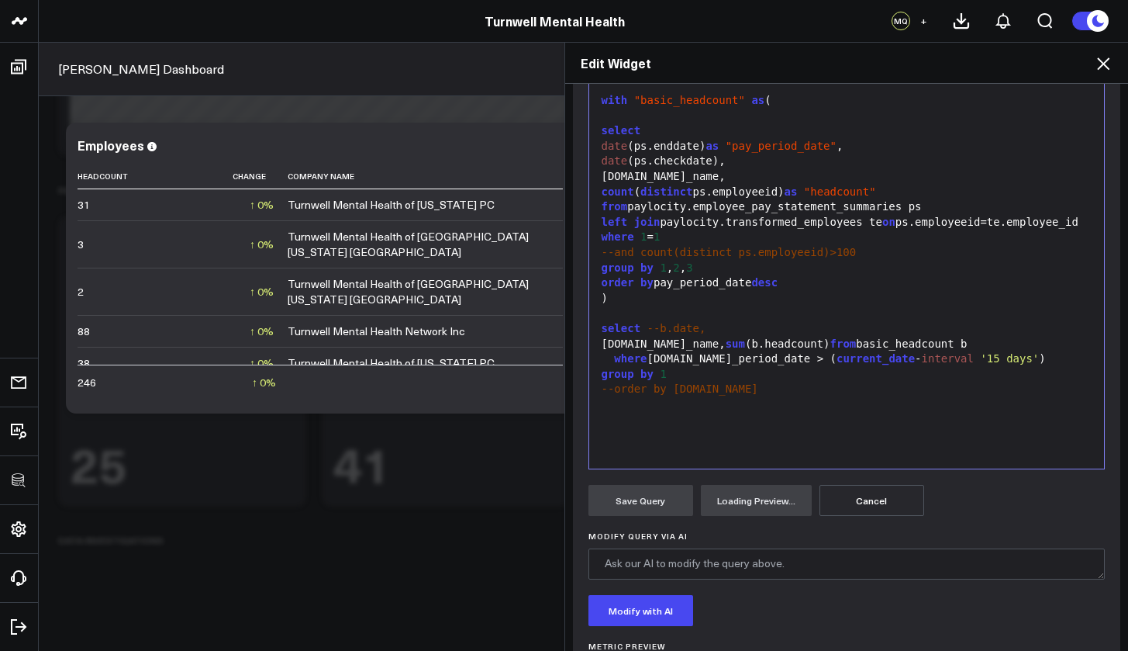
scroll to position [302, 0]
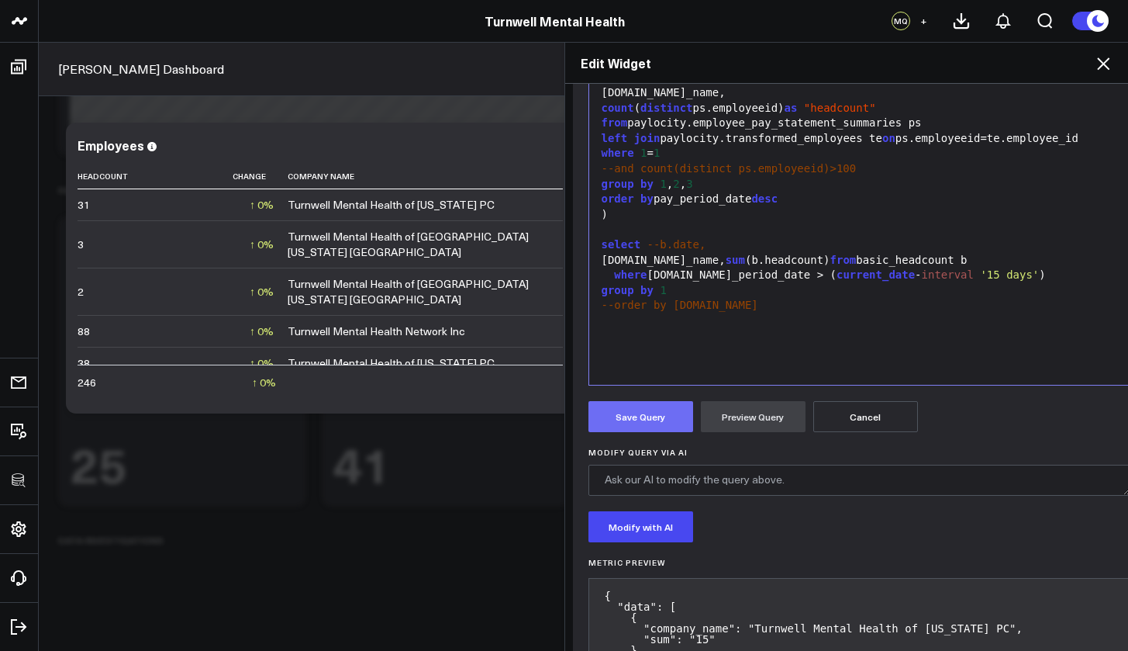
click at [657, 425] on button "Save Query" at bounding box center [641, 416] width 105 height 31
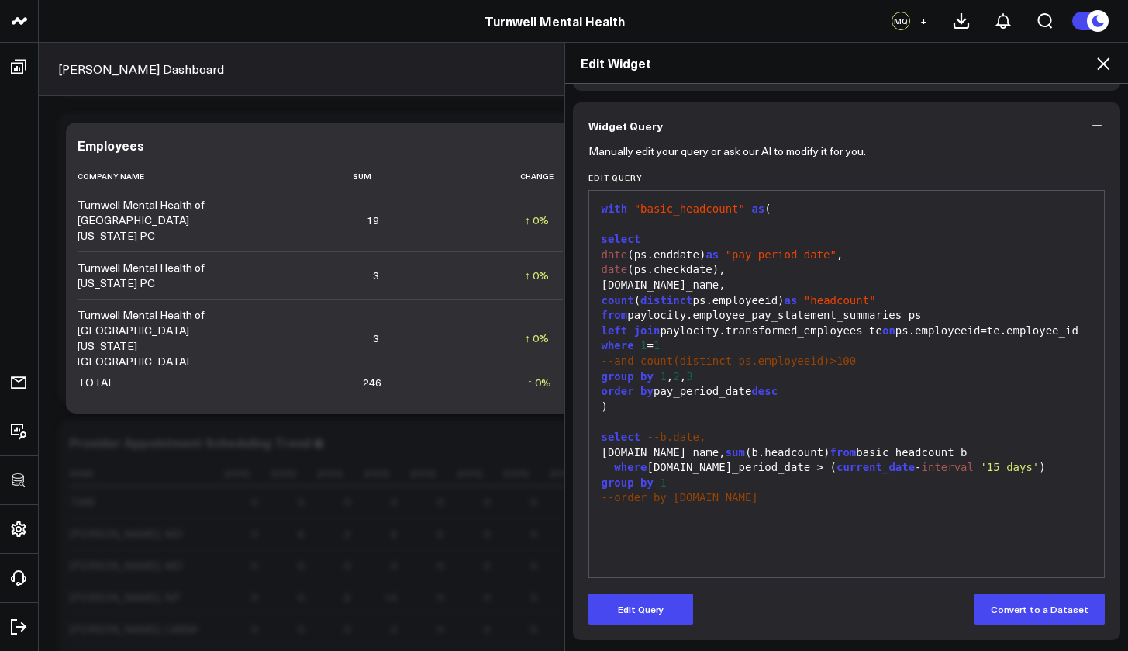
scroll to position [2531, 0]
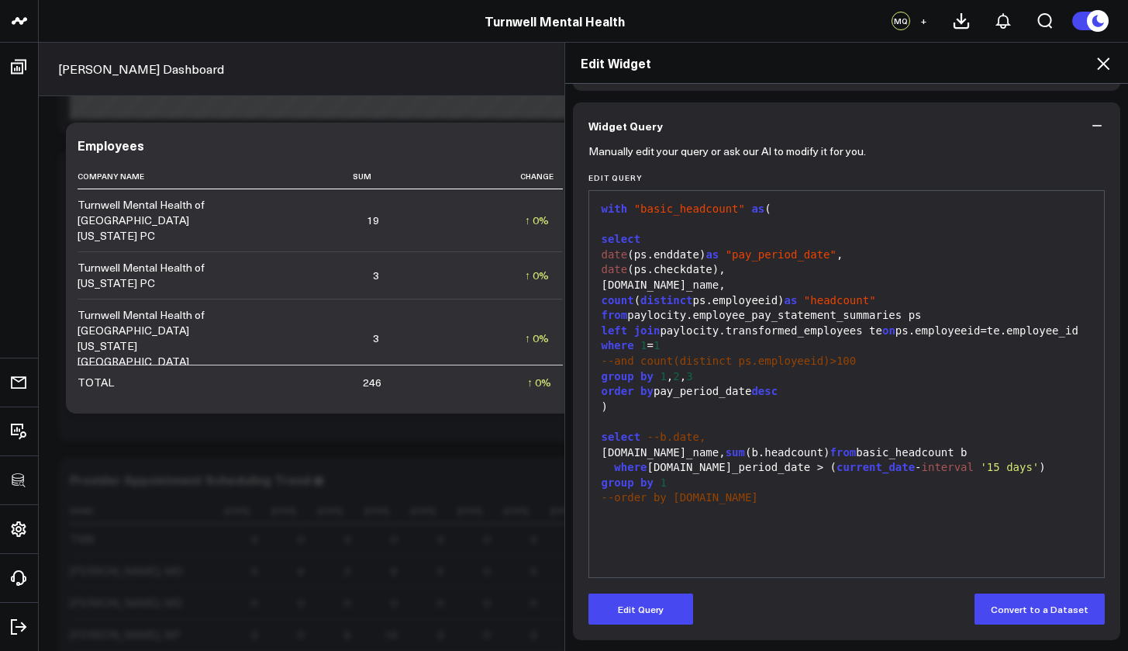
click at [1107, 70] on icon at bounding box center [1103, 63] width 19 height 19
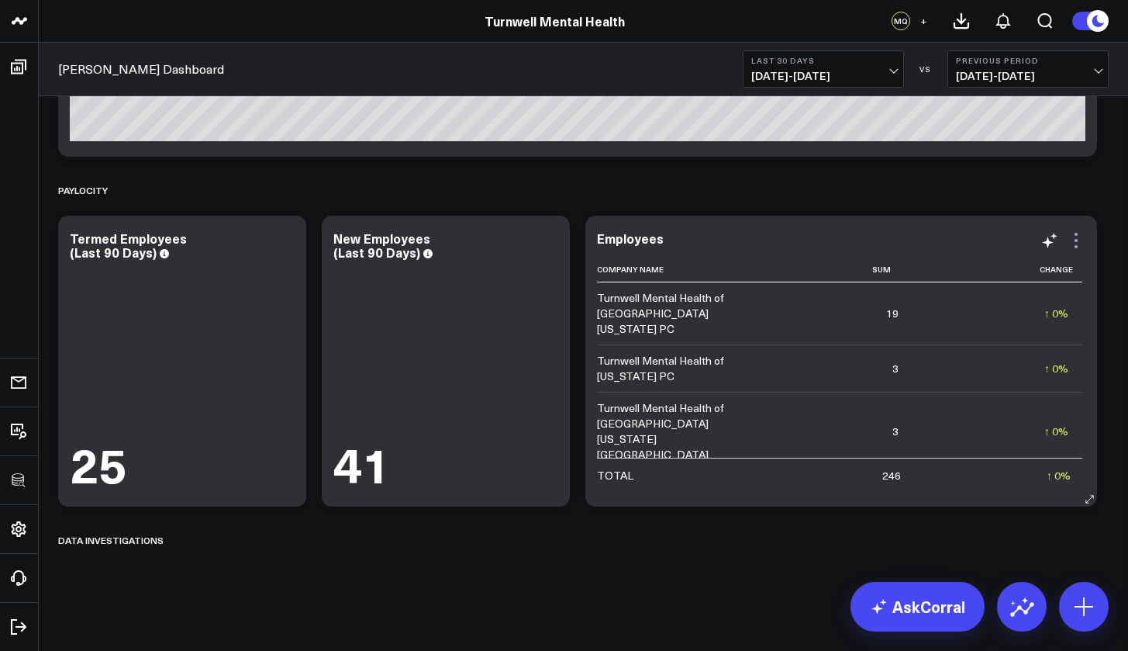
click at [1077, 242] on icon at bounding box center [1076, 240] width 19 height 19
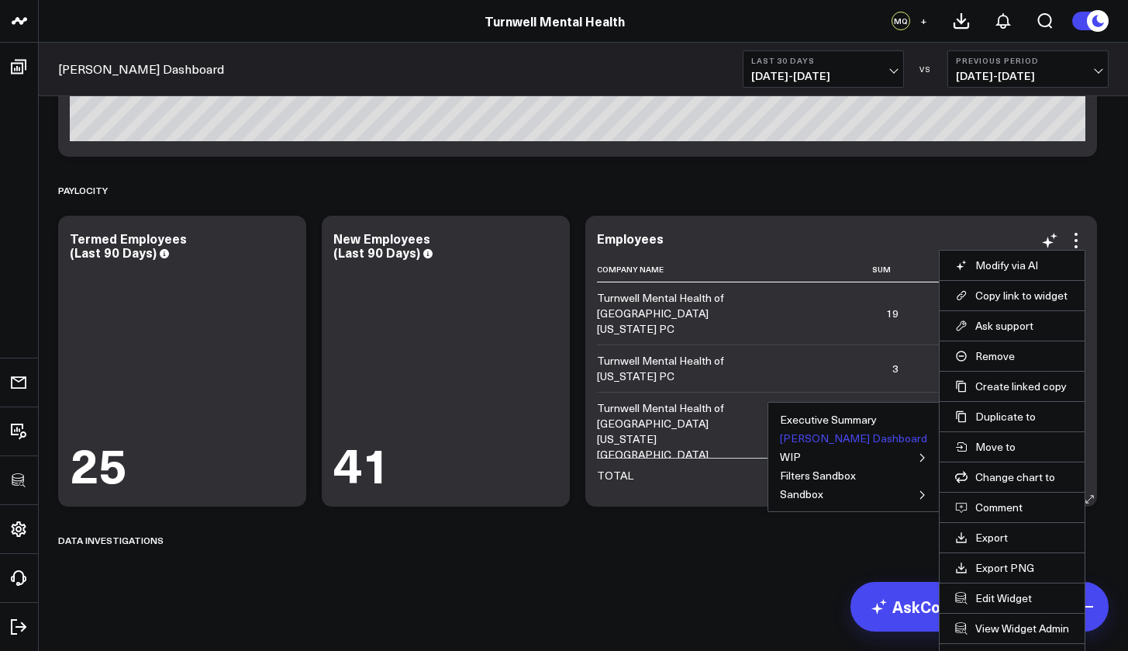
click at [850, 439] on button "Valant Dashboard" at bounding box center [853, 438] width 147 height 11
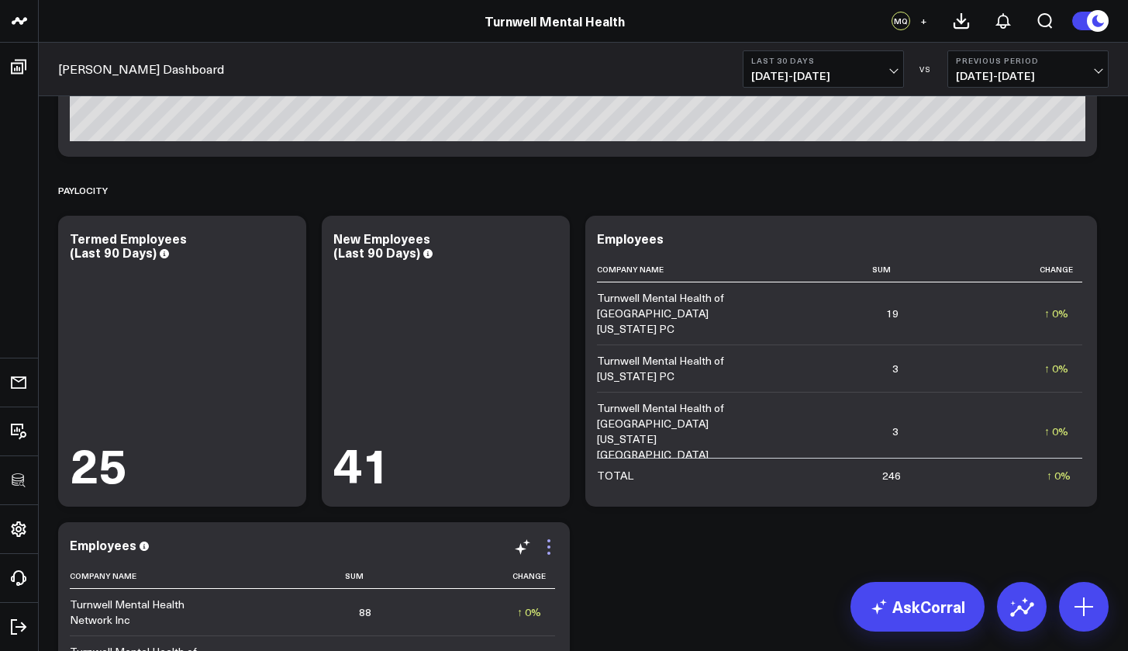
click at [550, 544] on icon at bounding box center [549, 546] width 19 height 19
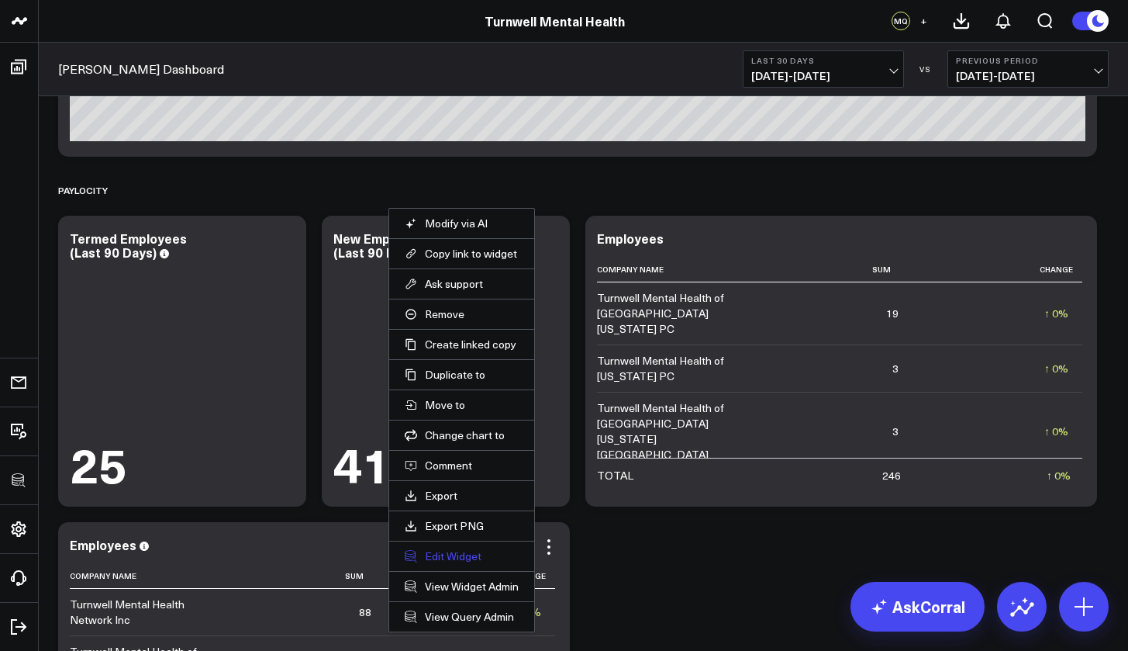
click at [475, 555] on button "Edit Widget" at bounding box center [462, 556] width 114 height 14
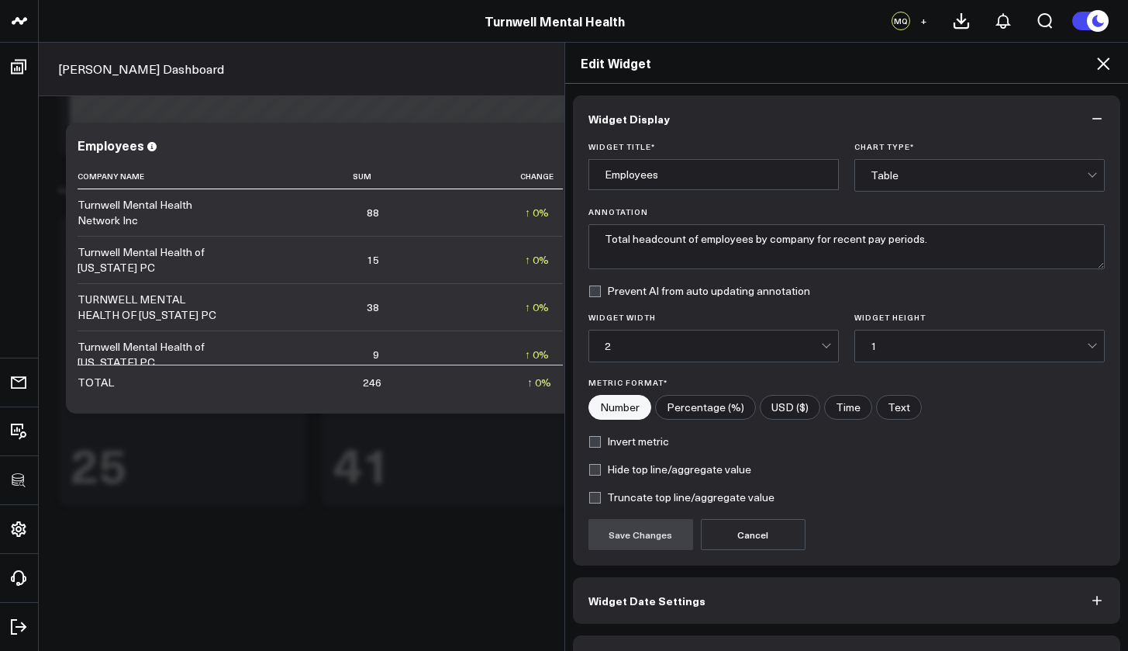
scroll to position [42, 0]
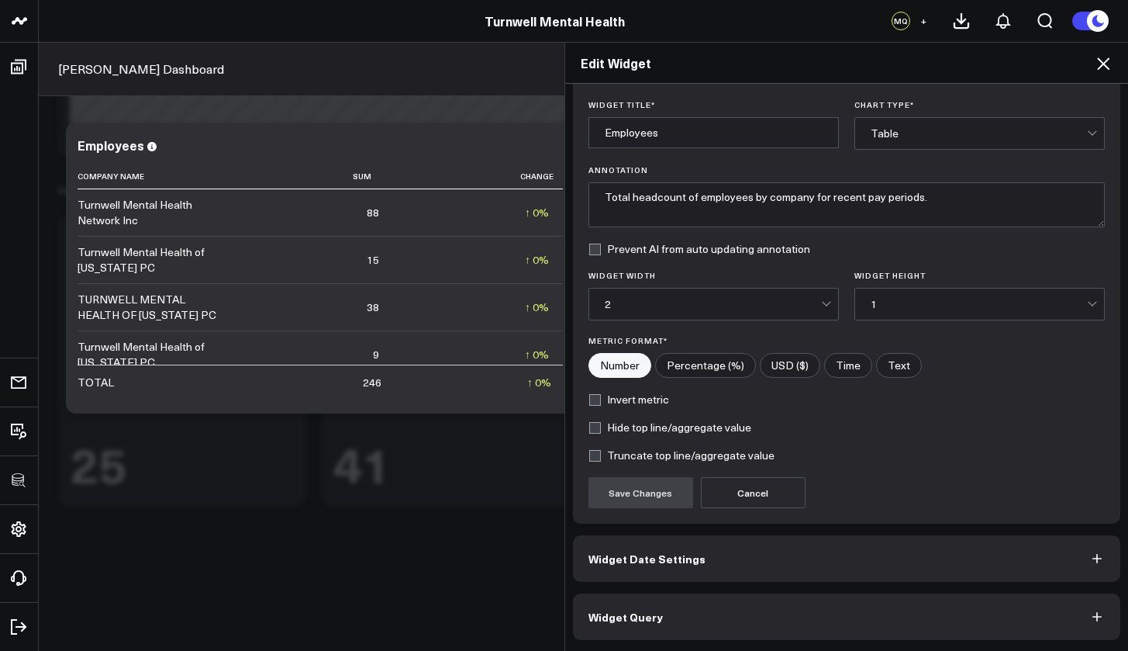
click at [708, 609] on button "Widget Query" at bounding box center [847, 616] width 548 height 47
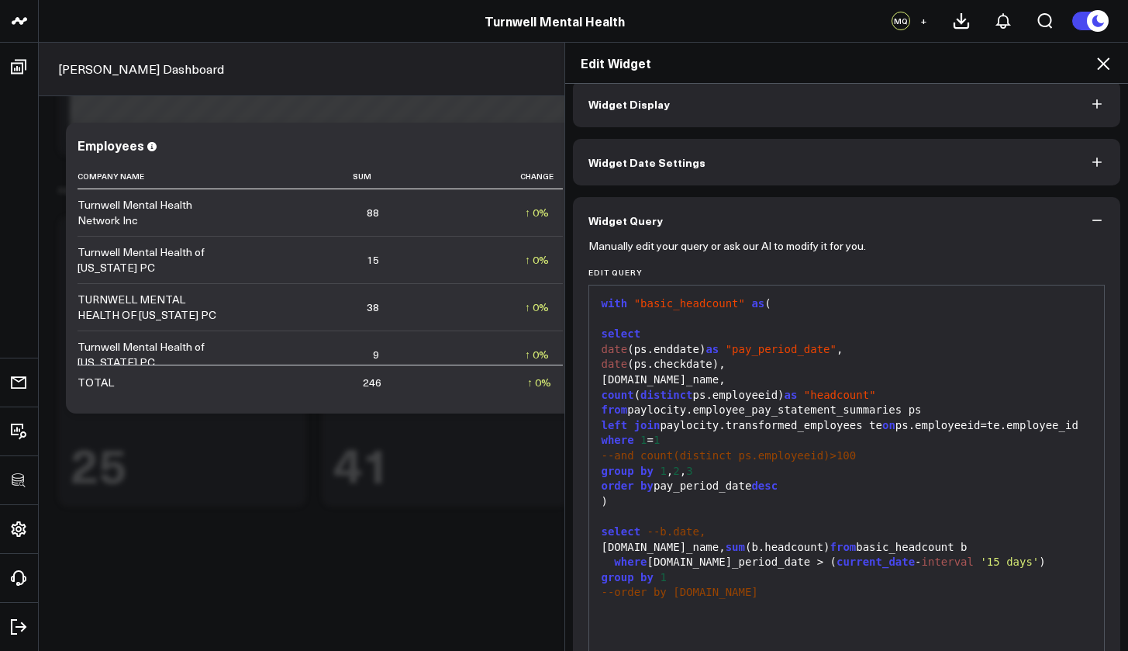
scroll to position [0, 0]
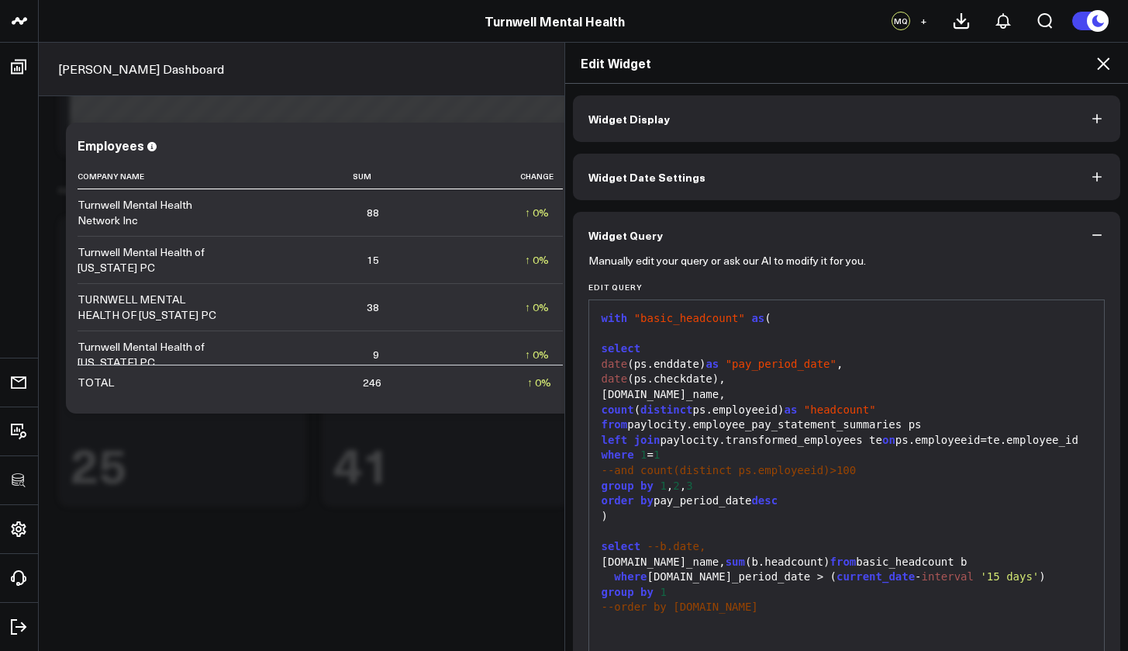
click at [1093, 112] on icon "button" at bounding box center [1098, 119] width 16 height 16
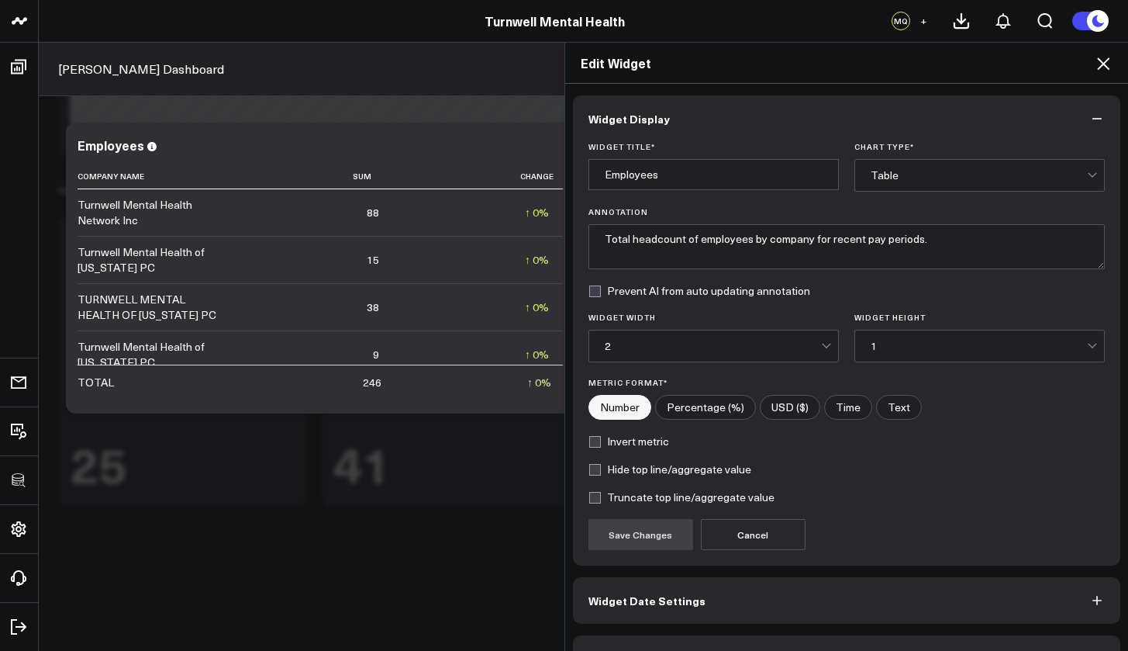
click at [1030, 171] on div "Table" at bounding box center [979, 175] width 216 height 12
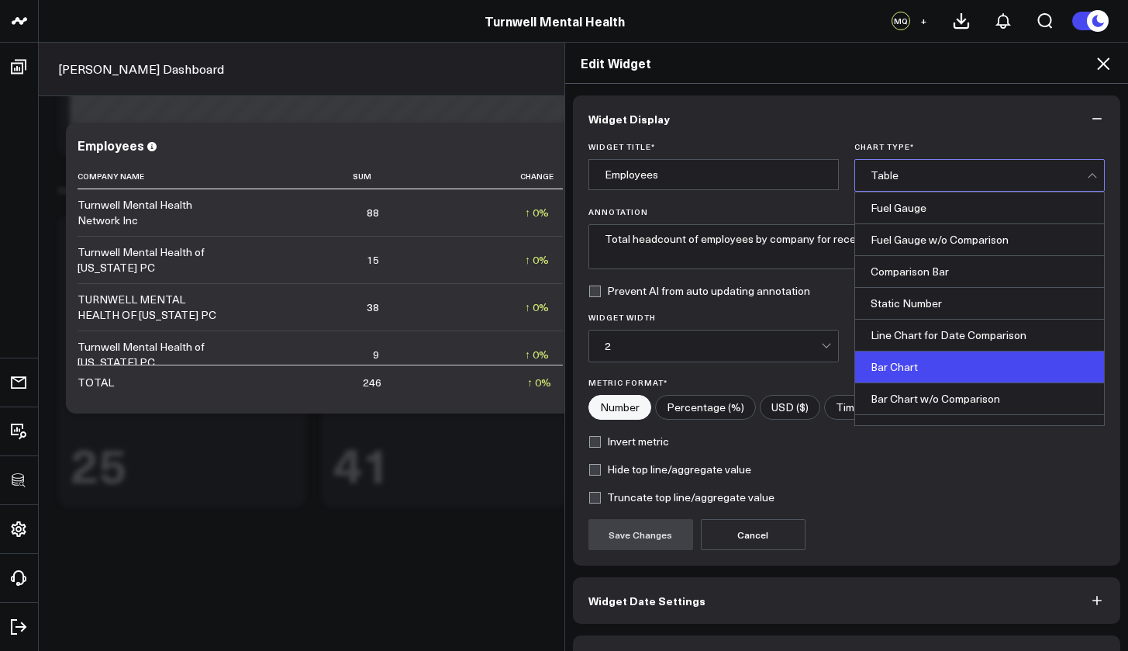
click at [915, 359] on div "Bar Chart" at bounding box center [979, 367] width 249 height 32
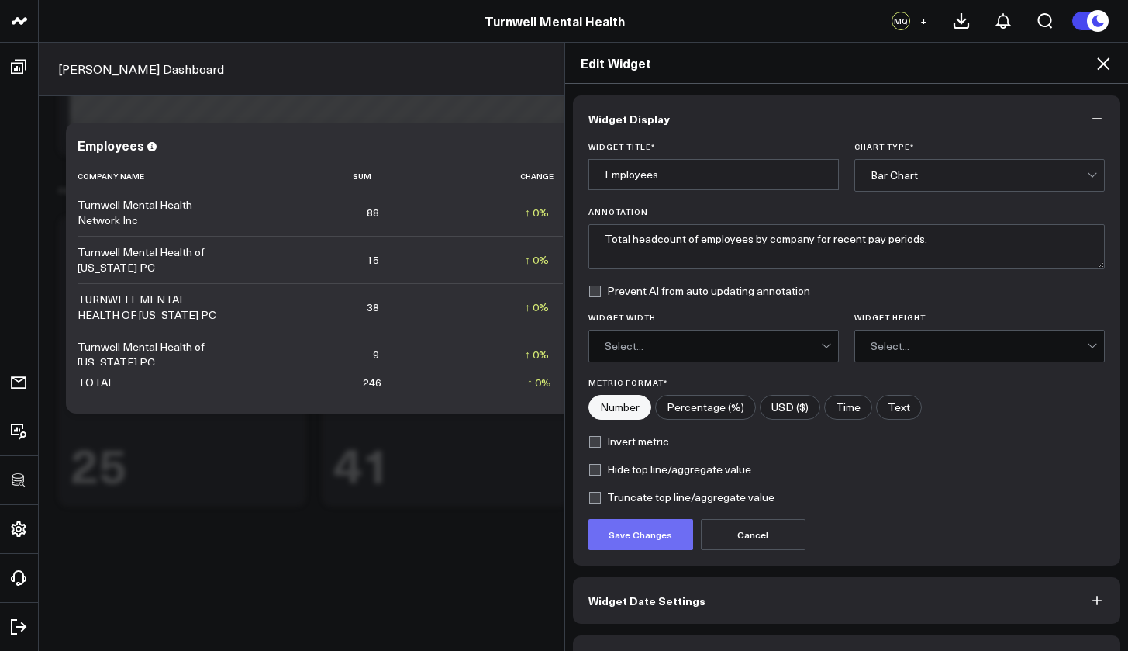
click at [651, 537] on button "Save Changes" at bounding box center [641, 534] width 105 height 31
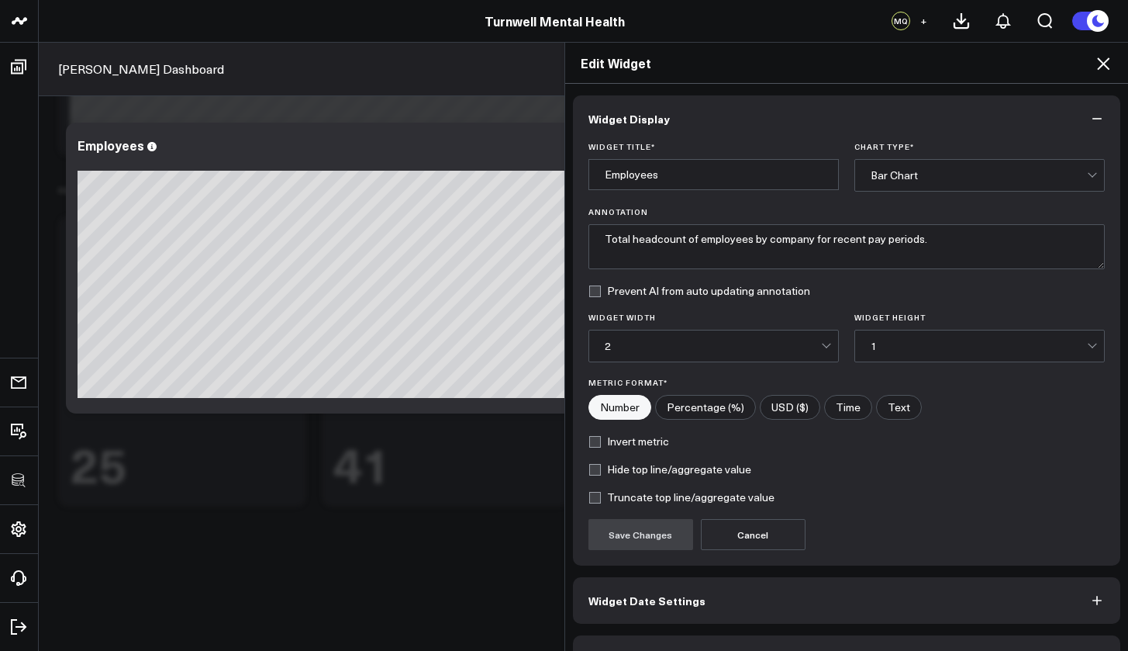
click at [1104, 67] on icon at bounding box center [1103, 63] width 19 height 19
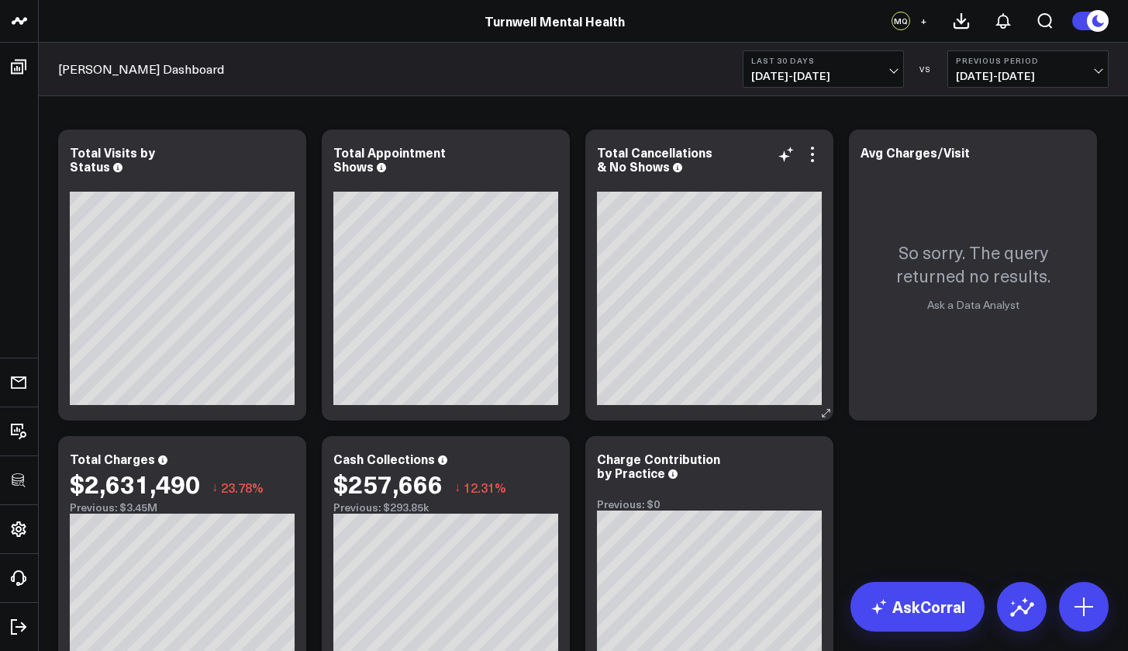
scroll to position [44, 0]
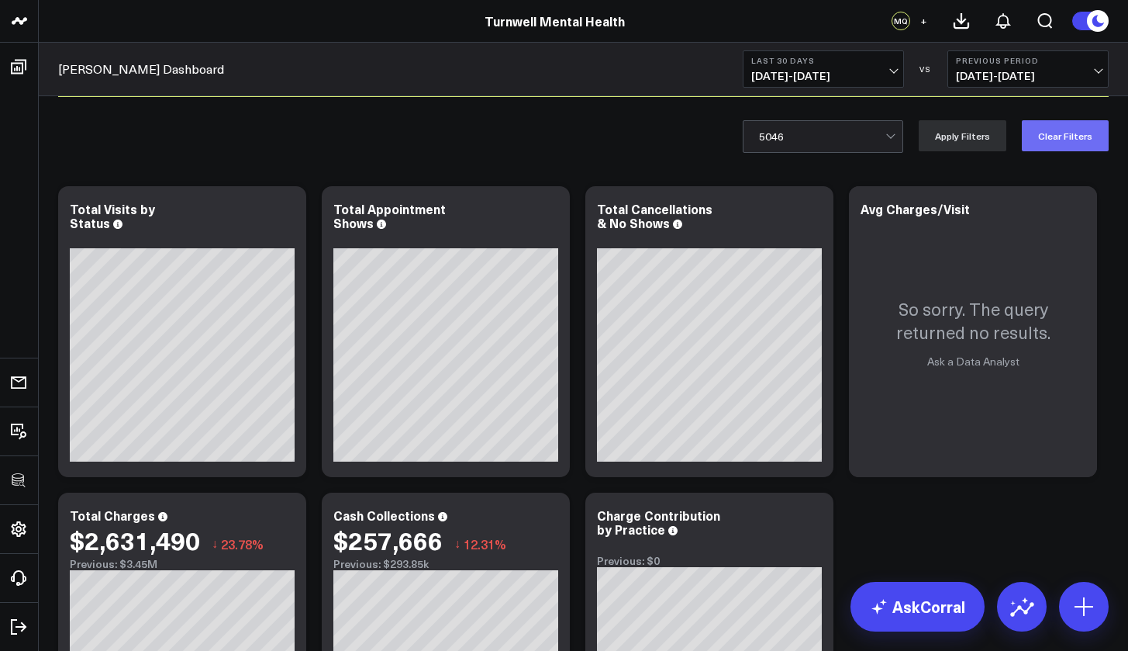
click at [1072, 126] on button "Clear Filters" at bounding box center [1065, 135] width 87 height 31
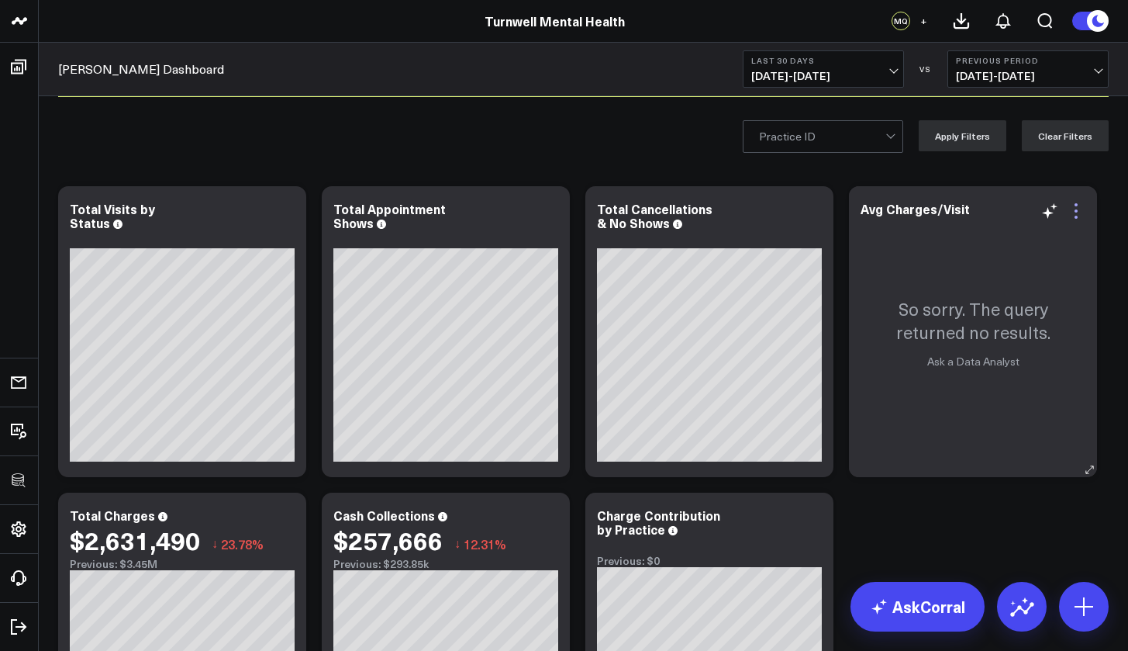
click at [1082, 213] on icon at bounding box center [1076, 211] width 19 height 19
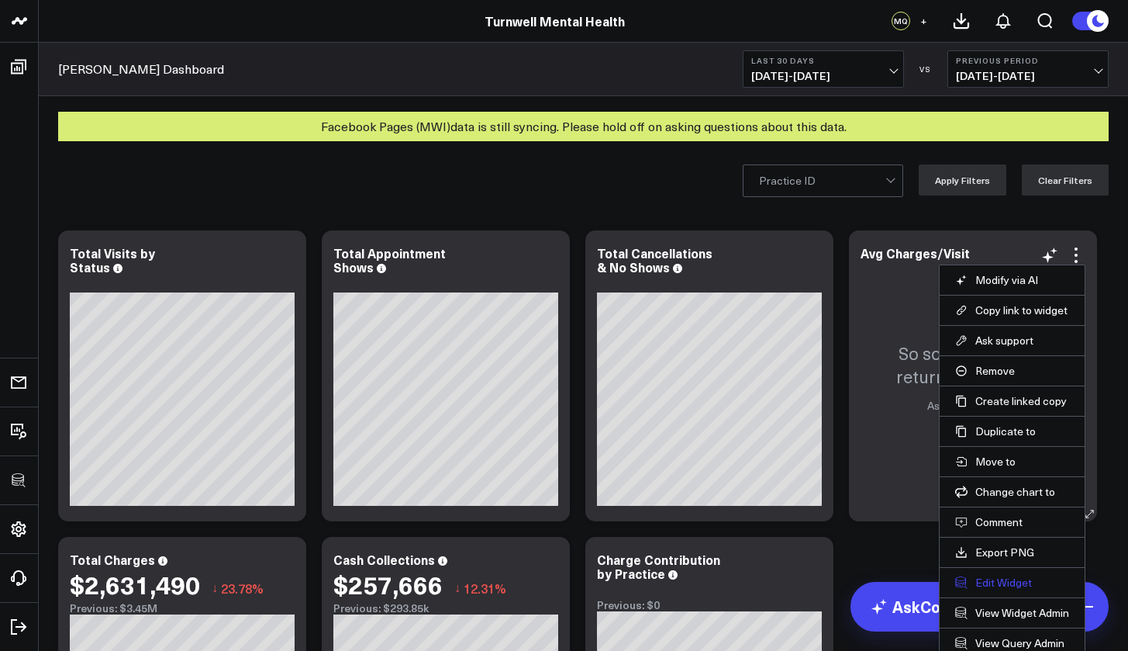
click at [1020, 582] on button "Edit Widget" at bounding box center [1013, 582] width 114 height 14
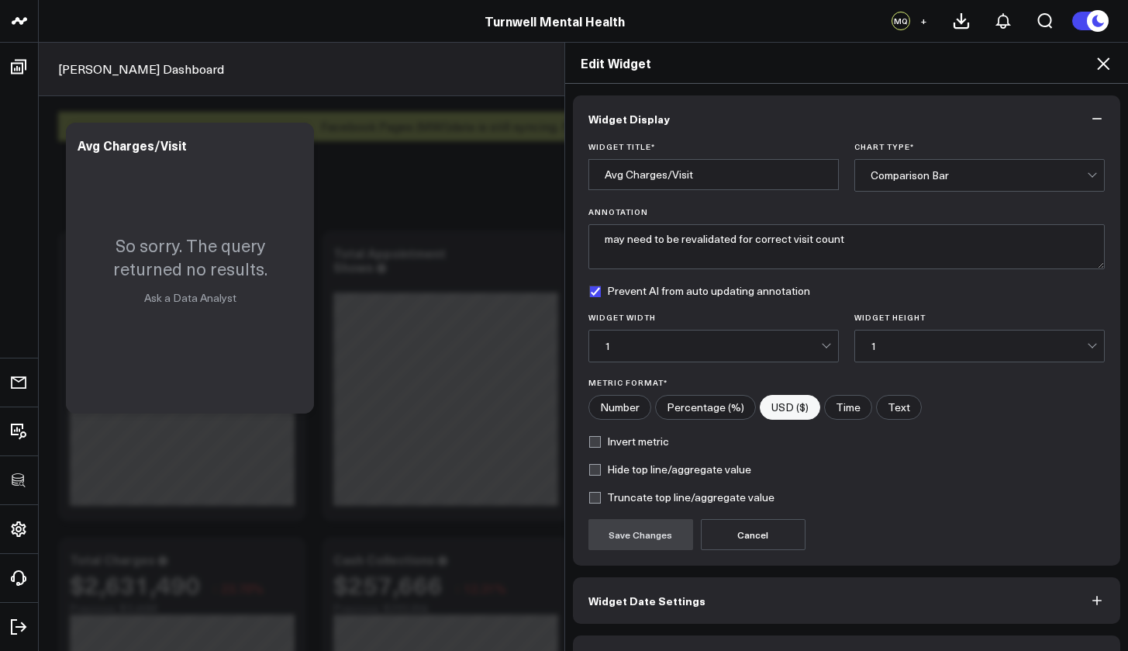
scroll to position [42, 0]
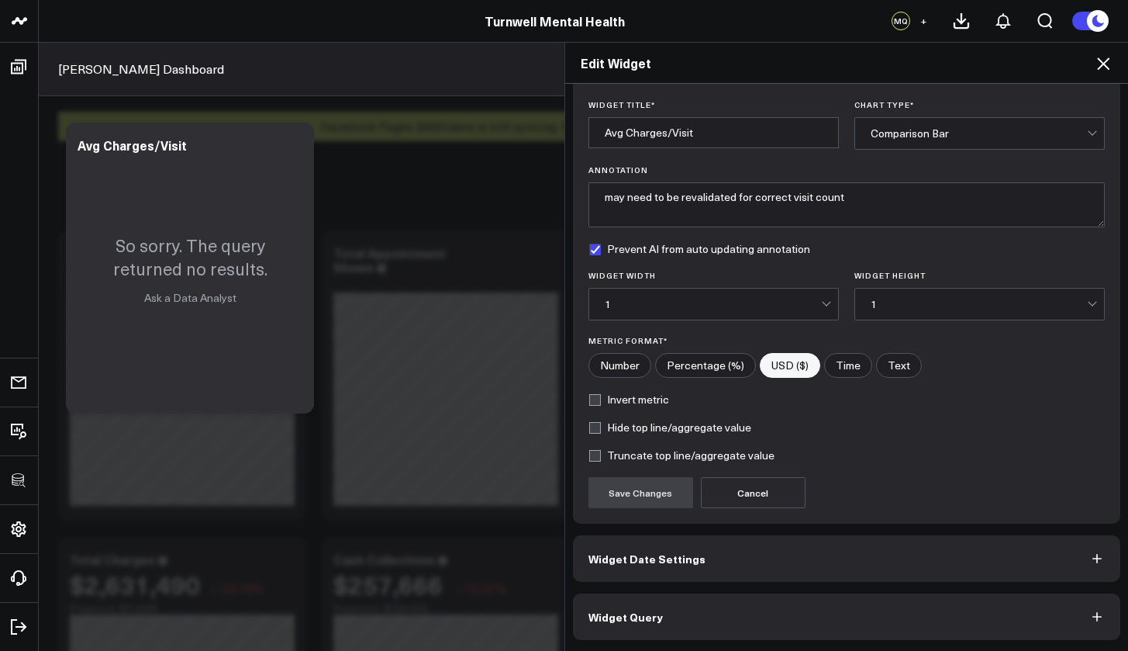
click at [861, 617] on button "Widget Query" at bounding box center [847, 616] width 548 height 47
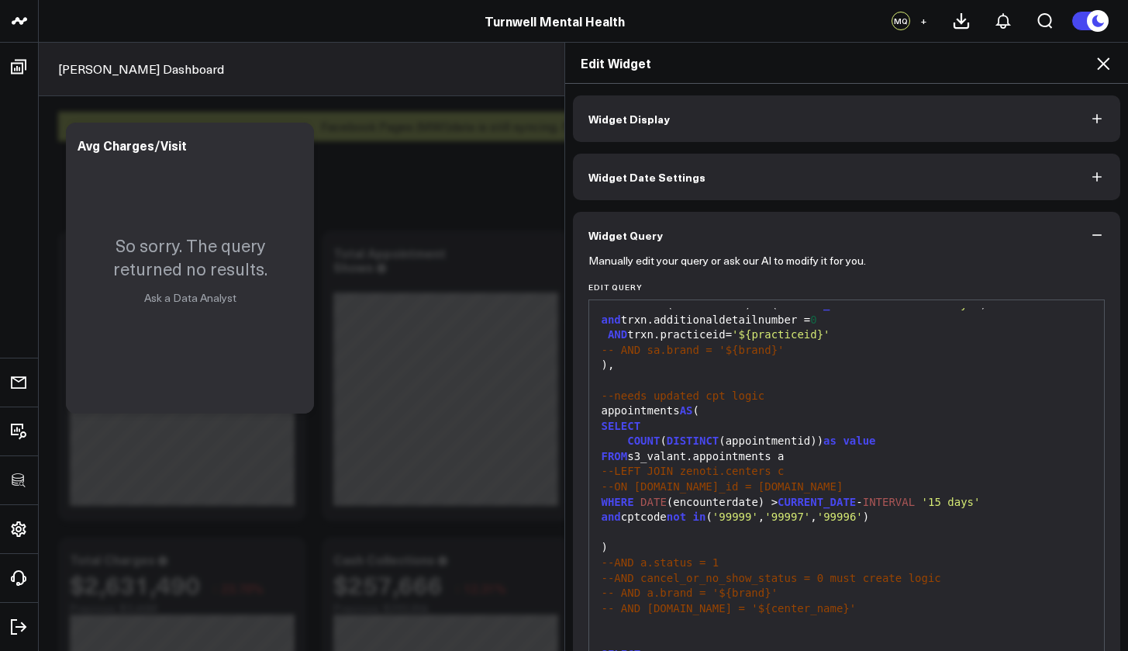
scroll to position [109, 0]
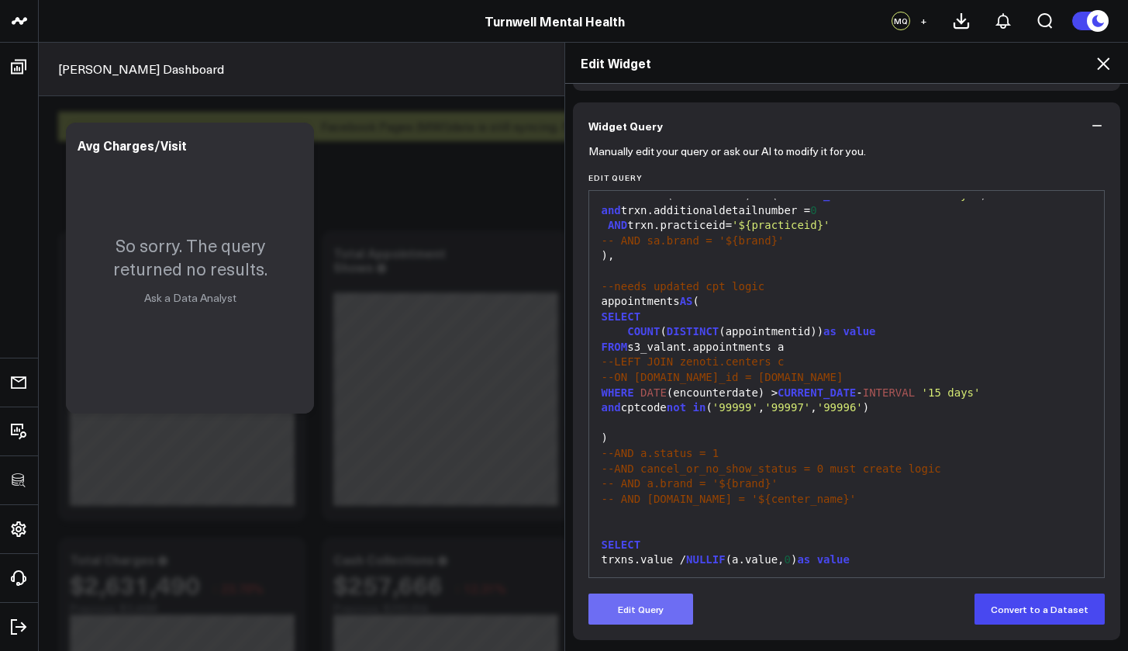
click at [666, 596] on button "Edit Query" at bounding box center [641, 608] width 105 height 31
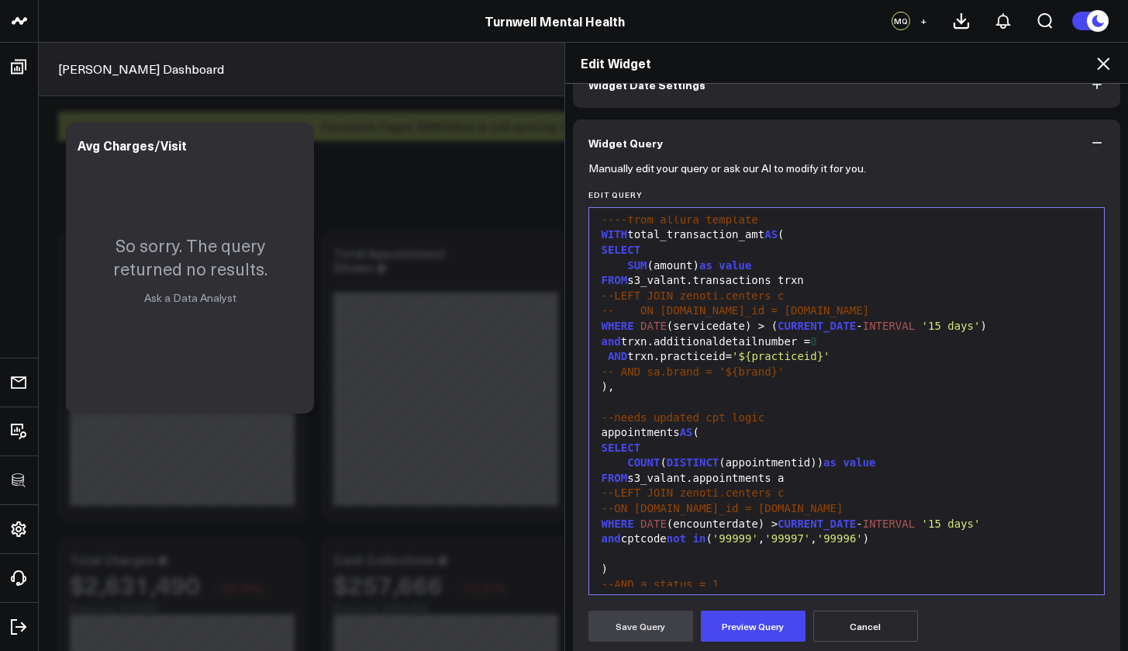
scroll to position [101, 0]
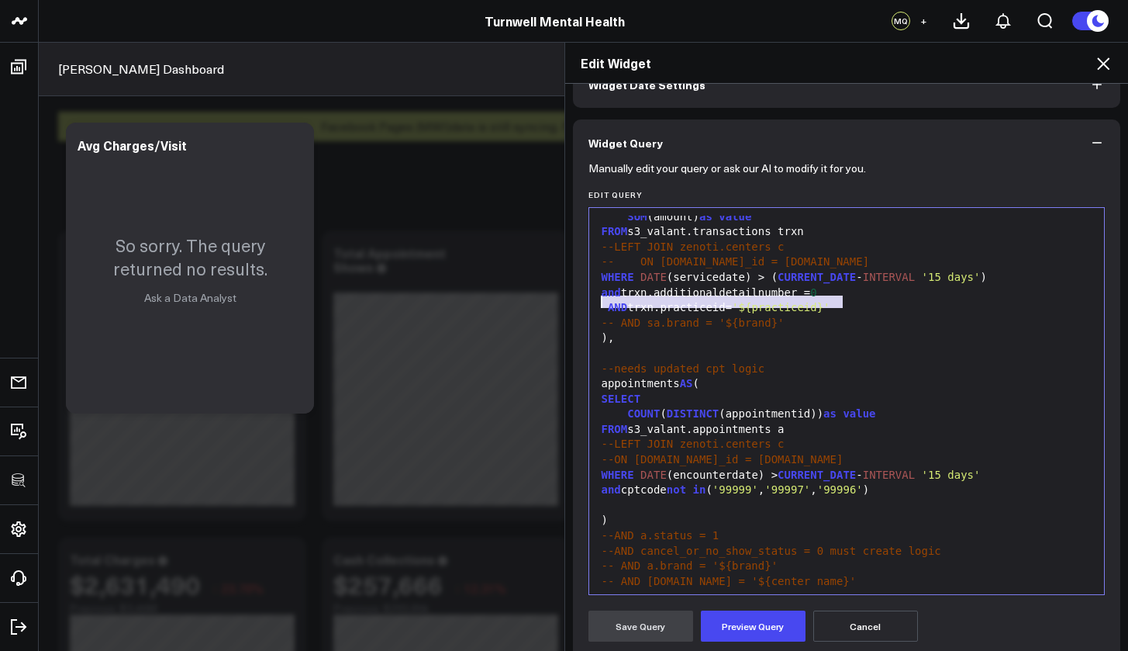
drag, startPoint x: 846, startPoint y: 299, endPoint x: 594, endPoint y: 301, distance: 252.1
click at [597, 301] on div "AND trxn.practiceid= '${practiceid}'" at bounding box center [847, 308] width 500 height 16
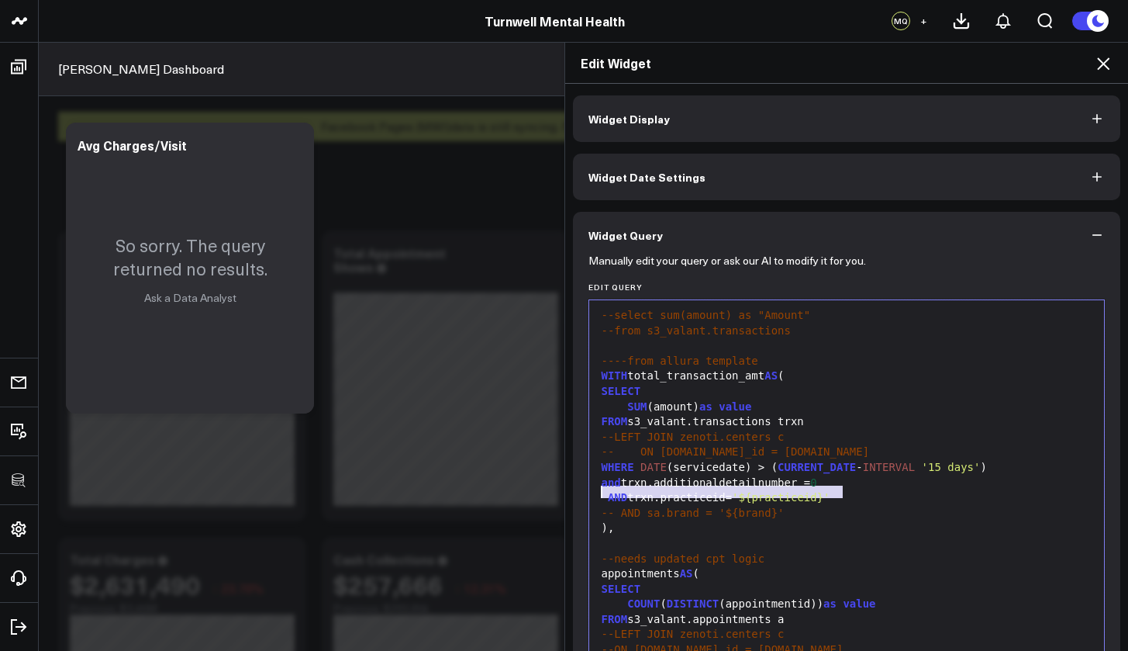
scroll to position [96, 0]
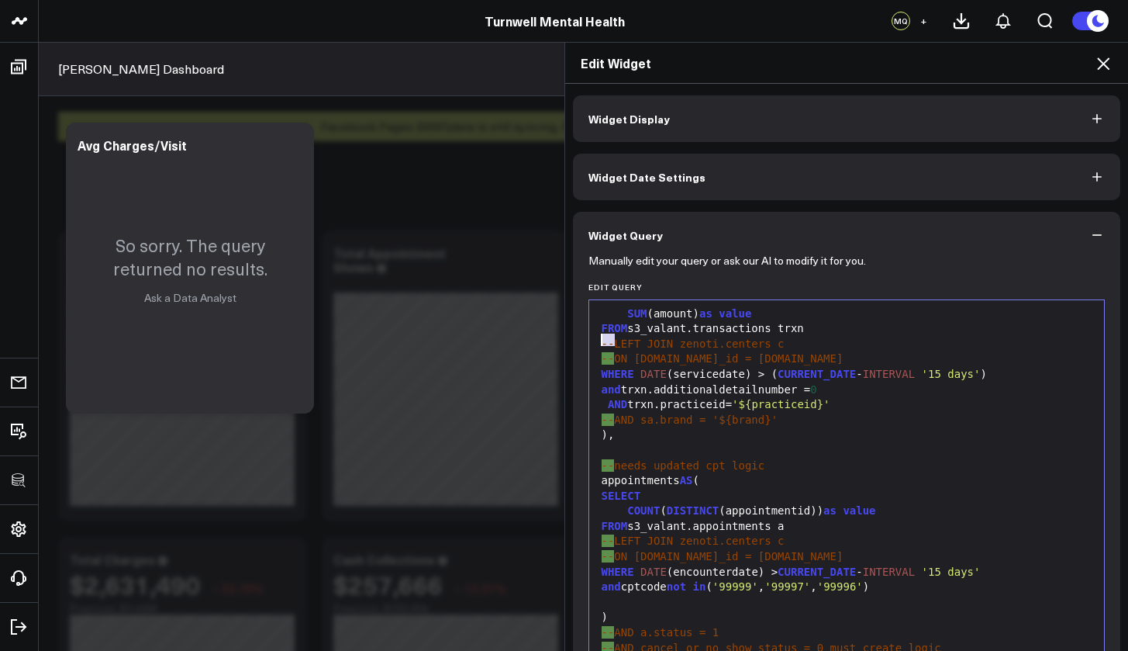
drag, startPoint x: 606, startPoint y: 340, endPoint x: 582, endPoint y: 336, distance: 24.4
drag, startPoint x: 702, startPoint y: 340, endPoint x: 659, endPoint y: 340, distance: 42.7
click at [659, 340] on div "LEFT JOIN zenoti.centers c" at bounding box center [847, 345] width 500 height 16
click at [809, 340] on div "LEFT JOIN s3_valant.facilities c" at bounding box center [847, 345] width 500 height 16
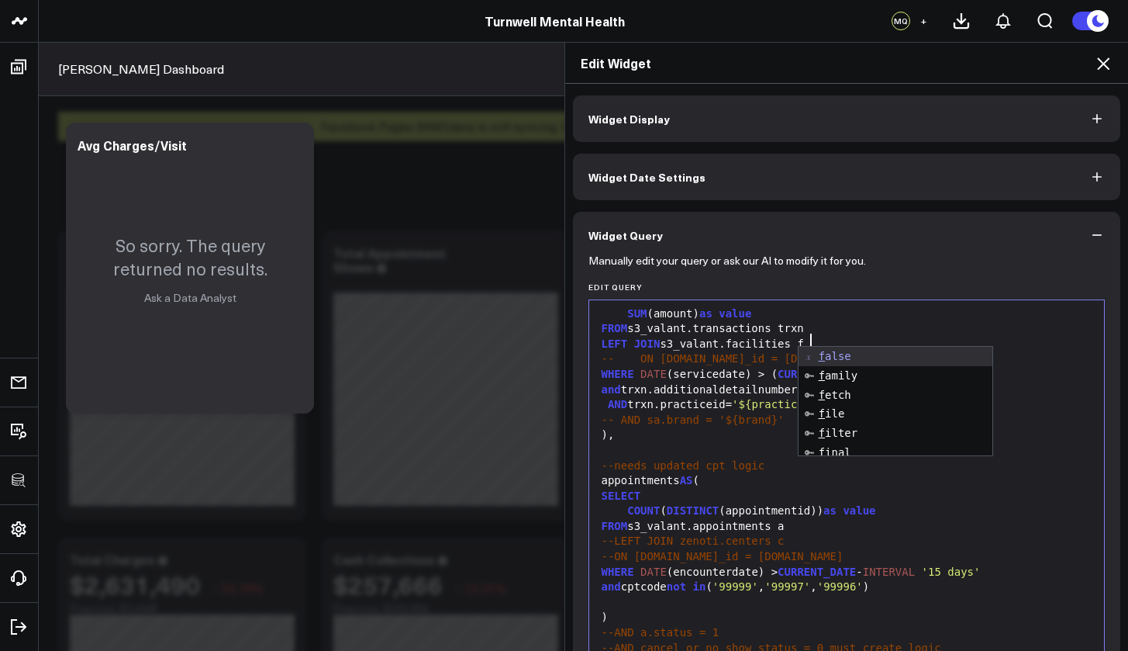
click at [726, 427] on div ")," at bounding box center [847, 435] width 500 height 16
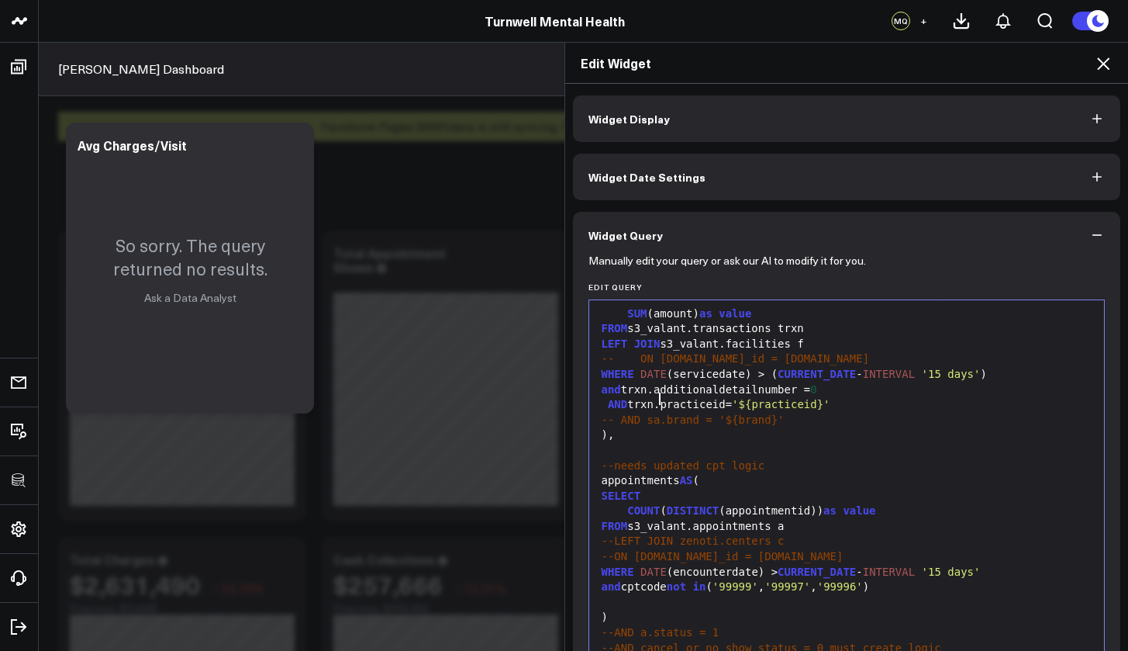
click at [655, 399] on div "AND trxn.practiceid= '${practiceid}'" at bounding box center [847, 405] width 500 height 16
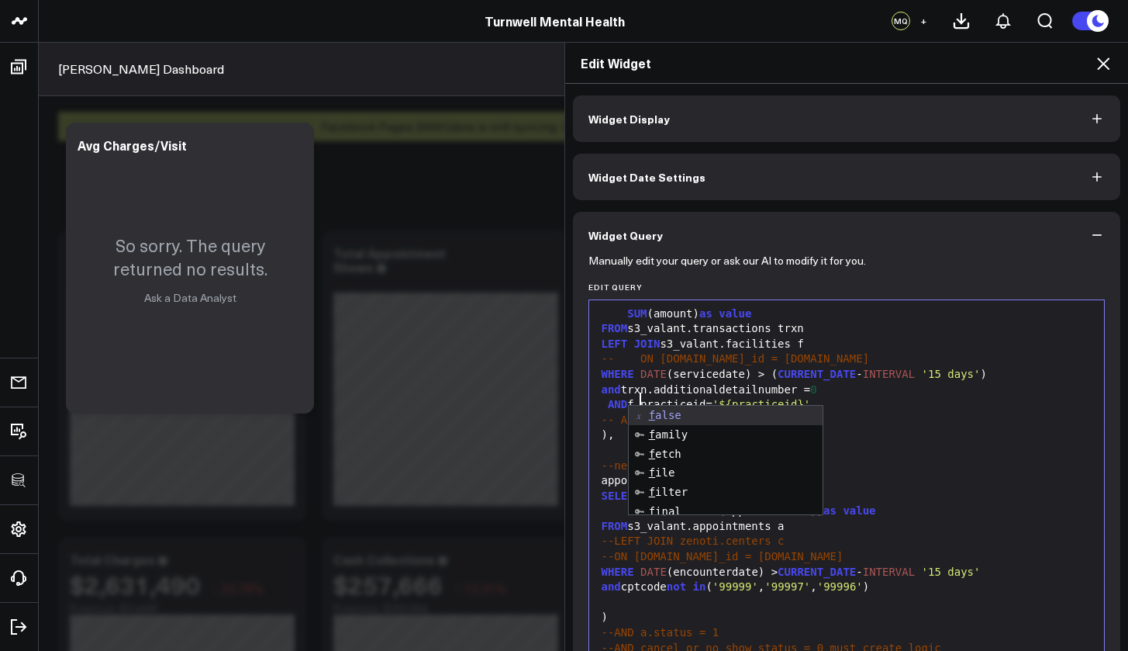
click at [615, 353] on span "-- ON sa.center_id = c.id" at bounding box center [736, 358] width 268 height 12
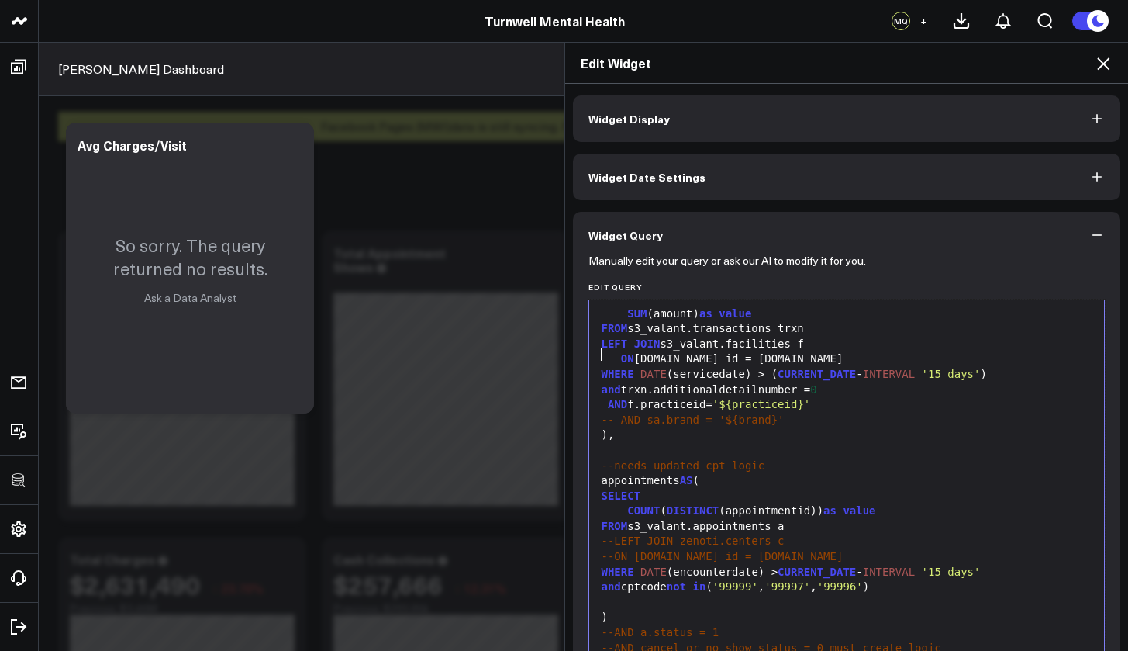
click at [648, 354] on div "ON sa.center_id = c.id" at bounding box center [847, 359] width 500 height 16
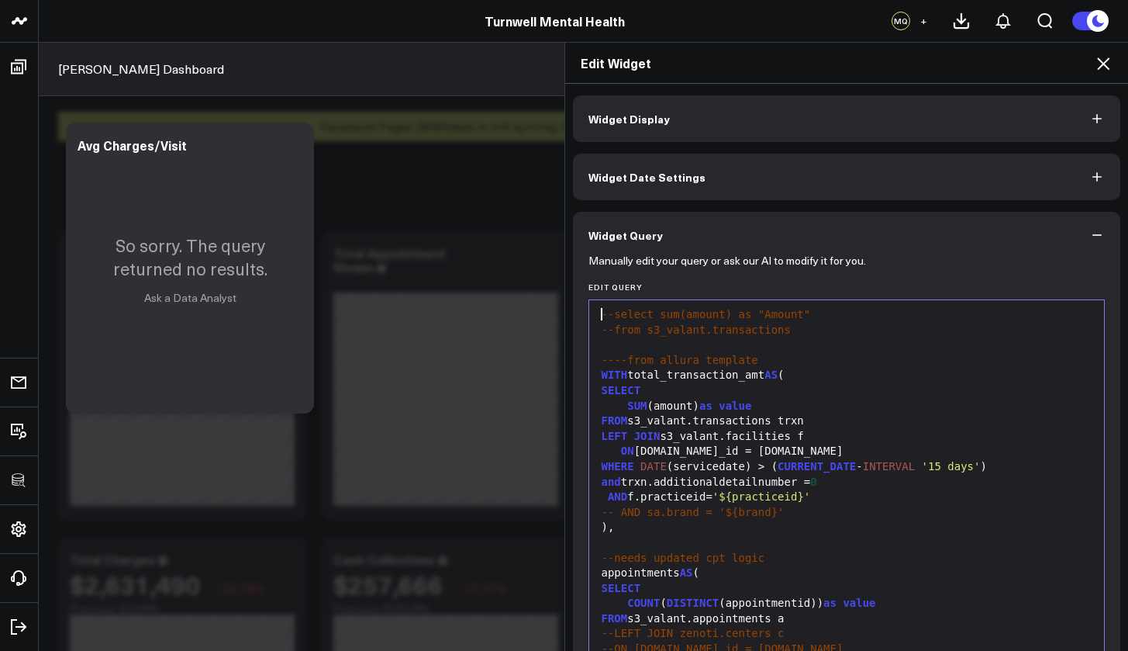
click at [644, 444] on div "ON t.center_id = c.id" at bounding box center [847, 452] width 500 height 16
drag, startPoint x: 728, startPoint y: 448, endPoint x: 669, endPoint y: 446, distance: 58.2
click at [669, 446] on div "ON trxn.center_id = c.id" at bounding box center [847, 452] width 500 height 16
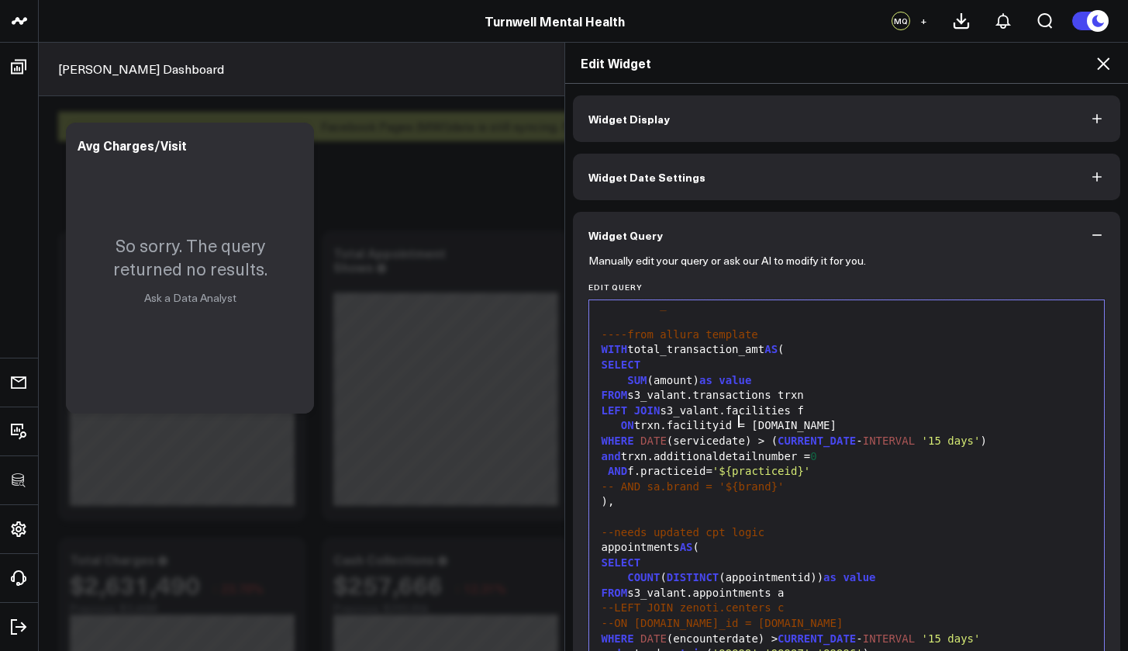
scroll to position [95, 0]
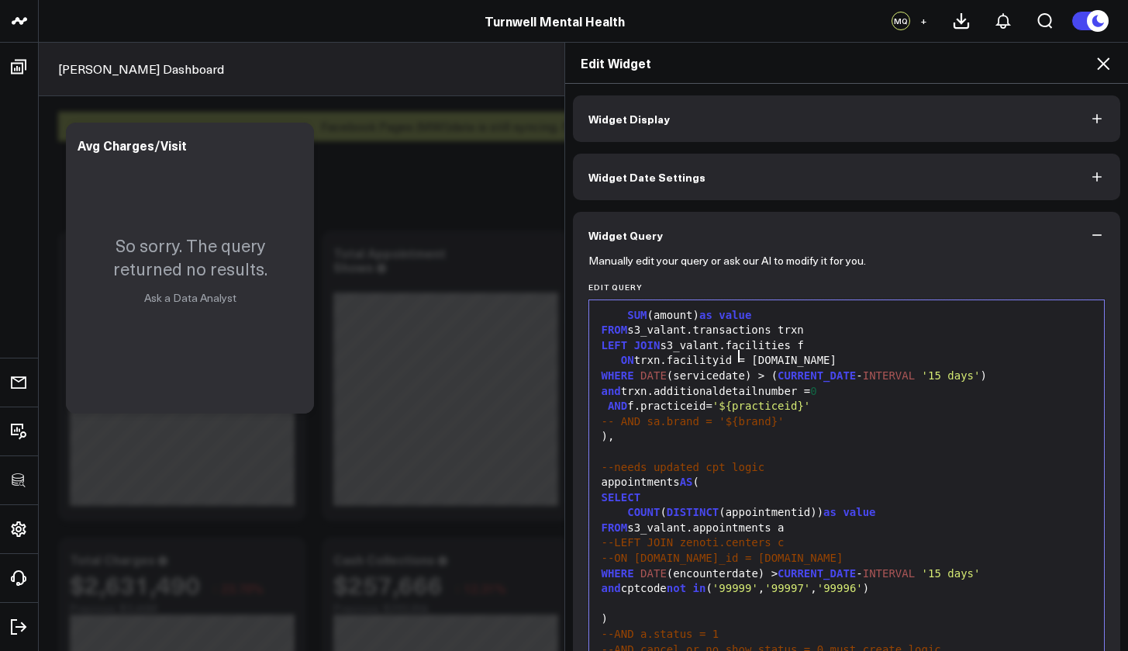
click at [762, 355] on div "ON trxn.facilityid = c.id" at bounding box center [847, 361] width 500 height 16
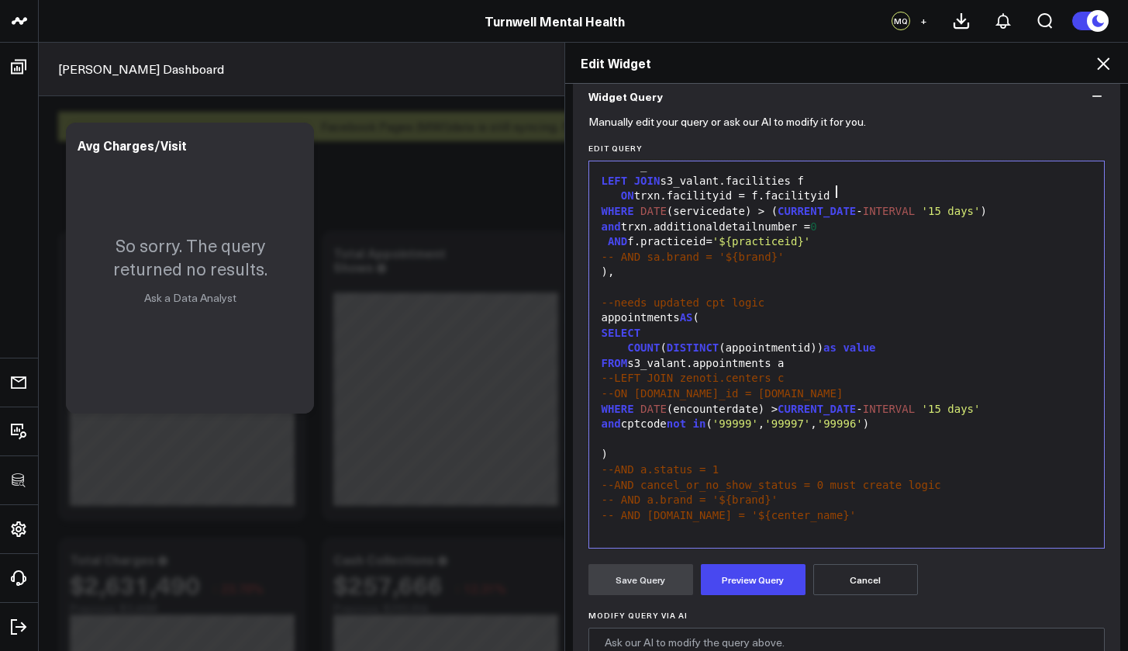
scroll to position [166, 0]
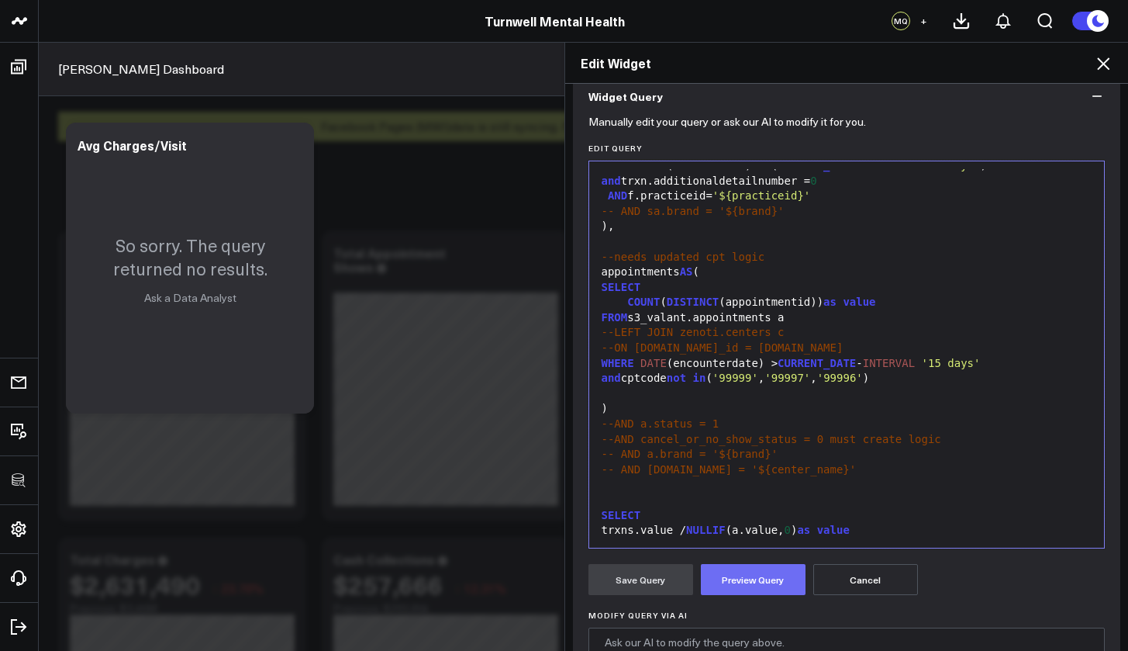
click at [770, 580] on button "Preview Query" at bounding box center [753, 579] width 105 height 31
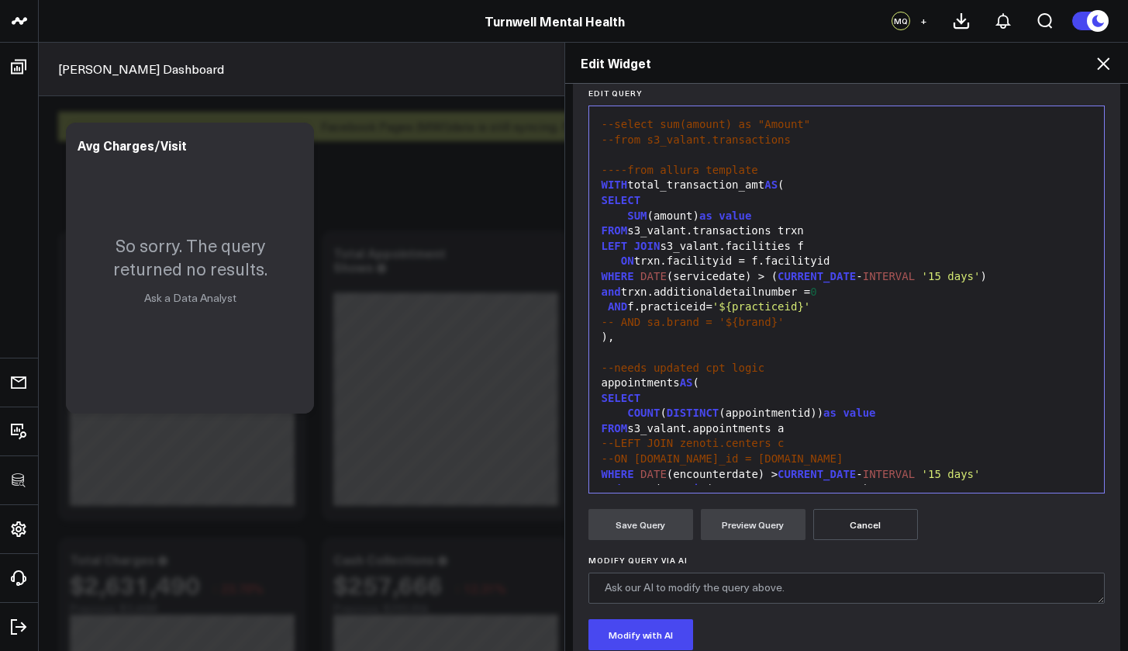
scroll to position [123, 0]
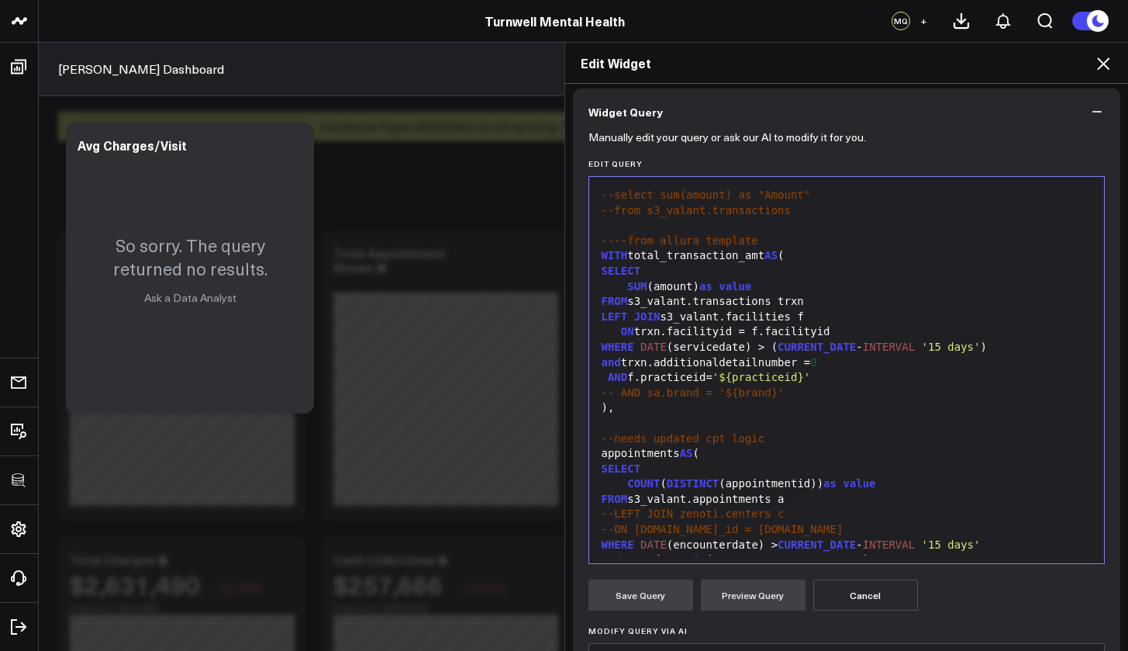
click at [721, 328] on div "ON trxn.facilityid = f.facilityid" at bounding box center [847, 332] width 500 height 16
click at [825, 327] on div "ON trxn.facilityuid = f.facilityid" at bounding box center [847, 332] width 500 height 16
click at [758, 603] on button "Preview Query" at bounding box center [753, 594] width 105 height 31
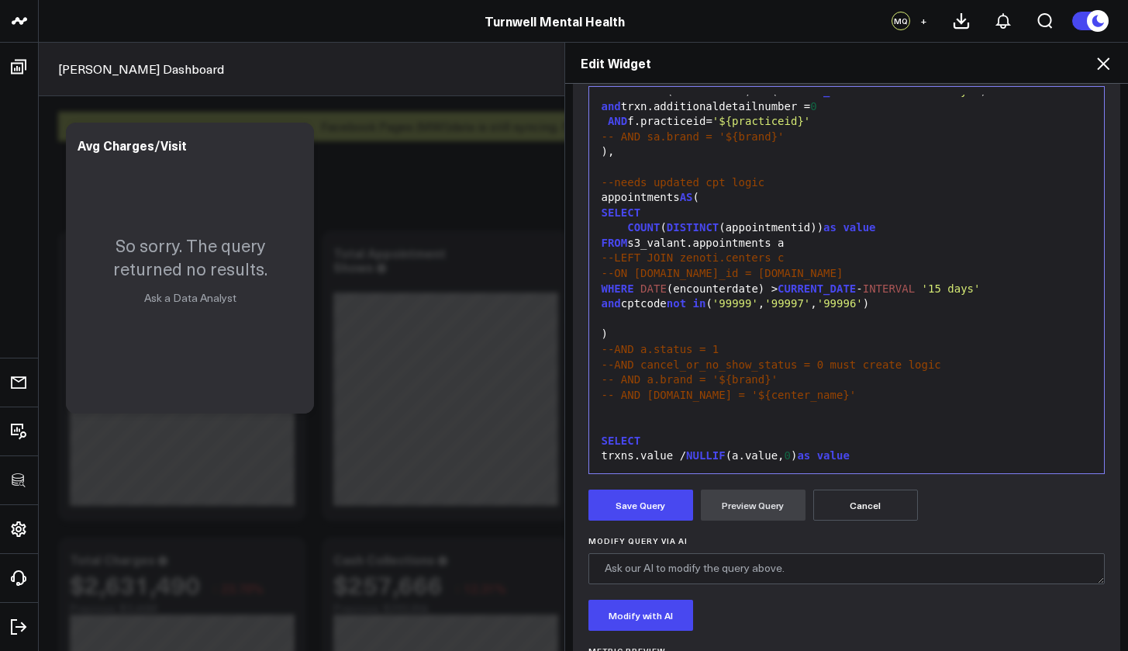
scroll to position [0, 0]
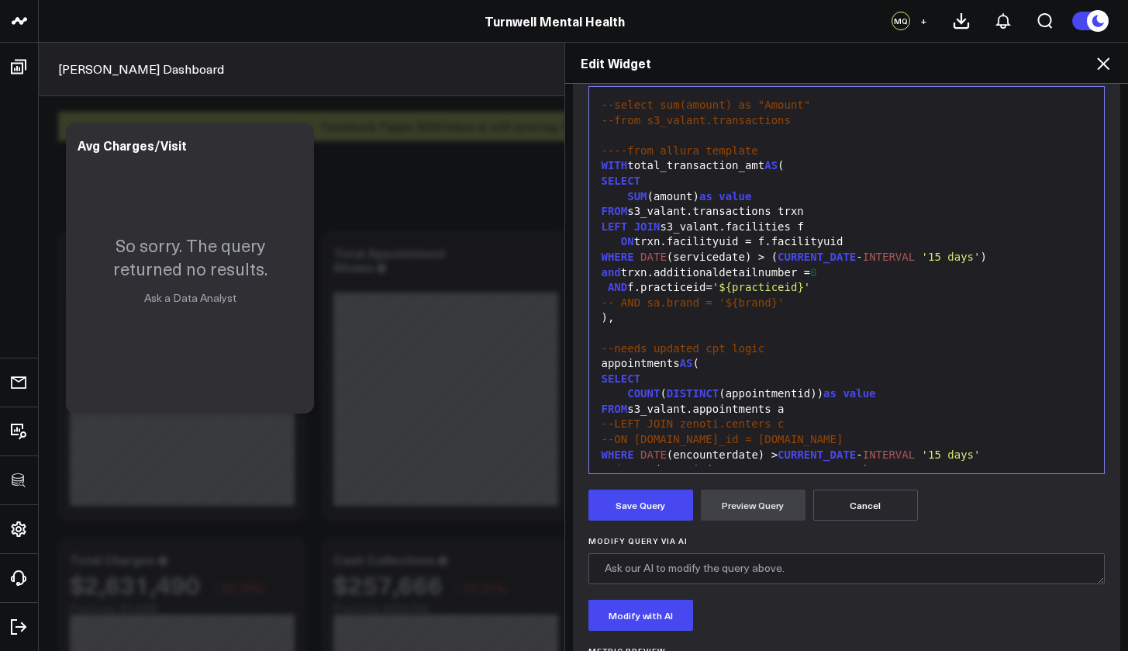
click at [599, 280] on div "AND f.practiceid= '${practiceid}'" at bounding box center [847, 288] width 500 height 16
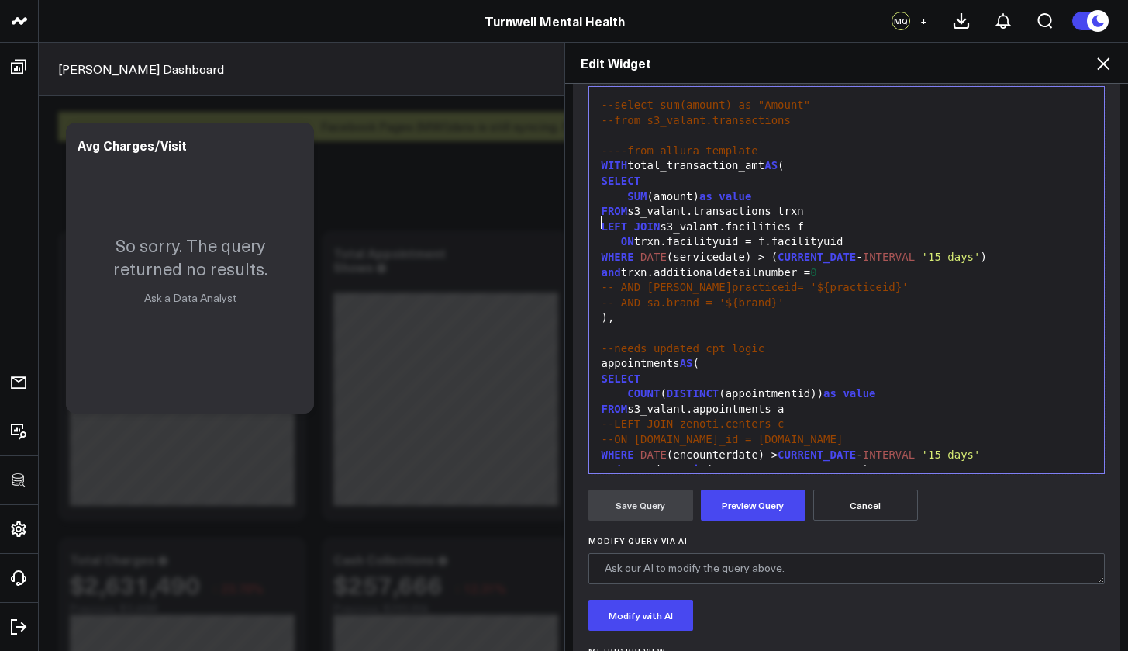
click at [602, 222] on span "LEFT" at bounding box center [615, 226] width 26 height 12
click at [603, 234] on div "ON trxn.facilityuid = f.facilityuid" at bounding box center [847, 242] width 500 height 16
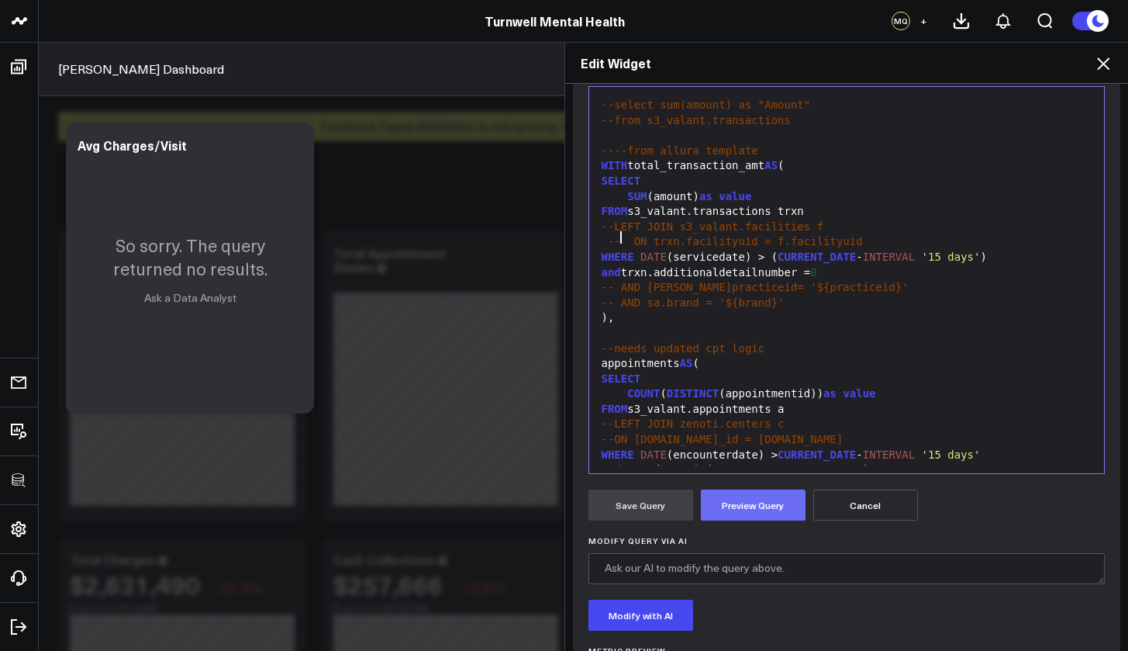
click at [769, 501] on button "Preview Query" at bounding box center [753, 504] width 105 height 31
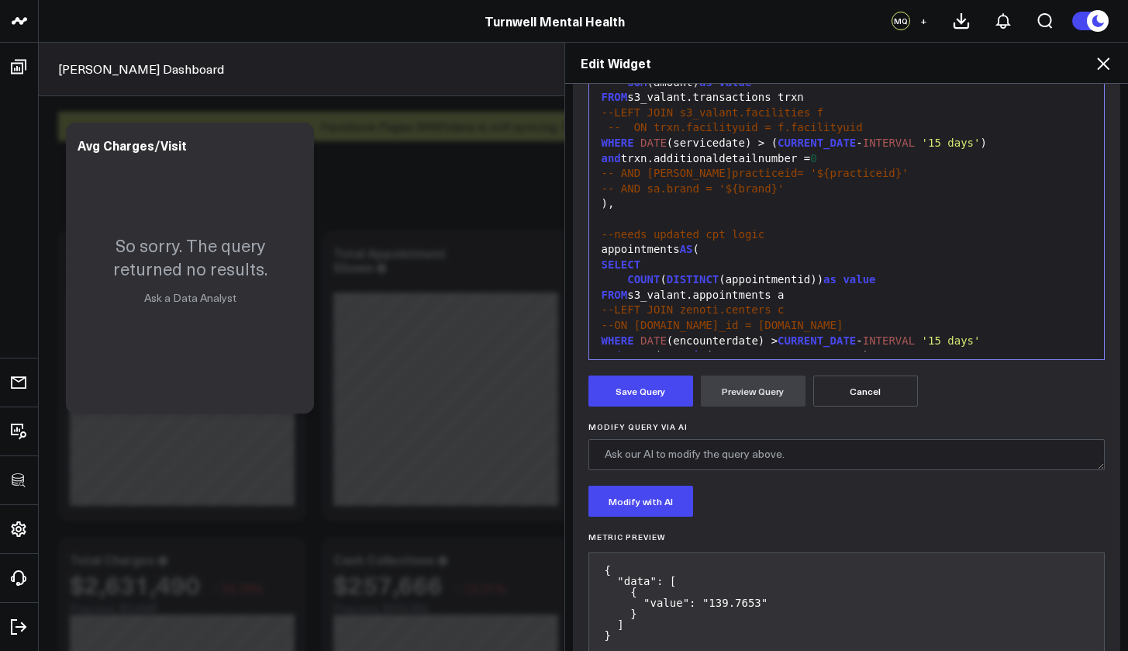
scroll to position [367, 0]
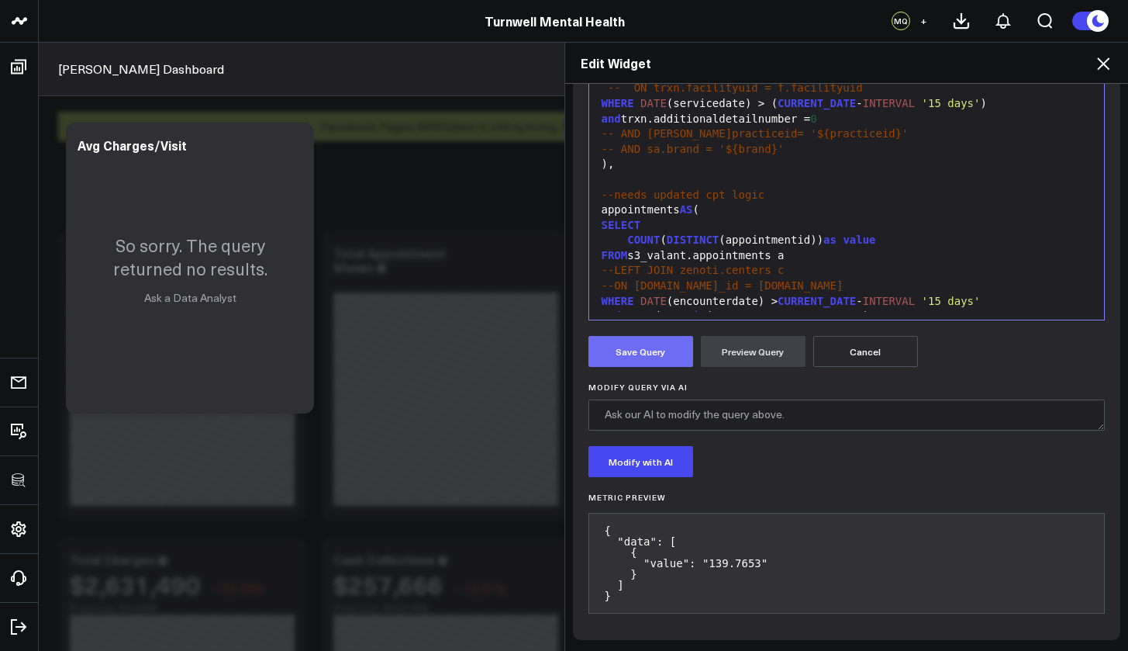
click at [644, 341] on button "Save Query" at bounding box center [641, 351] width 105 height 31
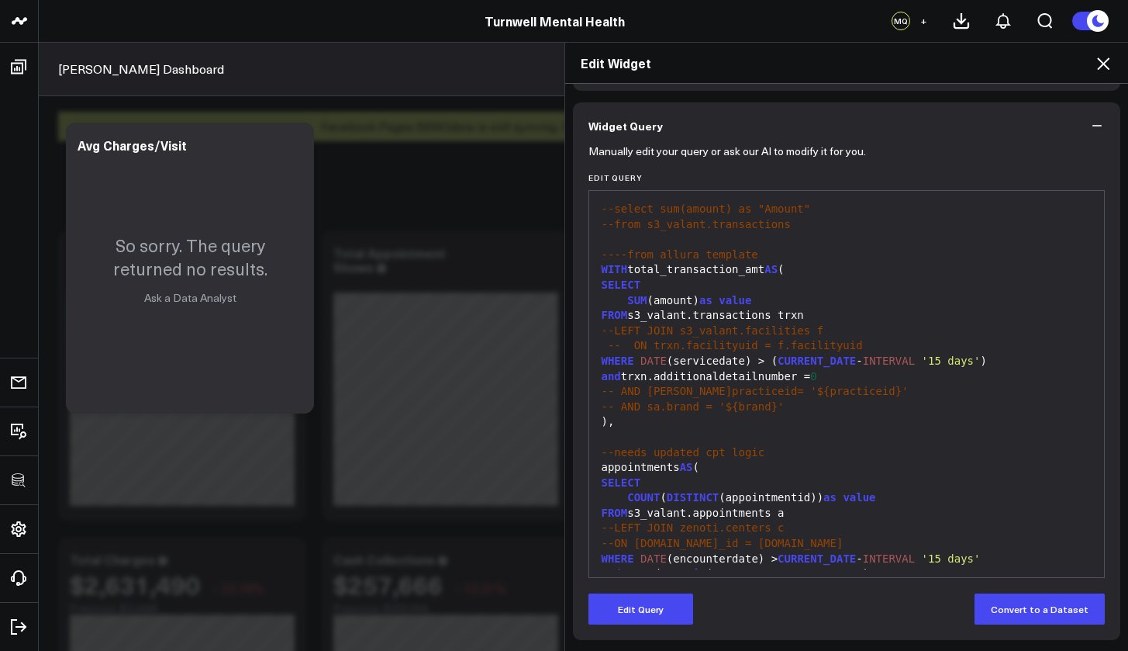
scroll to position [109, 0]
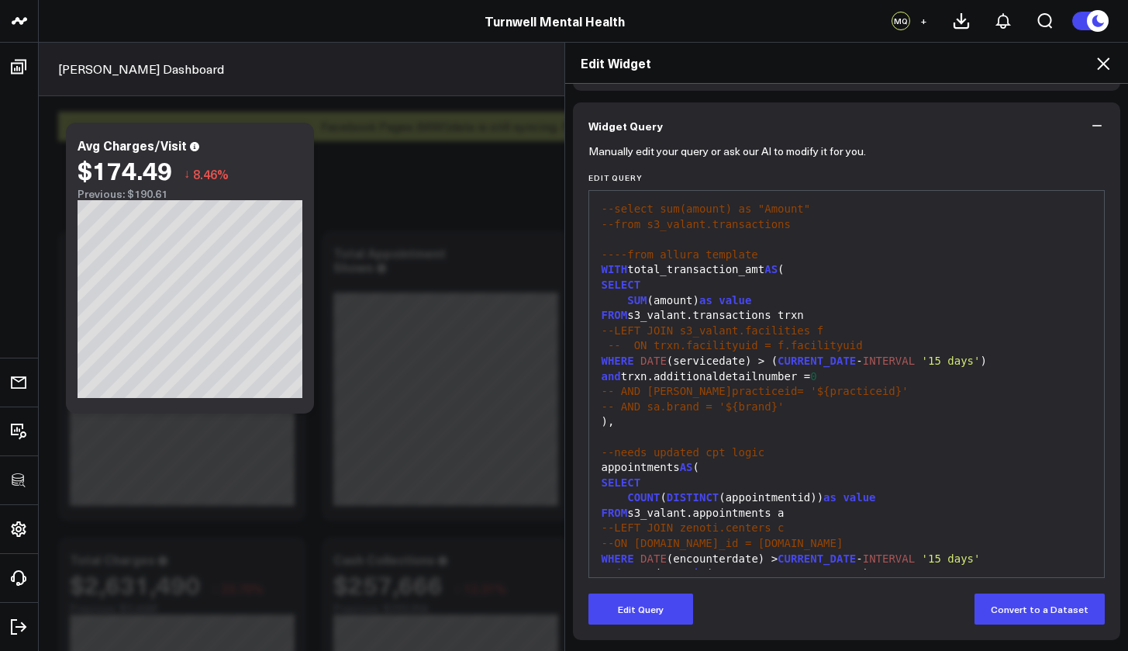
click at [1111, 67] on icon at bounding box center [1103, 63] width 19 height 19
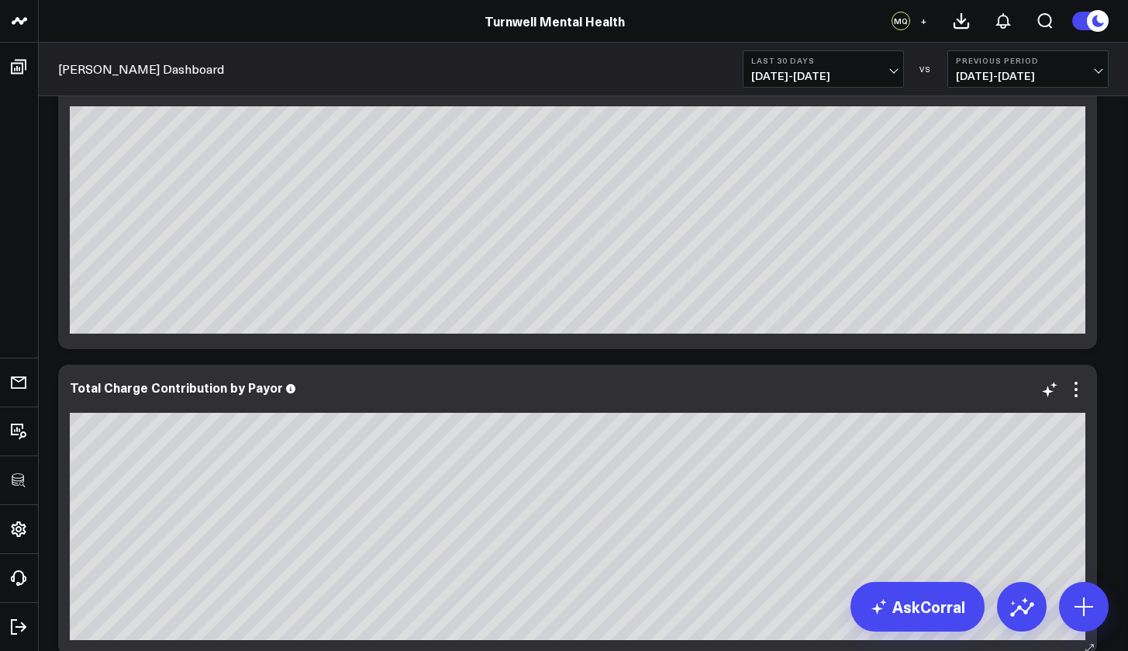
scroll to position [1187, 0]
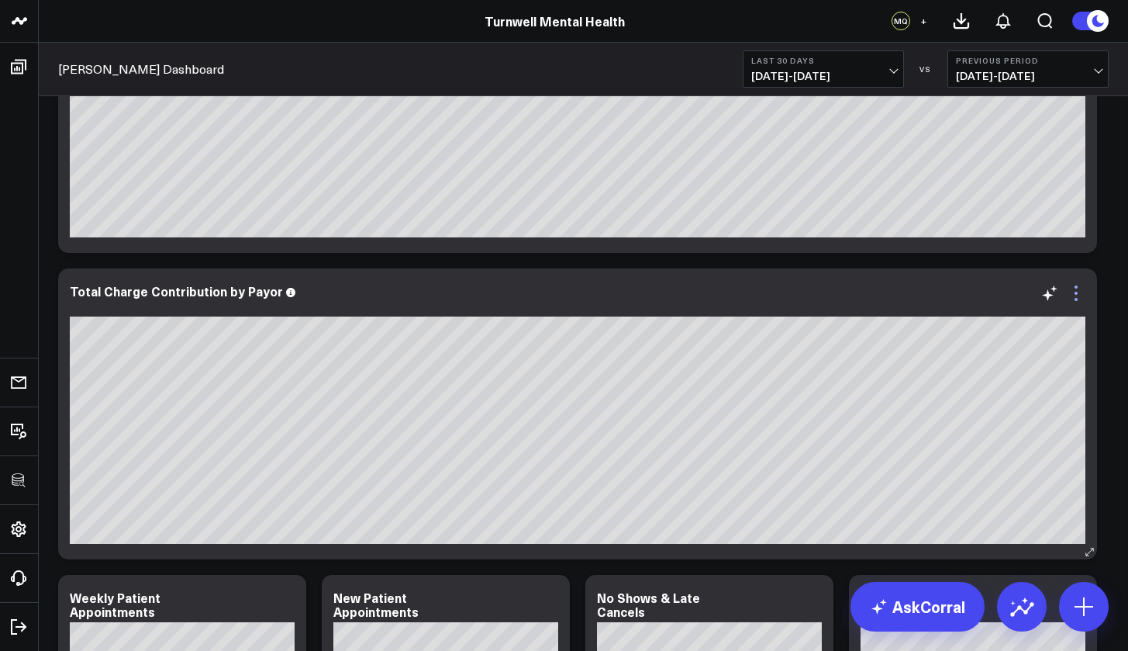
click at [1077, 295] on icon at bounding box center [1076, 293] width 19 height 19
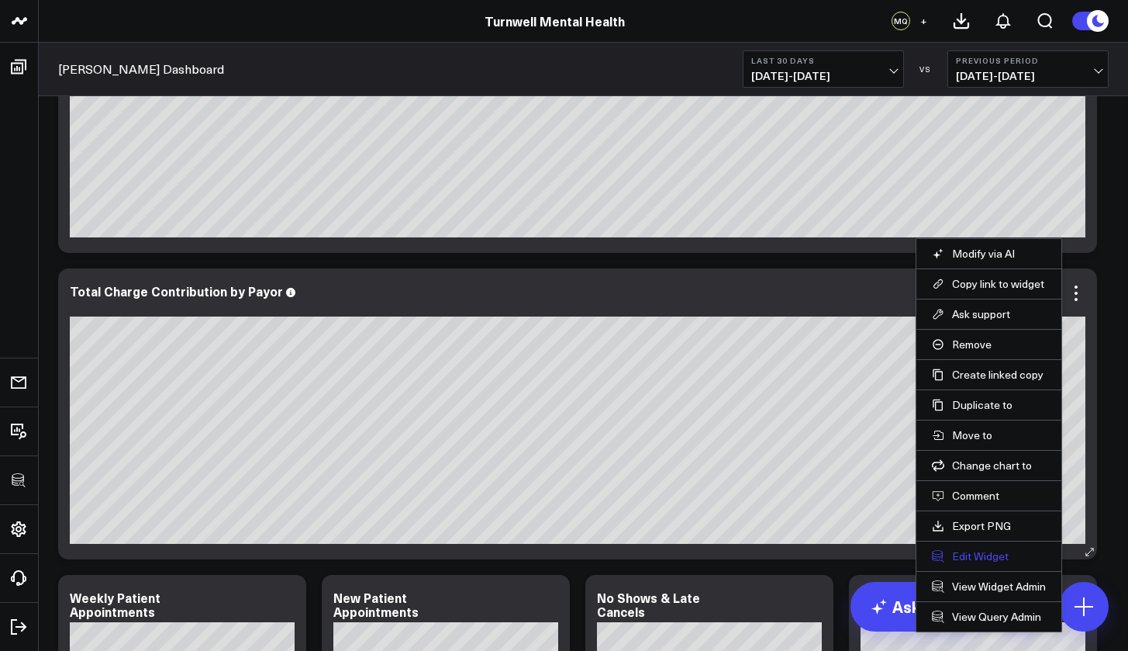
click at [976, 555] on button "Edit Widget" at bounding box center [989, 556] width 114 height 14
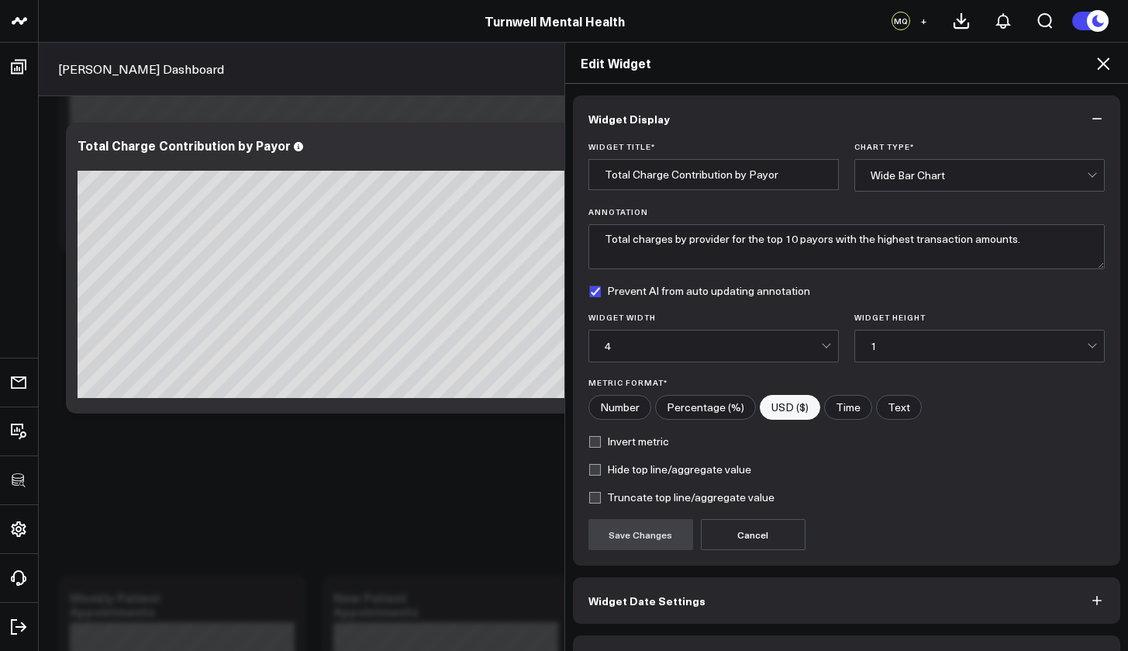
scroll to position [42, 0]
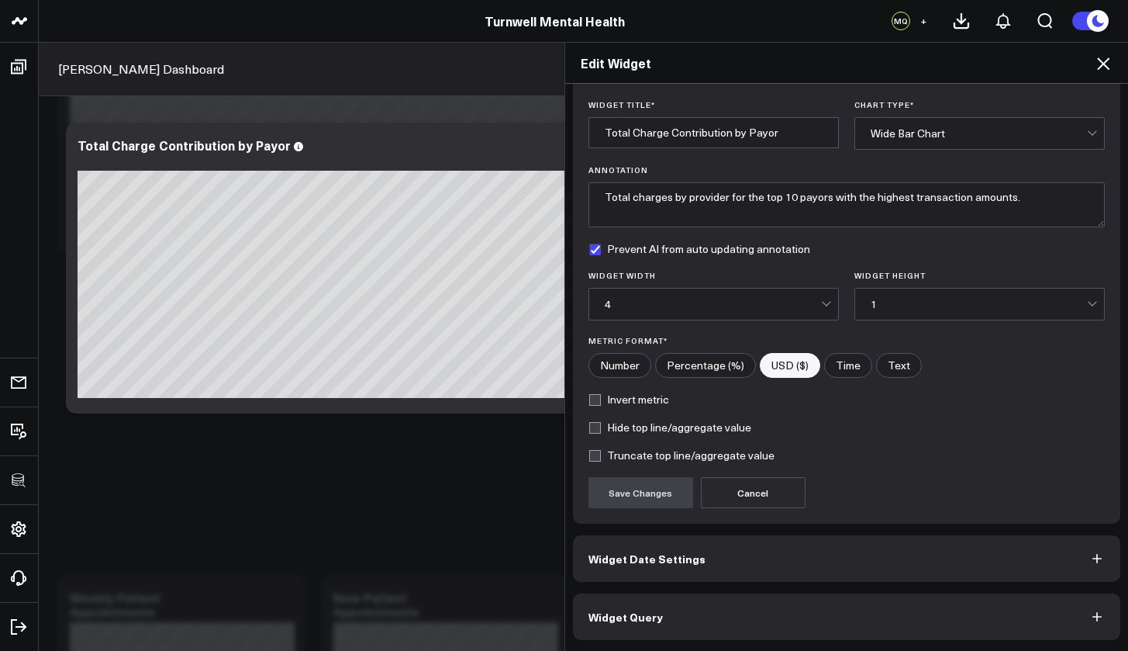
click at [732, 604] on button "Widget Query" at bounding box center [847, 616] width 548 height 47
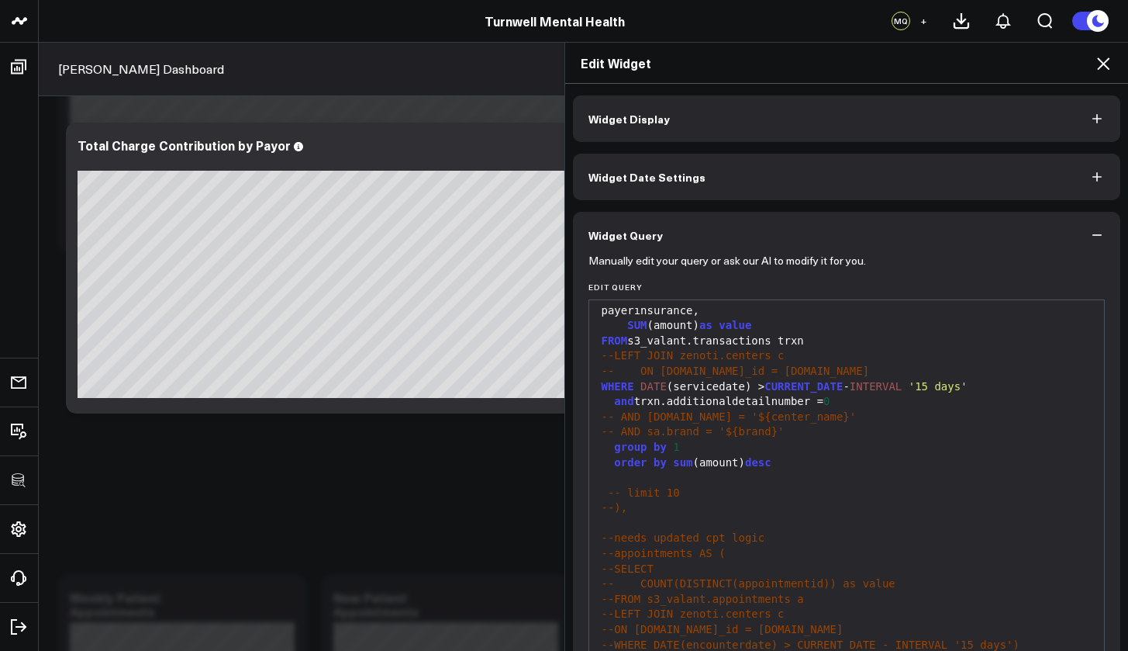
scroll to position [83, 0]
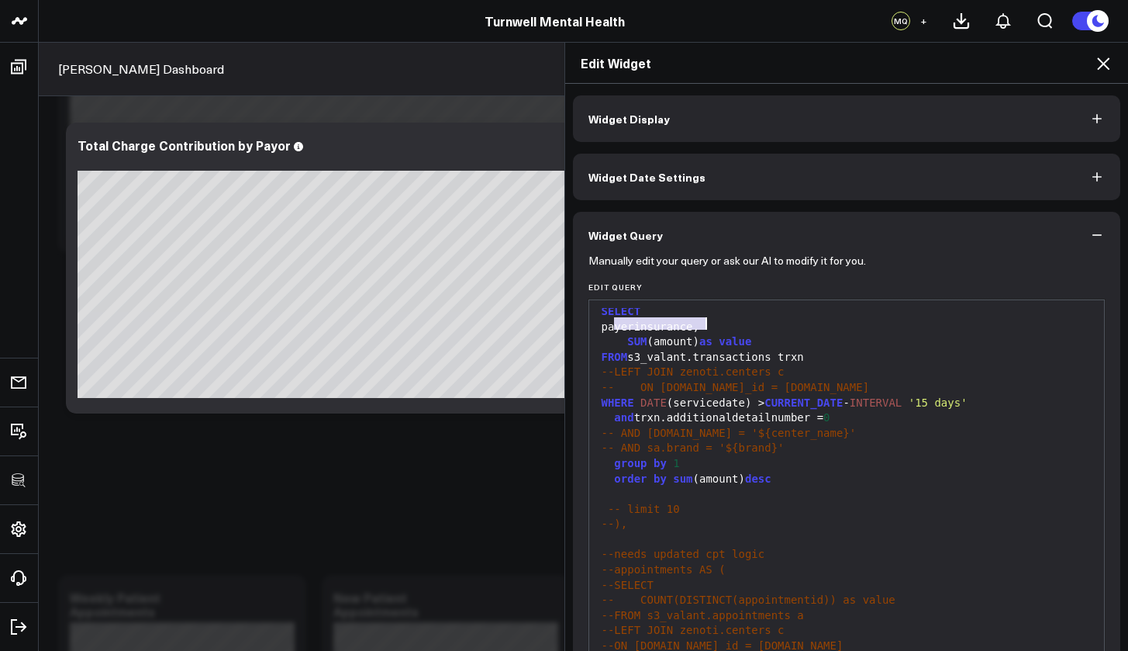
drag, startPoint x: 610, startPoint y: 324, endPoint x: 699, endPoint y: 326, distance: 89.2
click at [699, 326] on div "payerinsurance," at bounding box center [847, 328] width 500 height 16
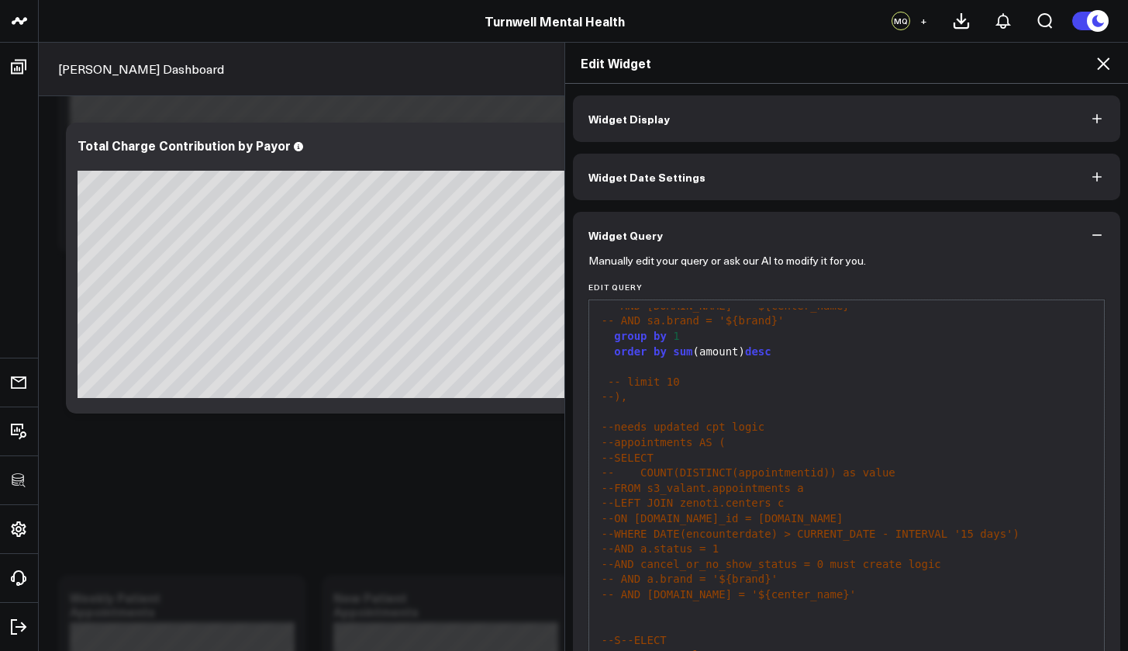
scroll to position [109, 0]
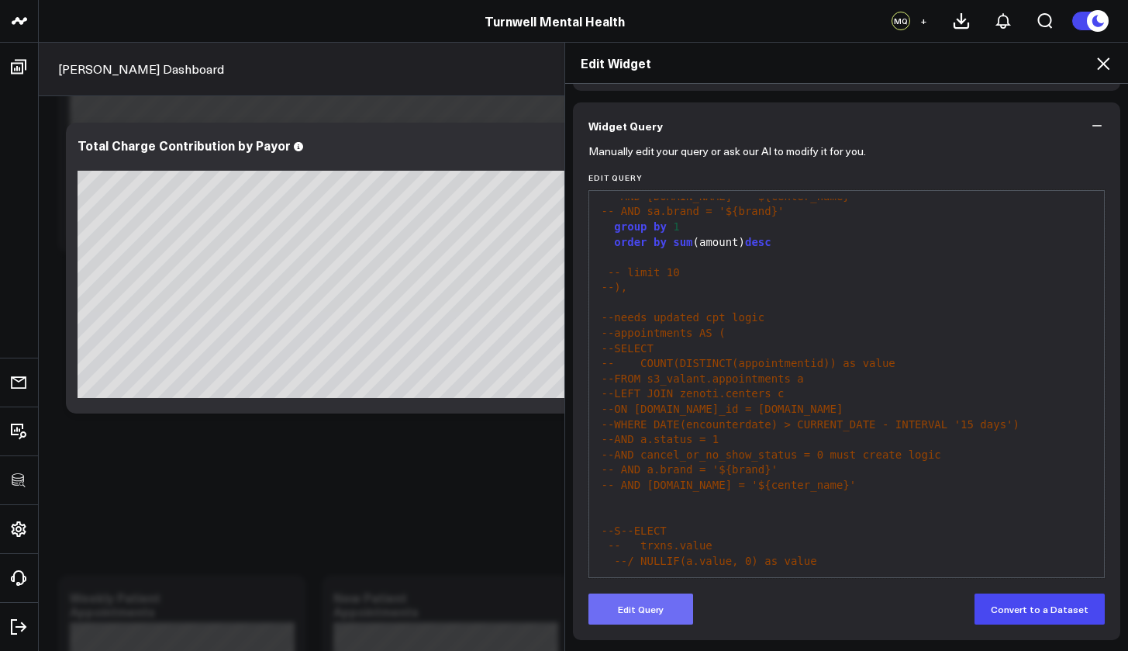
click at [647, 613] on button "Edit Query" at bounding box center [641, 608] width 105 height 31
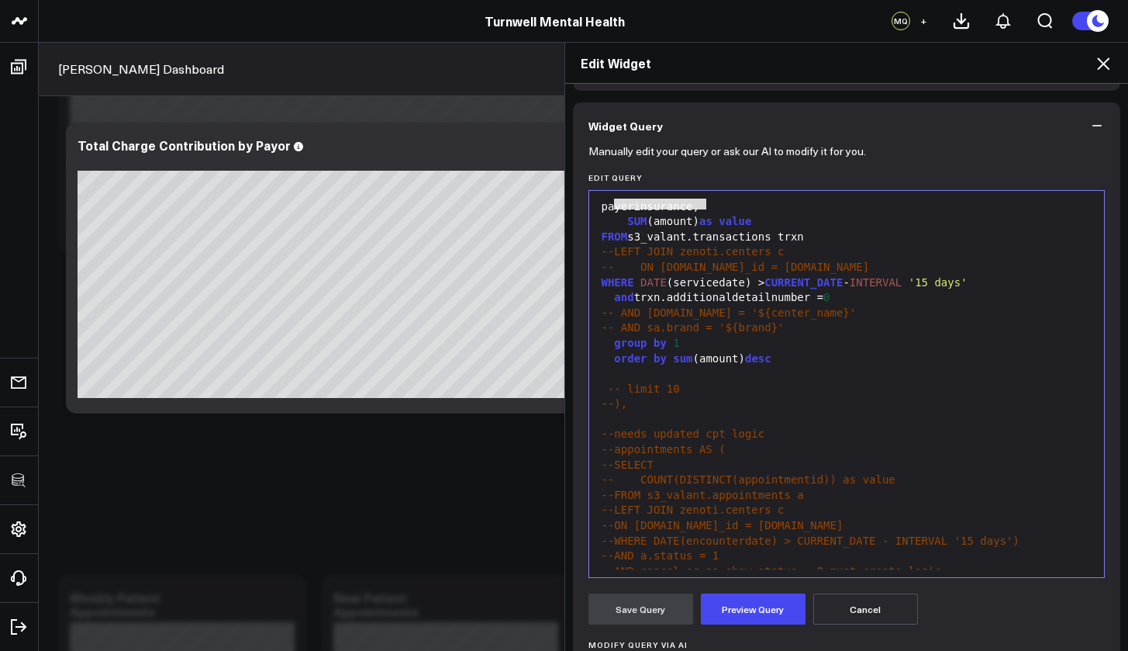
scroll to position [55, 0]
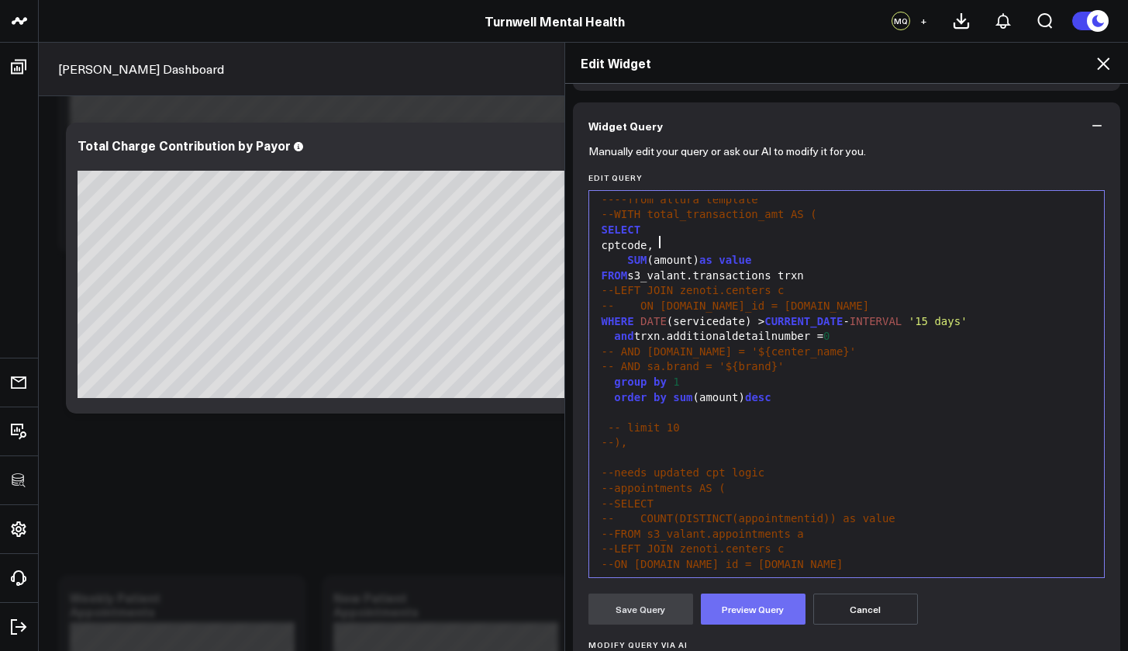
click at [758, 607] on button "Preview Query" at bounding box center [753, 608] width 105 height 31
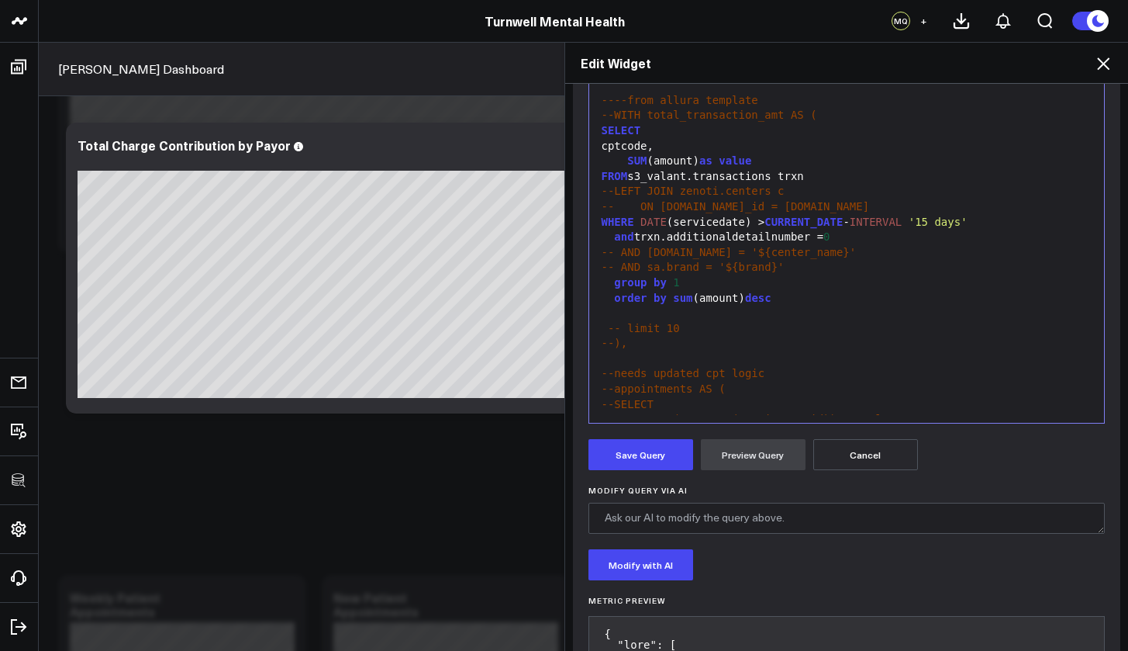
scroll to position [238, 0]
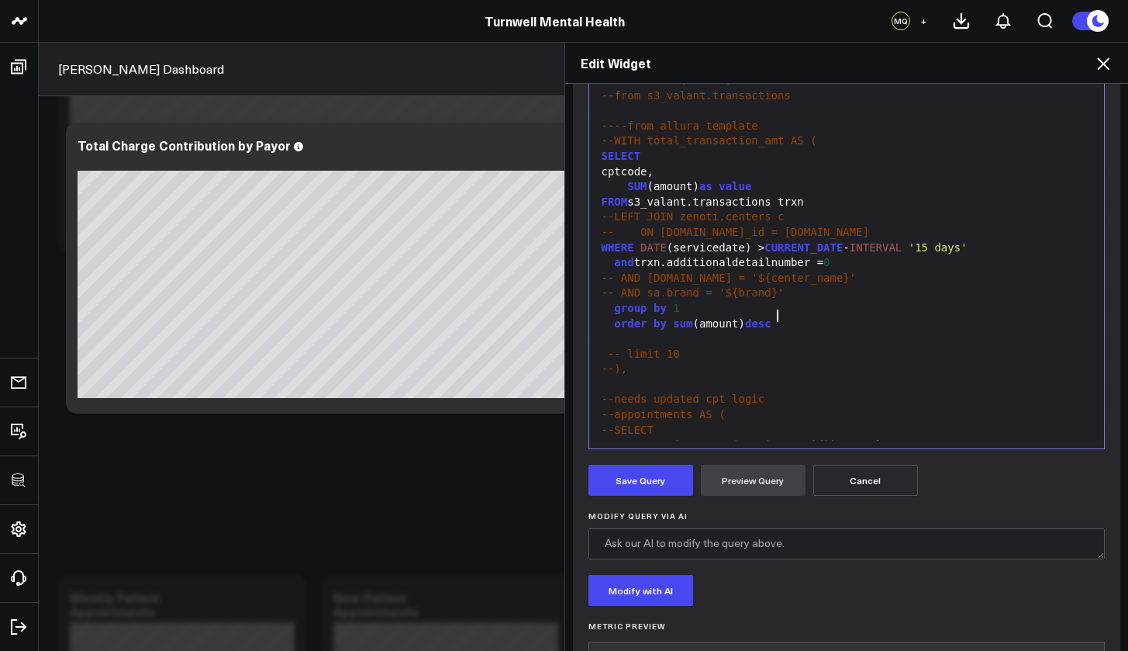
click at [776, 320] on div "order by sum (amount) desc" at bounding box center [847, 324] width 500 height 16
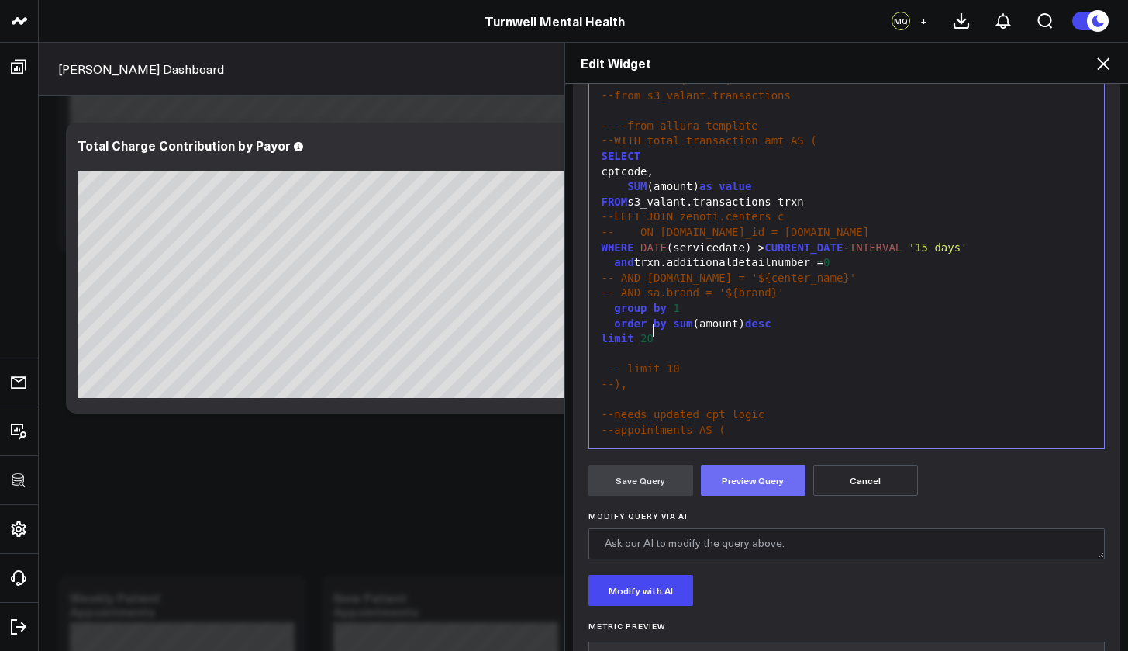
click at [743, 475] on button "Preview Query" at bounding box center [753, 480] width 105 height 31
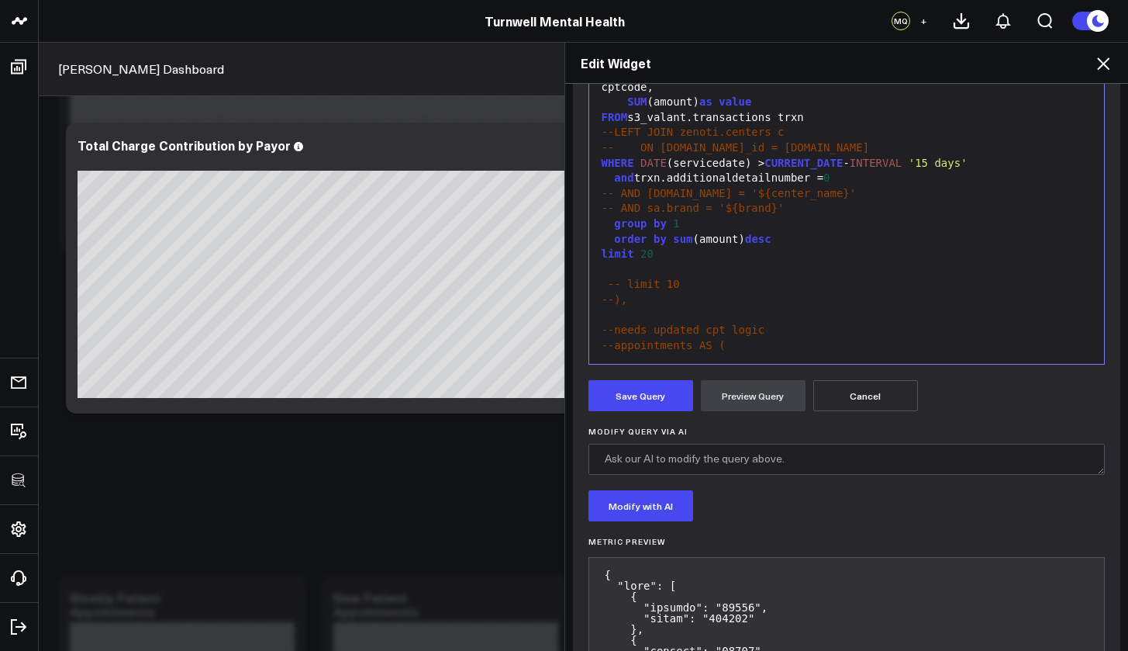
scroll to position [465, 0]
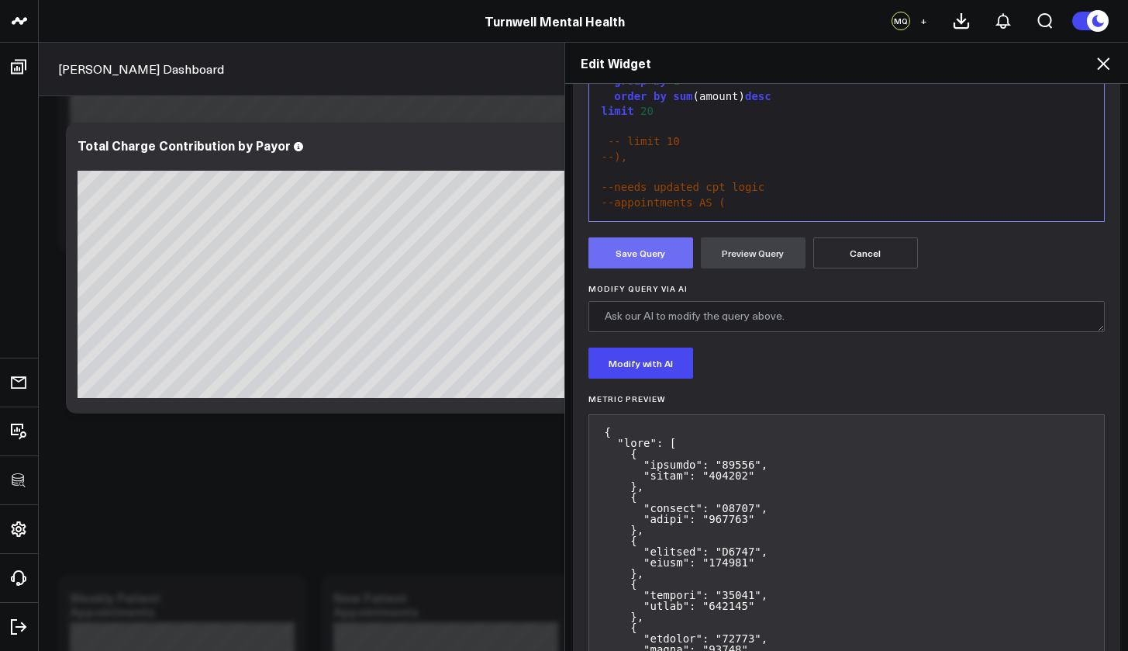
click at [641, 247] on button "Save Query" at bounding box center [641, 252] width 105 height 31
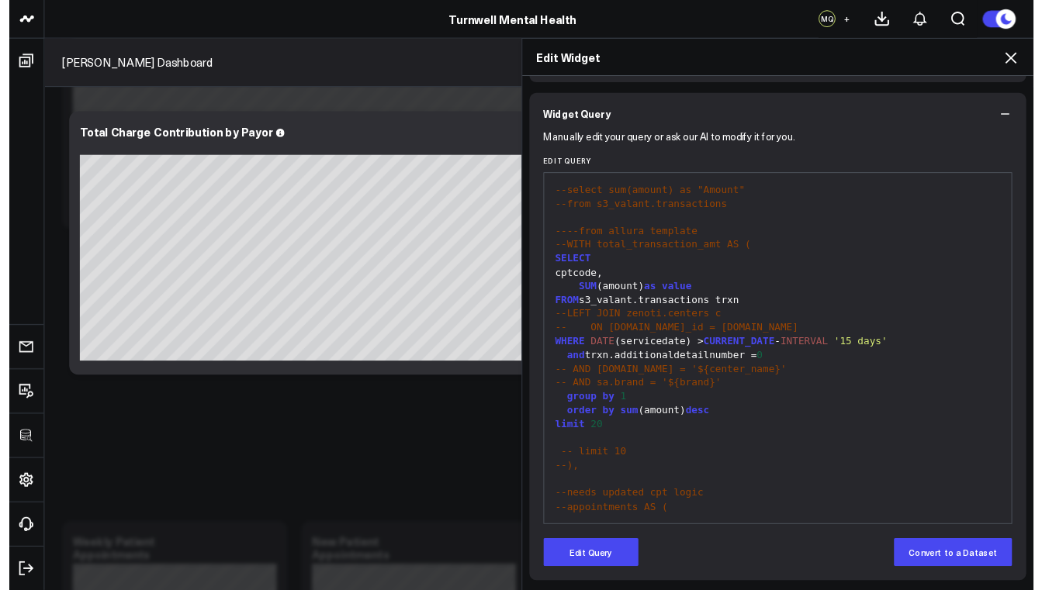
scroll to position [0, 0]
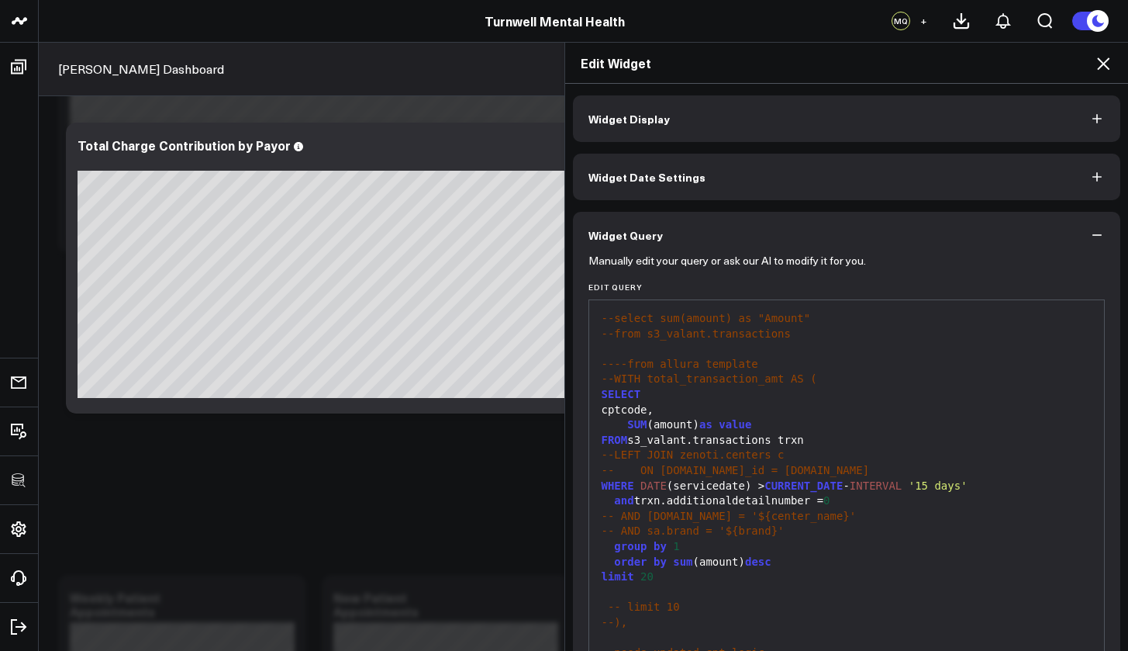
click at [654, 109] on button "Widget Display" at bounding box center [847, 118] width 548 height 47
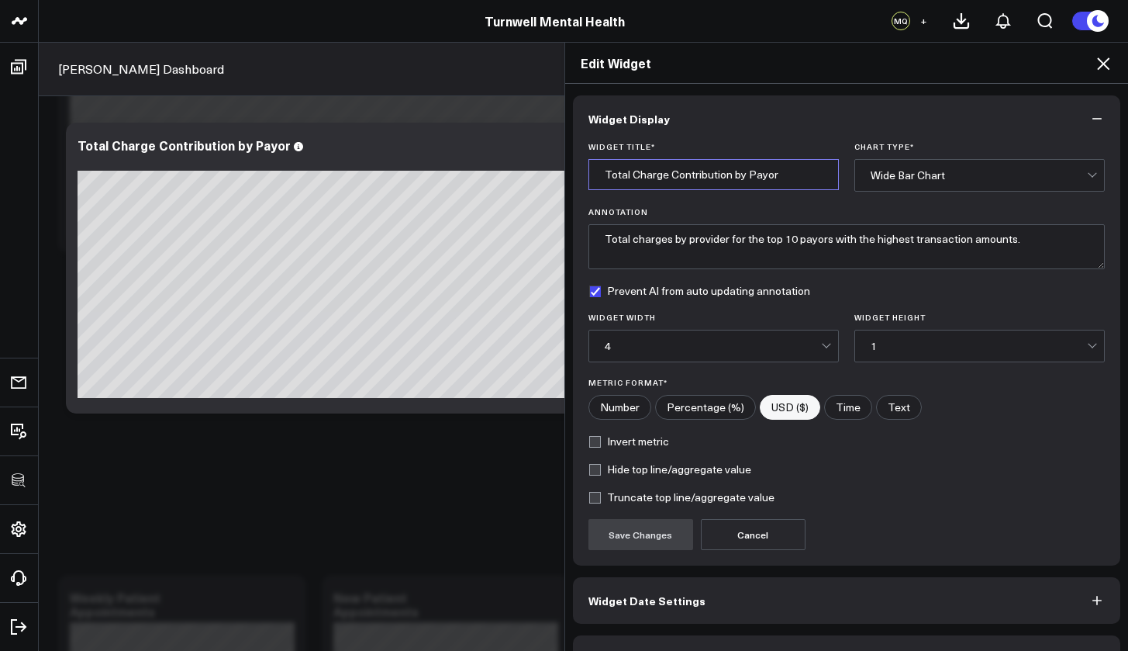
drag, startPoint x: 774, startPoint y: 178, endPoint x: 740, endPoint y: 170, distance: 35.0
click at [740, 170] on input "Total Charge Contribution by Payor" at bounding box center [714, 174] width 251 height 31
type input "Total Charge Contribution by CPT Code"
click at [657, 529] on button "Save Changes" at bounding box center [641, 534] width 105 height 31
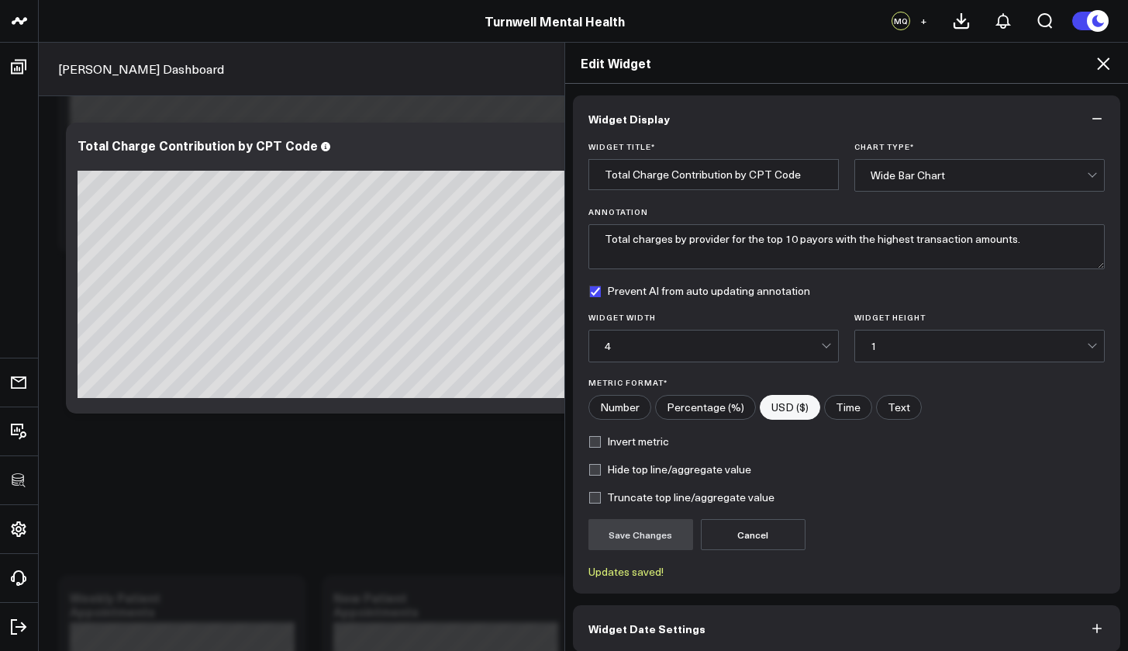
click at [1109, 66] on icon at bounding box center [1103, 63] width 19 height 19
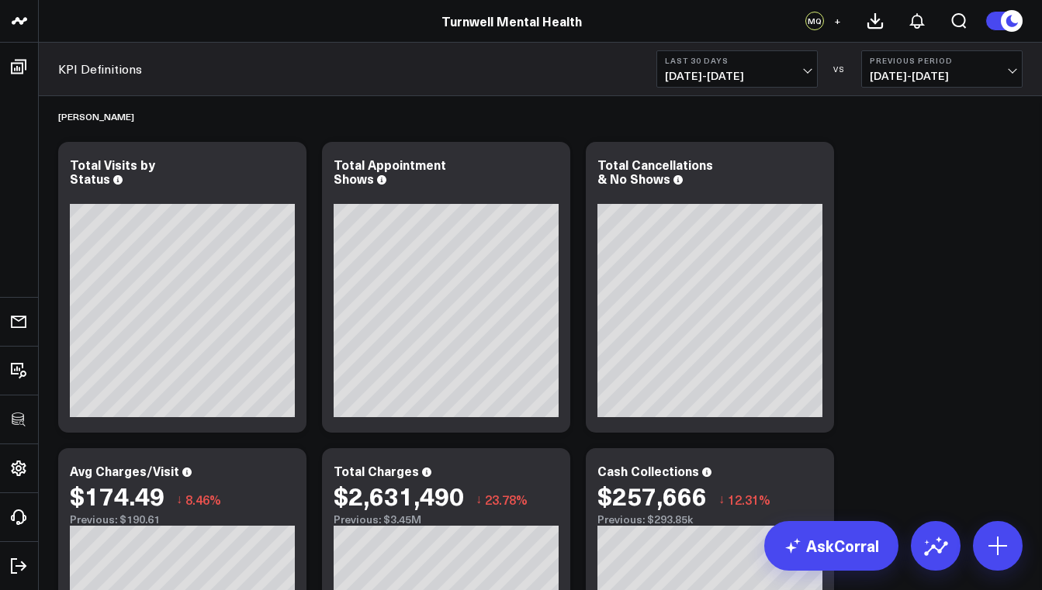
scroll to position [553, 0]
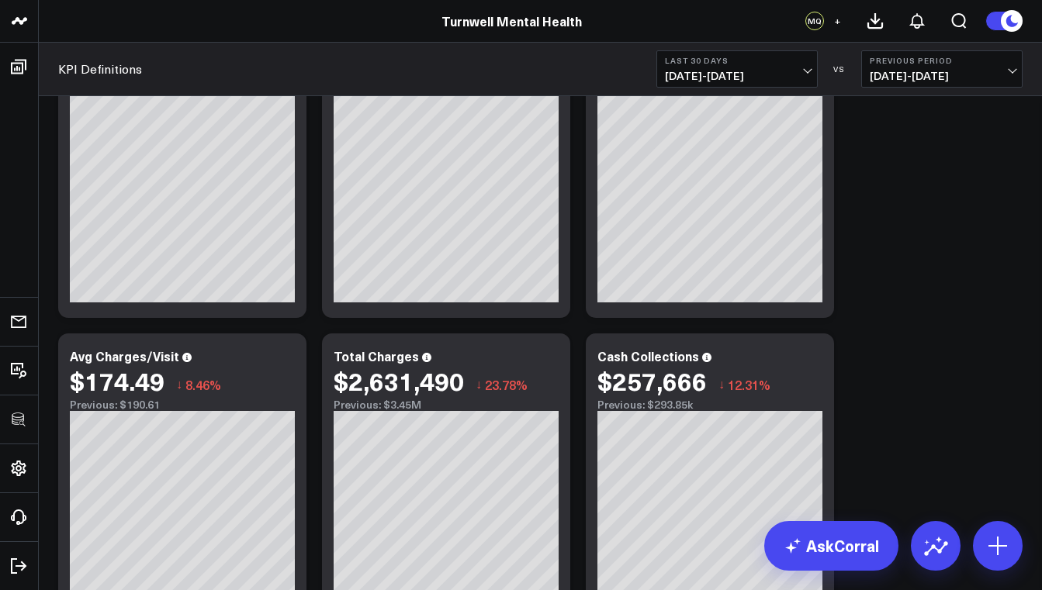
click at [169, 78] on div "KPI Definitions Last 30 Days 08/10/25 - 09/08/25 VS Previous Period 07/11/25 - …" at bounding box center [540, 70] width 1003 height 54
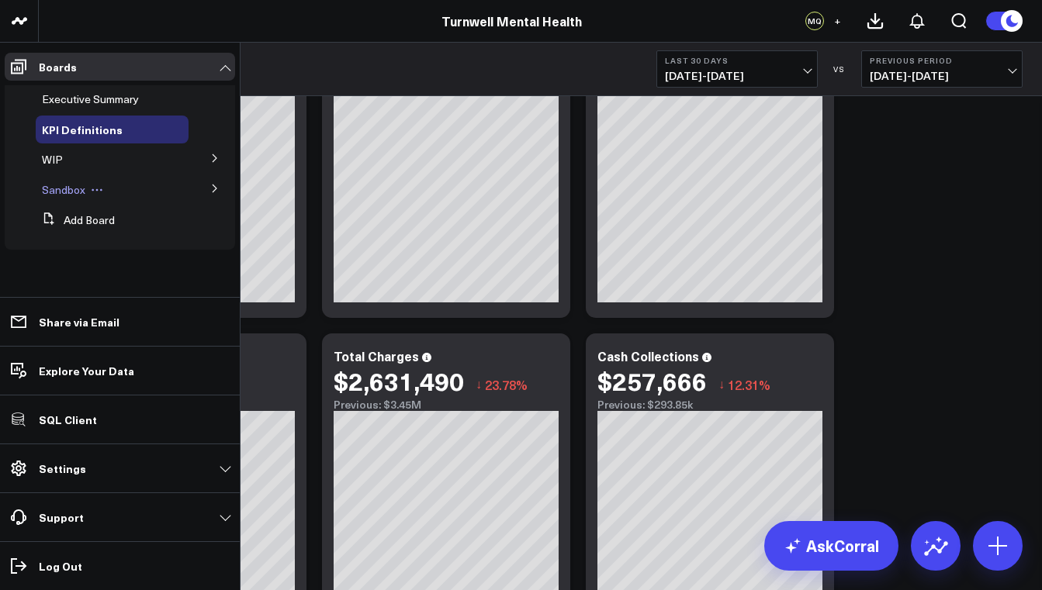
scroll to position [468, 0]
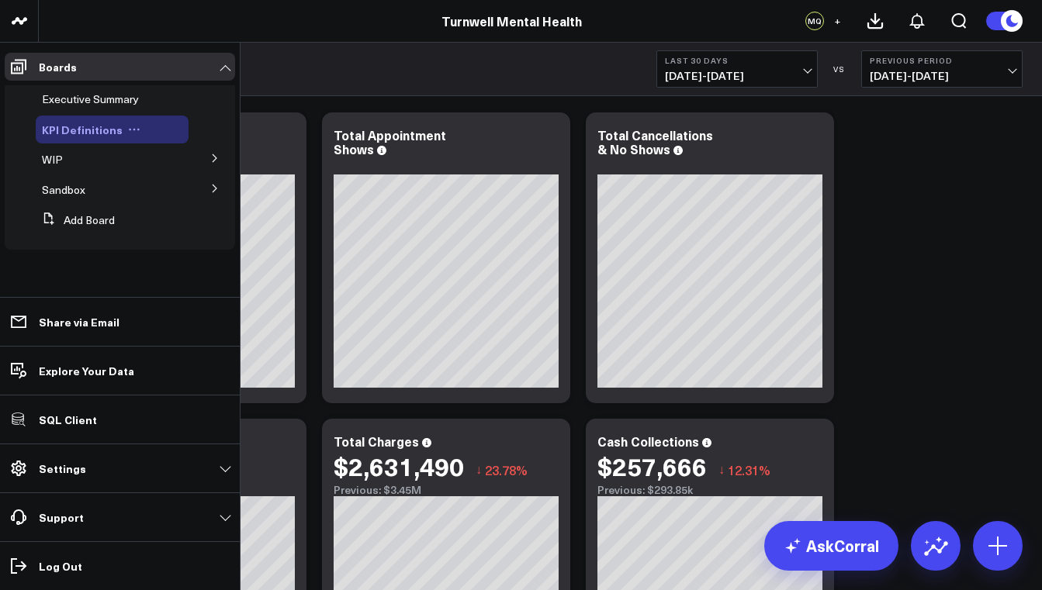
click at [130, 130] on icon at bounding box center [134, 129] width 12 height 12
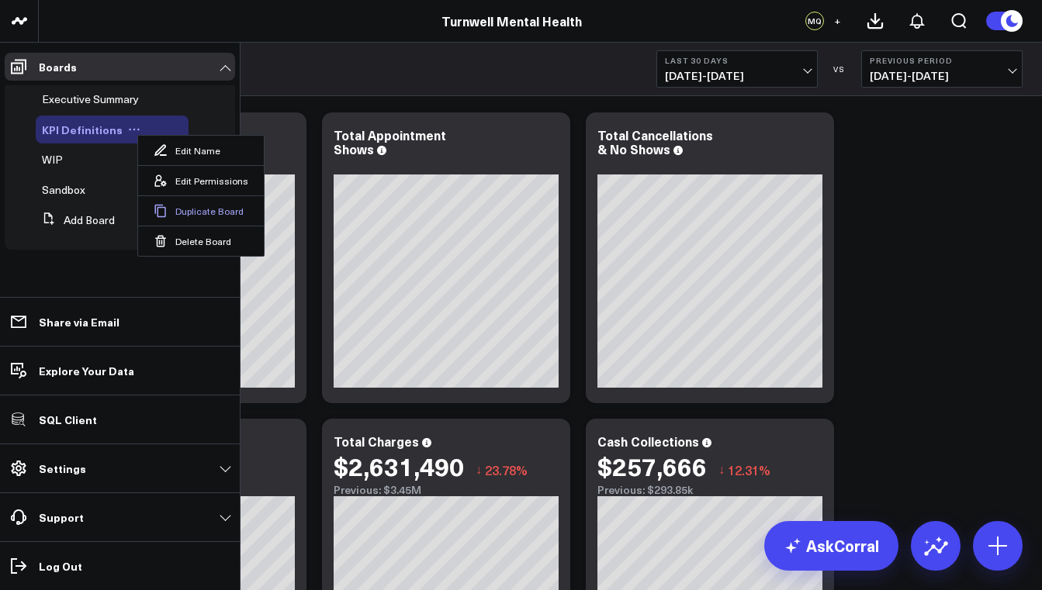
click at [179, 212] on button "Duplicate Board" at bounding box center [201, 210] width 126 height 30
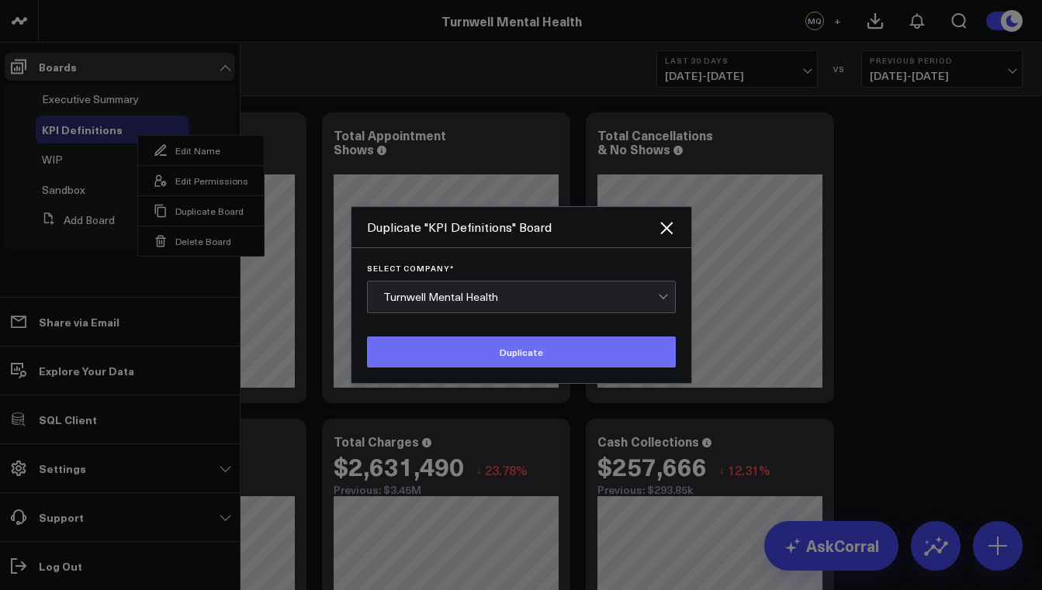
click at [434, 351] on button "Duplicate" at bounding box center [521, 352] width 309 height 31
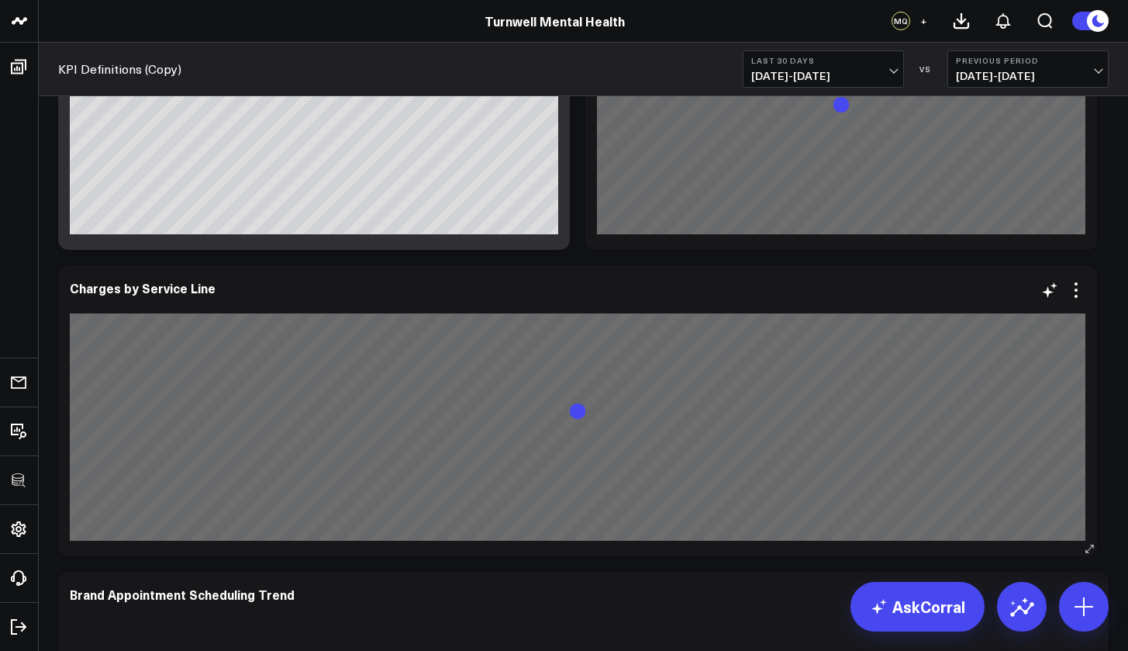
scroll to position [2470, 0]
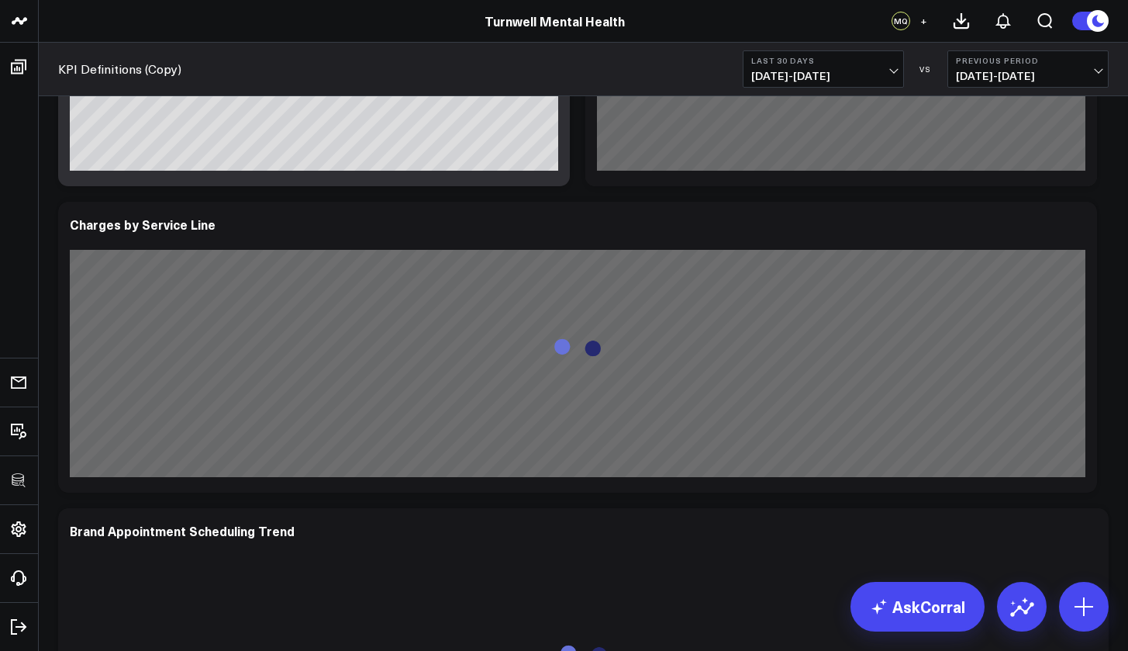
click at [170, 65] on link "KPI Definitions (Copy)" at bounding box center [119, 68] width 123 height 17
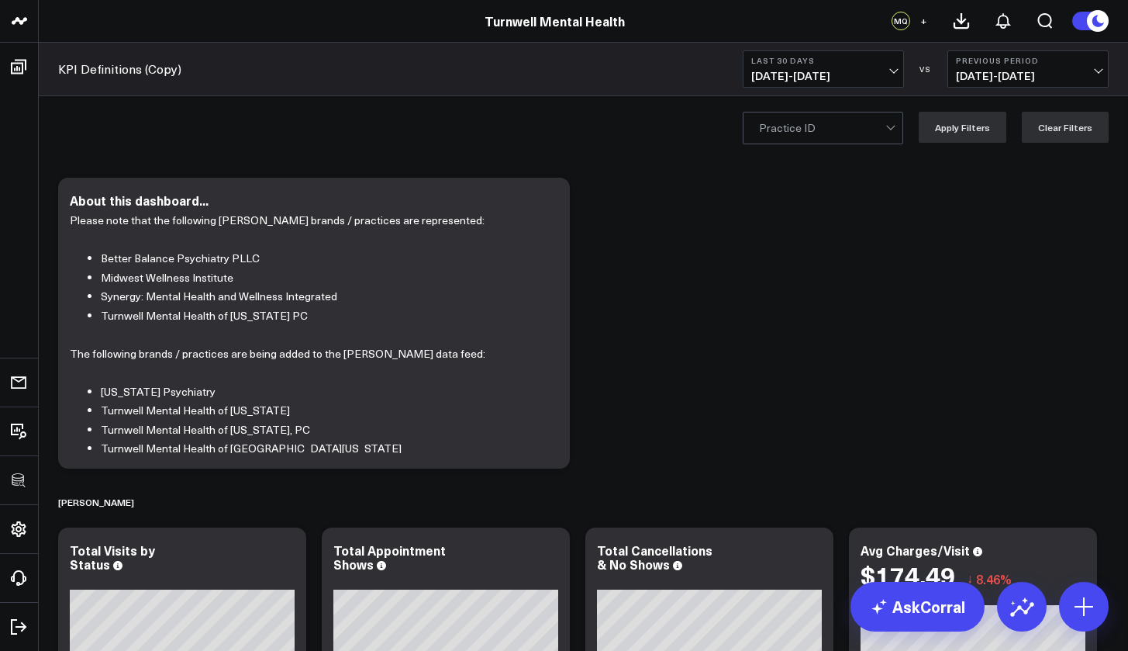
click at [141, 73] on link "KPI Definitions (Copy)" at bounding box center [119, 68] width 123 height 17
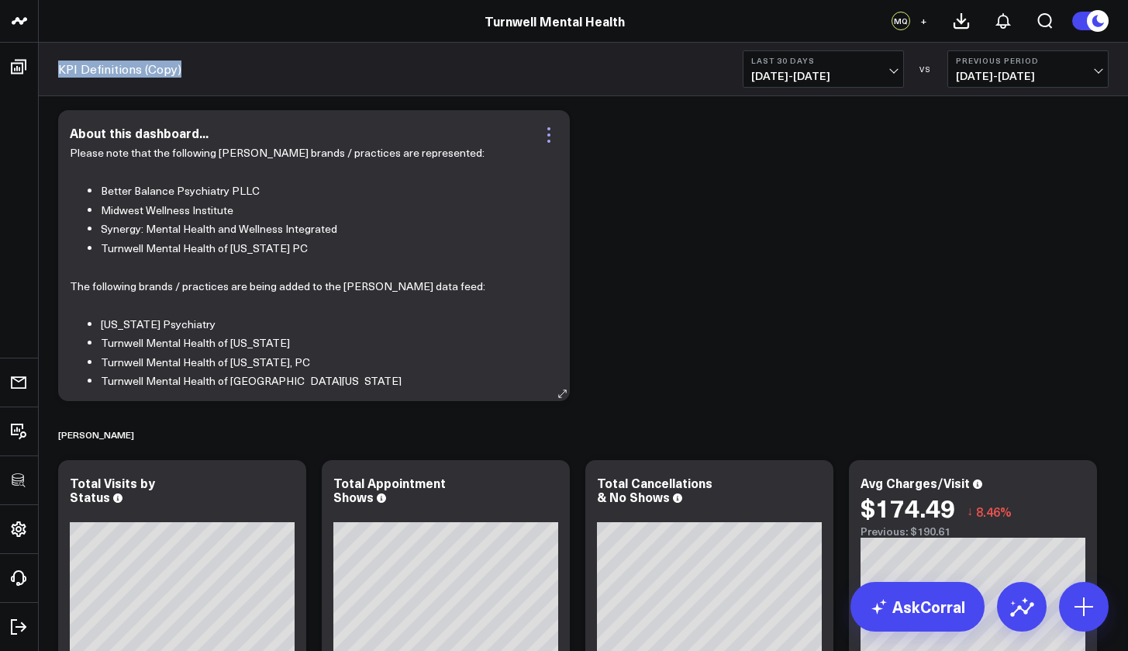
click at [549, 128] on icon at bounding box center [549, 128] width 3 height 3
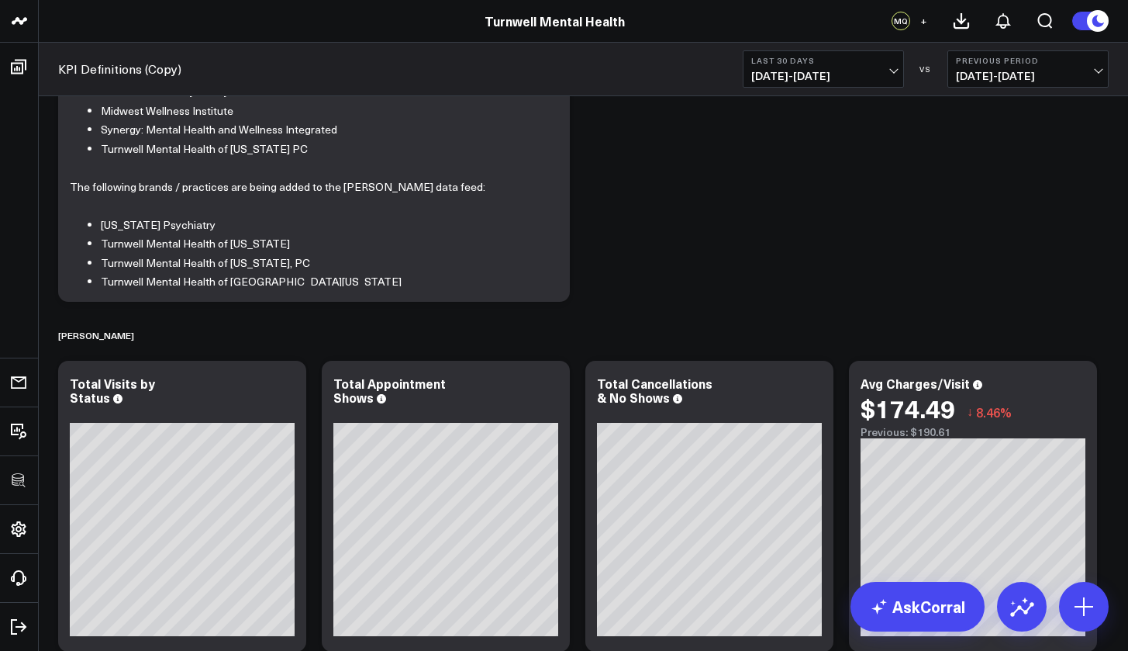
scroll to position [262, 0]
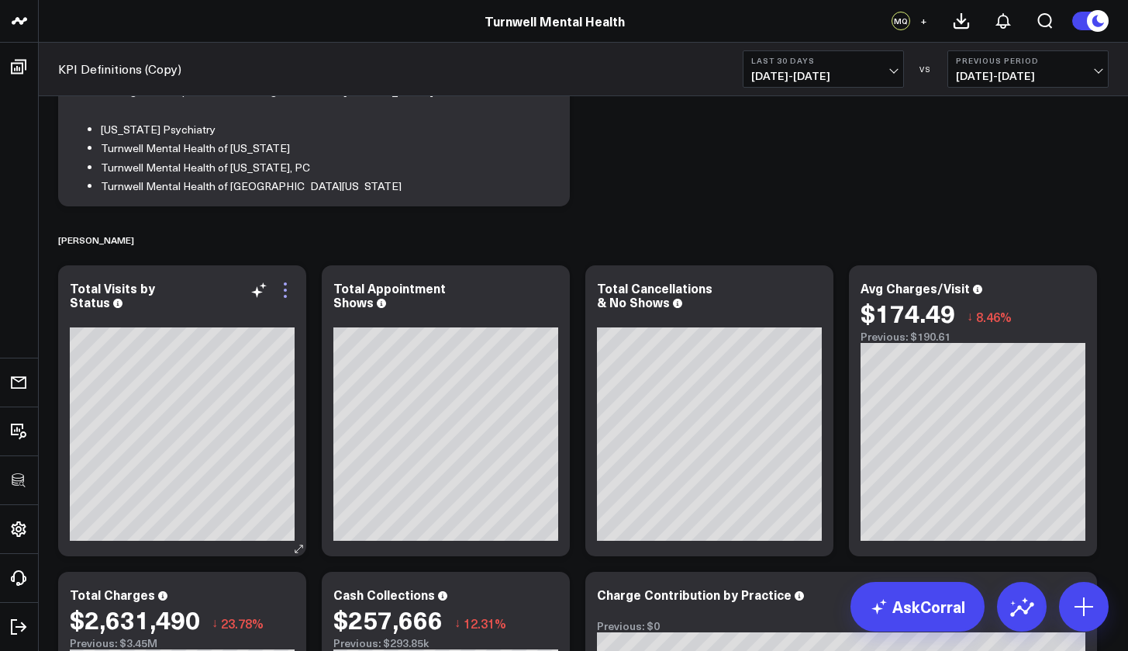
click at [291, 282] on icon at bounding box center [285, 290] width 19 height 19
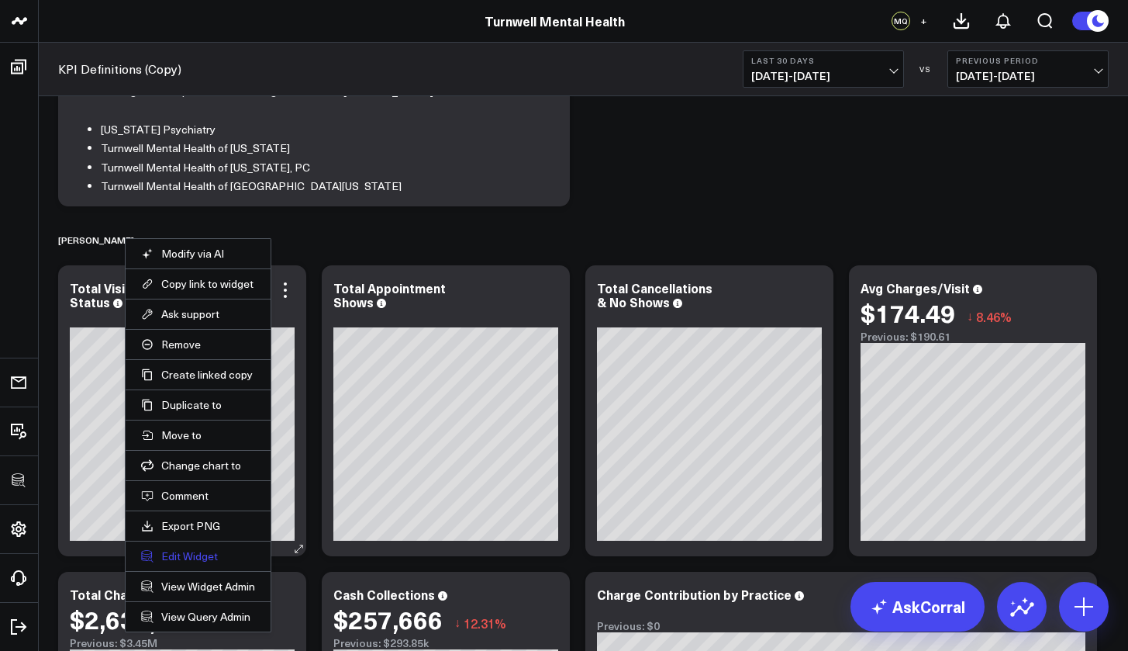
click at [213, 554] on button "Edit Widget" at bounding box center [198, 556] width 114 height 14
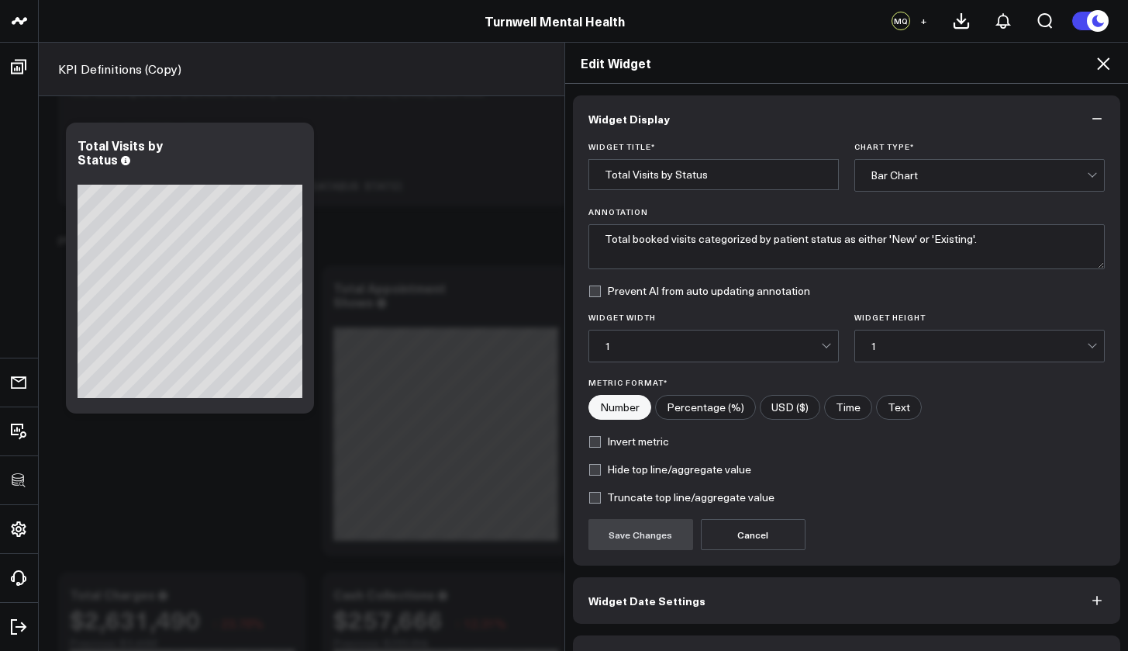
scroll to position [42, 0]
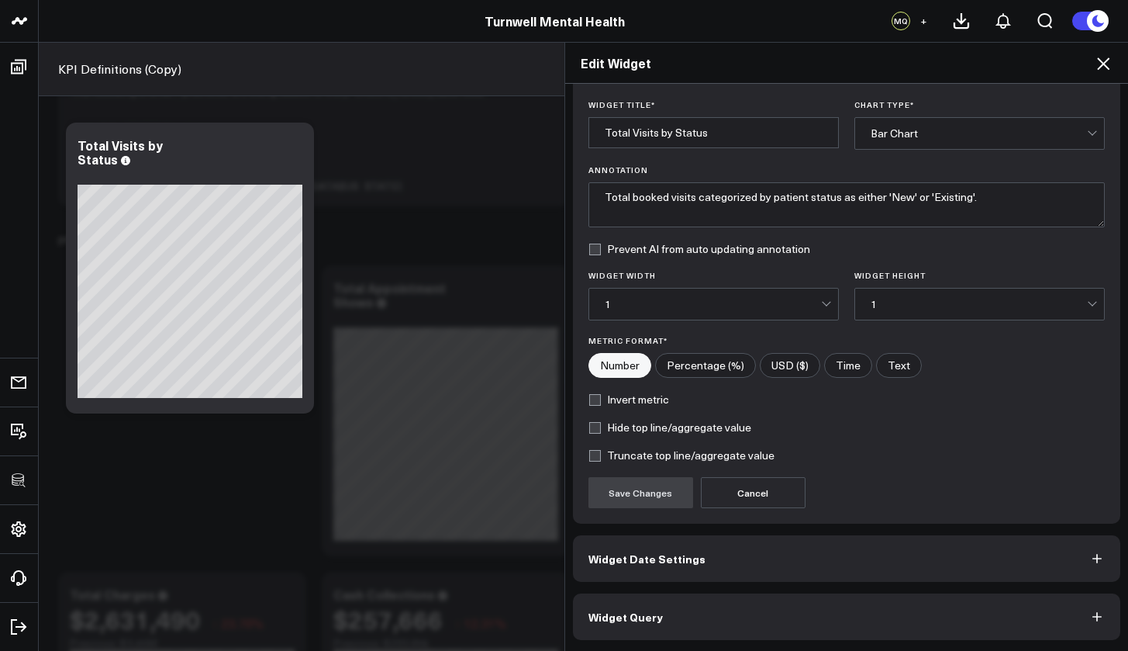
click at [745, 575] on button "Widget Date Settings" at bounding box center [847, 558] width 548 height 47
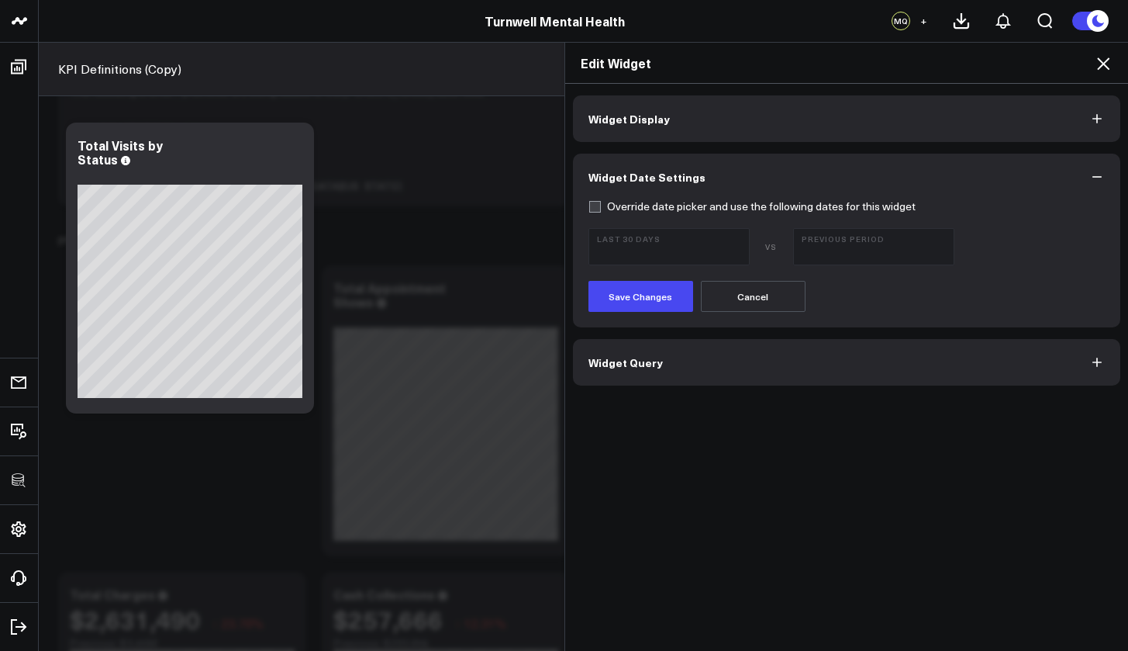
click at [675, 371] on button "Widget Query" at bounding box center [847, 362] width 548 height 47
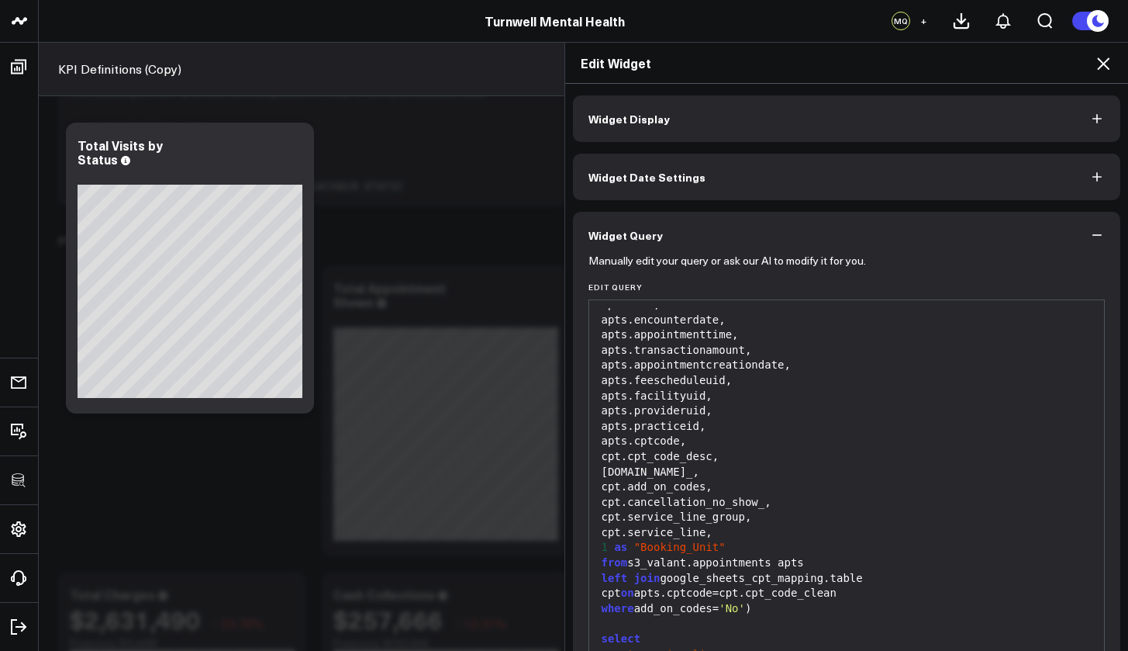
scroll to position [109, 0]
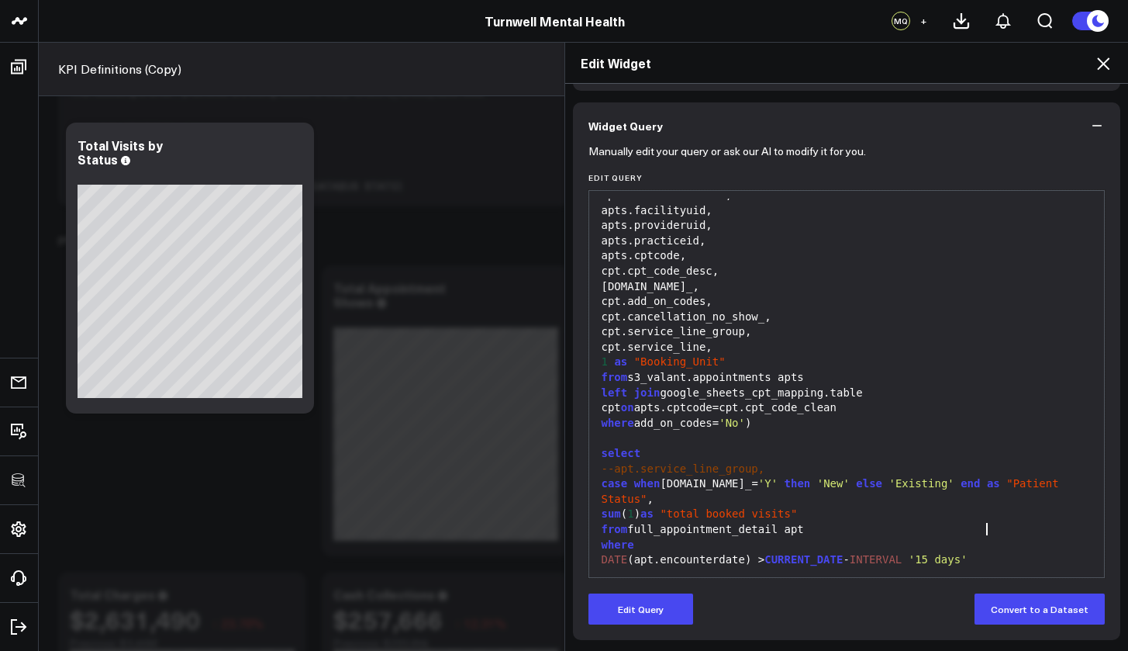
click at [1004, 552] on div "DATE (apt.encounterdate) > CURRENT_DATE - INTERVAL '15 days'" at bounding box center [847, 560] width 500 height 16
click at [633, 608] on button "Edit Query" at bounding box center [641, 608] width 105 height 31
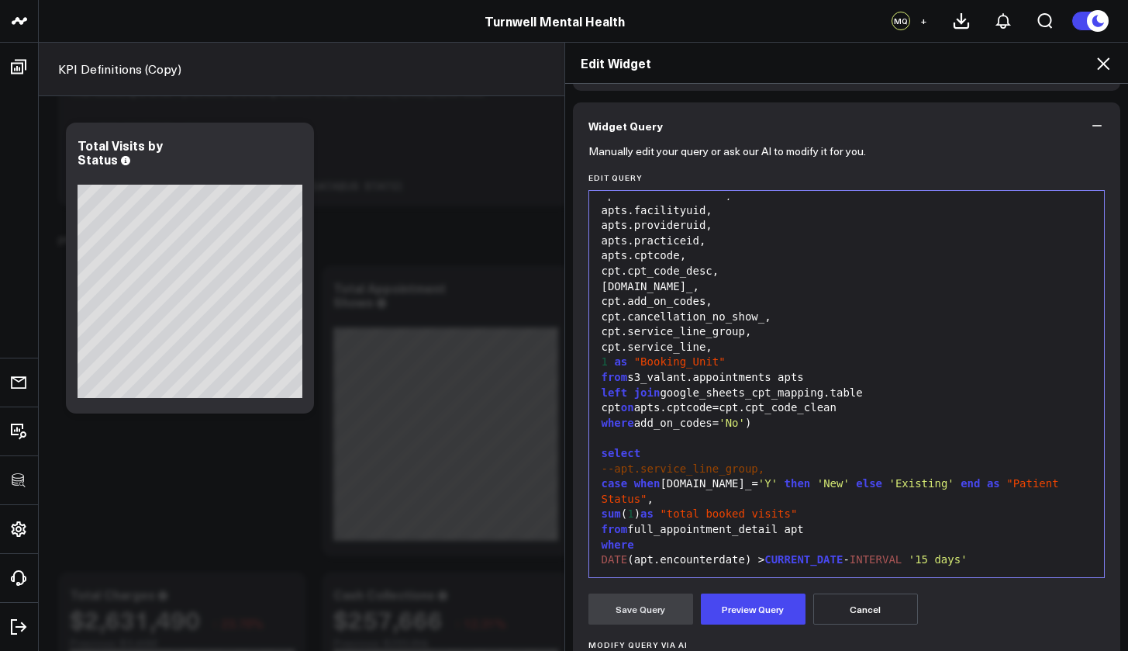
click at [1007, 552] on div "DATE (apt.encounterdate) > CURRENT_DATE - INTERVAL '15 days'" at bounding box center [847, 560] width 500 height 16
click at [764, 612] on button "Preview Query" at bounding box center [753, 608] width 105 height 31
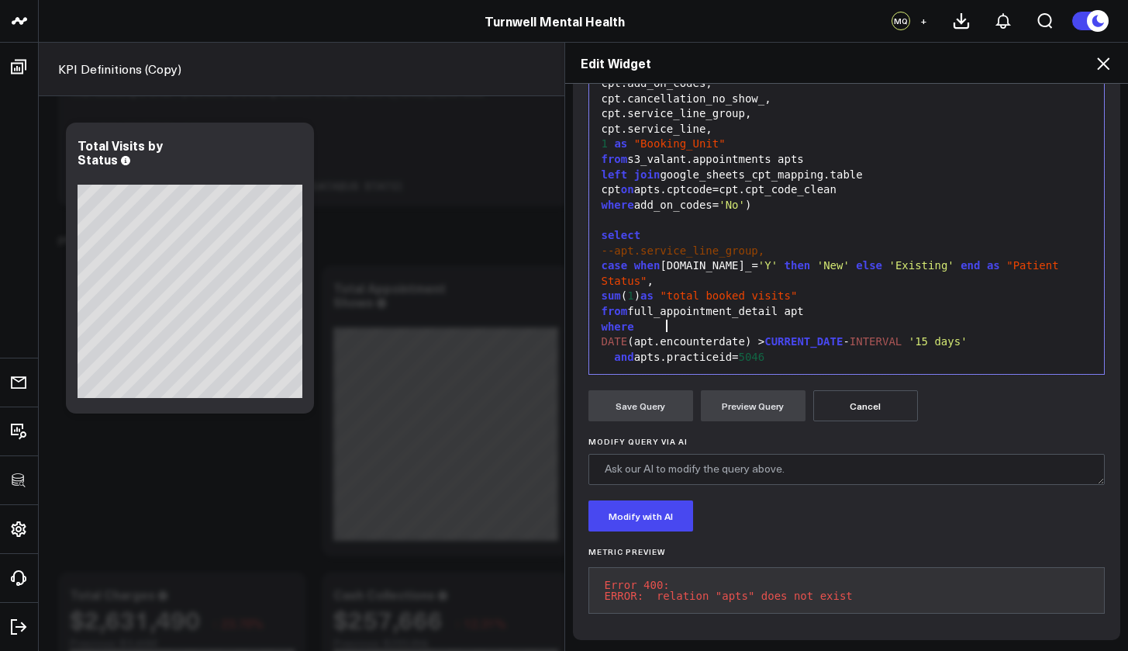
click at [664, 350] on div "and apts.practiceid= 5046" at bounding box center [847, 358] width 500 height 16
click at [723, 395] on button "Preview Query" at bounding box center [753, 405] width 105 height 31
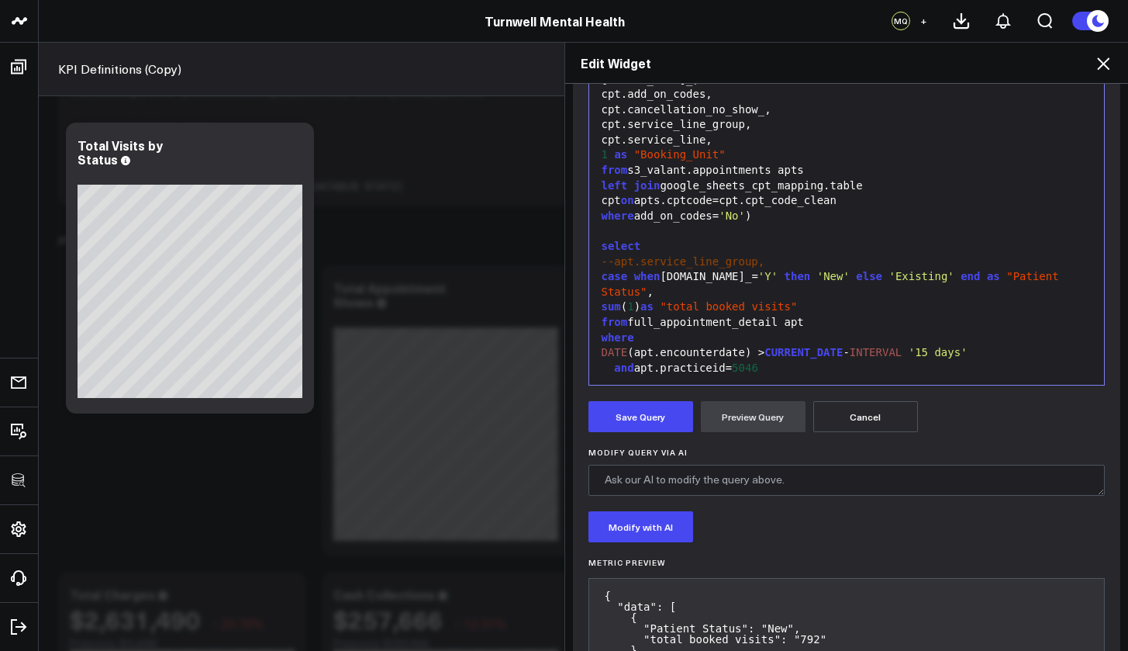
scroll to position [305, 0]
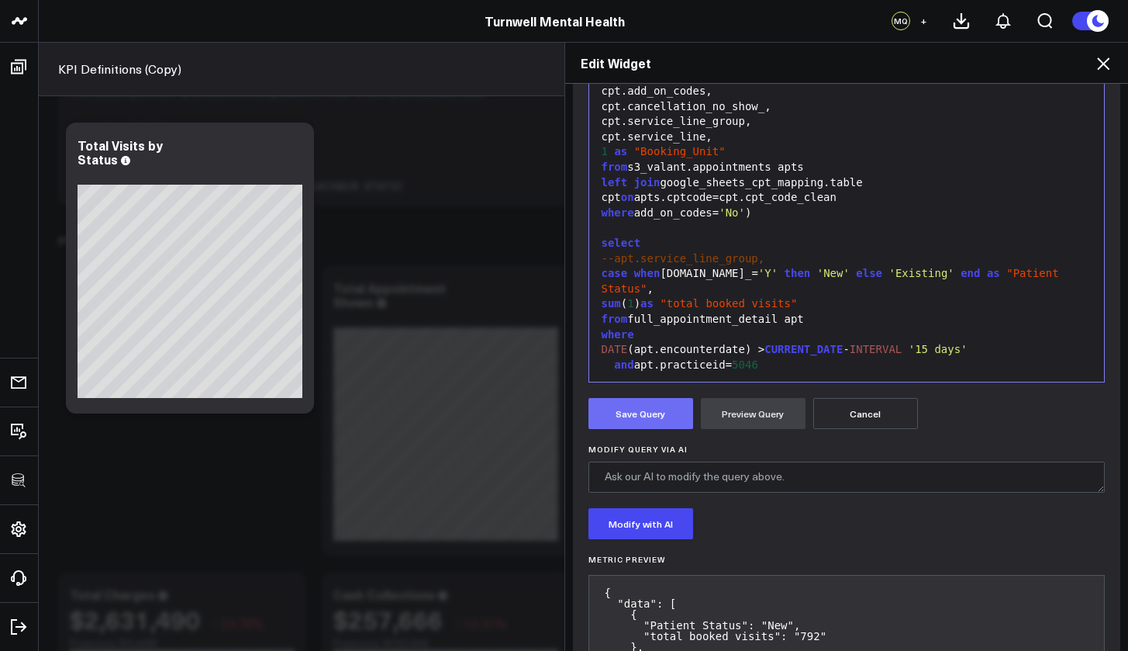
click at [656, 411] on button "Save Query" at bounding box center [641, 413] width 105 height 31
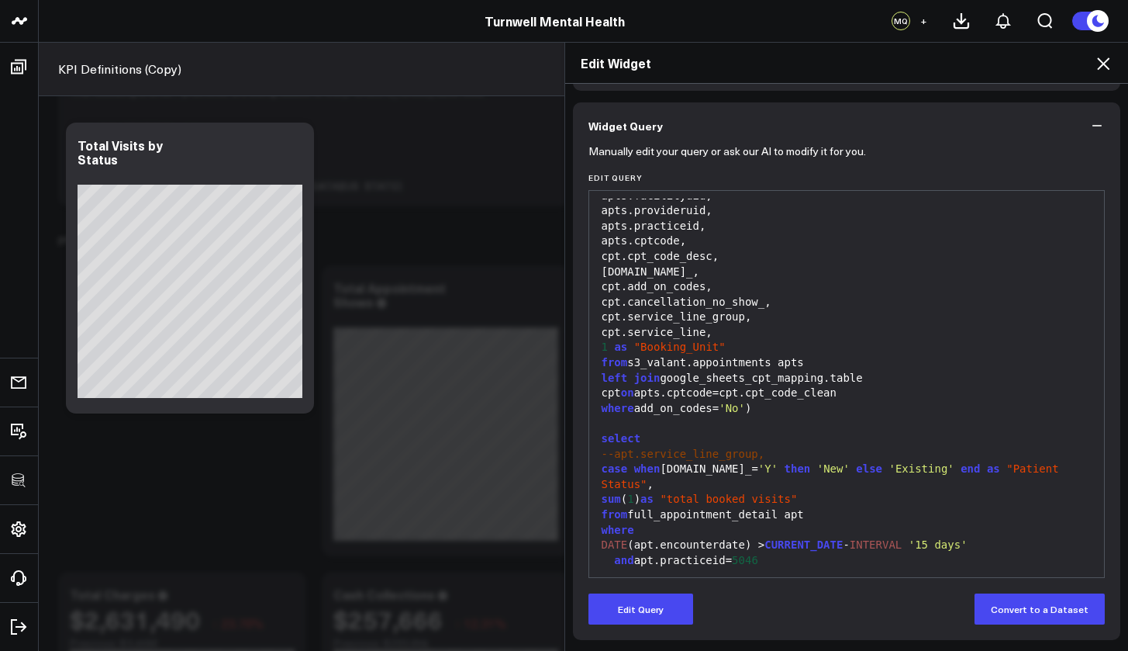
scroll to position [109, 0]
drag, startPoint x: 769, startPoint y: 527, endPoint x: 611, endPoint y: 531, distance: 158.3
click at [611, 553] on div "and apt.practiceid= 5046" at bounding box center [847, 561] width 500 height 16
copy div "and apt.practiceid= 5046"
click at [1110, 64] on icon at bounding box center [1103, 63] width 19 height 19
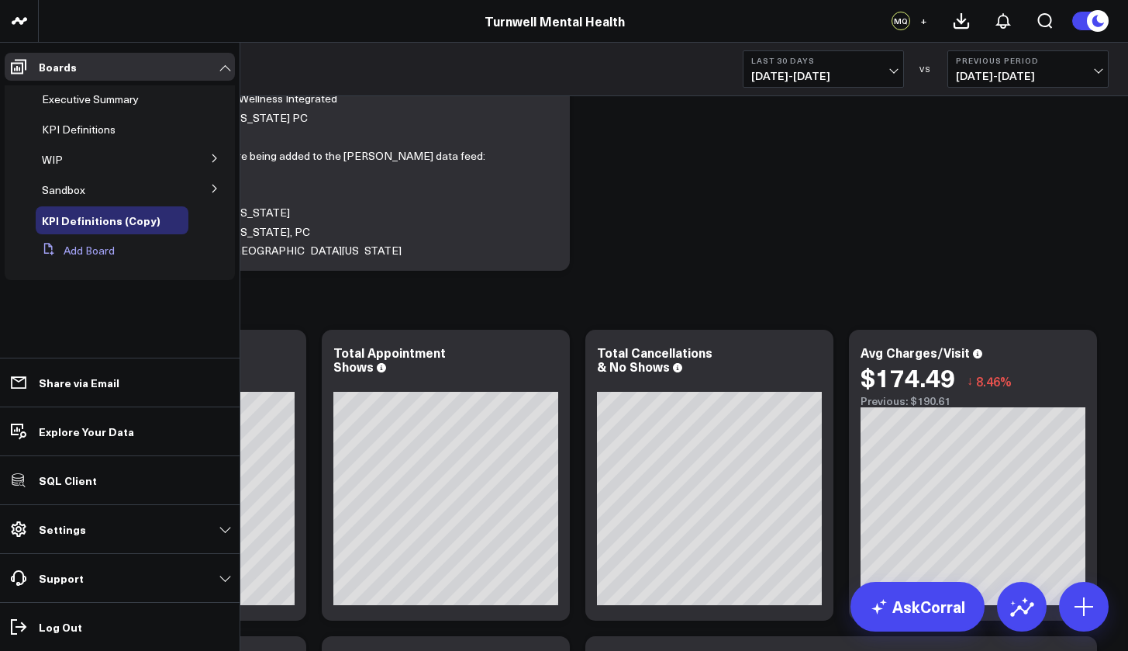
scroll to position [195, 0]
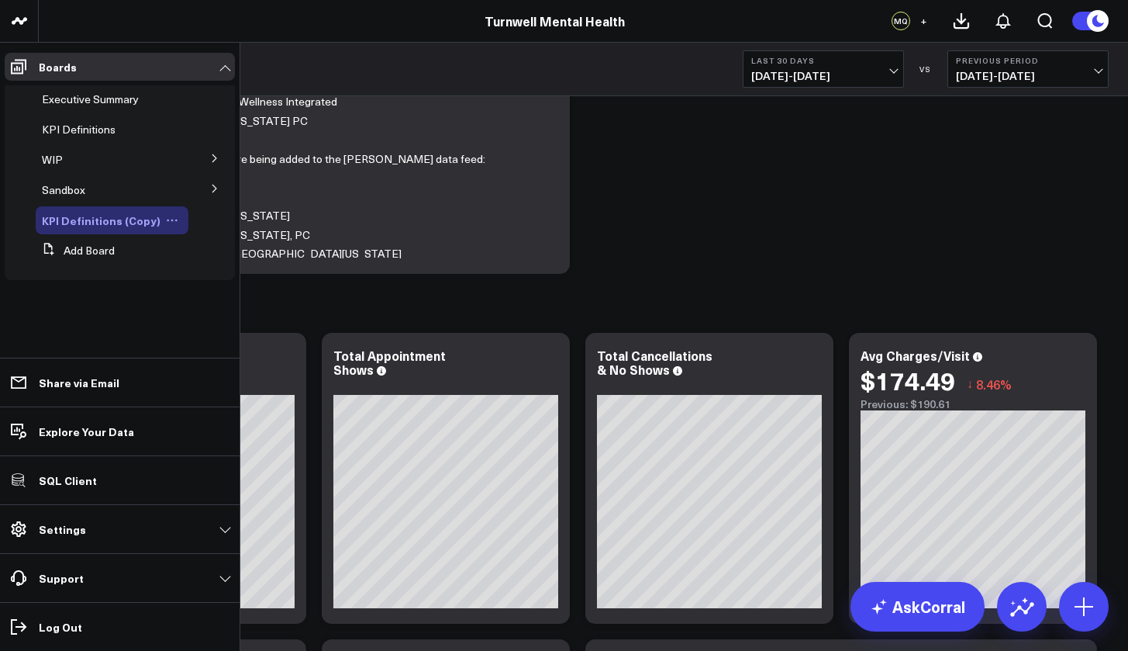
click at [171, 221] on icon at bounding box center [172, 220] width 2 height 2
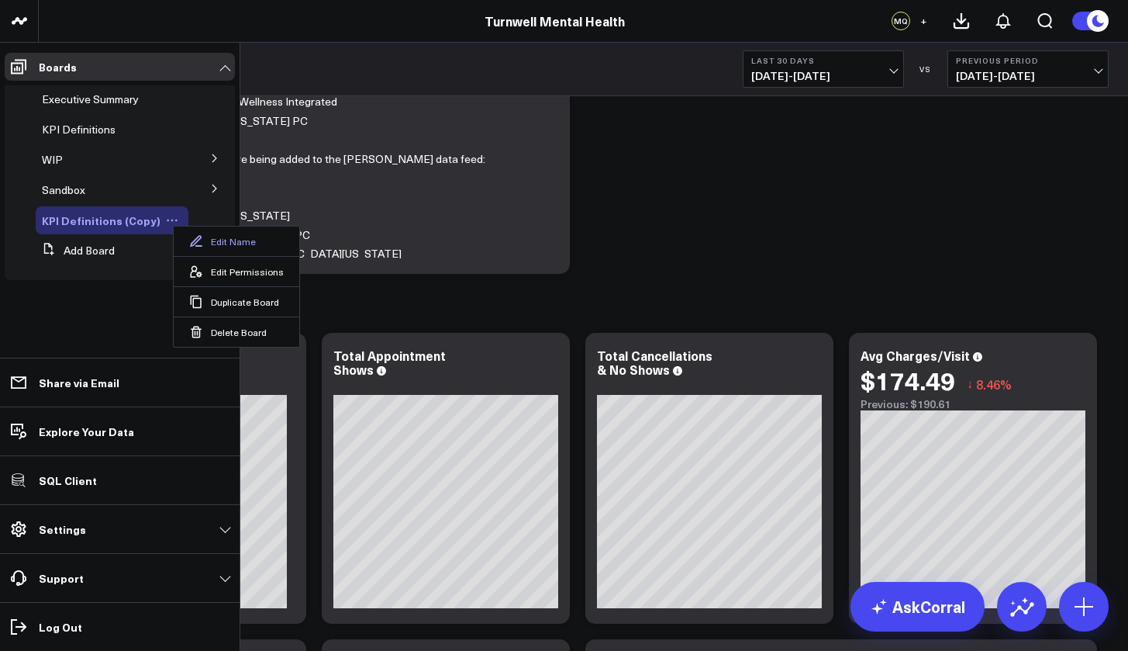
click at [223, 234] on button "Edit Name" at bounding box center [237, 240] width 126 height 29
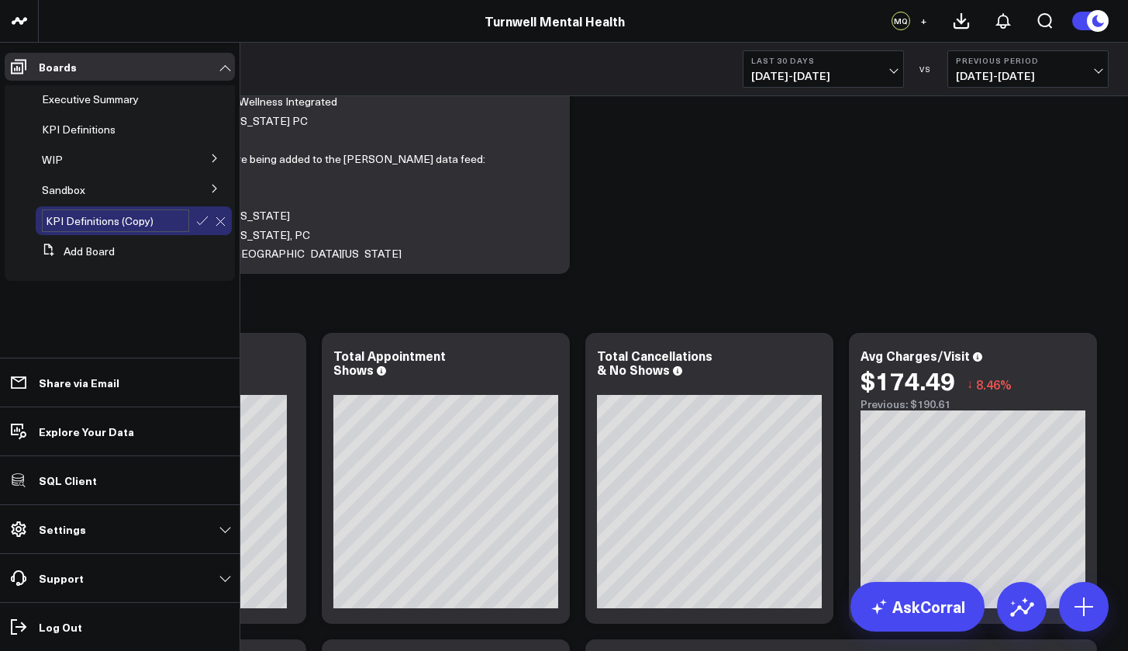
drag, startPoint x: 166, startPoint y: 227, endPoint x: 36, endPoint y: 225, distance: 129.5
click at [36, 225] on div "KPI Definitions (Copy)" at bounding box center [134, 220] width 196 height 29
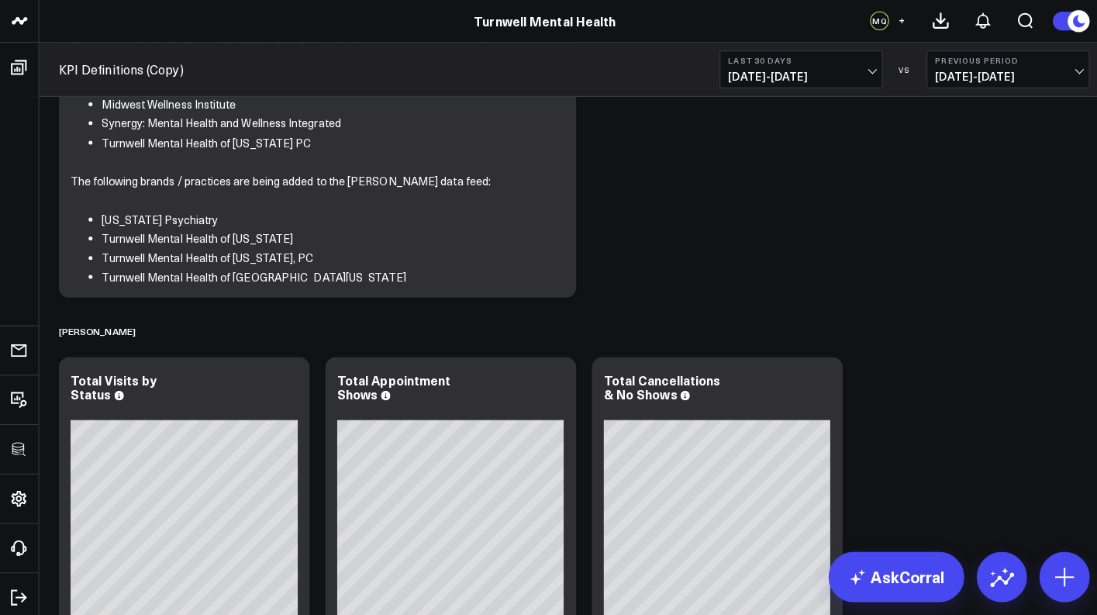
scroll to position [125, 0]
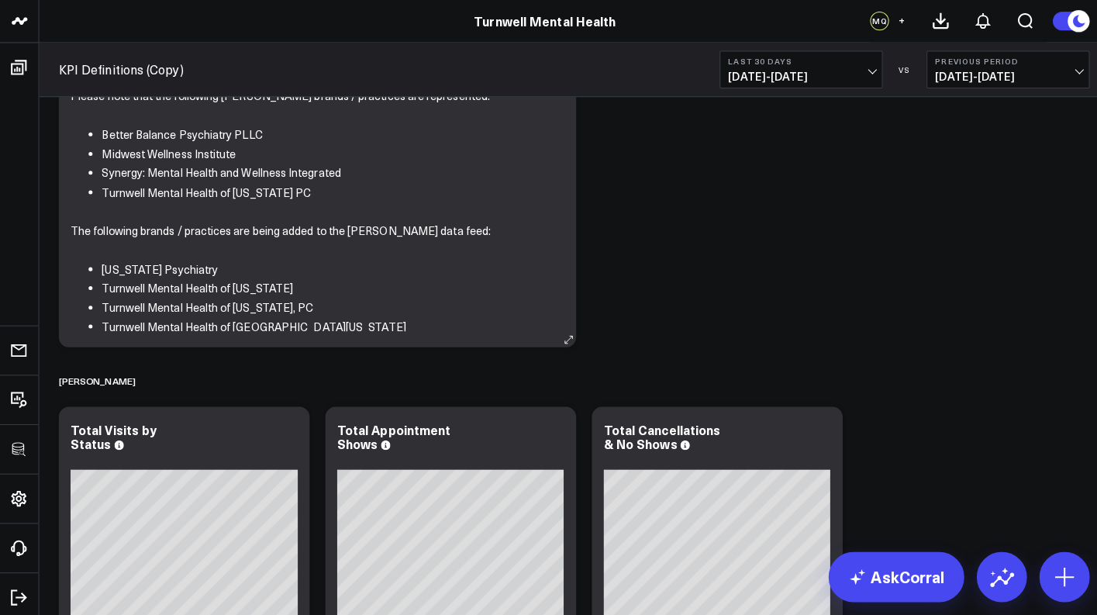
click at [557, 333] on icon at bounding box center [563, 336] width 12 height 12
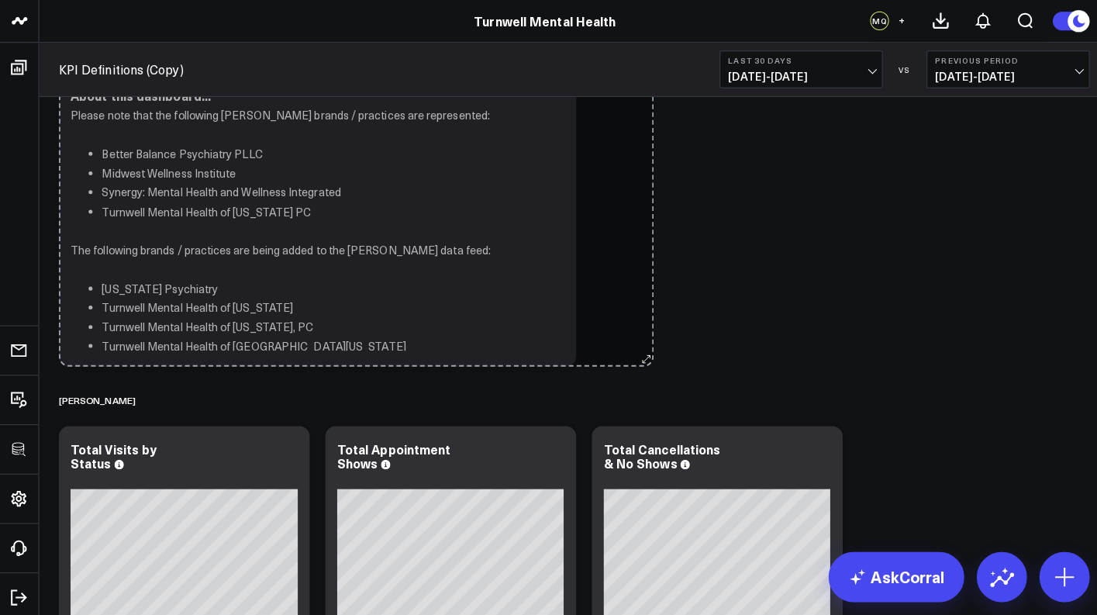
scroll to position [50, 0]
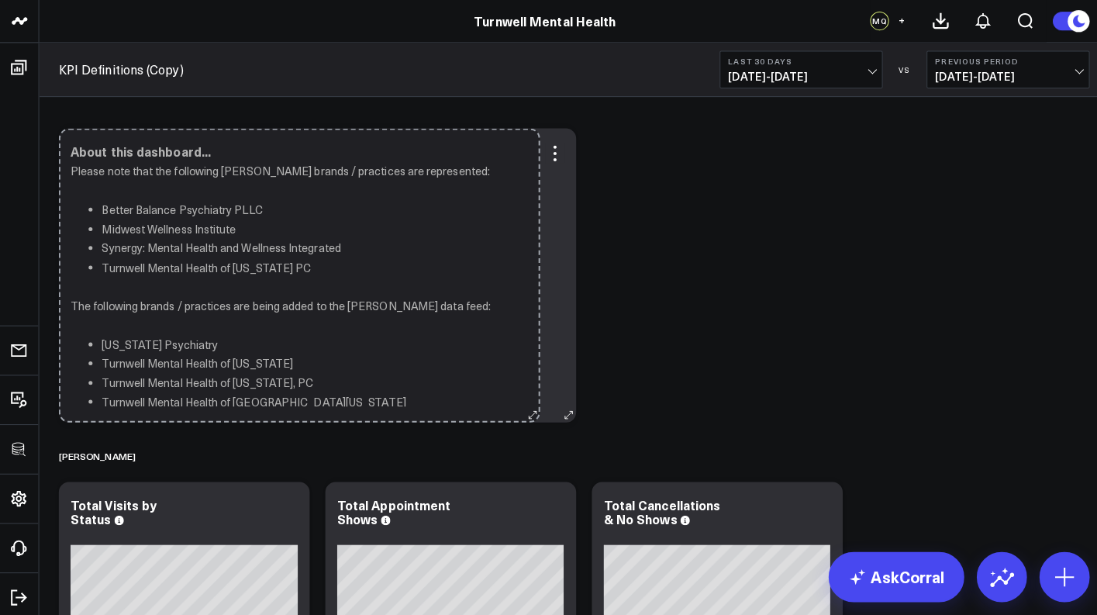
click at [526, 301] on p "The following brands / practices are being added to the [PERSON_NAME] data feed:" at bounding box center [308, 303] width 477 height 19
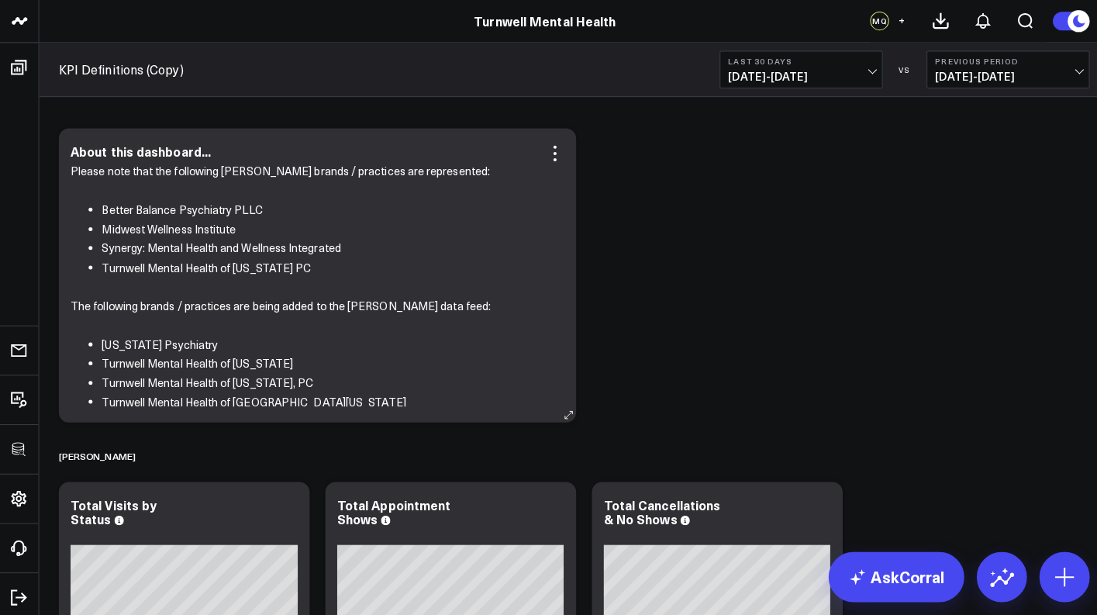
click at [196, 259] on li "Turnwell Mental Health of [US_STATE] PC" at bounding box center [324, 265] width 446 height 19
click at [548, 153] on icon at bounding box center [549, 152] width 19 height 19
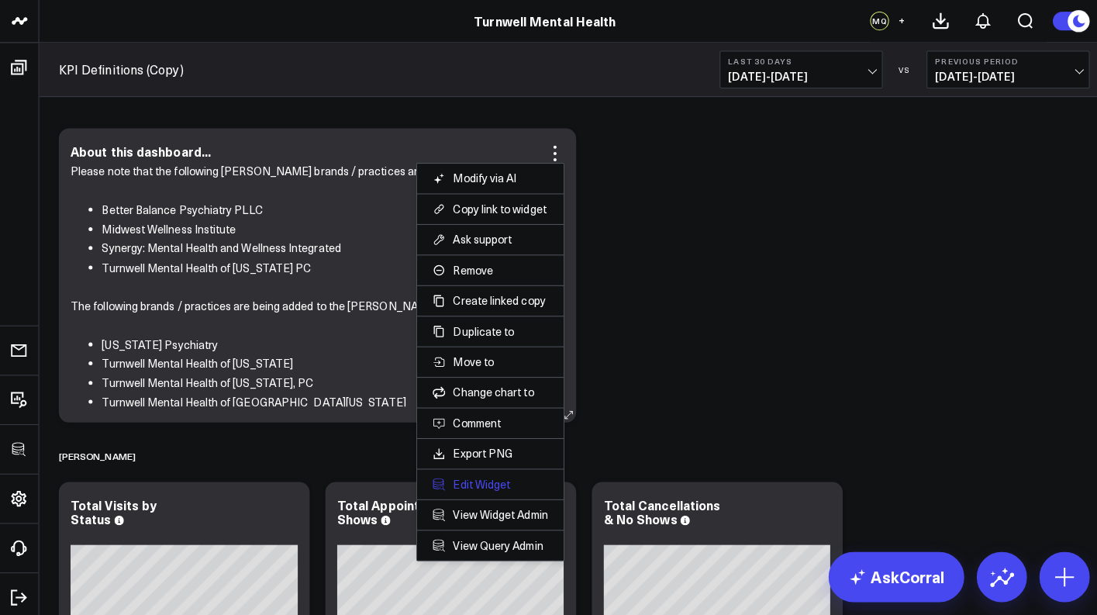
click at [487, 476] on button "Edit Widget" at bounding box center [485, 479] width 114 height 14
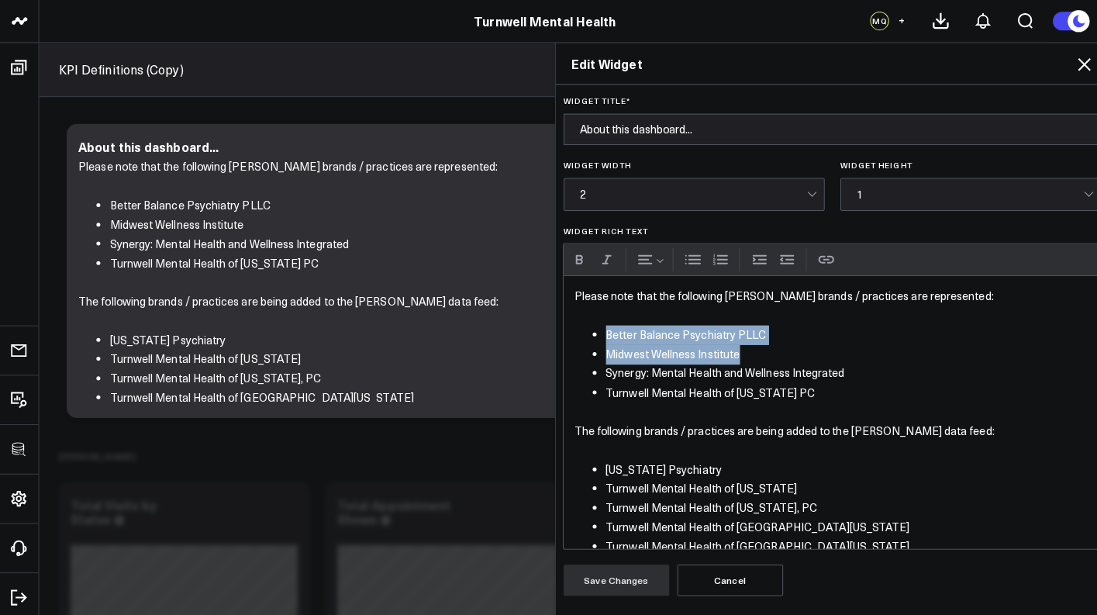
drag, startPoint x: 730, startPoint y: 353, endPoint x: 583, endPoint y: 334, distance: 147.8
click at [583, 334] on ul "Better Balance Psychiatry PLLC Midwest Wellness Institute Synergy: Mental Healt…" at bounding box center [824, 360] width 511 height 76
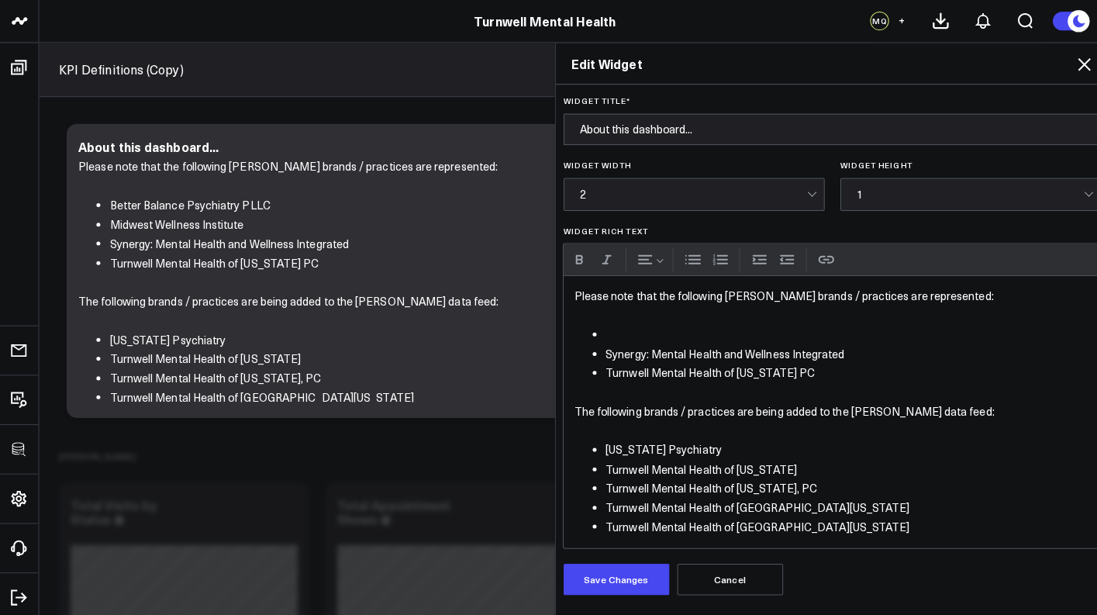
drag, startPoint x: 779, startPoint y: 370, endPoint x: 579, endPoint y: 369, distance: 200.1
click at [579, 369] on ul "Synergy: Mental Health and Wellness Integrated Turnwell Mental Health of [US_ST…" at bounding box center [824, 350] width 511 height 57
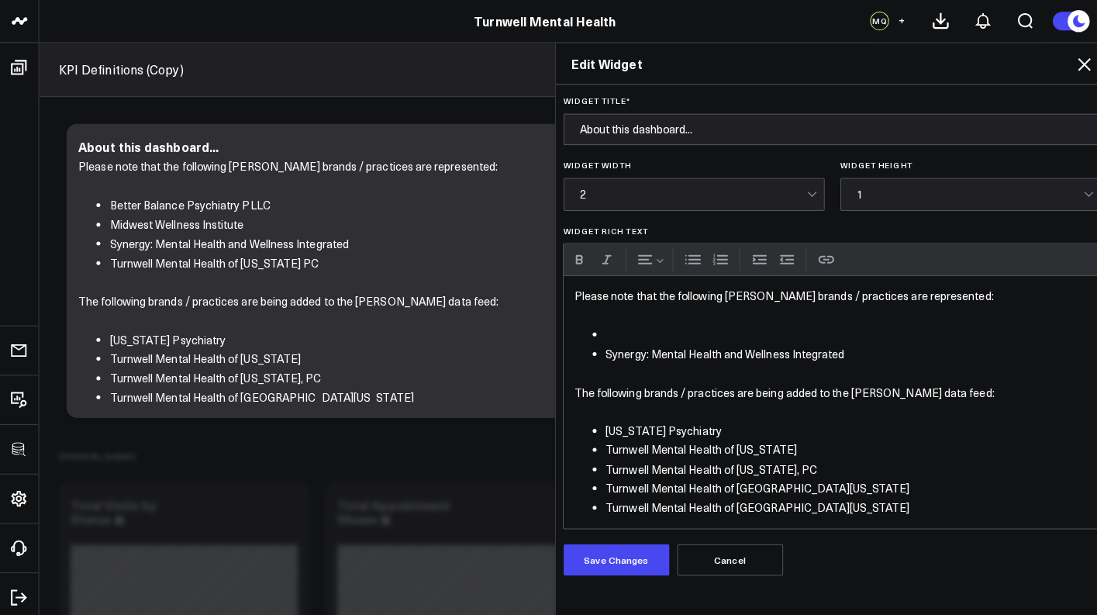
click at [604, 333] on li "Widget Rich Text" at bounding box center [840, 331] width 480 height 19
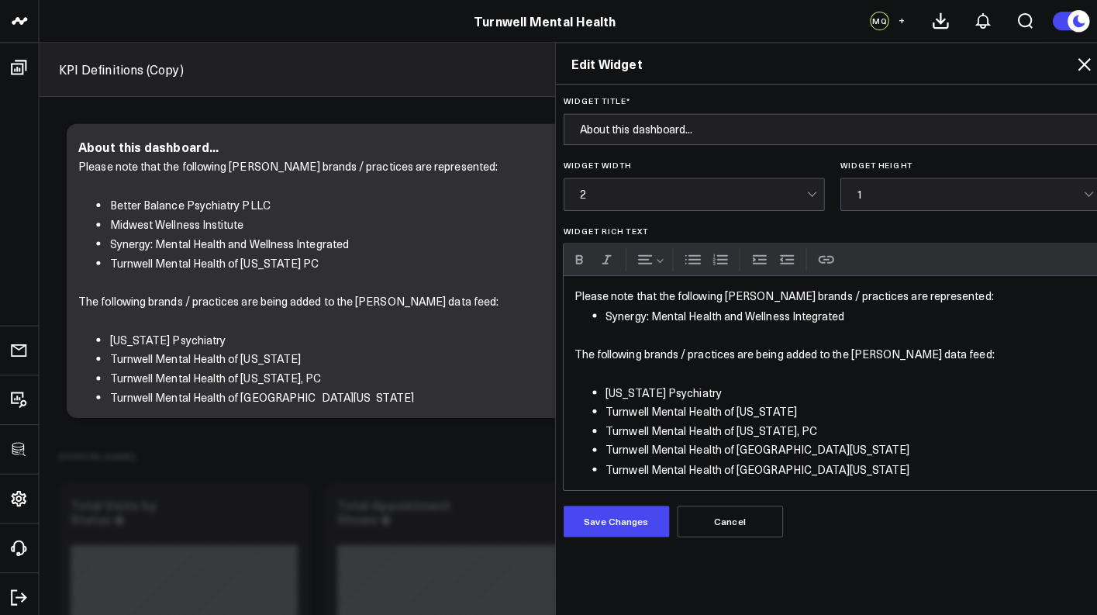
scroll to position [67, 0]
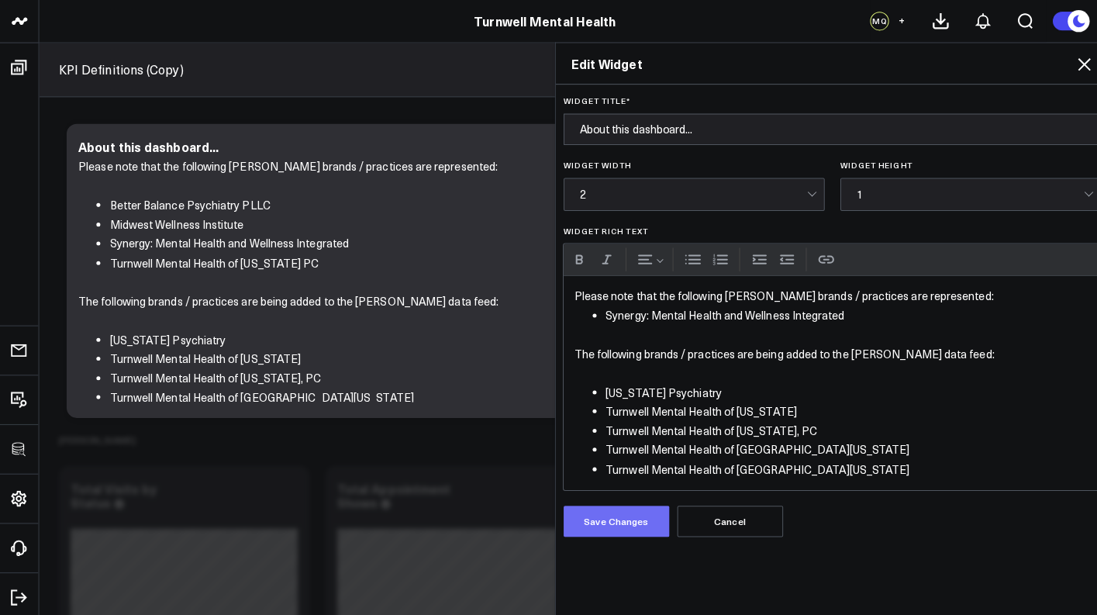
click at [612, 520] on button "Save Changes" at bounding box center [610, 515] width 105 height 31
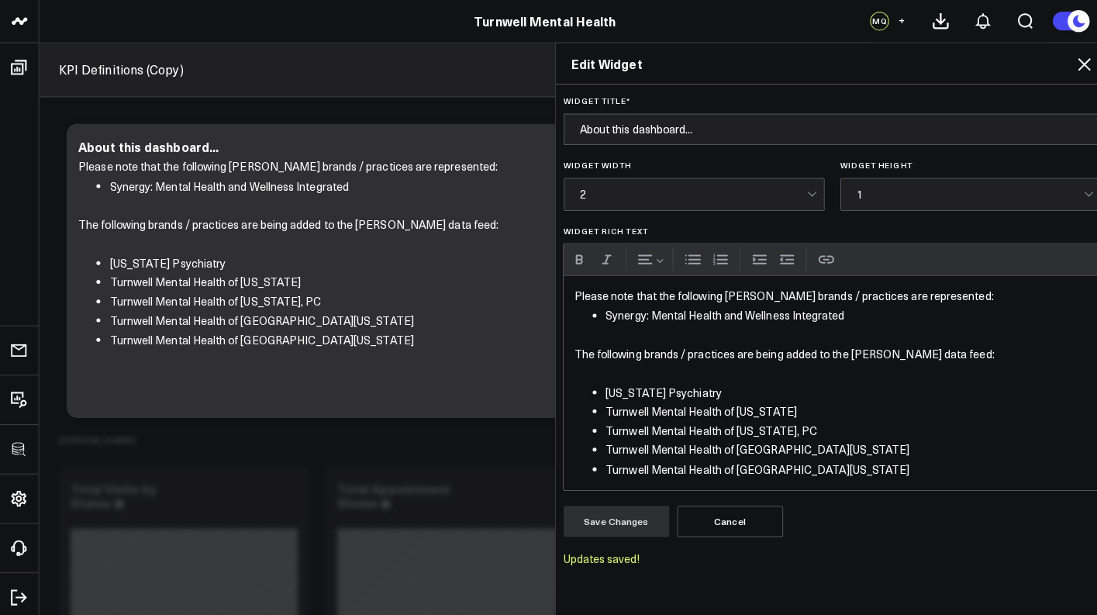
click at [1065, 67] on icon at bounding box center [1072, 63] width 19 height 19
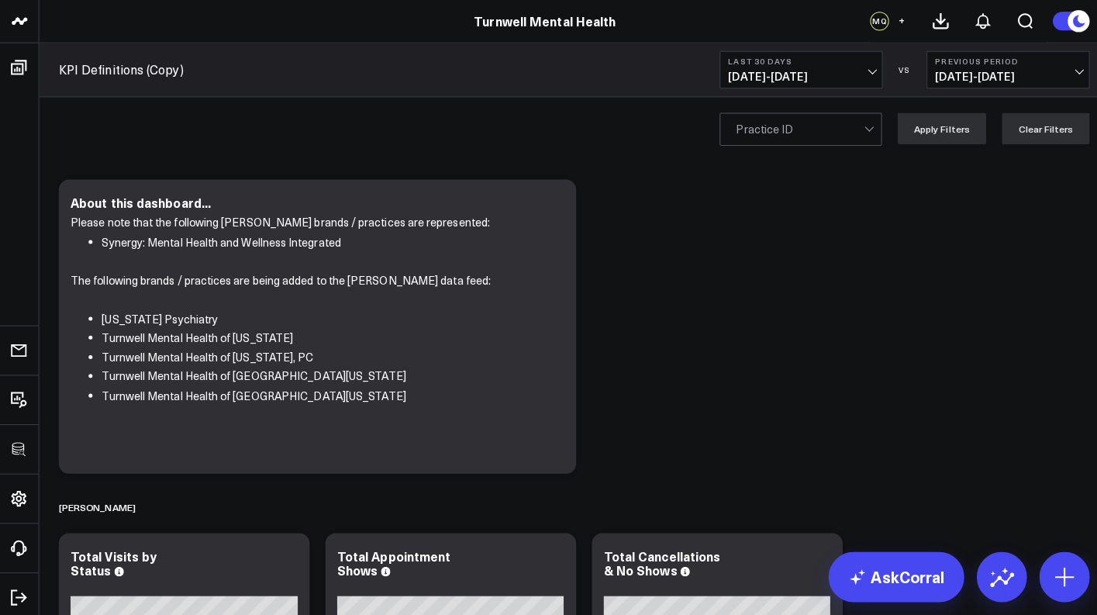
click at [143, 65] on link "KPI Definitions (Copy)" at bounding box center [119, 68] width 123 height 17
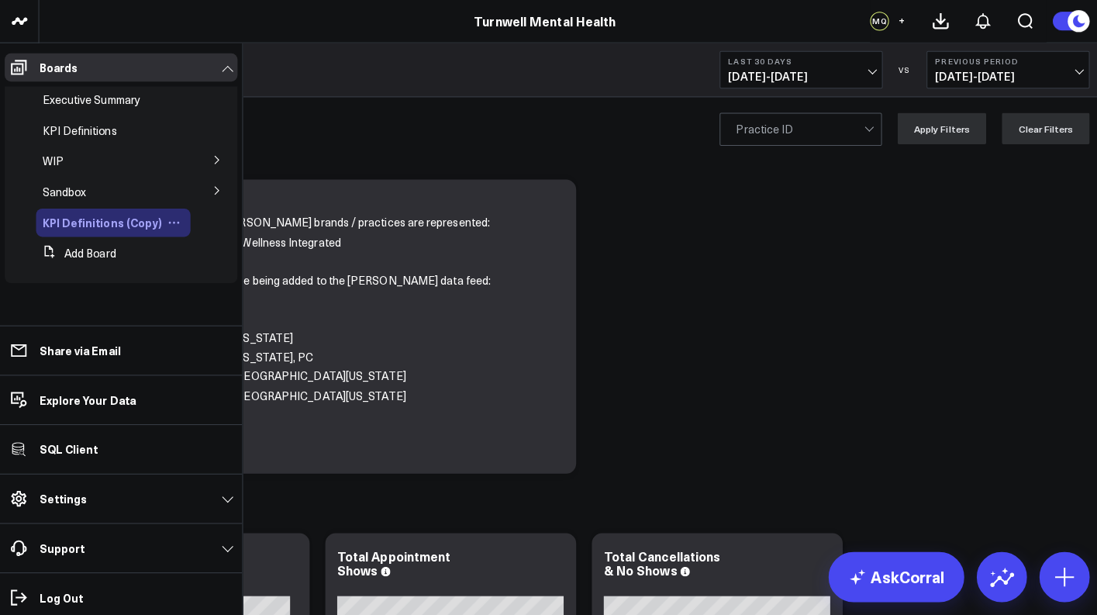
click at [166, 218] on icon at bounding box center [172, 220] width 12 height 12
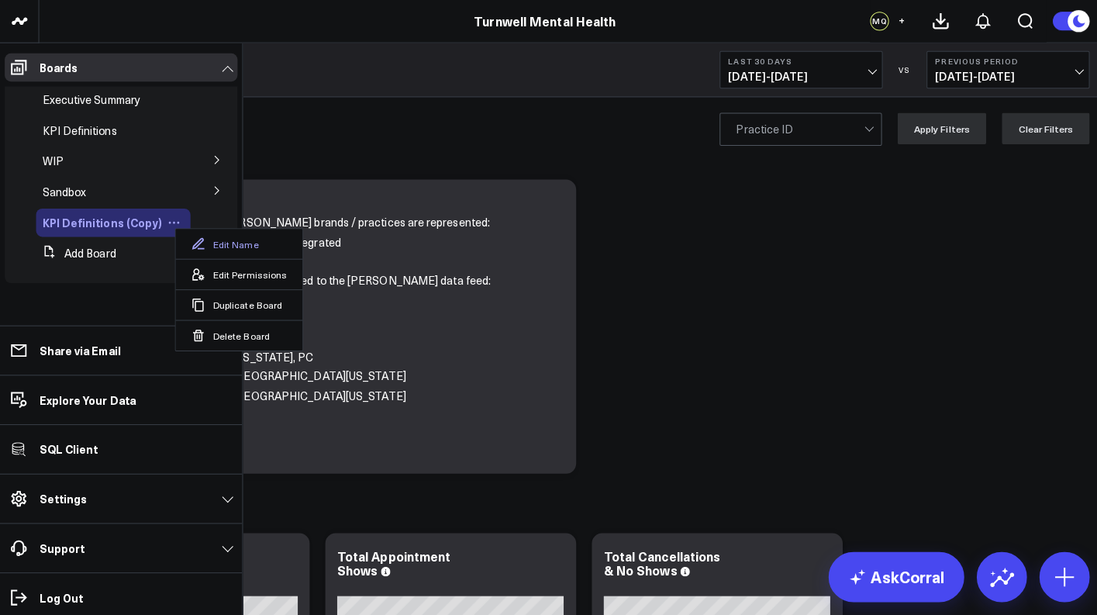
click at [201, 233] on button "Edit Name" at bounding box center [237, 240] width 126 height 29
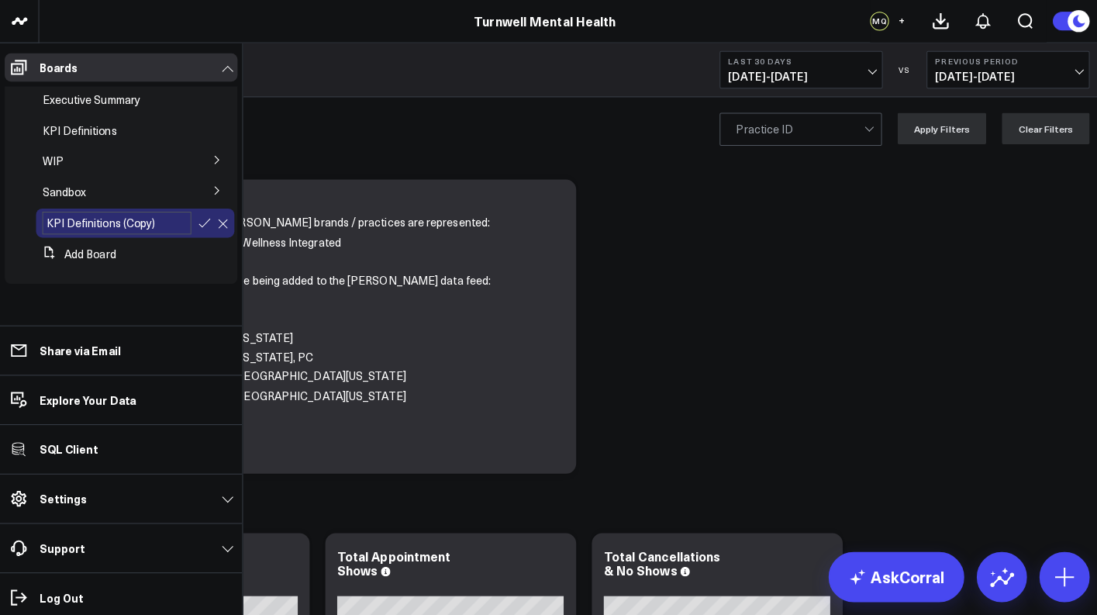
drag, startPoint x: 162, startPoint y: 216, endPoint x: 119, endPoint y: 217, distance: 42.7
click at [119, 217] on input "KPI Definitions (Copy)" at bounding box center [115, 220] width 147 height 22
type input "KPI Definitions Synergy Wellness"
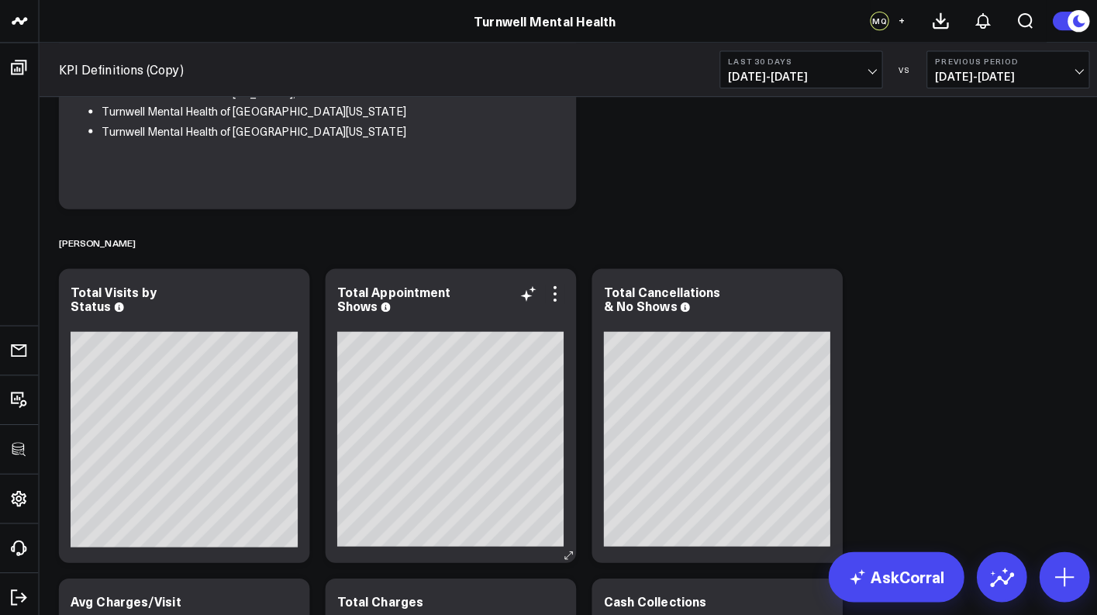
scroll to position [264, 0]
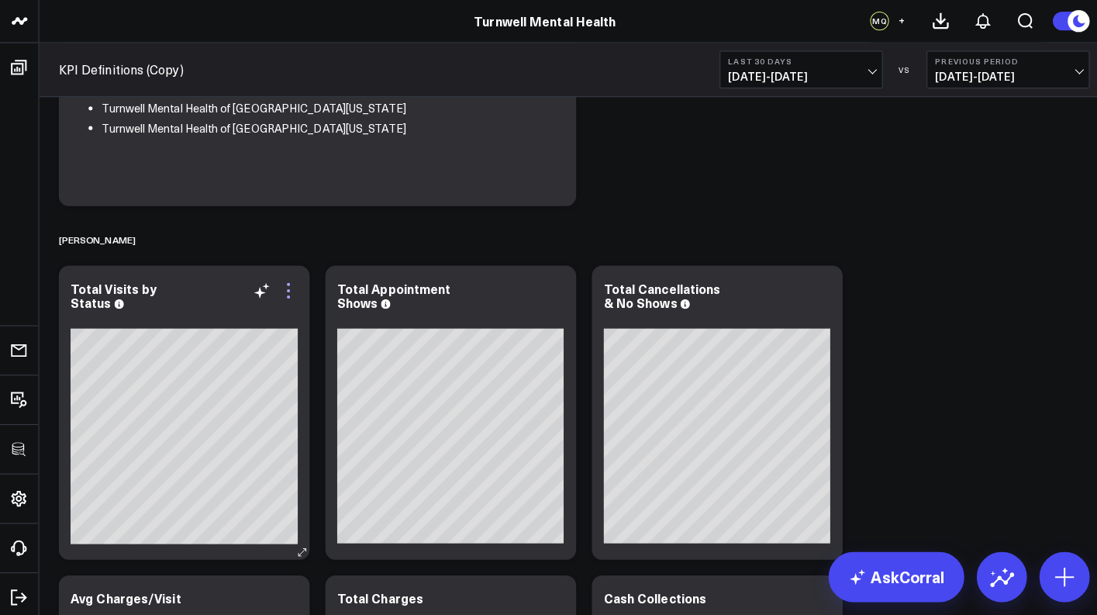
click at [290, 289] on icon at bounding box center [285, 287] width 19 height 19
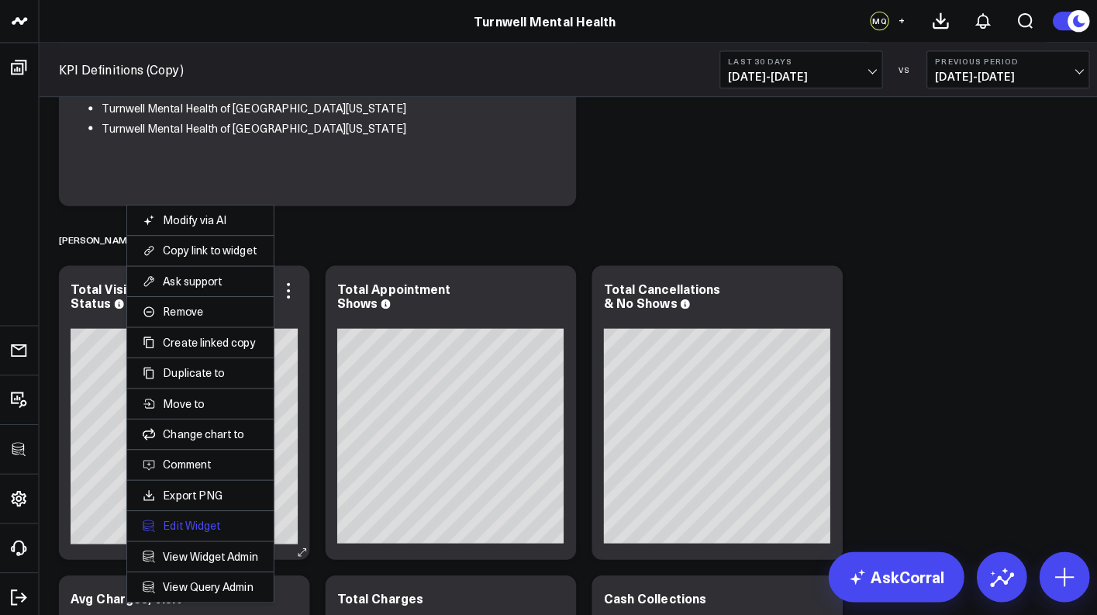
click at [204, 518] on button "Edit Widget" at bounding box center [198, 520] width 114 height 14
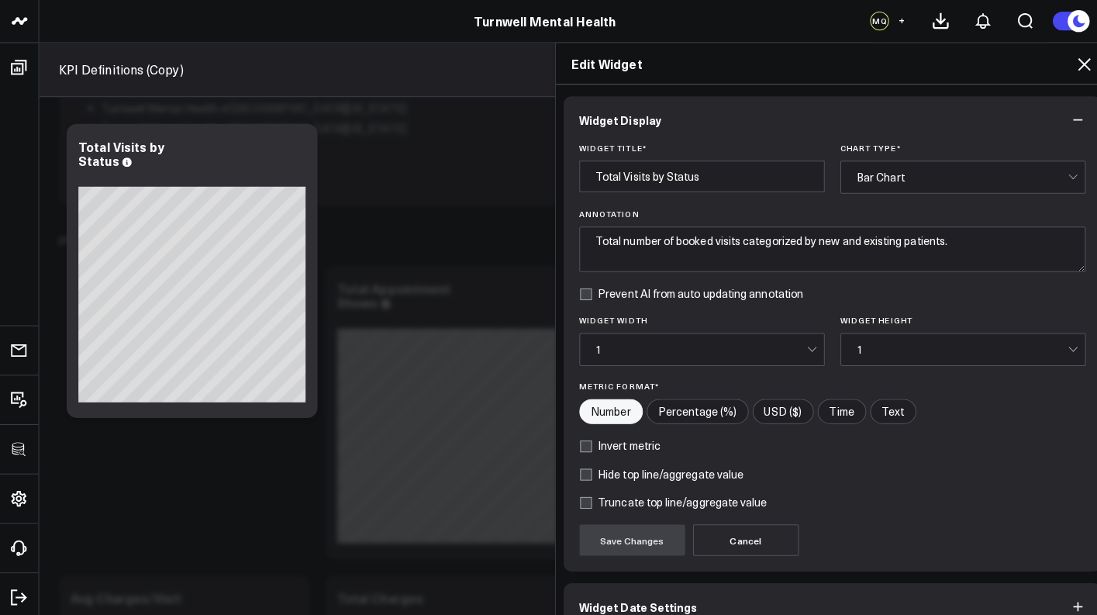
scroll to position [102, 0]
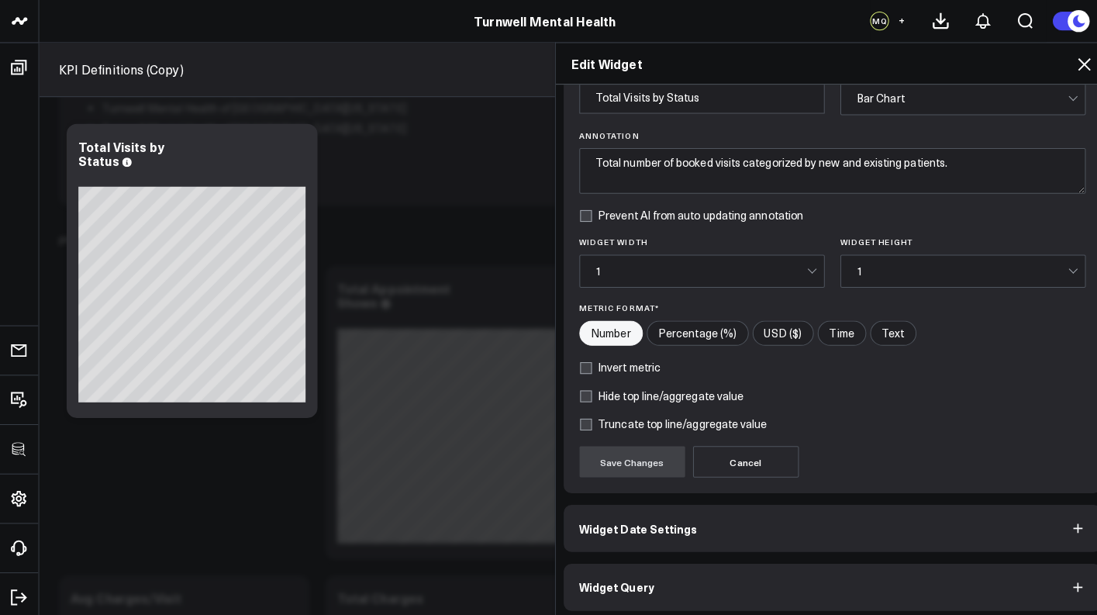
click at [643, 558] on button "Widget Query" at bounding box center [824, 581] width 533 height 47
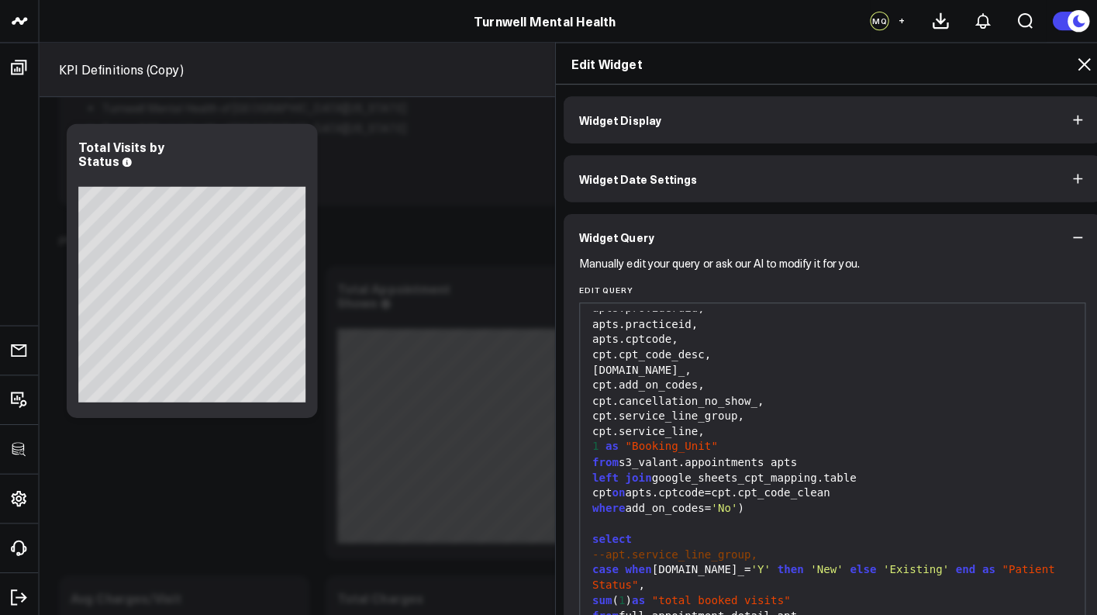
scroll to position [96, 0]
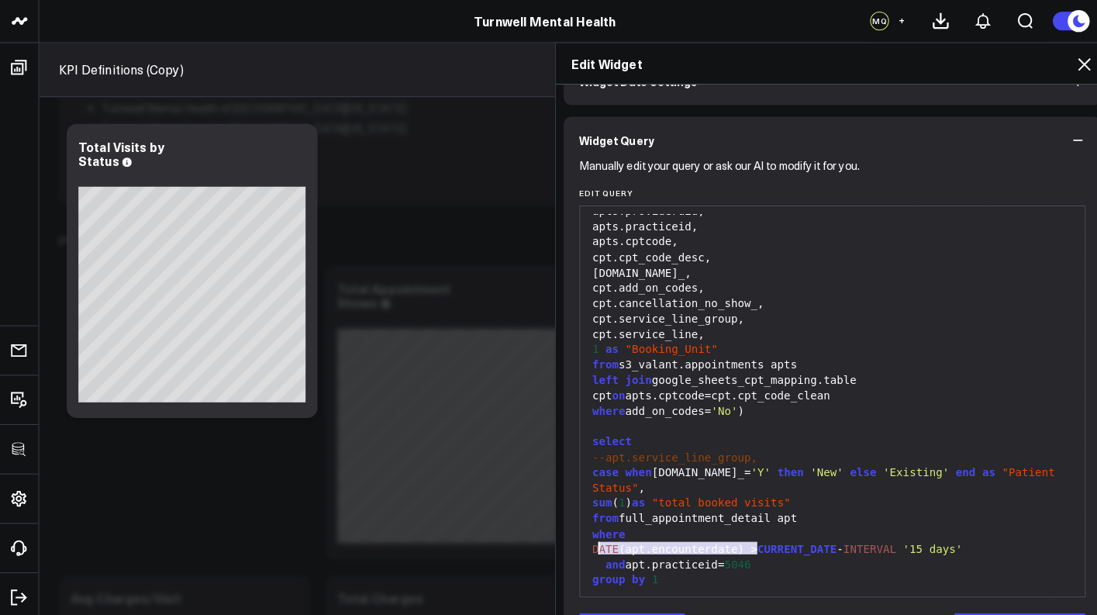
drag, startPoint x: 747, startPoint y: 545, endPoint x: 581, endPoint y: 544, distance: 166.0
click at [582, 551] on div "and apt.practiceid= 5046" at bounding box center [824, 559] width 485 height 16
copy div "and apt.practiceid= 5046"
click at [1063, 64] on icon at bounding box center [1072, 63] width 19 height 19
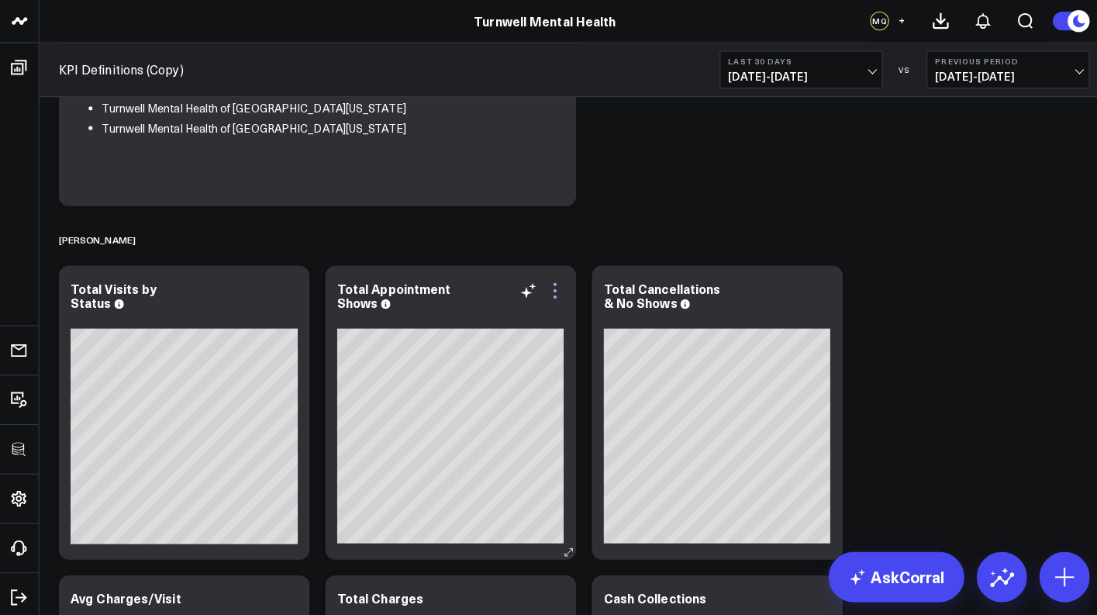
click at [549, 286] on icon at bounding box center [549, 287] width 3 height 3
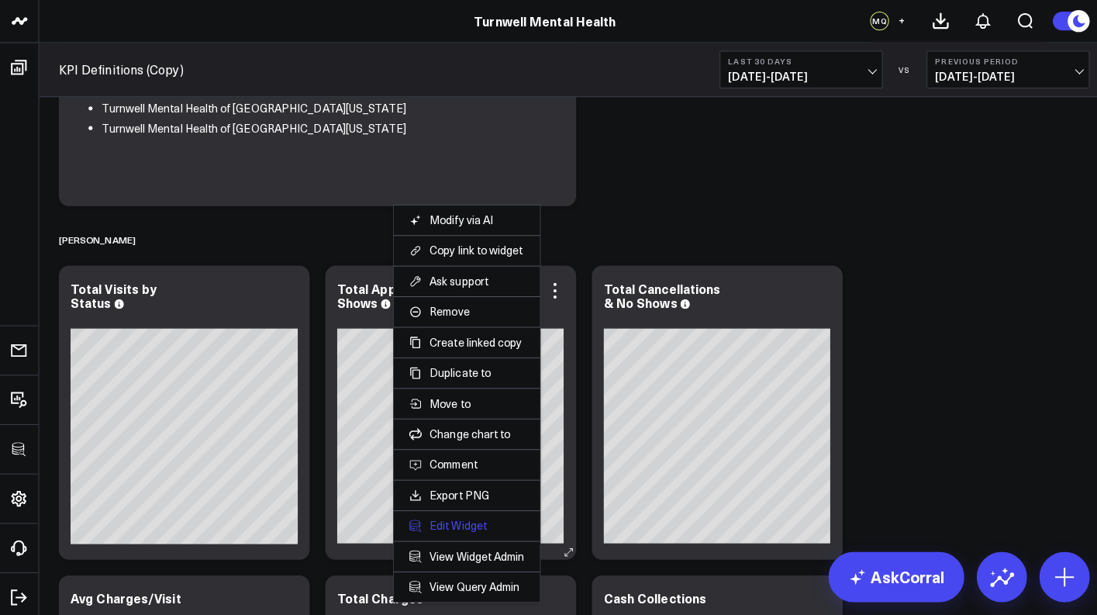
click at [459, 514] on button "Edit Widget" at bounding box center [462, 520] width 114 height 14
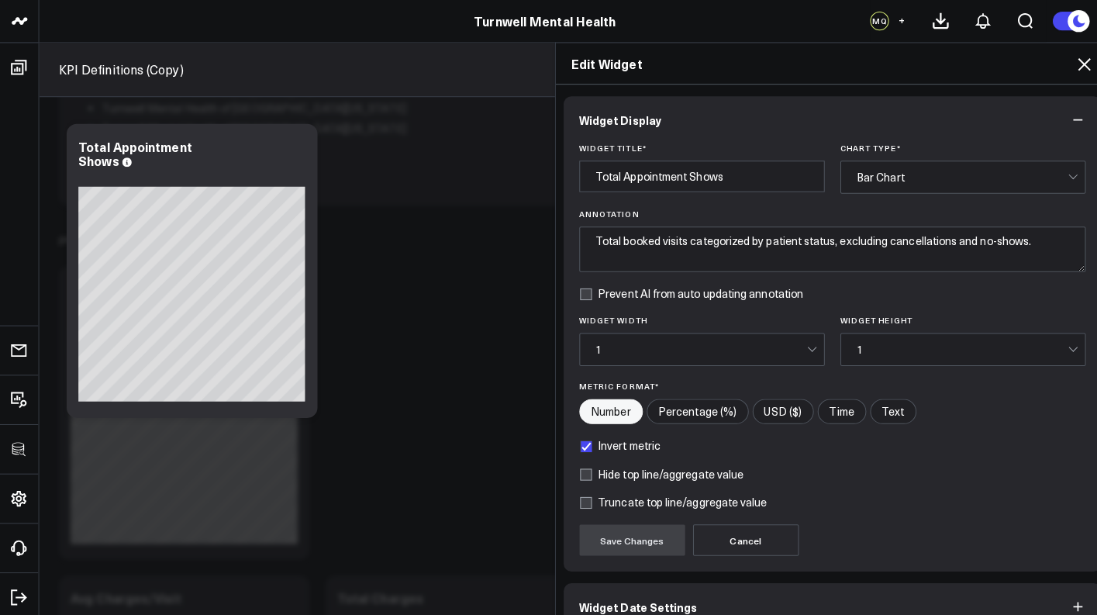
scroll to position [102, 0]
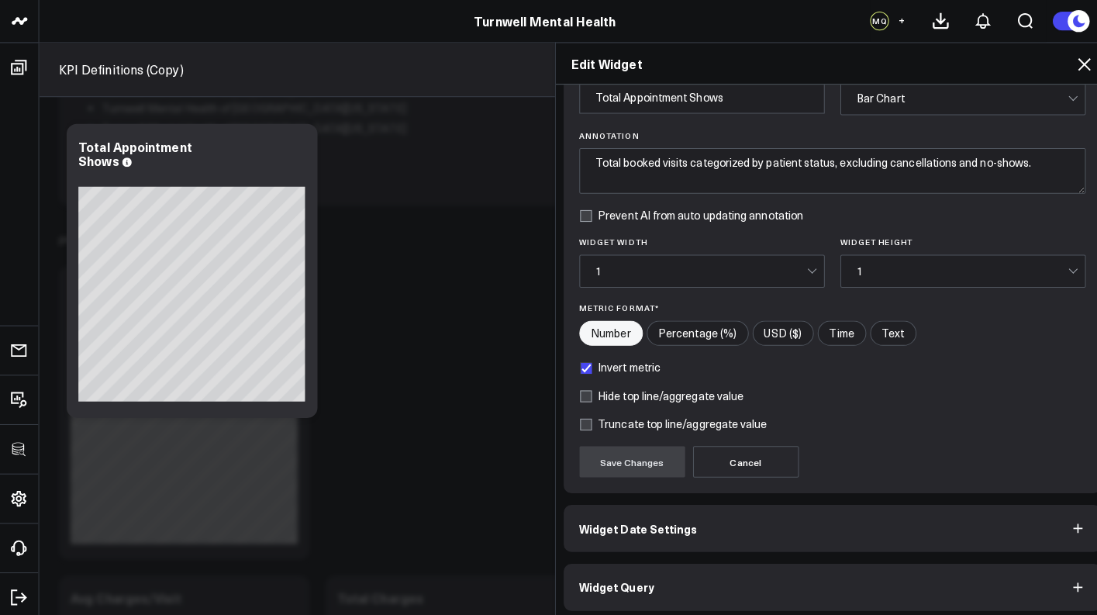
click at [646, 558] on button "Widget Query" at bounding box center [824, 581] width 533 height 47
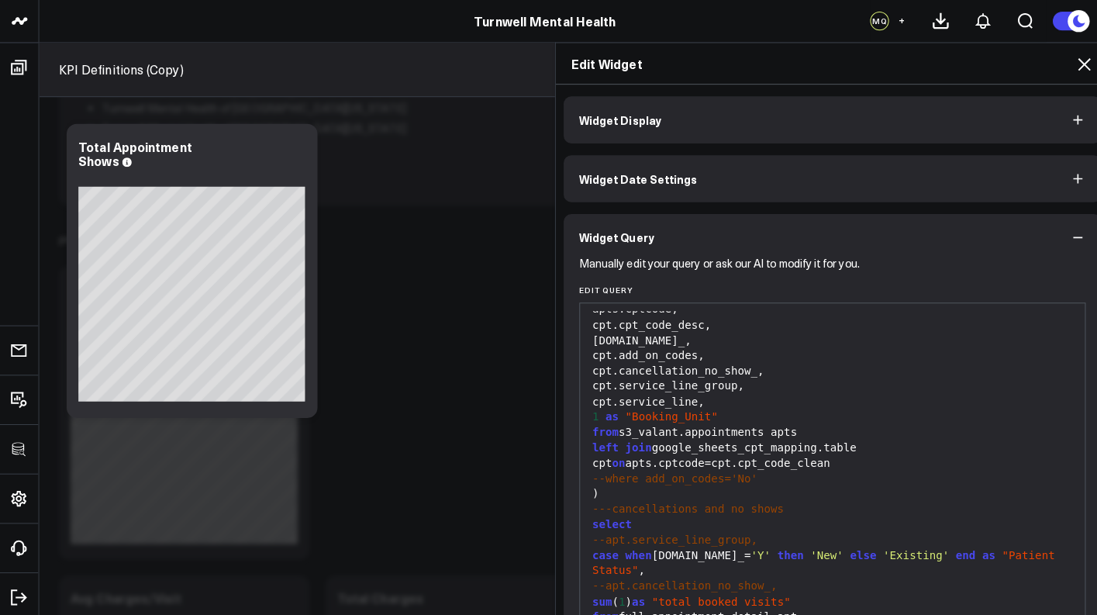
scroll to position [123, 0]
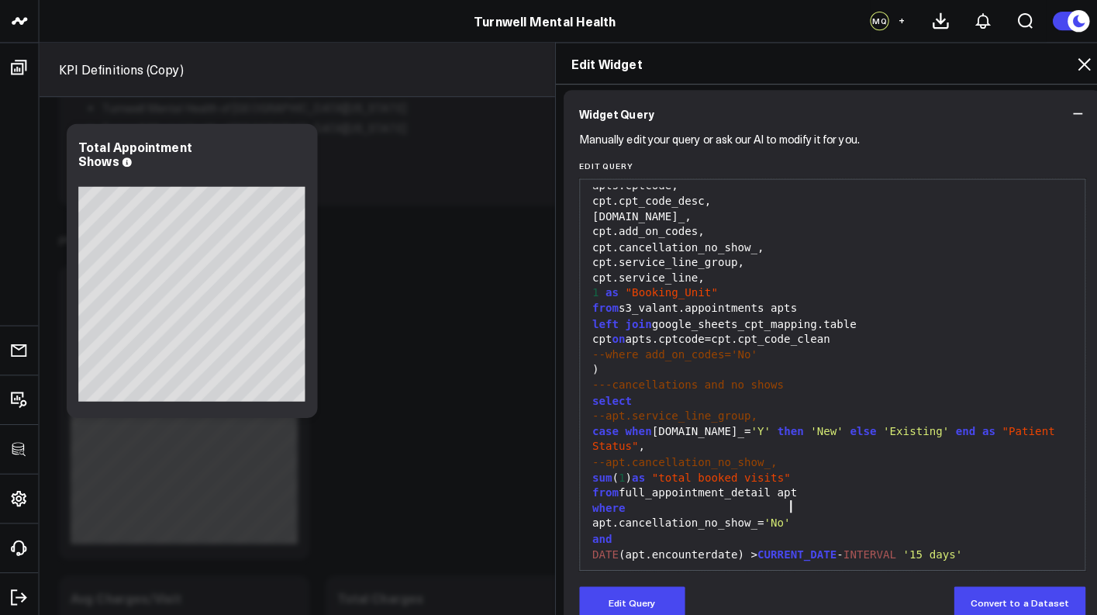
click at [785, 510] on div "apt.cancellation_no_show_= 'No'" at bounding box center [824, 518] width 485 height 16
click at [605, 586] on button "Edit Query" at bounding box center [625, 595] width 105 height 31
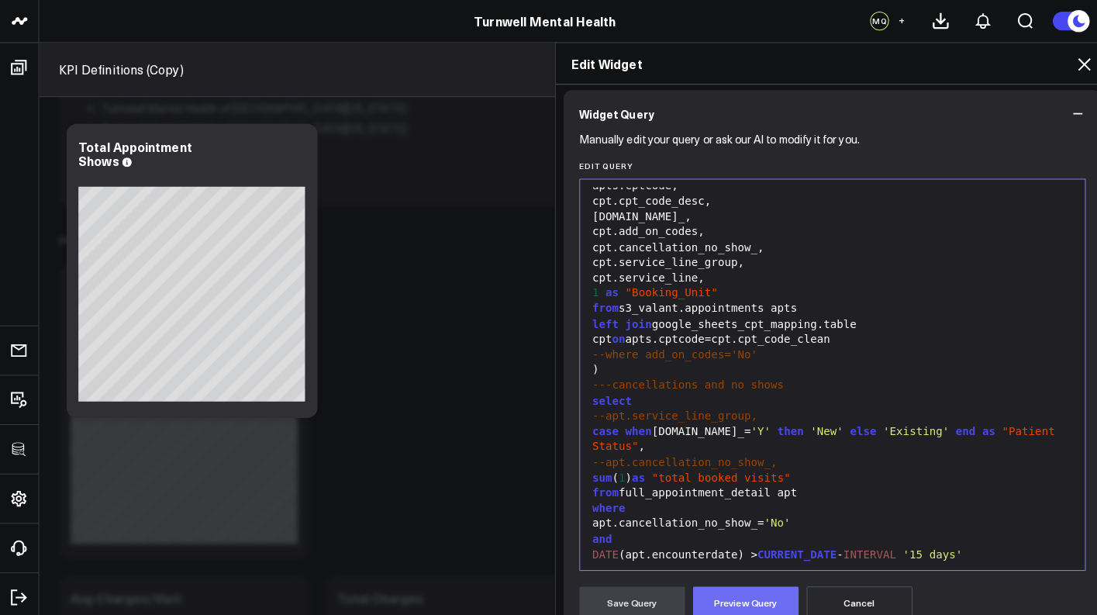
scroll to position [231, 0]
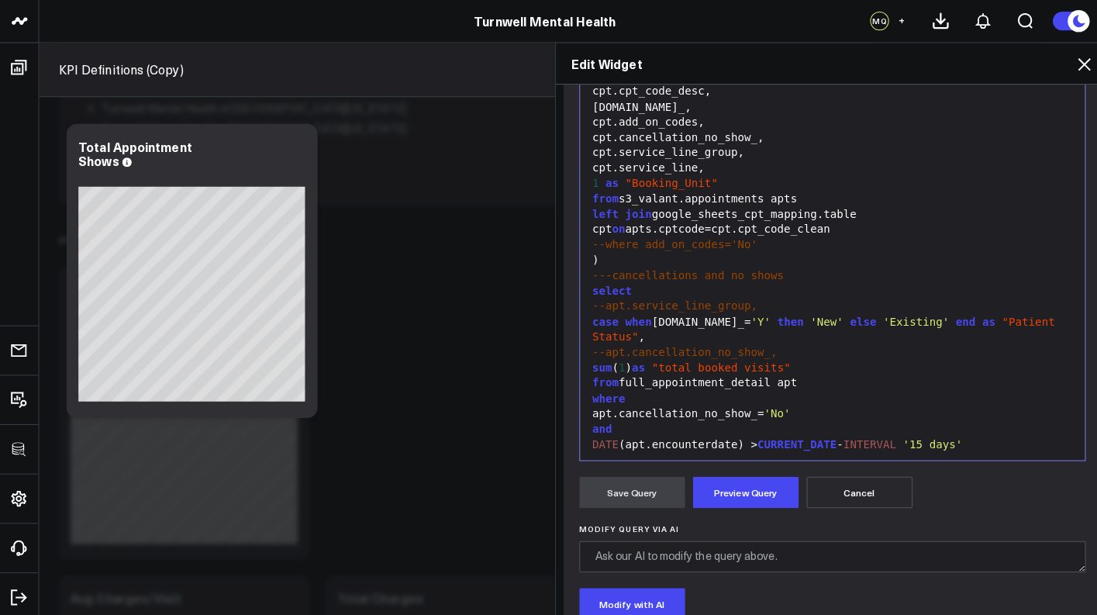
click at [781, 387] on div "where" at bounding box center [824, 395] width 485 height 16
click at [785, 402] on div "apt.cancellation_no_show_= 'No'" at bounding box center [824, 410] width 485 height 16
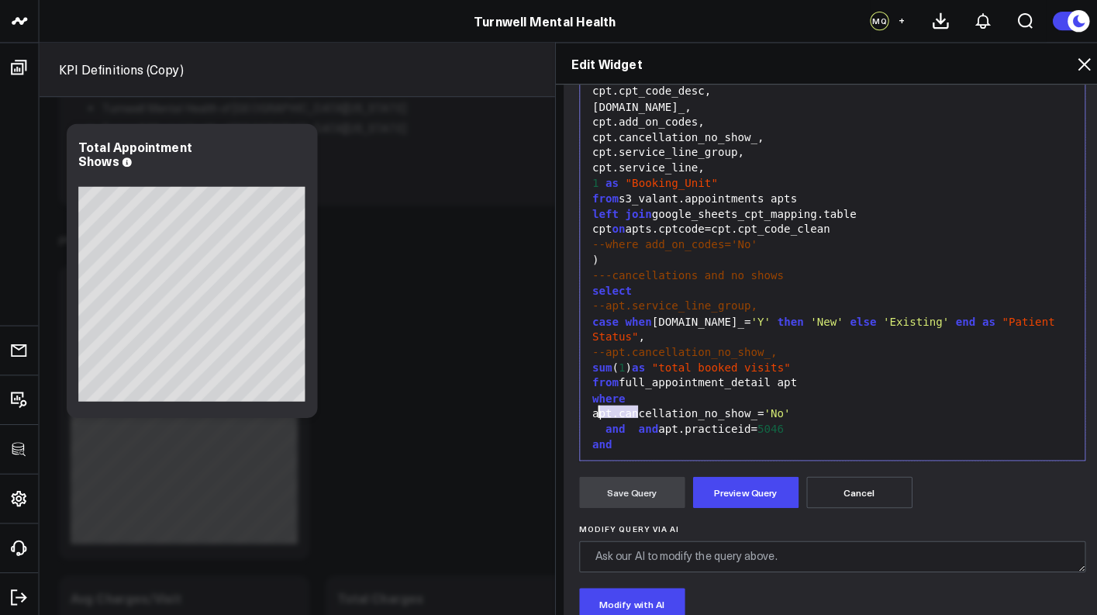
drag, startPoint x: 619, startPoint y: 408, endPoint x: 583, endPoint y: 409, distance: 35.7
click at [583, 417] on div "and and apt.practiceid= 5046" at bounding box center [824, 425] width 485 height 16
click at [624, 387] on div "where" at bounding box center [824, 395] width 485 height 16
click at [582, 402] on div "apt.cancellation_no_show_= 'No'" at bounding box center [824, 410] width 485 height 16
click at [726, 490] on button "Preview Query" at bounding box center [738, 487] width 105 height 31
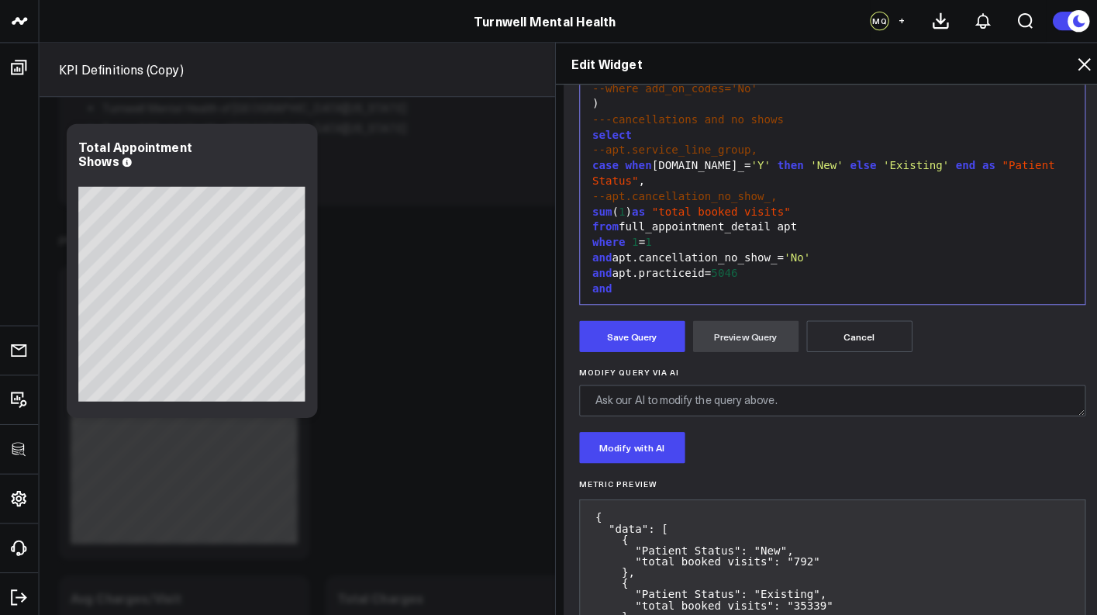
scroll to position [439, 0]
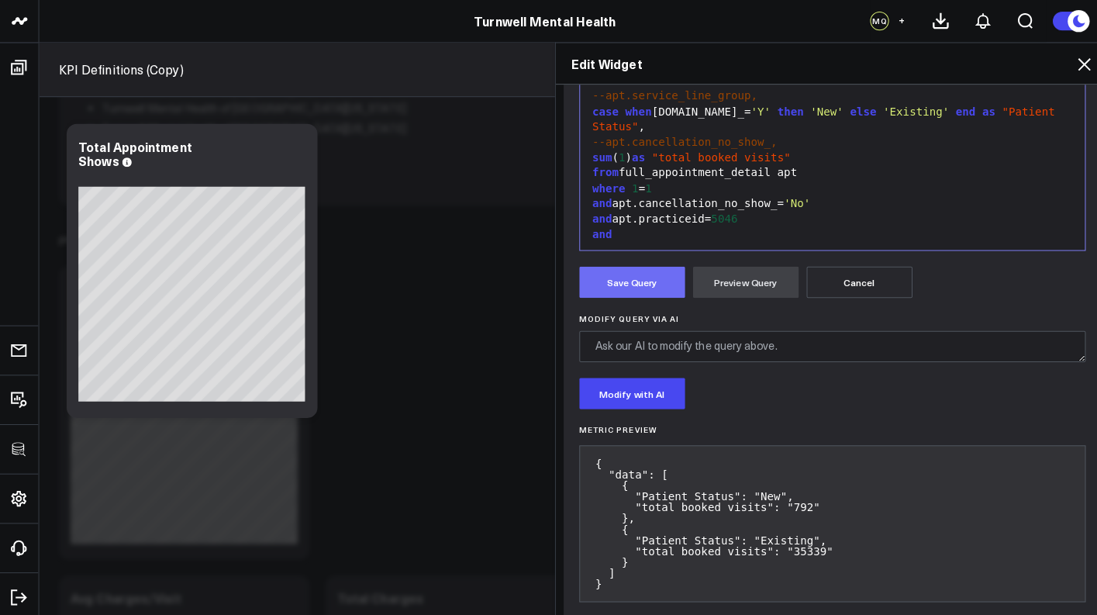
click at [640, 288] on button "Save Query" at bounding box center [625, 279] width 105 height 31
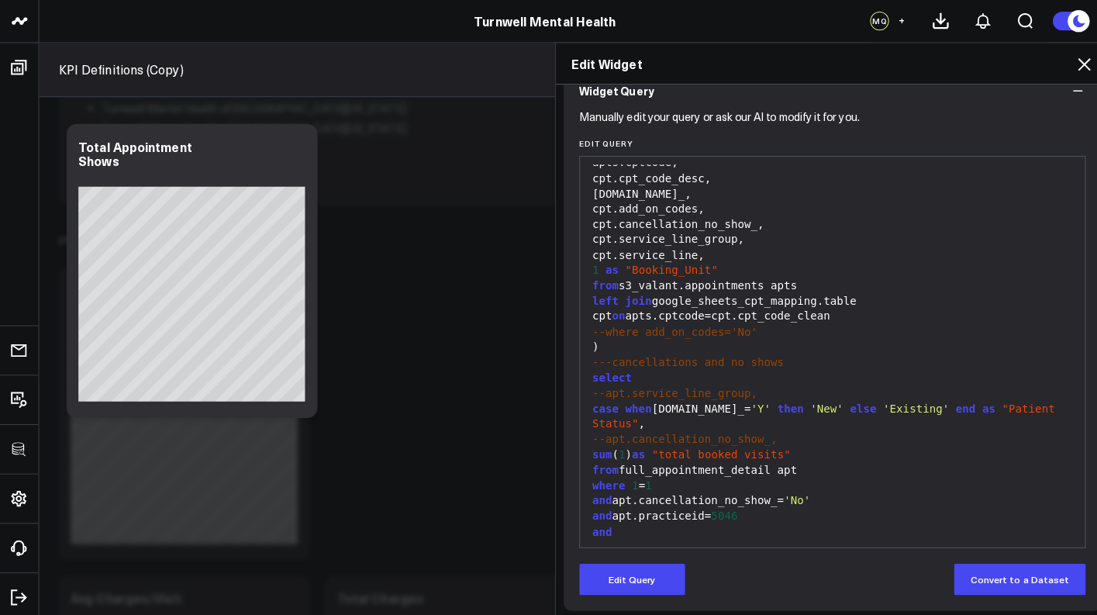
scroll to position [170, 0]
click at [1061, 52] on div "Edit Widget" at bounding box center [824, 63] width 548 height 41
click at [1063, 60] on icon at bounding box center [1072, 63] width 19 height 19
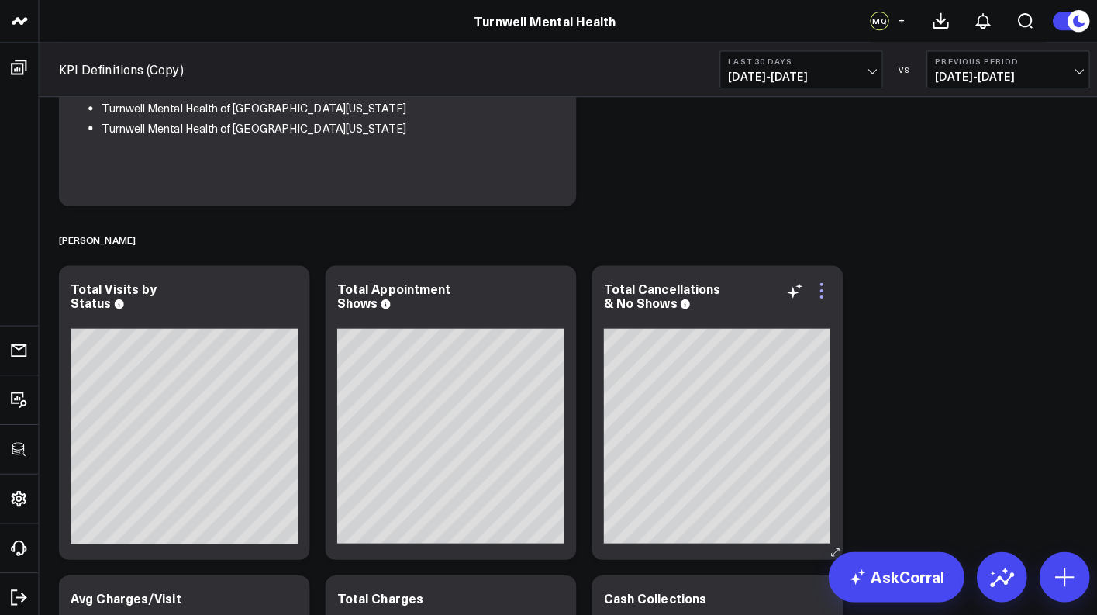
click at [821, 285] on icon at bounding box center [813, 287] width 19 height 19
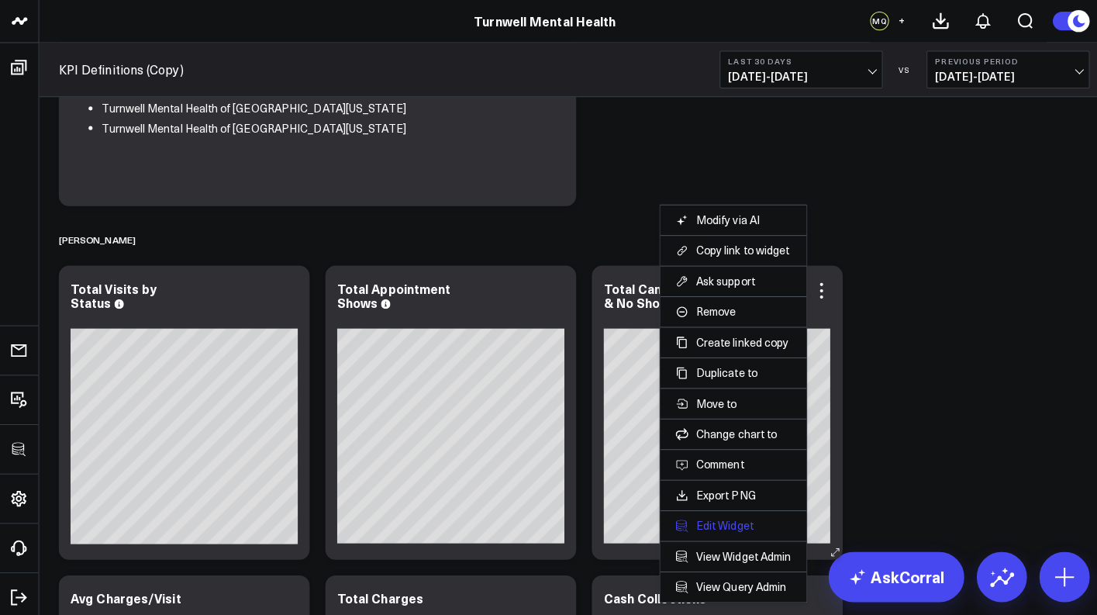
click at [755, 513] on button "Edit Widget" at bounding box center [726, 520] width 114 height 14
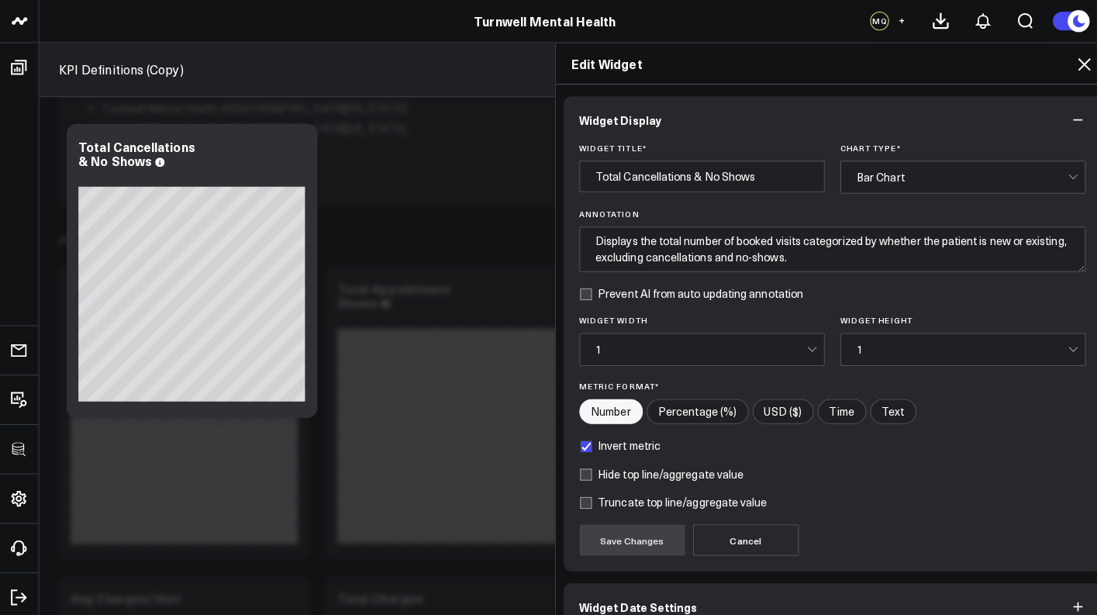
scroll to position [102, 0]
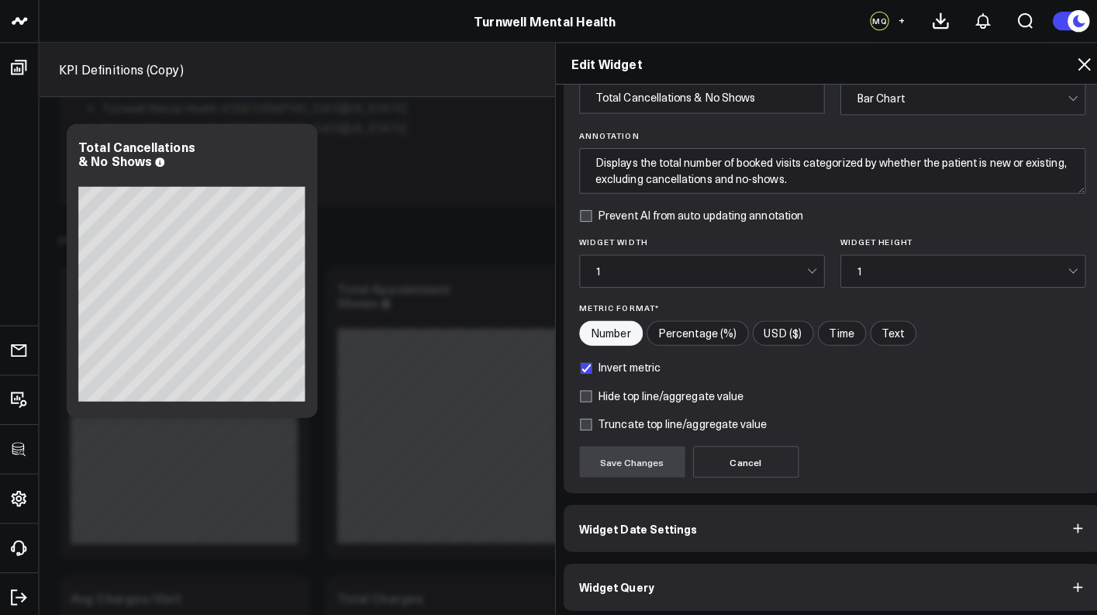
click at [696, 558] on button "Widget Query" at bounding box center [824, 581] width 533 height 47
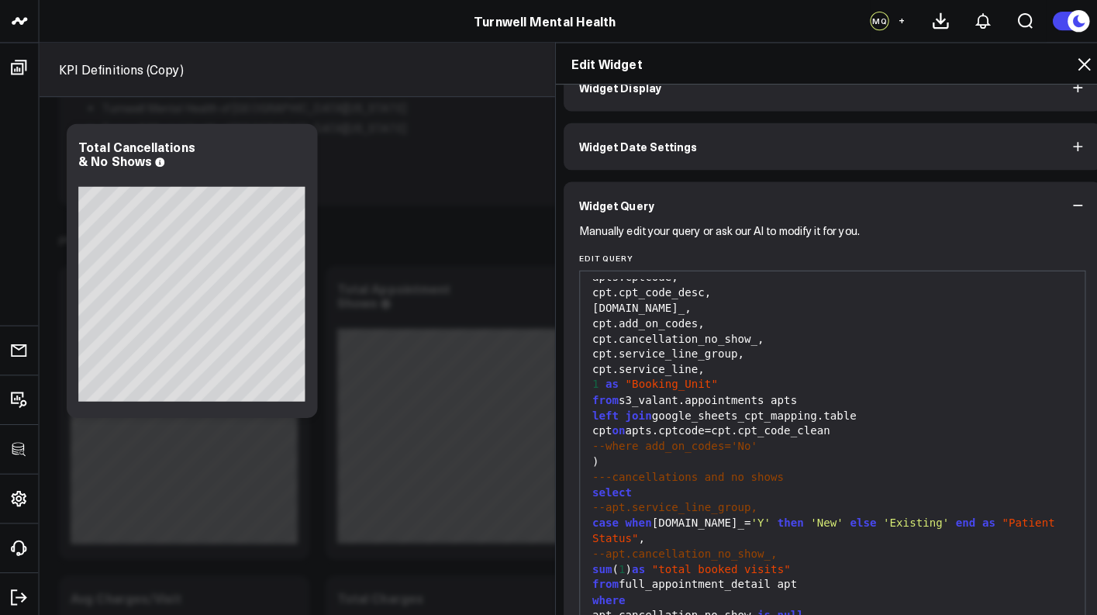
scroll to position [170, 0]
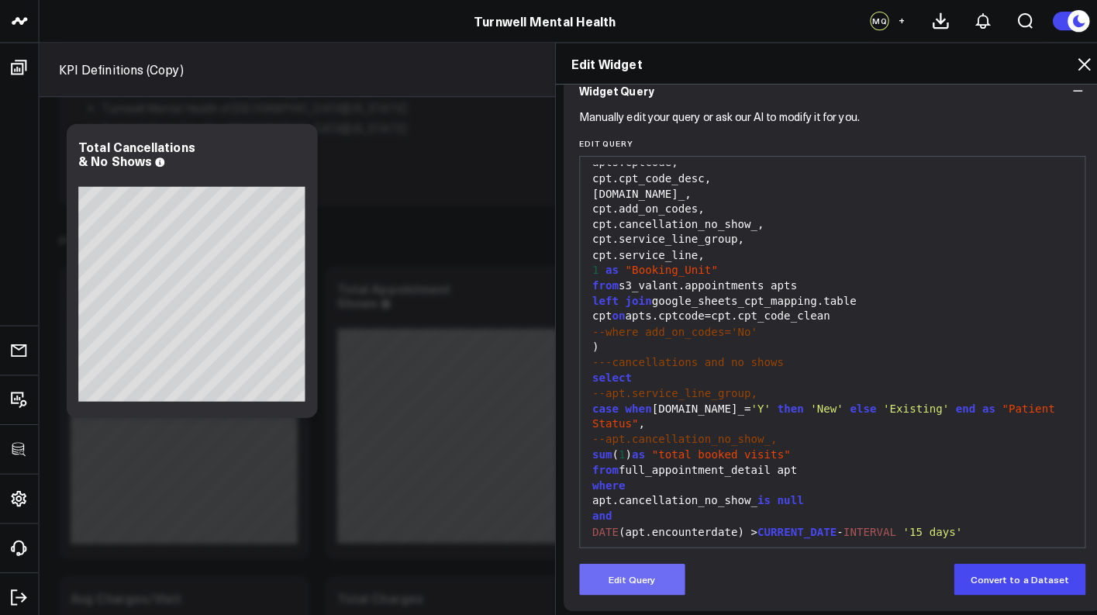
click at [632, 558] on button "Edit Query" at bounding box center [625, 573] width 105 height 31
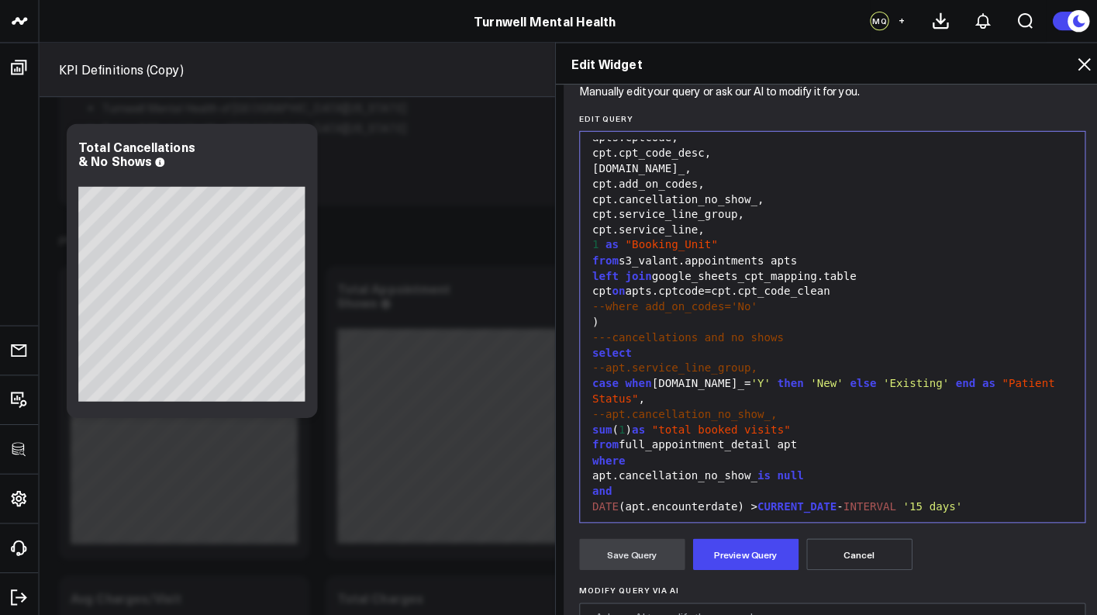
click at [639, 448] on div "where" at bounding box center [824, 456] width 485 height 16
click at [618, 479] on div "and" at bounding box center [824, 487] width 485 height 16
click at [582, 463] on div "apt.cancellation_no_show_ is null" at bounding box center [824, 471] width 485 height 16
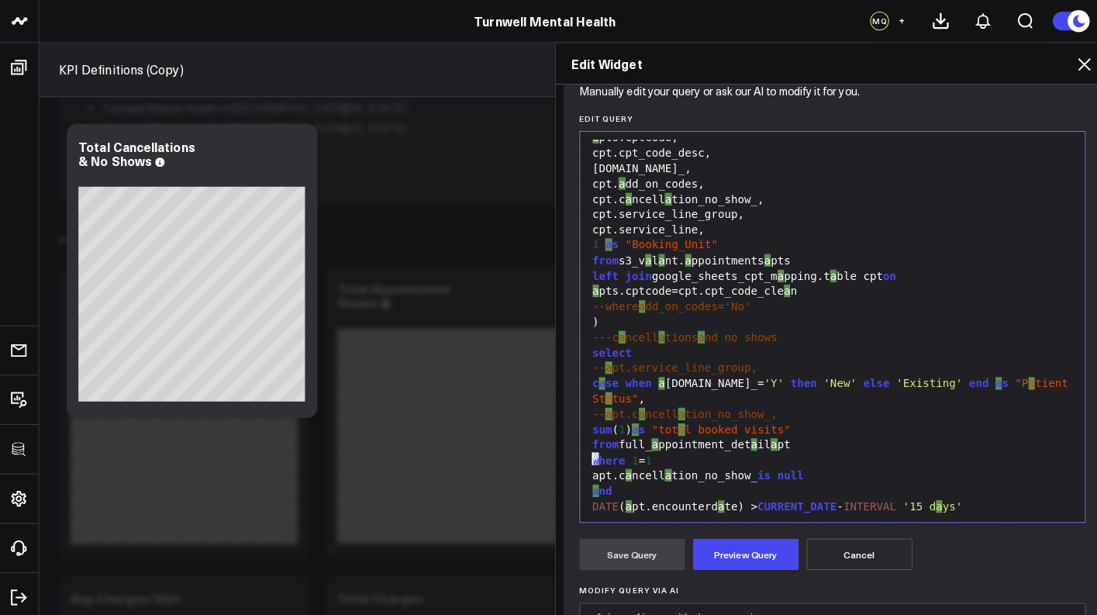
click at [582, 463] on div "apt.c a ncell a tion_no_show_ is null" at bounding box center [824, 471] width 485 height 16
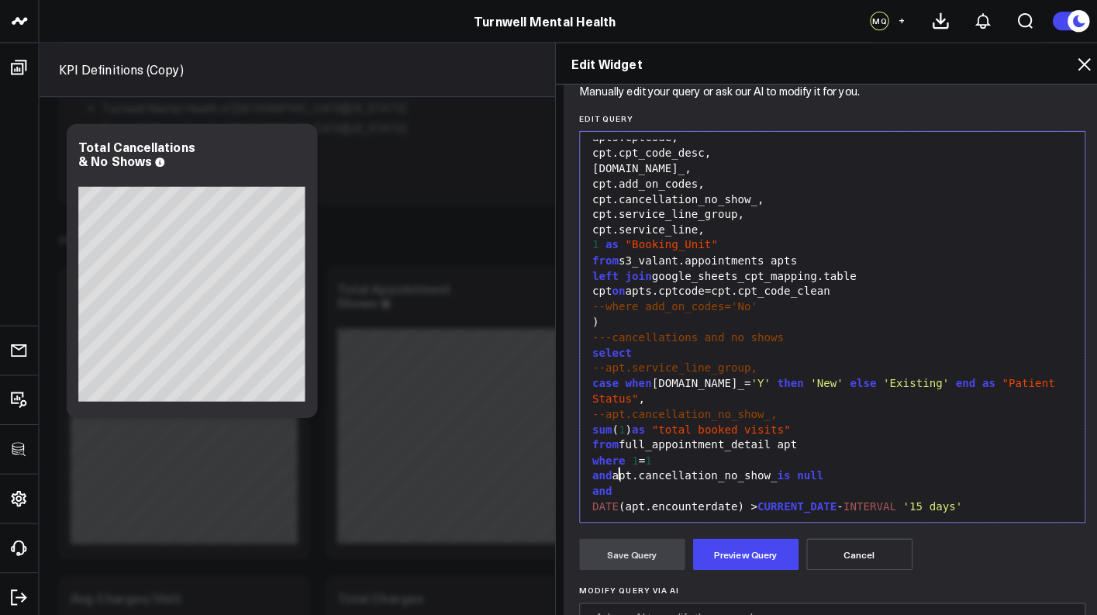
click at [610, 479] on div "and" at bounding box center [824, 487] width 485 height 16
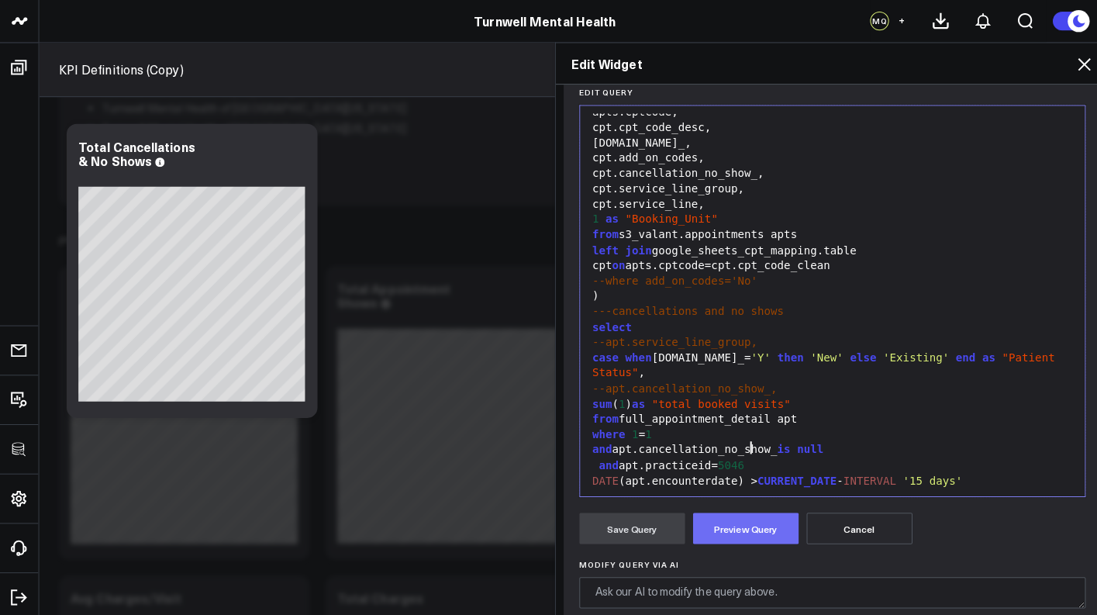
click at [724, 519] on button "Preview Query" at bounding box center [738, 522] width 105 height 31
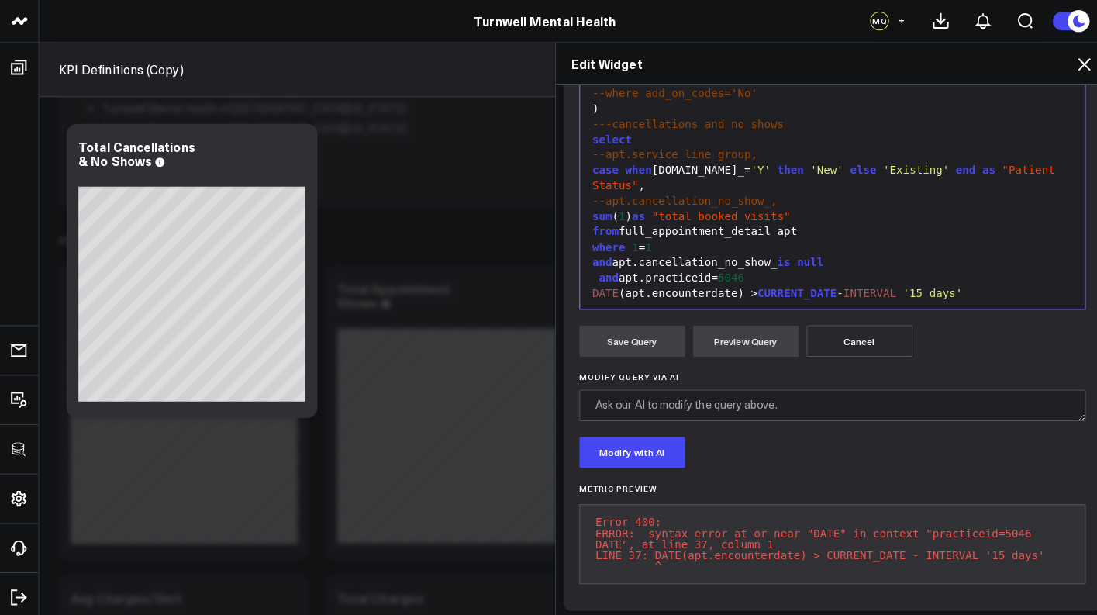
scroll to position [416, 0]
click at [752, 268] on div "and apt.practiceid= 5046" at bounding box center [824, 276] width 485 height 16
click at [586, 284] on span "DATE" at bounding box center [599, 290] width 26 height 12
click at [710, 322] on button "Preview Query" at bounding box center [738, 337] width 105 height 31
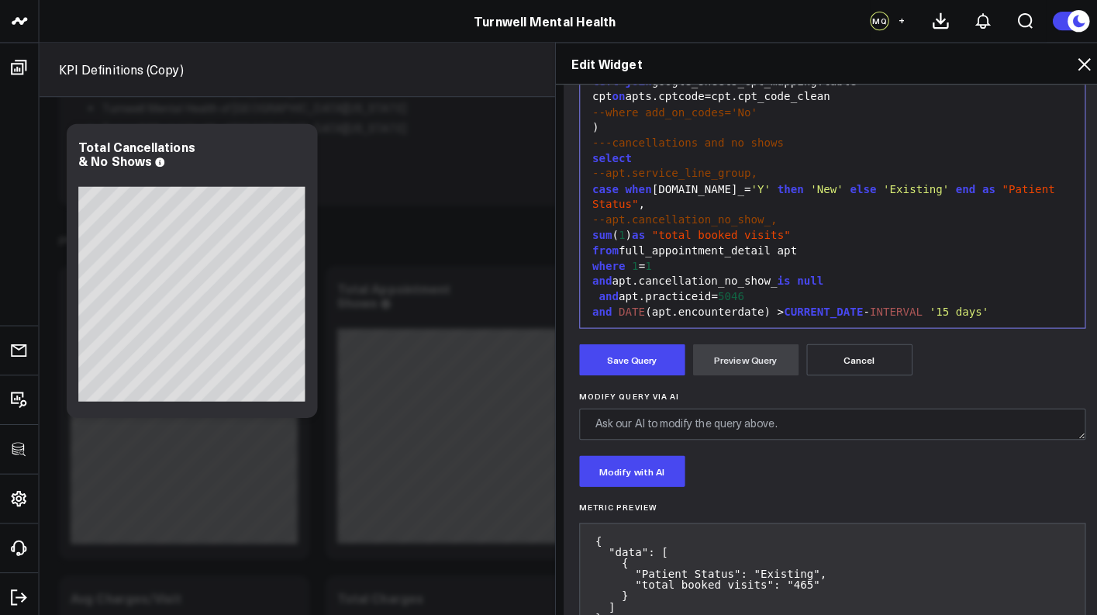
scroll to position [438, 0]
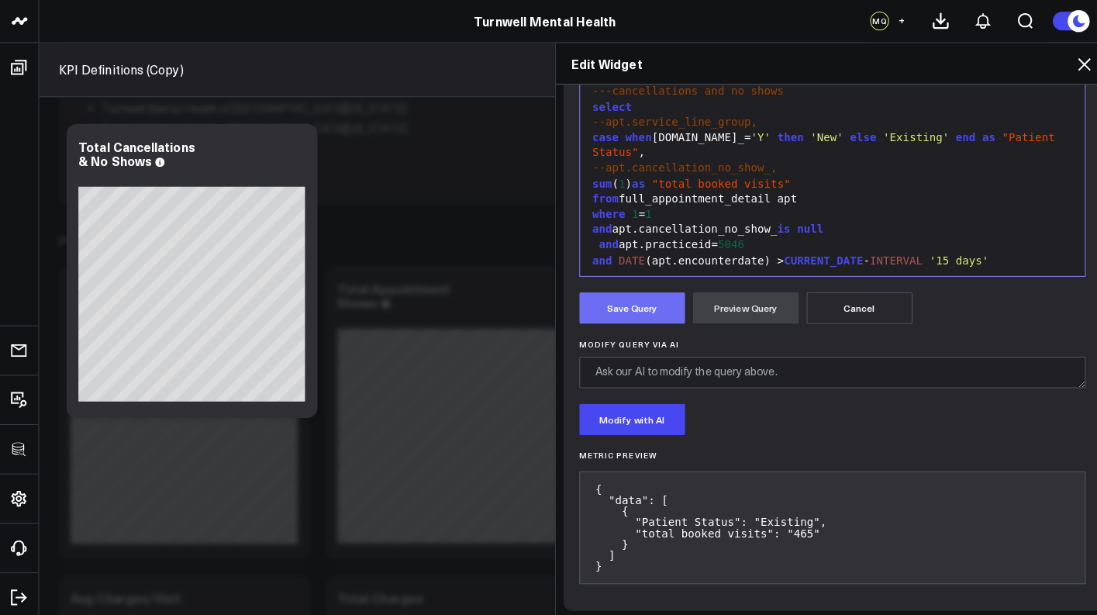
click at [612, 289] on button "Save Query" at bounding box center [625, 304] width 105 height 31
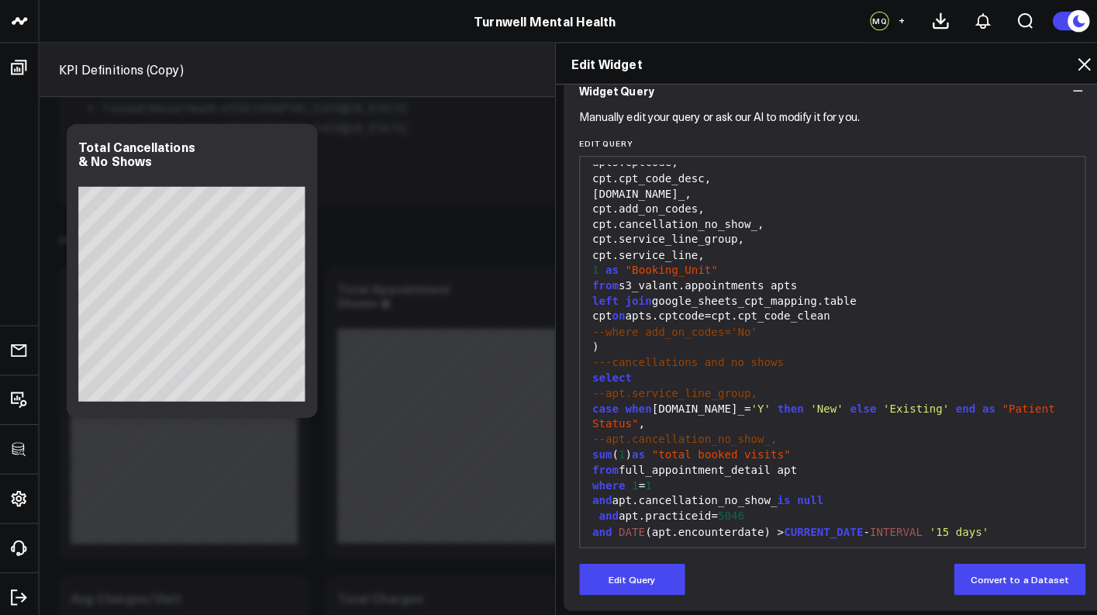
scroll to position [170, 0]
click at [1066, 63] on icon at bounding box center [1072, 63] width 12 height 12
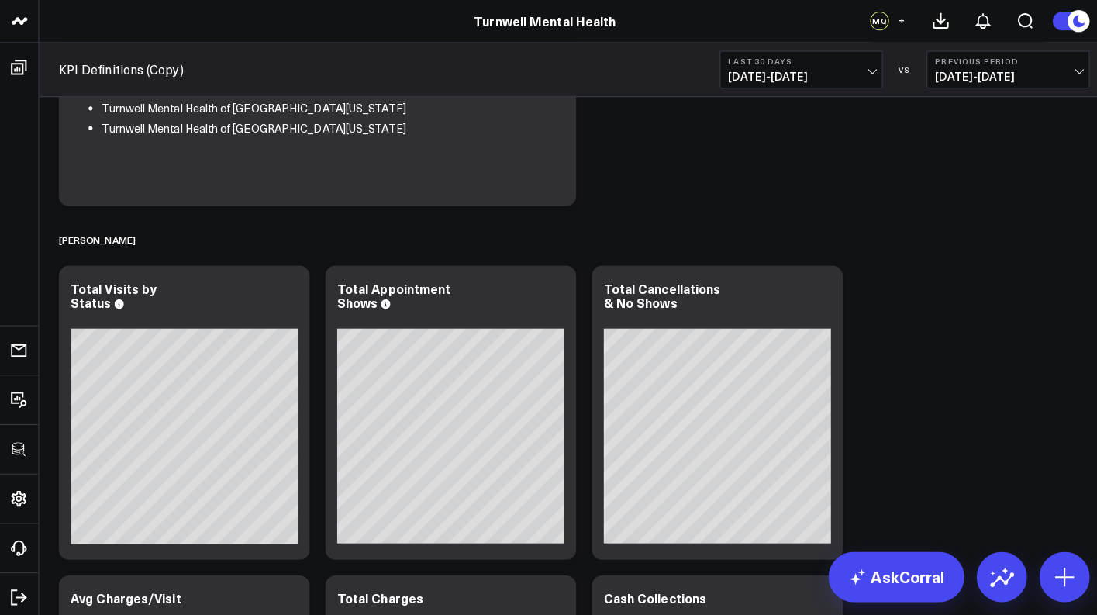
click at [168, 74] on link "KPI Definitions (Copy)" at bounding box center [119, 68] width 123 height 17
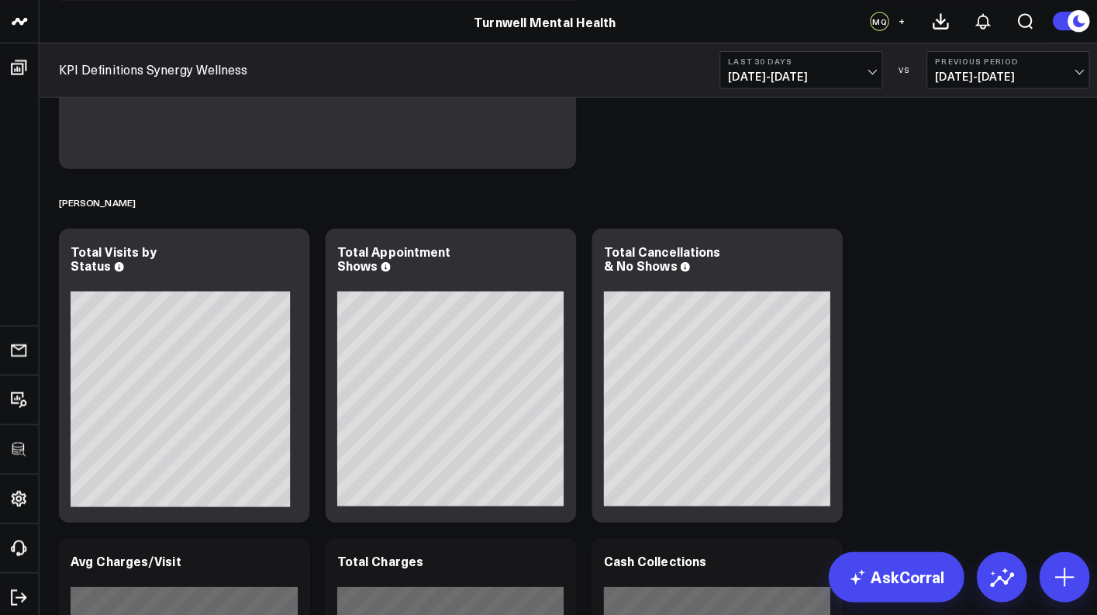
scroll to position [305, 0]
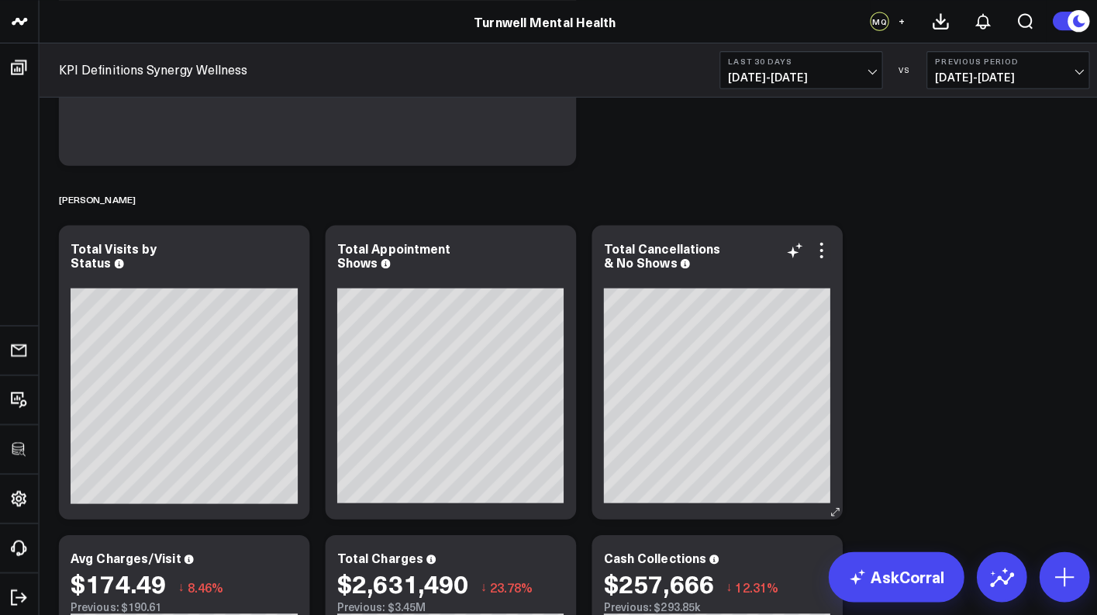
click at [812, 256] on div "Total Cancellations & No Shows" at bounding box center [709, 252] width 225 height 28
click at [816, 248] on icon at bounding box center [813, 247] width 19 height 19
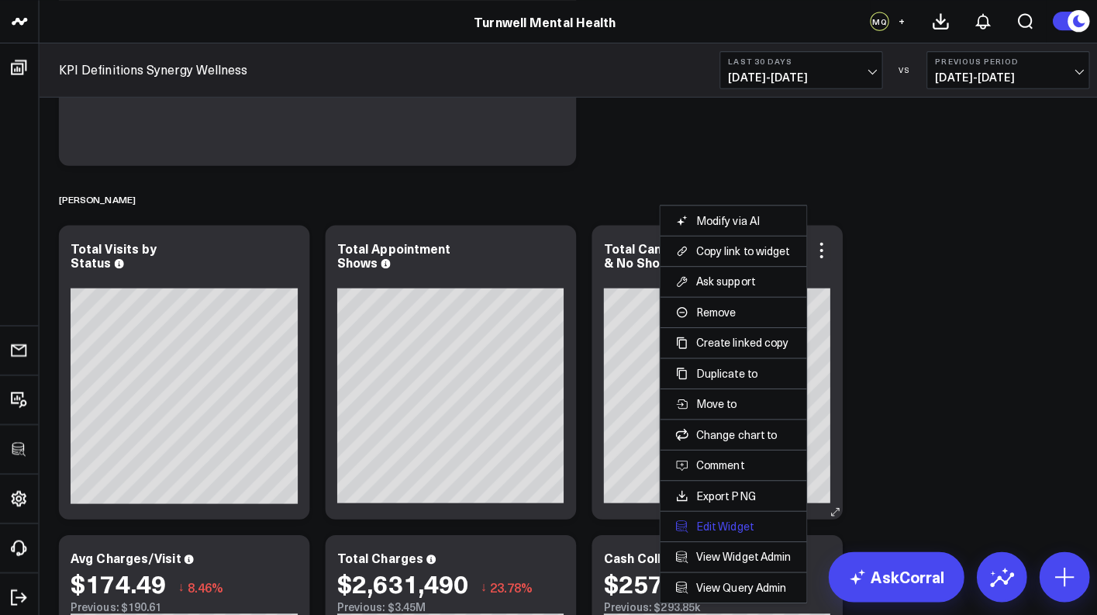
click at [744, 519] on button "Edit Widget" at bounding box center [726, 520] width 114 height 14
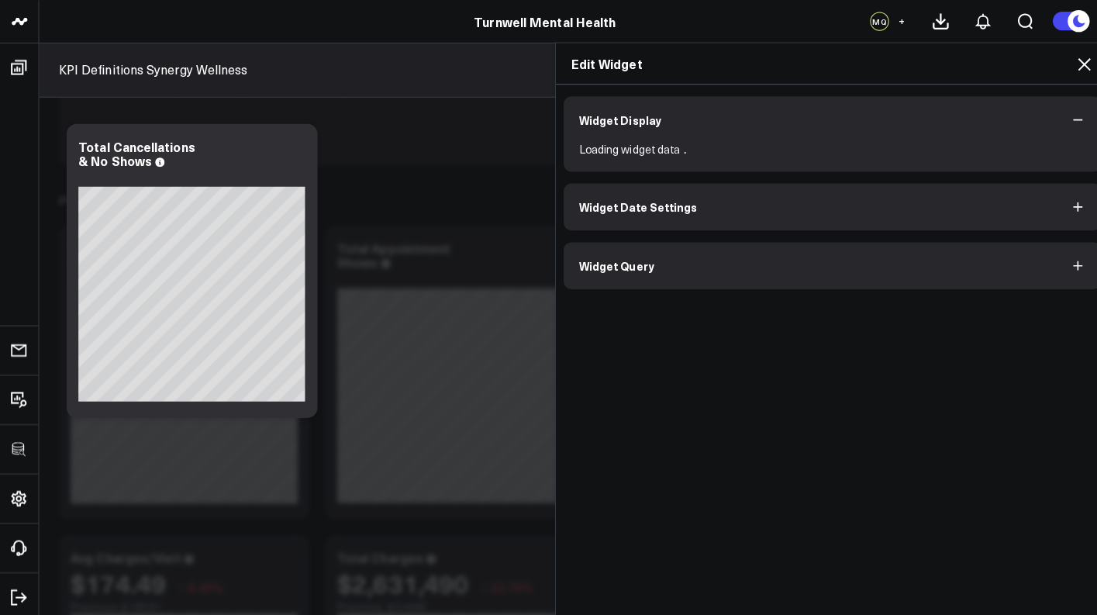
click at [610, 266] on span "Widget Query" at bounding box center [610, 263] width 74 height 12
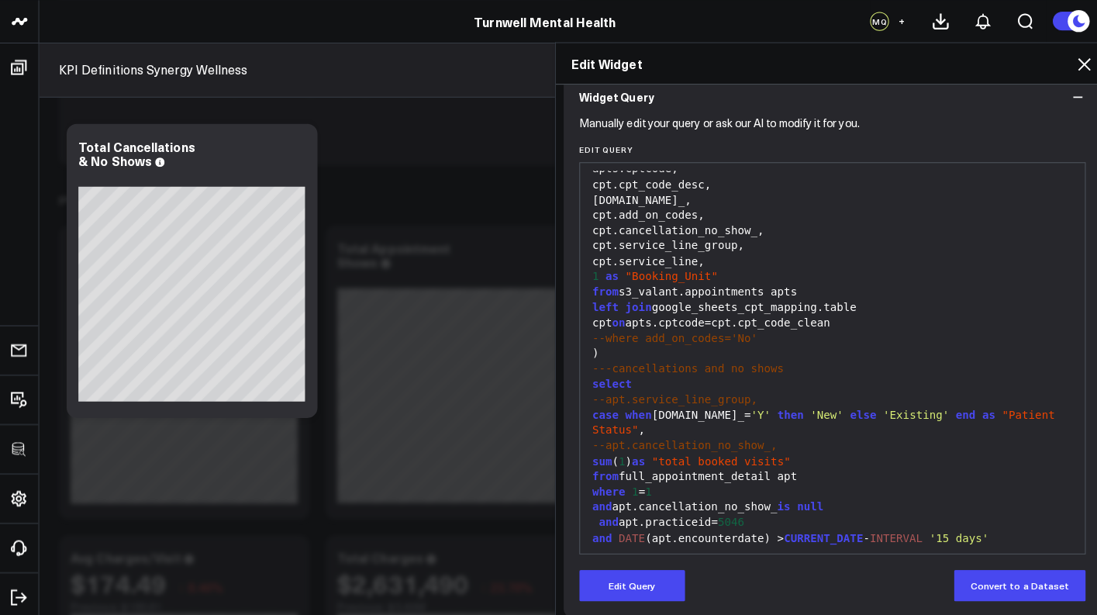
scroll to position [170, 0]
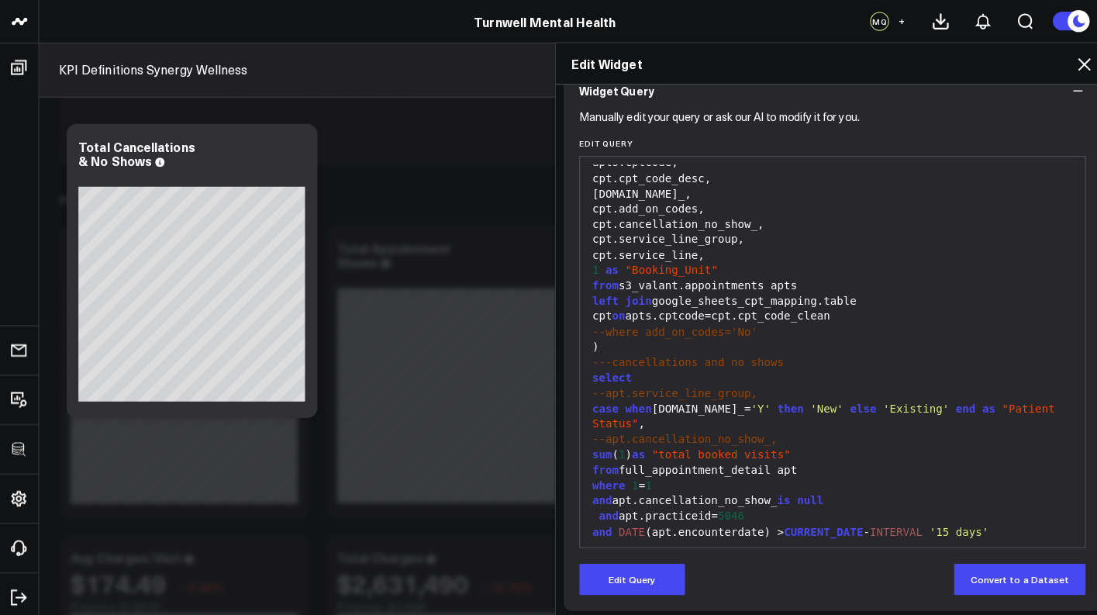
click at [1063, 67] on icon at bounding box center [1072, 63] width 19 height 19
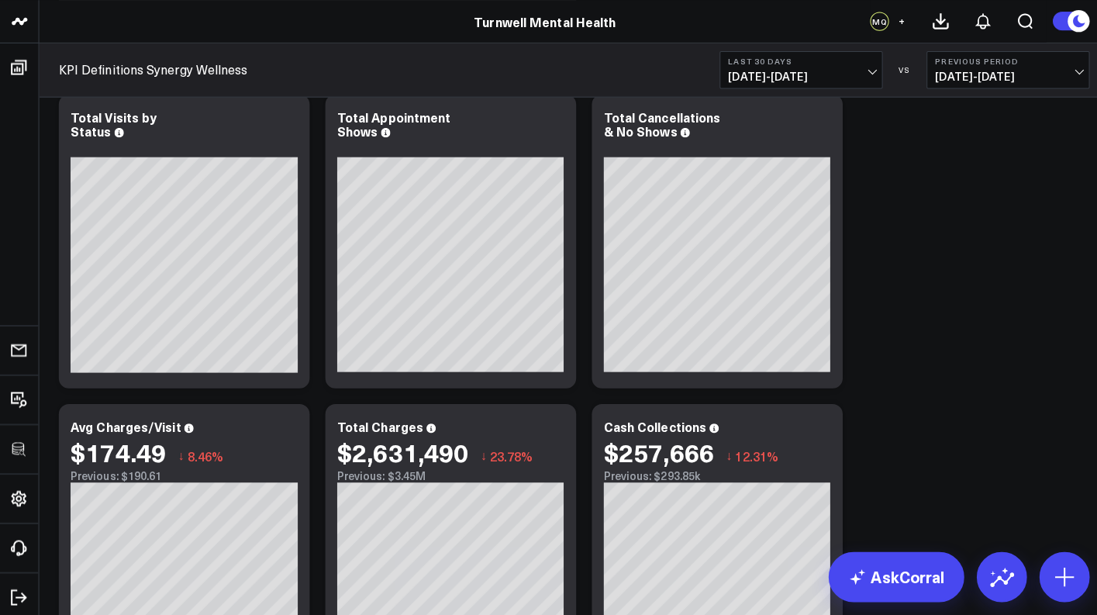
scroll to position [525, 0]
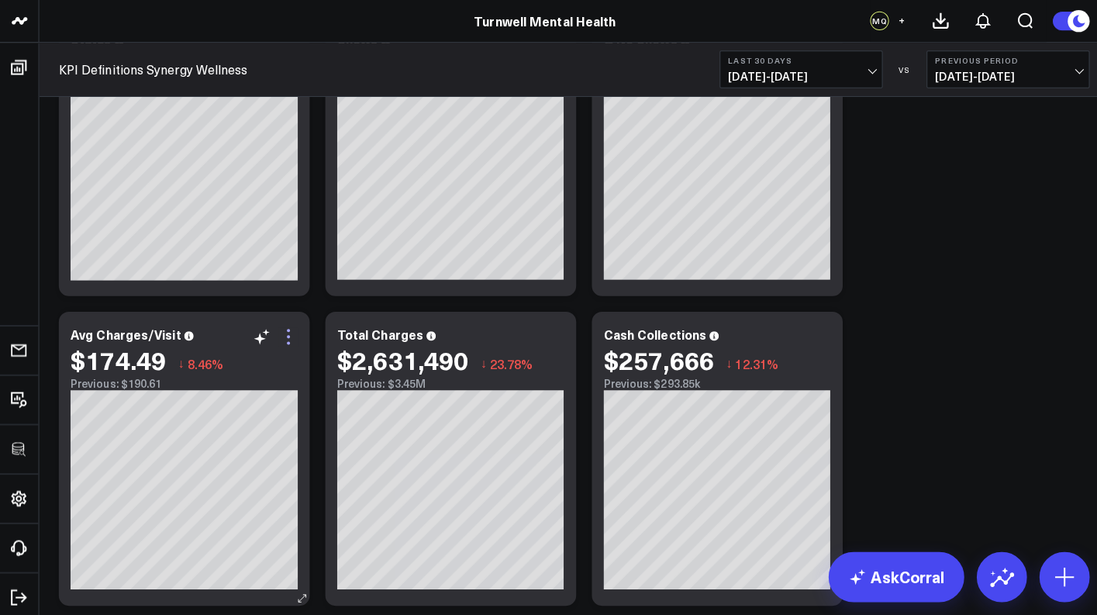
click at [288, 332] on icon at bounding box center [285, 333] width 19 height 19
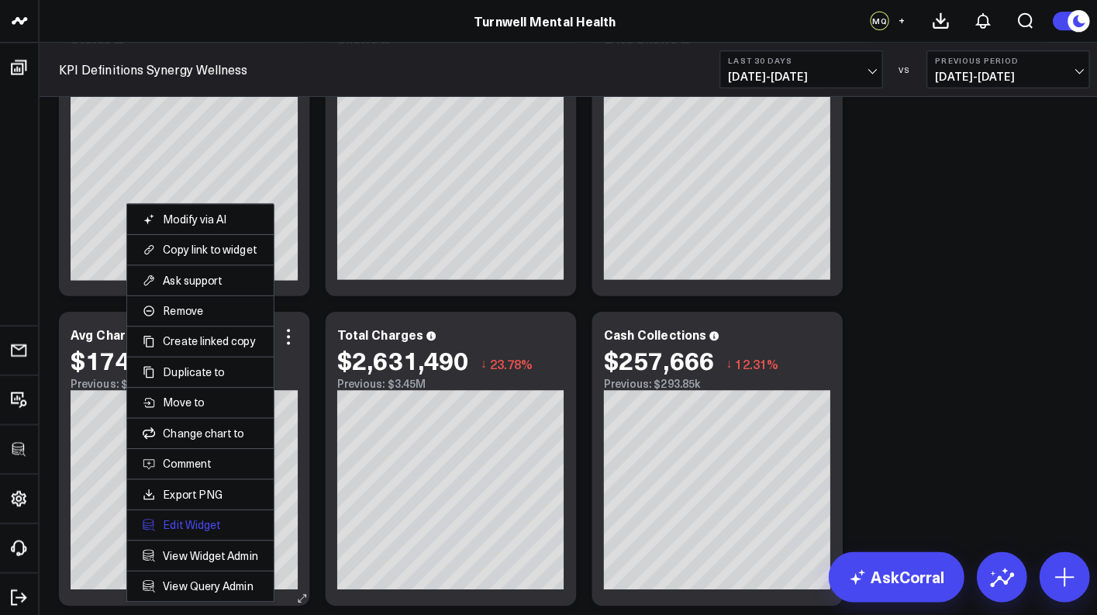
click at [197, 519] on button "Edit Widget" at bounding box center [198, 520] width 114 height 14
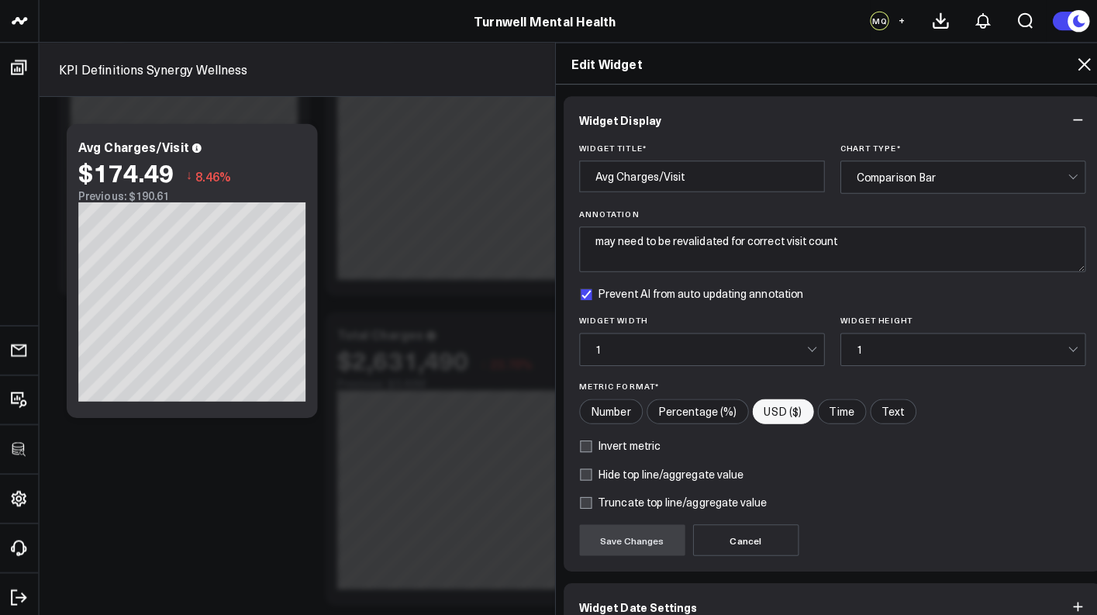
scroll to position [102, 0]
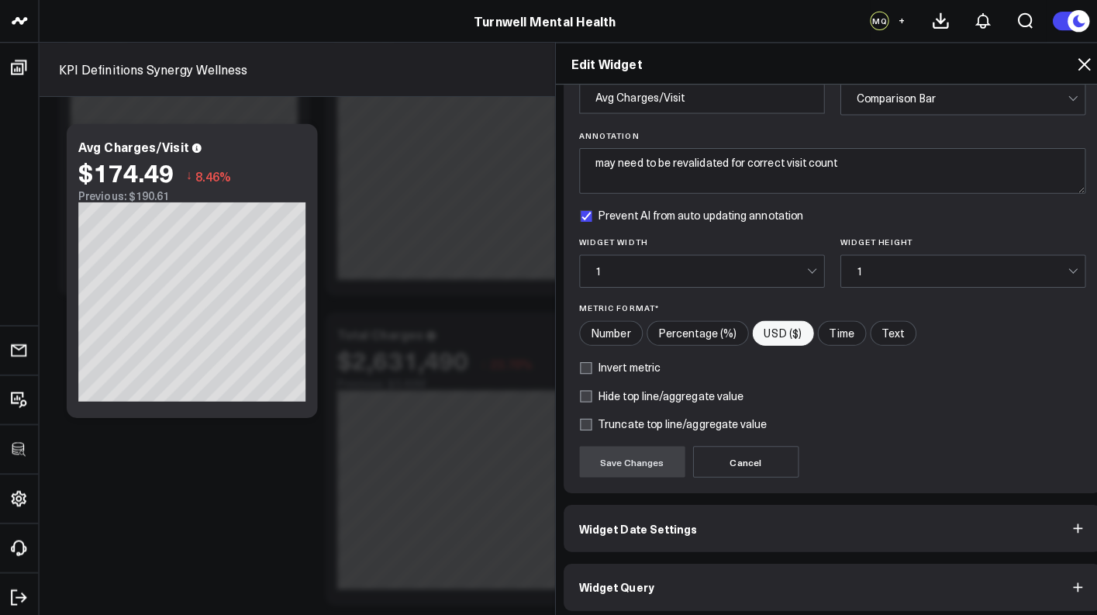
click at [620, 565] on button "Widget Query" at bounding box center [824, 581] width 533 height 47
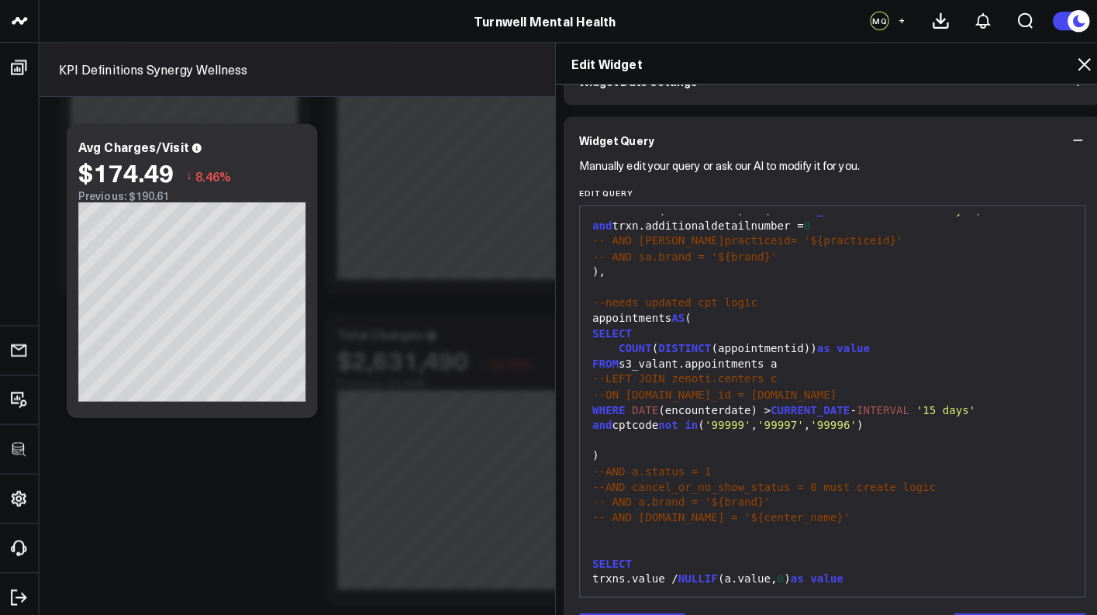
scroll to position [99, 0]
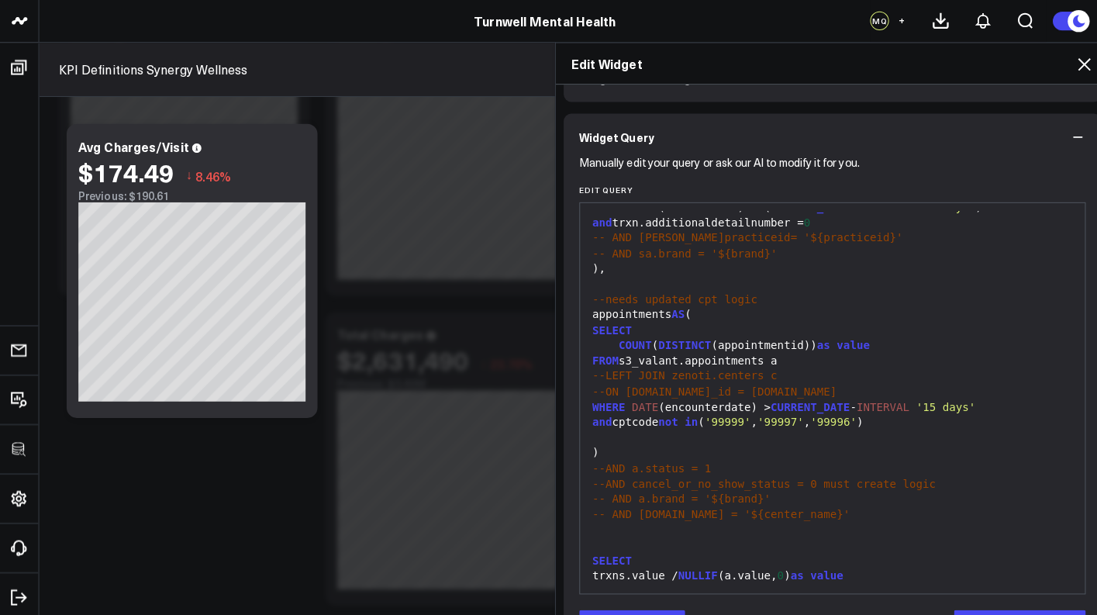
click at [586, 426] on div at bounding box center [824, 434] width 485 height 16
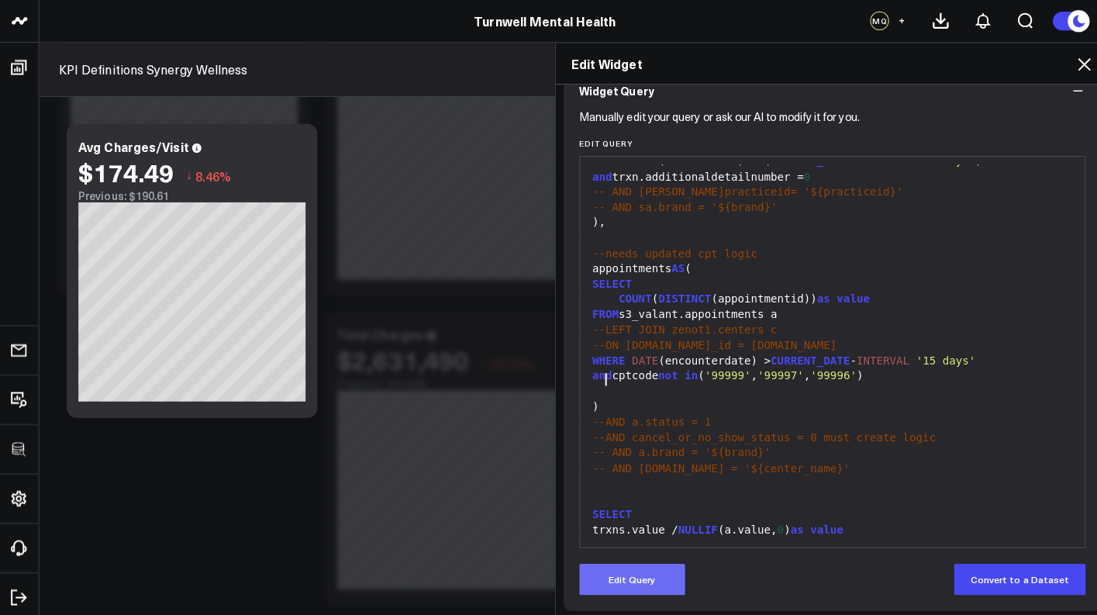
click at [639, 558] on button "Edit Query" at bounding box center [625, 573] width 105 height 31
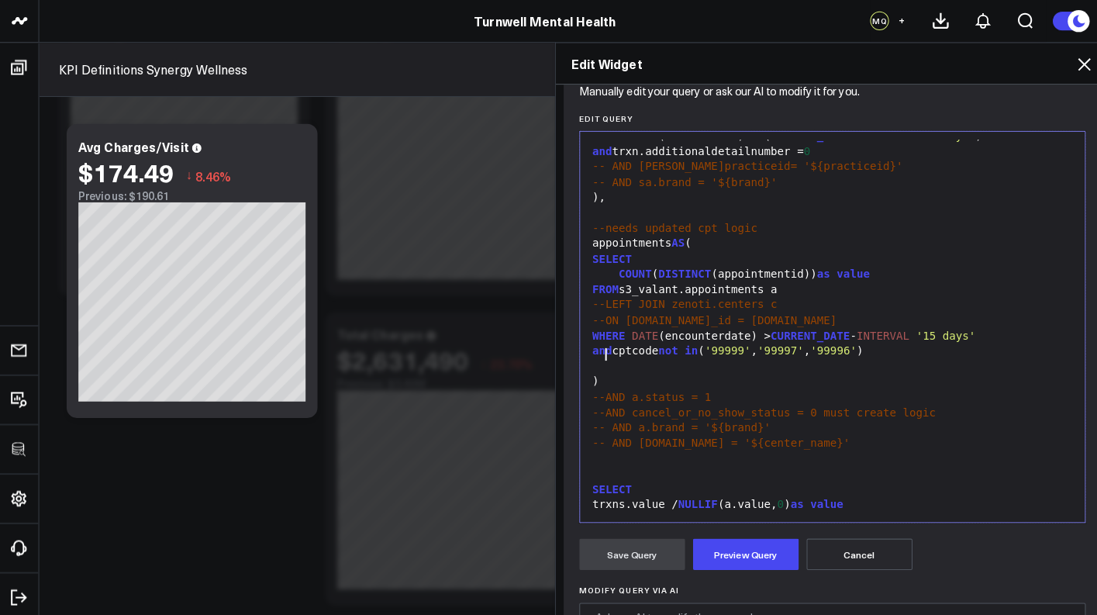
click at [593, 355] on div at bounding box center [824, 363] width 485 height 16
click at [582, 355] on div at bounding box center [824, 363] width 485 height 16
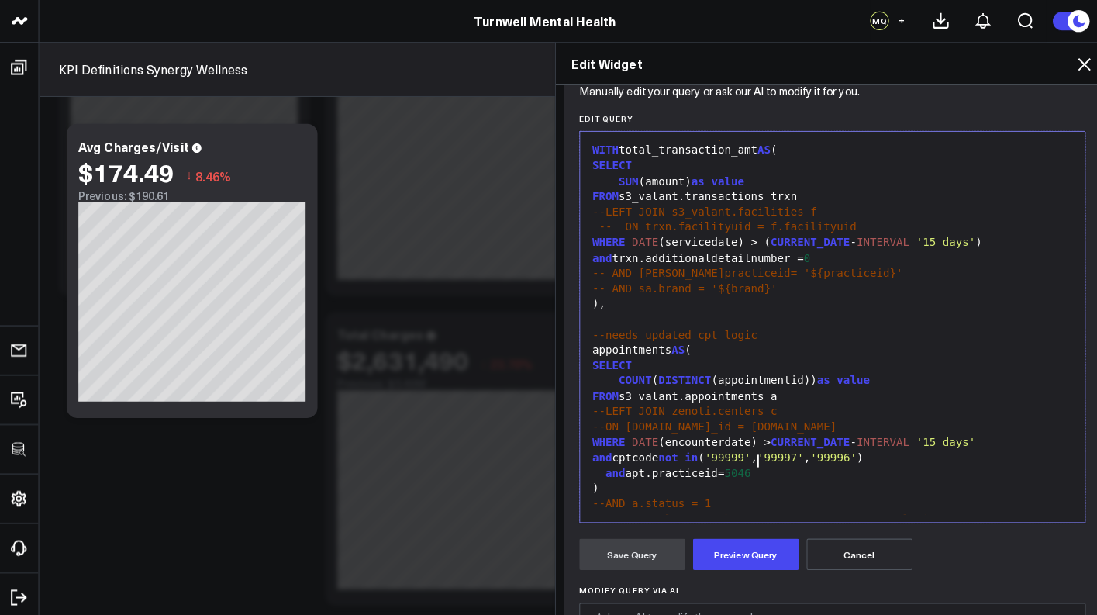
click at [775, 282] on div "-- AND sa.brand = '${brand}'" at bounding box center [824, 286] width 485 height 16
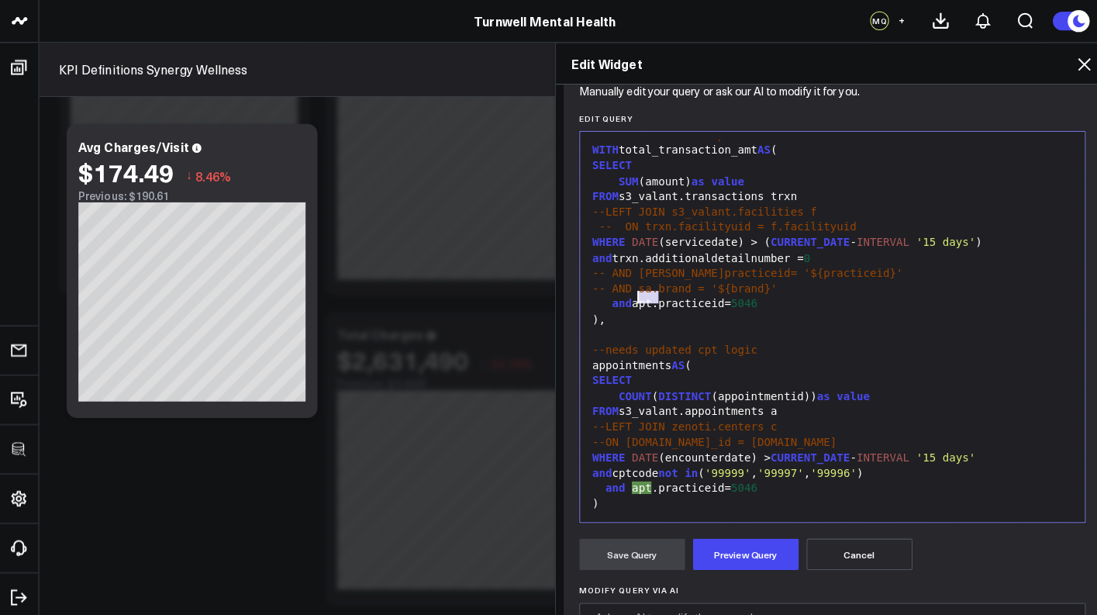
drag, startPoint x: 639, startPoint y: 296, endPoint x: 623, endPoint y: 296, distance: 16.3
click at [623, 296] on div "and apt.practiceid= 5046" at bounding box center [824, 301] width 485 height 16
click at [752, 552] on button "Preview Query" at bounding box center [738, 548] width 105 height 31
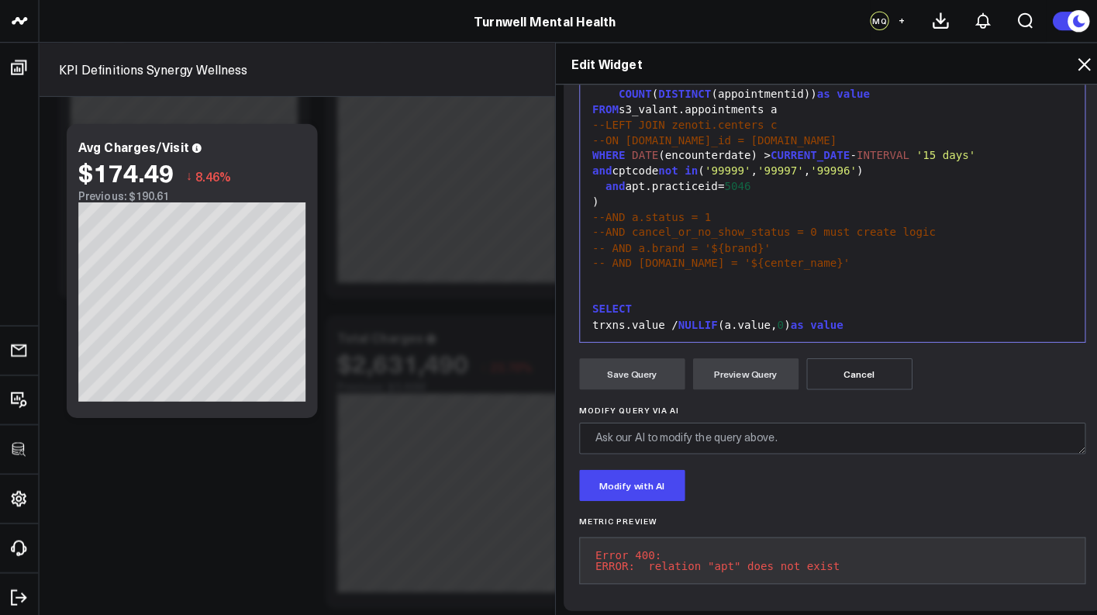
scroll to position [468, 0]
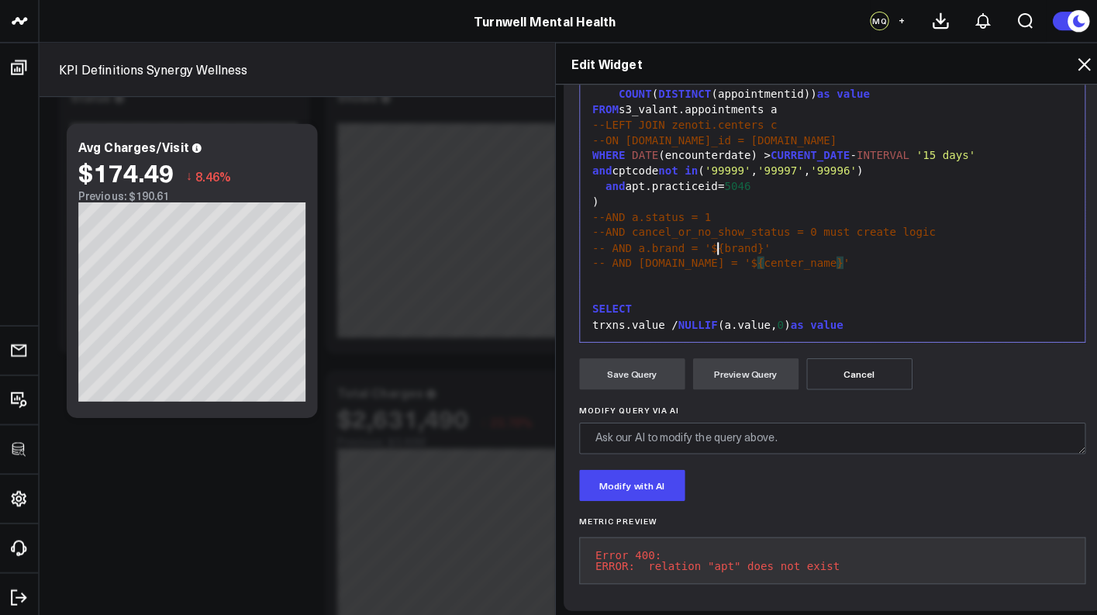
click at [696, 253] on div "-- AND c.name = '$ { center_name } '" at bounding box center [824, 261] width 485 height 16
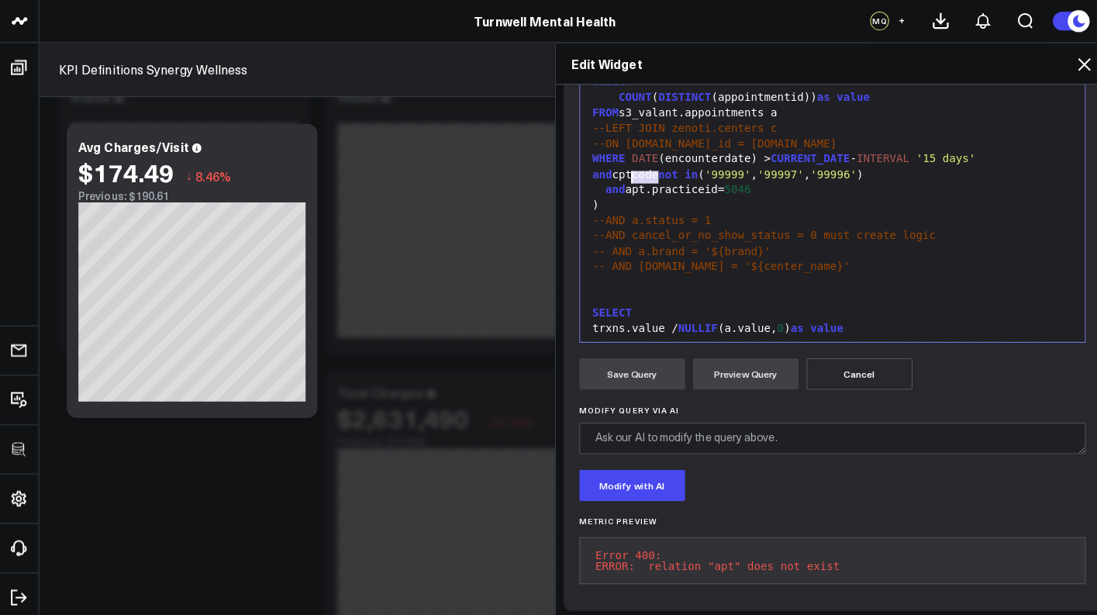
drag, startPoint x: 638, startPoint y: 155, endPoint x: 614, endPoint y: 151, distance: 24.4
click at [614, 180] on div "and apt.practiceid= 5046" at bounding box center [824, 188] width 485 height 16
click at [735, 359] on button "Preview Query" at bounding box center [738, 369] width 105 height 31
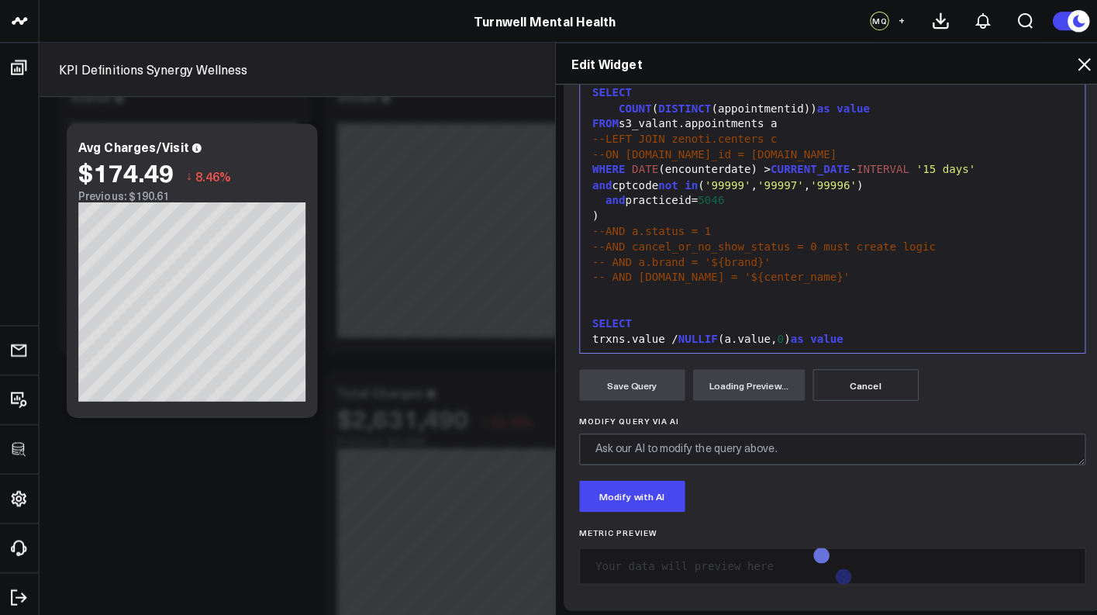
scroll to position [362, 0]
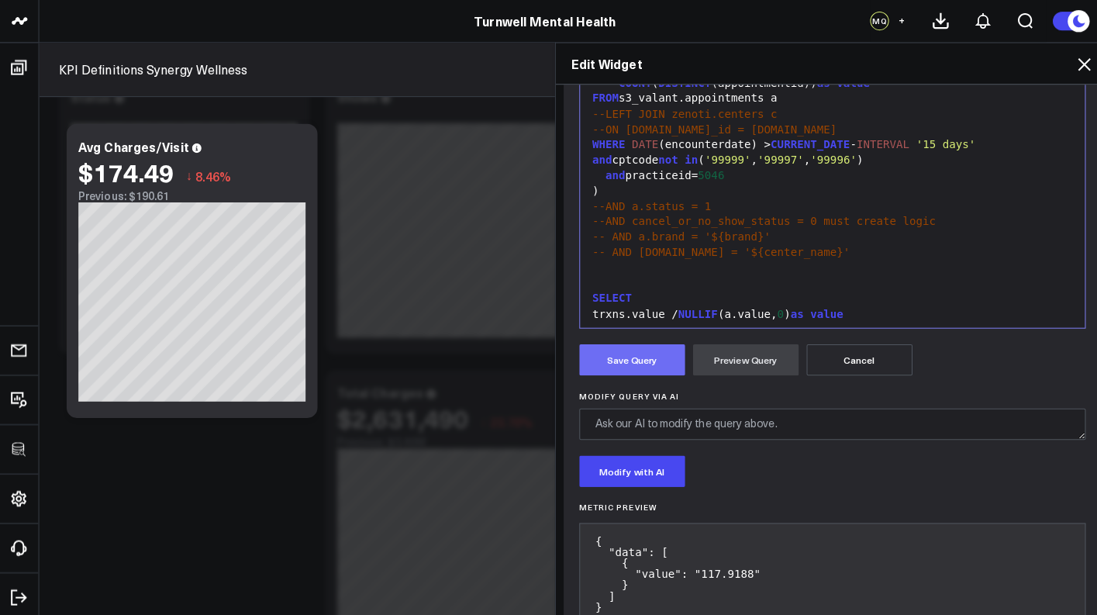
click at [608, 353] on button "Save Query" at bounding box center [625, 355] width 105 height 31
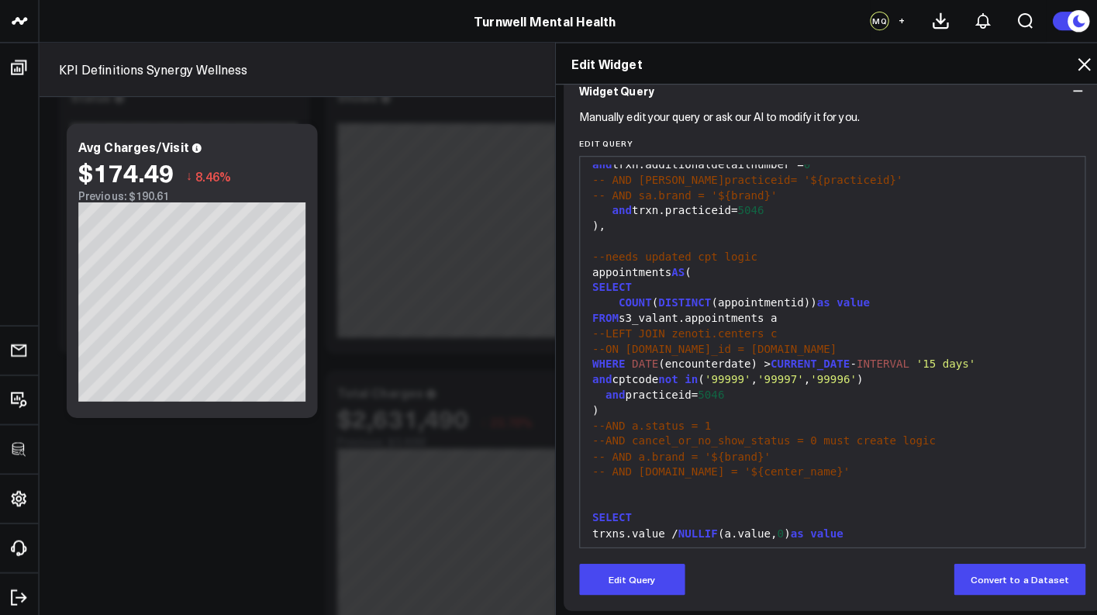
scroll to position [170, 0]
click at [1063, 64] on icon at bounding box center [1072, 63] width 19 height 19
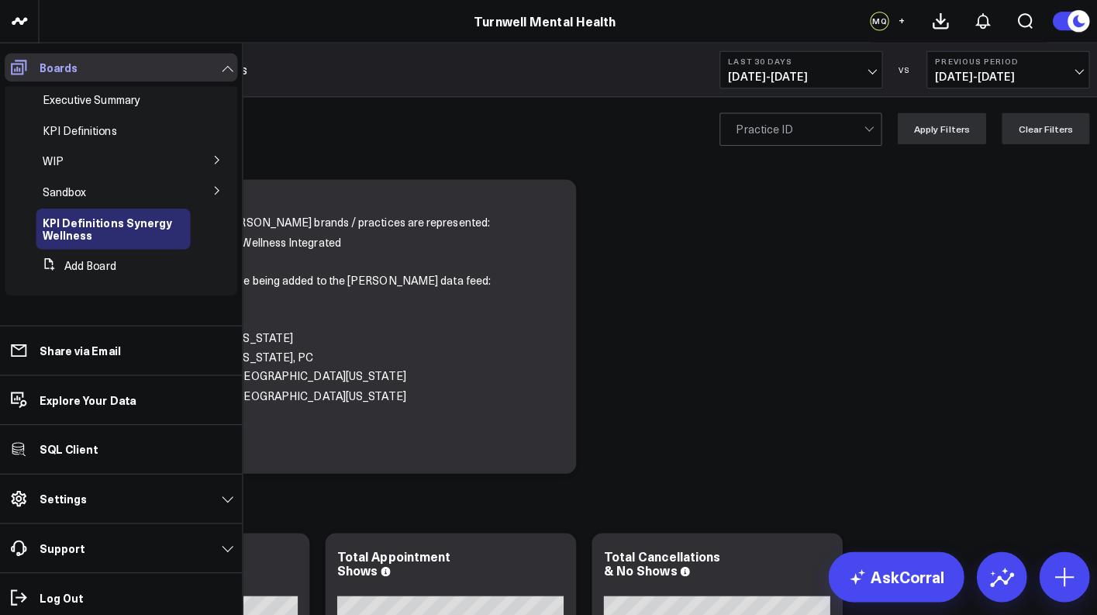
click at [26, 69] on icon at bounding box center [19, 67] width 16 height 15
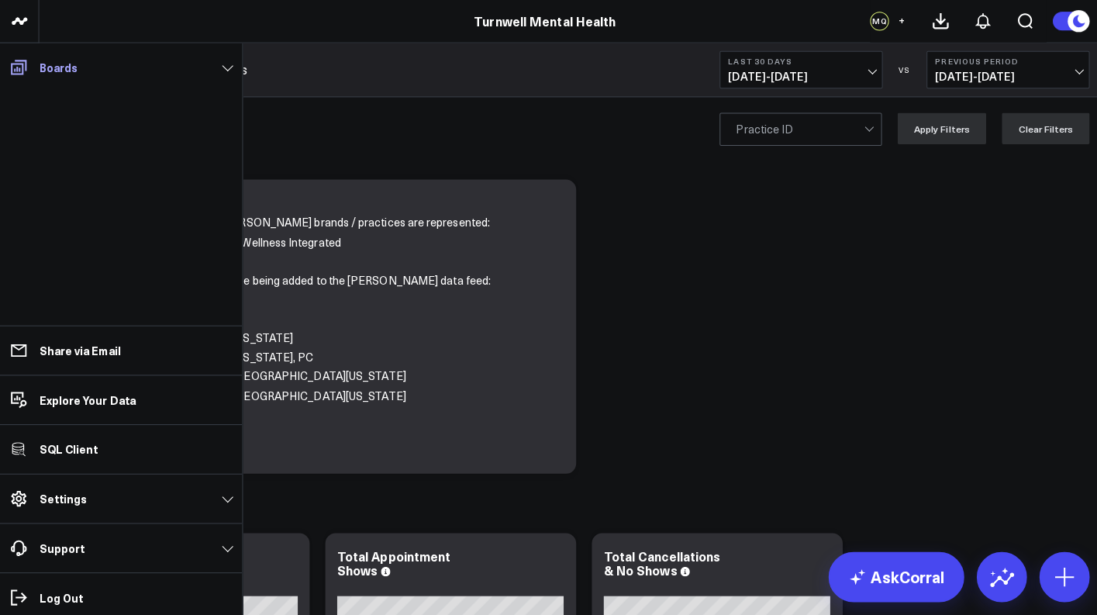
click at [26, 69] on icon at bounding box center [19, 67] width 16 height 15
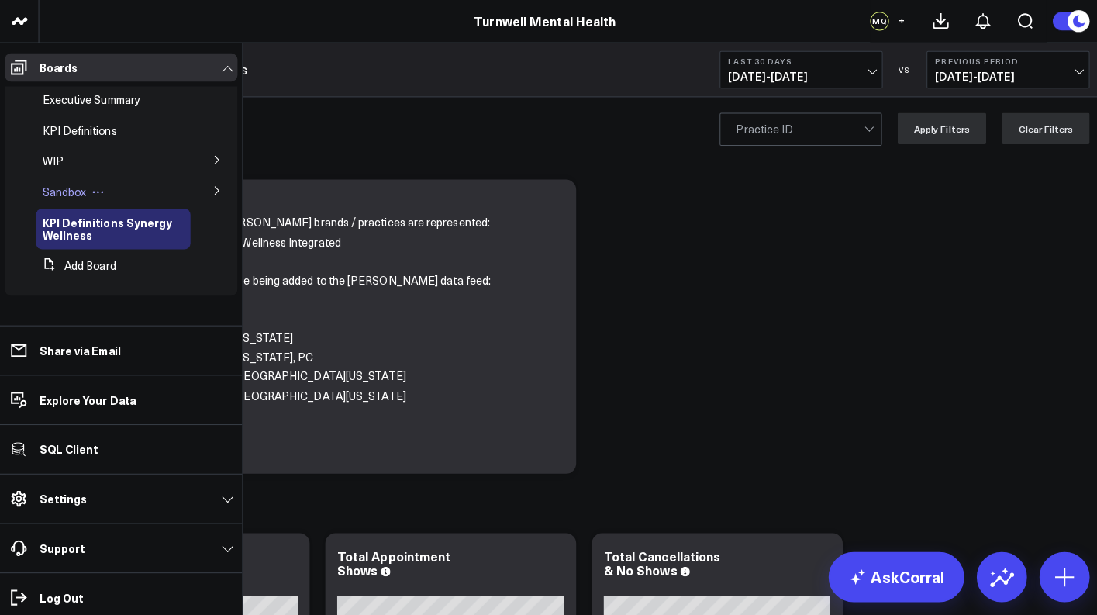
click at [95, 185] on icon at bounding box center [97, 190] width 12 height 12
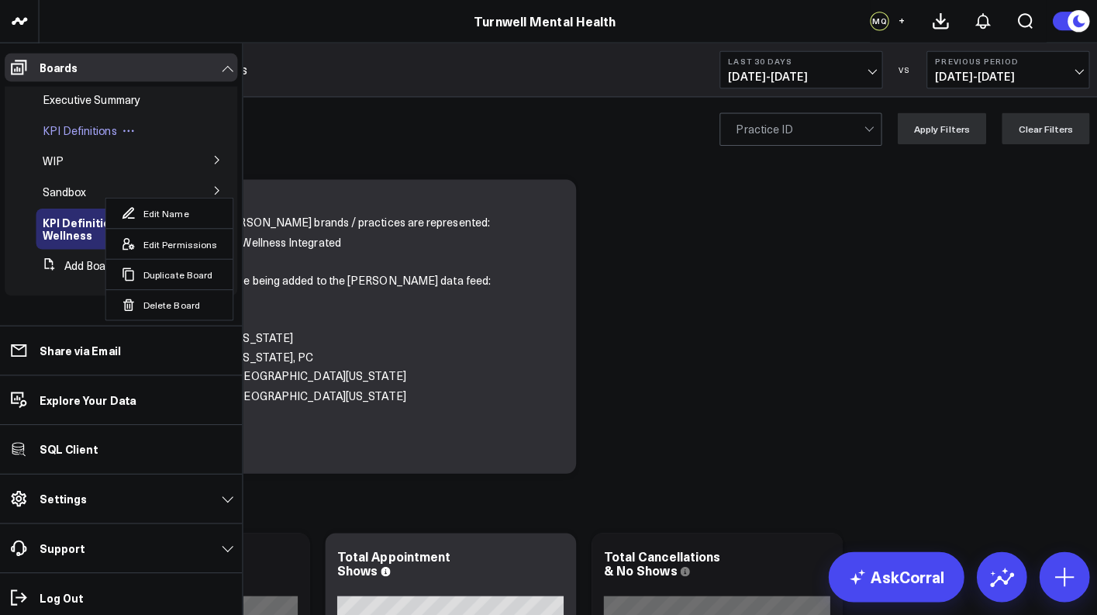
click at [102, 138] on div "KPI Definitions" at bounding box center [112, 130] width 153 height 28
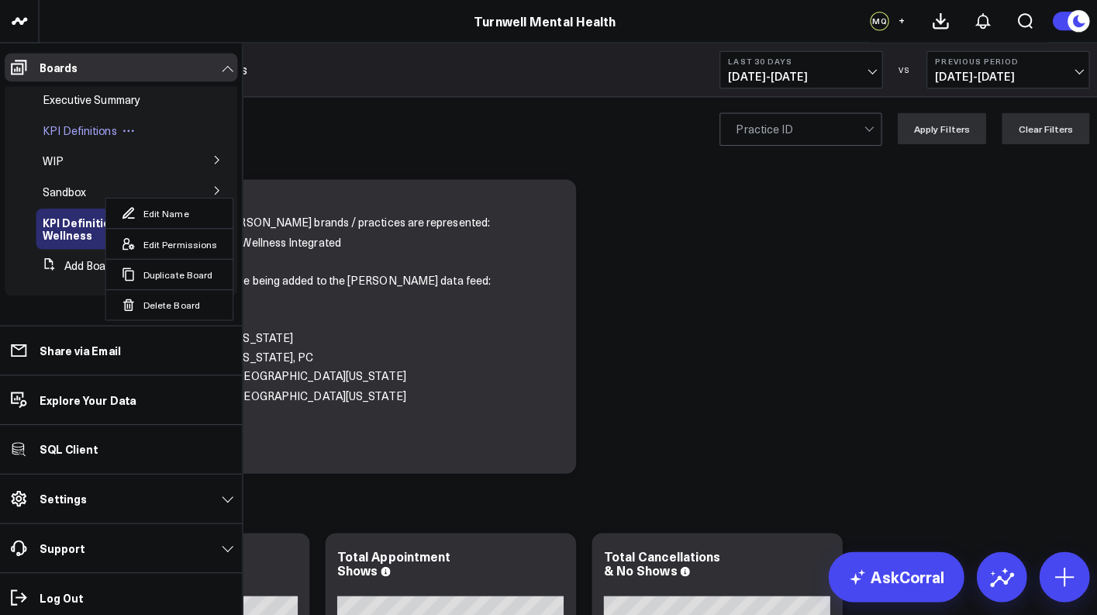
click at [89, 130] on span "KPI Definitions" at bounding box center [79, 129] width 74 height 15
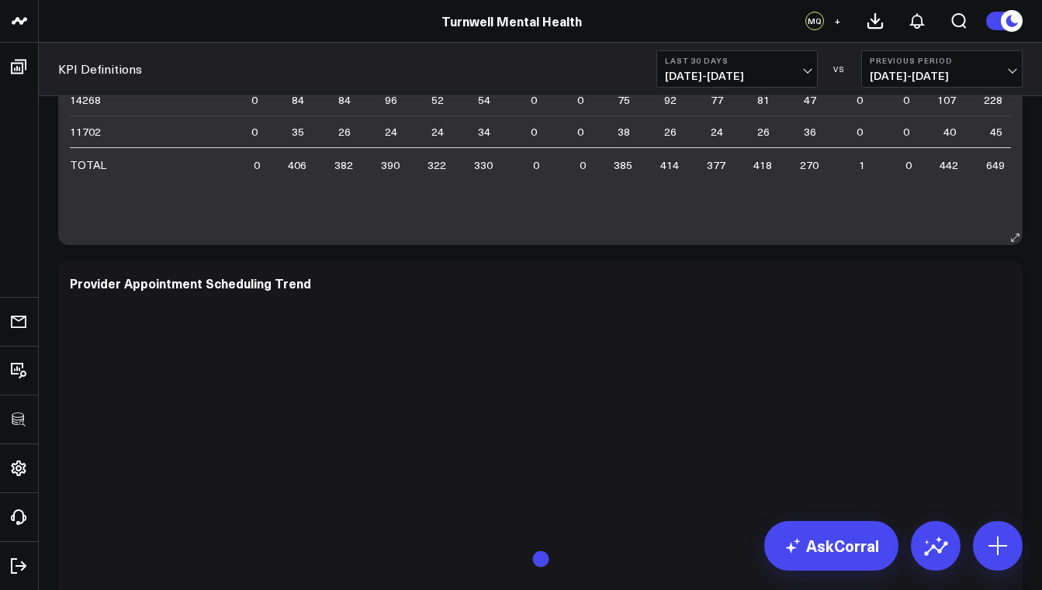
scroll to position [3769, 0]
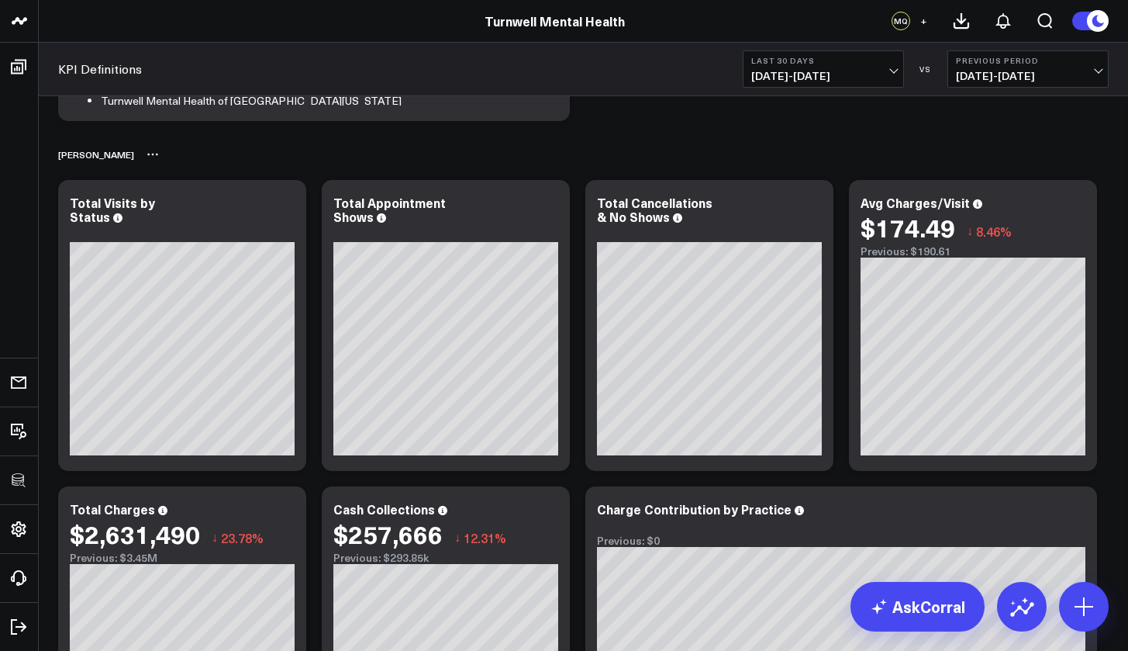
scroll to position [365, 0]
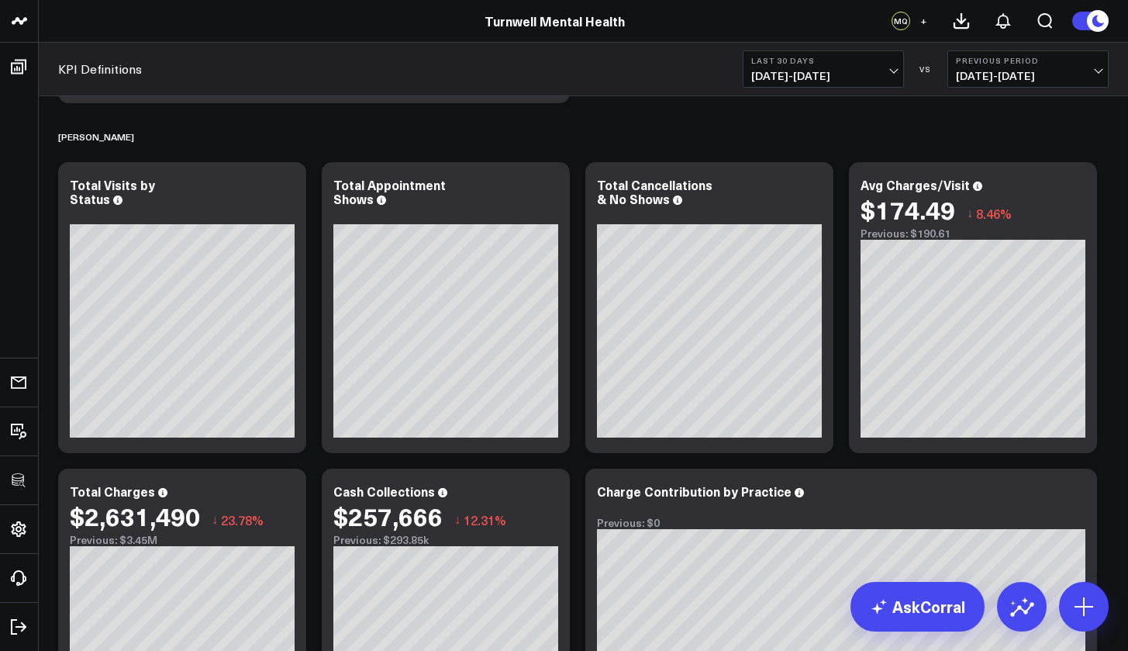
click at [836, 59] on b "Last 30 Days" at bounding box center [824, 60] width 144 height 9
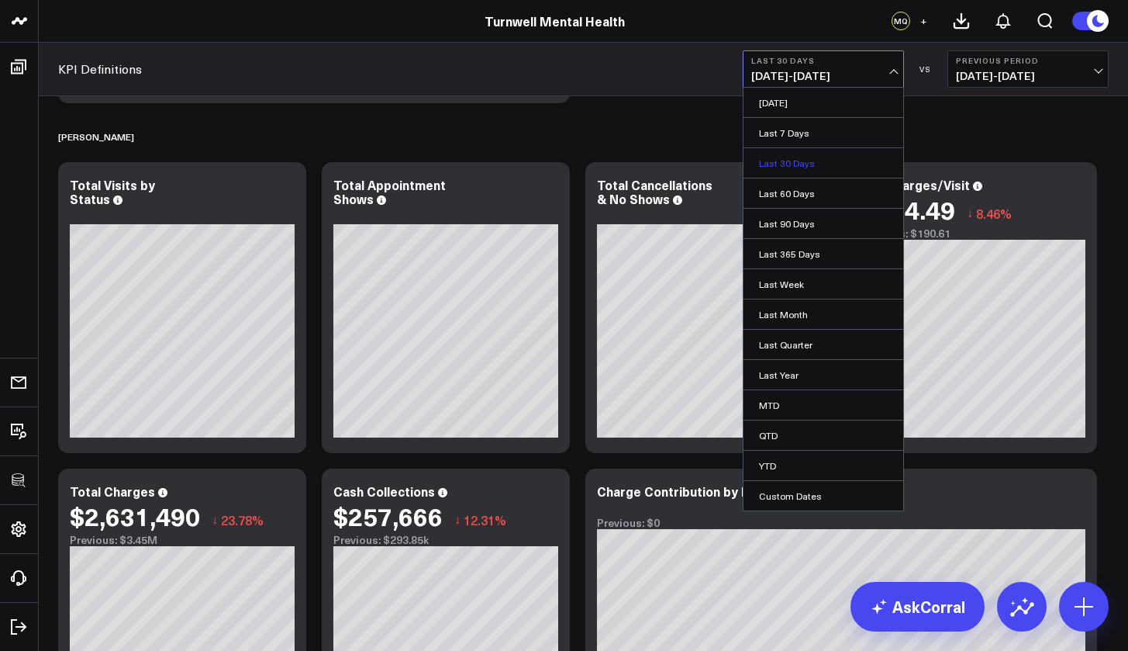
click at [809, 164] on link "Last 30 Days" at bounding box center [824, 162] width 160 height 29
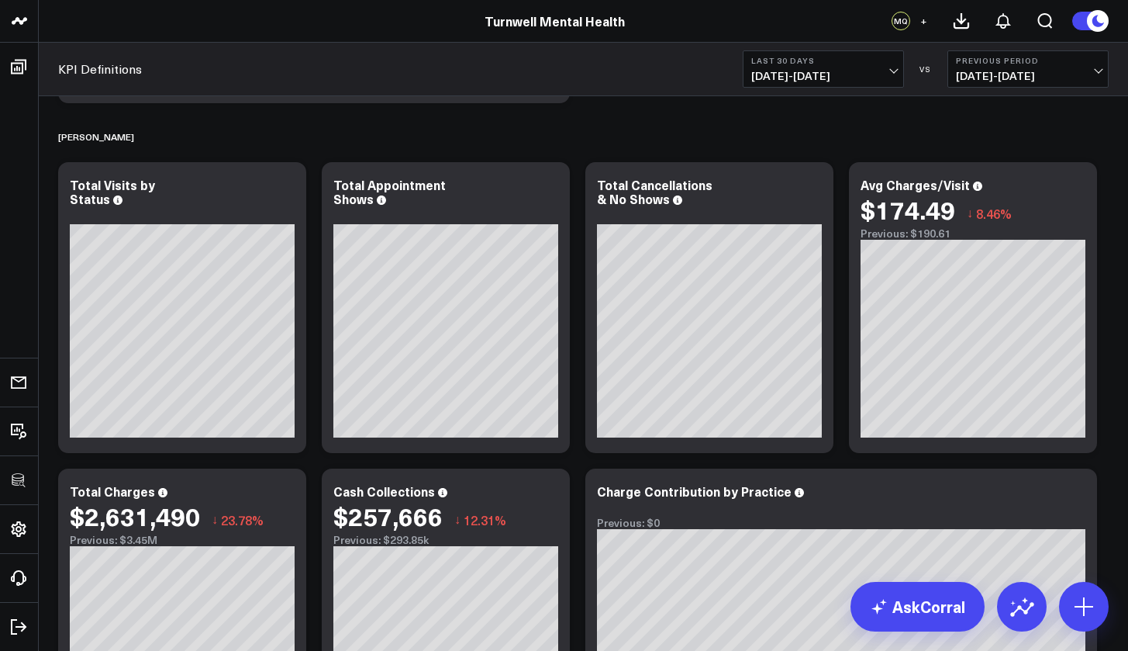
click at [835, 76] on span "[DATE] - [DATE]" at bounding box center [824, 76] width 144 height 12
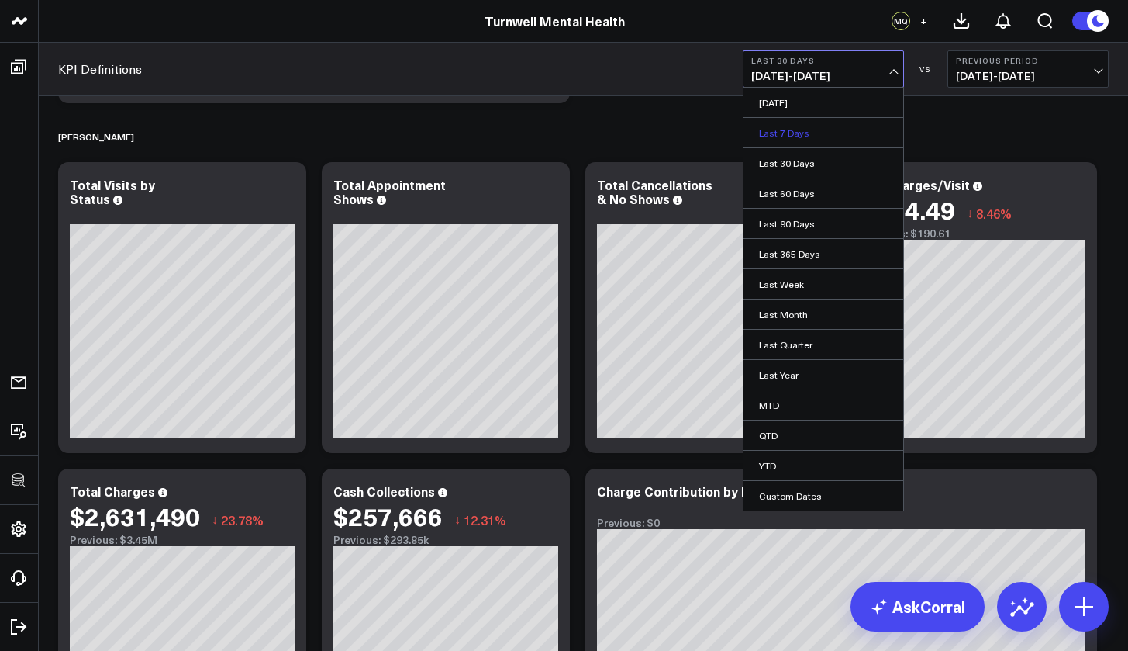
click at [821, 139] on link "Last 7 Days" at bounding box center [824, 132] width 160 height 29
click at [821, 139] on div "[PERSON_NAME]" at bounding box center [583, 137] width 1051 height 36
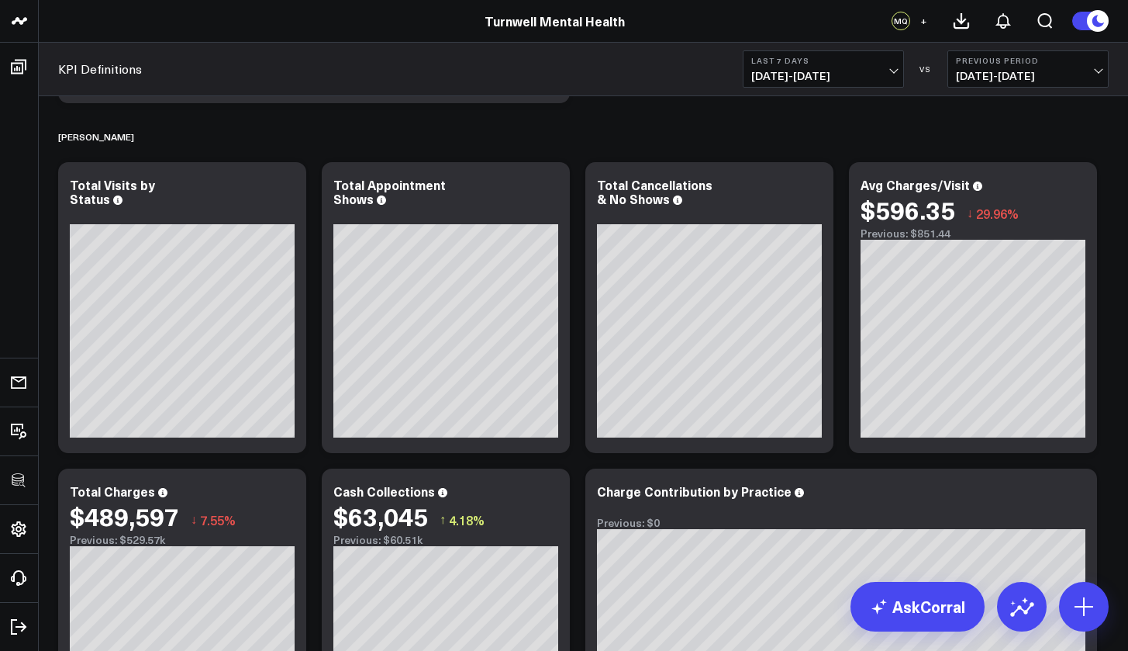
click at [829, 71] on span "[DATE] - [DATE]" at bounding box center [824, 76] width 144 height 12
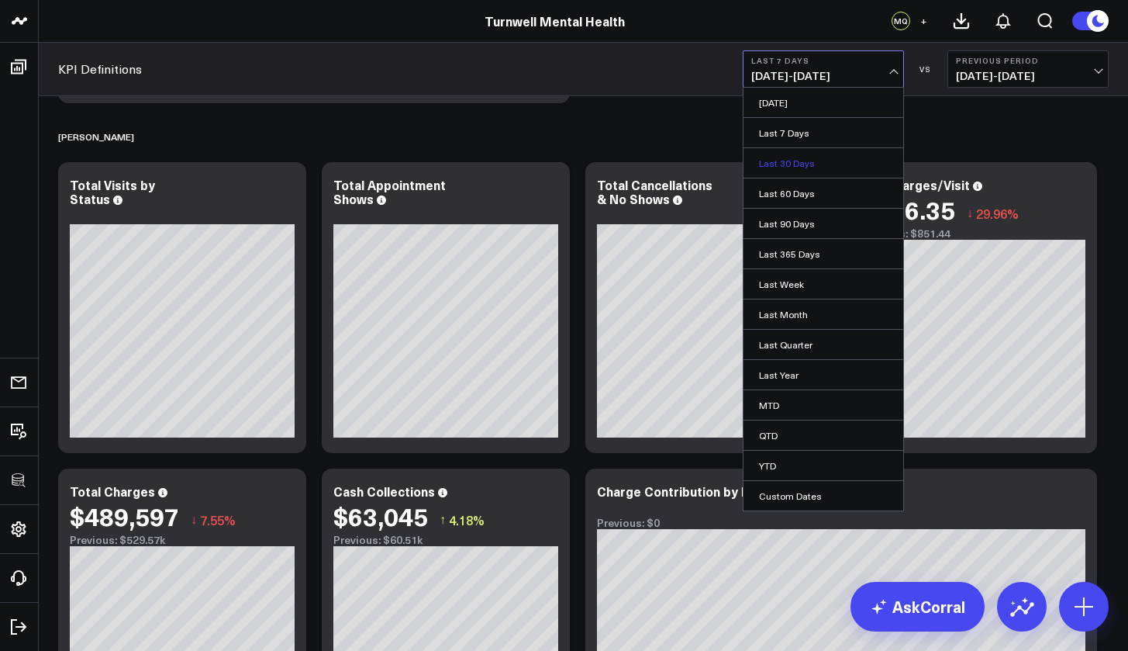
click at [802, 162] on link "Last 30 Days" at bounding box center [824, 162] width 160 height 29
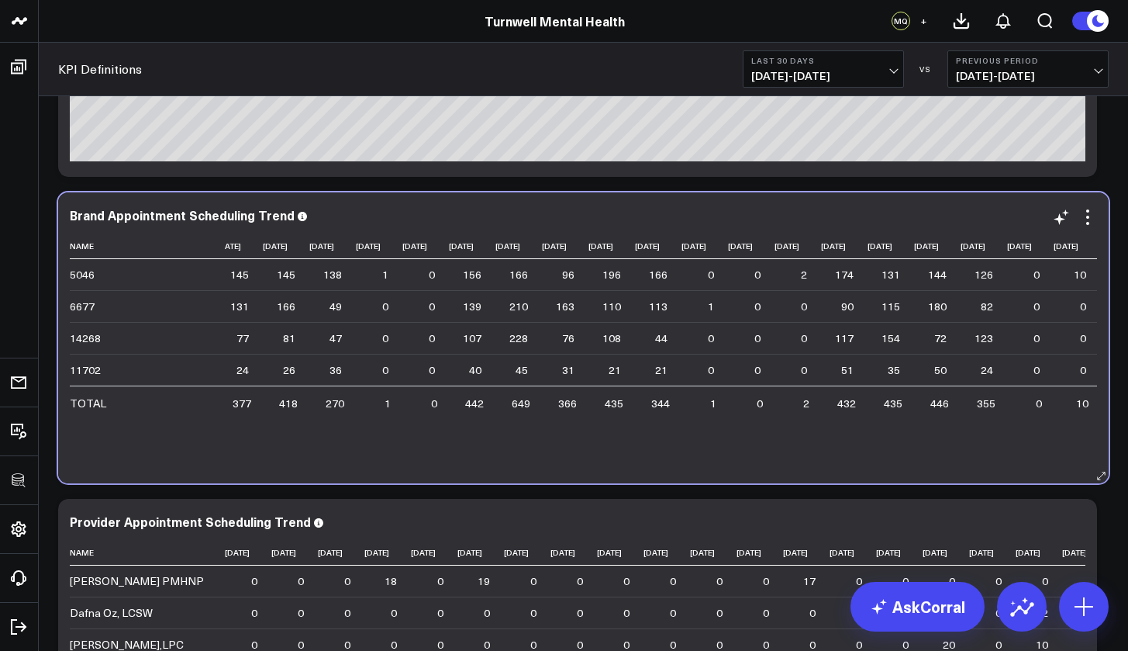
scroll to position [0, 496]
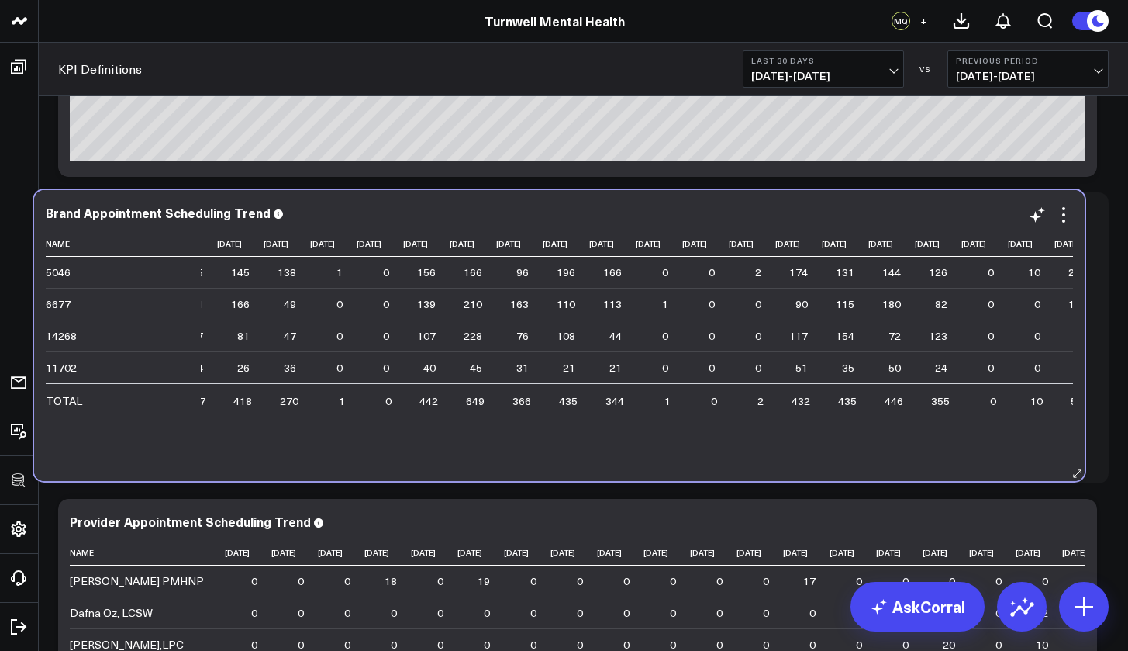
drag, startPoint x: 523, startPoint y: 468, endPoint x: 508, endPoint y: 468, distance: 14.8
click at [508, 468] on div "Brand Appointment Scheduling Trend Name 2025-08-10 2025-08-11 2025-08-12 2025-0…" at bounding box center [559, 335] width 1051 height 291
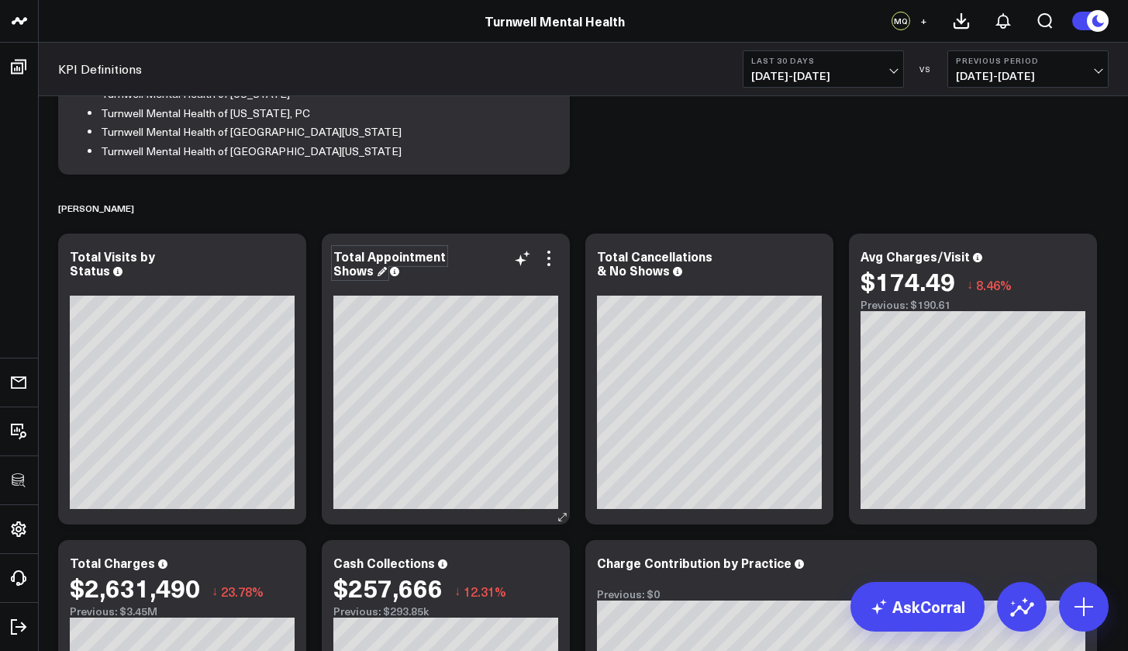
scroll to position [297, 0]
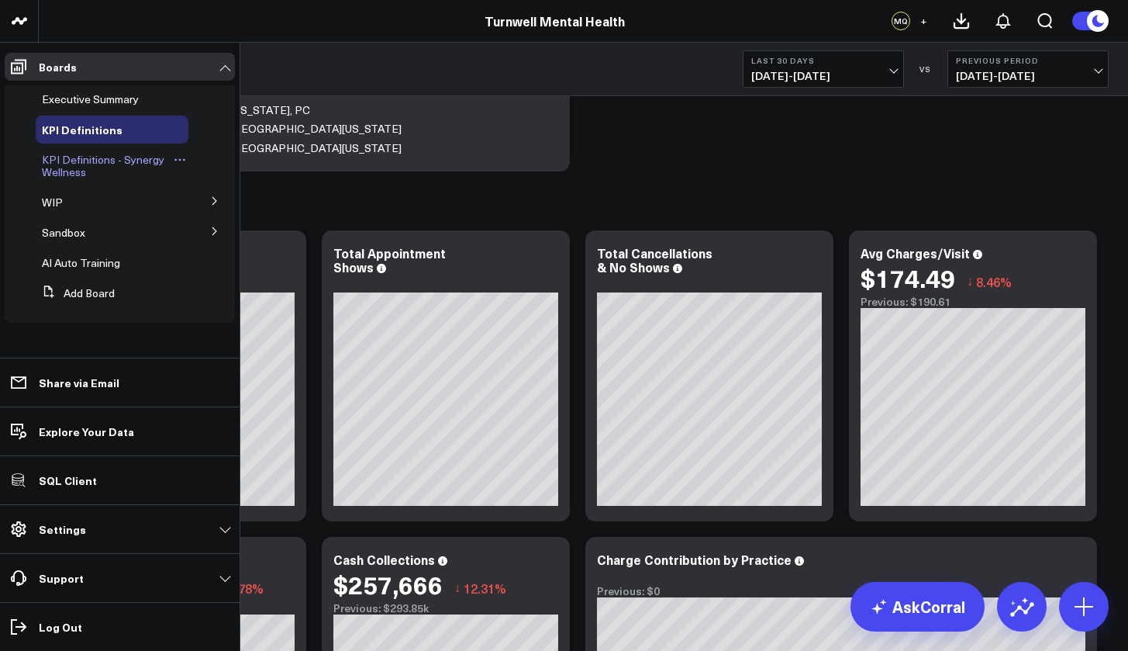
click at [71, 170] on span "KPI Definitions - Synergy Wellness" at bounding box center [103, 165] width 123 height 27
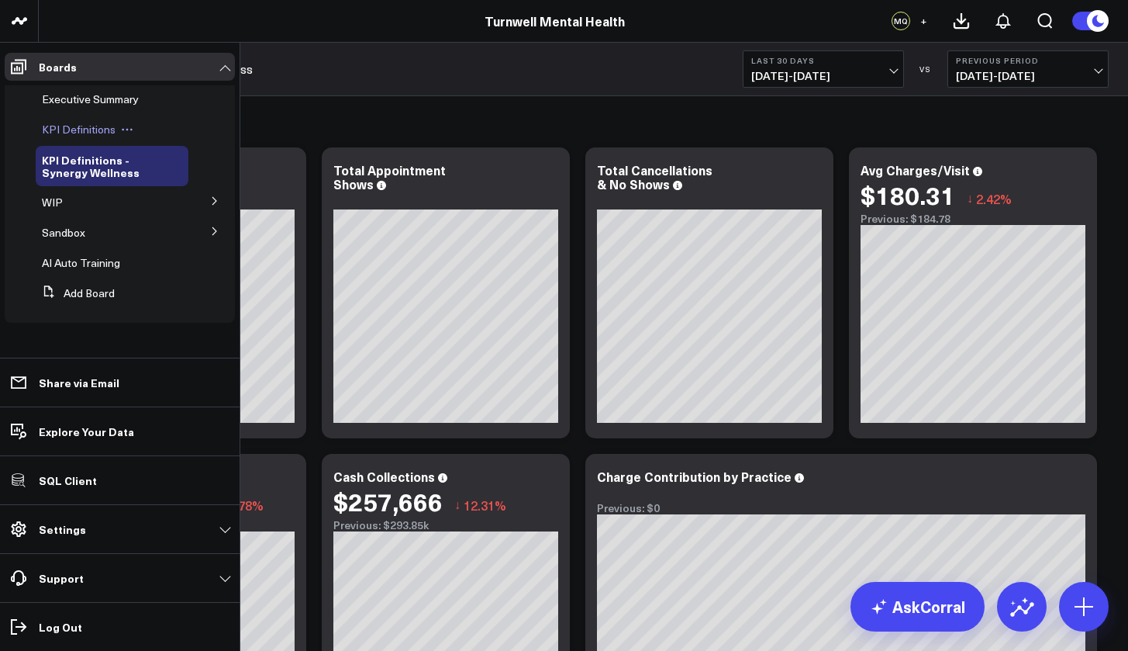
click at [93, 126] on span "KPI Definitions" at bounding box center [79, 129] width 74 height 15
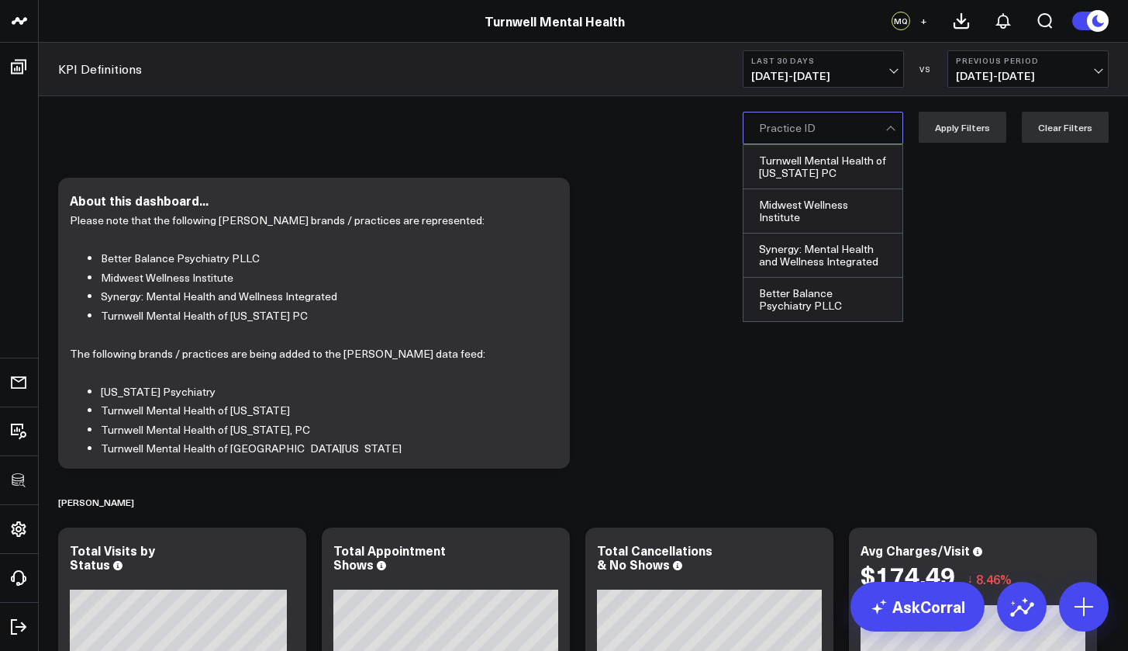
click at [772, 137] on div at bounding box center [822, 127] width 126 height 31
click at [807, 125] on div "Practice ID" at bounding box center [822, 128] width 126 height 12
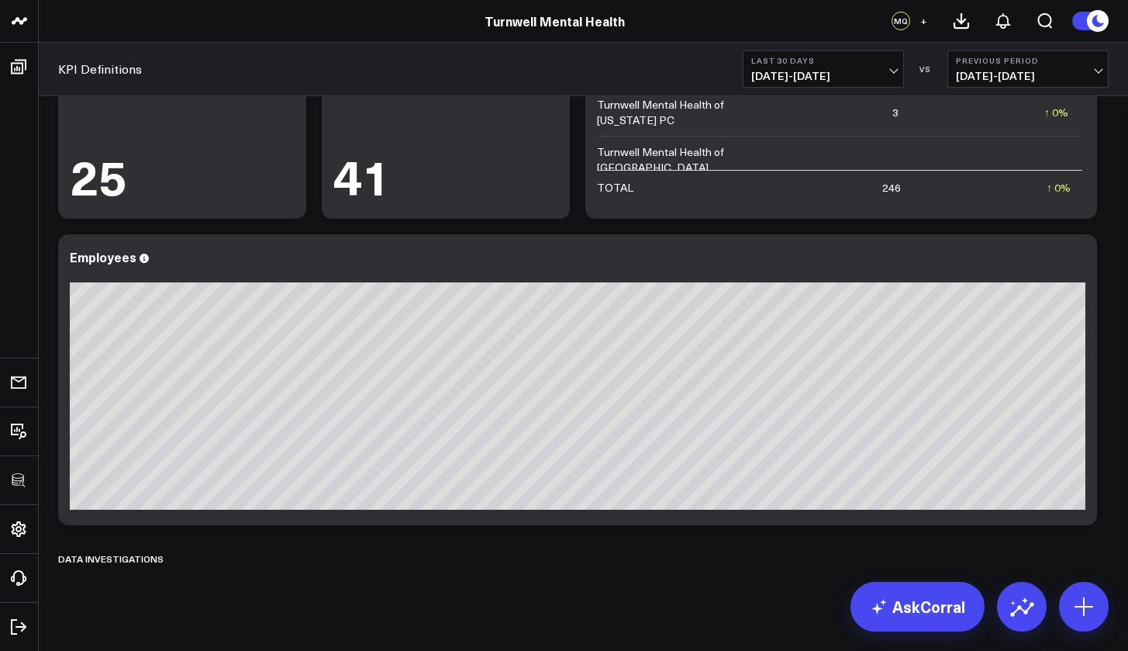
scroll to position [4338, 0]
